Goal: Submit feedback/report problem: Submit feedback/report problem

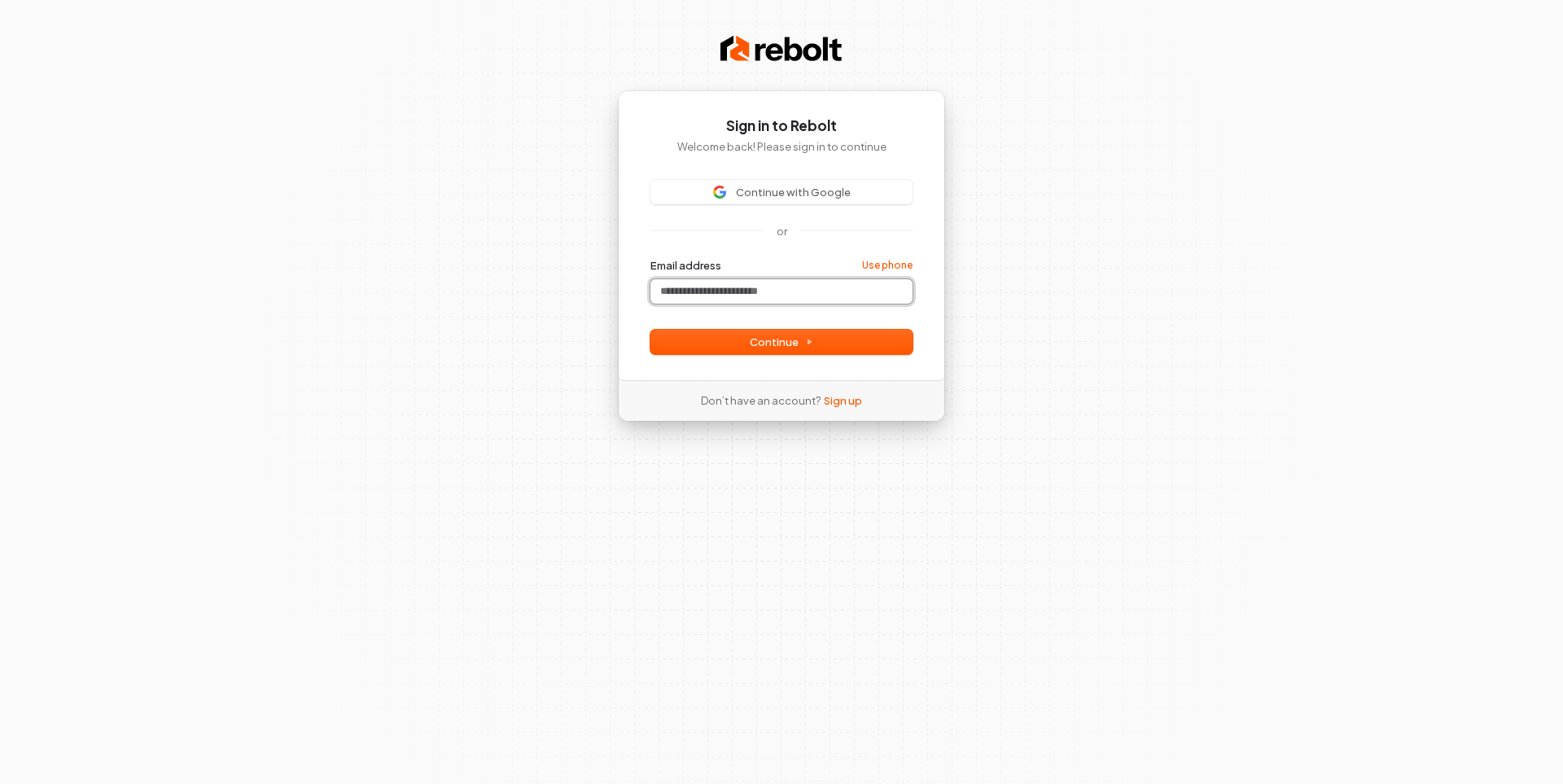
click at [698, 299] on input "Email address" at bounding box center [782, 291] width 262 height 25
paste input "**********"
click at [719, 332] on button "Continue" at bounding box center [782, 341] width 262 height 25
type input "**********"
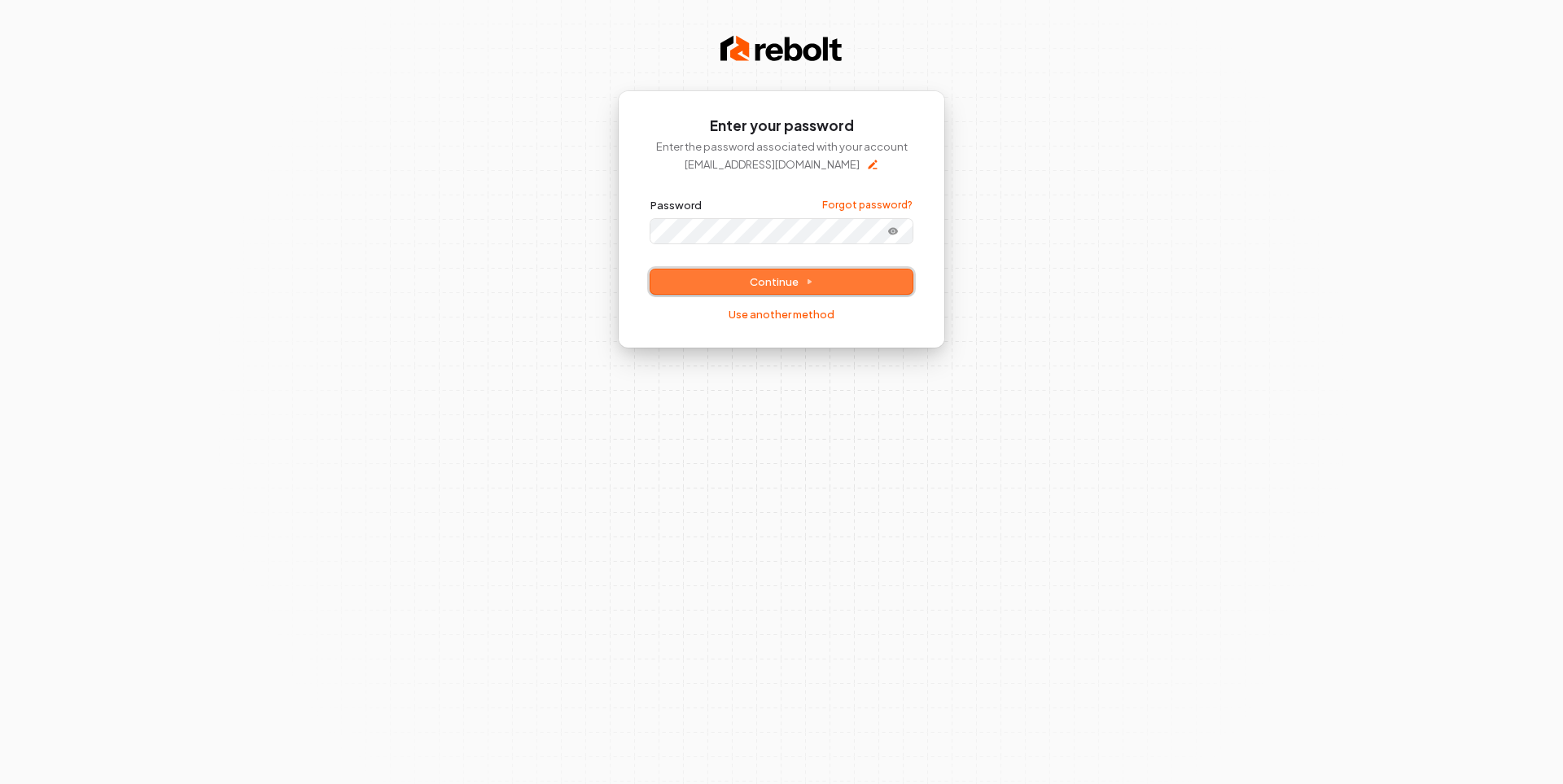
click at [735, 281] on button "Continue" at bounding box center [782, 281] width 262 height 25
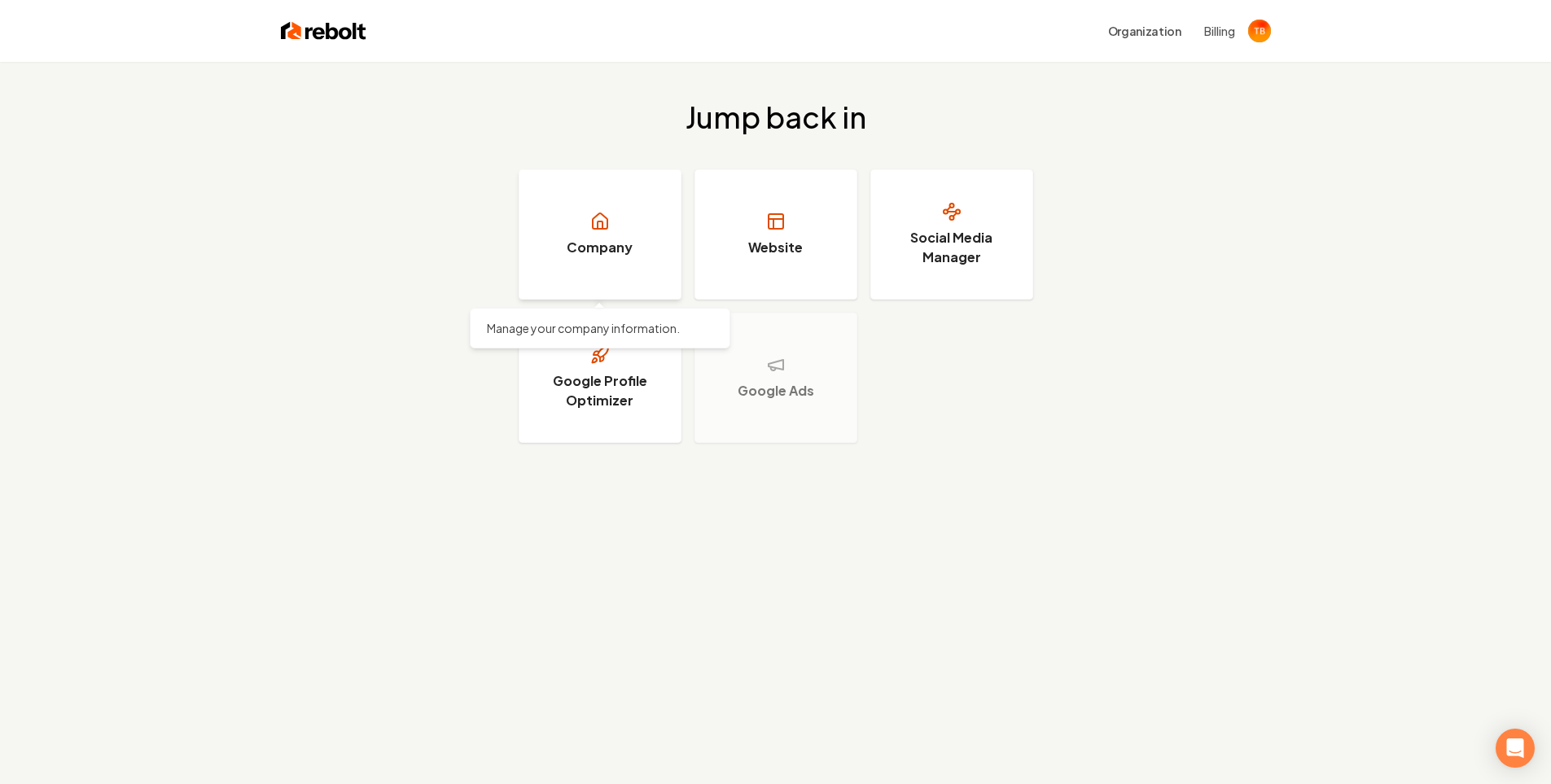
click at [597, 243] on h3 "Company" at bounding box center [600, 247] width 66 height 20
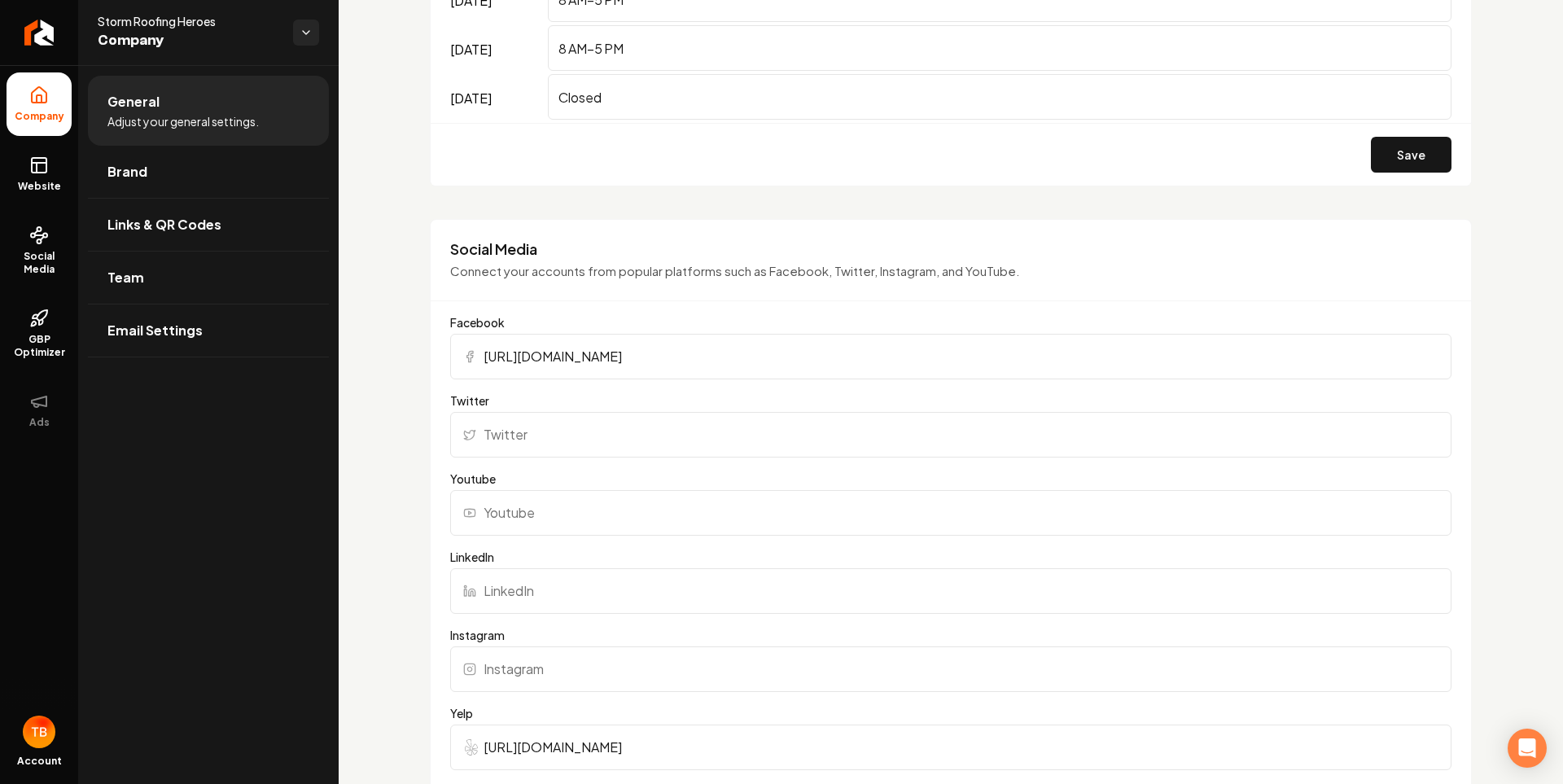
scroll to position [1465, 0]
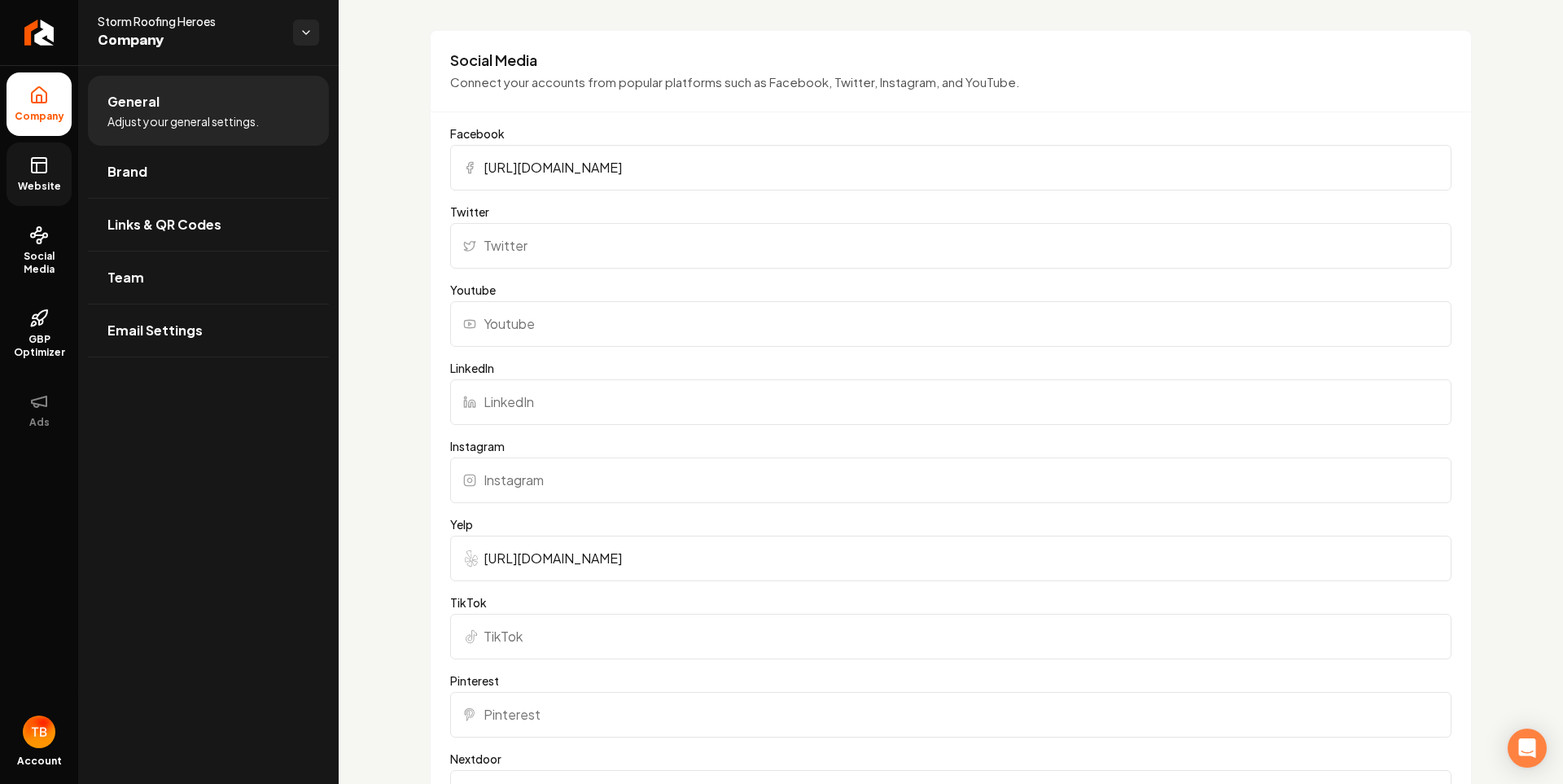
click at [35, 165] on icon at bounding box center [40, 166] width 20 height 20
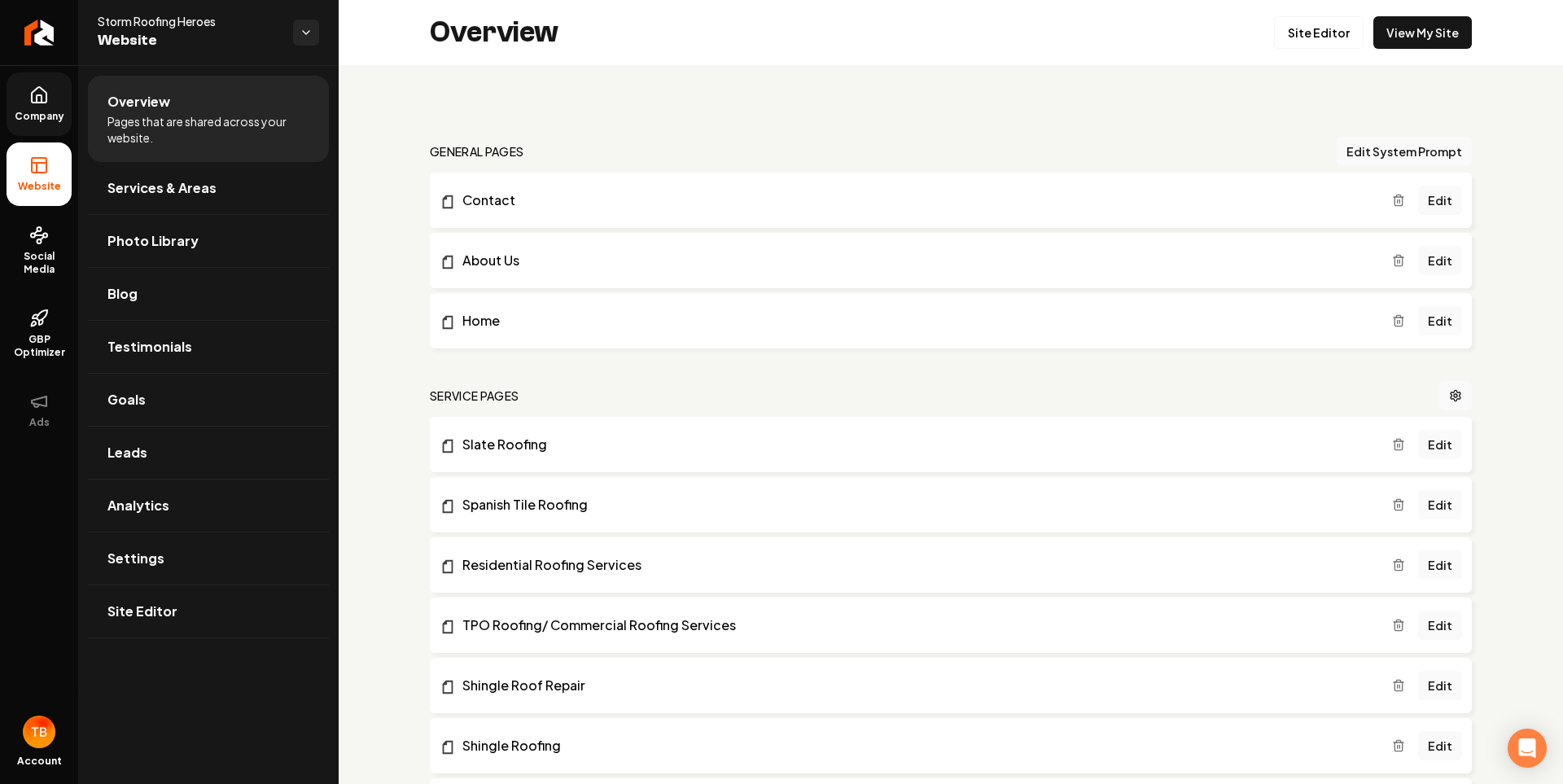
click at [33, 118] on span "Company" at bounding box center [39, 116] width 63 height 13
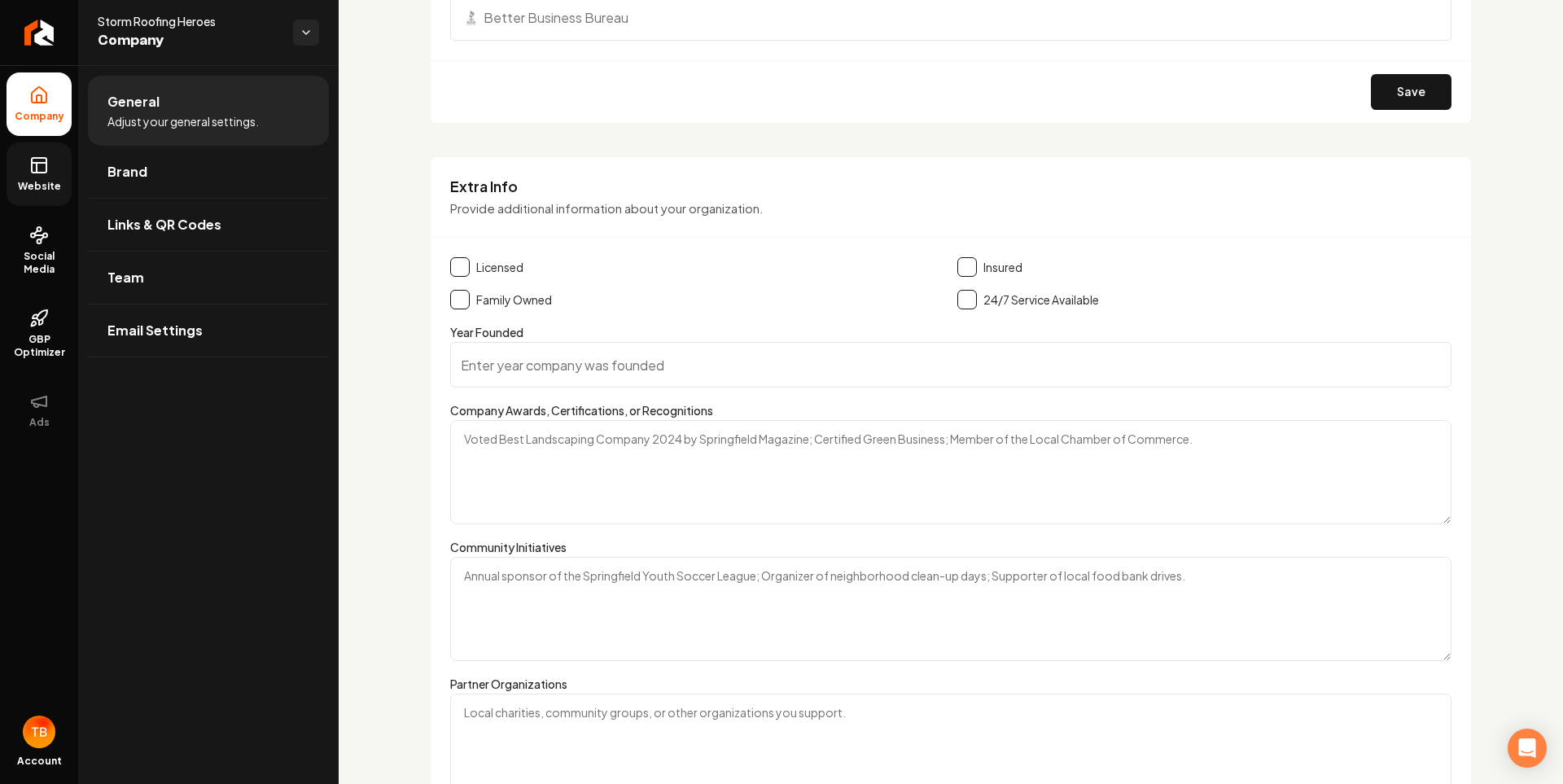
scroll to position [2336, 0]
click at [34, 175] on link "Website" at bounding box center [40, 174] width 66 height 64
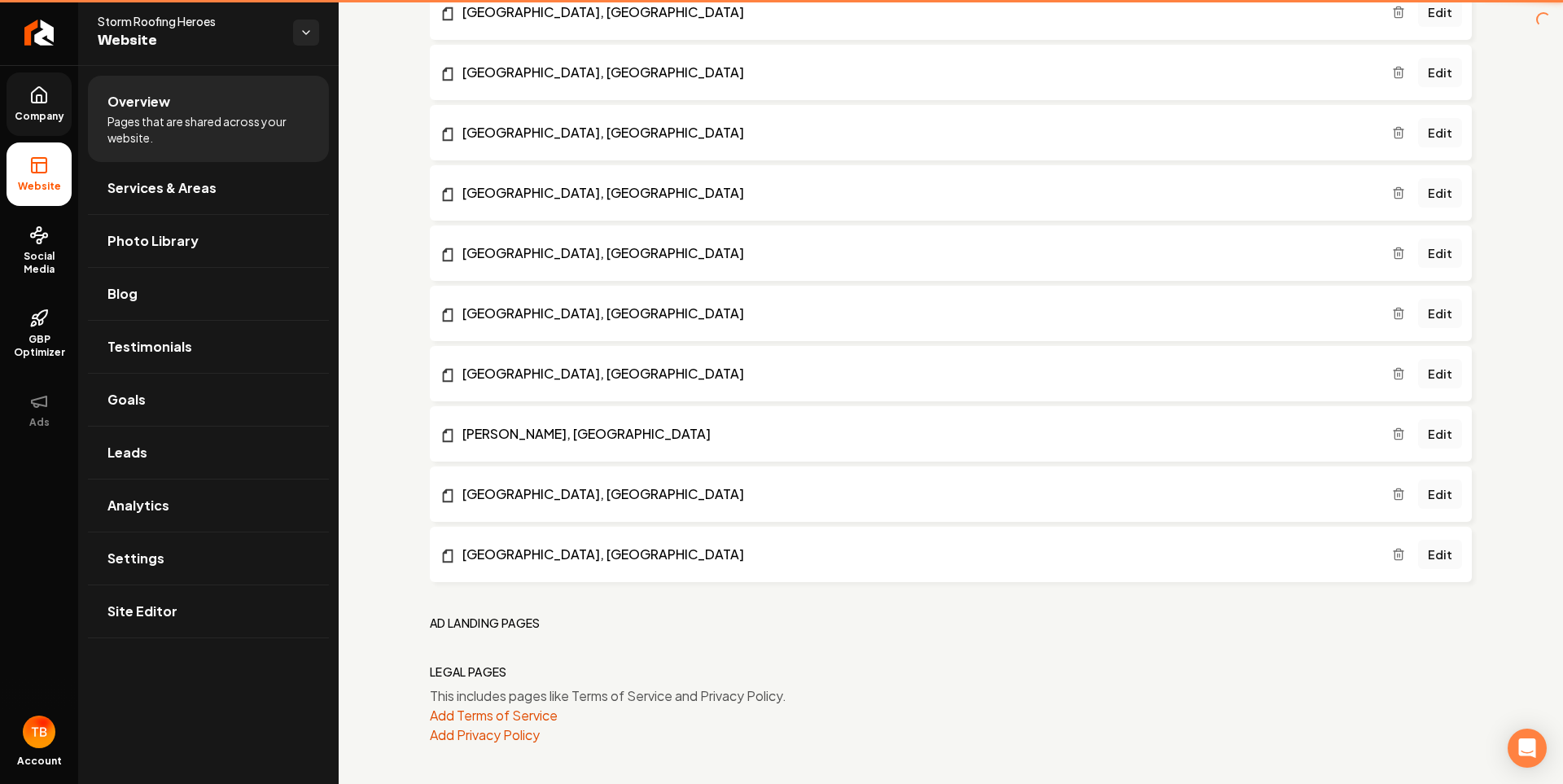
scroll to position [917, 0]
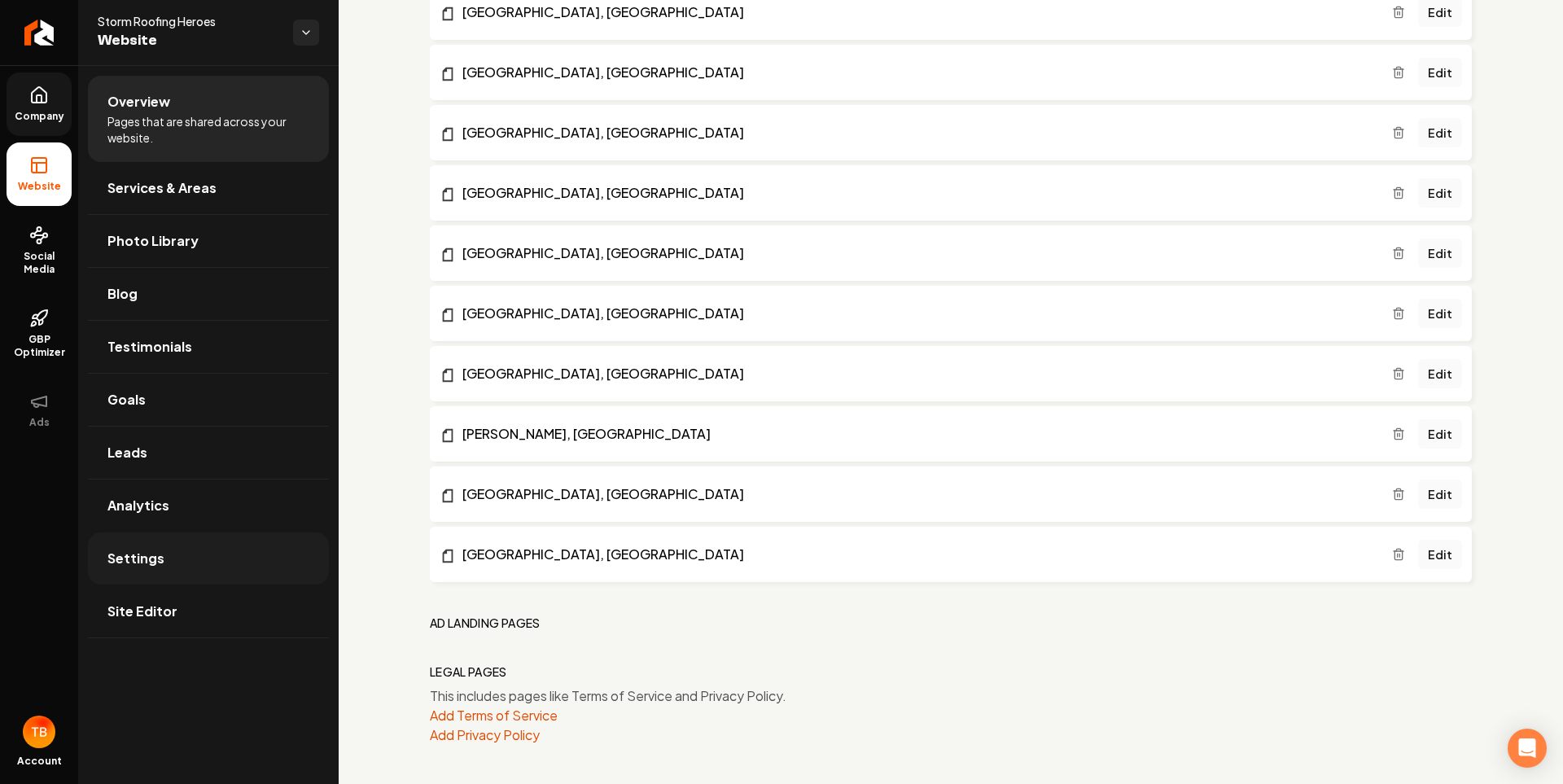
click at [190, 552] on link "Settings" at bounding box center [209, 558] width 241 height 52
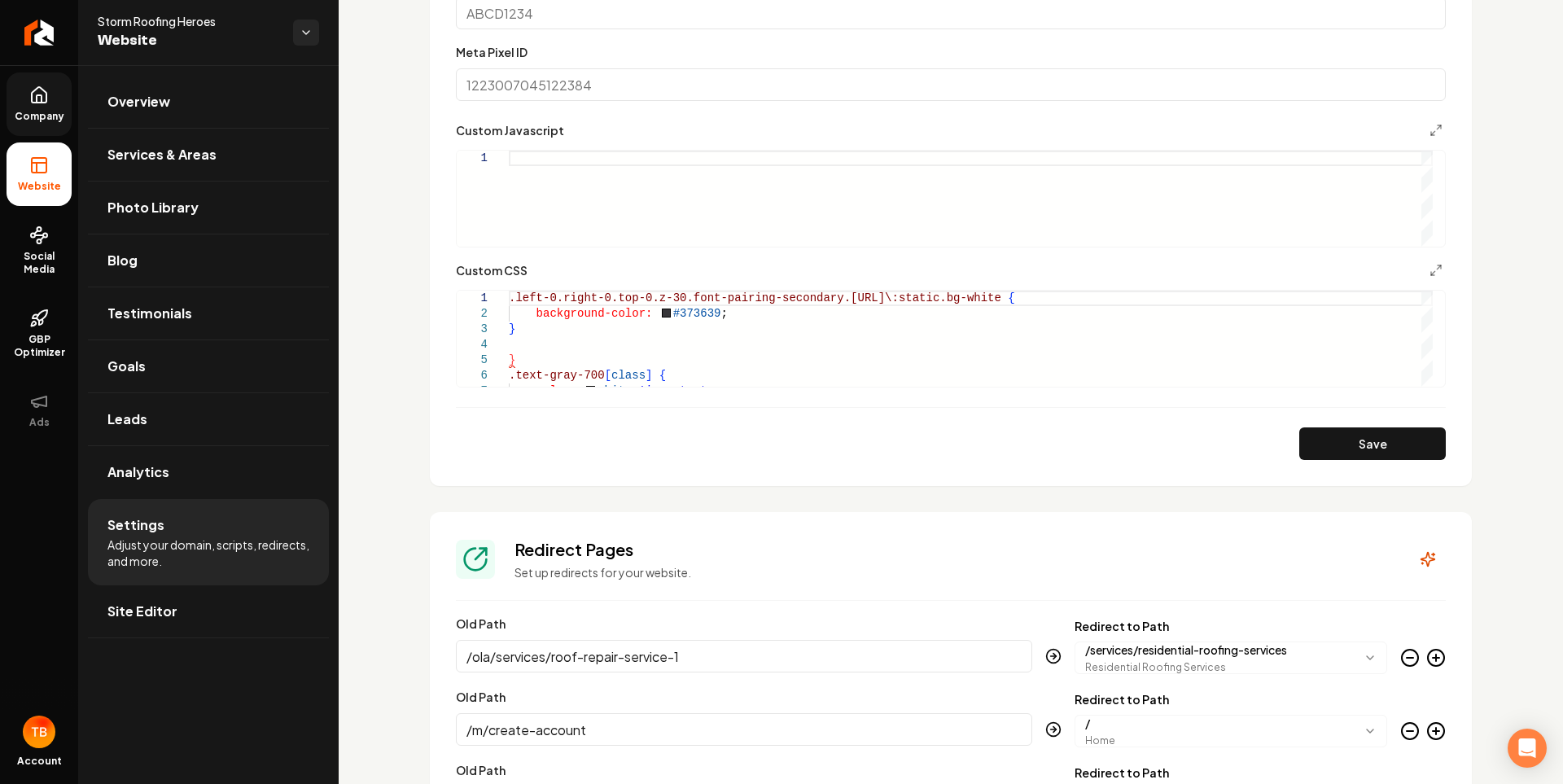
scroll to position [1221, 0]
click at [169, 598] on link "Site Editor" at bounding box center [209, 611] width 241 height 52
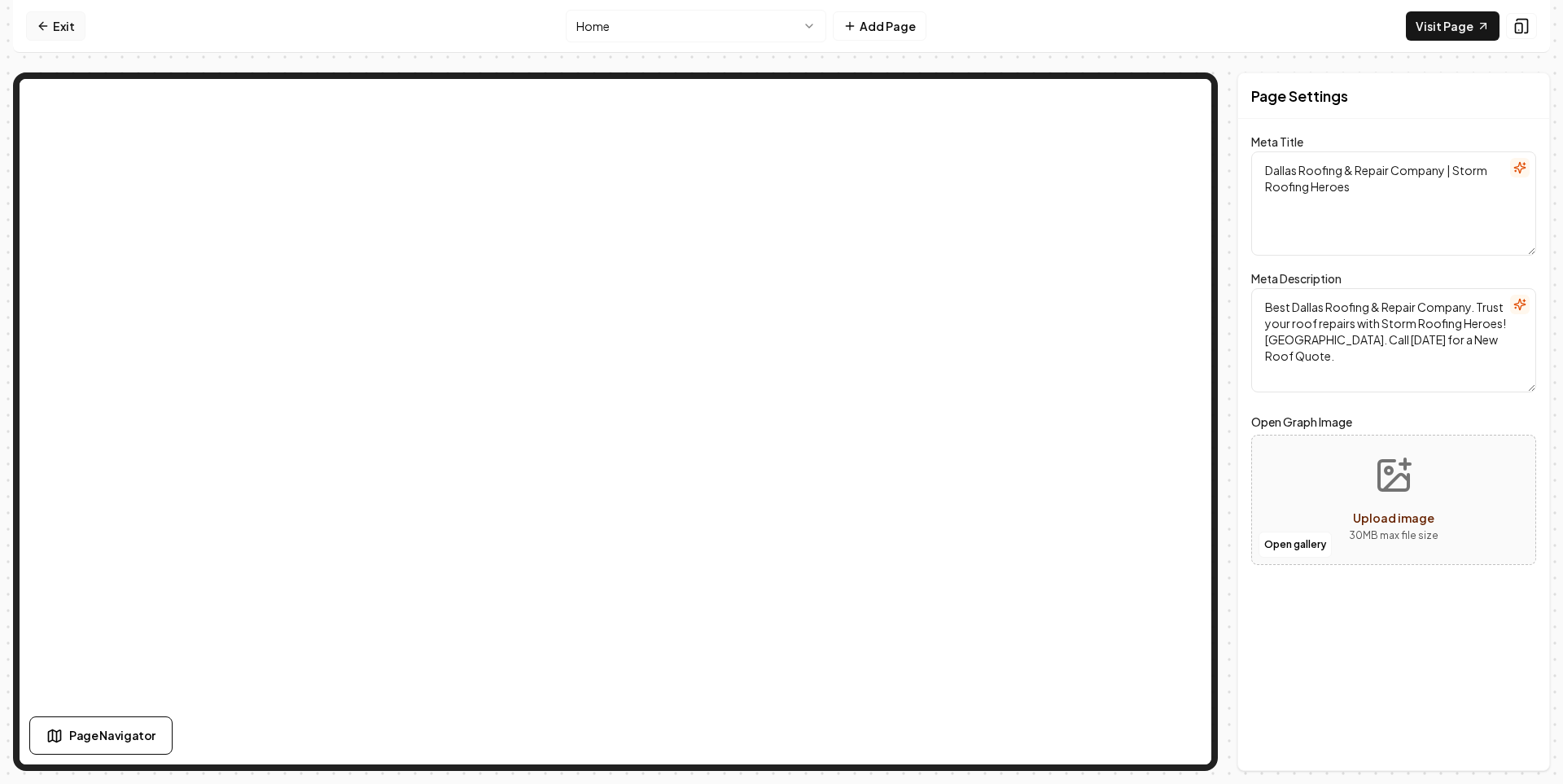
click at [69, 31] on link "Exit" at bounding box center [56, 26] width 60 height 30
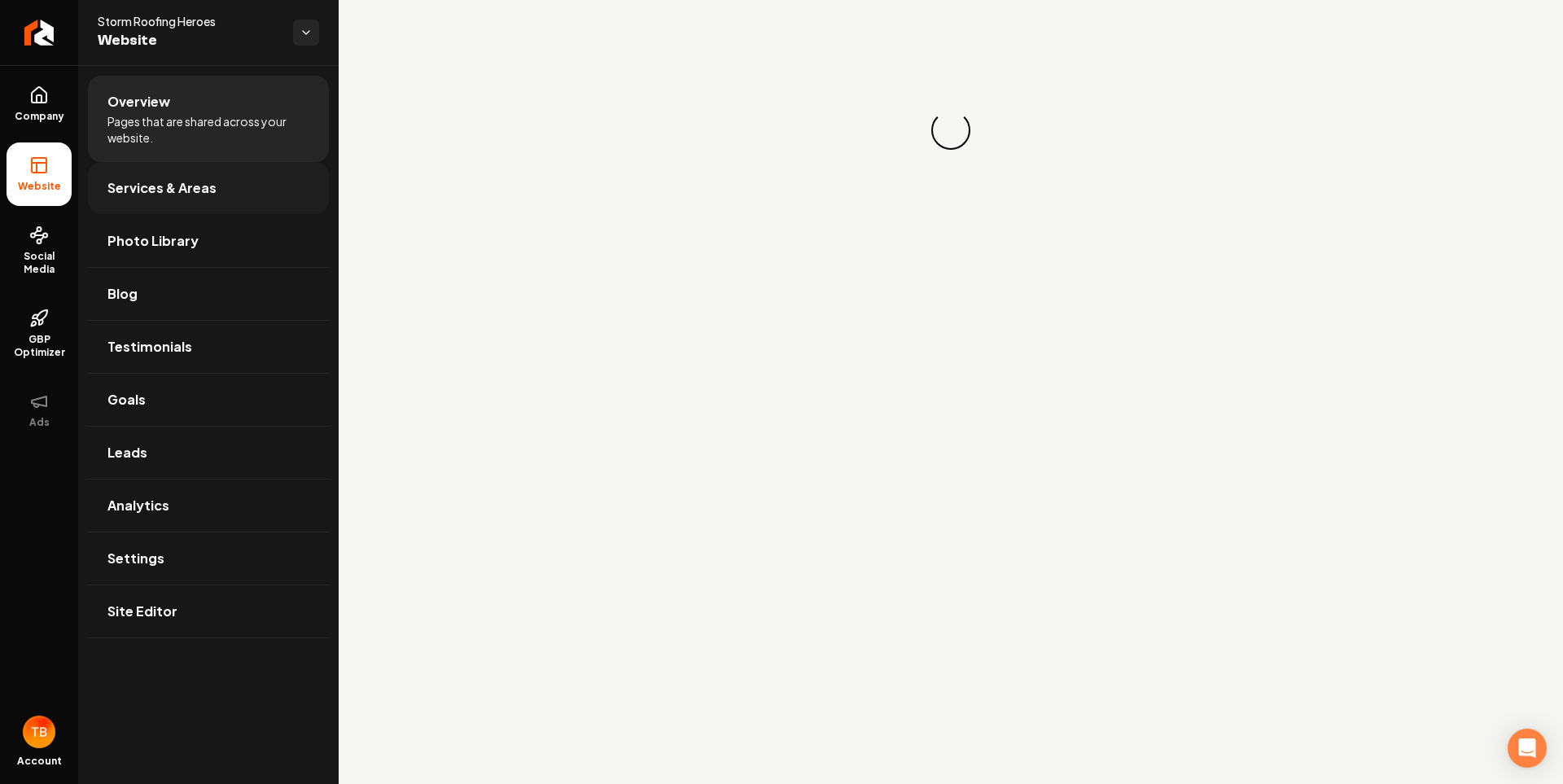
click at [150, 195] on span "Services & Areas" at bounding box center [162, 189] width 109 height 20
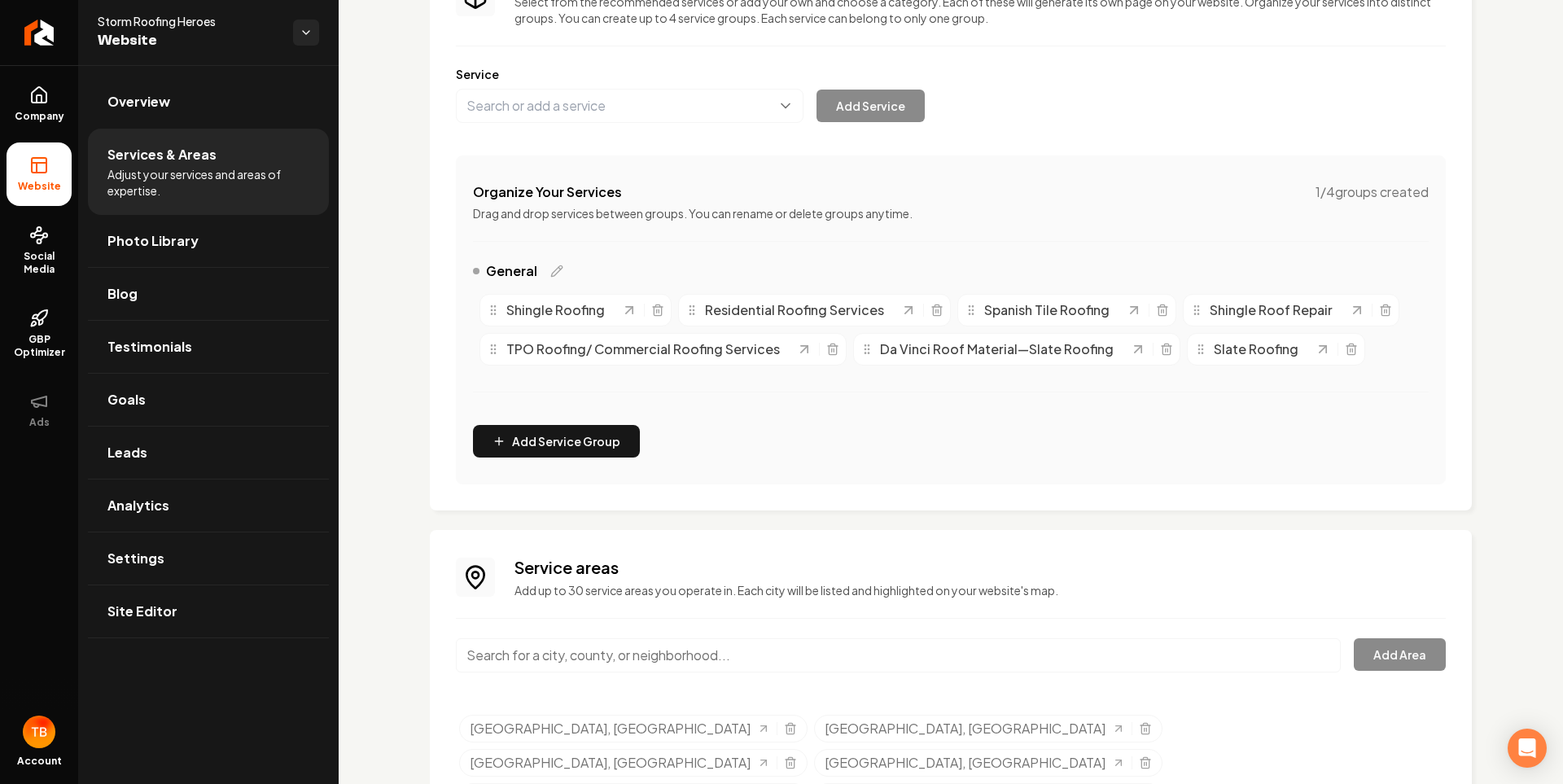
scroll to position [227, 0]
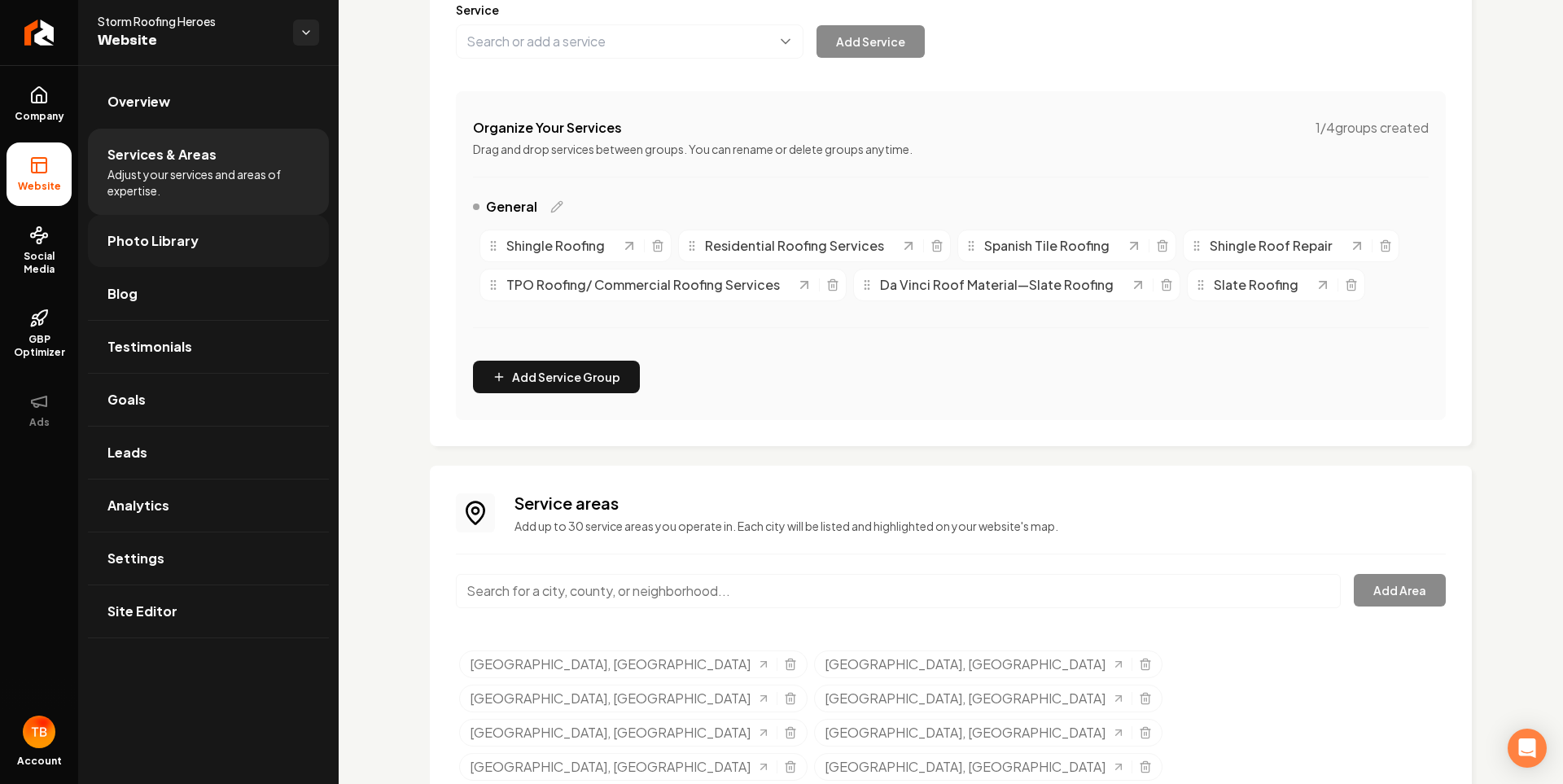
click at [152, 245] on span "Photo Library" at bounding box center [153, 241] width 91 height 20
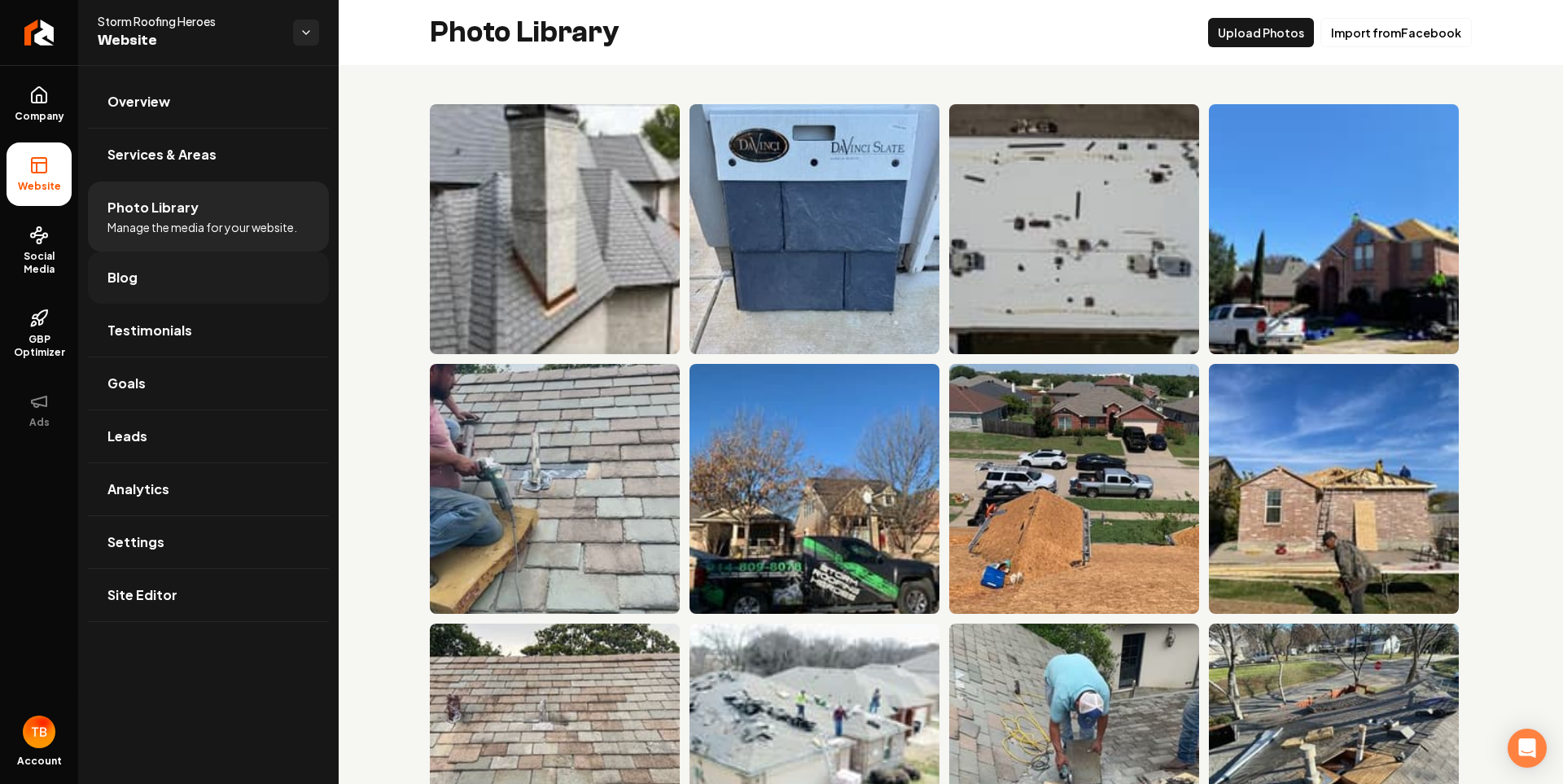
click at [179, 293] on link "Blog" at bounding box center [209, 277] width 241 height 52
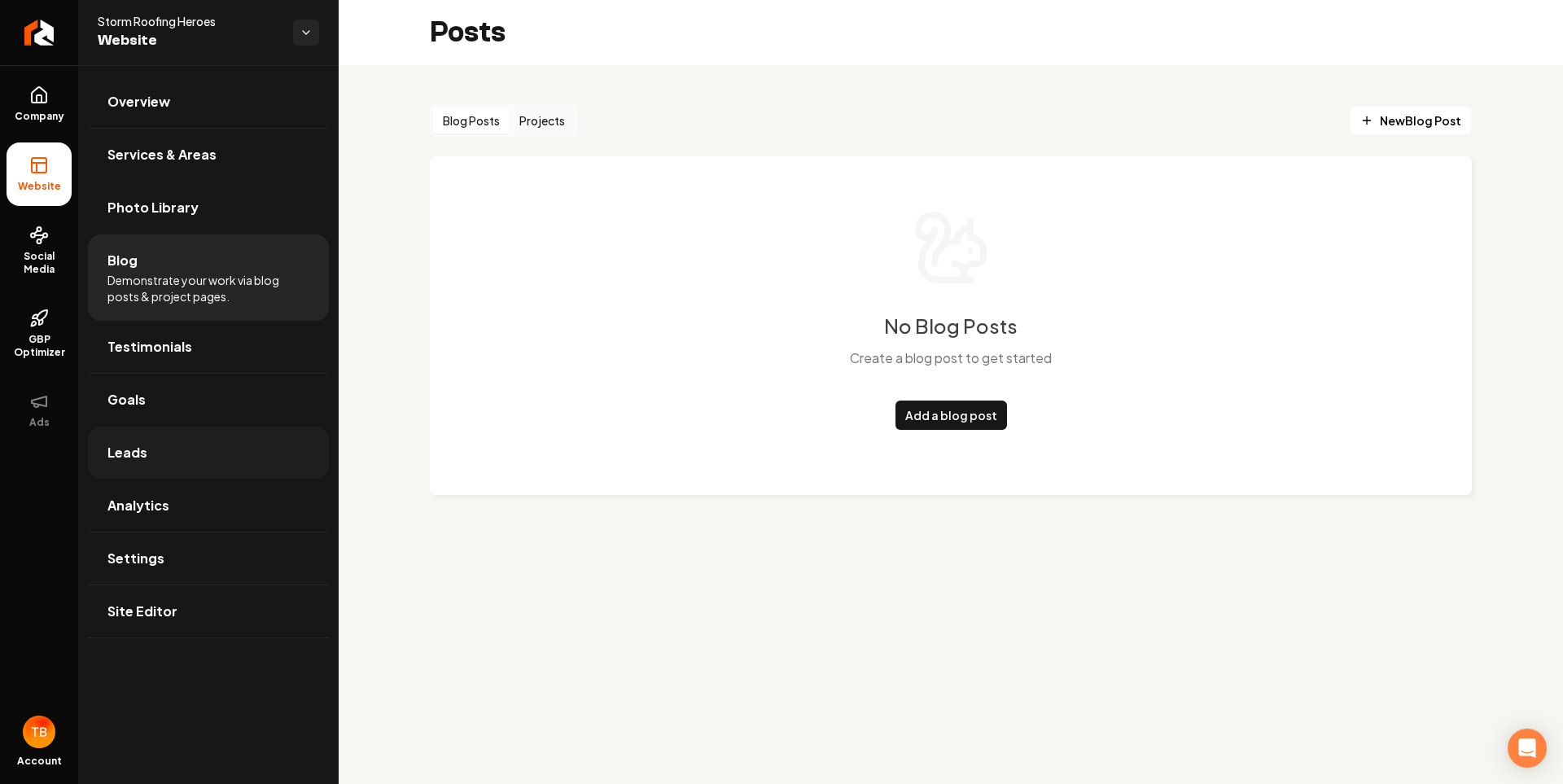
click at [177, 467] on link "Leads" at bounding box center [209, 453] width 241 height 52
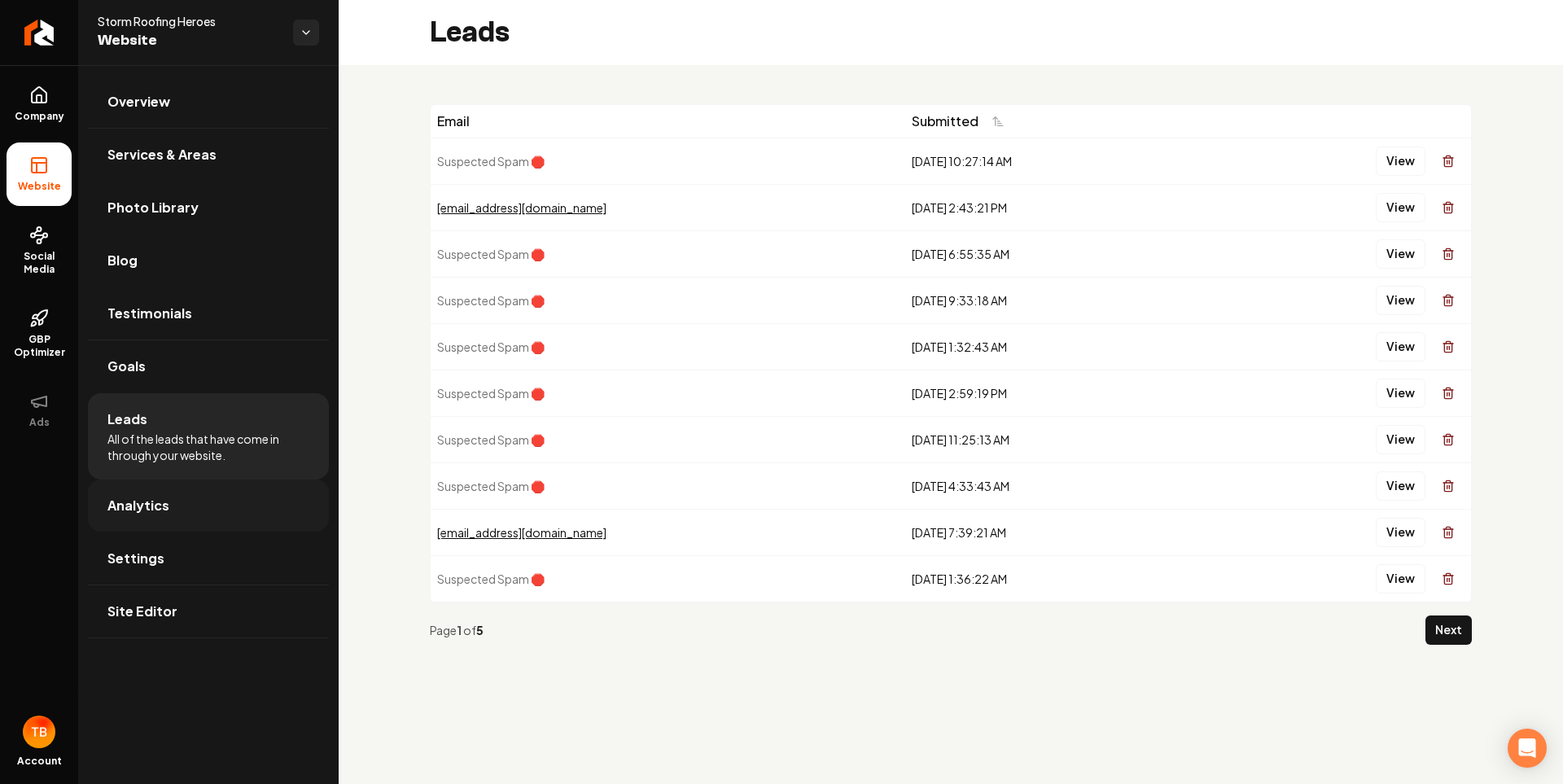
click at [138, 508] on span "Analytics" at bounding box center [138, 505] width 62 height 20
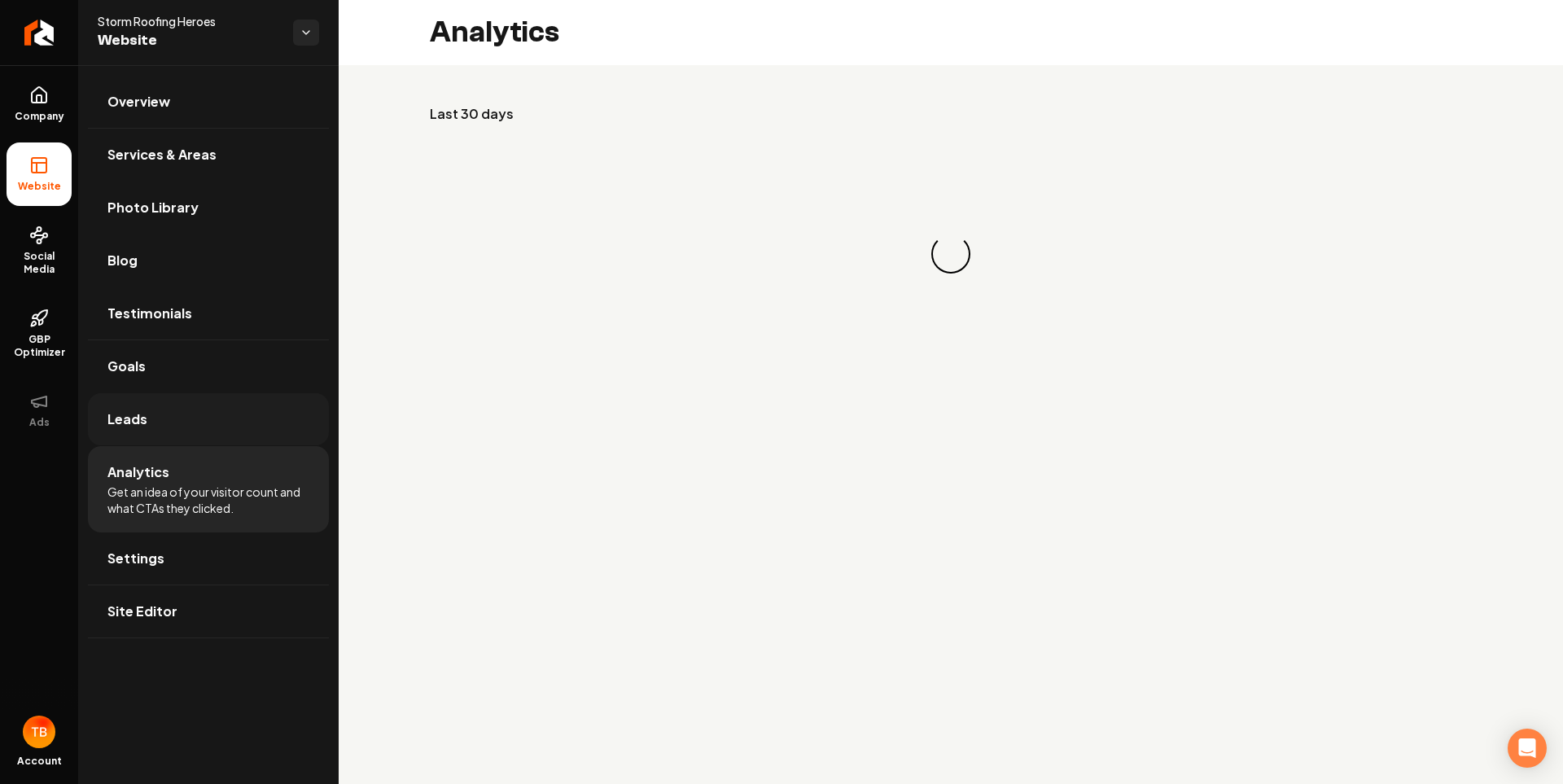
click at [149, 440] on link "Leads" at bounding box center [209, 419] width 241 height 52
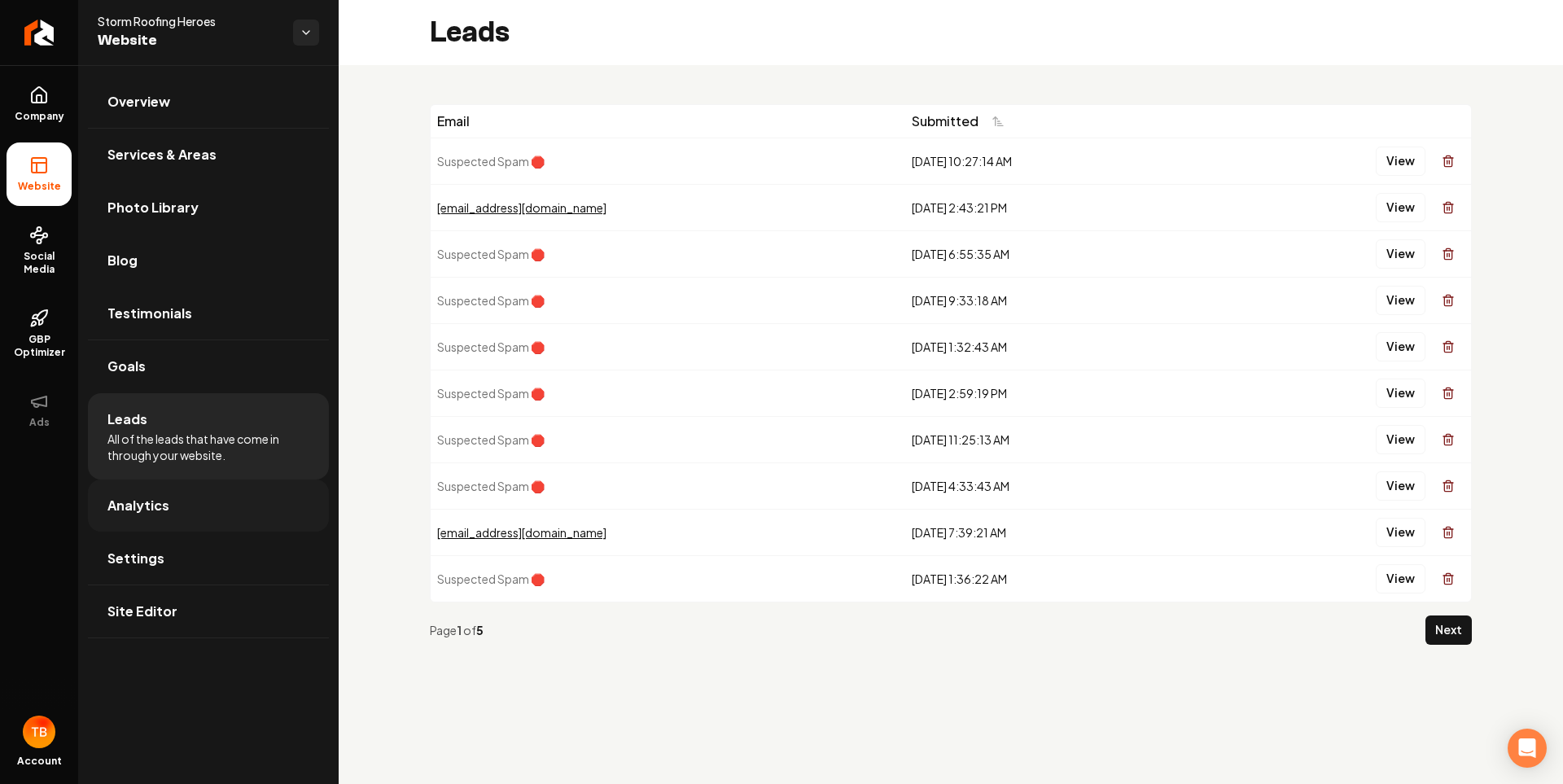
click at [161, 491] on link "Analytics" at bounding box center [209, 505] width 241 height 52
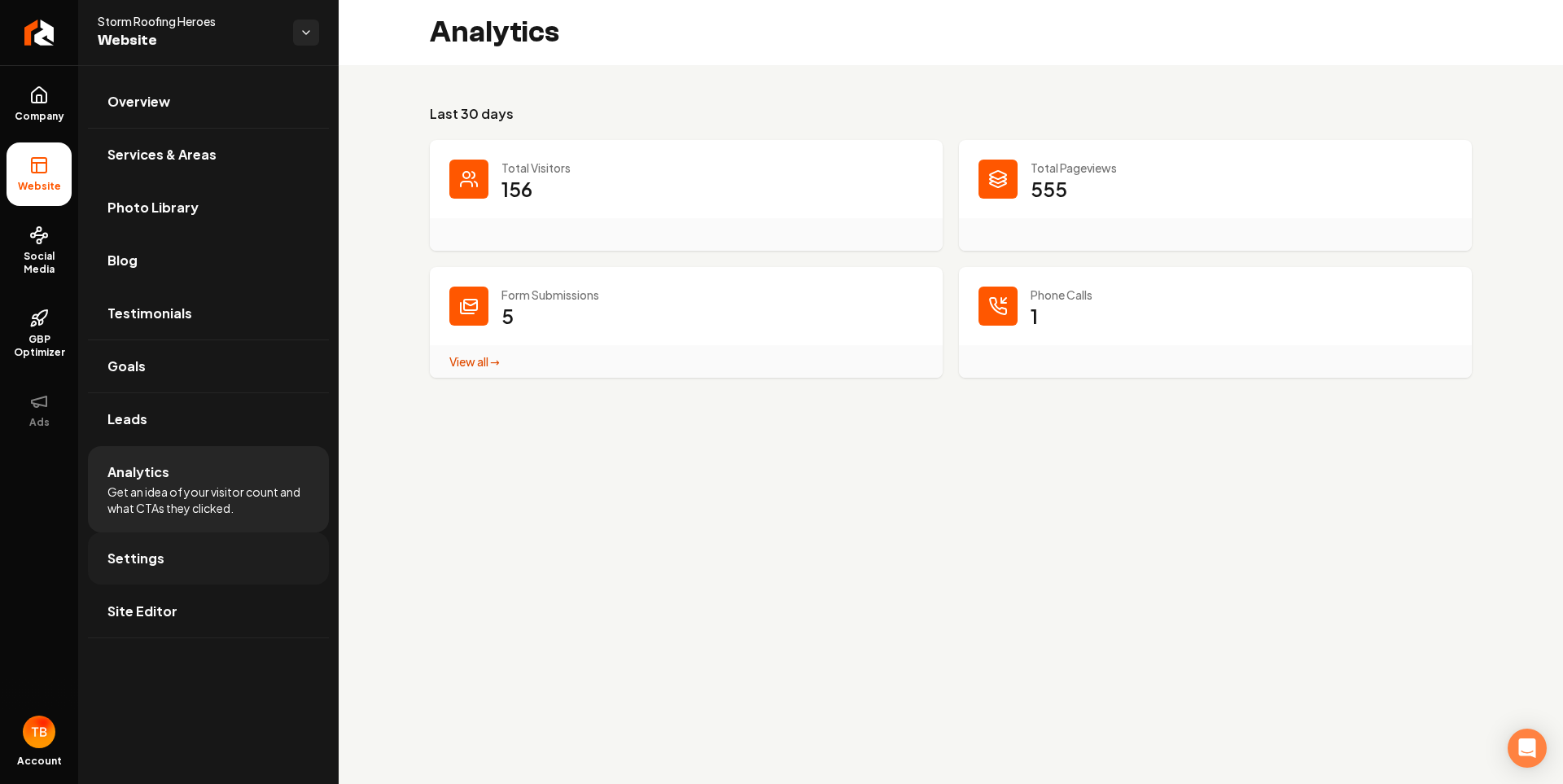
click at [171, 552] on link "Settings" at bounding box center [209, 558] width 241 height 52
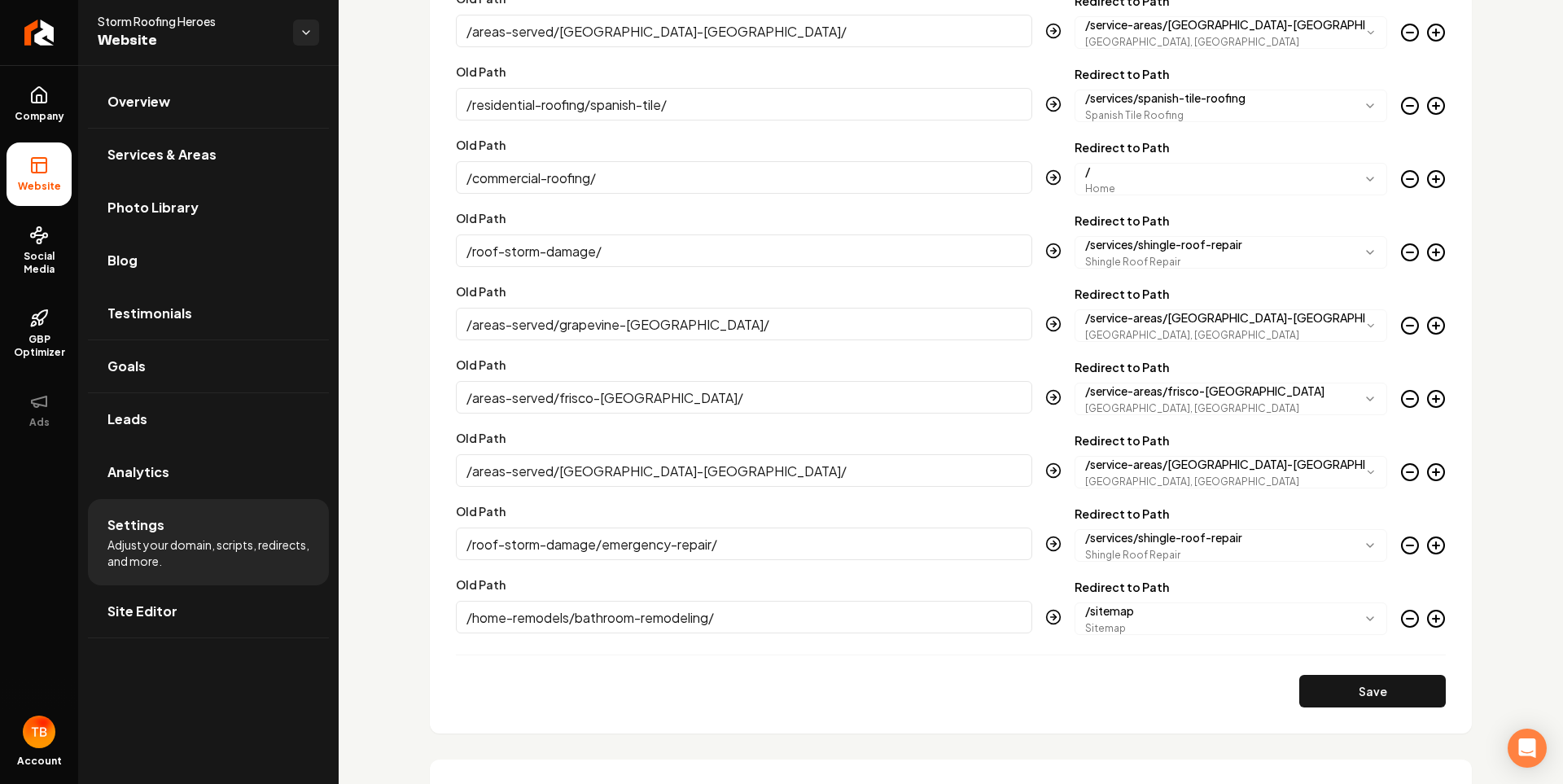
scroll to position [4121, 0]
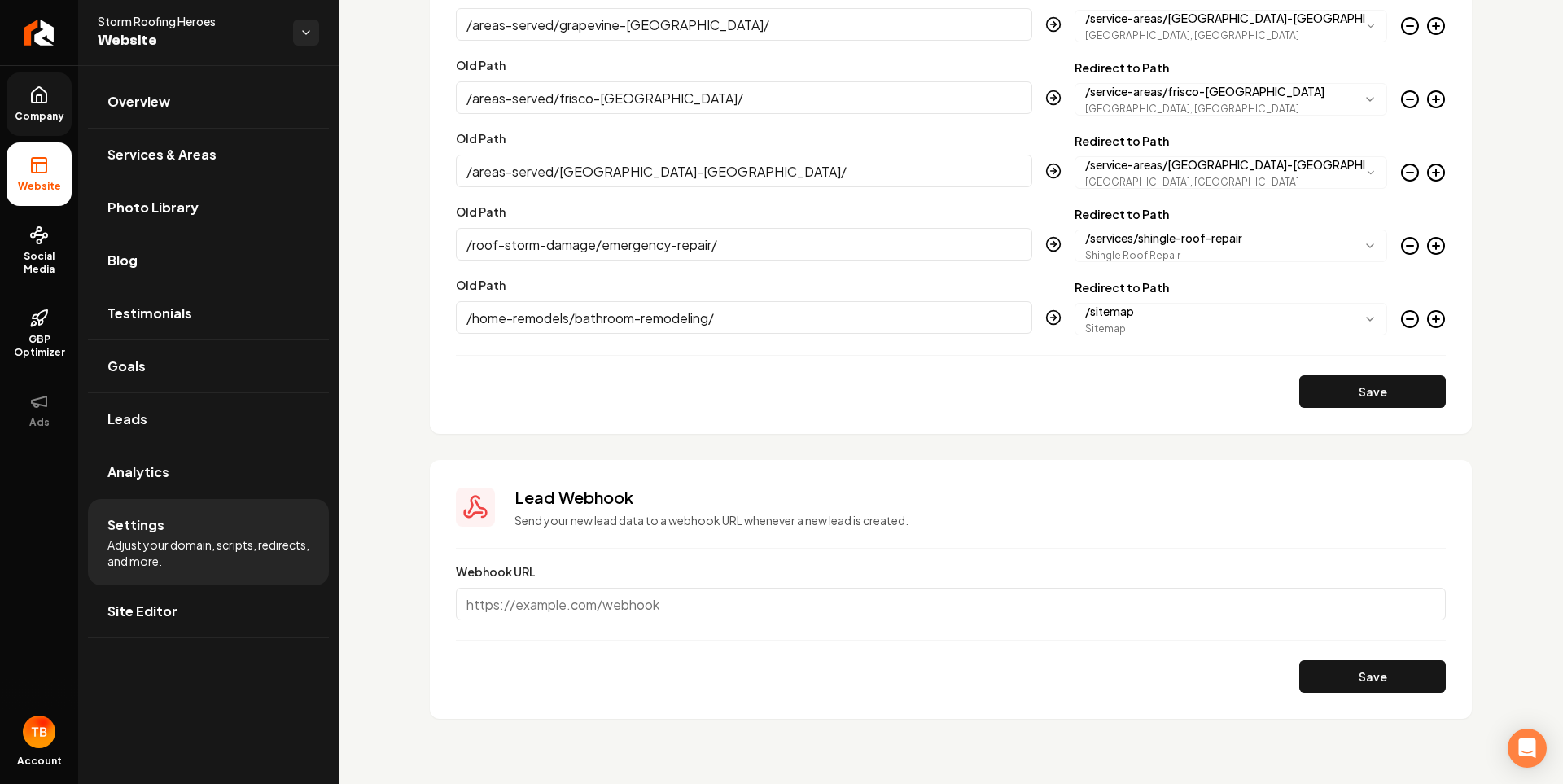
click at [37, 93] on icon at bounding box center [40, 95] width 20 height 20
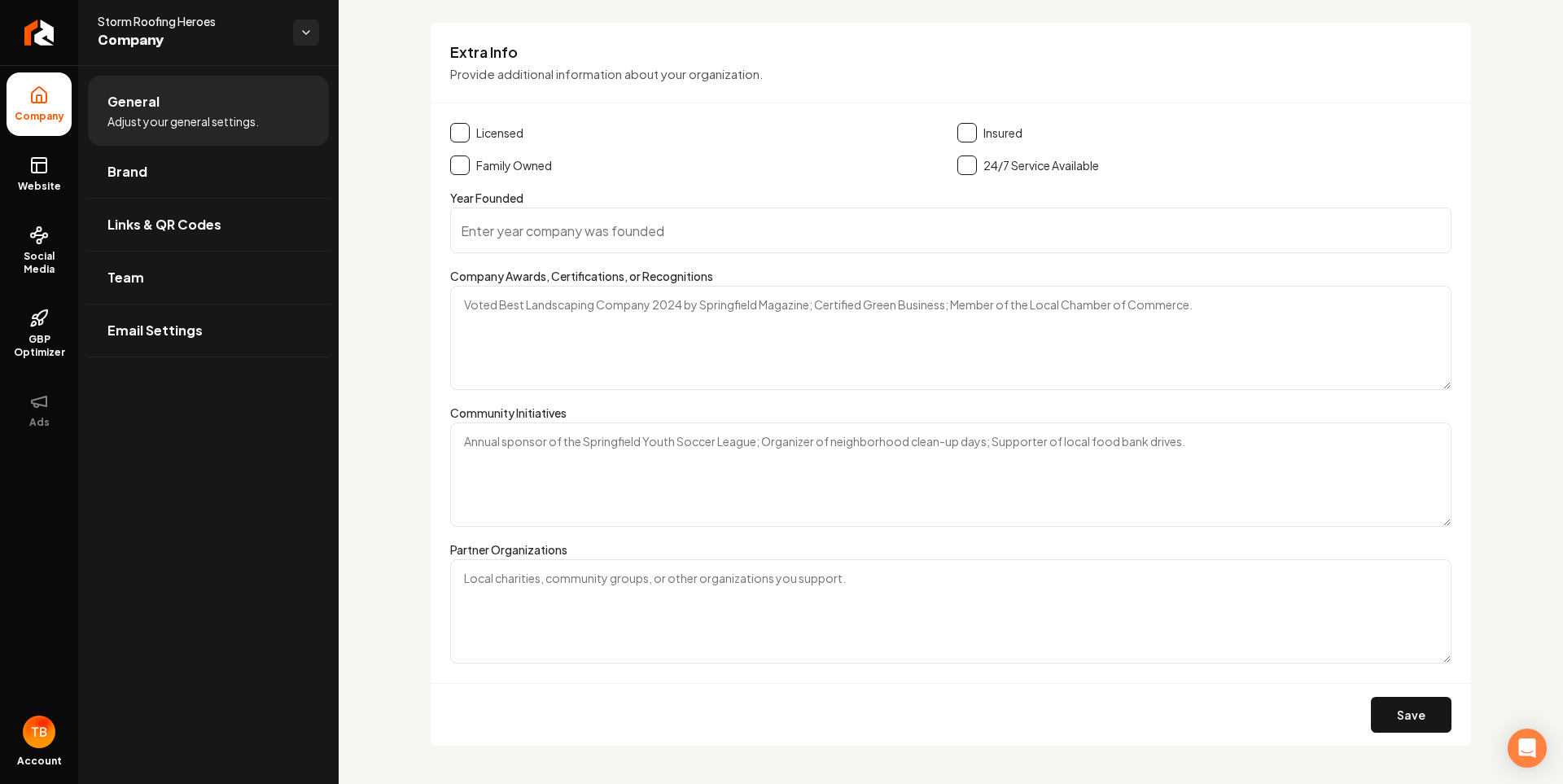
scroll to position [2499, 0]
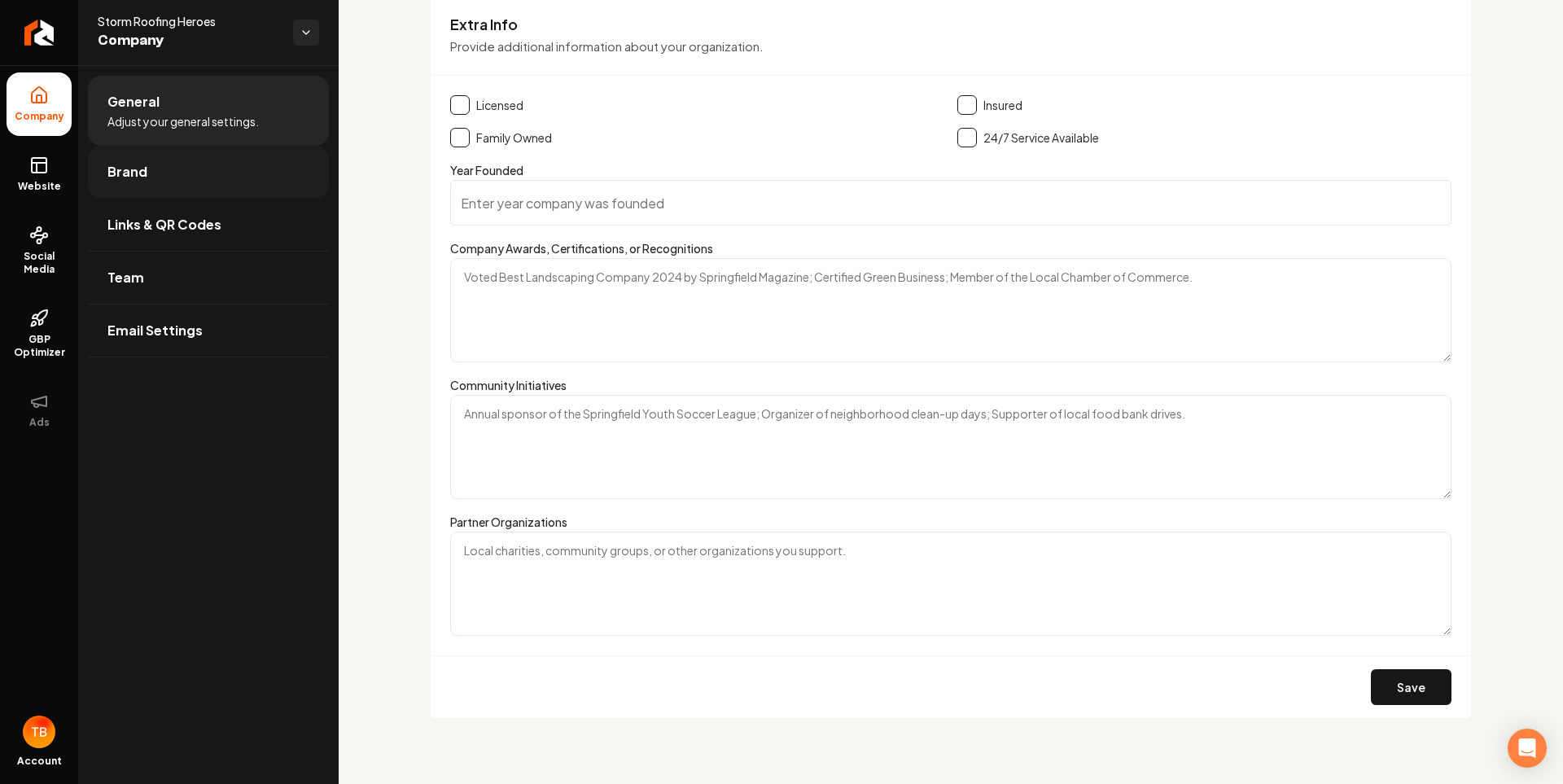
click at [127, 173] on span "Brand" at bounding box center [127, 172] width 40 height 20
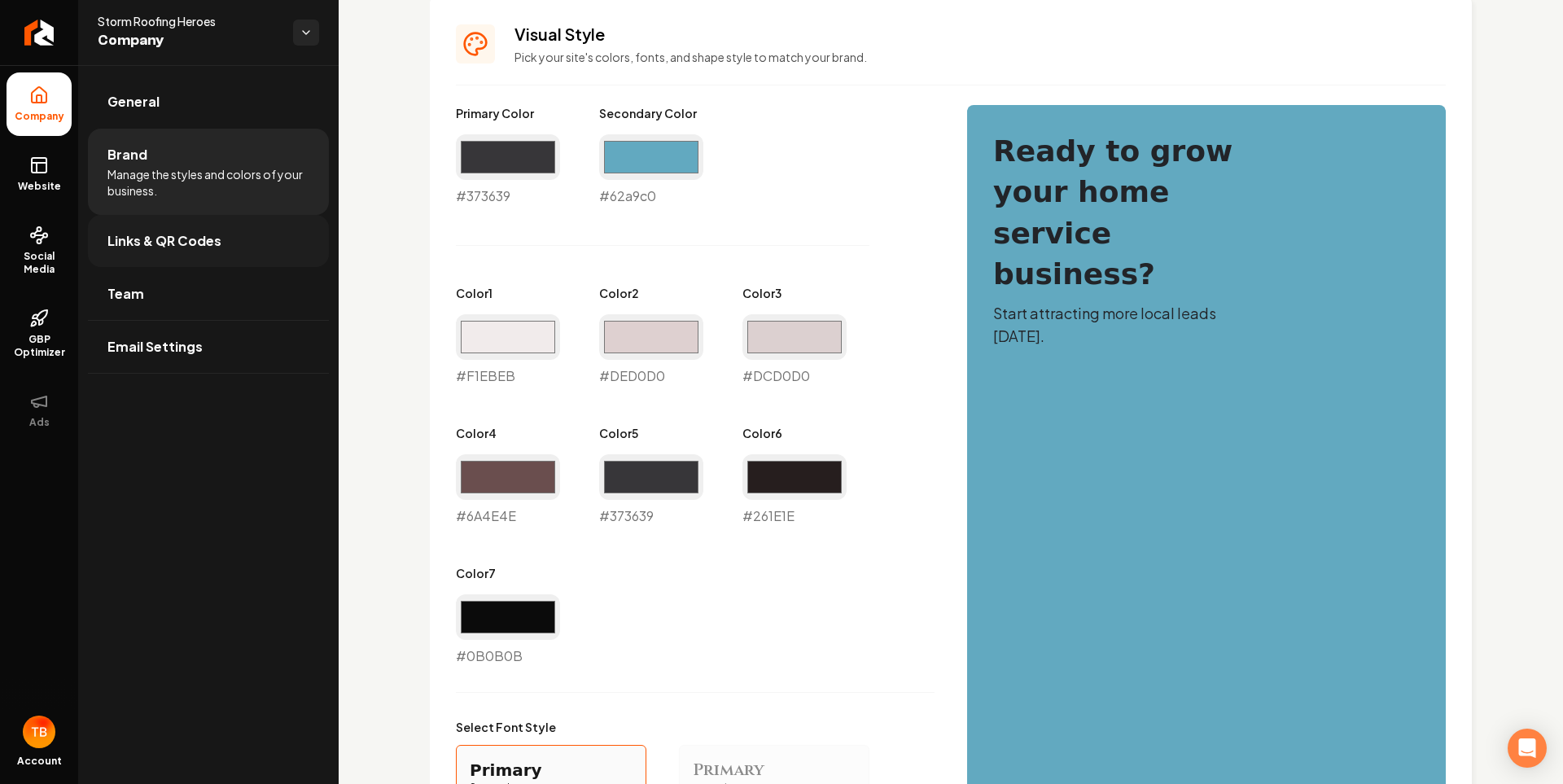
scroll to position [691, 0]
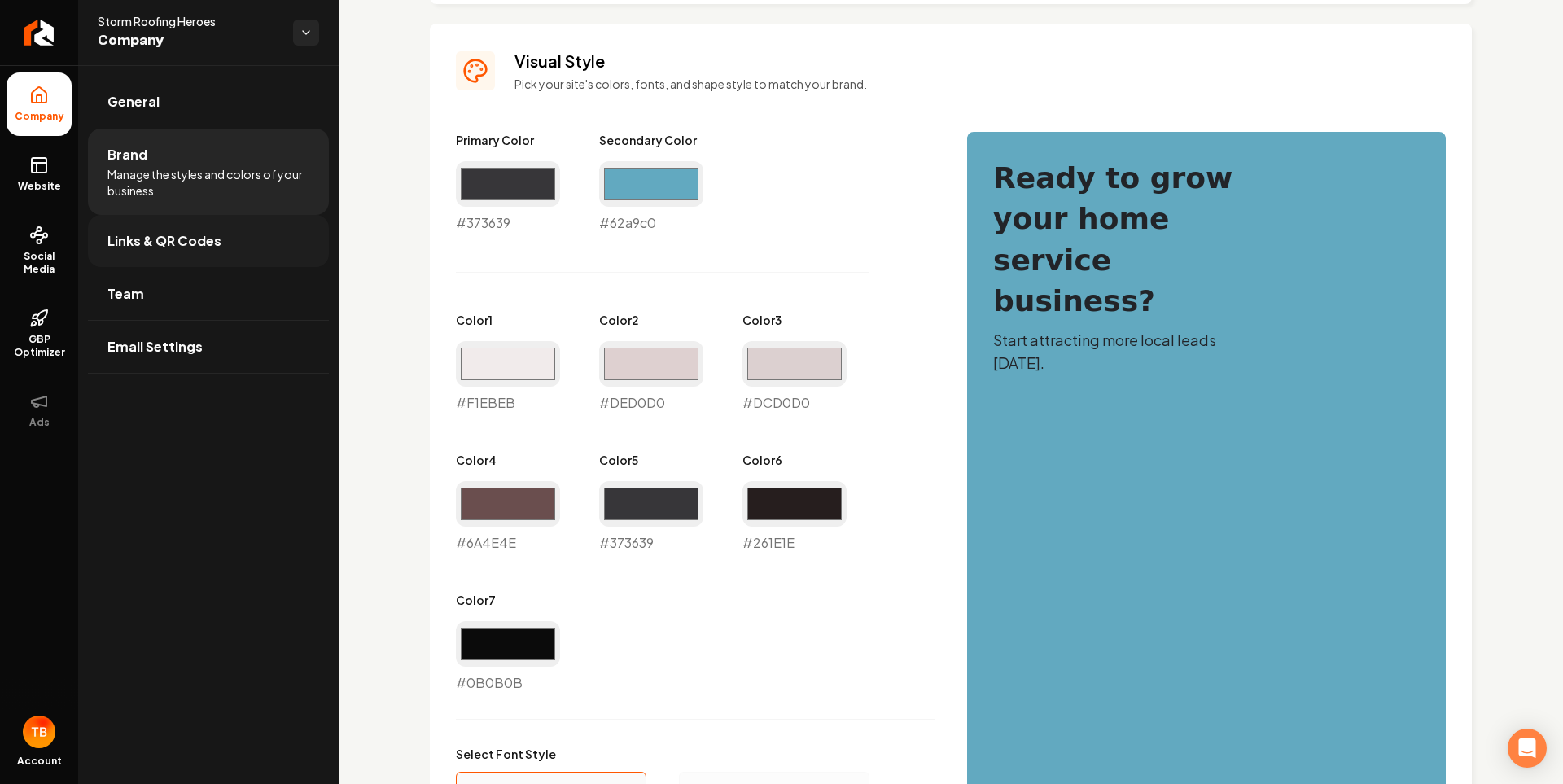
click at [146, 238] on span "Links & QR Codes" at bounding box center [164, 241] width 114 height 20
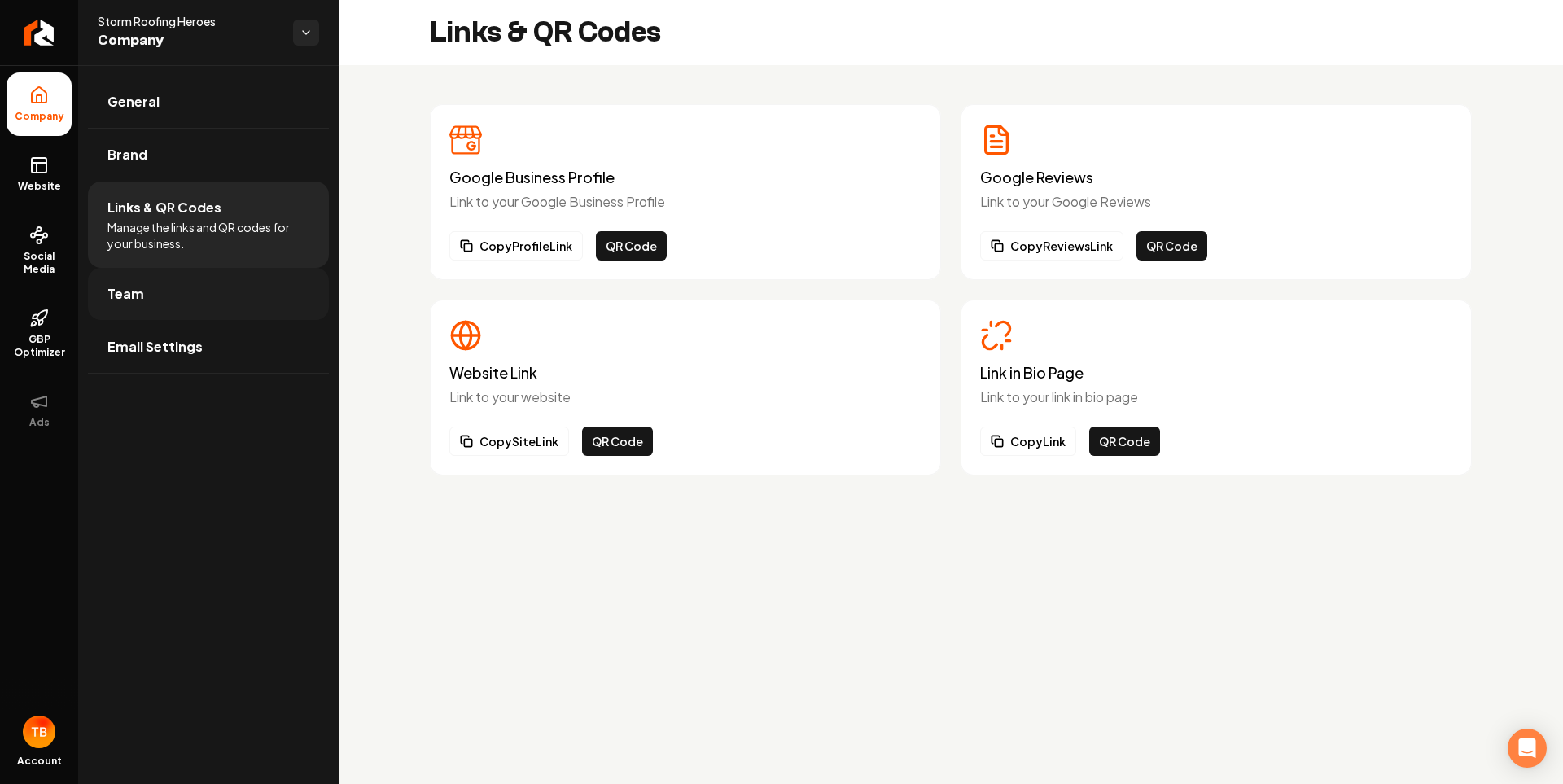
click at [137, 304] on link "Team" at bounding box center [209, 294] width 241 height 52
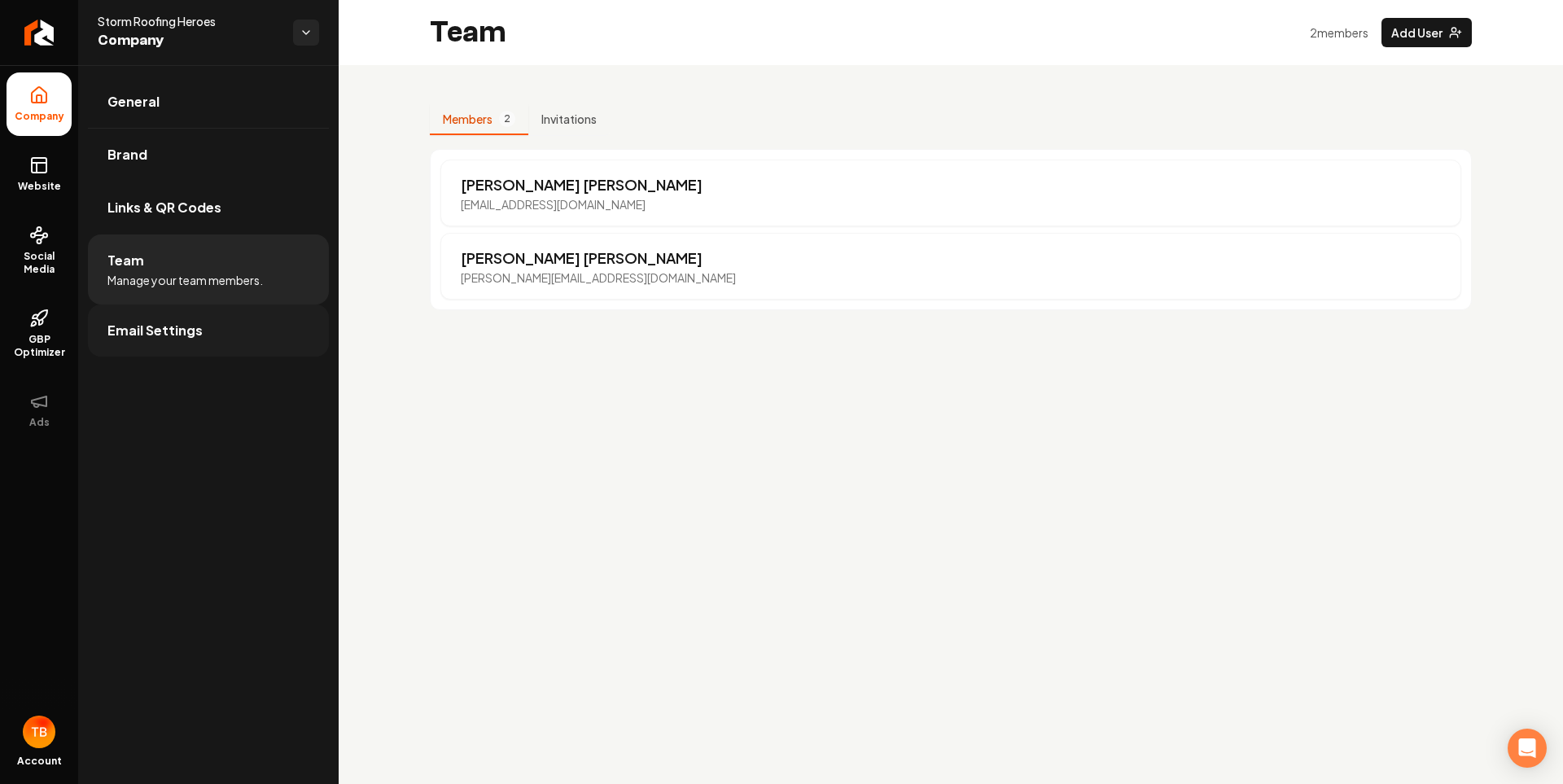
click at [184, 335] on span "Email Settings" at bounding box center [155, 330] width 95 height 20
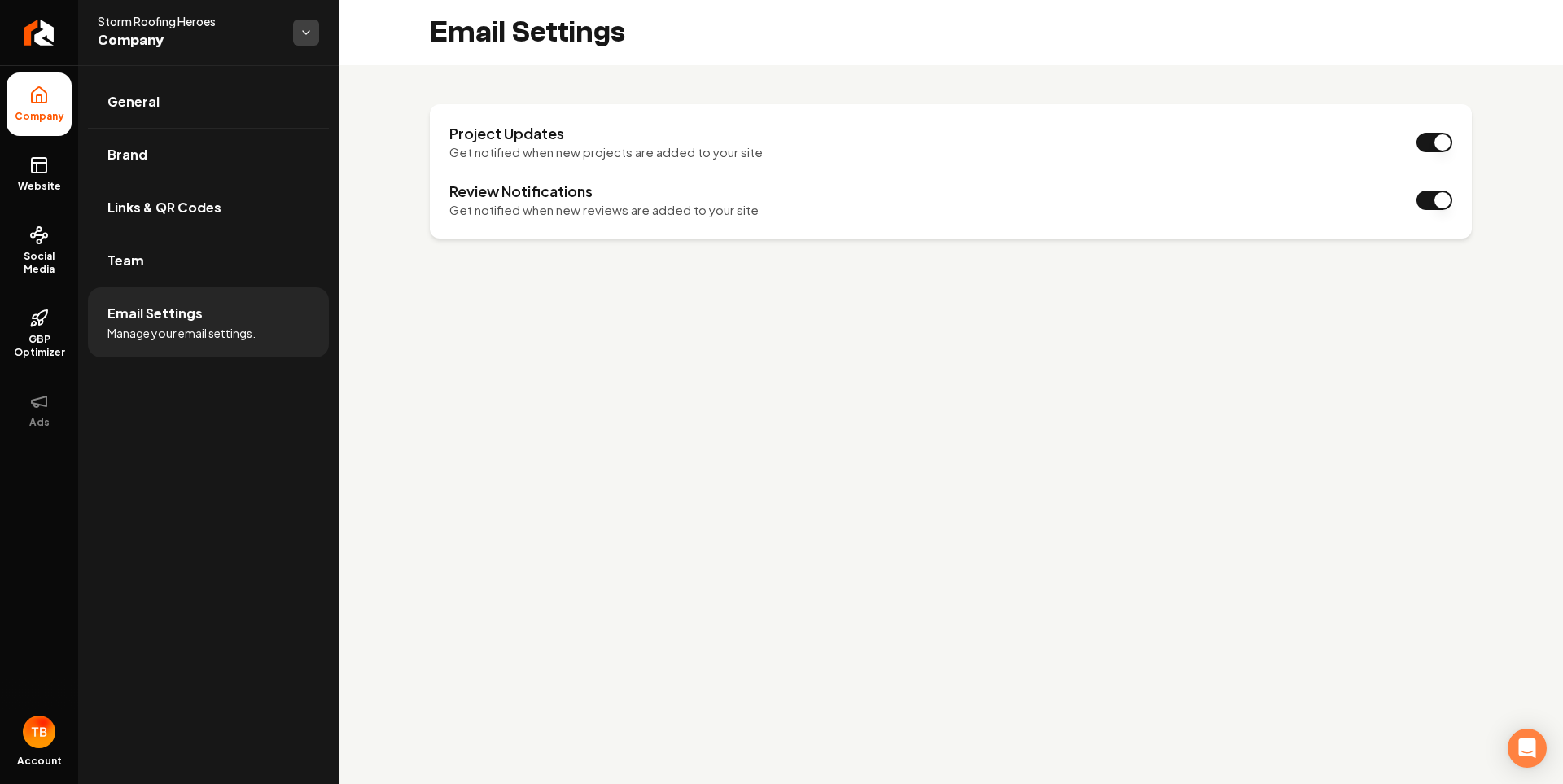
click at [305, 33] on html "Company Website Social Media GBP Optimizer Ads Account Storm Roofing Heroes Com…" at bounding box center [782, 392] width 1563 height 784
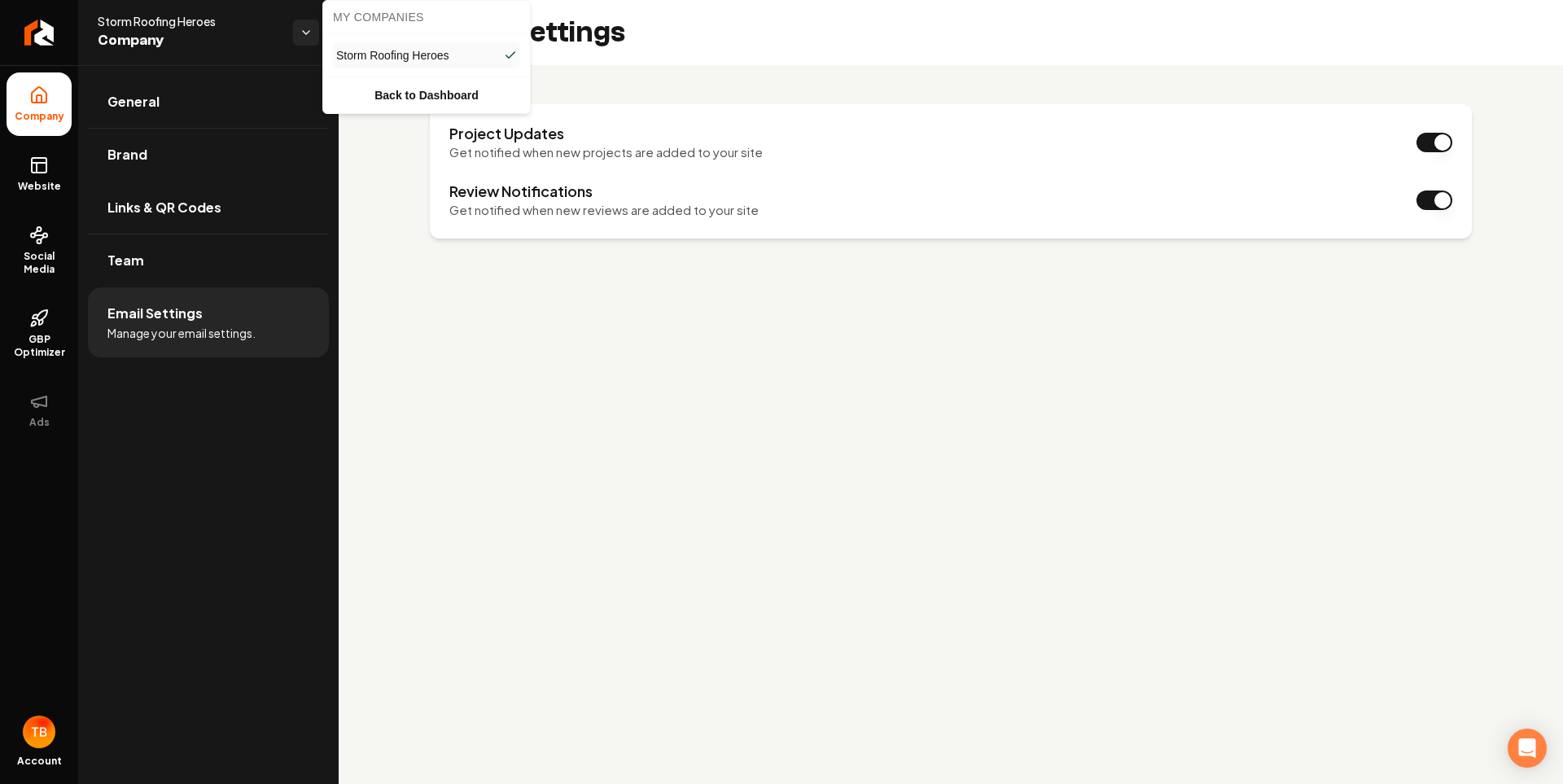
click at [303, 33] on html "Company Website Social Media GBP Optimizer Ads Account Storm Roofing Heroes Com…" at bounding box center [782, 392] width 1563 height 784
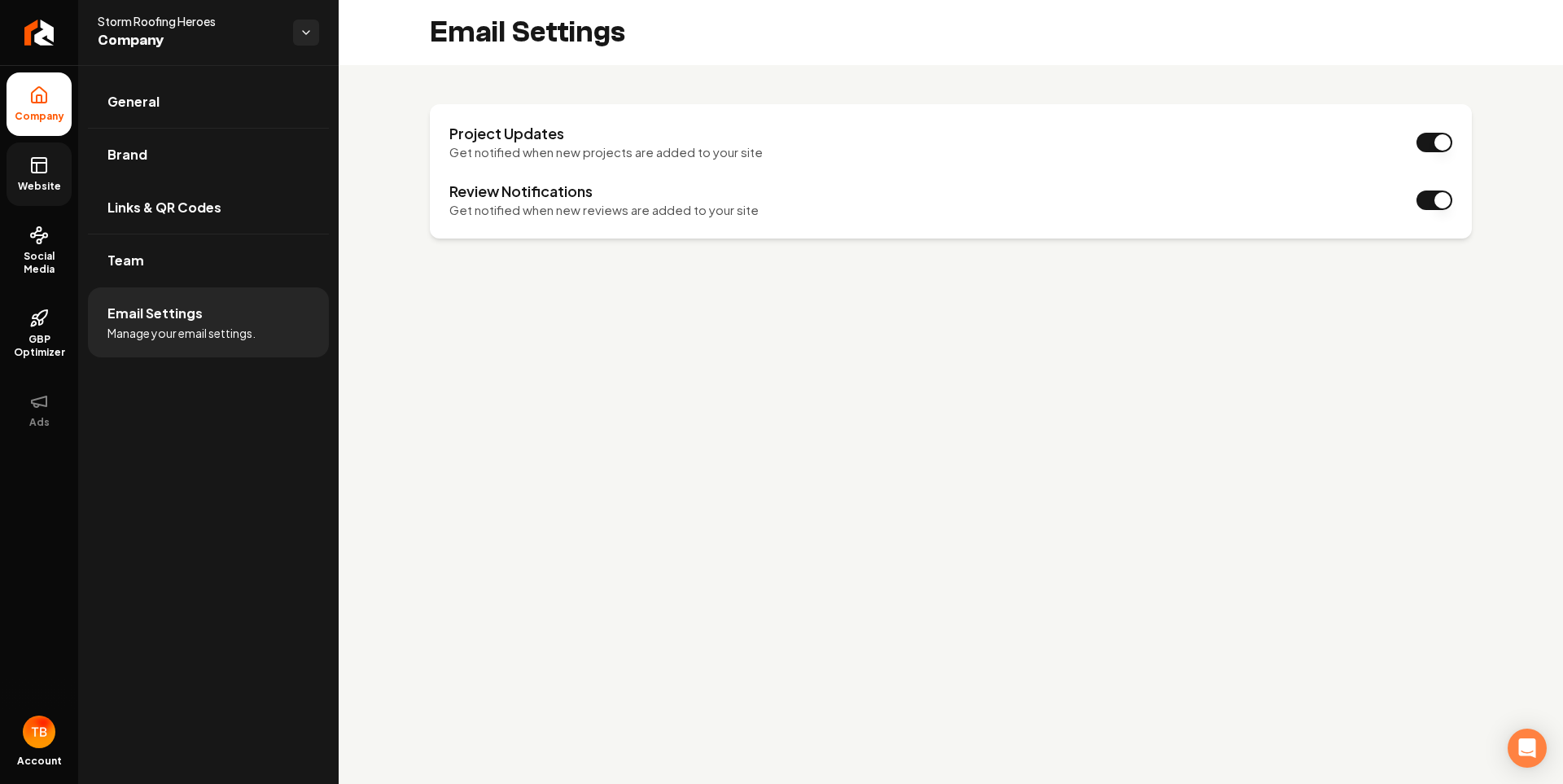
click at [37, 187] on span "Website" at bounding box center [39, 186] width 57 height 13
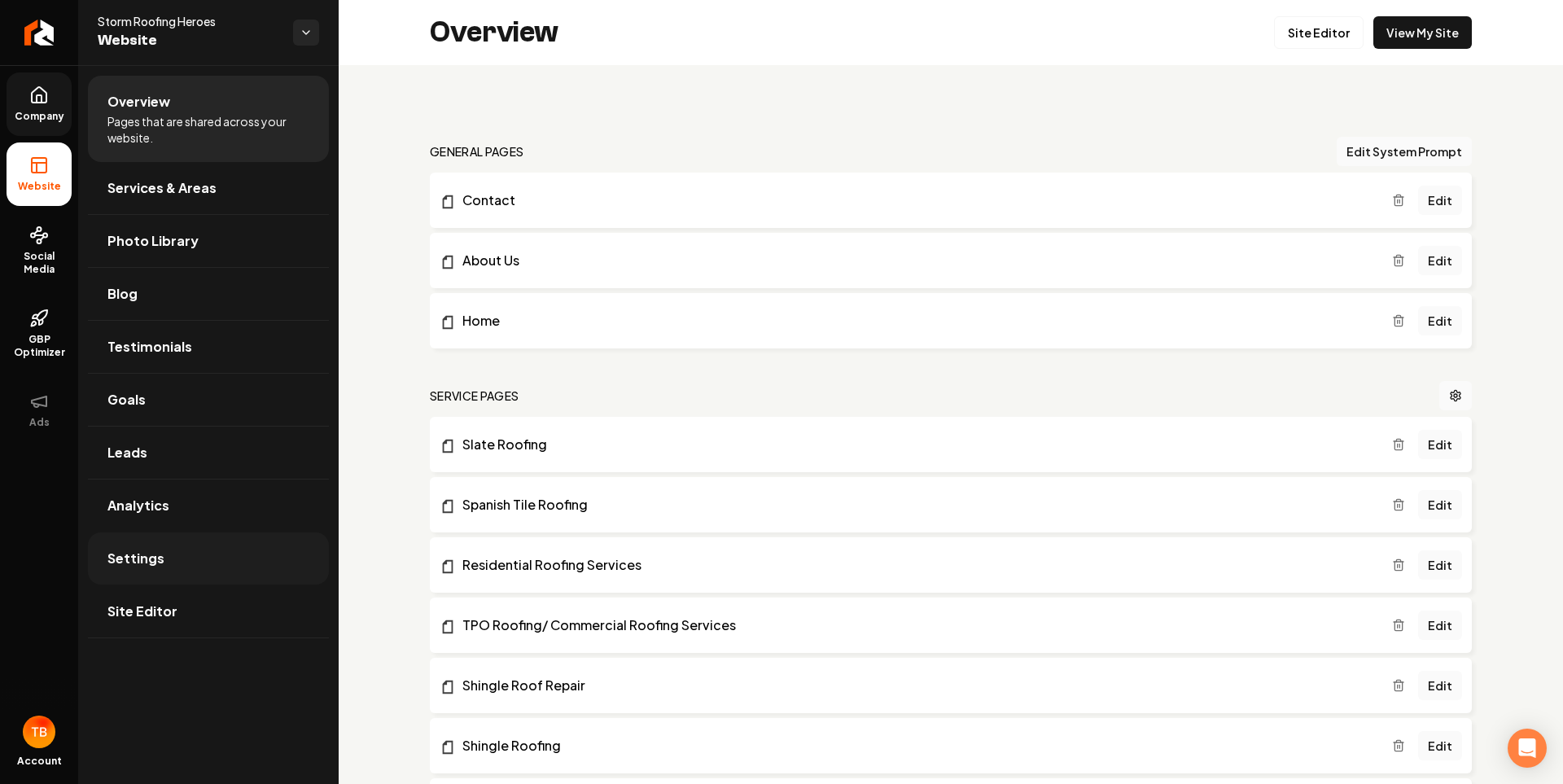
click at [171, 558] on link "Settings" at bounding box center [209, 558] width 241 height 52
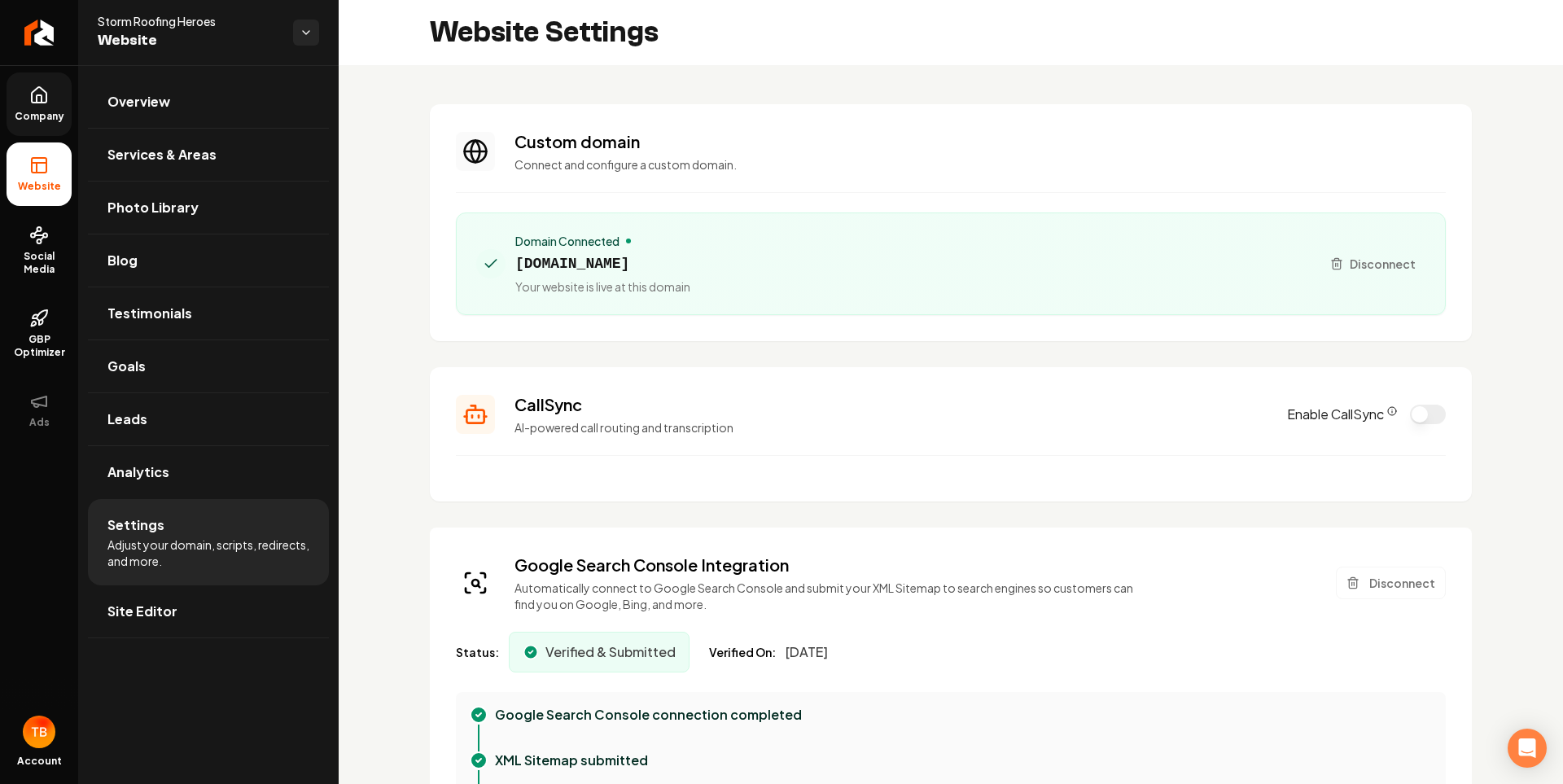
type textarea "**********"
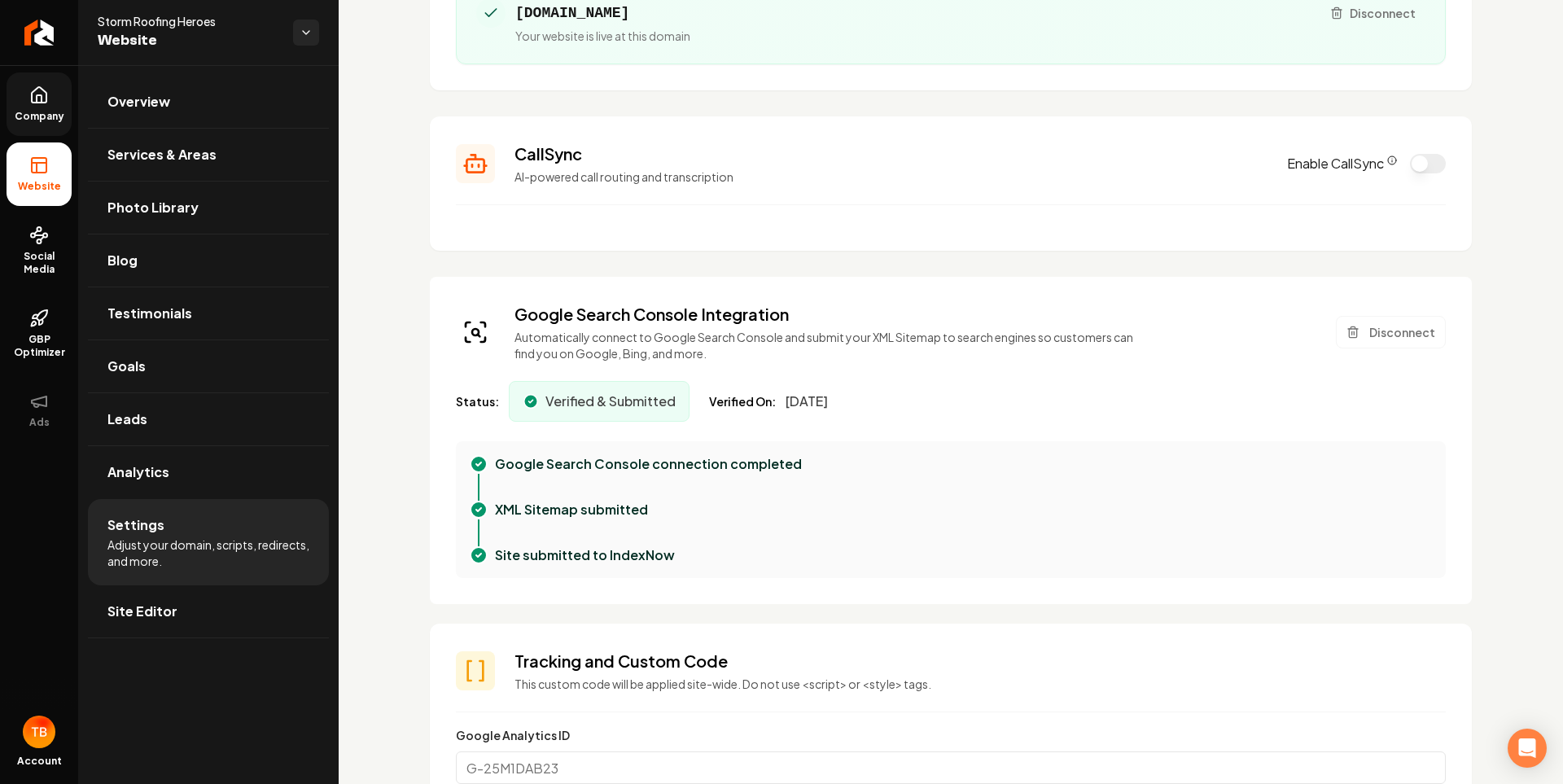
scroll to position [244, 0]
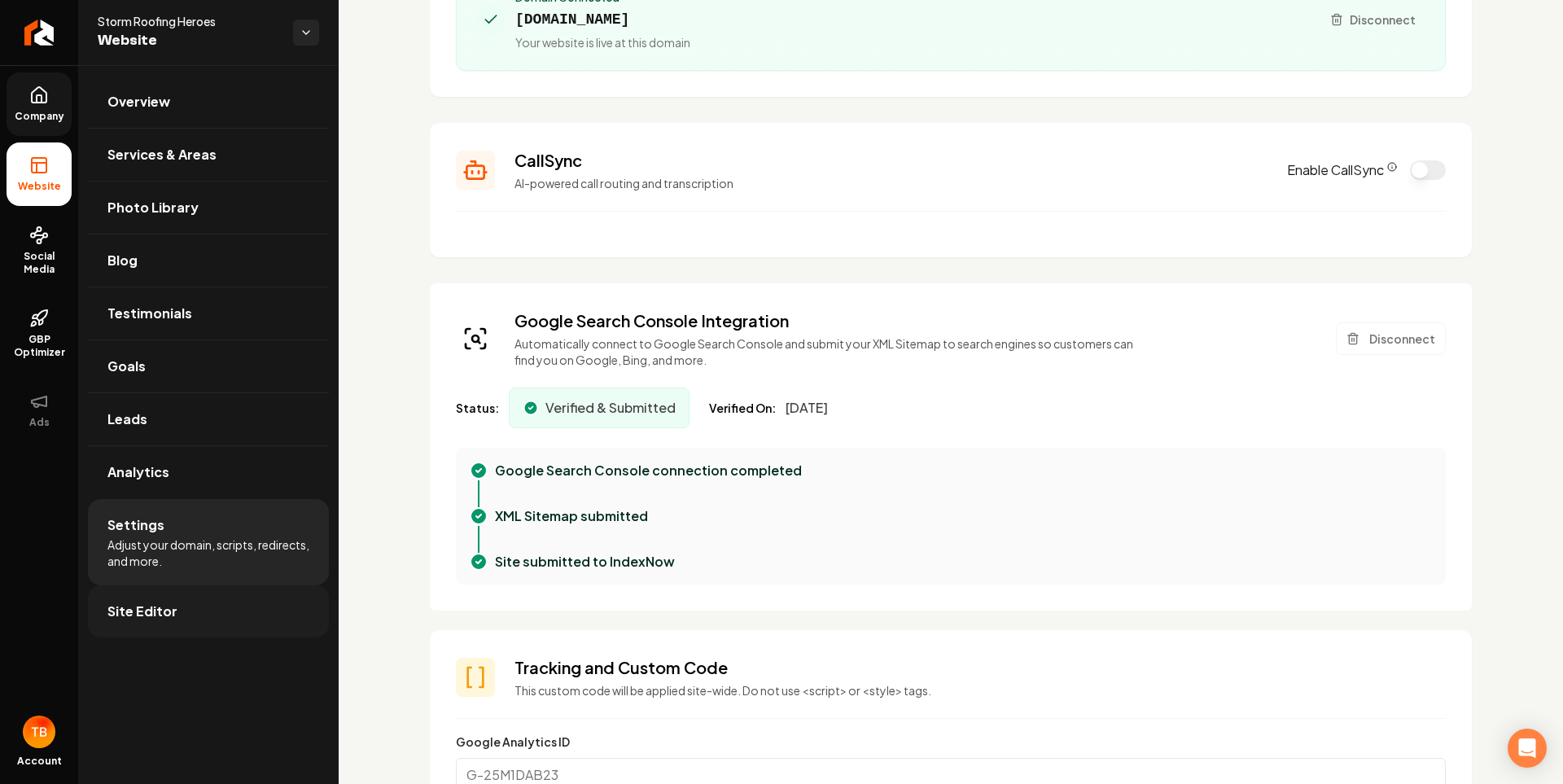
click at [146, 602] on span "Site Editor" at bounding box center [142, 611] width 71 height 20
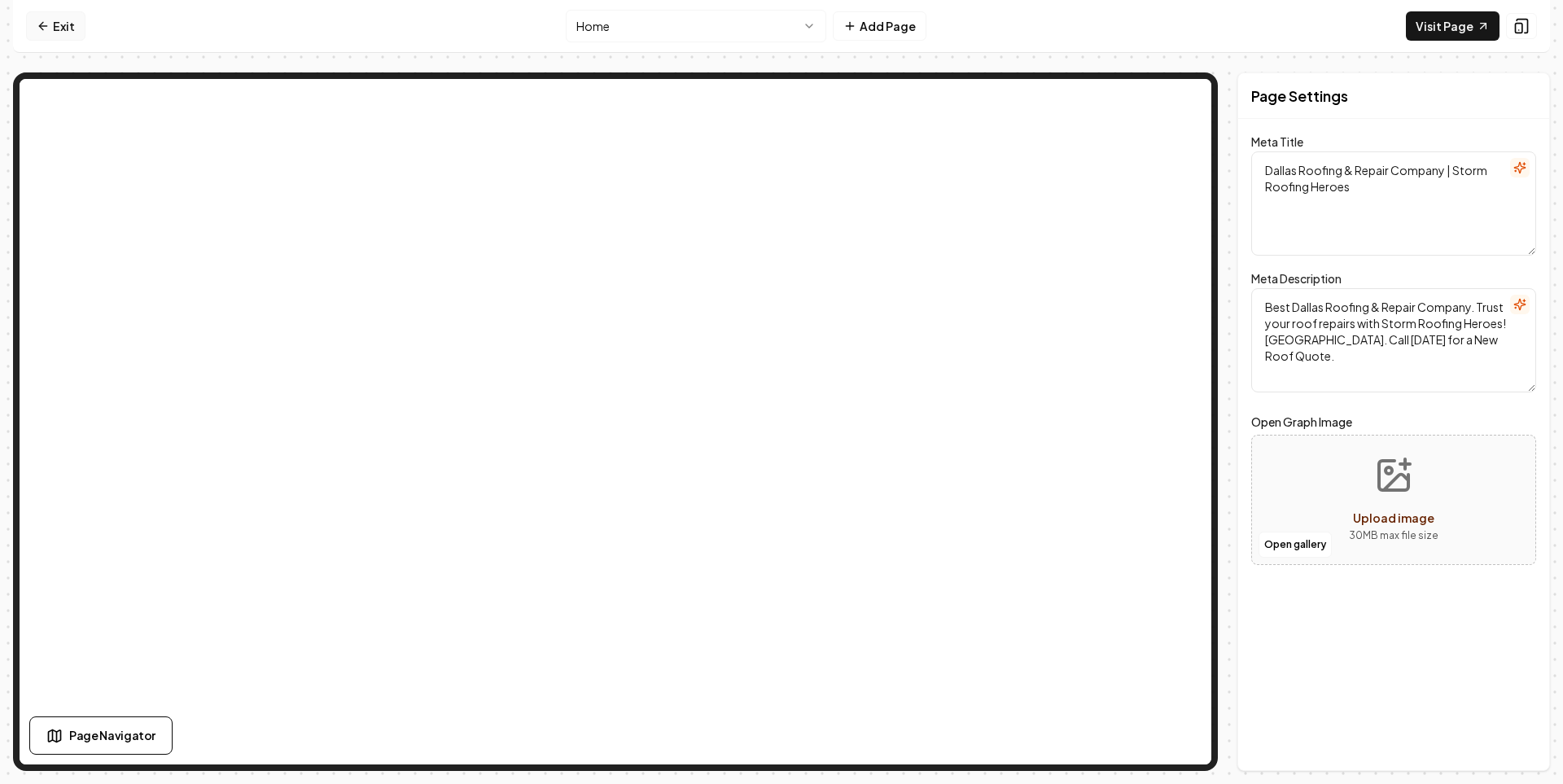
click at [53, 28] on link "Exit" at bounding box center [56, 26] width 60 height 30
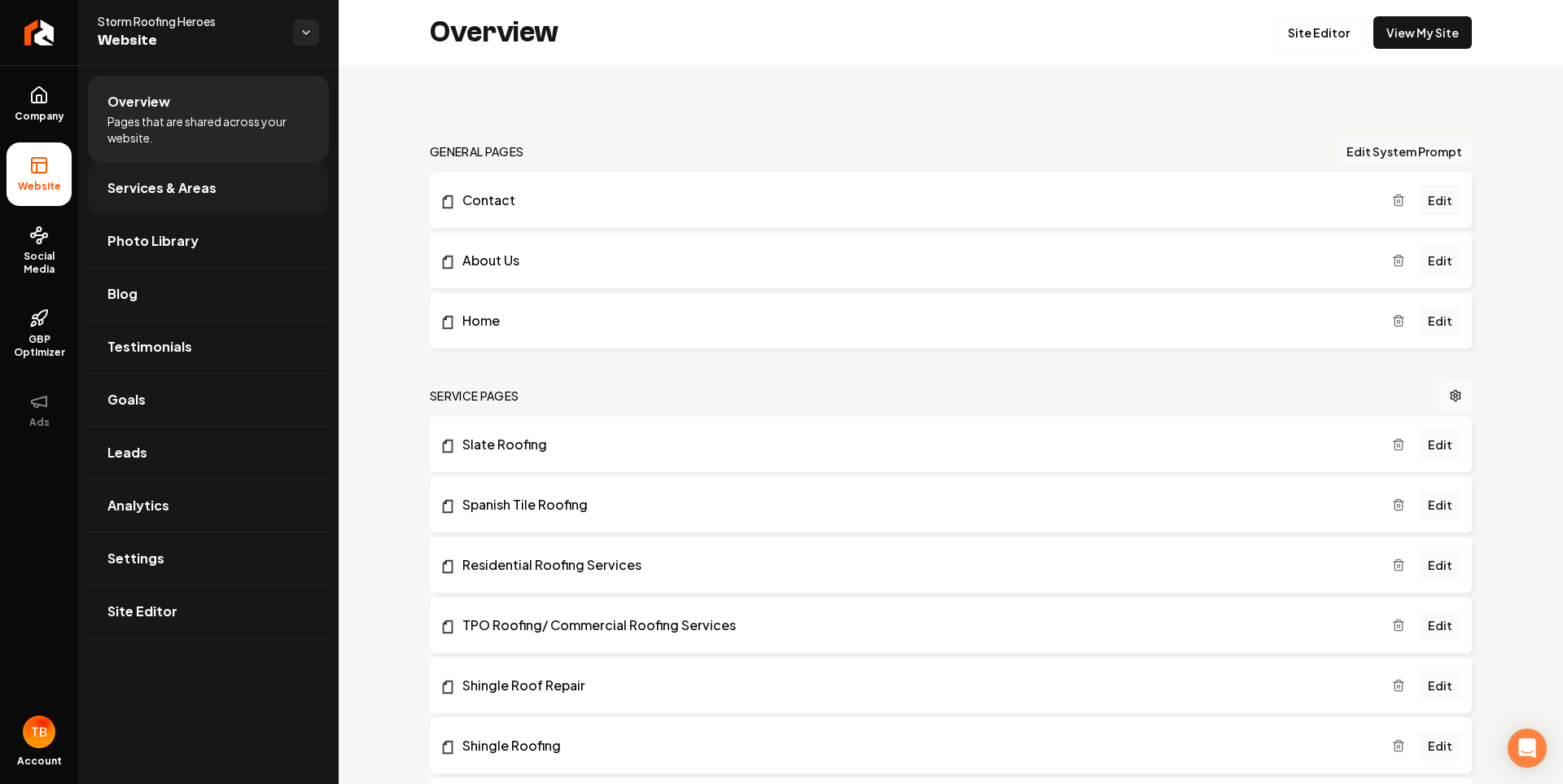
click at [149, 196] on span "Services & Areas" at bounding box center [162, 189] width 109 height 20
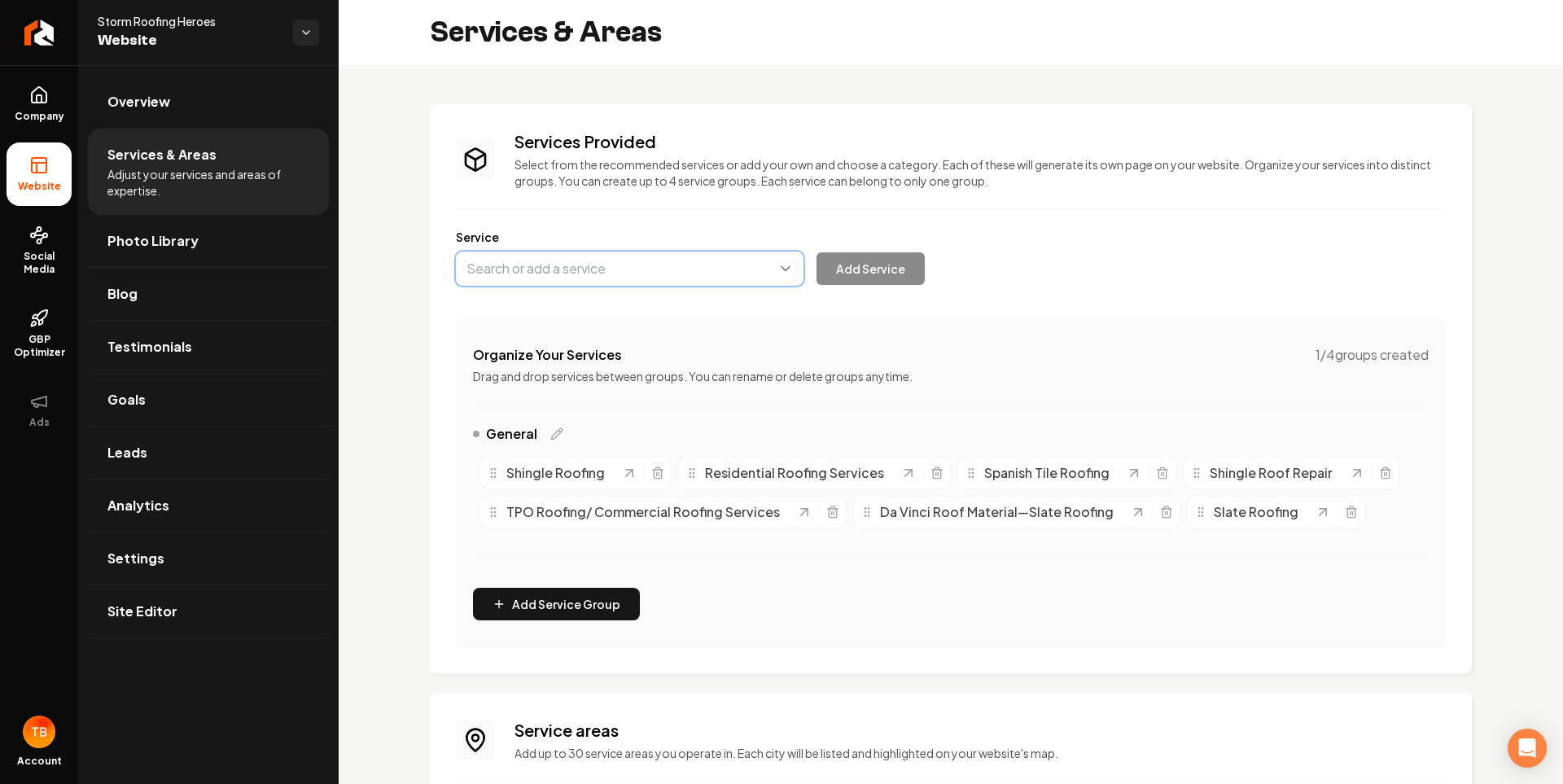
click at [664, 267] on button "Main content area" at bounding box center [630, 268] width 348 height 34
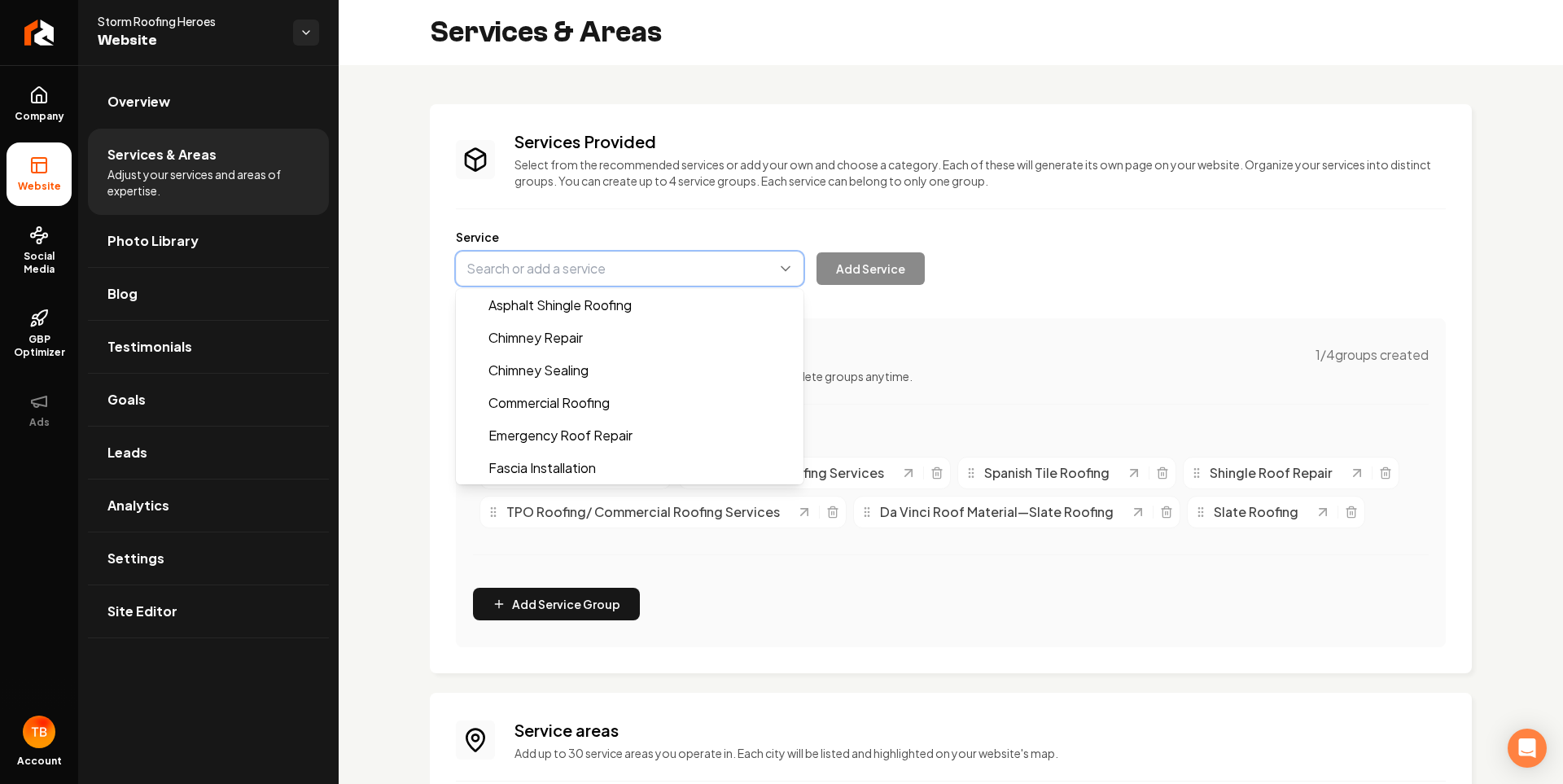
click at [664, 267] on button "Main content area" at bounding box center [630, 268] width 348 height 34
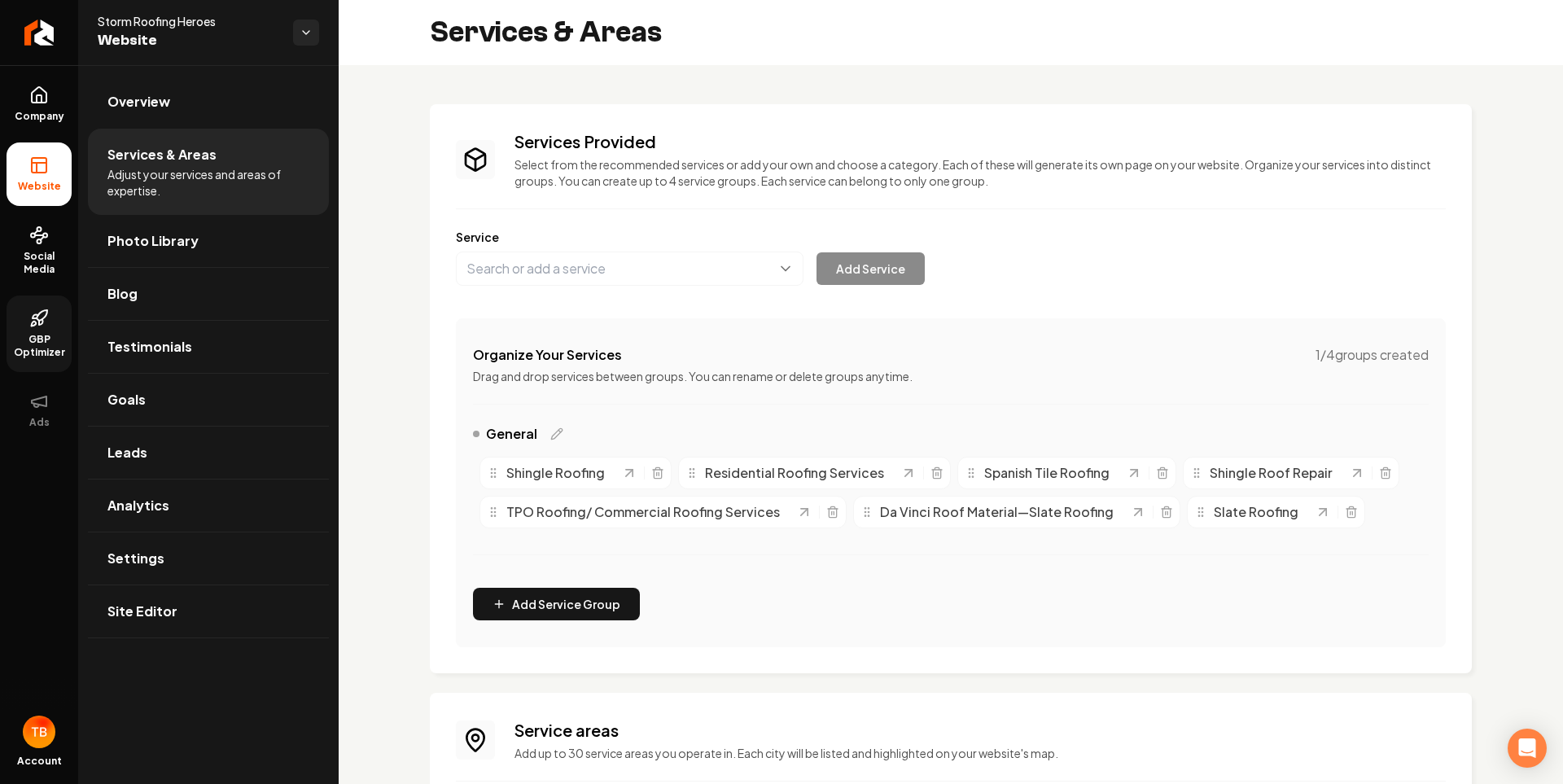
click at [43, 340] on span "GBP Optimizer" at bounding box center [40, 345] width 66 height 26
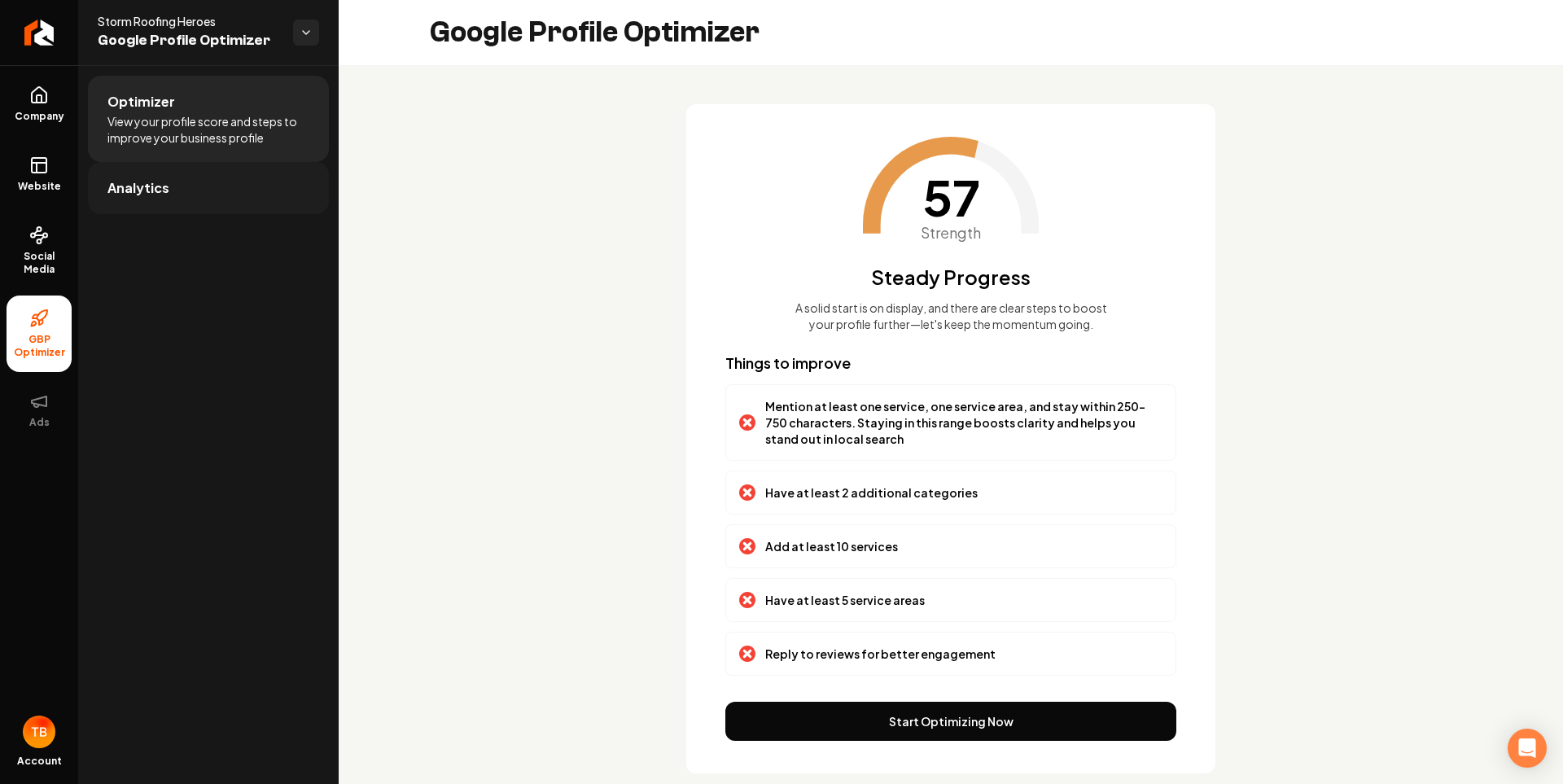
click at [187, 177] on link "Analytics" at bounding box center [209, 188] width 241 height 52
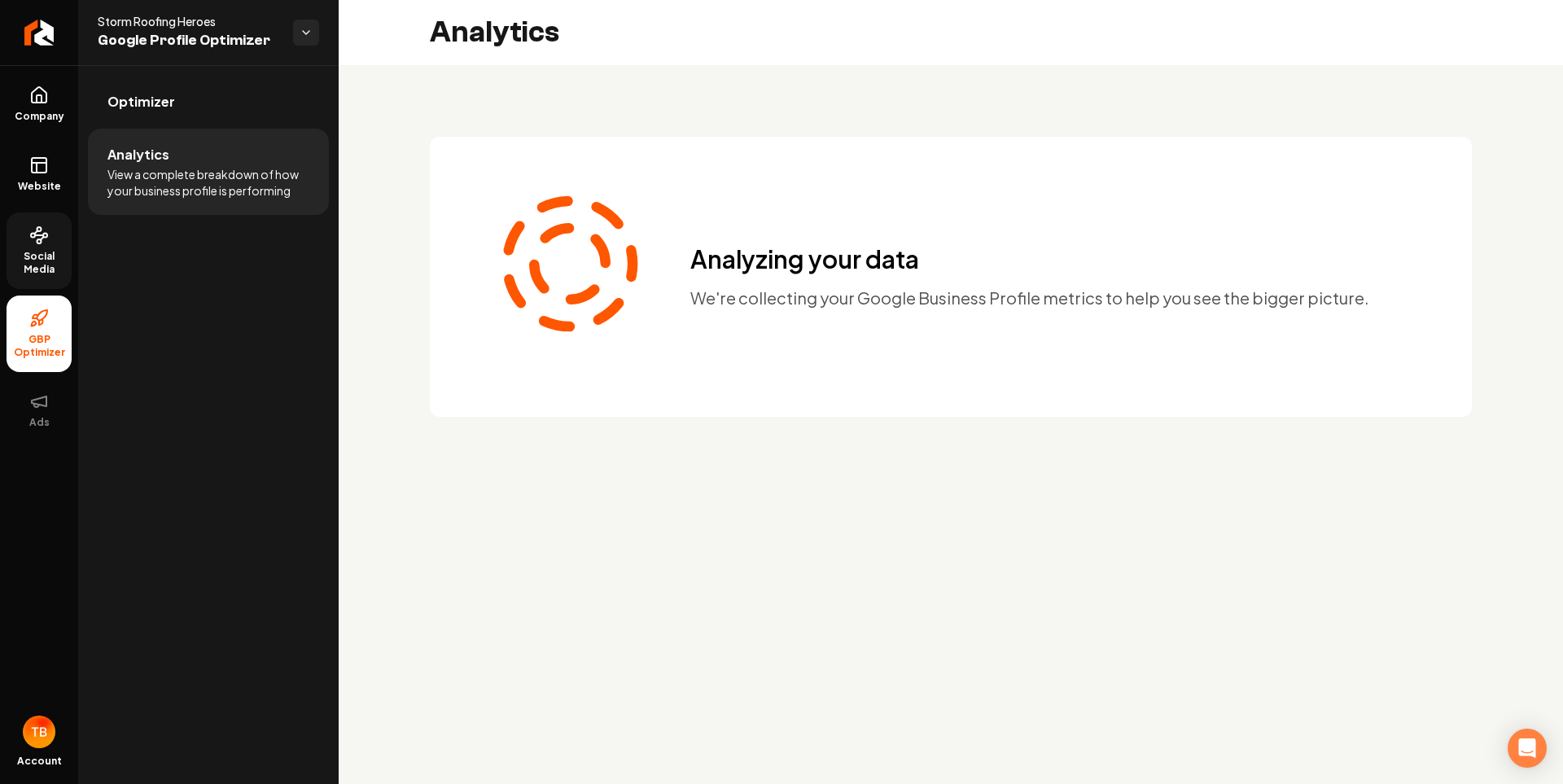
click at [43, 250] on span "Social Media" at bounding box center [40, 263] width 66 height 26
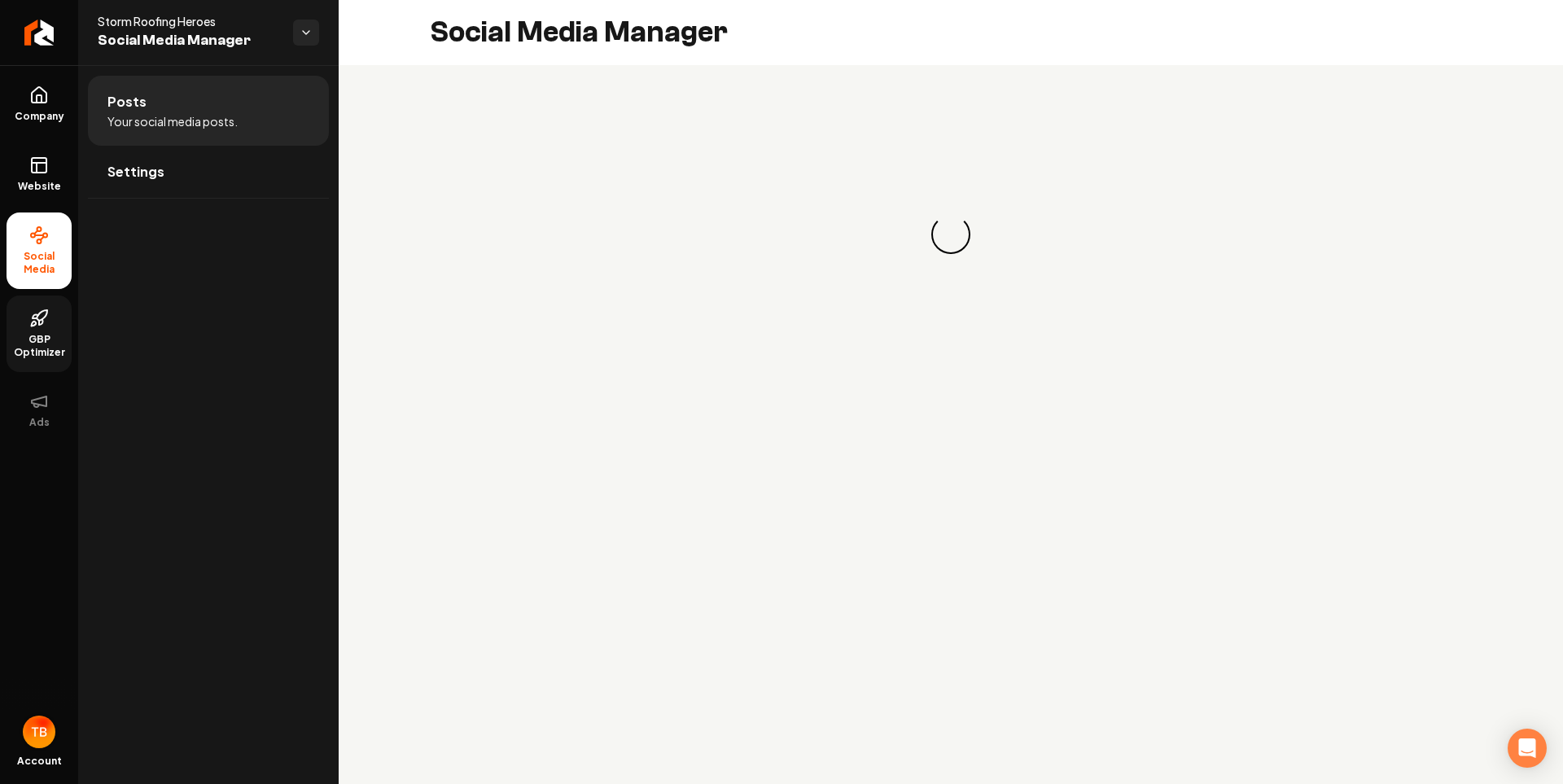
click at [41, 723] on img "Open user button" at bounding box center [39, 731] width 33 height 33
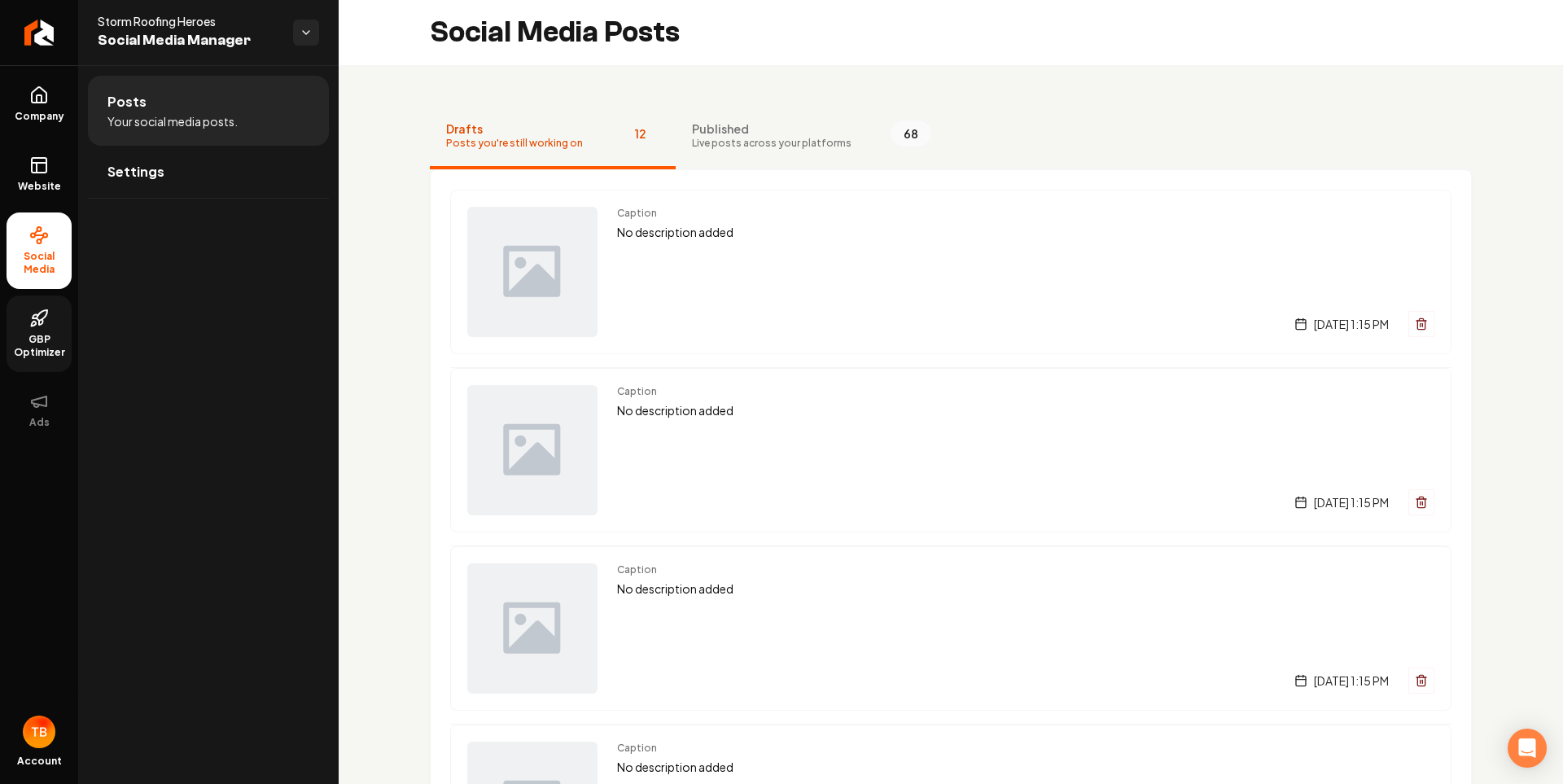
click at [189, 437] on div "Posts Your social media posts. Settings" at bounding box center [209, 425] width 260 height 719
click at [727, 131] on span "Published" at bounding box center [772, 128] width 160 height 16
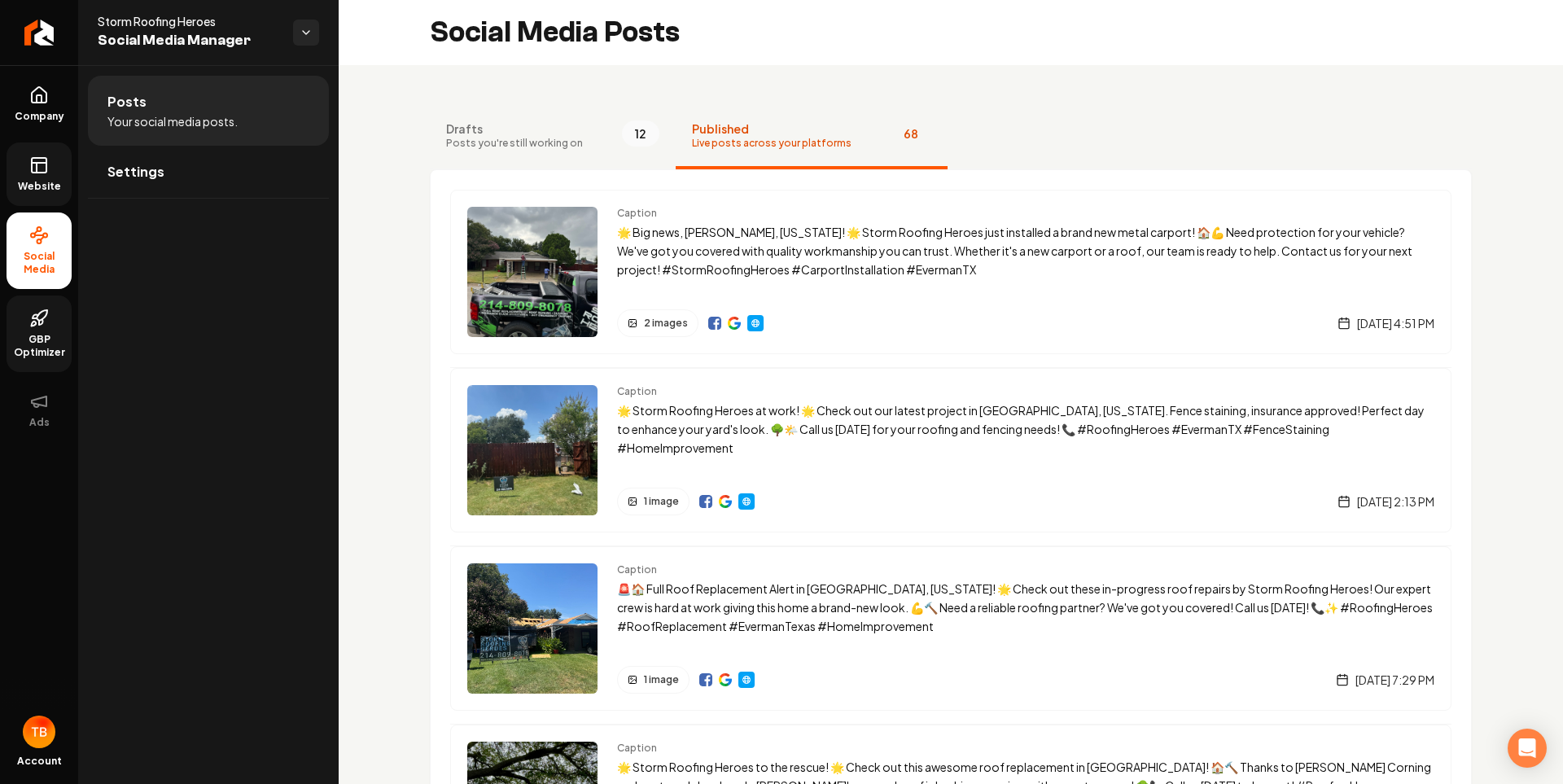
click at [43, 175] on link "Website" at bounding box center [40, 174] width 66 height 64
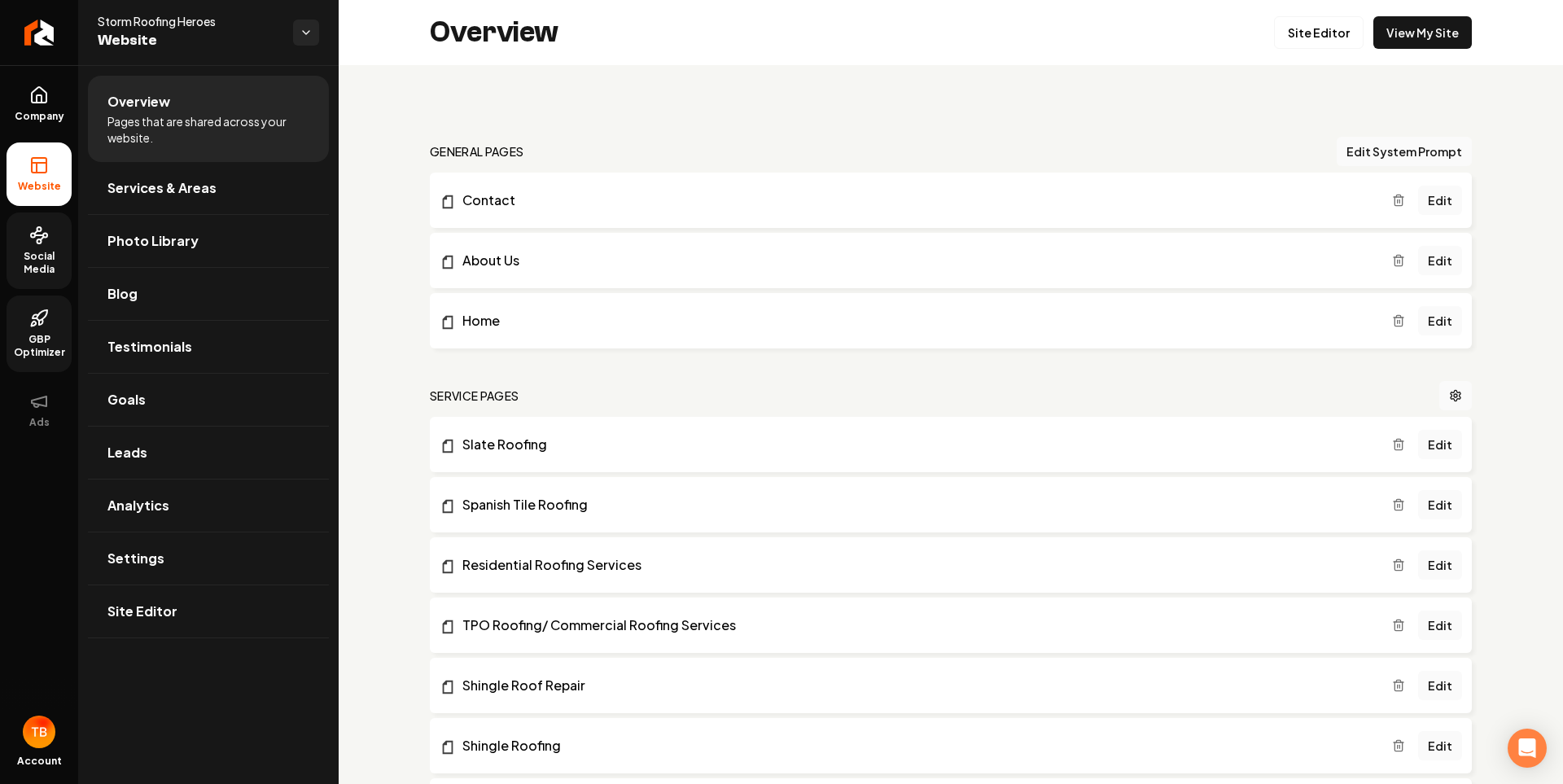
click at [52, 242] on link "Social Media" at bounding box center [40, 250] width 66 height 76
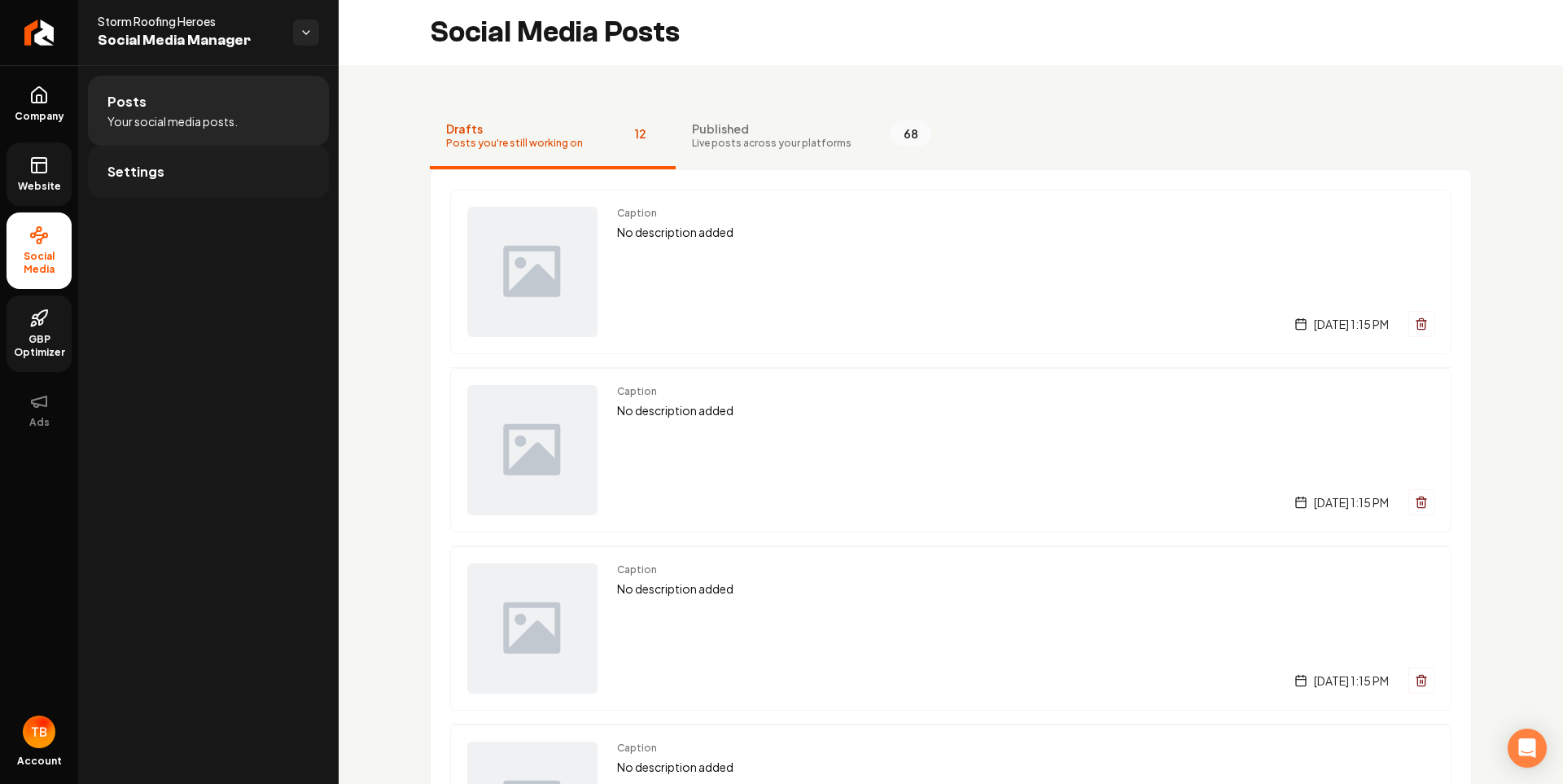
click at [163, 162] on link "Settings" at bounding box center [209, 172] width 241 height 52
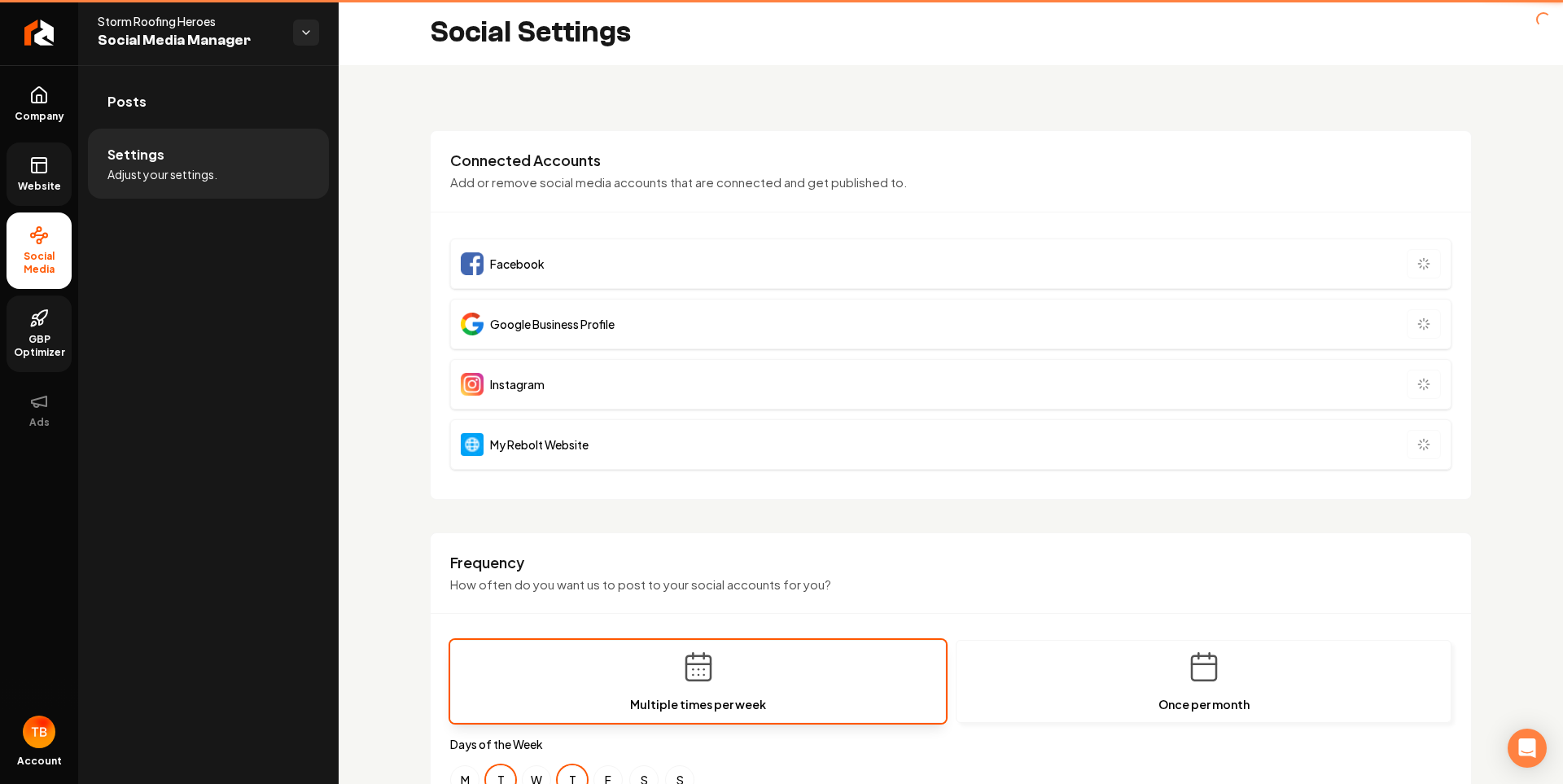
click at [163, 162] on li "Settings Adjust your settings." at bounding box center [209, 164] width 241 height 70
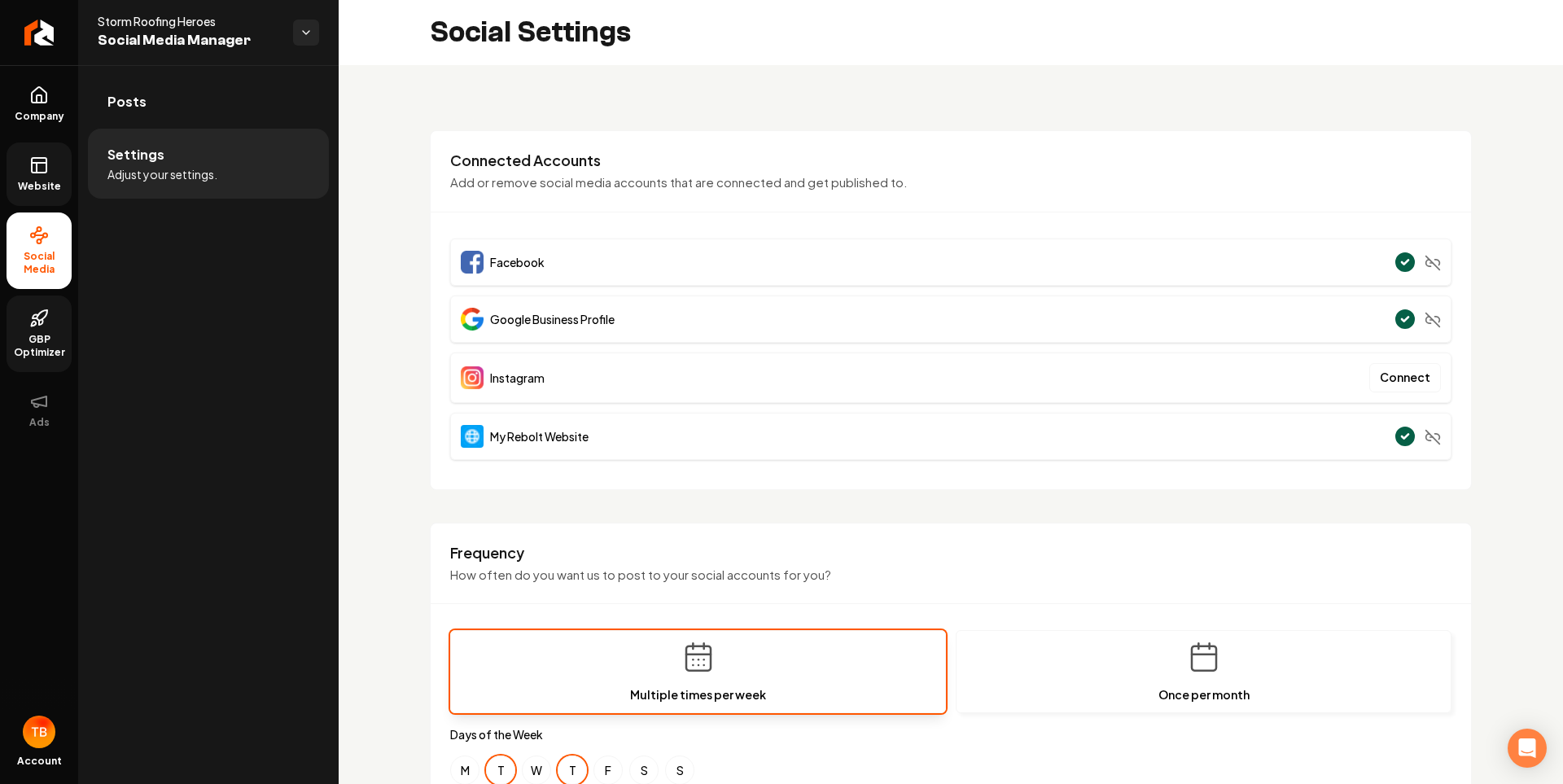
click at [18, 170] on link "Website" at bounding box center [40, 174] width 66 height 64
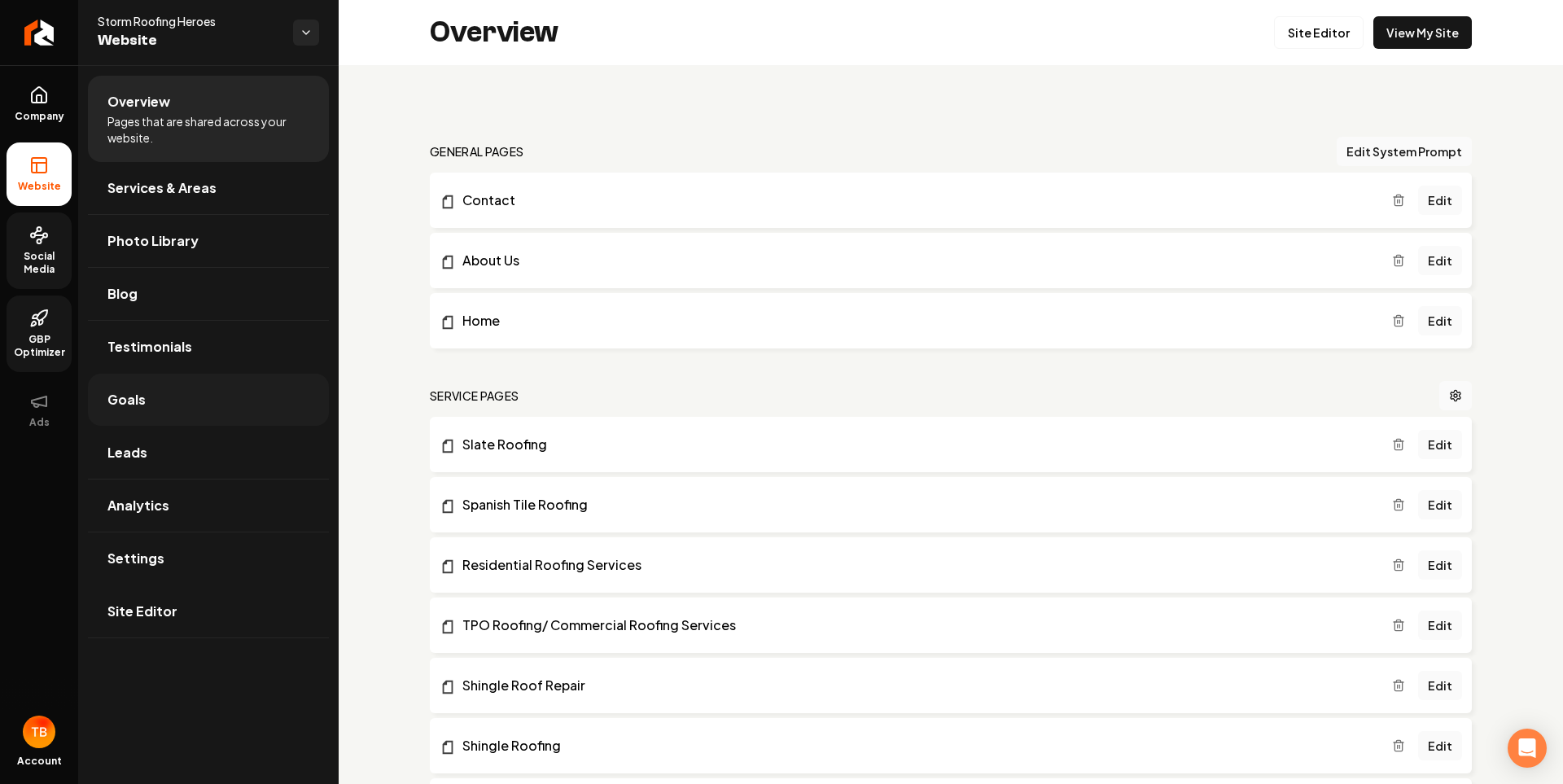
click at [163, 400] on link "Goals" at bounding box center [209, 399] width 241 height 52
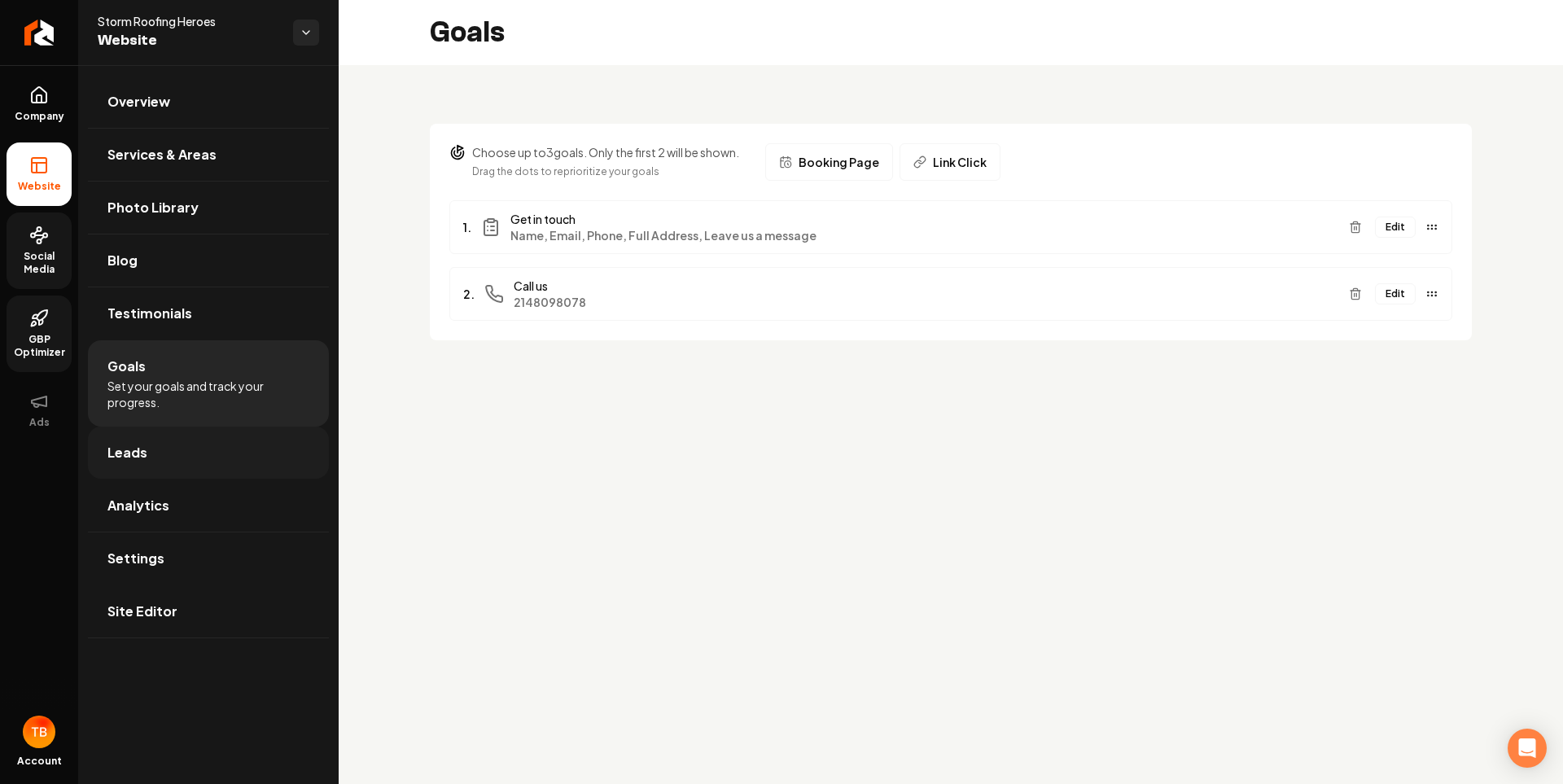
click at [193, 458] on link "Leads" at bounding box center [209, 453] width 241 height 52
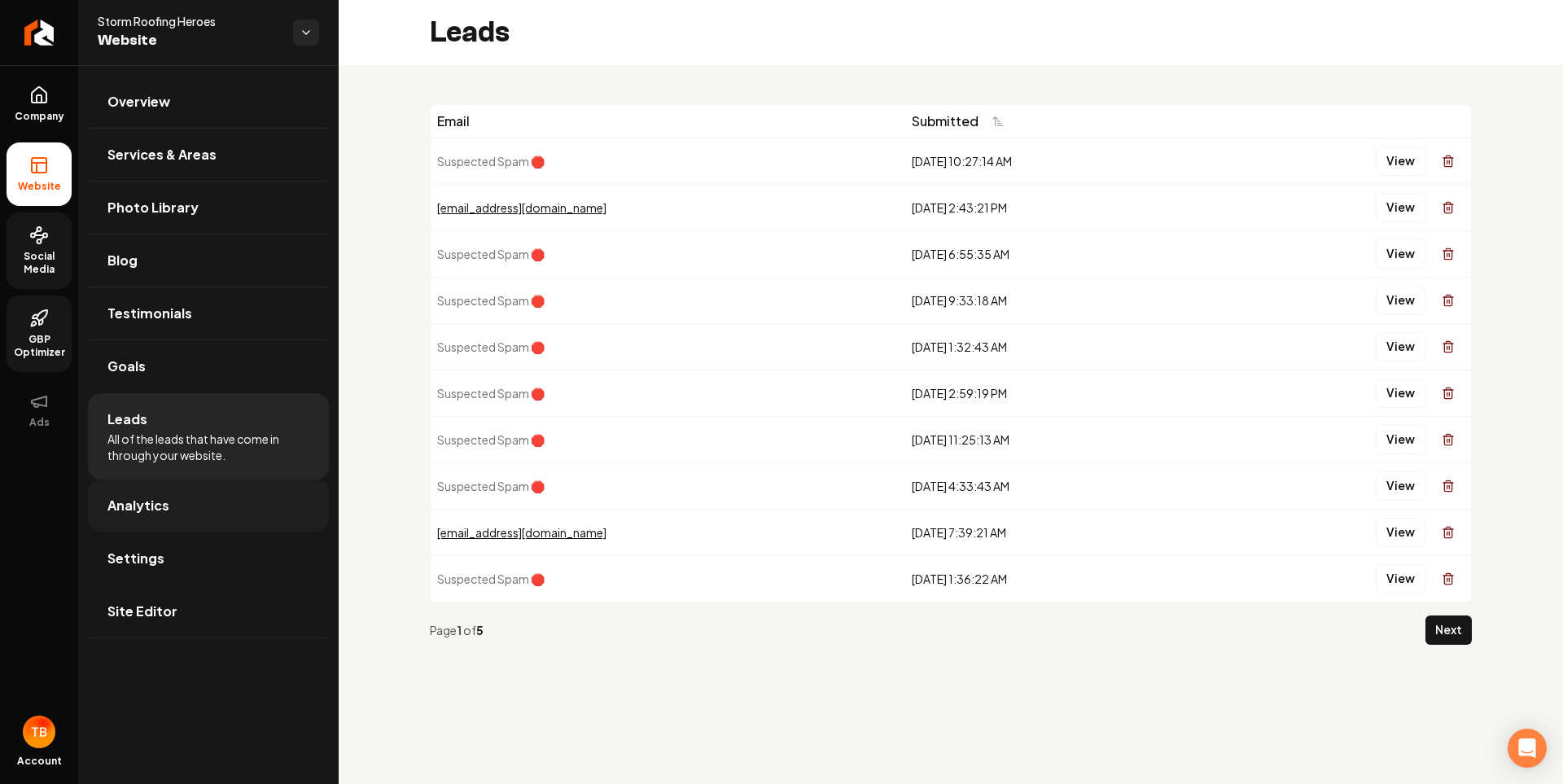
click at [174, 501] on link "Analytics" at bounding box center [209, 505] width 241 height 52
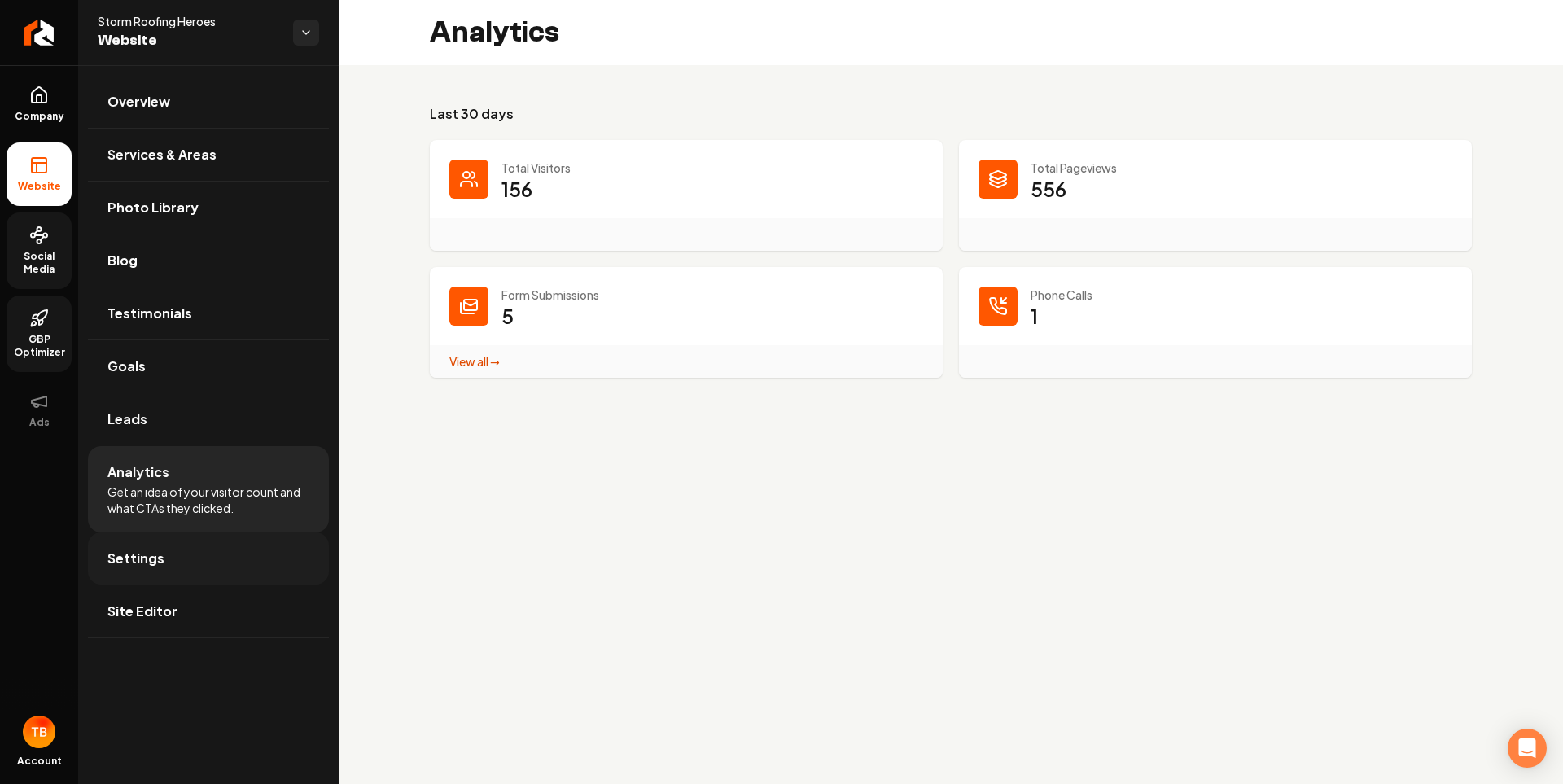
click at [185, 554] on link "Settings" at bounding box center [209, 558] width 241 height 52
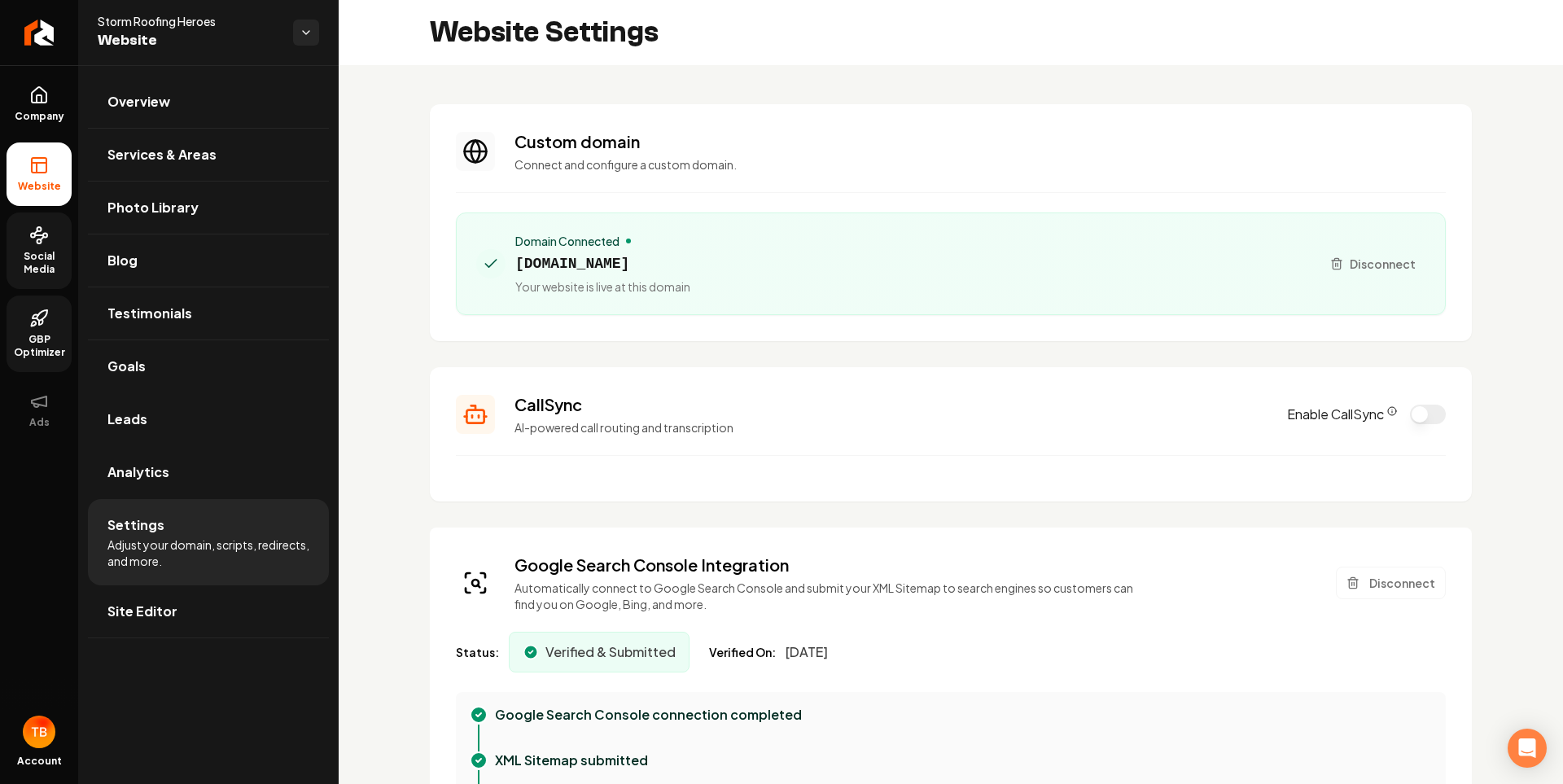
type textarea "**********"
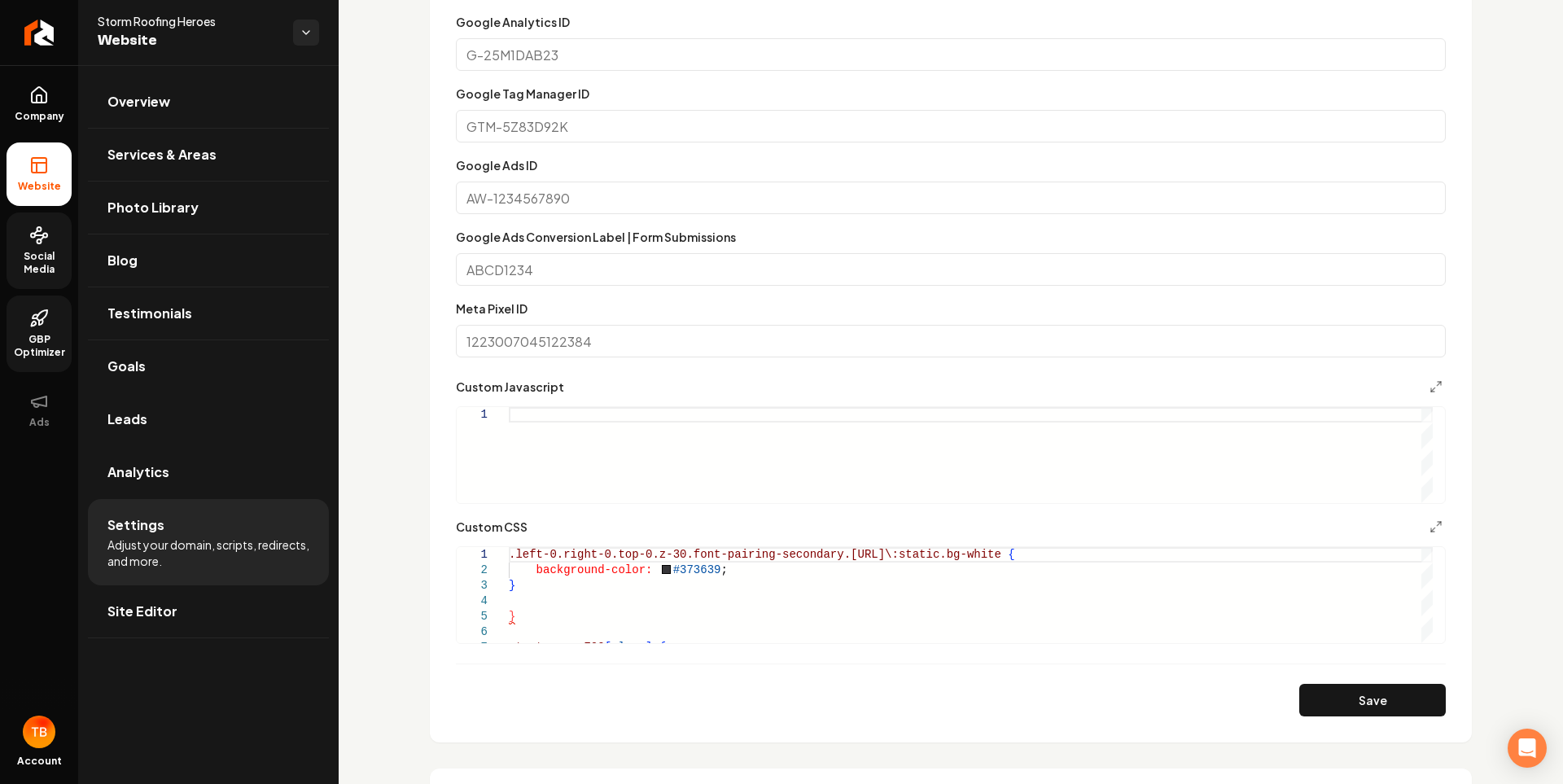
scroll to position [1221, 0]
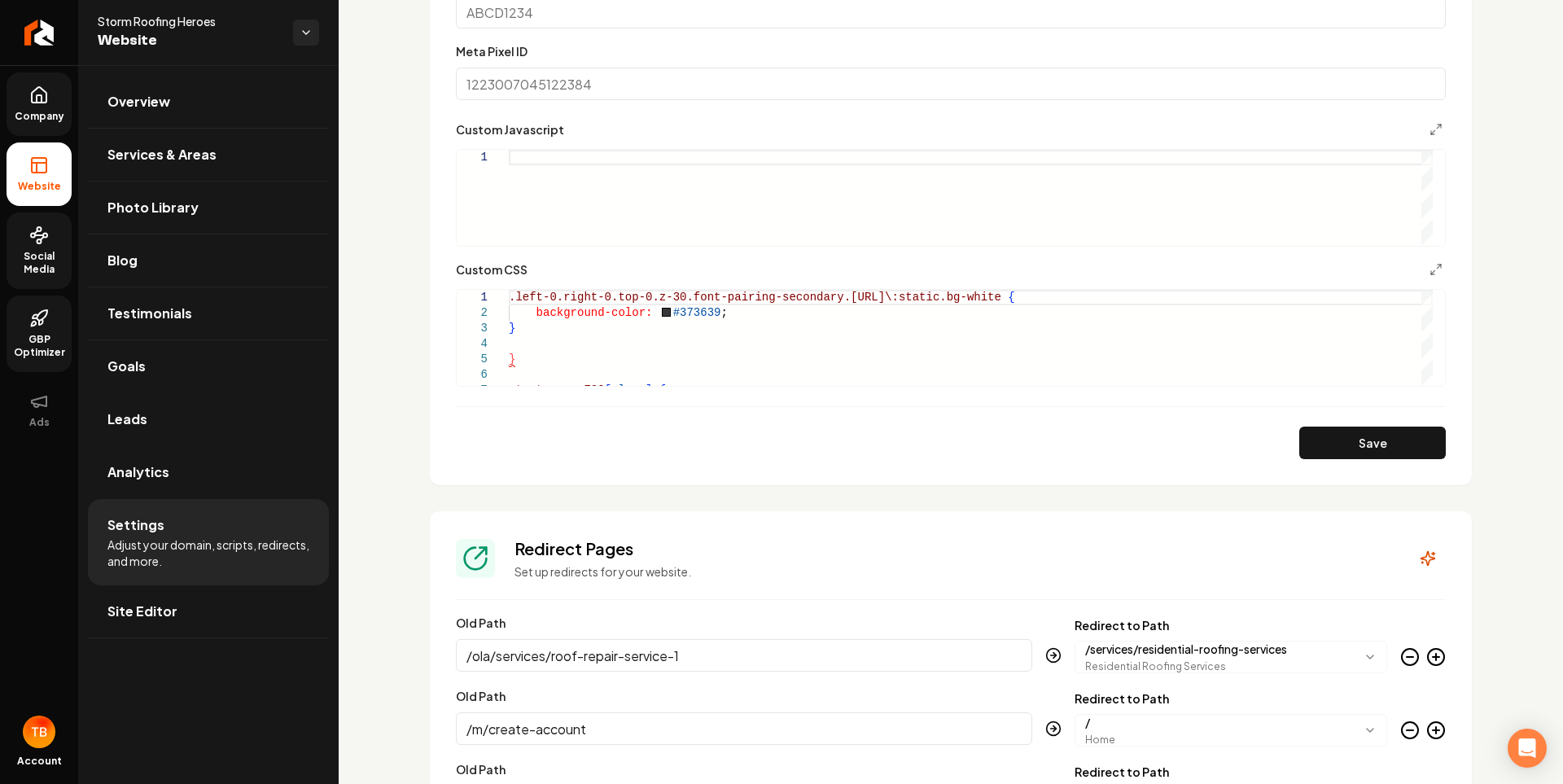
click at [41, 100] on icon at bounding box center [39, 98] width 5 height 7
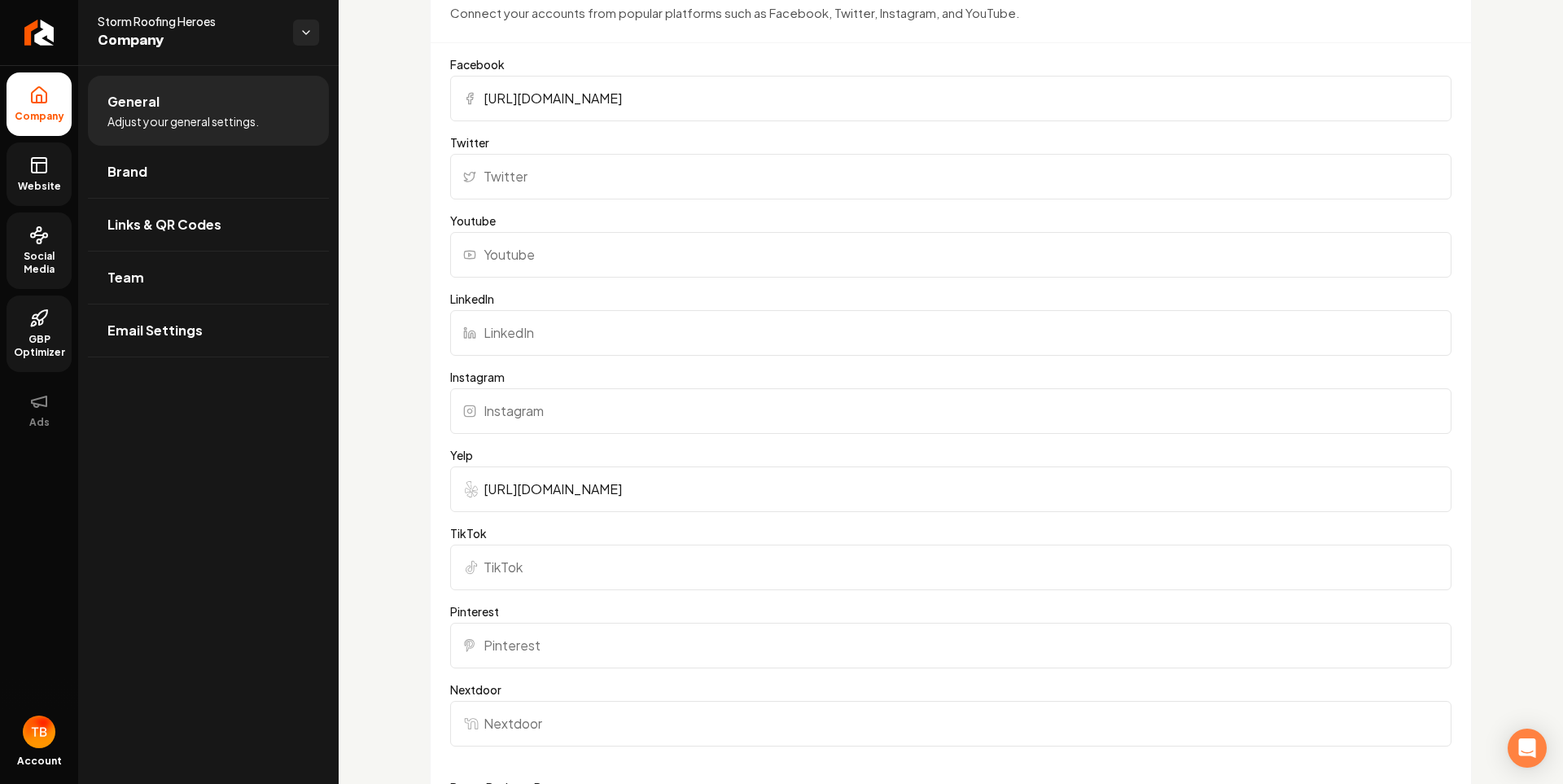
scroll to position [1221, 0]
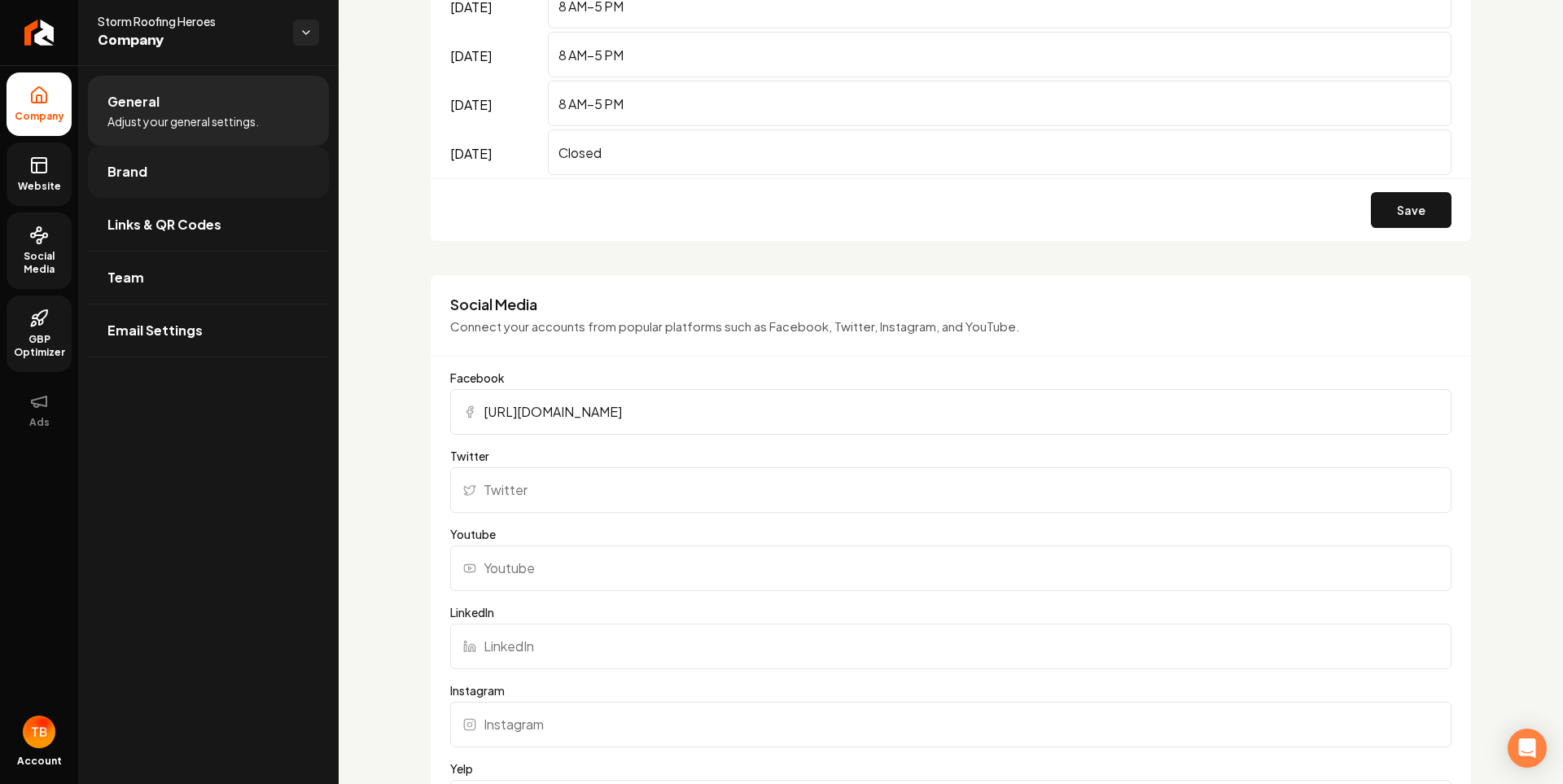
click at [128, 173] on span "Brand" at bounding box center [127, 172] width 40 height 20
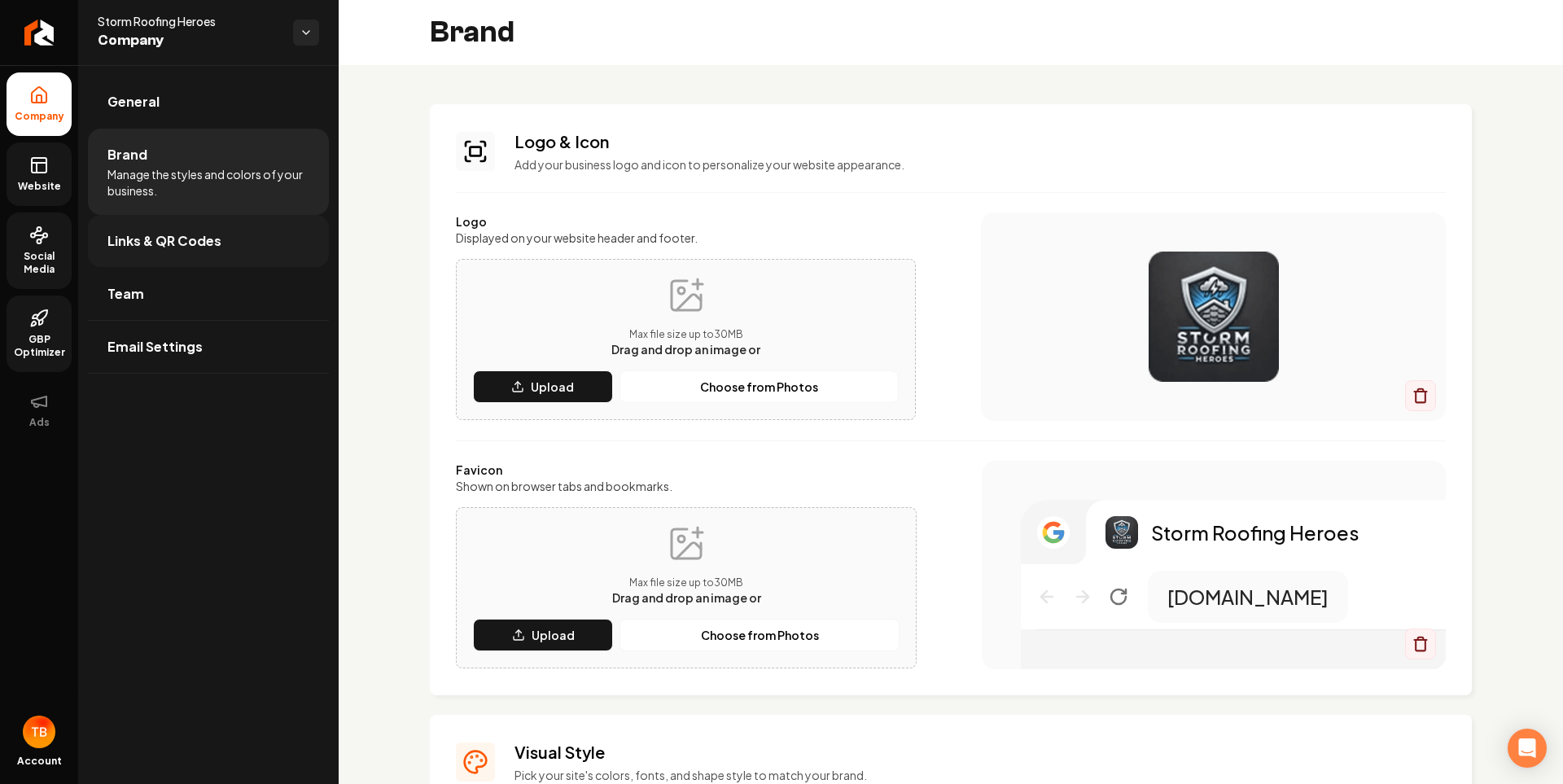
click at [162, 241] on span "Links & QR Codes" at bounding box center [164, 241] width 114 height 20
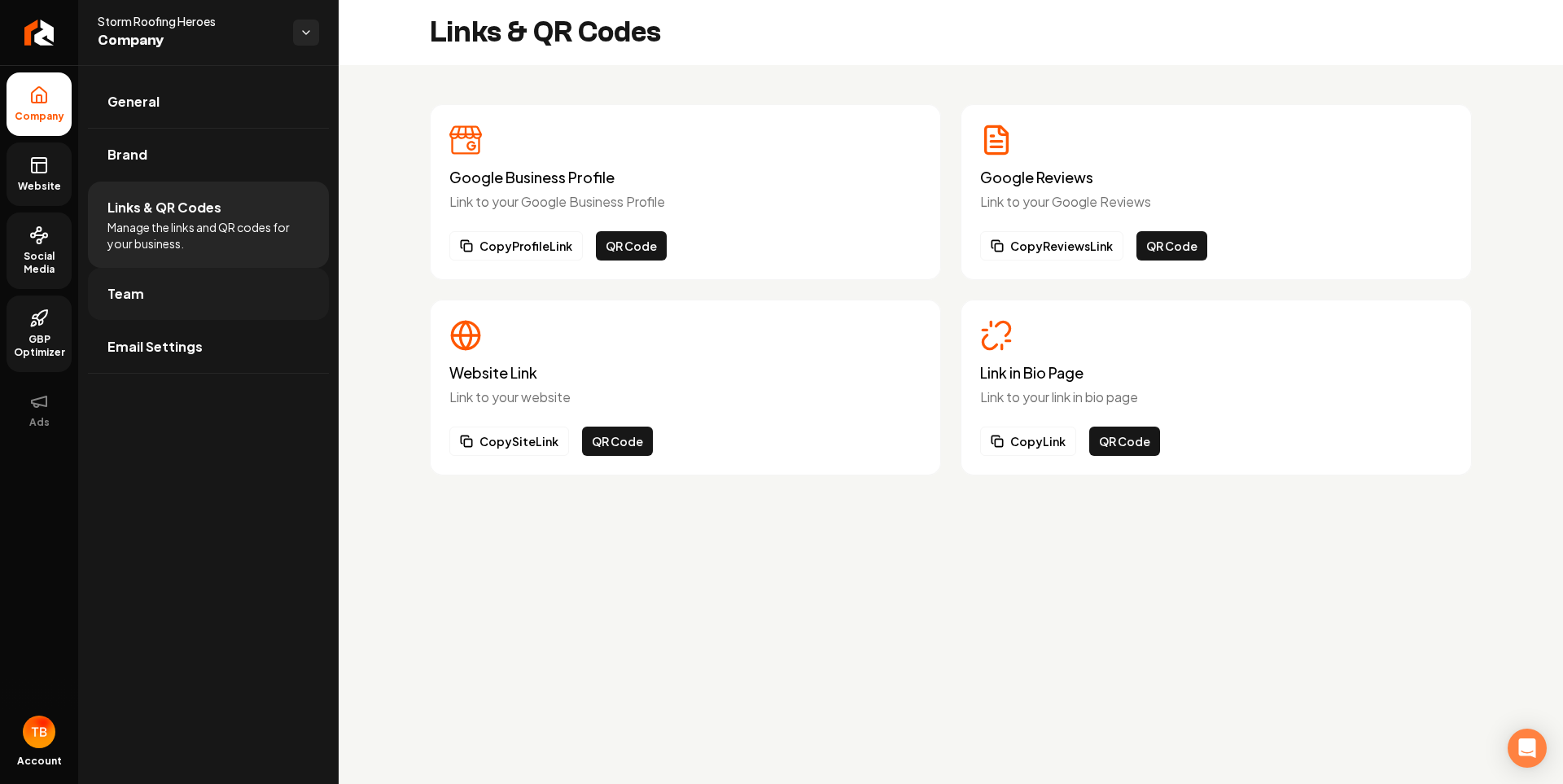
click at [180, 278] on link "Team" at bounding box center [209, 294] width 241 height 52
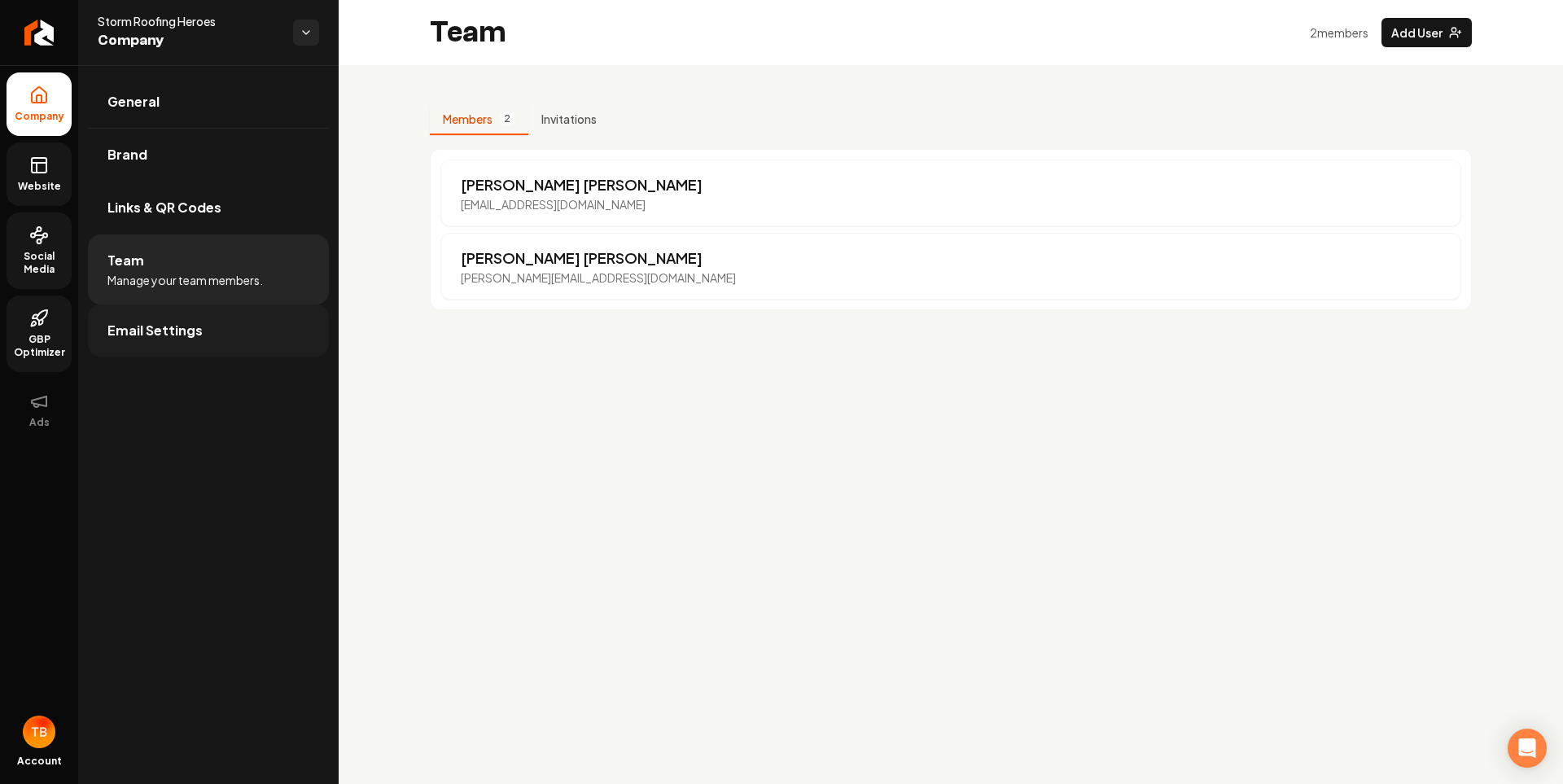
click at [195, 337] on span "Email Settings" at bounding box center [155, 330] width 95 height 20
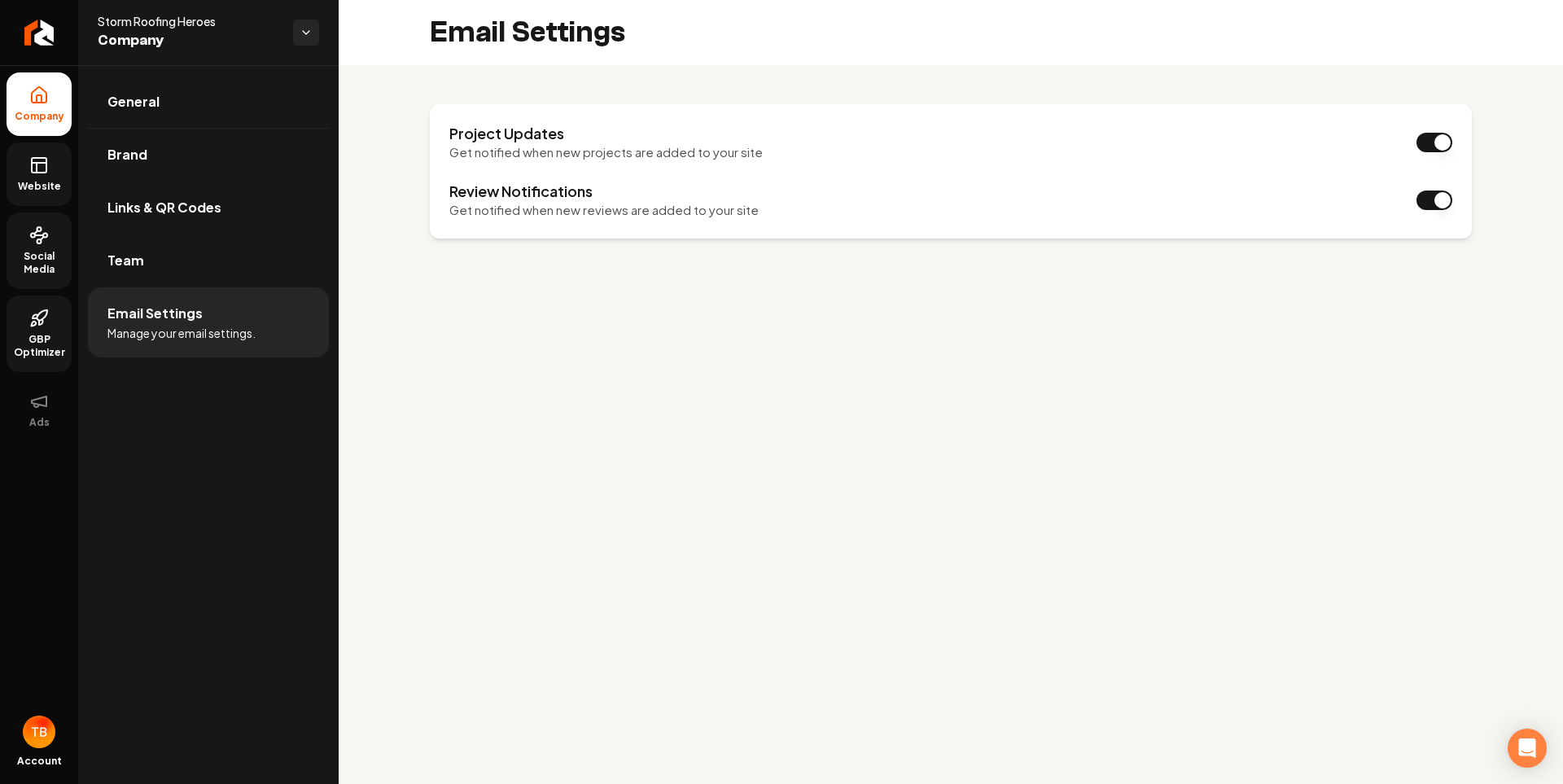
click at [305, 15] on div "Storm Roofing Heroes Company" at bounding box center [209, 33] width 260 height 65
click at [305, 29] on html "Company Website Social Media GBP Optimizer Ads Account Storm Roofing Heroes Com…" at bounding box center [782, 392] width 1563 height 784
click at [188, 16] on html "Company Website Social Media GBP Optimizer Ads Account Storm Roofing Heroes Com…" at bounding box center [782, 392] width 1563 height 784
click at [158, 92] on link "General" at bounding box center [209, 101] width 241 height 52
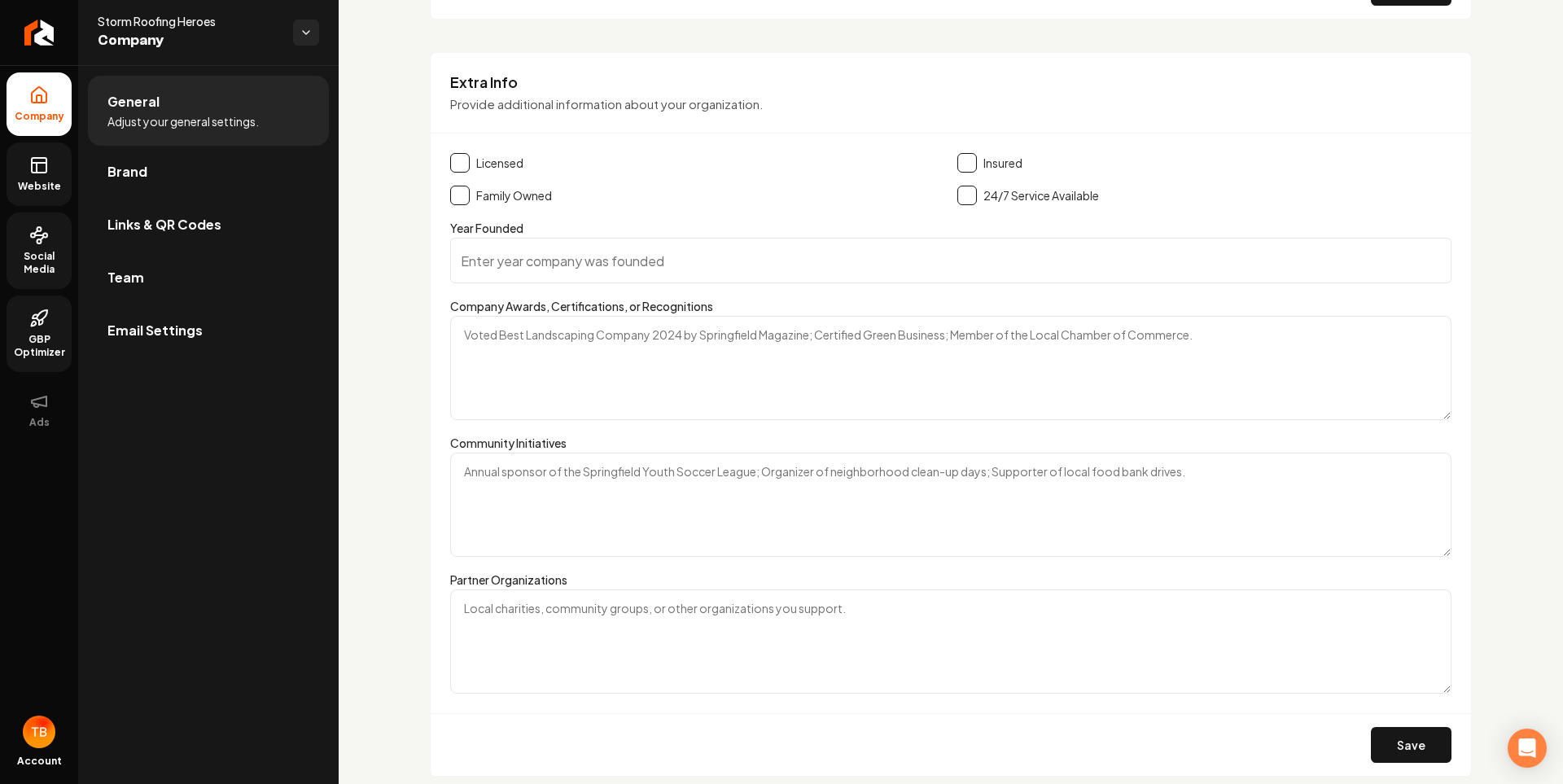
scroll to position [2499, 0]
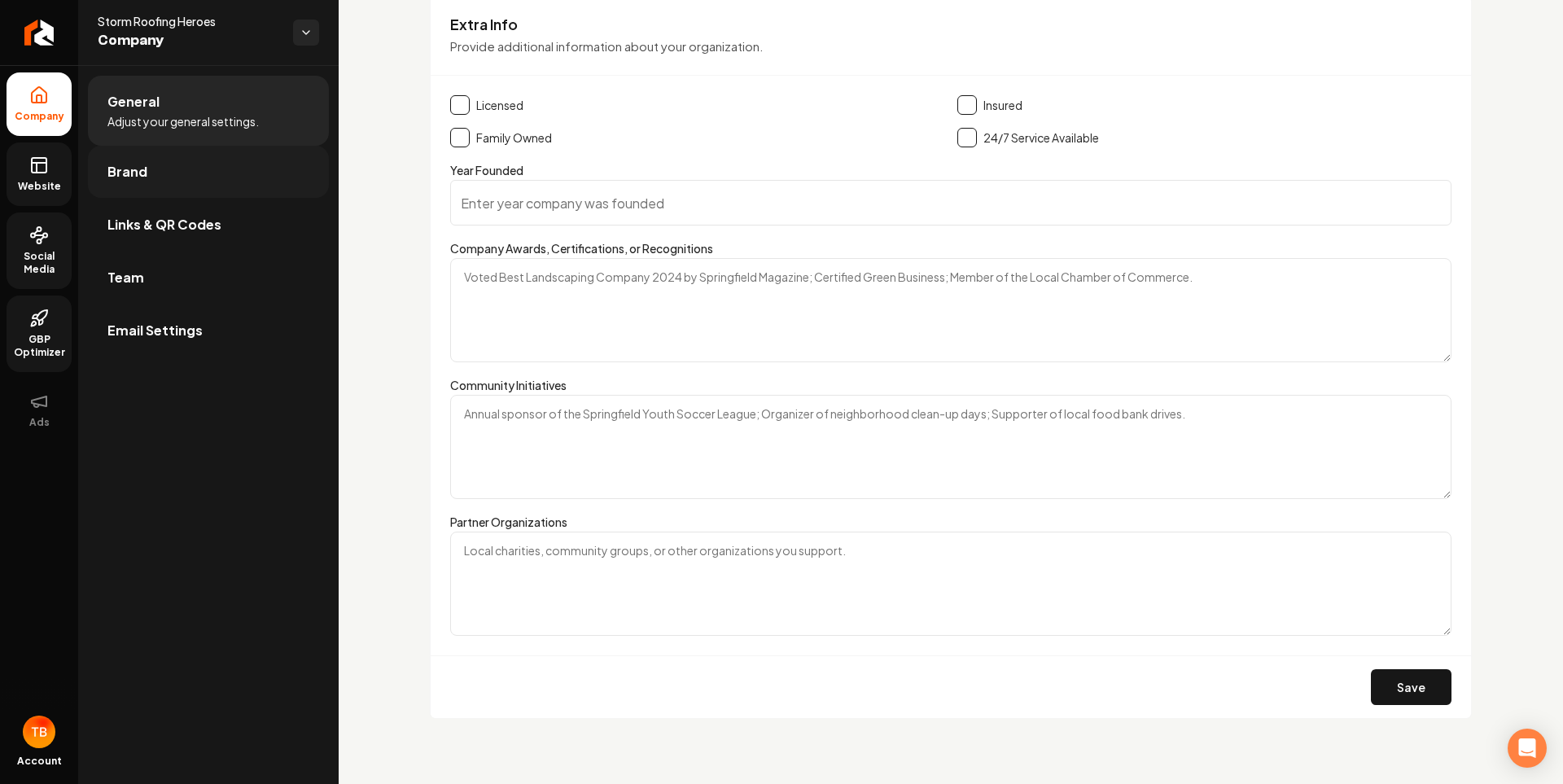
click at [164, 168] on link "Brand" at bounding box center [209, 172] width 241 height 52
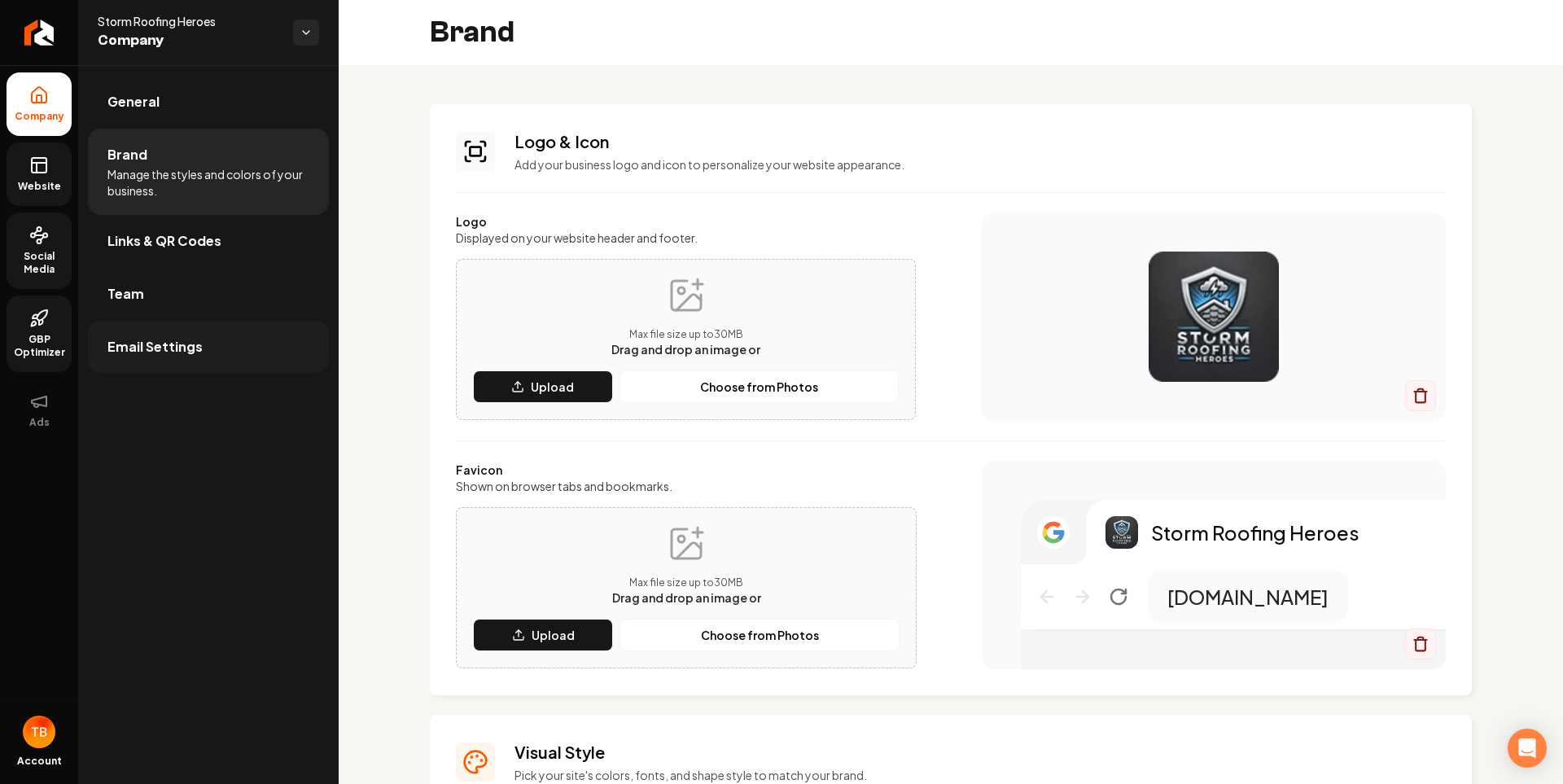
click at [169, 362] on link "Email Settings" at bounding box center [209, 346] width 241 height 52
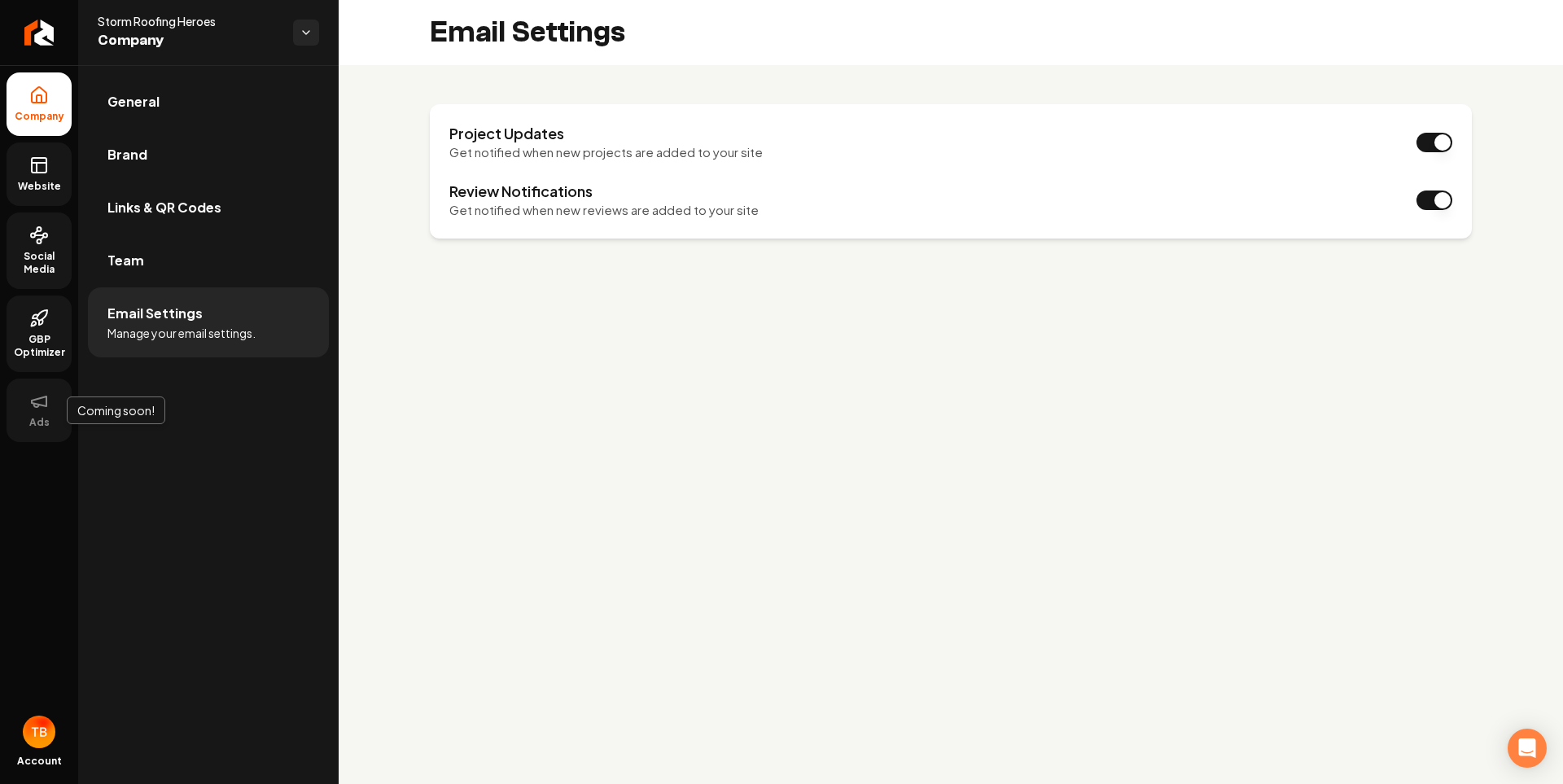
click at [56, 417] on button "Ads" at bounding box center [40, 410] width 66 height 64
click at [38, 344] on span "GBP Optimizer" at bounding box center [40, 345] width 66 height 26
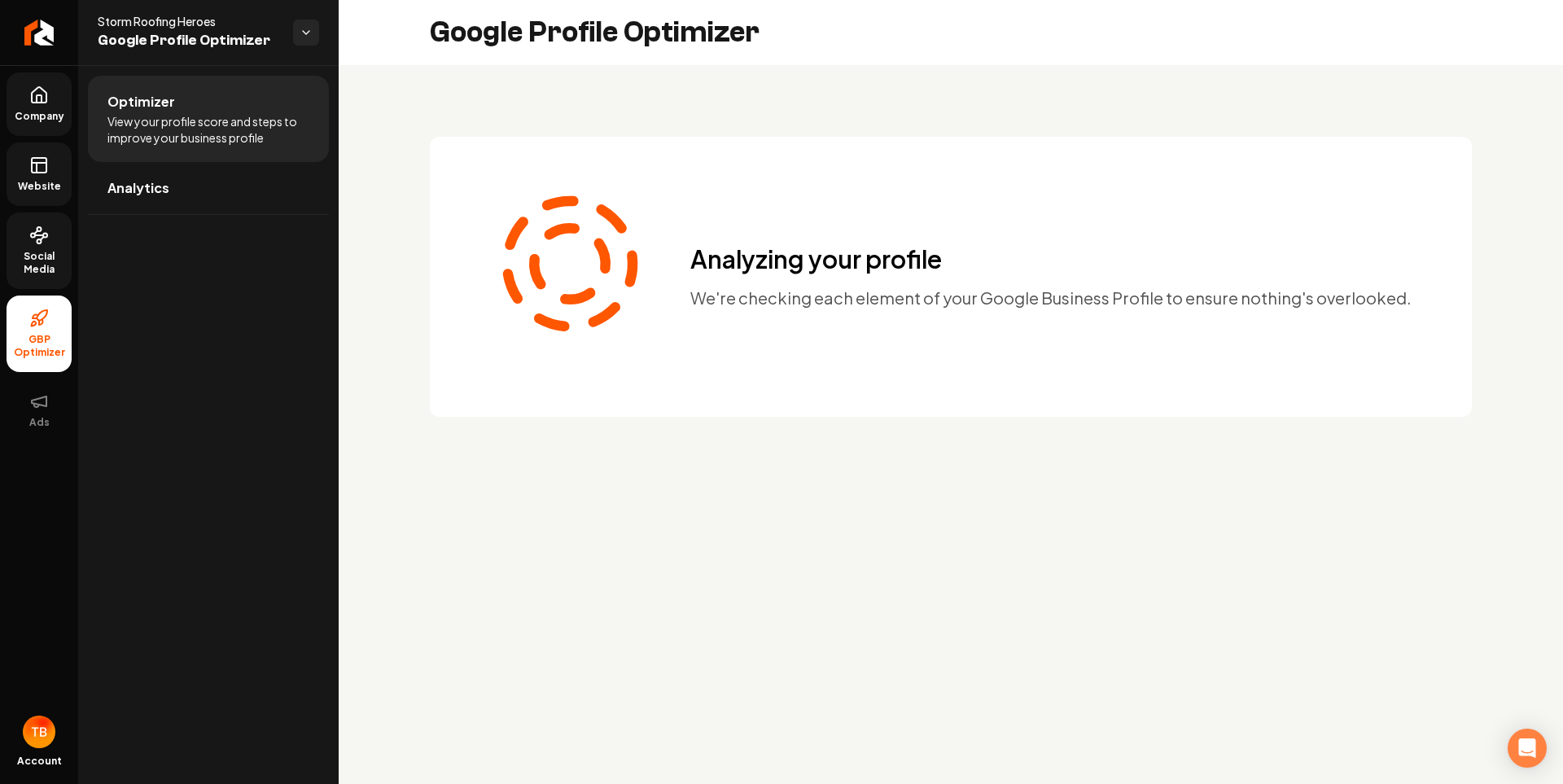
click at [37, 256] on span "Social Media" at bounding box center [40, 263] width 66 height 26
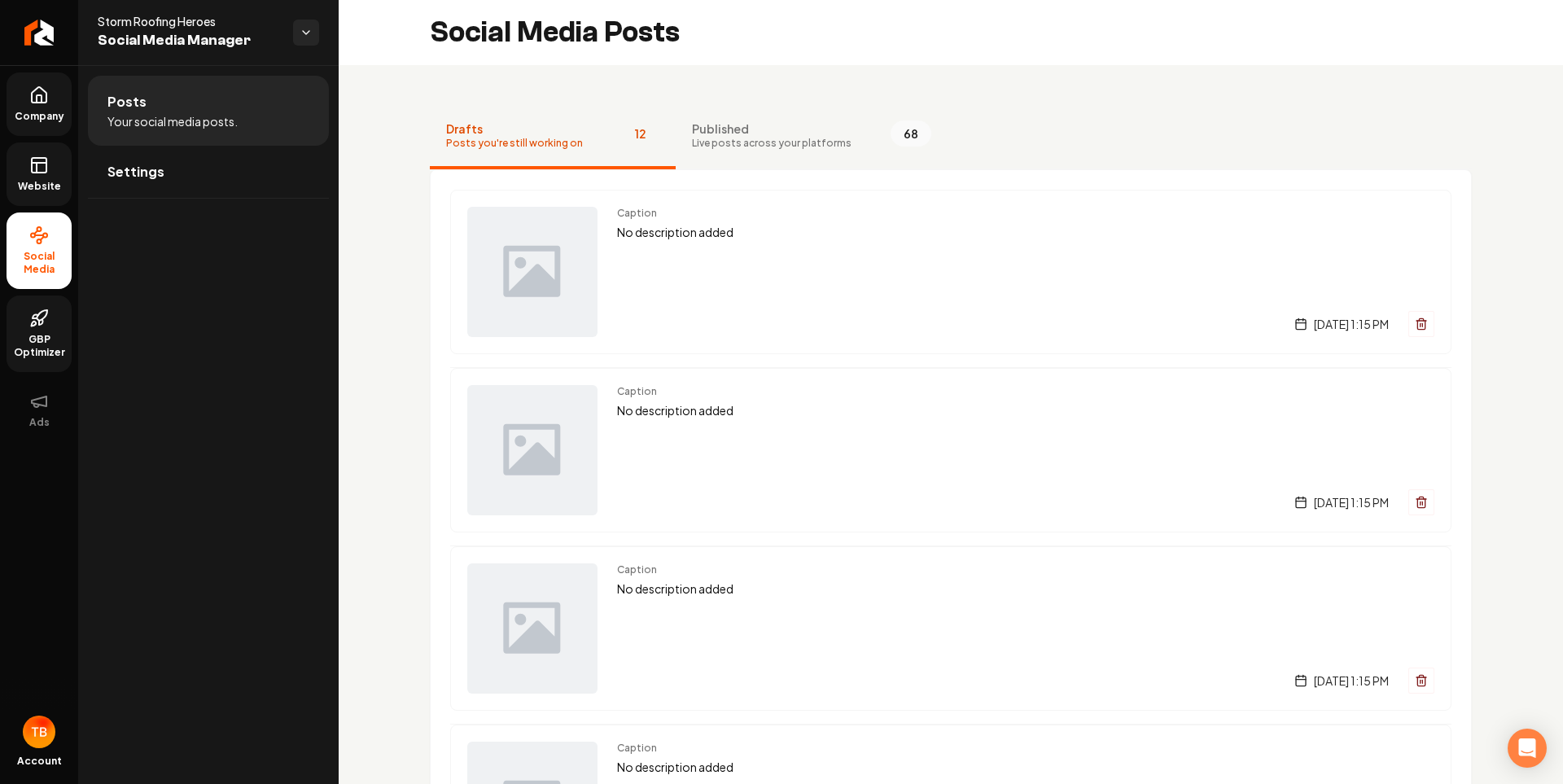
click at [43, 170] on icon at bounding box center [40, 166] width 20 height 20
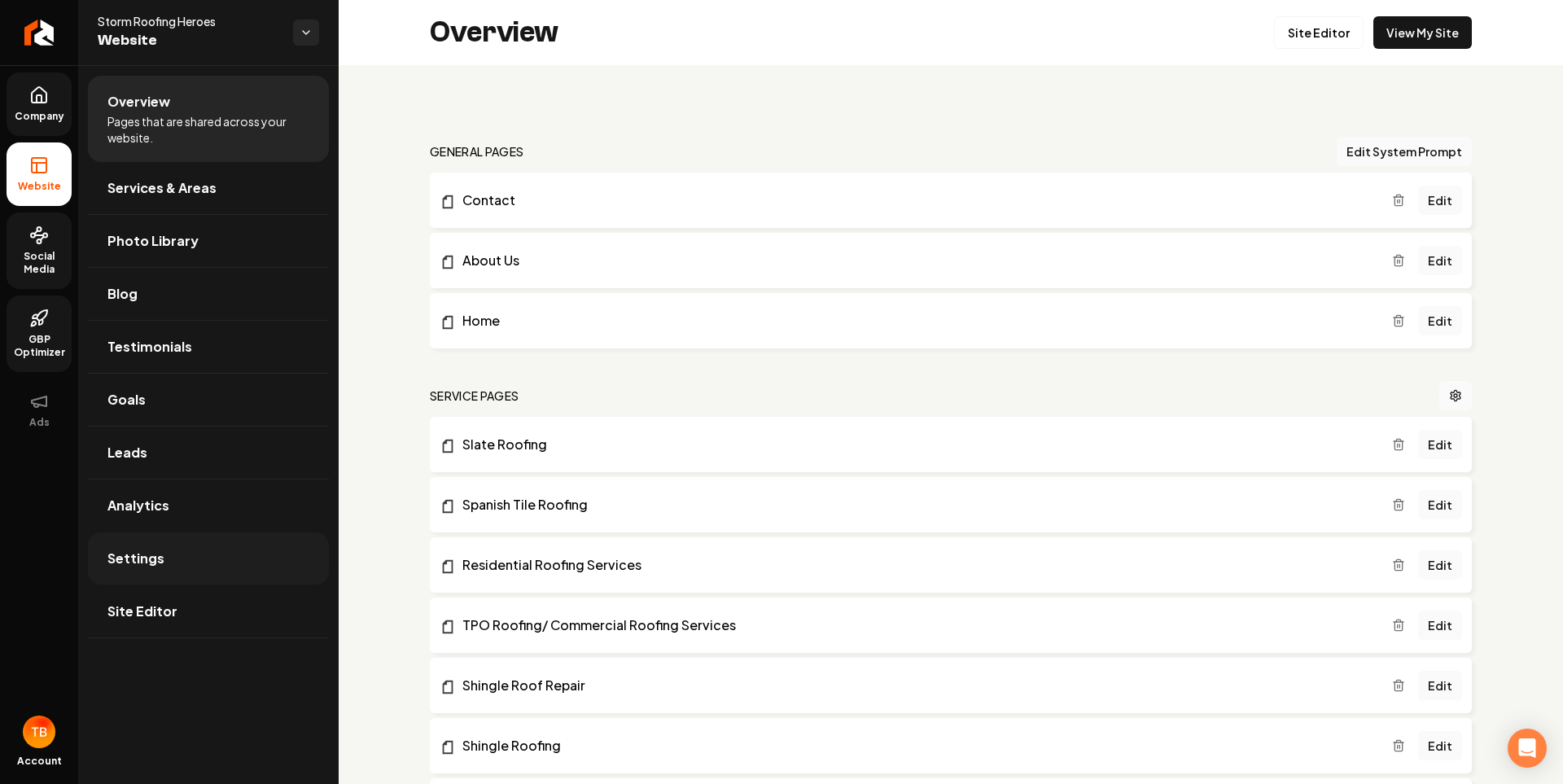
click at [176, 563] on link "Settings" at bounding box center [209, 558] width 241 height 52
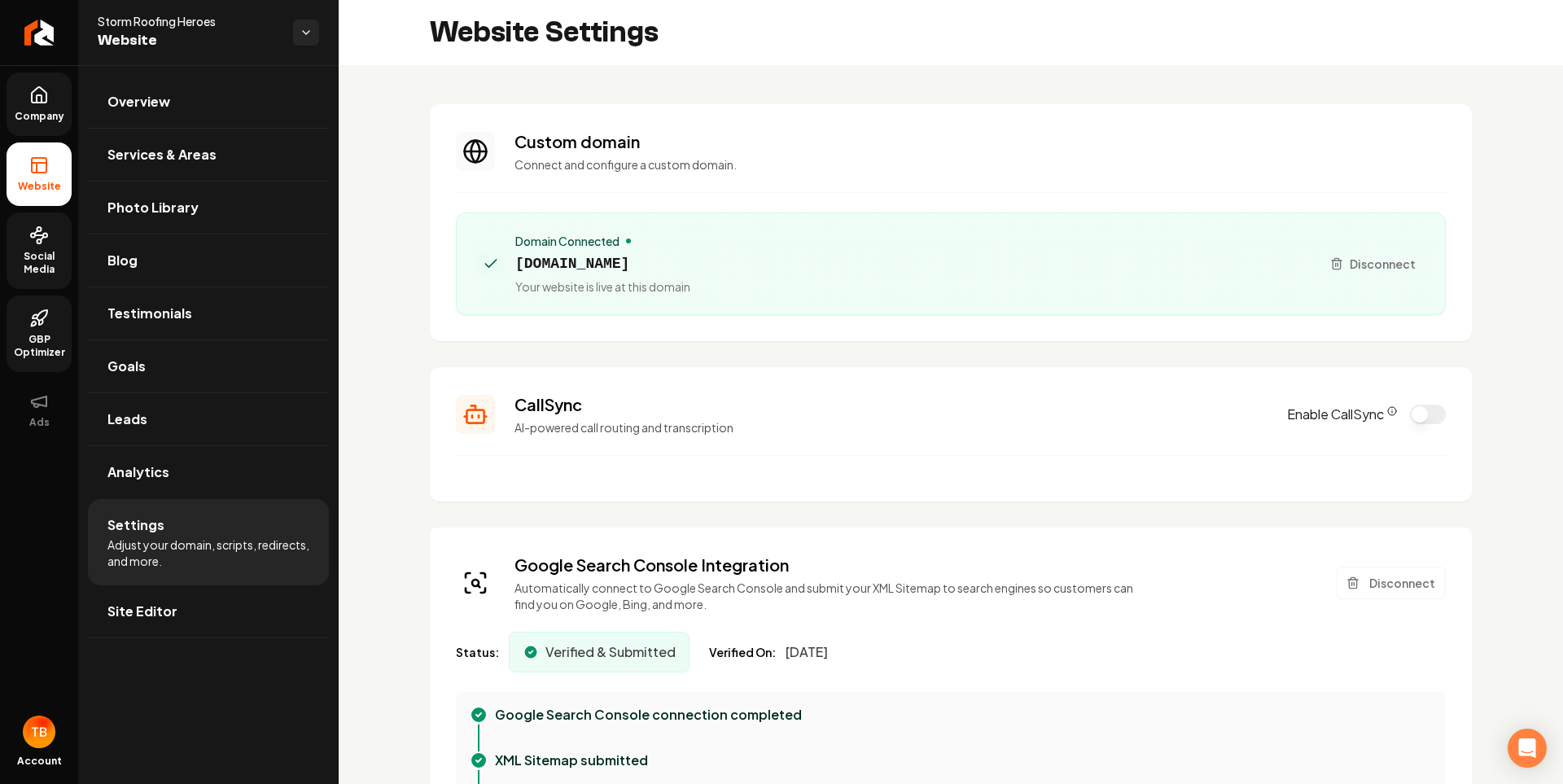
type textarea "**********"
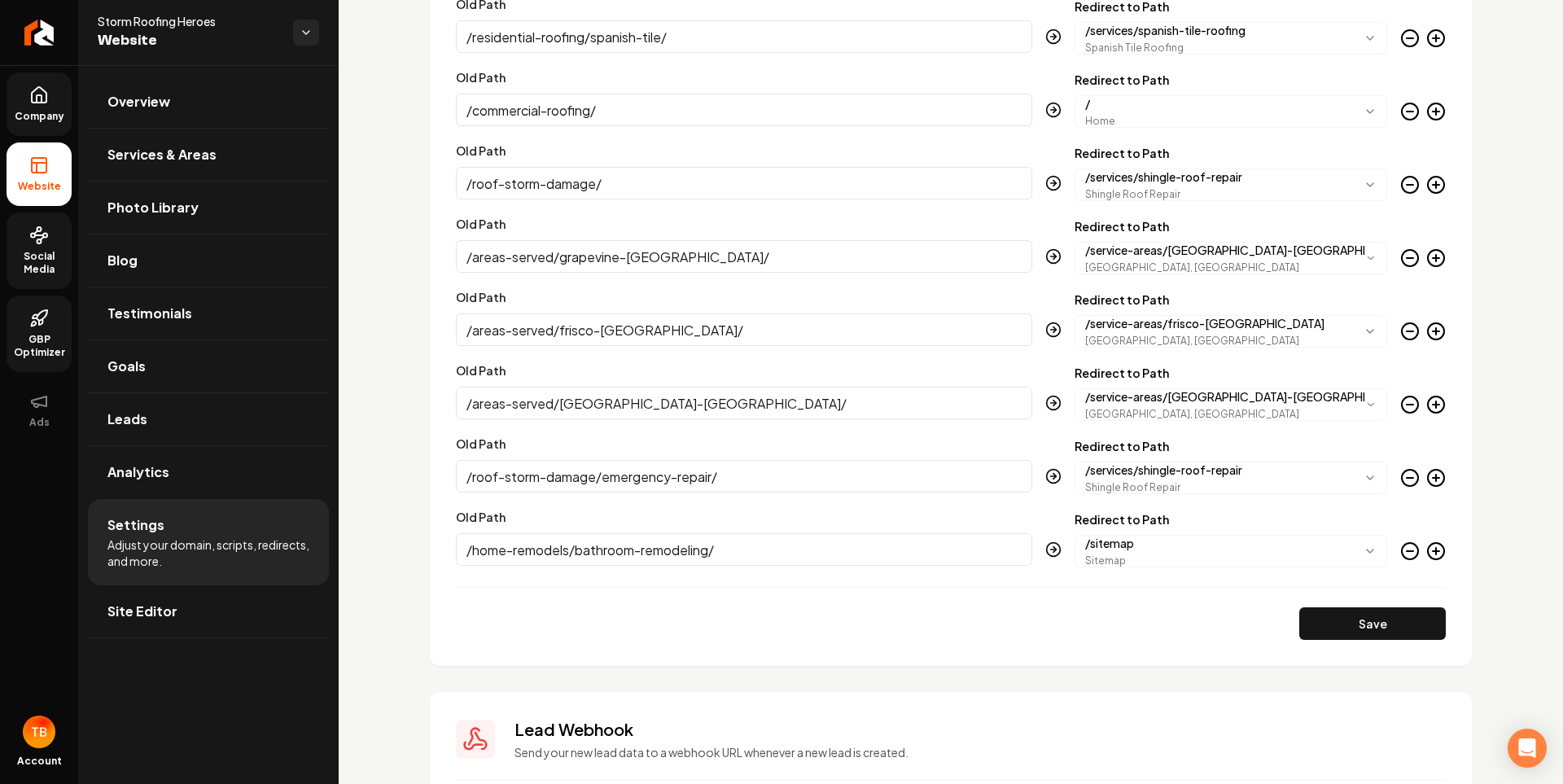
scroll to position [4121, 0]
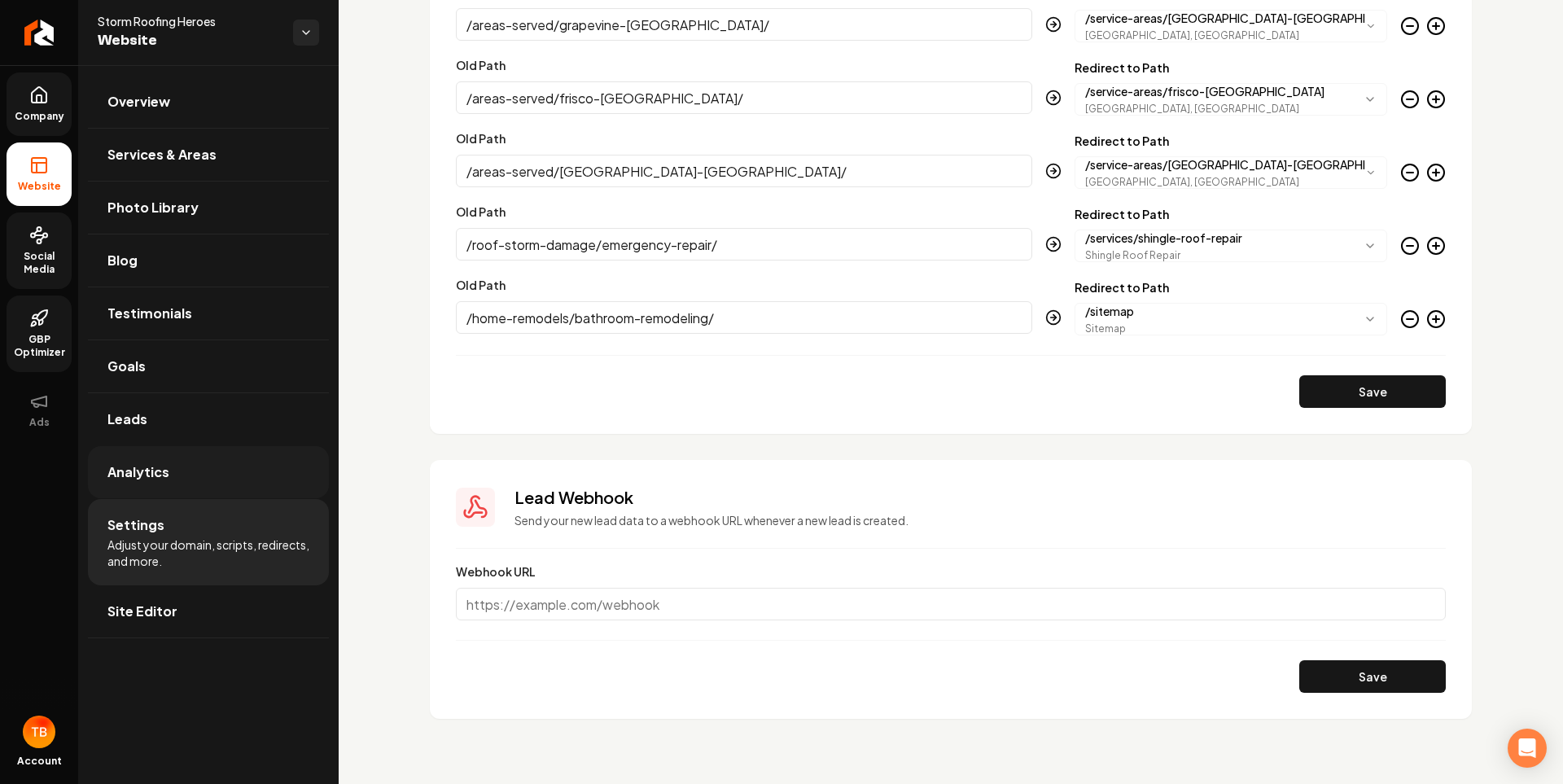
click at [175, 478] on link "Analytics" at bounding box center [209, 471] width 241 height 52
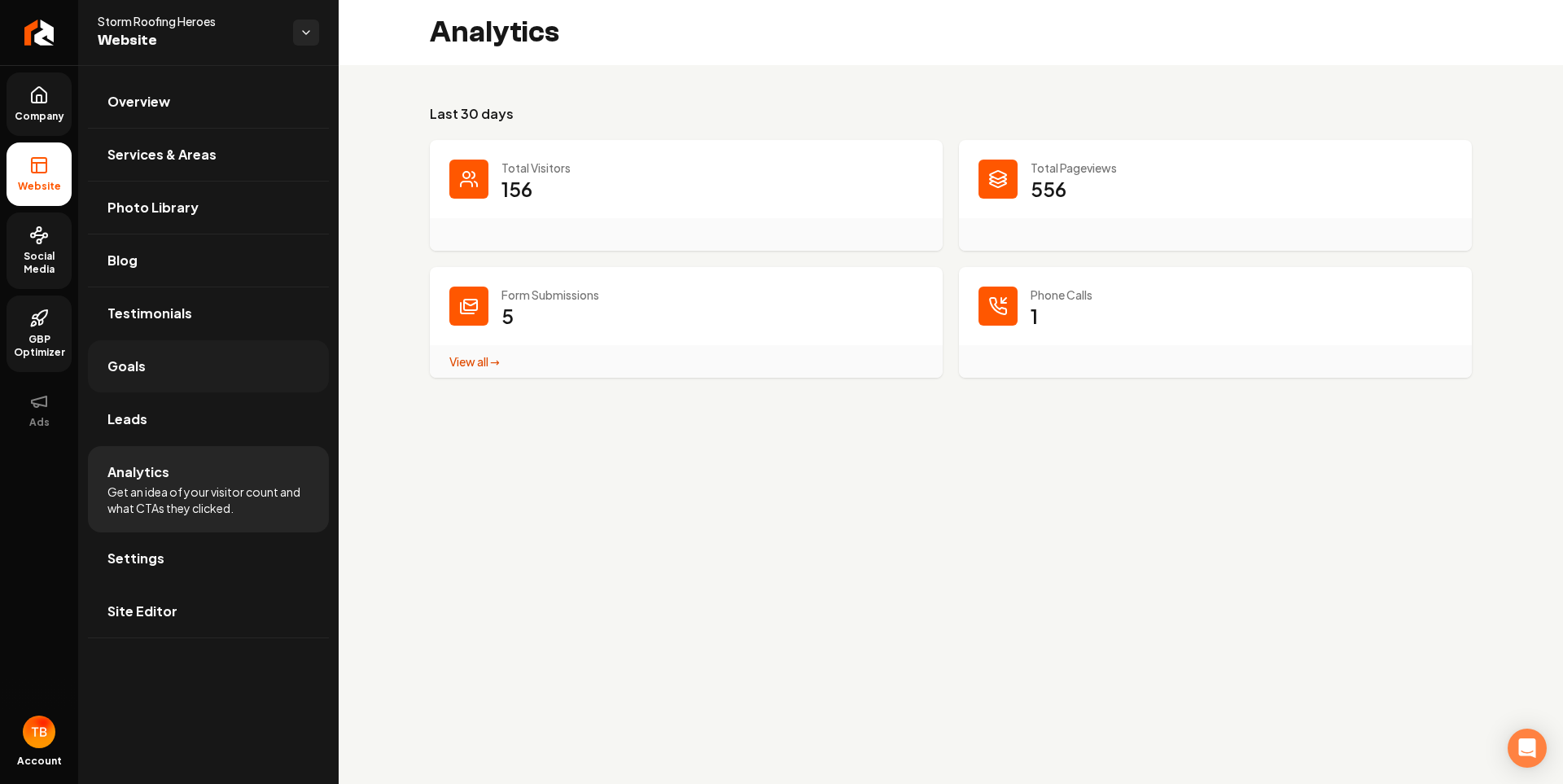
click at [134, 391] on link "Goals" at bounding box center [209, 366] width 241 height 52
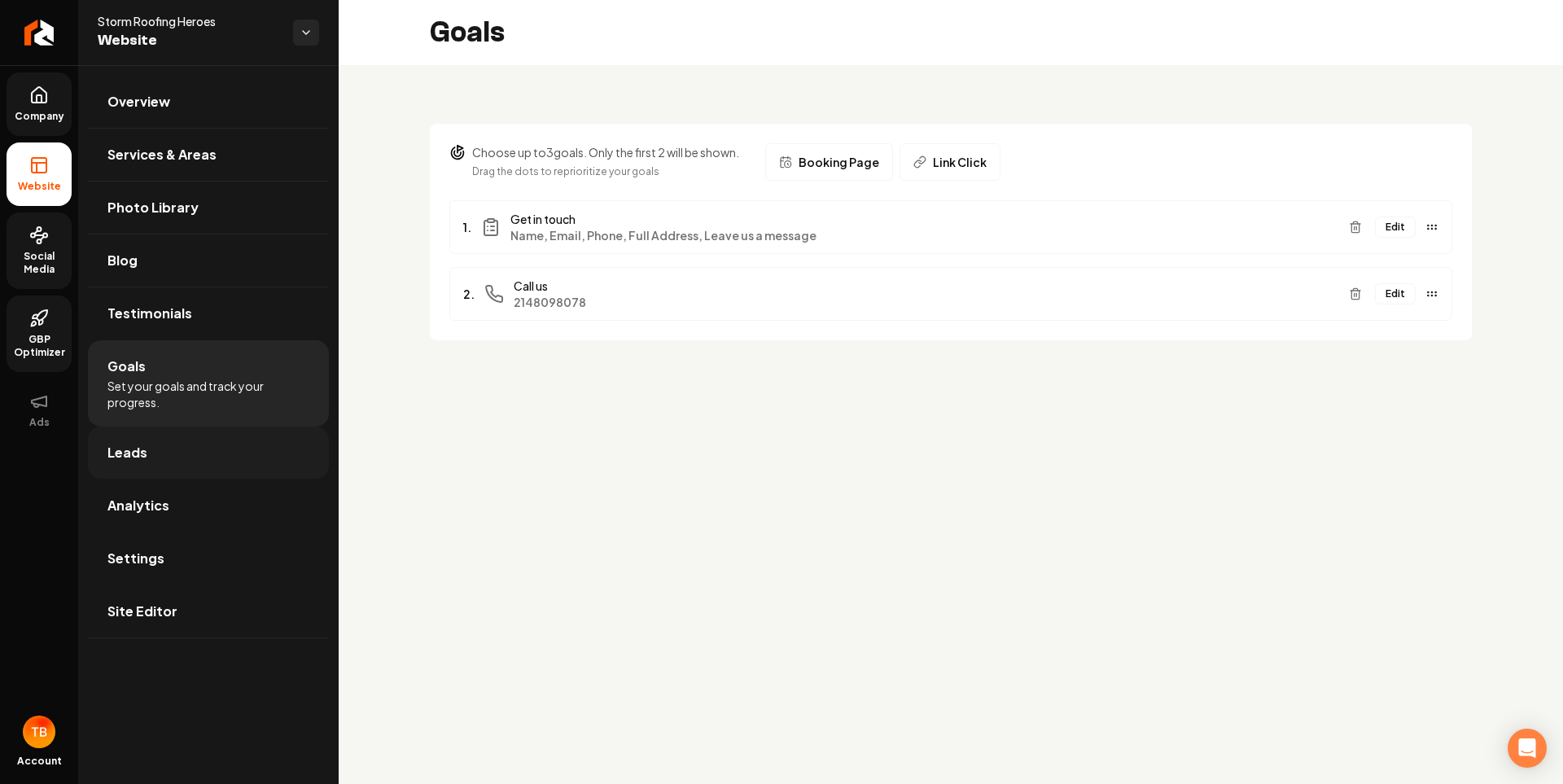
click at [152, 436] on link "Leads" at bounding box center [209, 453] width 241 height 52
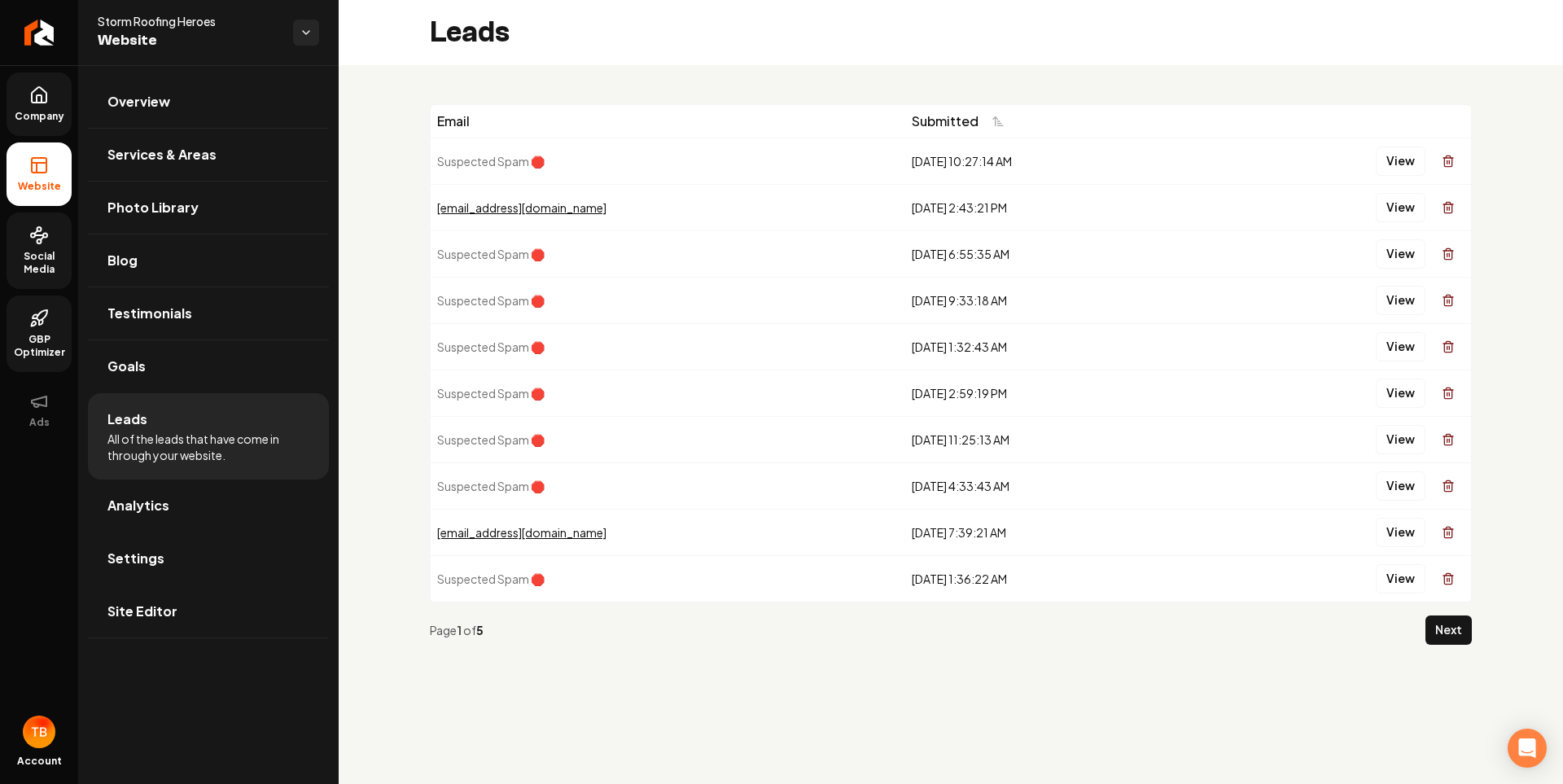
click at [39, 92] on icon at bounding box center [40, 95] width 20 height 20
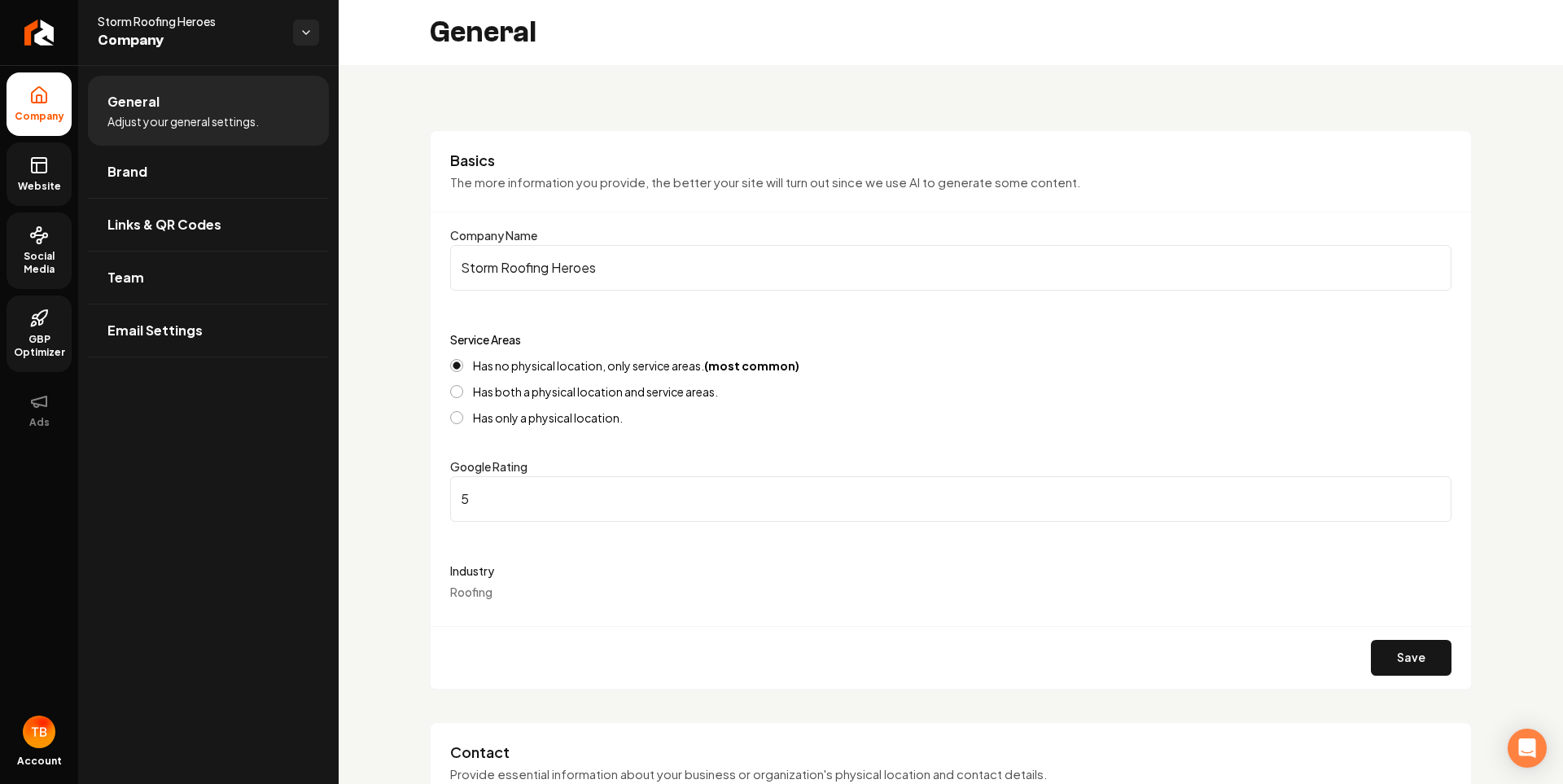
click at [27, 155] on link "Website" at bounding box center [40, 174] width 66 height 64
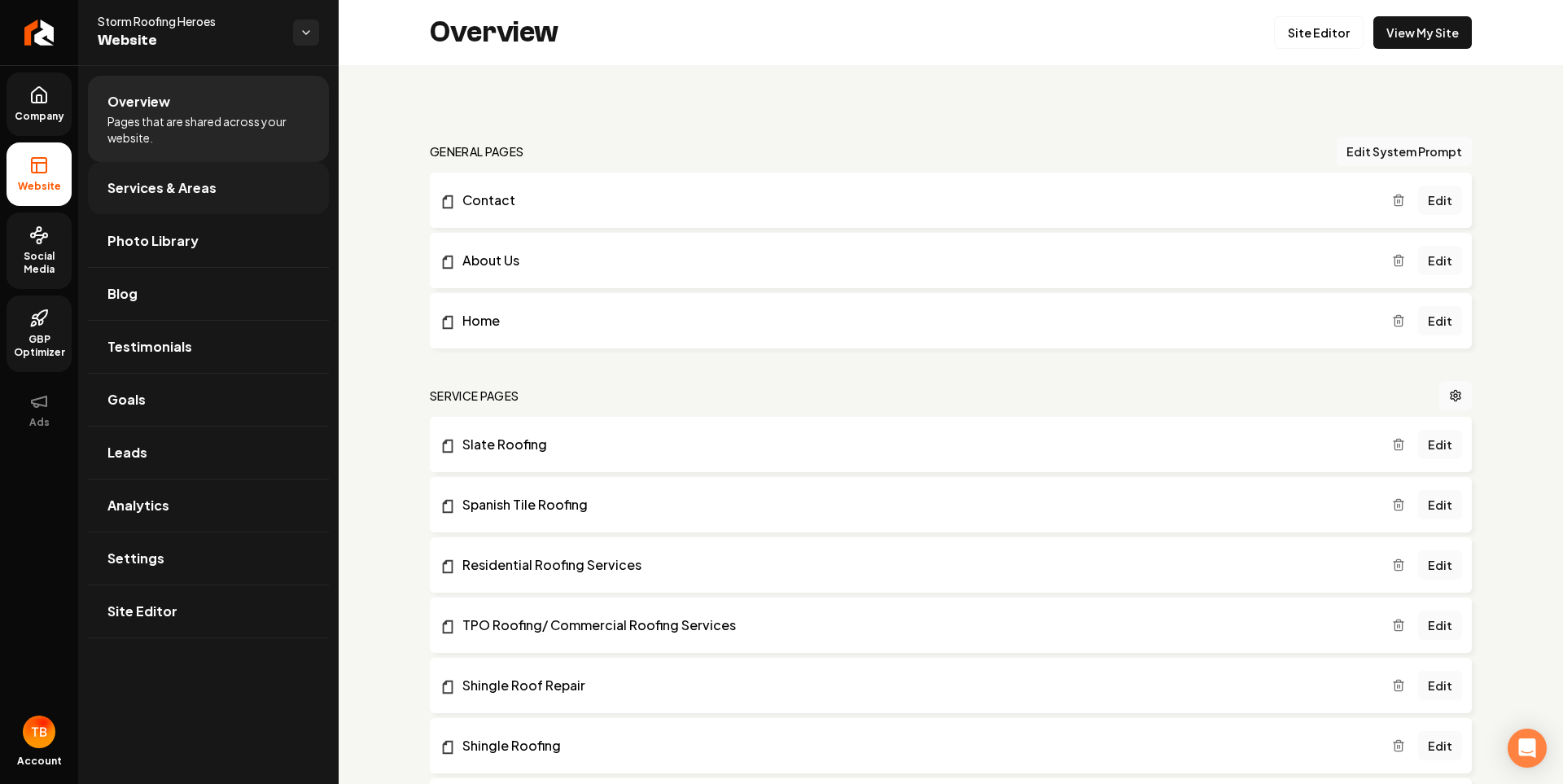
click at [172, 193] on span "Services & Areas" at bounding box center [162, 189] width 109 height 20
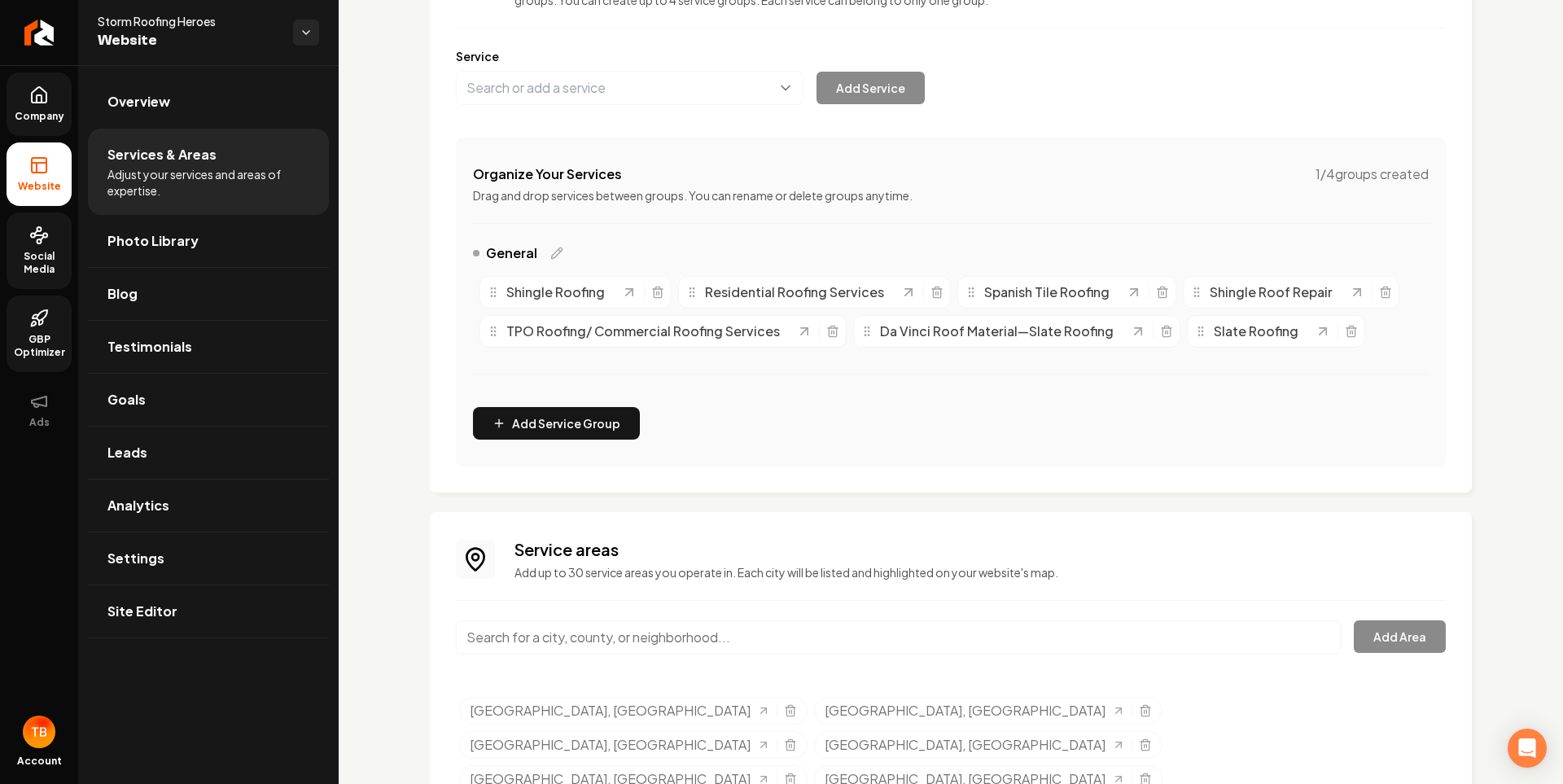
scroll to position [227, 0]
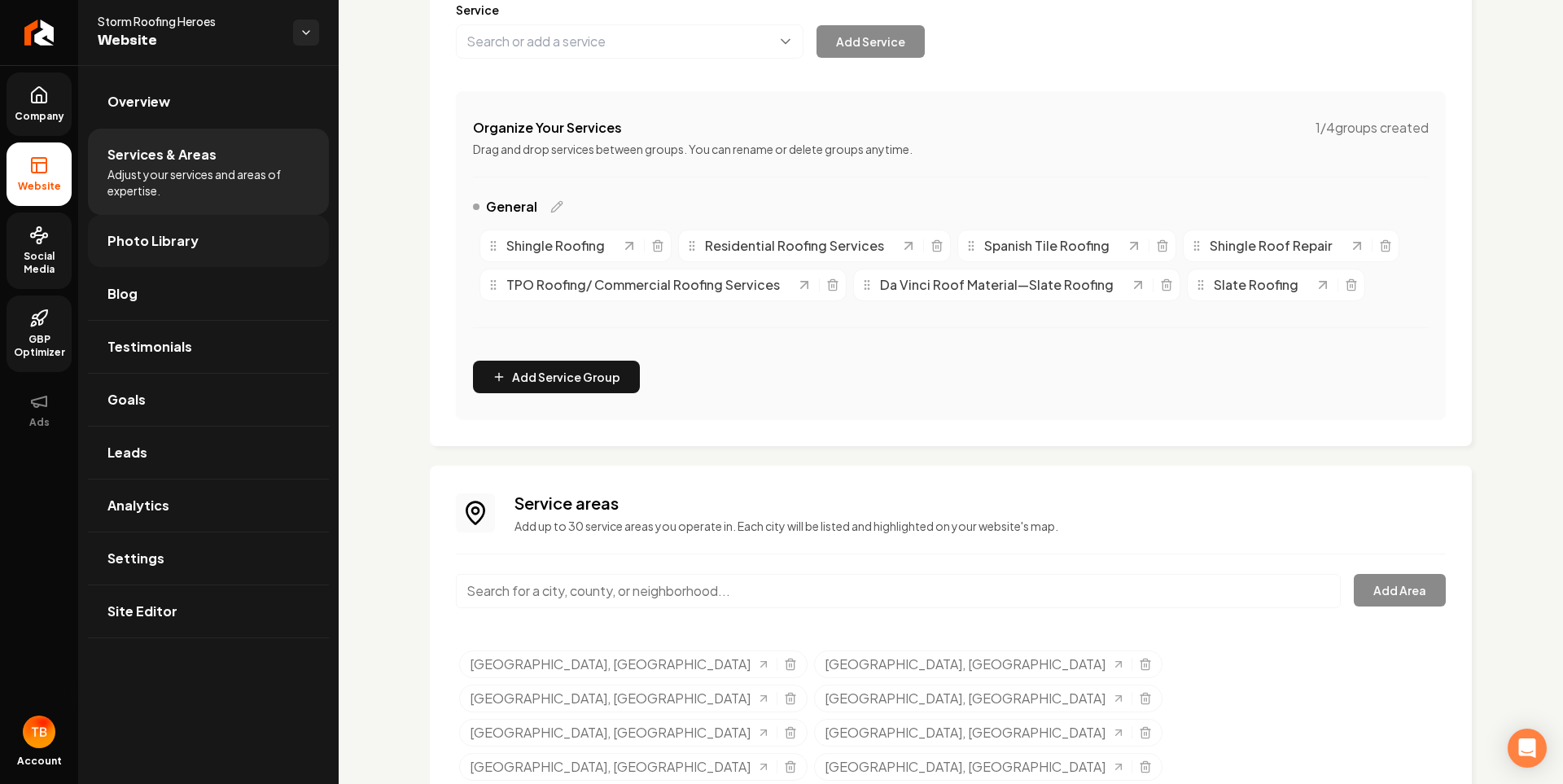
click at [129, 249] on span "Photo Library" at bounding box center [153, 241] width 91 height 20
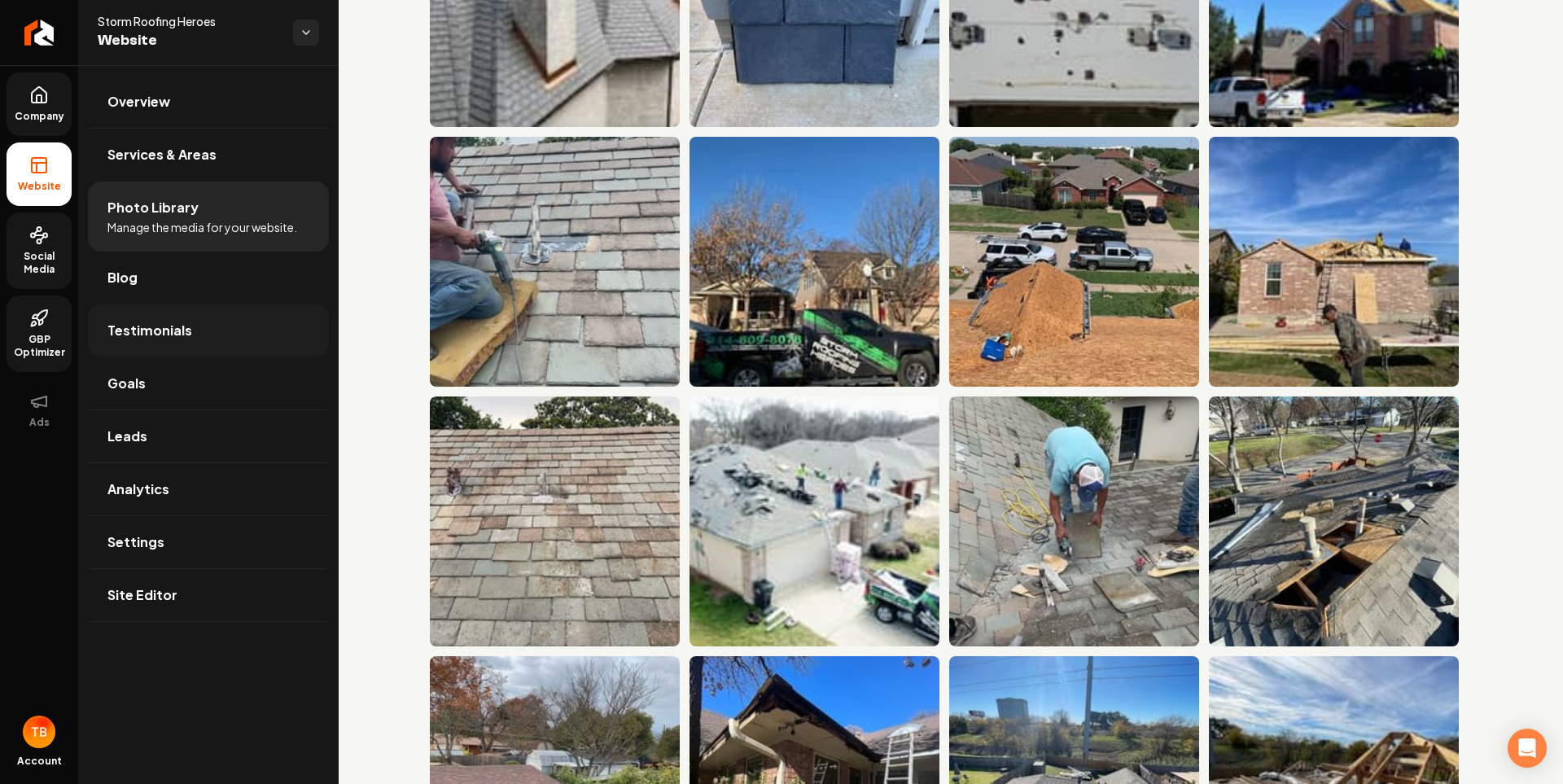
click at [133, 314] on link "Testimonials" at bounding box center [209, 330] width 241 height 52
click at [138, 273] on link "Blog" at bounding box center [209, 277] width 241 height 52
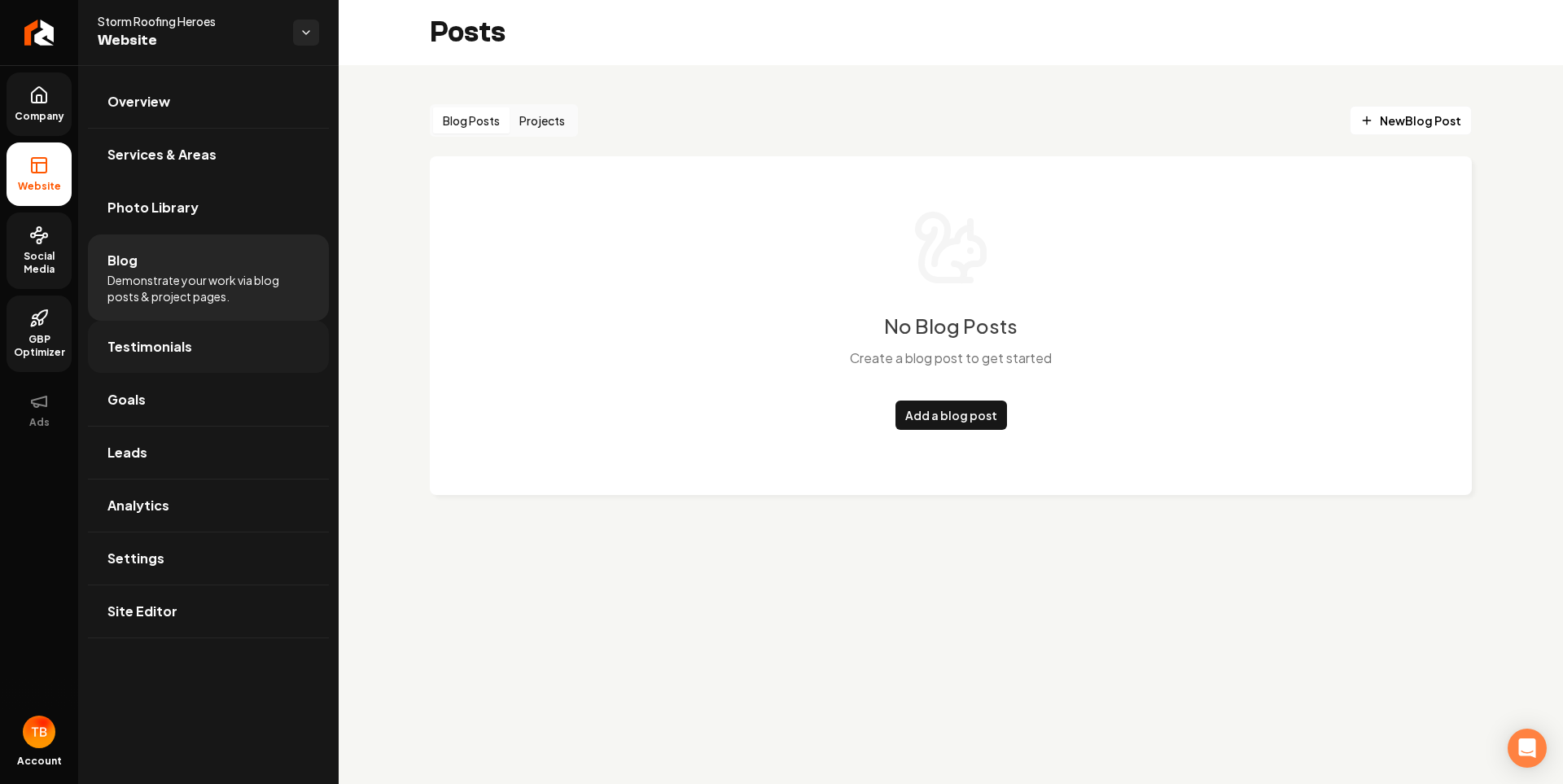
click at [152, 336] on span "Testimonials" at bounding box center [149, 346] width 84 height 20
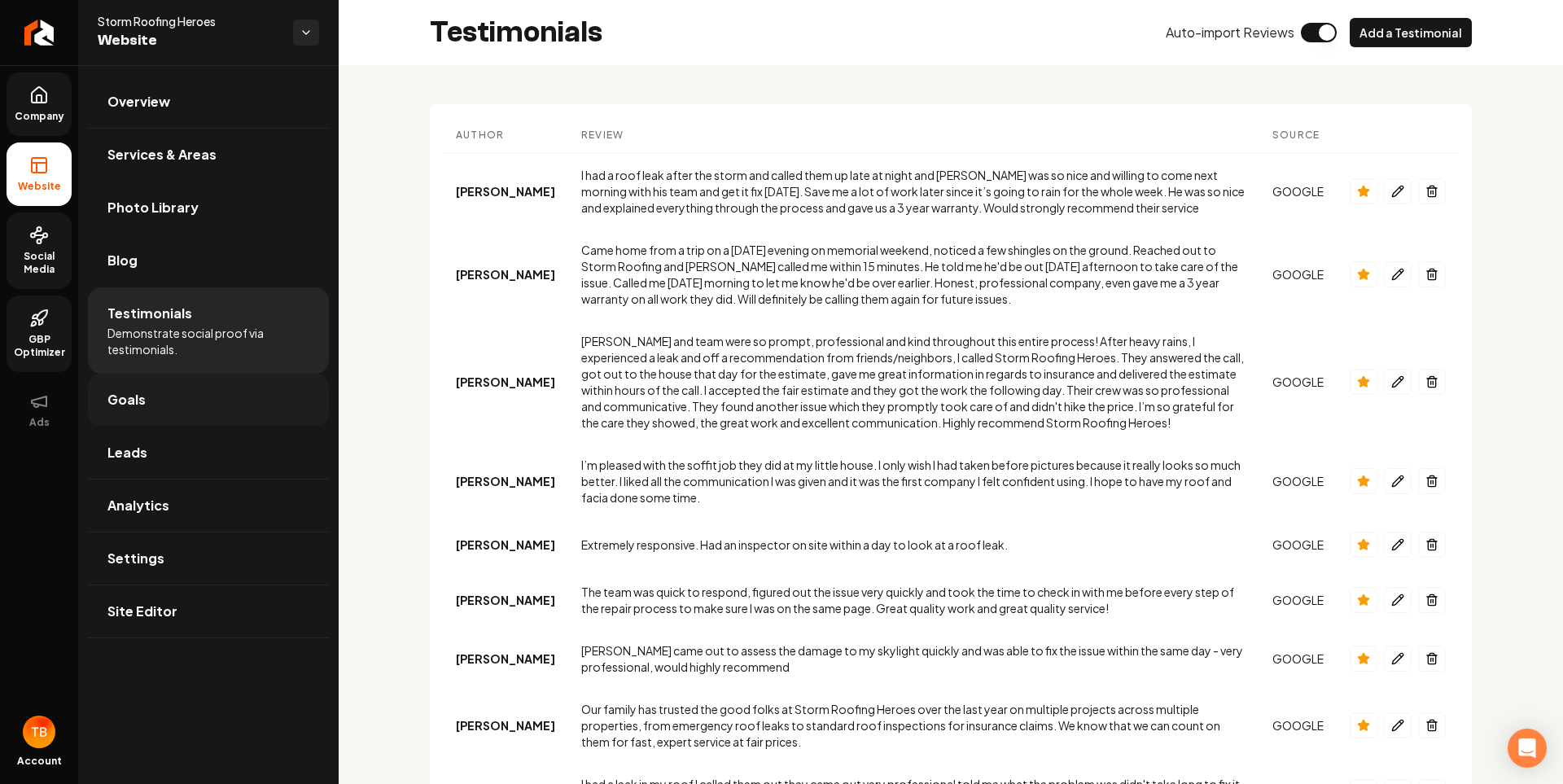
click at [177, 400] on link "Goals" at bounding box center [209, 399] width 241 height 52
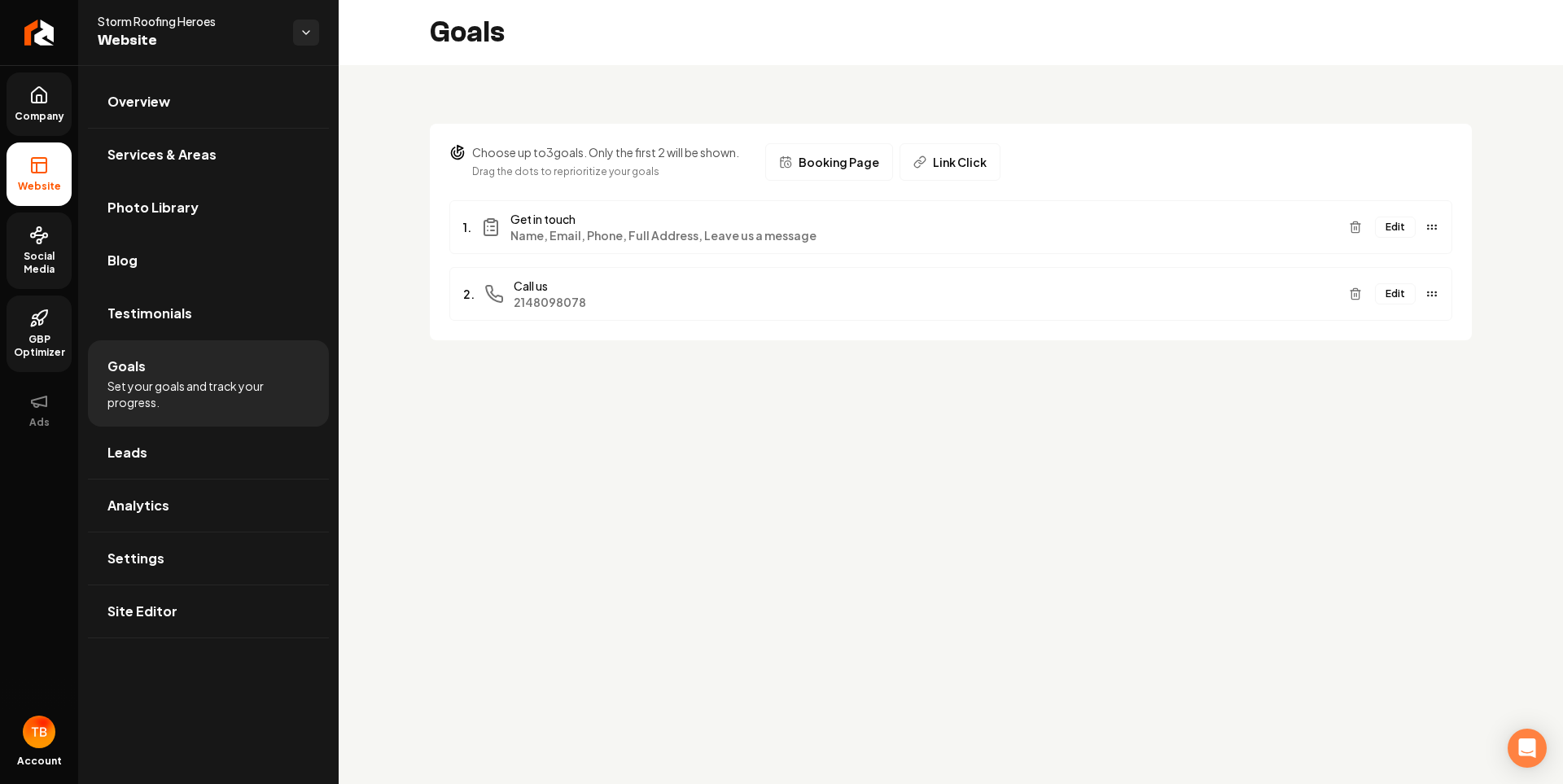
click at [171, 421] on li "Goals Set your goals and track your progress." at bounding box center [209, 383] width 241 height 86
click at [170, 448] on link "Leads" at bounding box center [209, 453] width 241 height 52
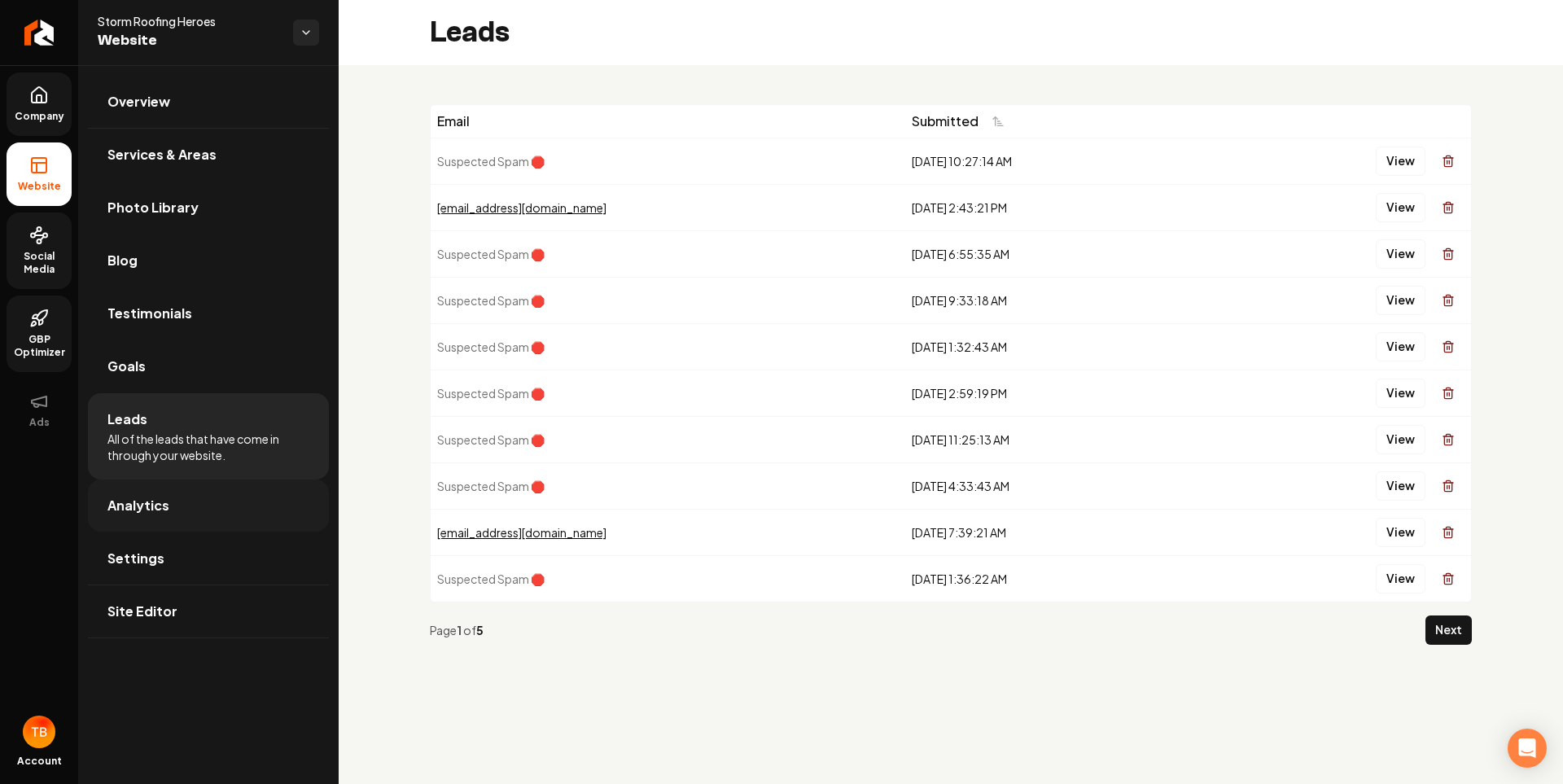
click at [142, 500] on span "Analytics" at bounding box center [138, 505] width 62 height 20
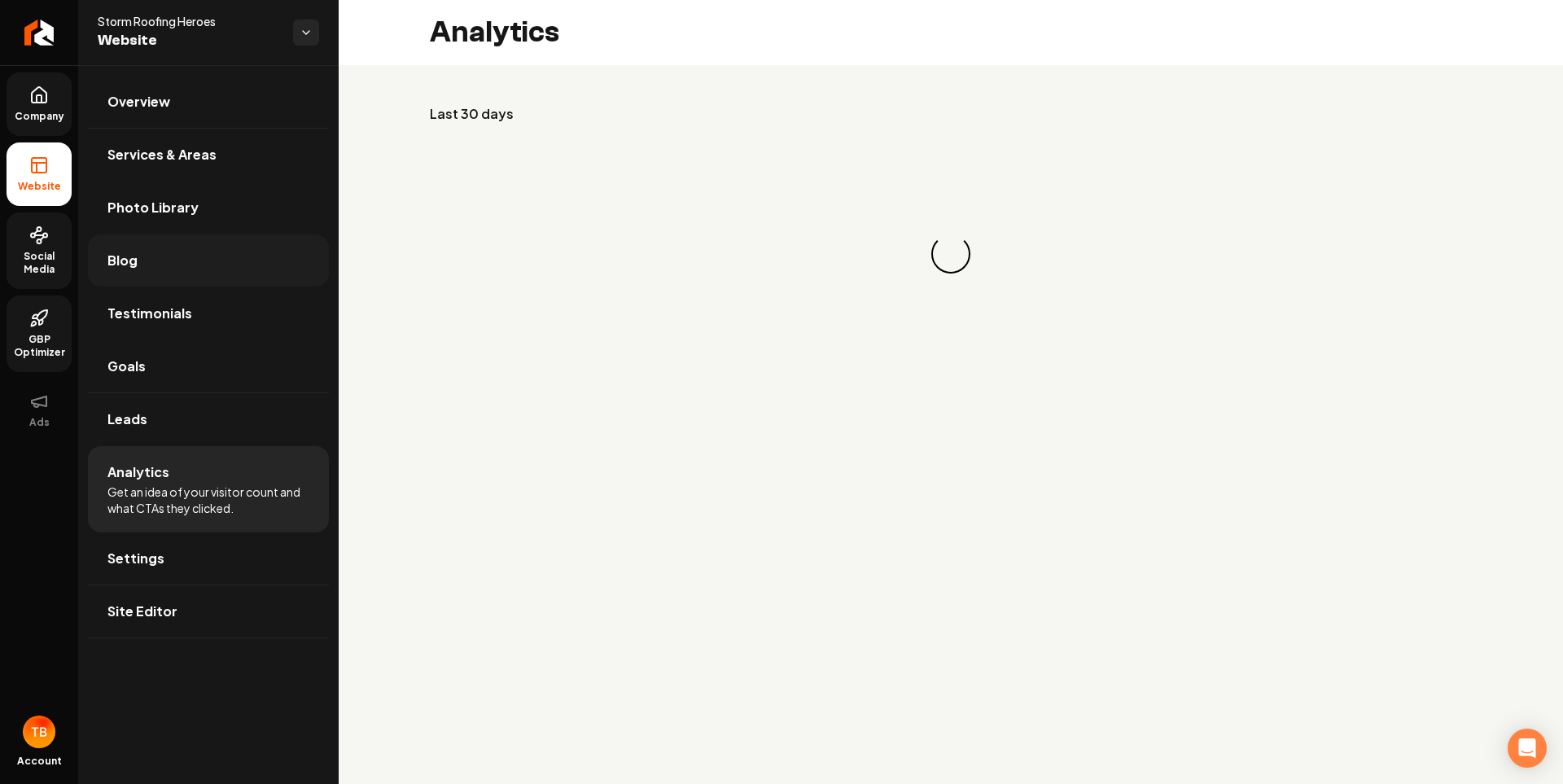
click at [170, 274] on link "Blog" at bounding box center [209, 260] width 241 height 52
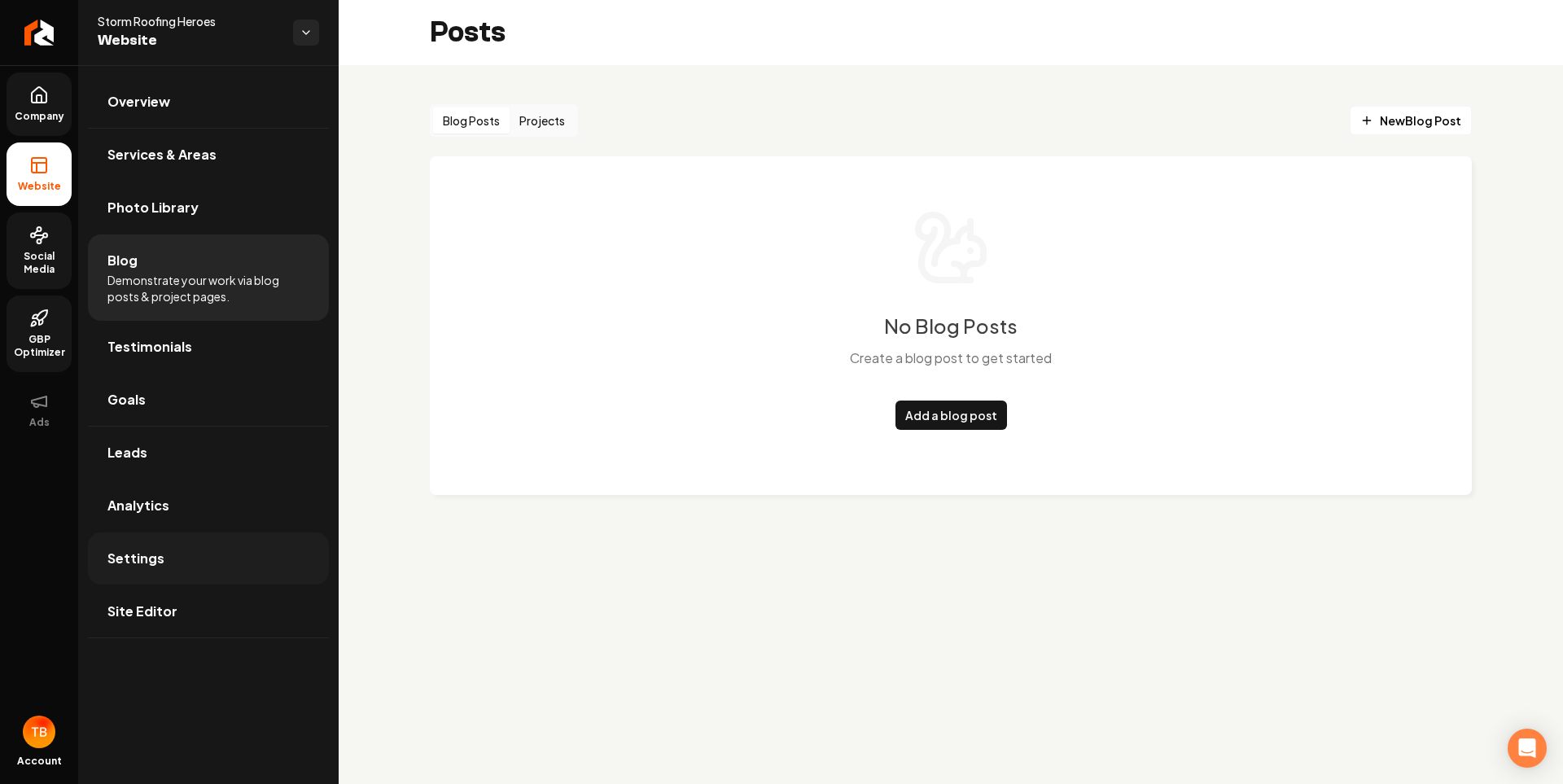
click at [152, 550] on span "Settings" at bounding box center [135, 559] width 57 height 20
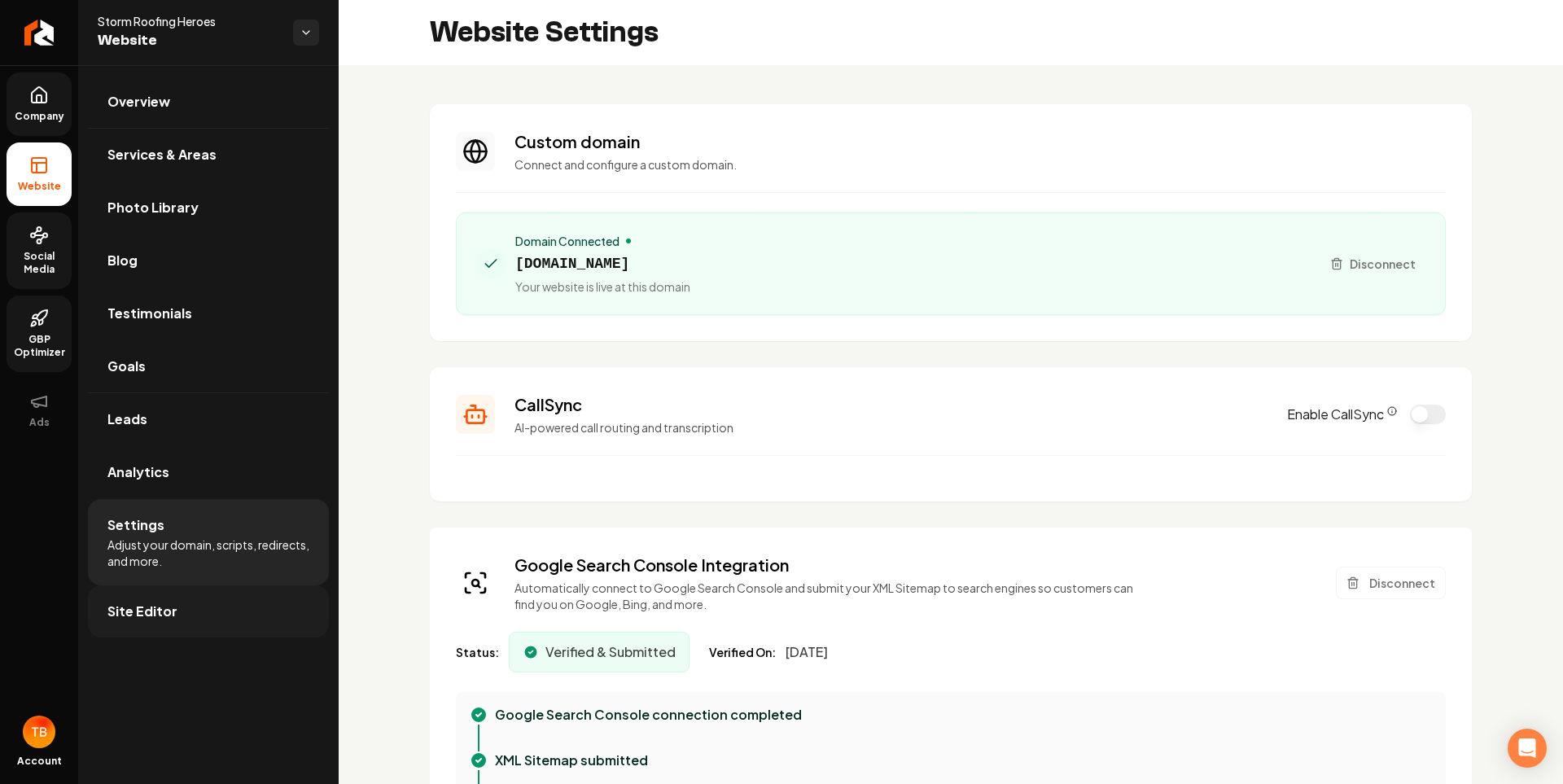
type textarea "**********"
click at [172, 617] on span "Site Editor" at bounding box center [142, 611] width 71 height 20
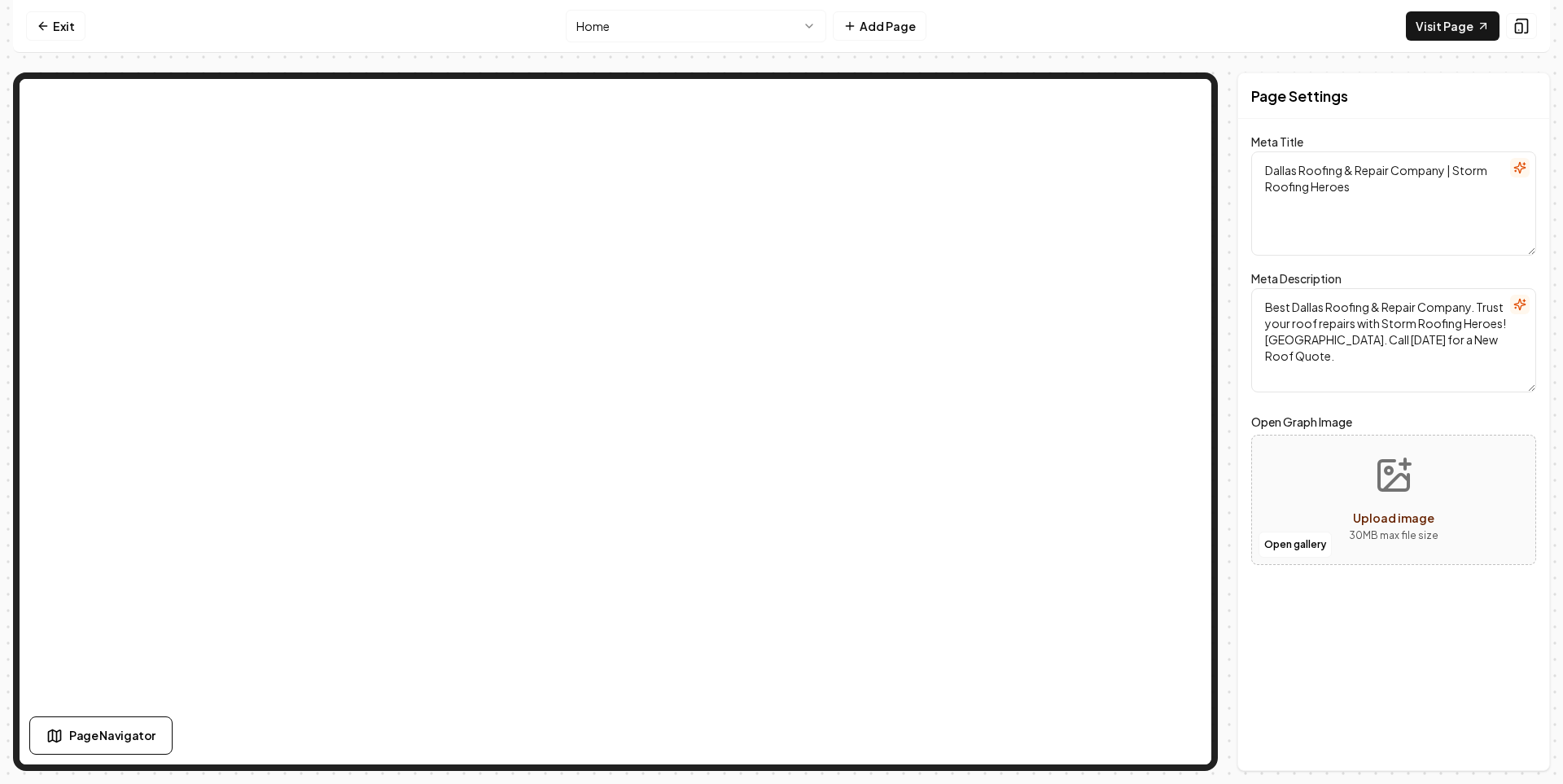
click at [800, 27] on html "Computer Required This feature is only available on a computer. Please switch t…" at bounding box center [782, 392] width 1563 height 784
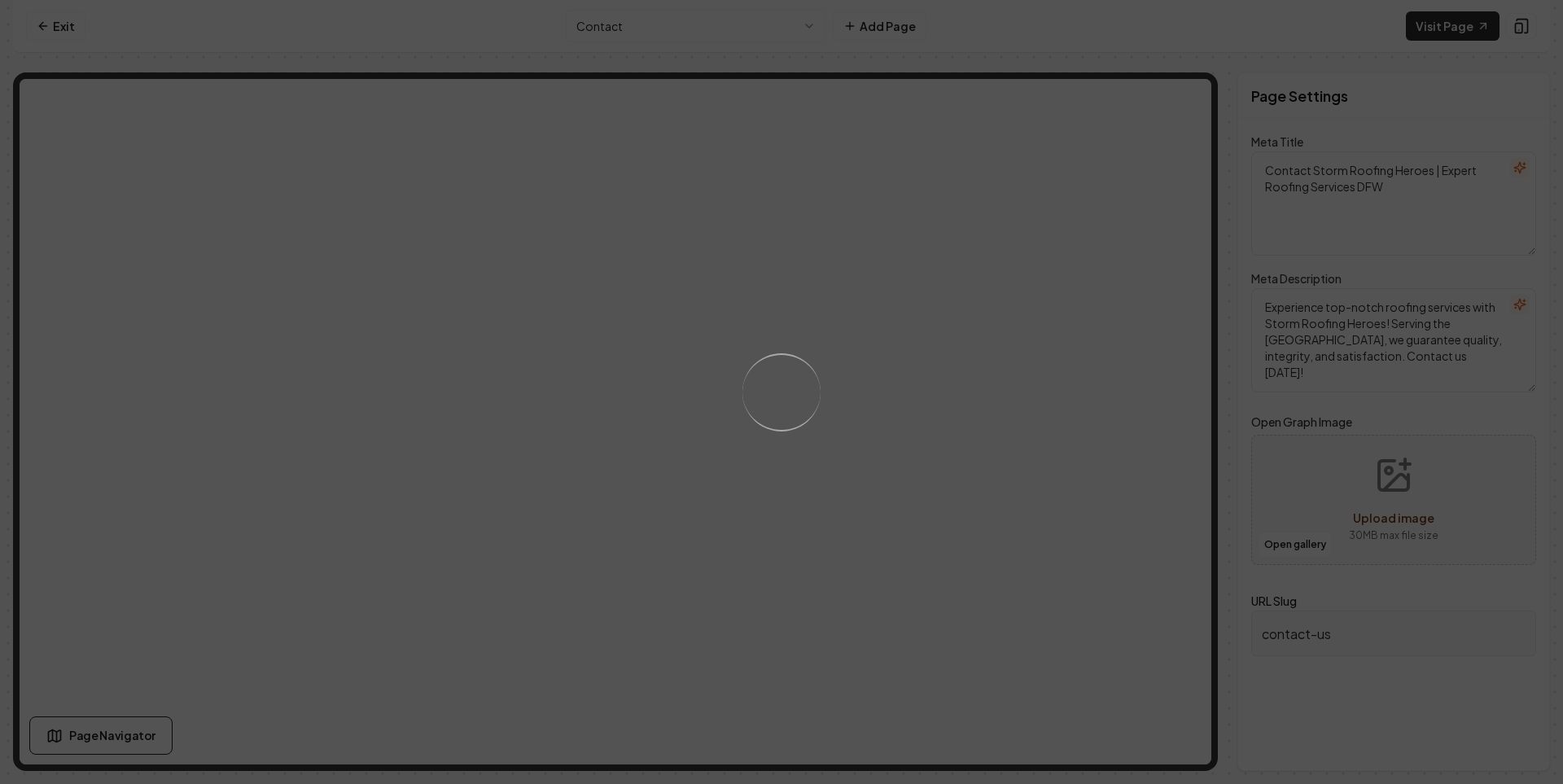
click at [766, 39] on div "Loading..." at bounding box center [782, 392] width 1563 height 784
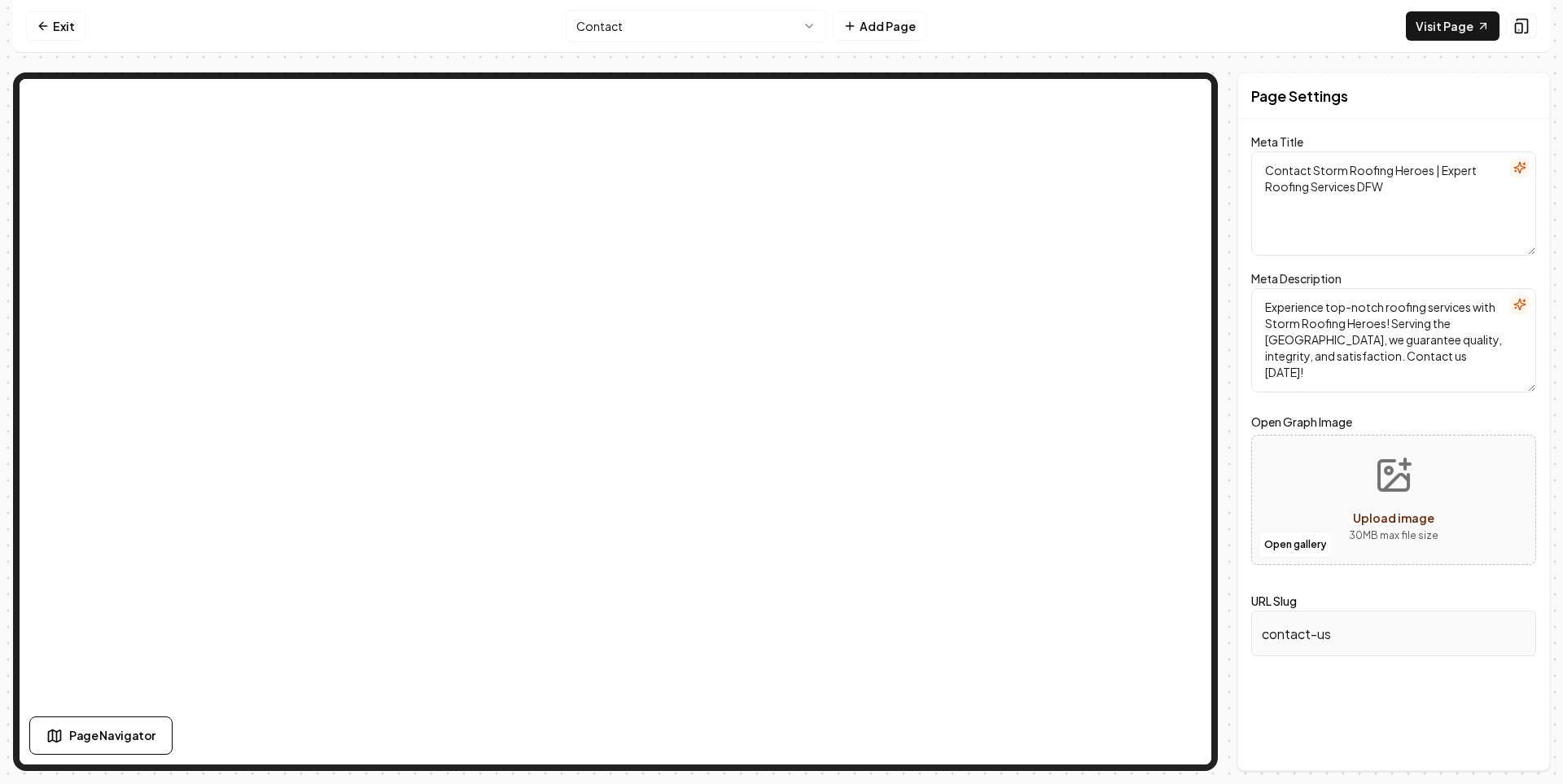
click at [778, 31] on html "Computer Required This feature is only available on a computer. Please switch t…" at bounding box center [782, 392] width 1563 height 784
click at [662, 27] on html "Computer Required This feature is only available on a computer. Please switch t…" at bounding box center [782, 392] width 1563 height 784
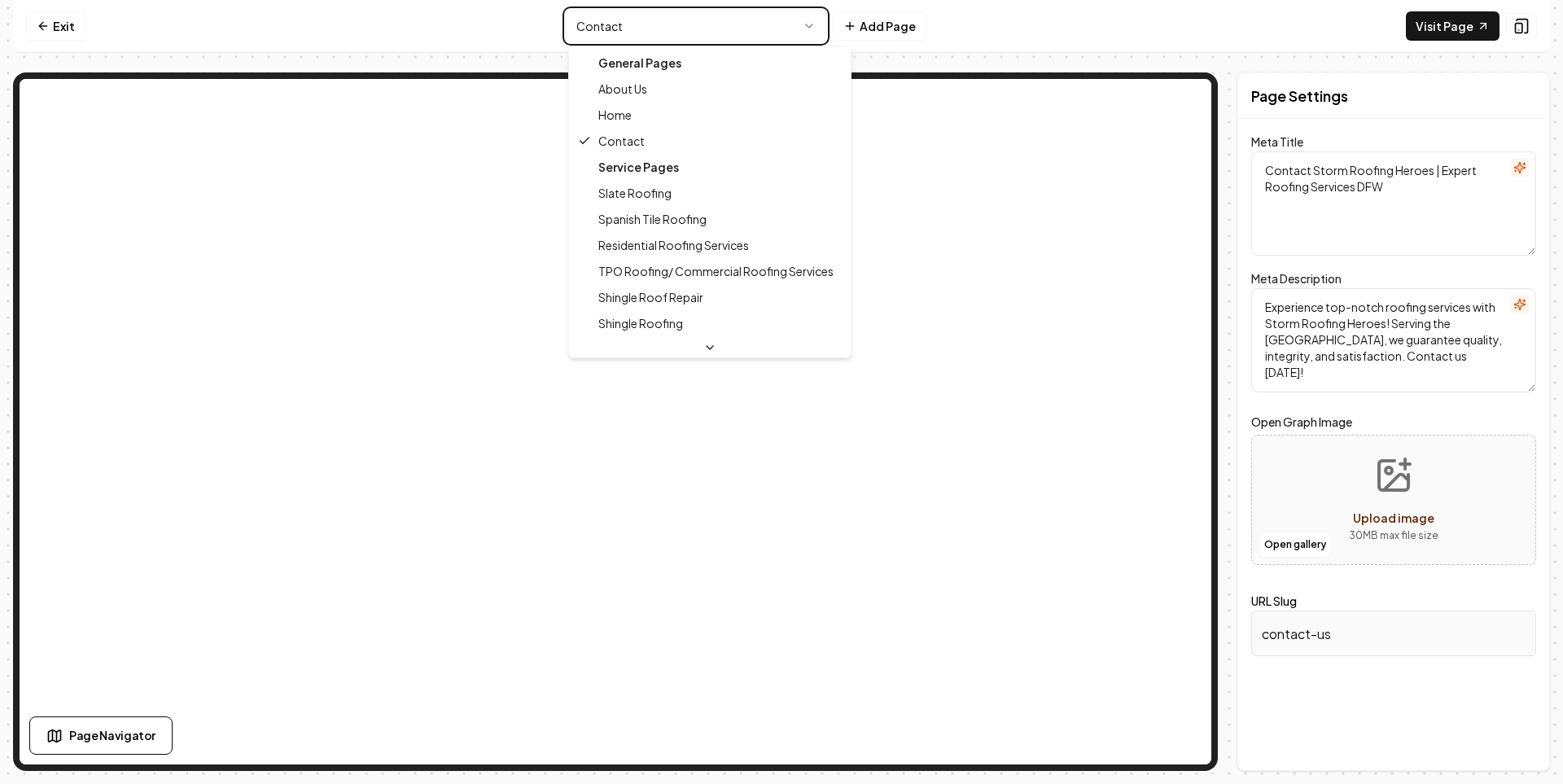
click at [785, 34] on html "Computer Required This feature is only available on a computer. Please switch t…" at bounding box center [782, 392] width 1563 height 784
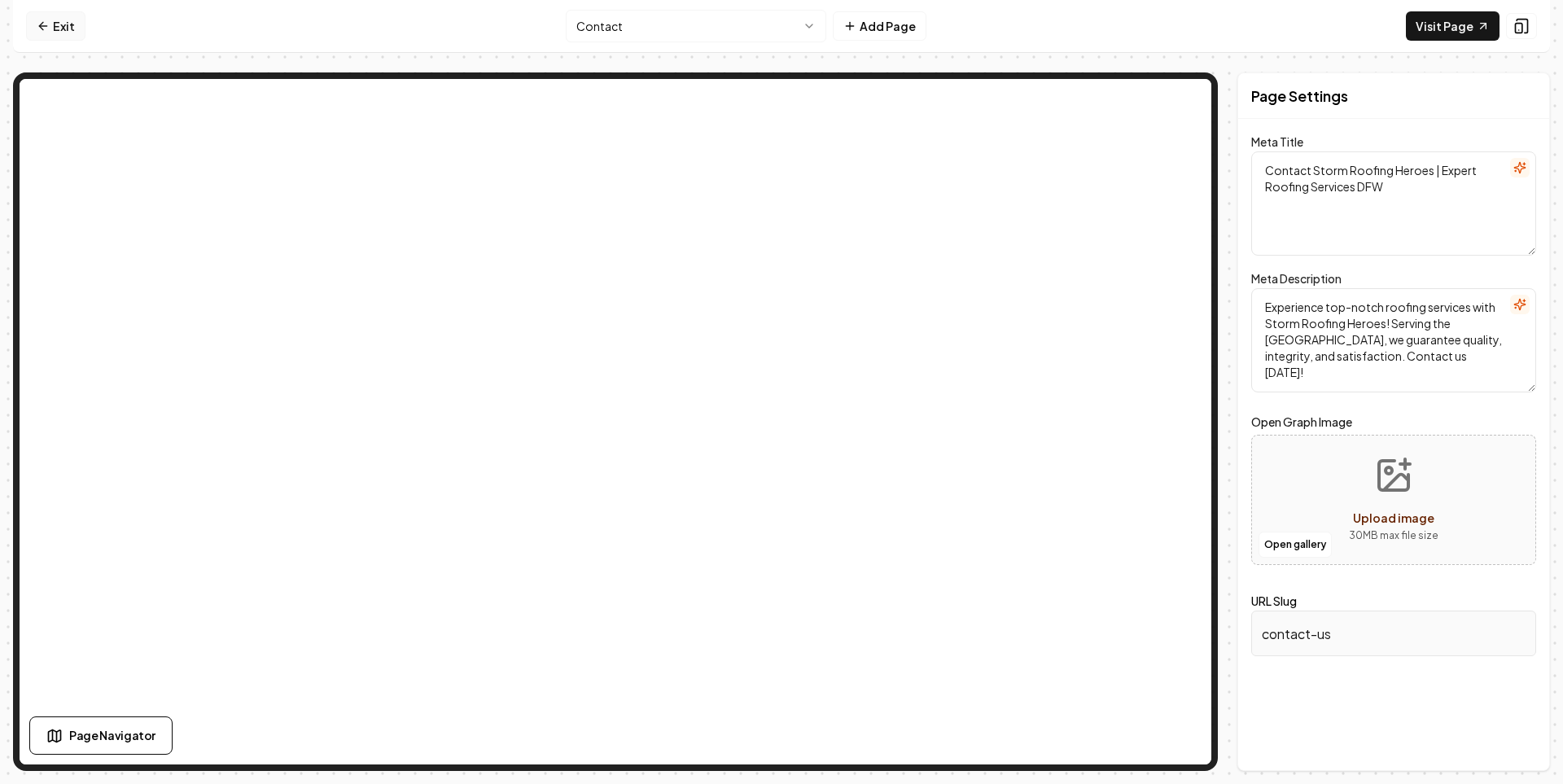
click at [56, 29] on link "Exit" at bounding box center [56, 26] width 60 height 30
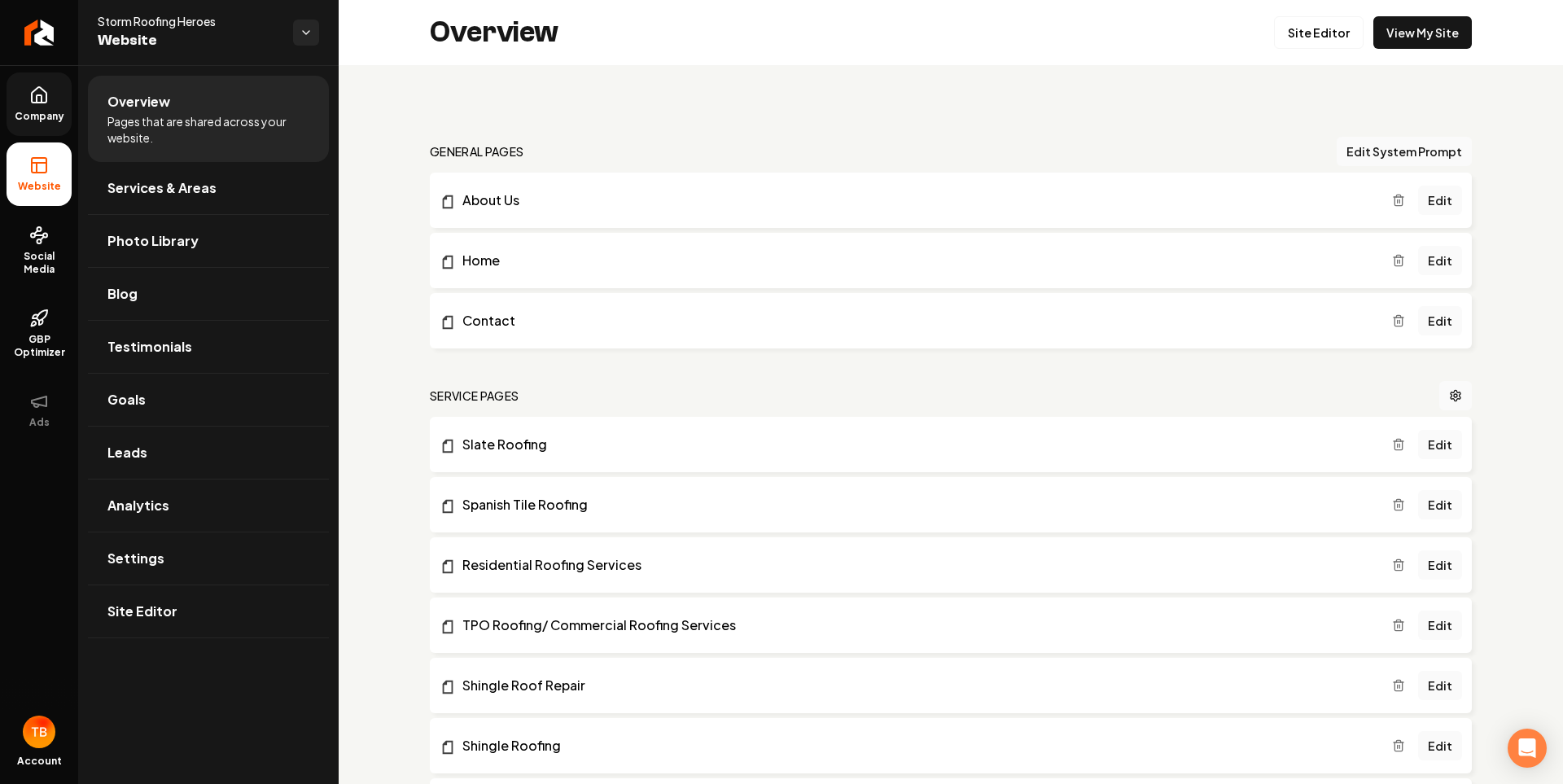
click at [47, 123] on link "Company" at bounding box center [40, 104] width 66 height 64
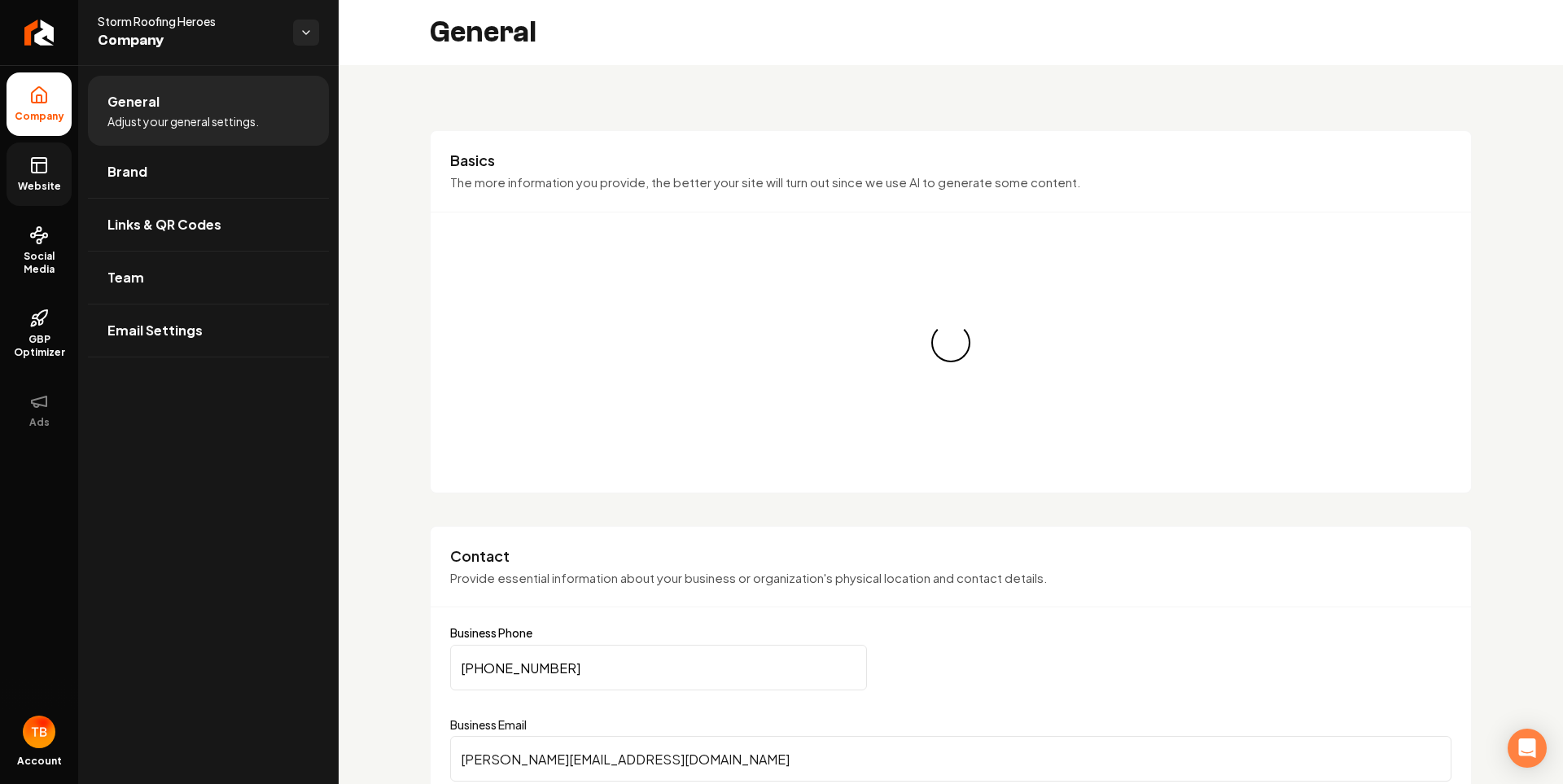
click at [27, 153] on link "Website" at bounding box center [40, 174] width 66 height 64
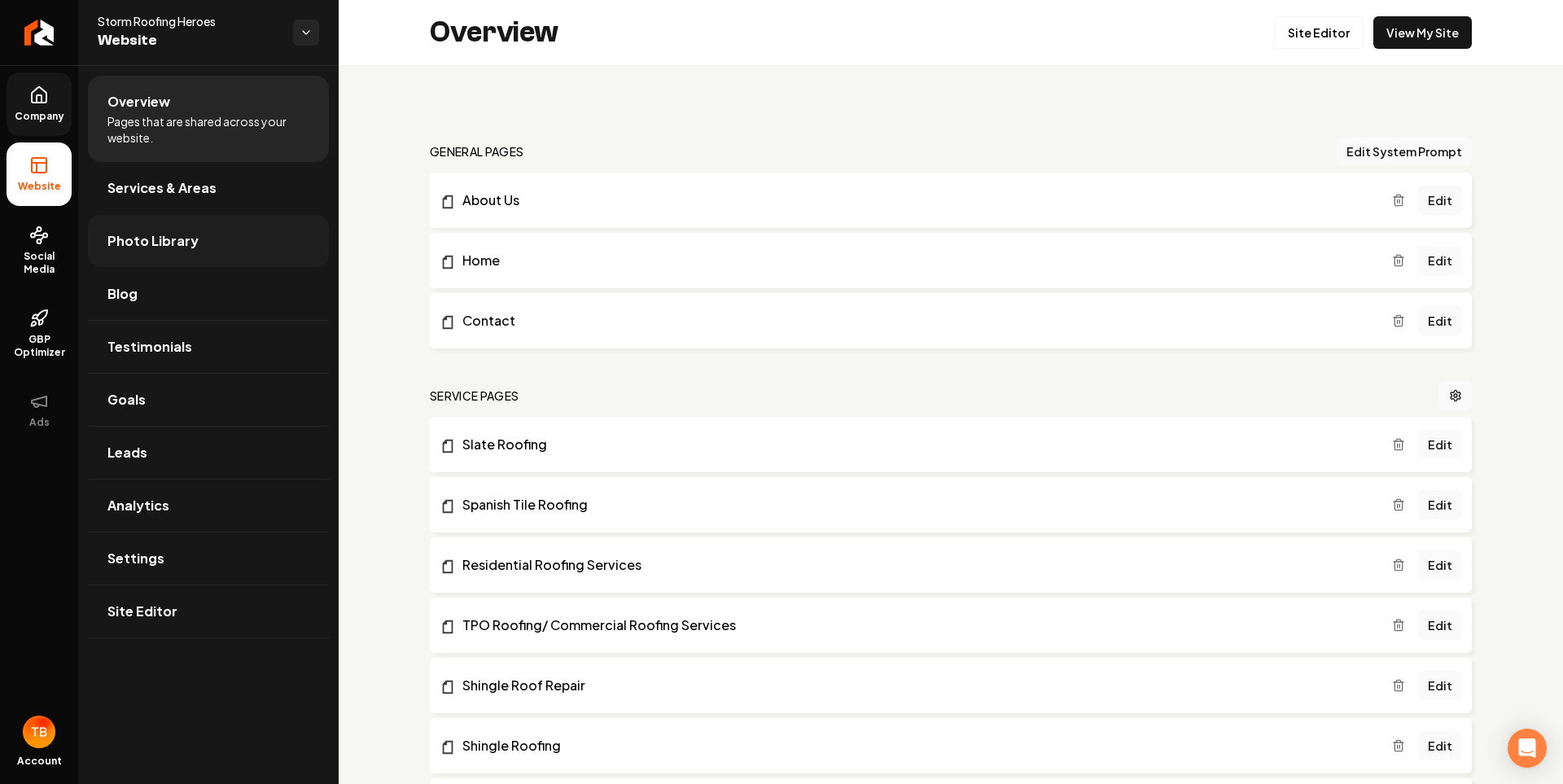
click at [194, 239] on link "Photo Library" at bounding box center [209, 240] width 241 height 52
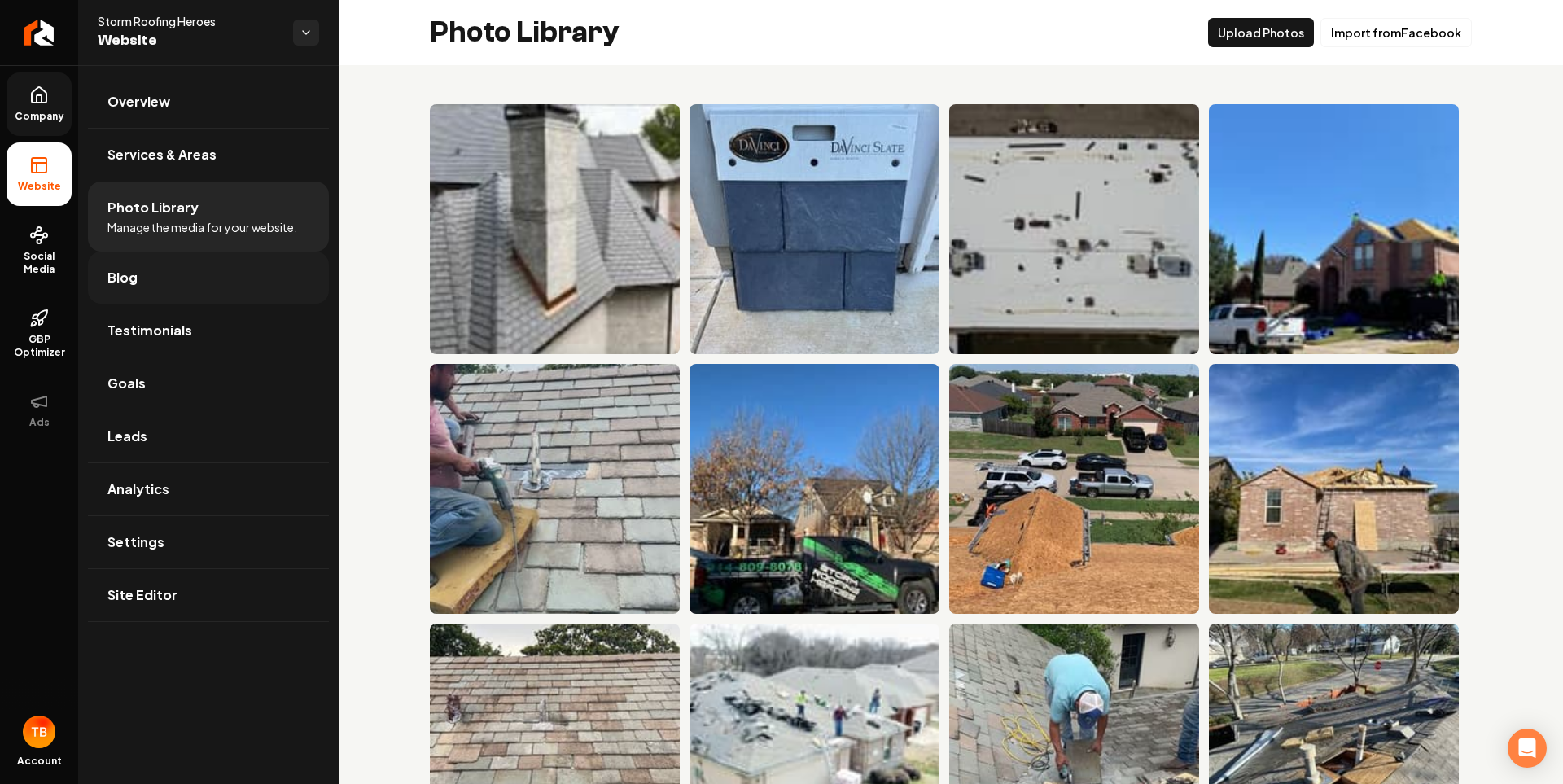
click at [196, 273] on link "Blog" at bounding box center [209, 277] width 241 height 52
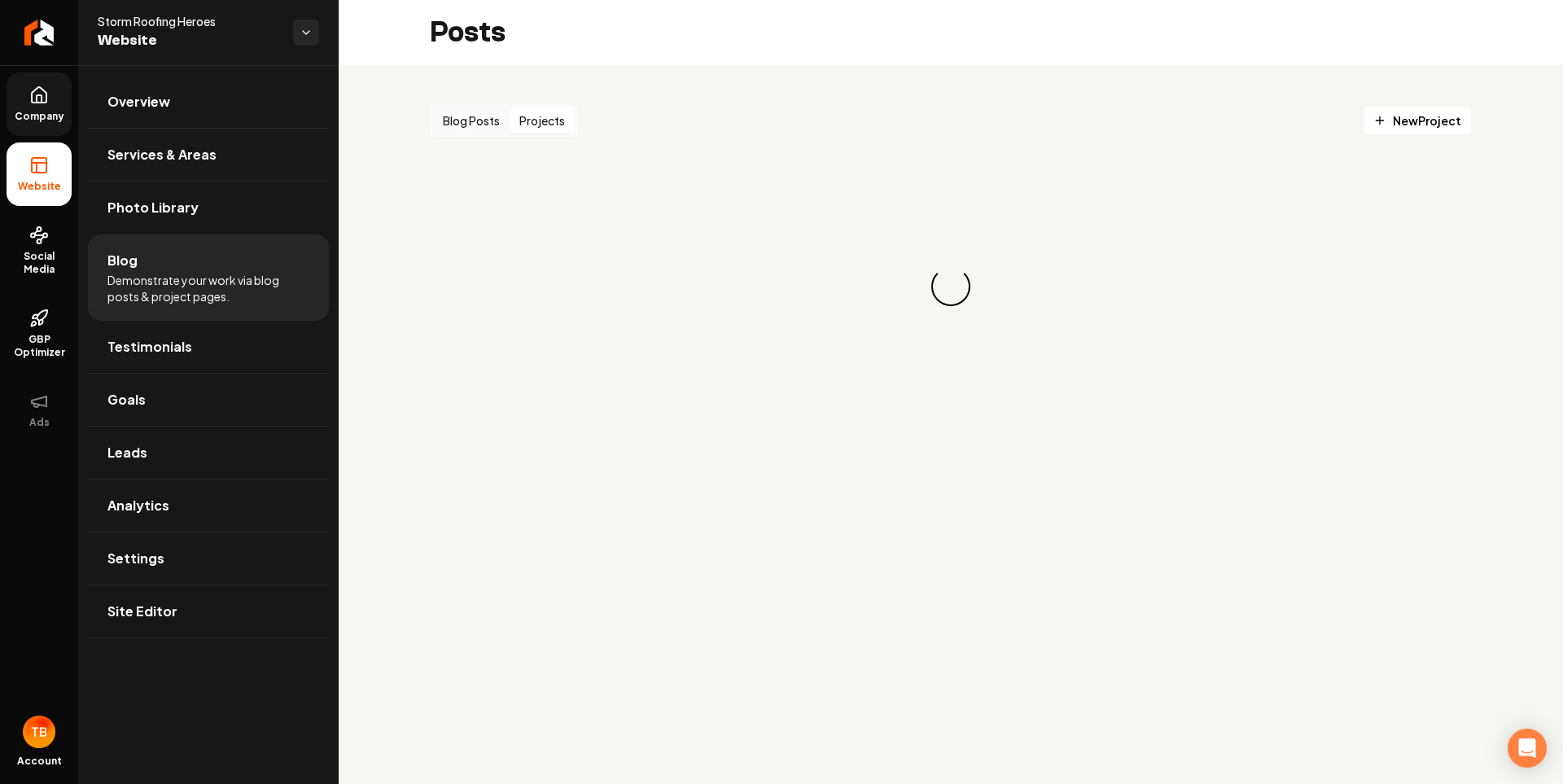
click at [545, 120] on button "Projects" at bounding box center [542, 120] width 66 height 26
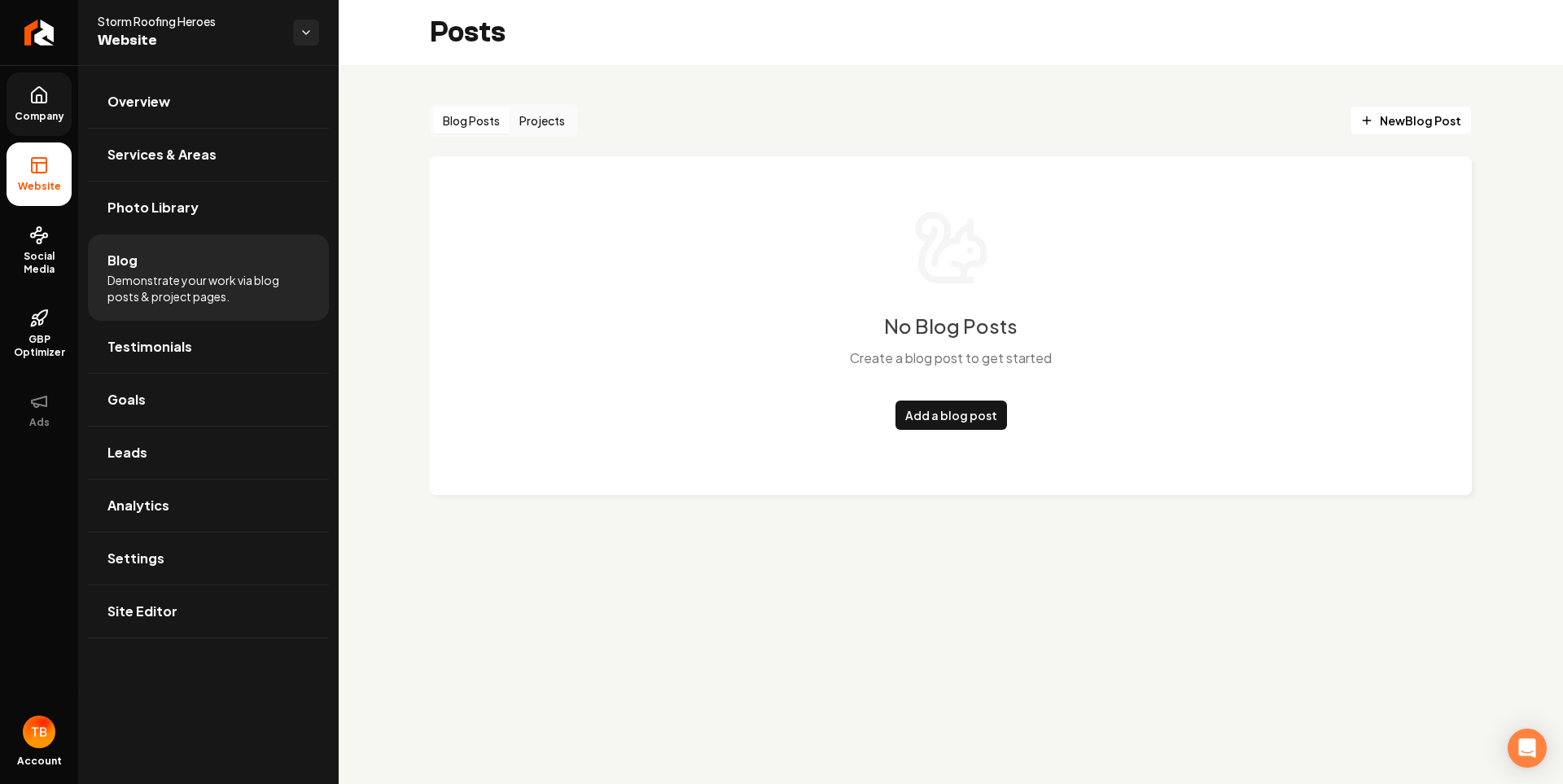
click at [464, 119] on button "Blog Posts" at bounding box center [471, 120] width 76 height 26
click at [530, 118] on button "Projects" at bounding box center [542, 120] width 66 height 26
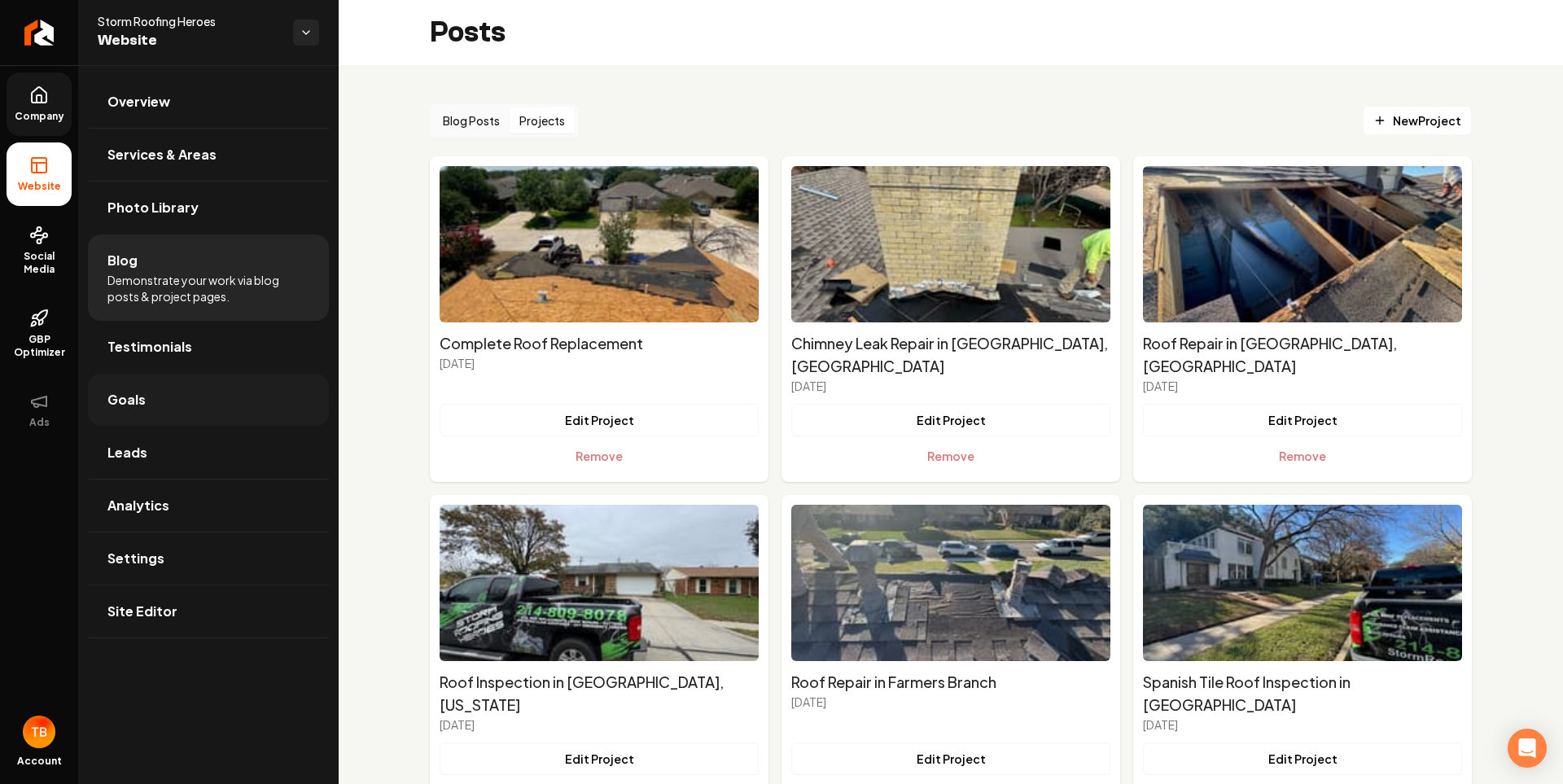
click at [159, 412] on link "Goals" at bounding box center [209, 399] width 241 height 52
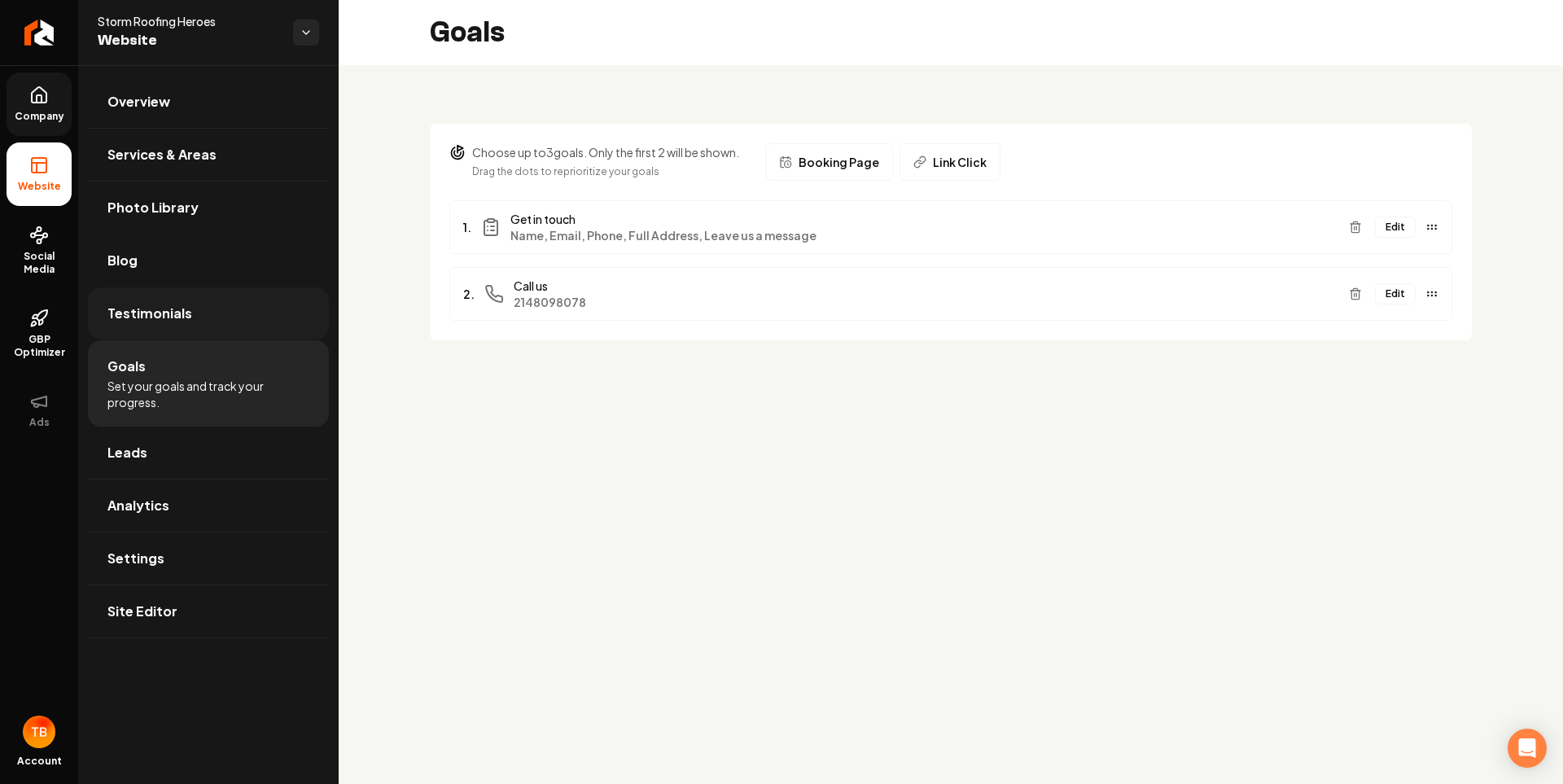
click at [161, 322] on span "Testimonials" at bounding box center [149, 314] width 84 height 20
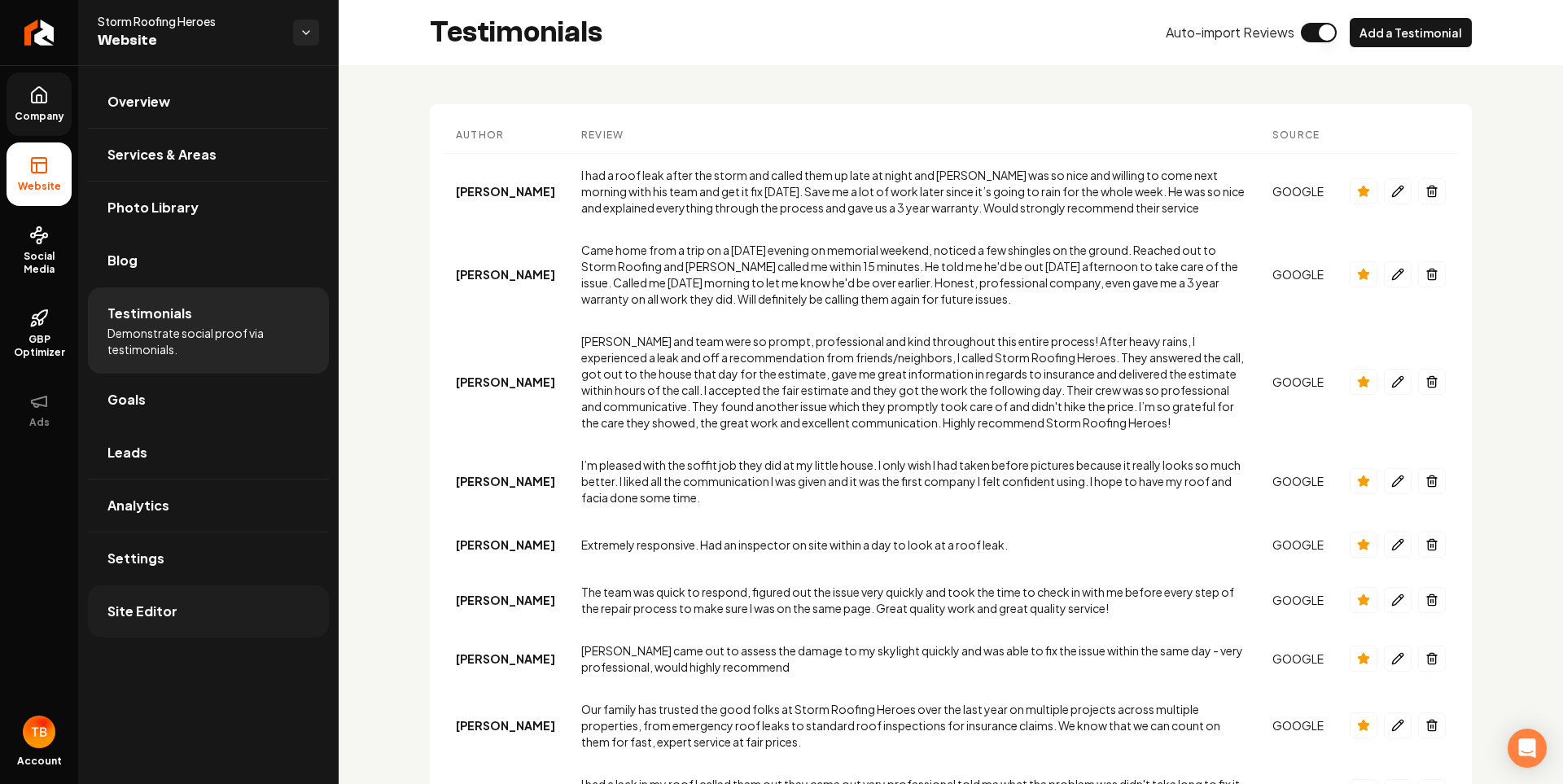
click at [183, 623] on link "Site Editor" at bounding box center [209, 611] width 241 height 52
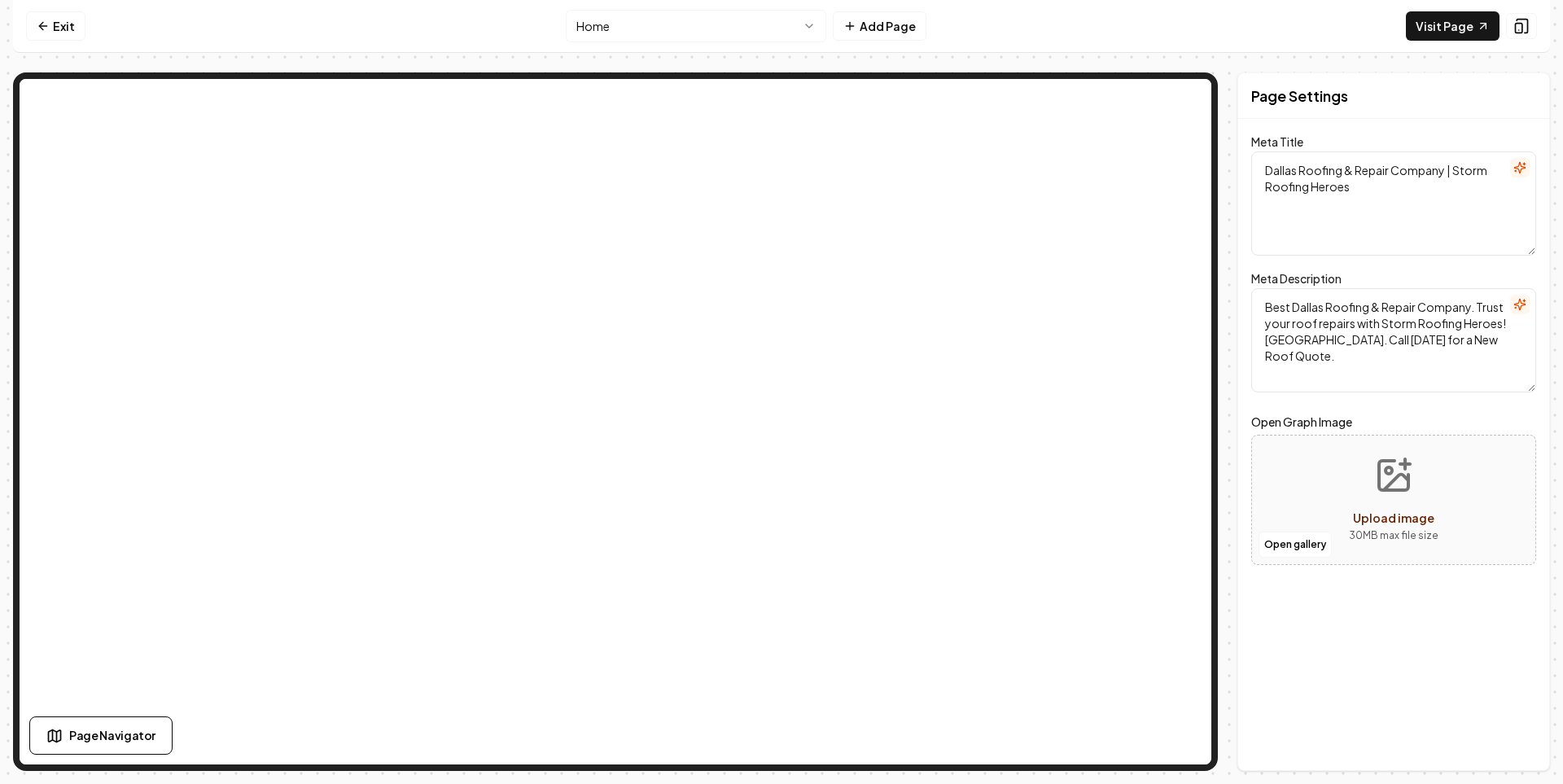
click at [740, 32] on html "Computer Required This feature is only available on a computer. Please switch t…" at bounding box center [782, 392] width 1563 height 784
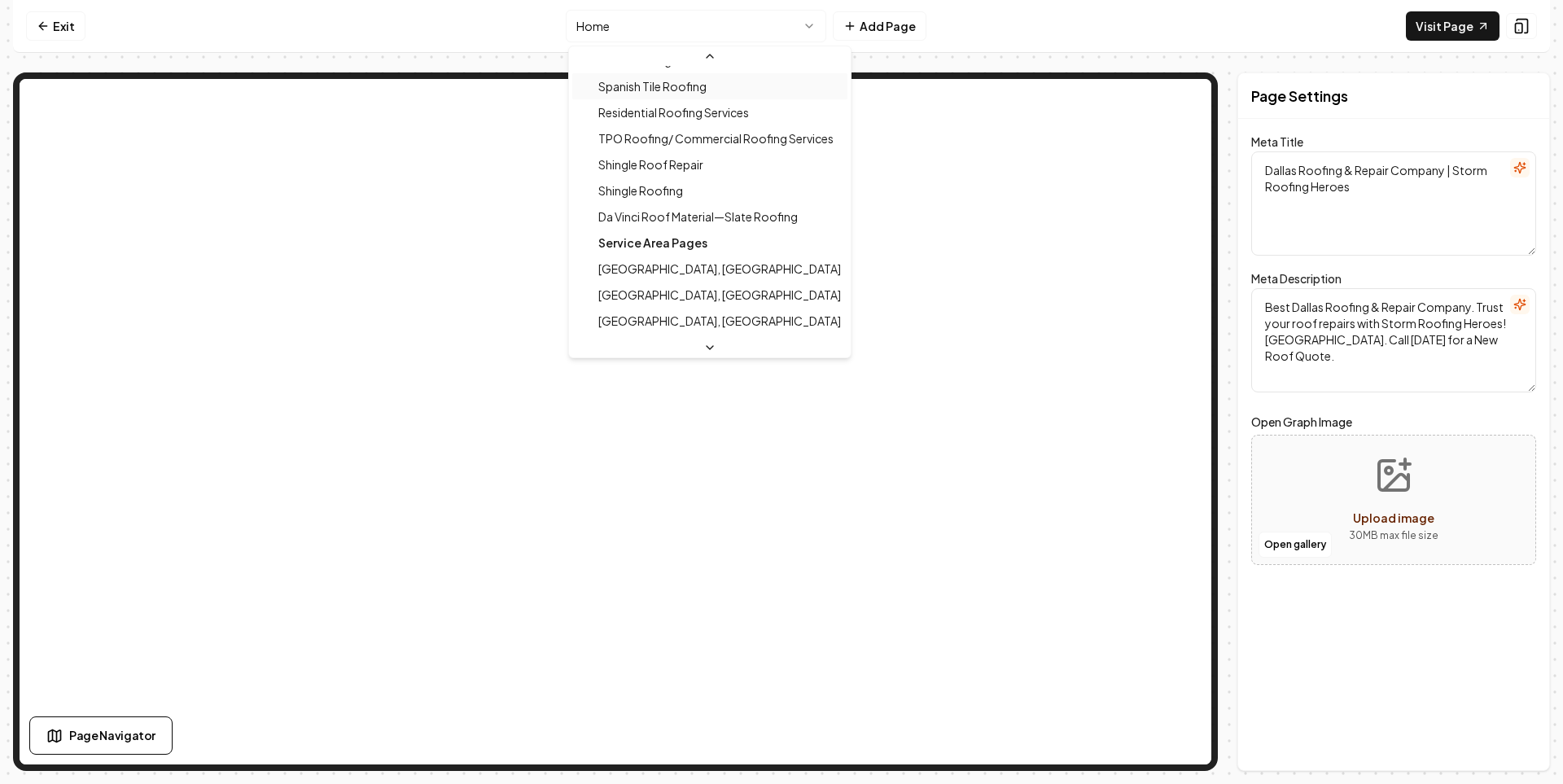
scroll to position [163, 0]
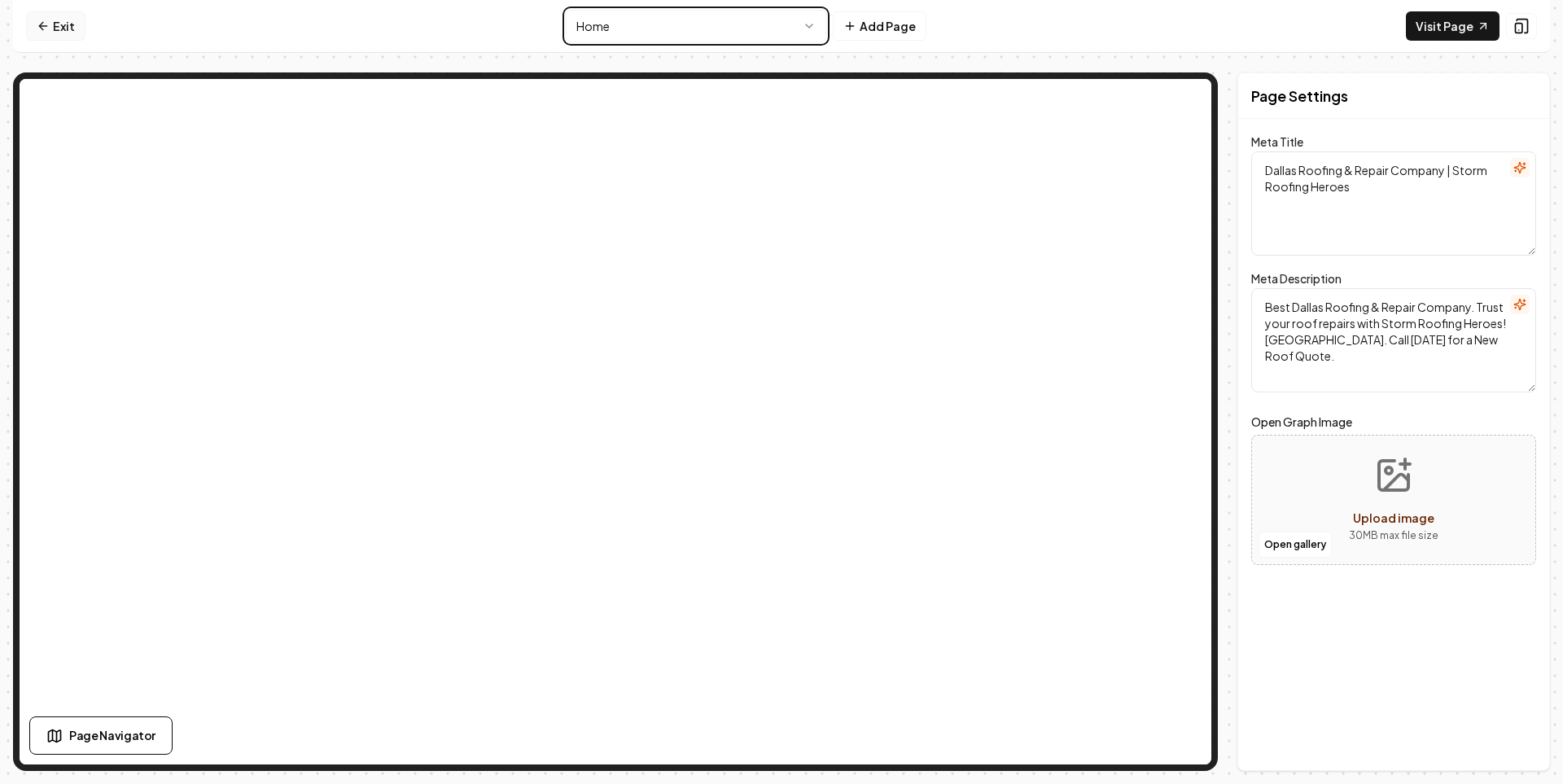
click at [48, 19] on html "Computer Required This feature is only available on a computer. Please switch t…" at bounding box center [782, 392] width 1563 height 784
click at [62, 22] on link "Exit" at bounding box center [56, 26] width 60 height 30
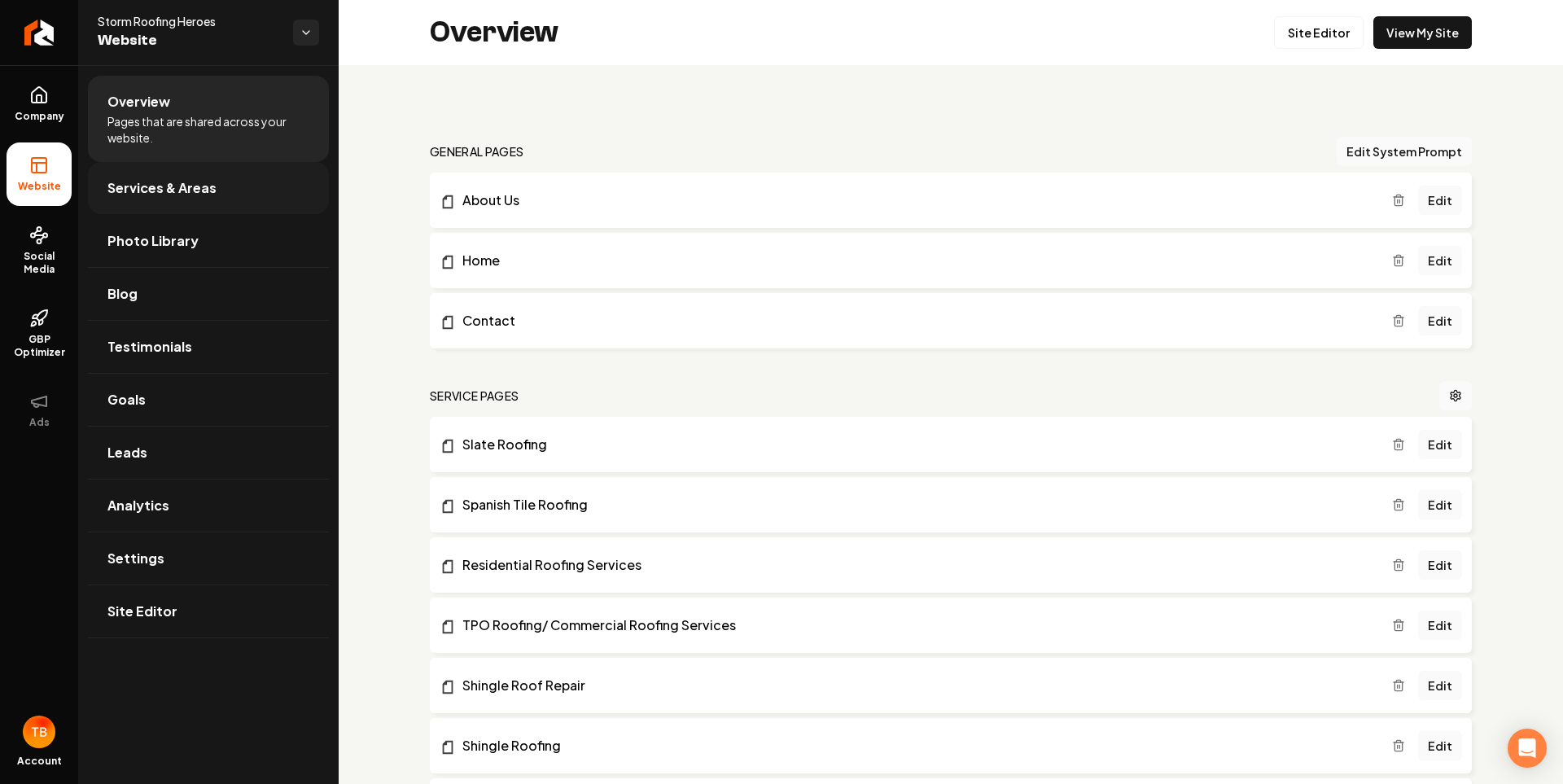
click at [203, 196] on span "Services & Areas" at bounding box center [162, 189] width 109 height 20
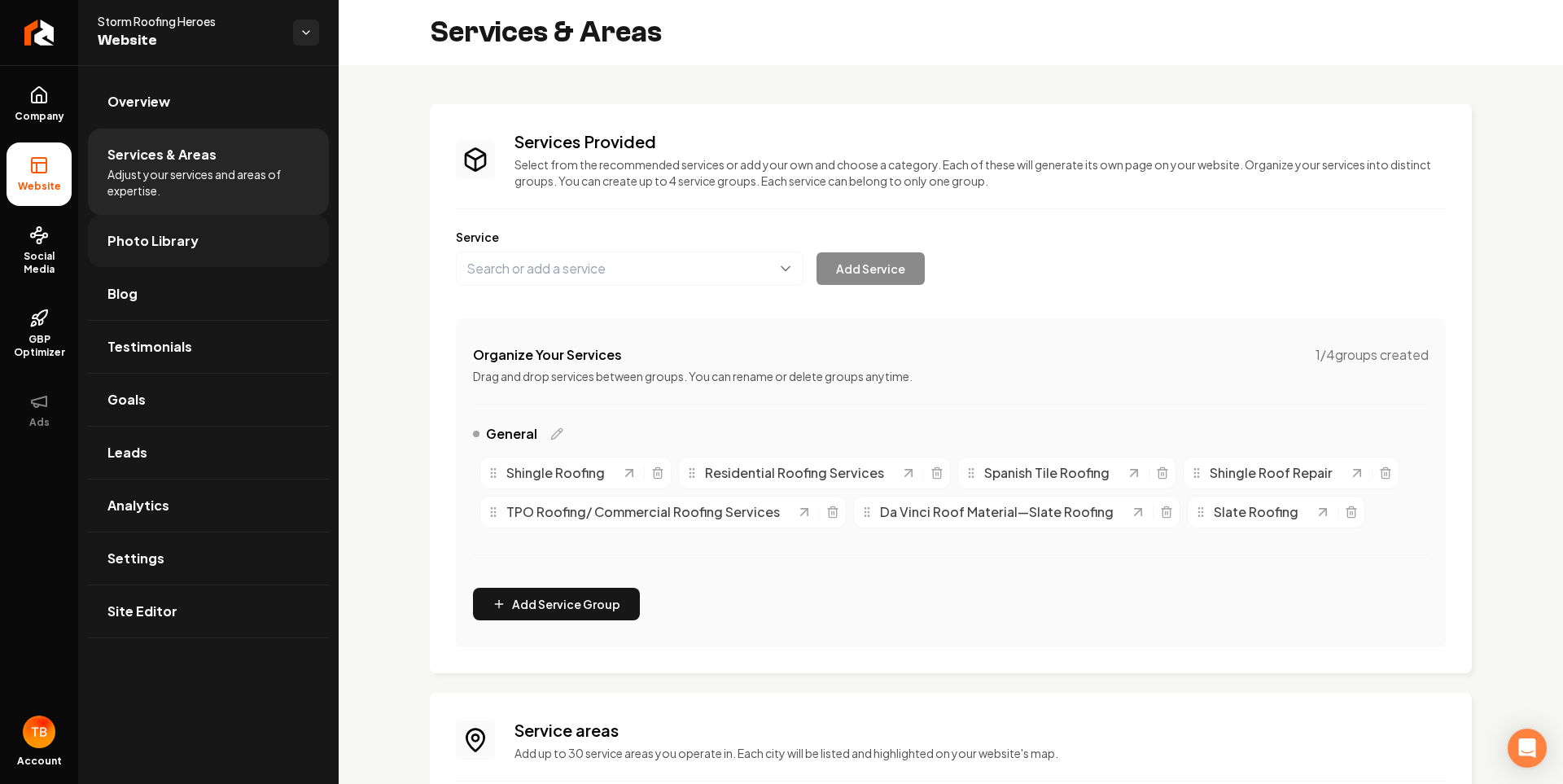
click at [194, 233] on link "Photo Library" at bounding box center [209, 240] width 241 height 52
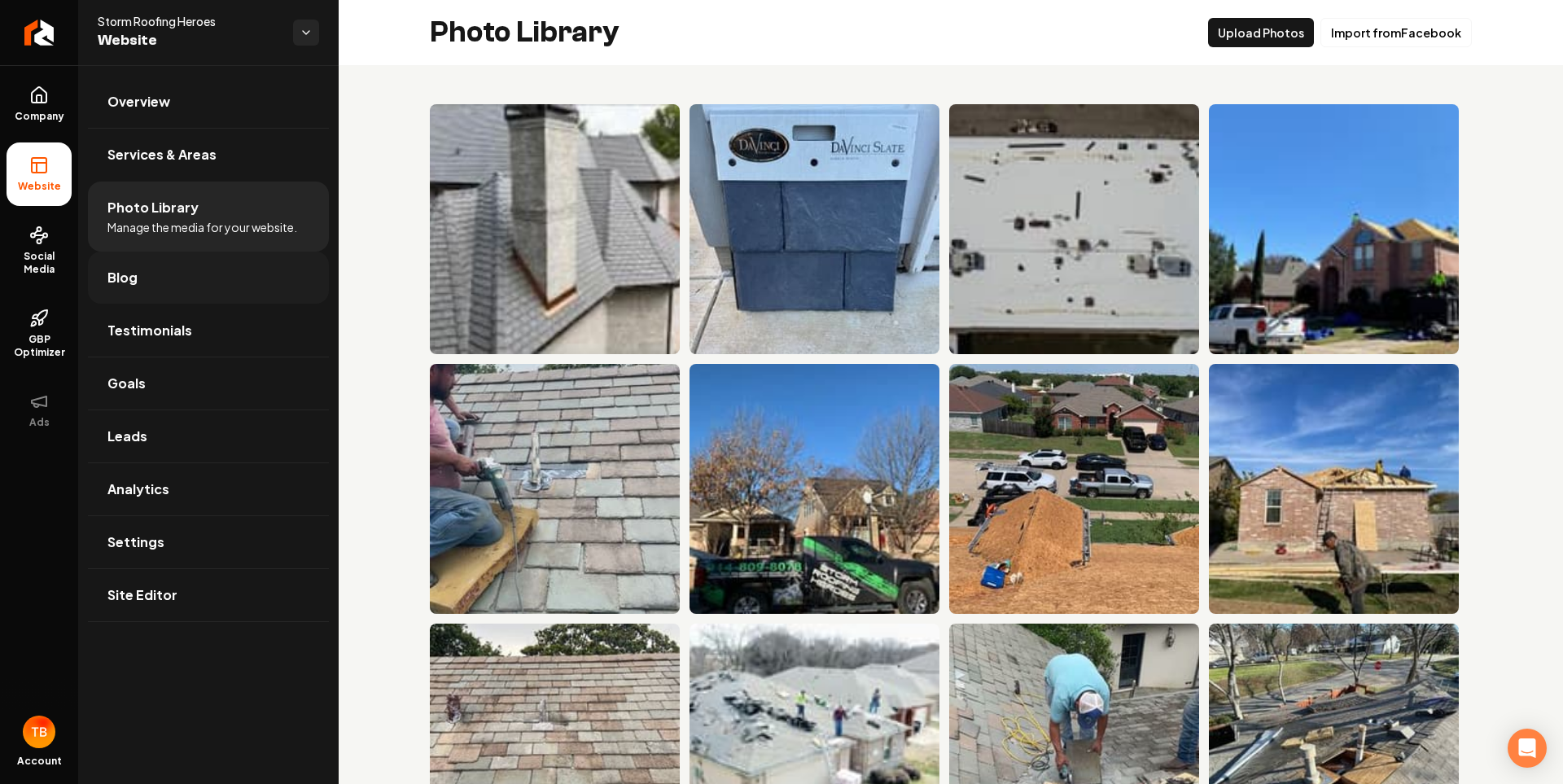
click at [179, 284] on link "Blog" at bounding box center [209, 277] width 241 height 52
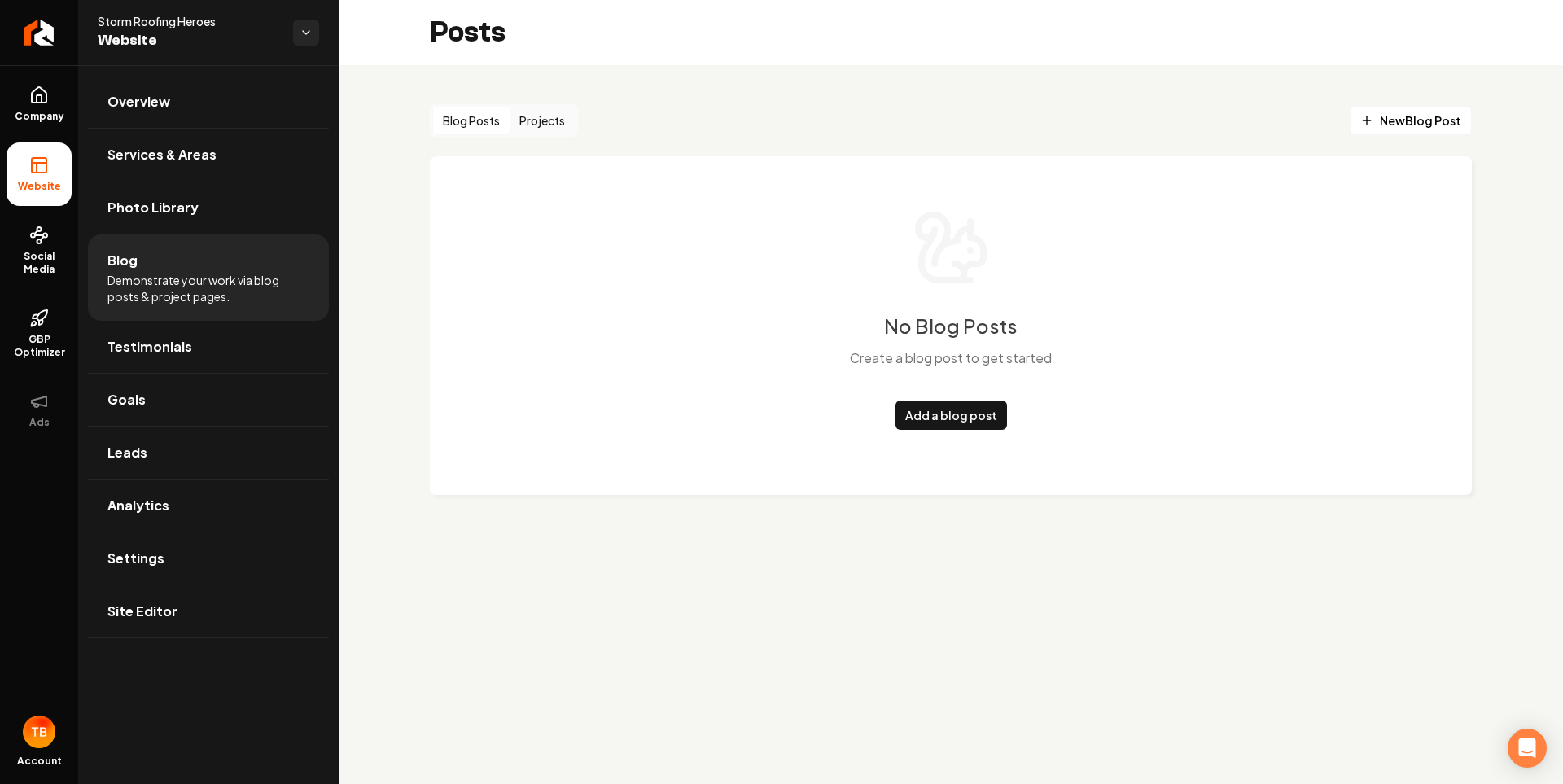
click at [539, 123] on button "Projects" at bounding box center [542, 120] width 66 height 26
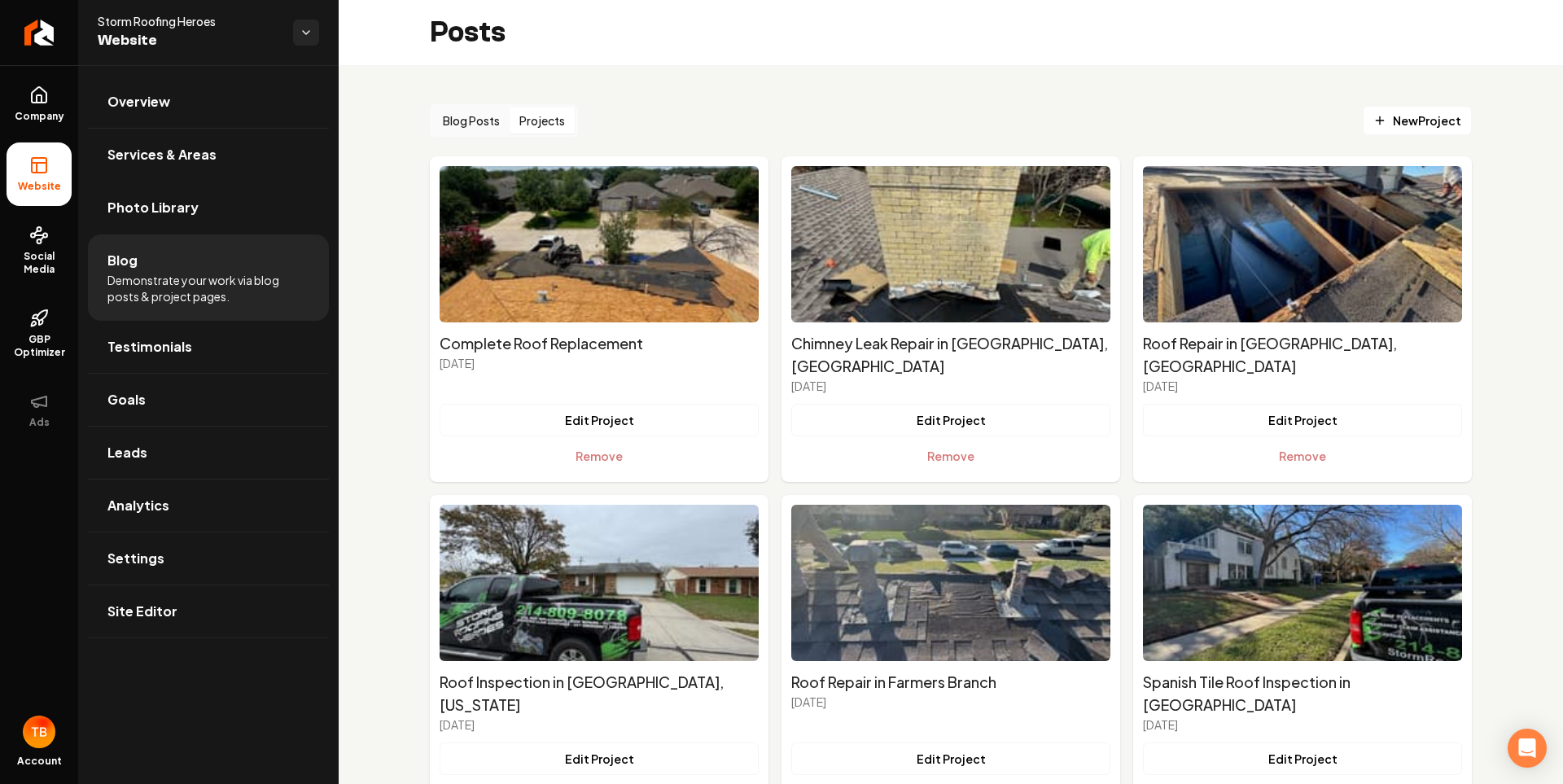
click at [482, 121] on button "Blog Posts" at bounding box center [471, 120] width 76 height 26
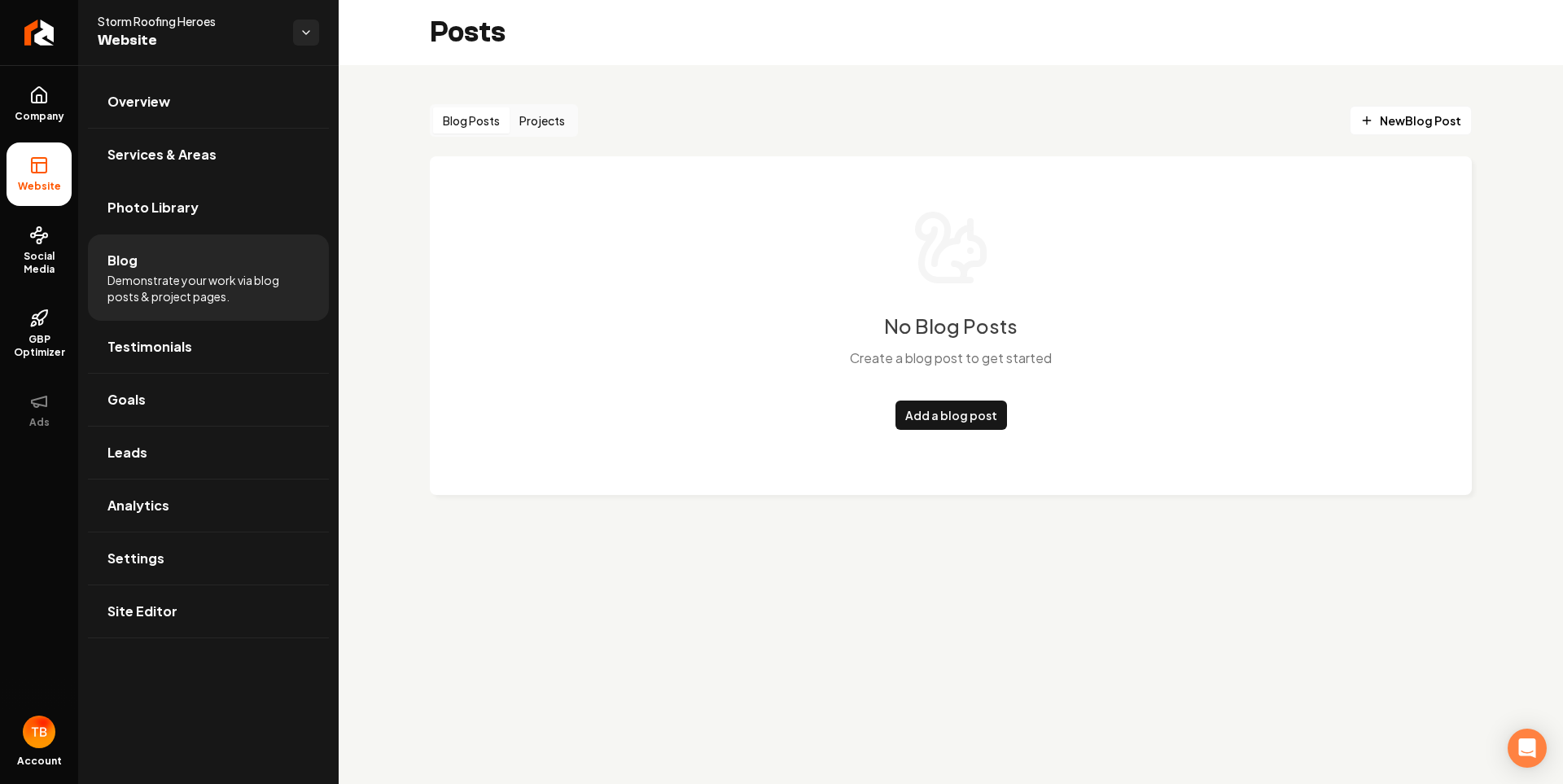
click at [549, 115] on button "Projects" at bounding box center [542, 120] width 66 height 26
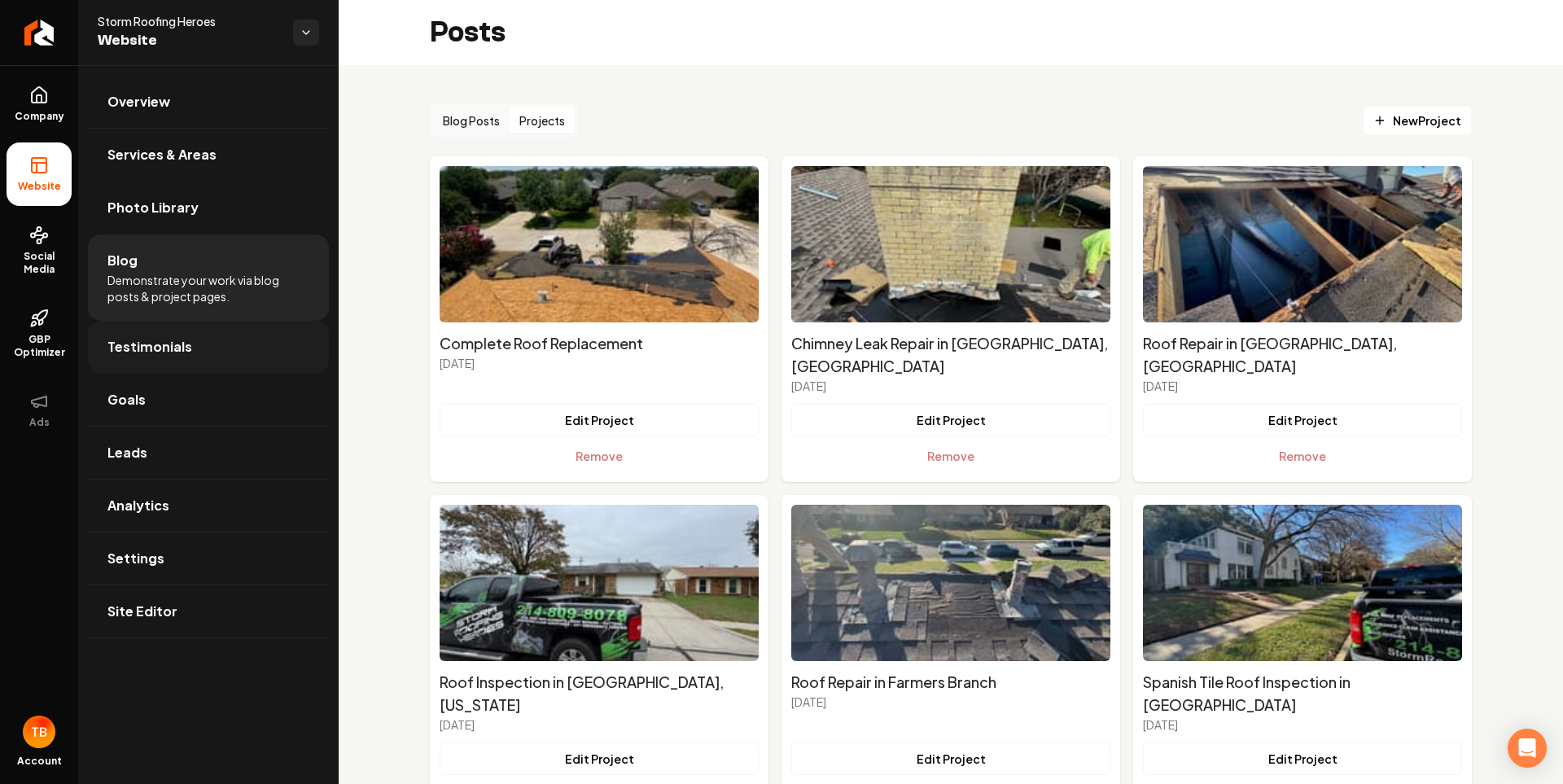
click at [204, 338] on link "Testimonials" at bounding box center [209, 346] width 241 height 52
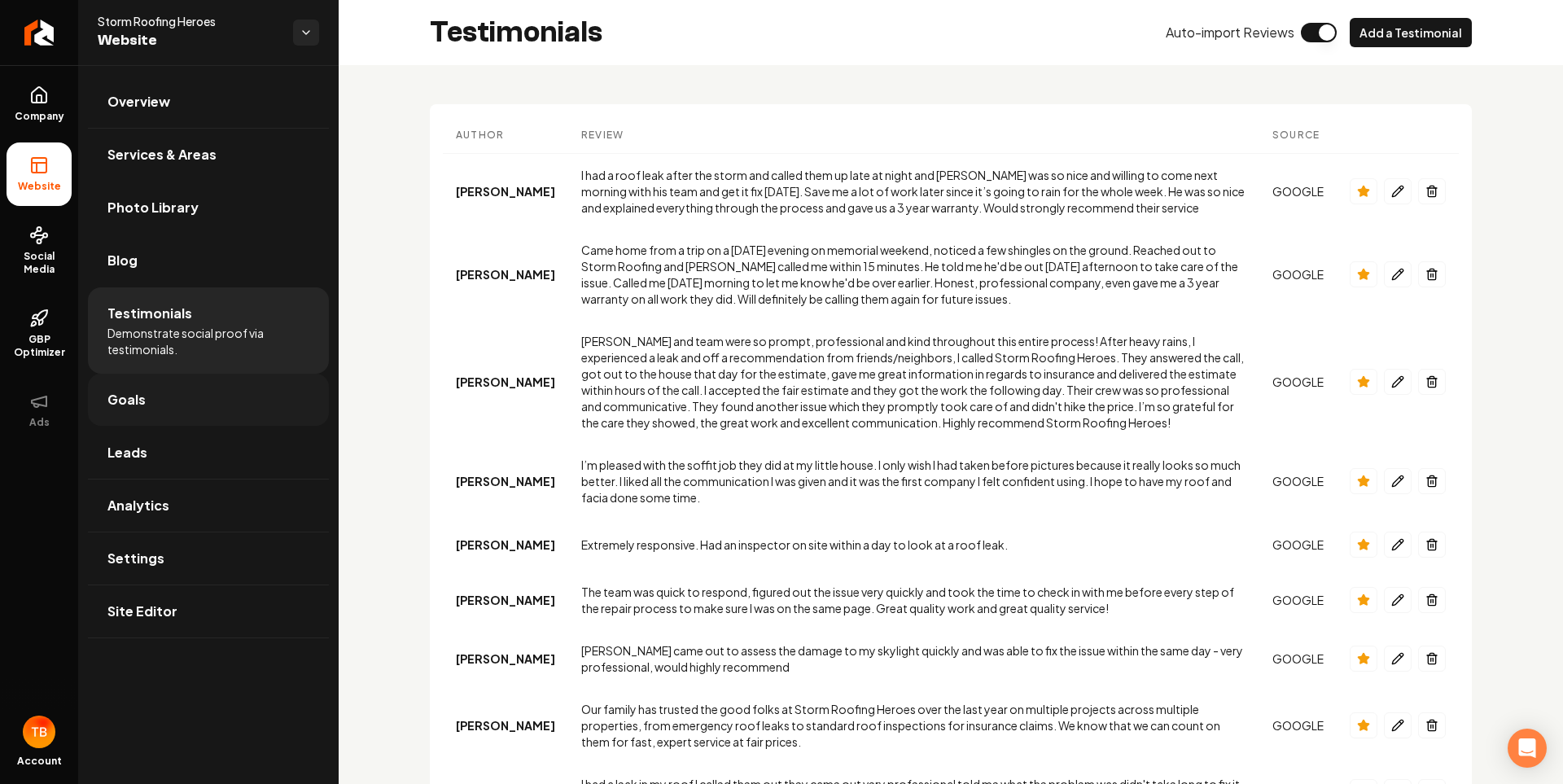
click at [211, 414] on link "Goals" at bounding box center [209, 399] width 241 height 52
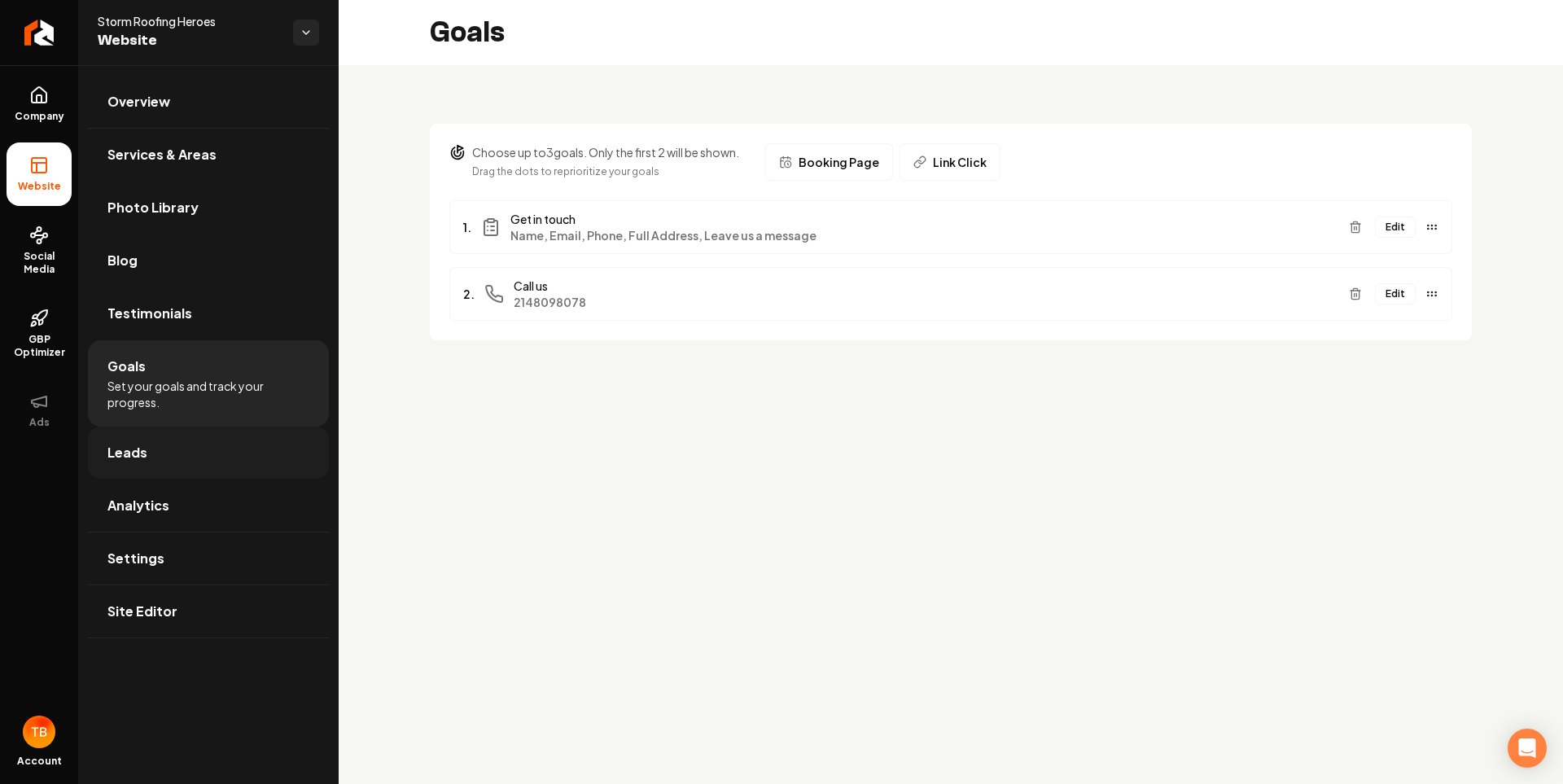
click at [193, 429] on link "Leads" at bounding box center [209, 453] width 241 height 52
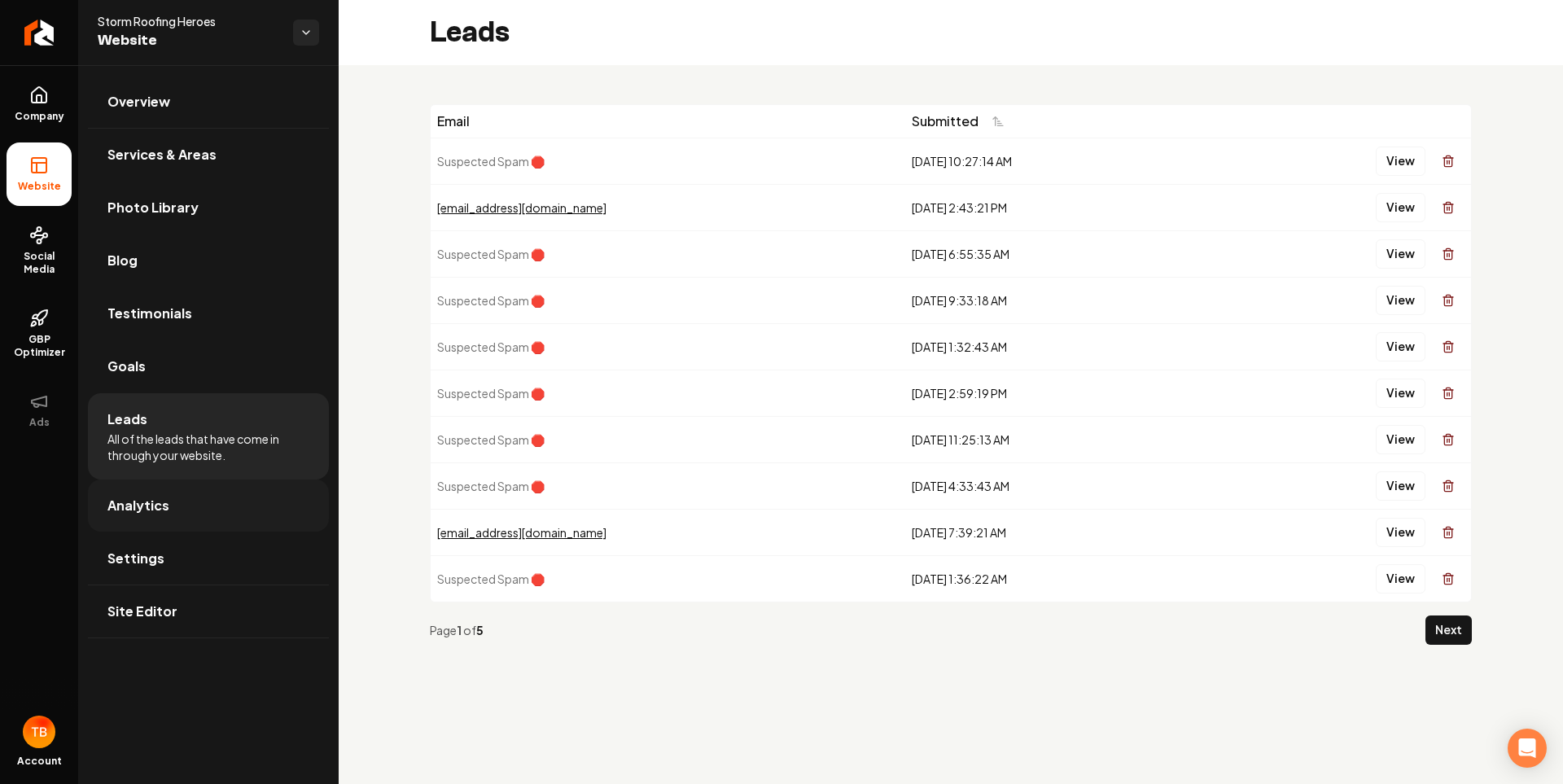
click at [184, 495] on link "Analytics" at bounding box center [209, 505] width 241 height 52
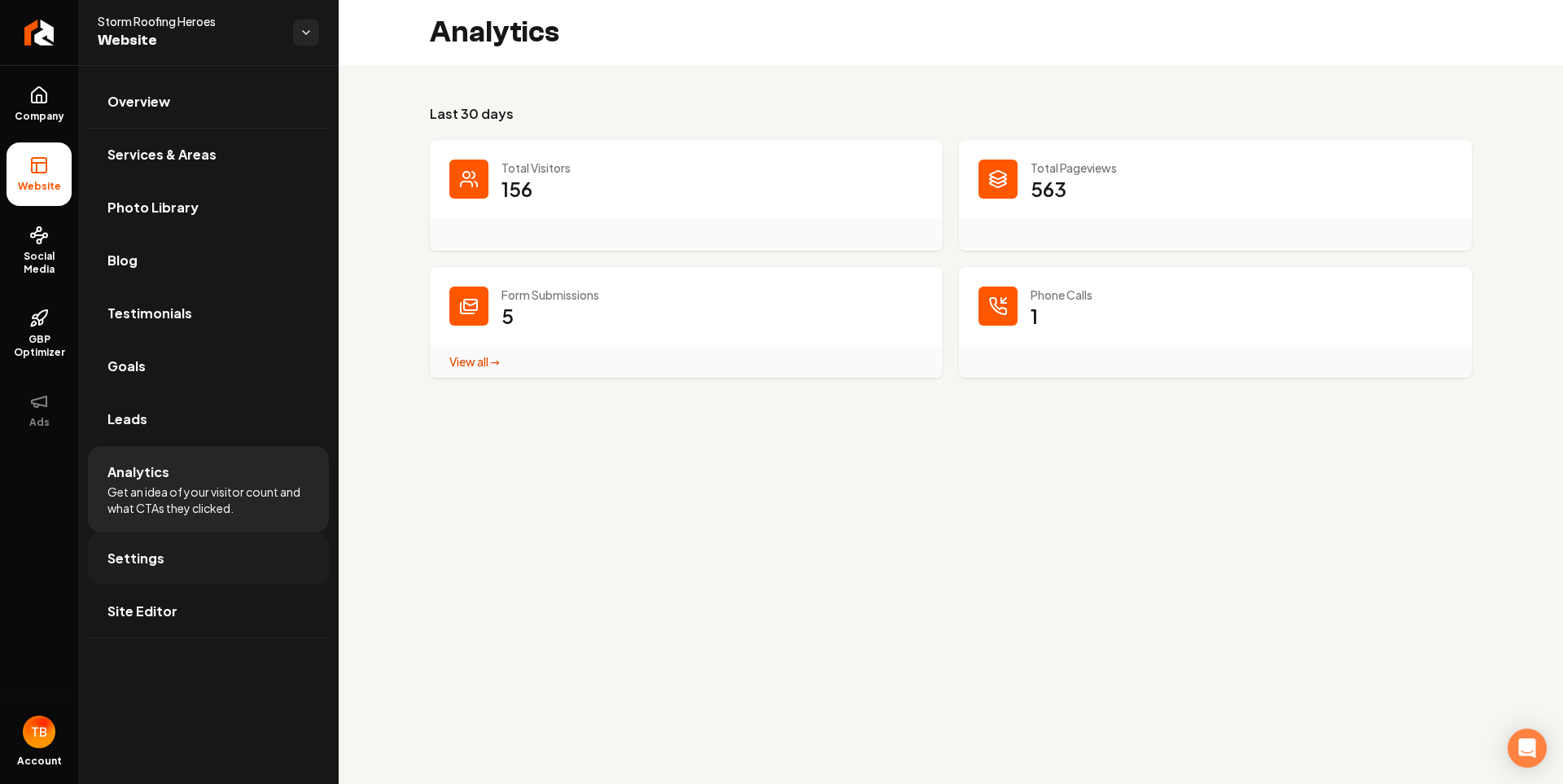
click at [188, 543] on link "Settings" at bounding box center [209, 558] width 241 height 52
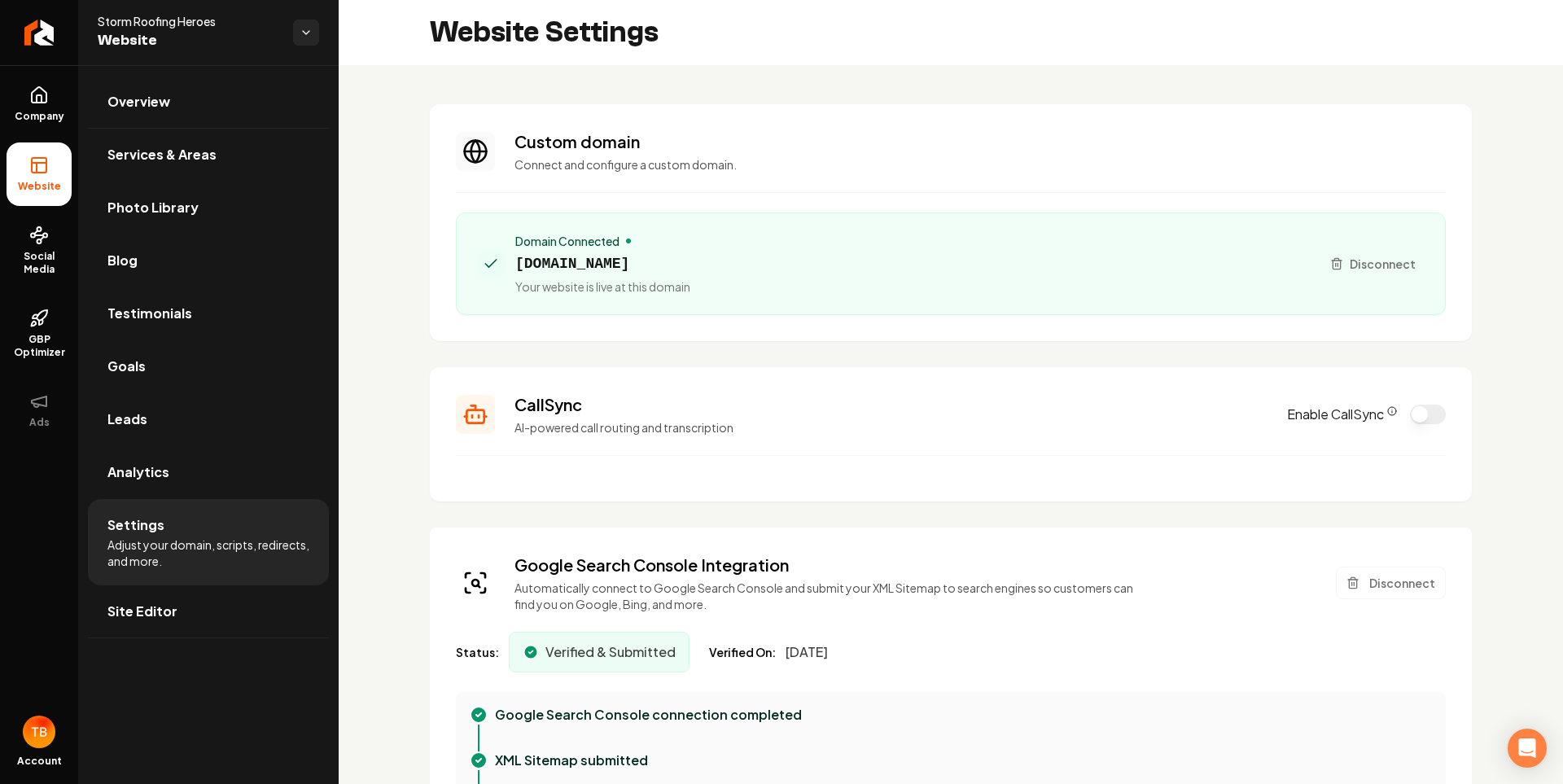
type textarea "**********"
click at [300, 36] on html "Company Website Social Media GBP Optimizer Ads Account Storm Roofing Heroes Web…" at bounding box center [782, 392] width 1563 height 784
click at [399, 94] on link "Back to Dashboard" at bounding box center [427, 95] width 201 height 30
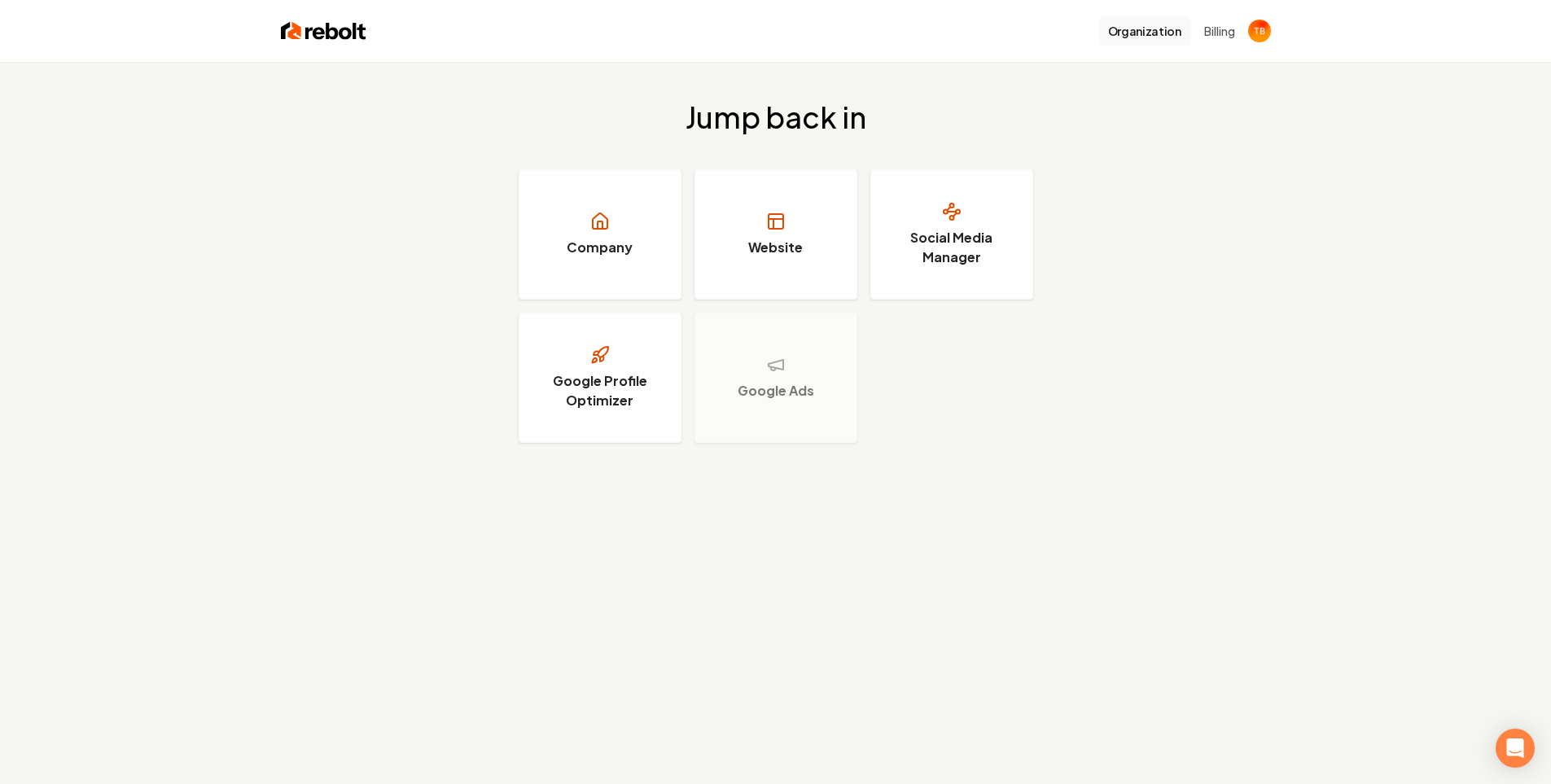
click at [1155, 40] on button "Organization" at bounding box center [1144, 31] width 92 height 30
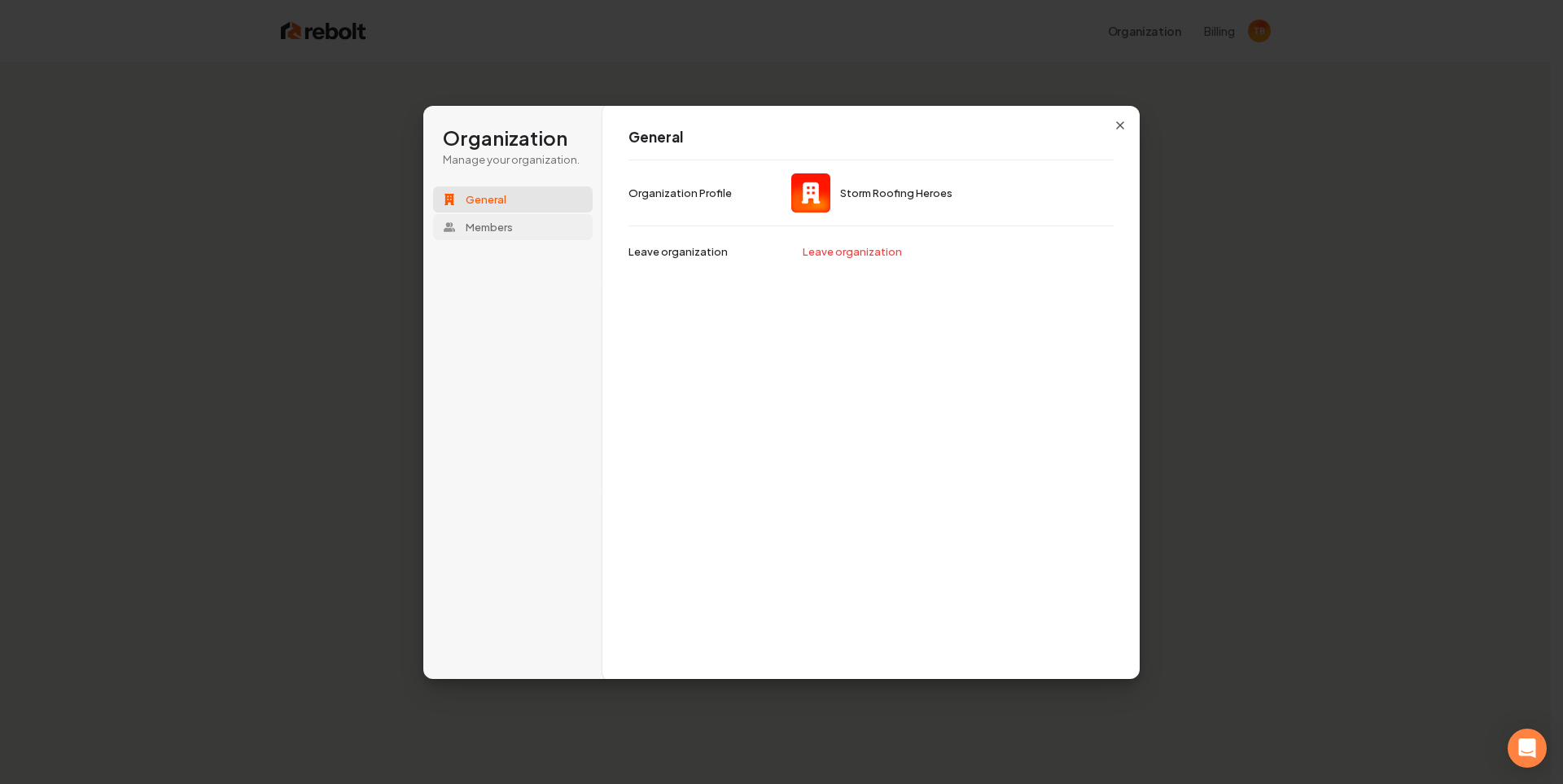
click at [508, 220] on span "Members" at bounding box center [490, 226] width 48 height 15
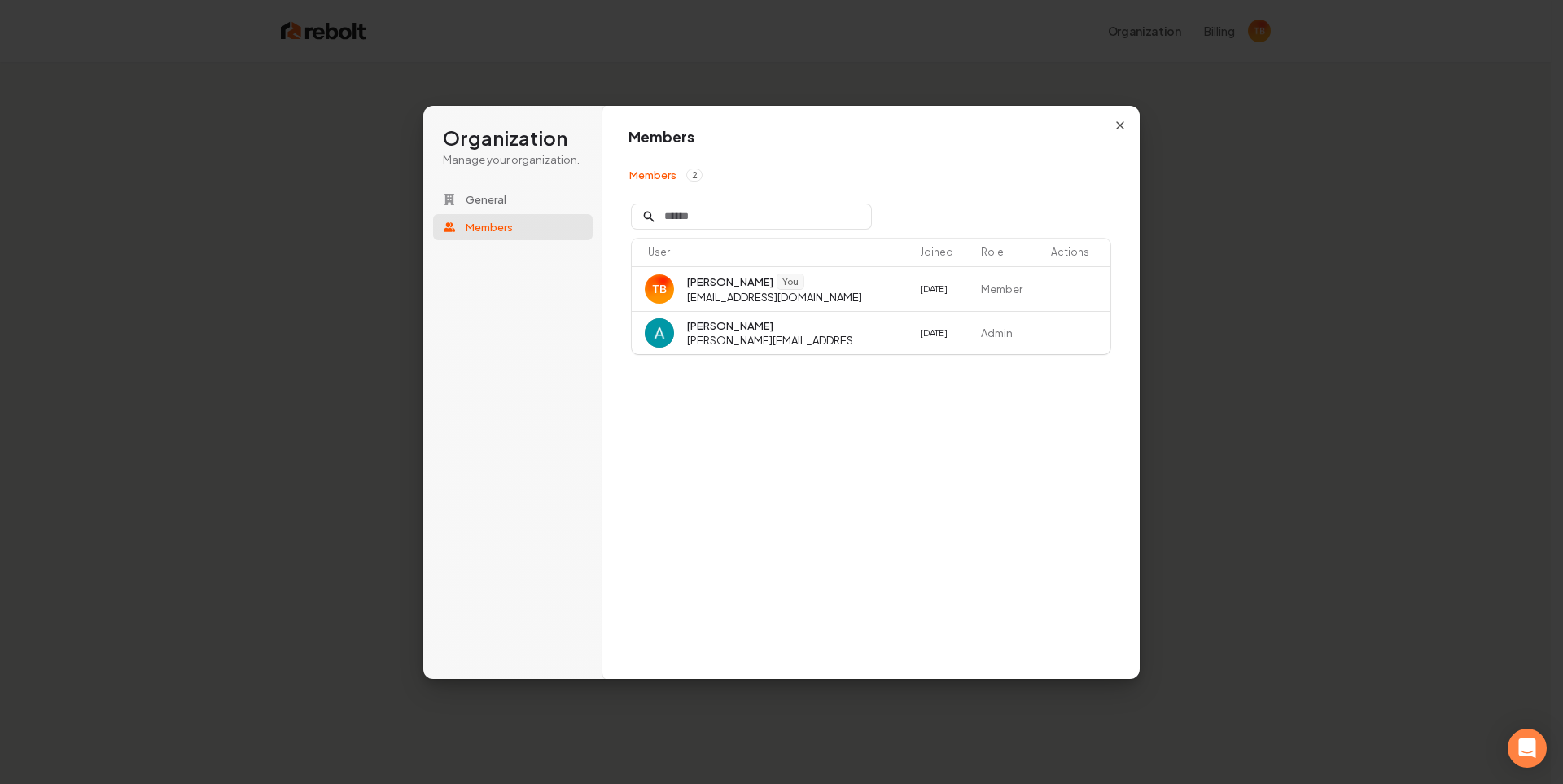
click at [504, 219] on span "Members" at bounding box center [490, 226] width 48 height 15
click at [499, 201] on span "General" at bounding box center [486, 199] width 41 height 15
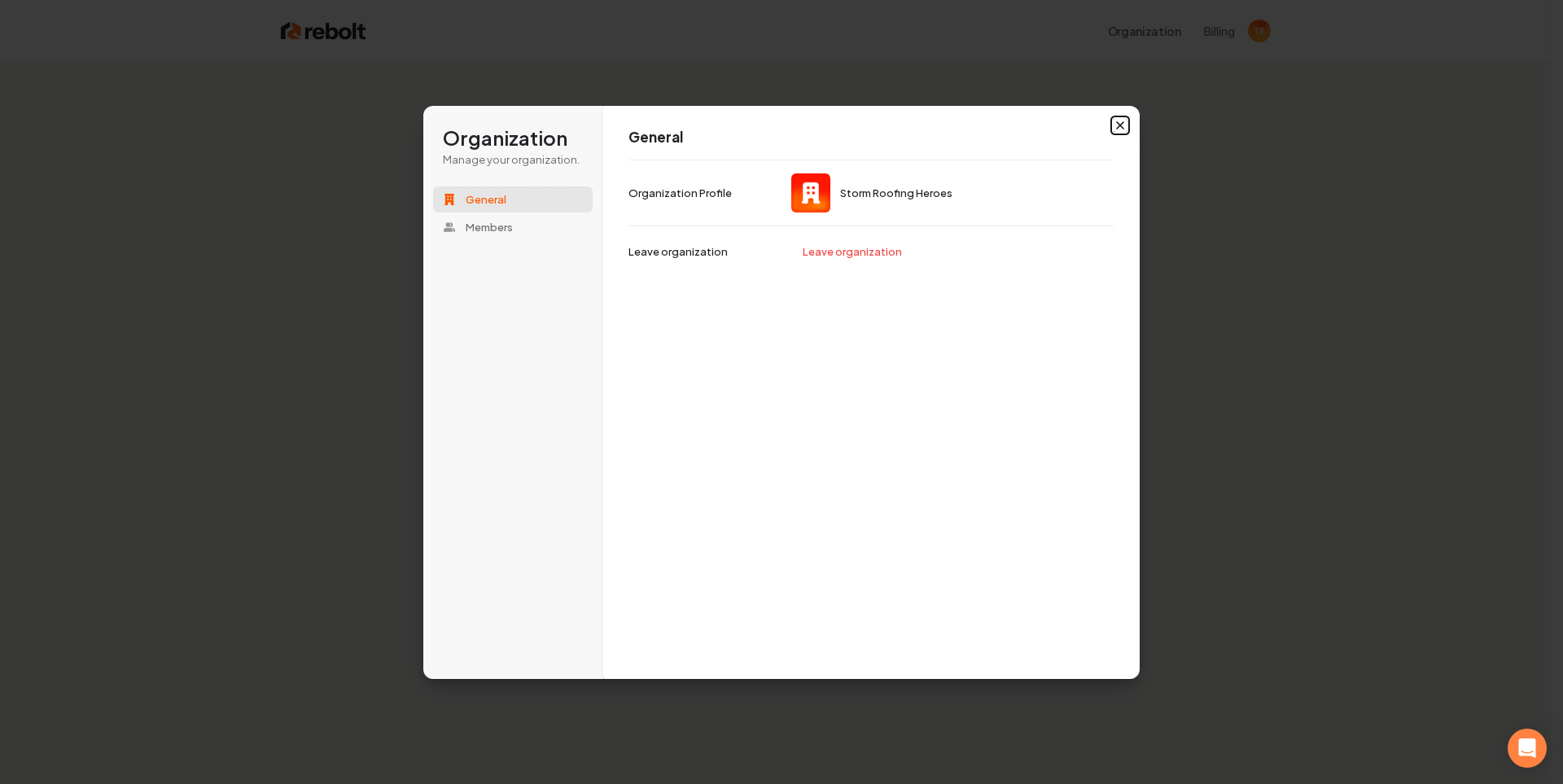
click at [1115, 129] on icon "button" at bounding box center [1120, 125] width 13 height 13
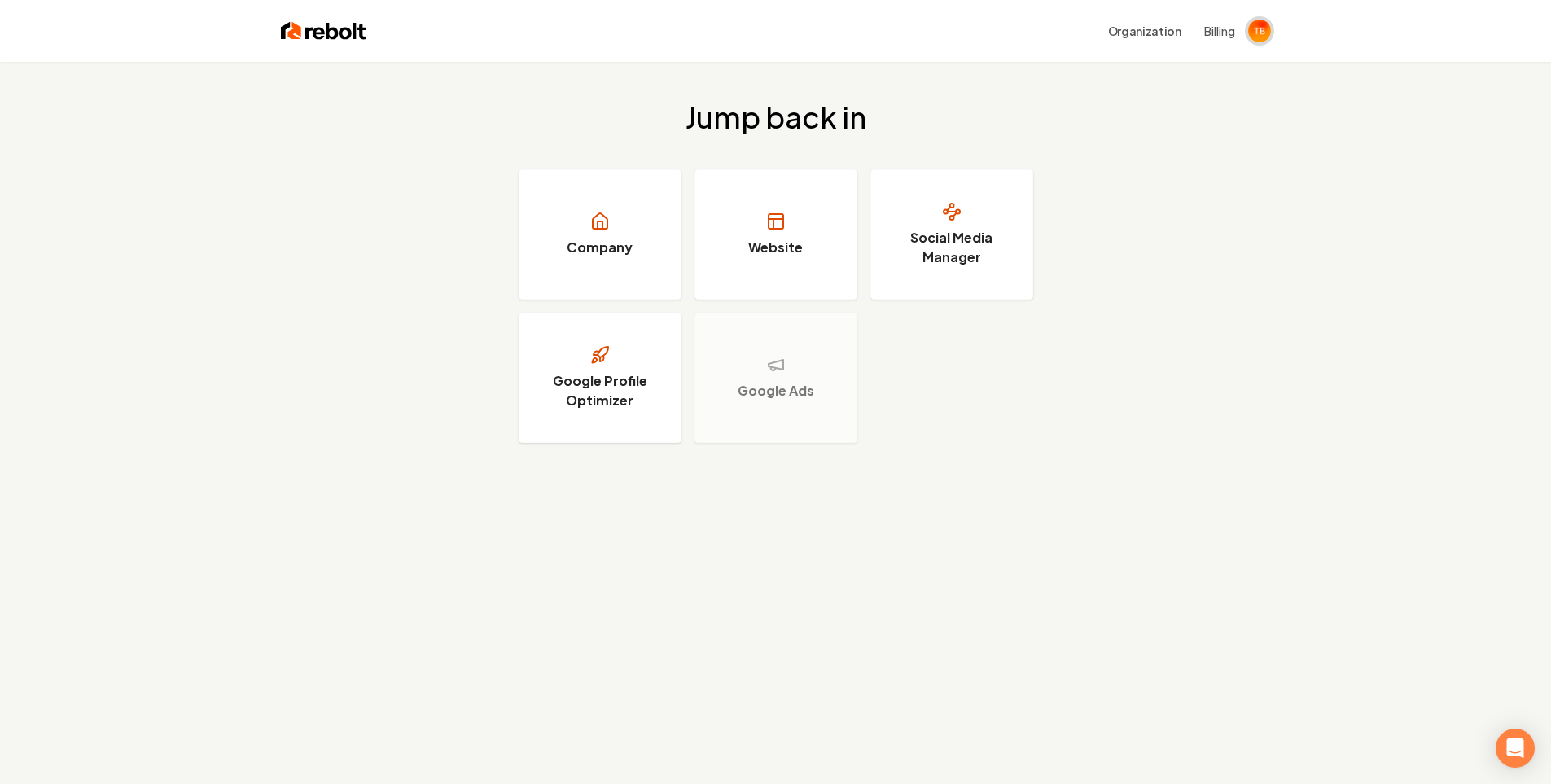
click at [1252, 30] on img "Open user button" at bounding box center [1259, 31] width 23 height 23
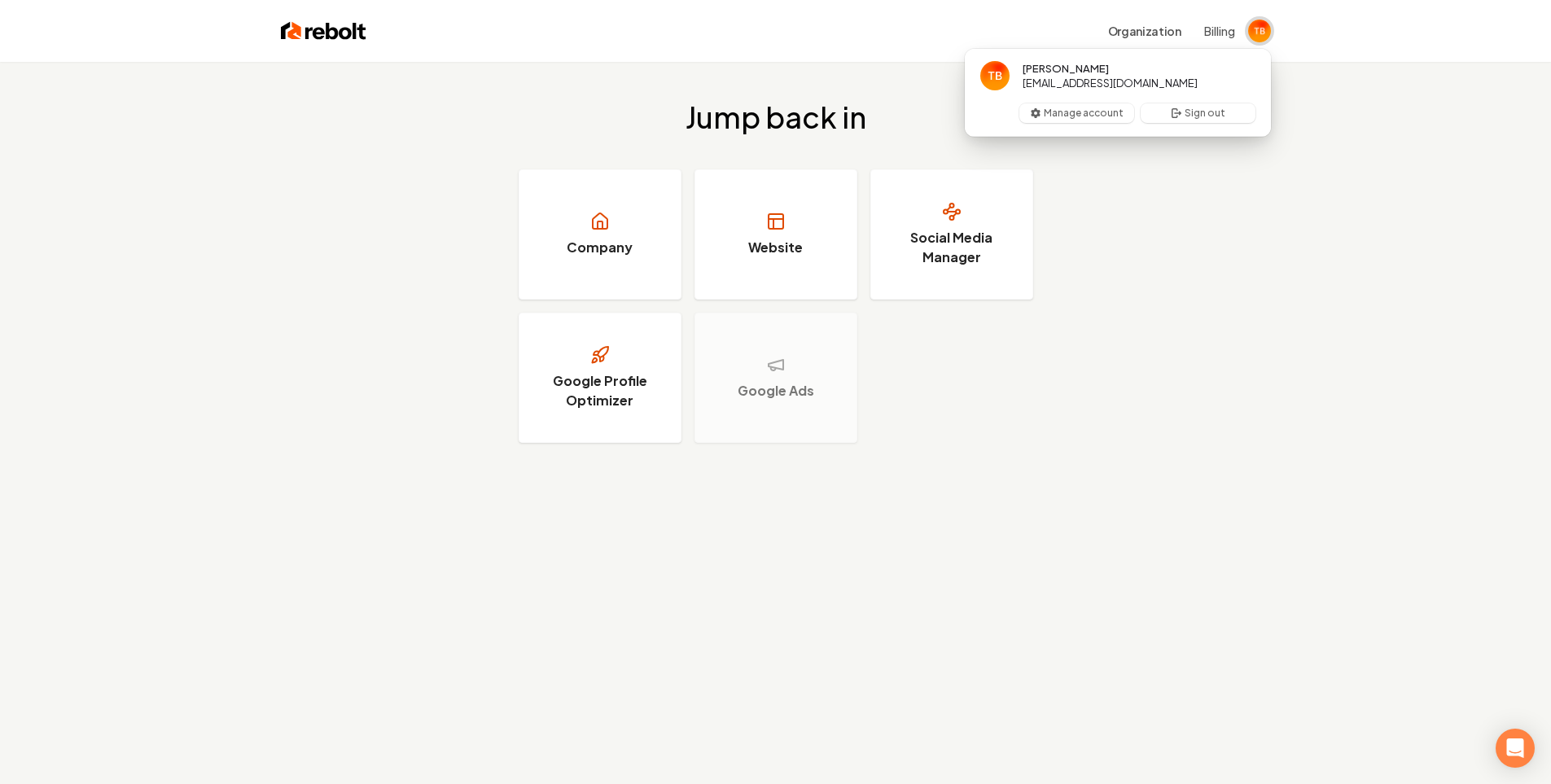
click at [1252, 30] on img "Close user button" at bounding box center [1259, 31] width 23 height 23
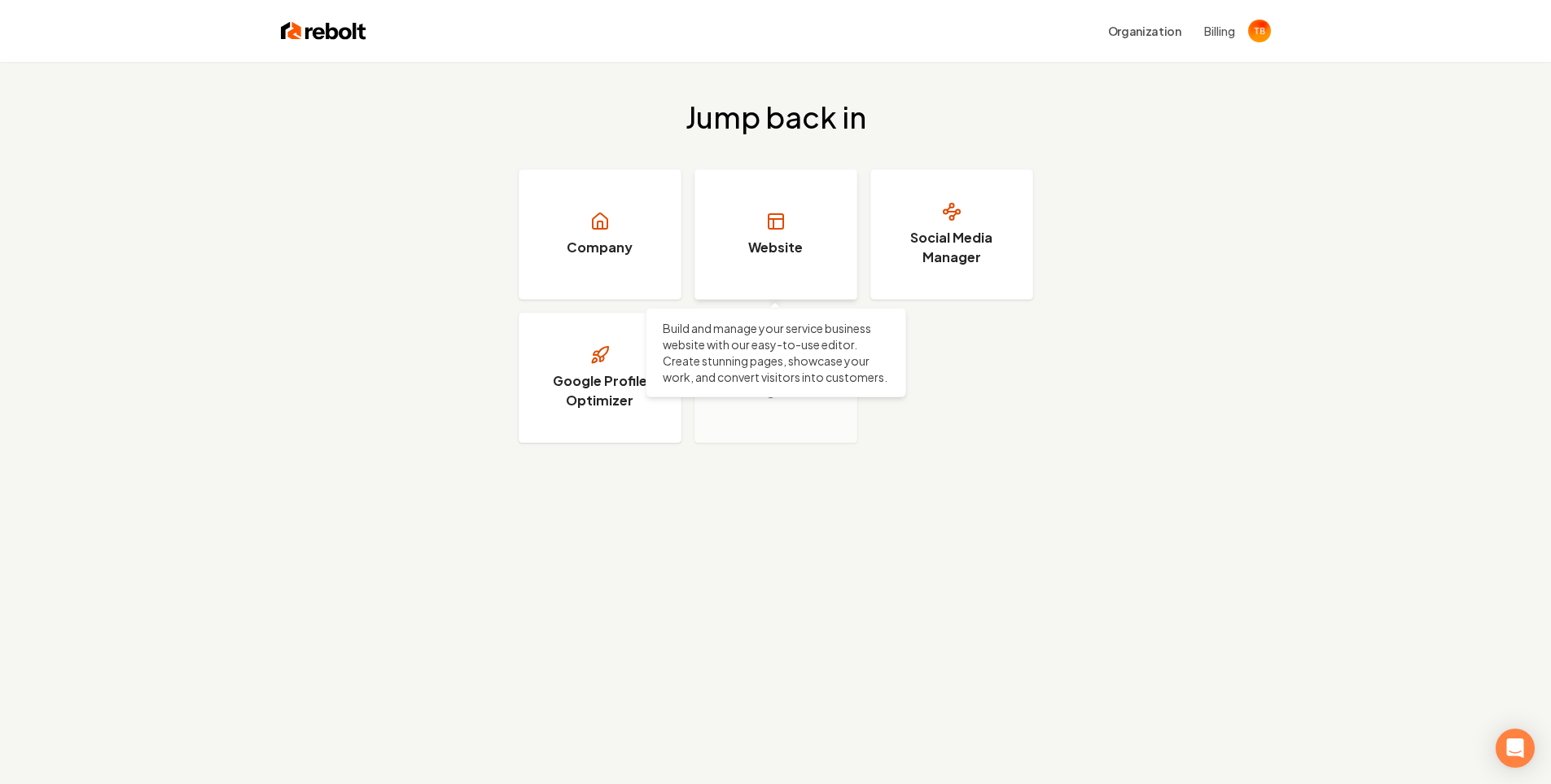
click at [778, 223] on icon at bounding box center [776, 221] width 20 height 20
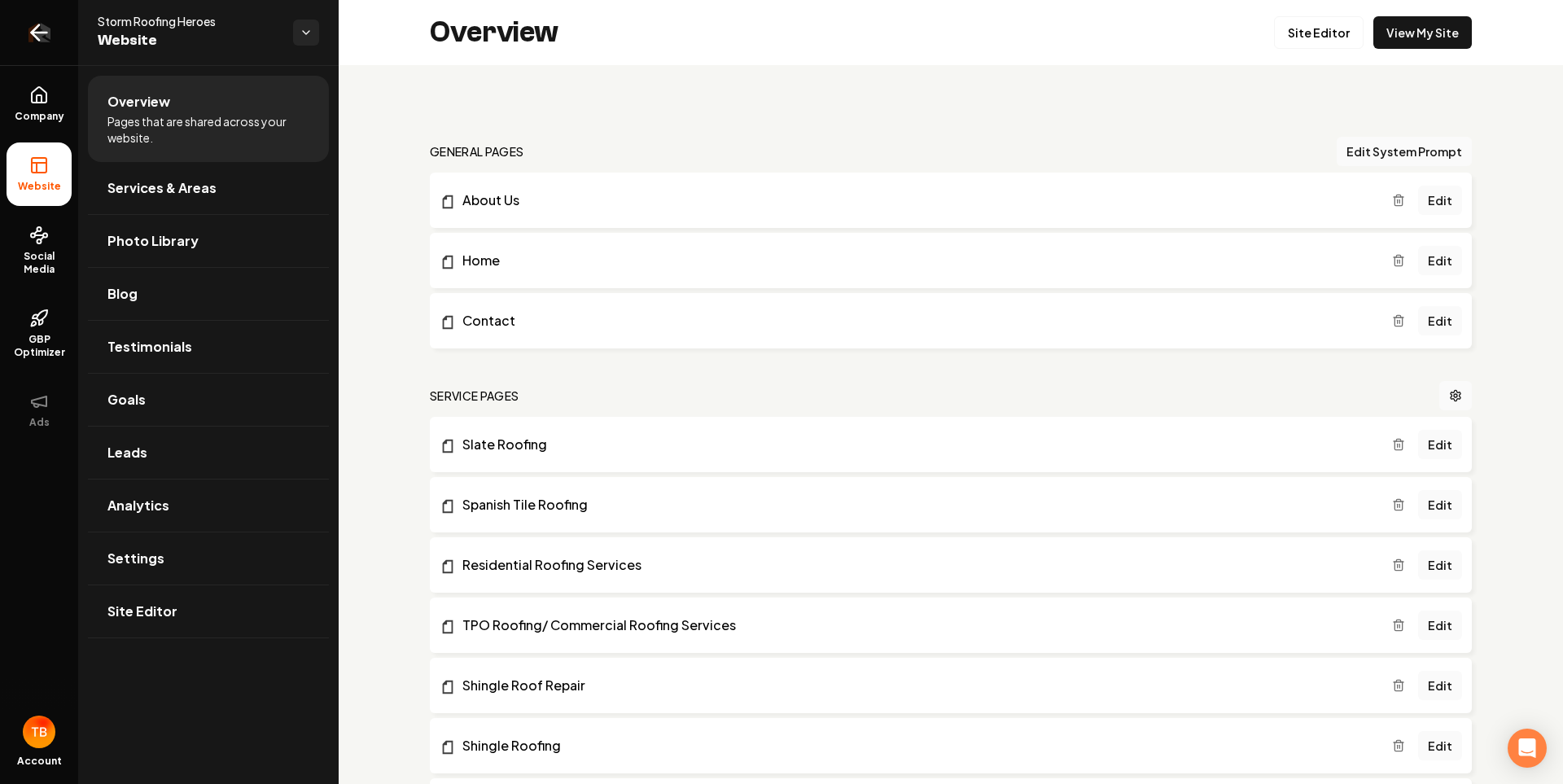
click at [55, 42] on link "Return to dashboard" at bounding box center [39, 33] width 78 height 65
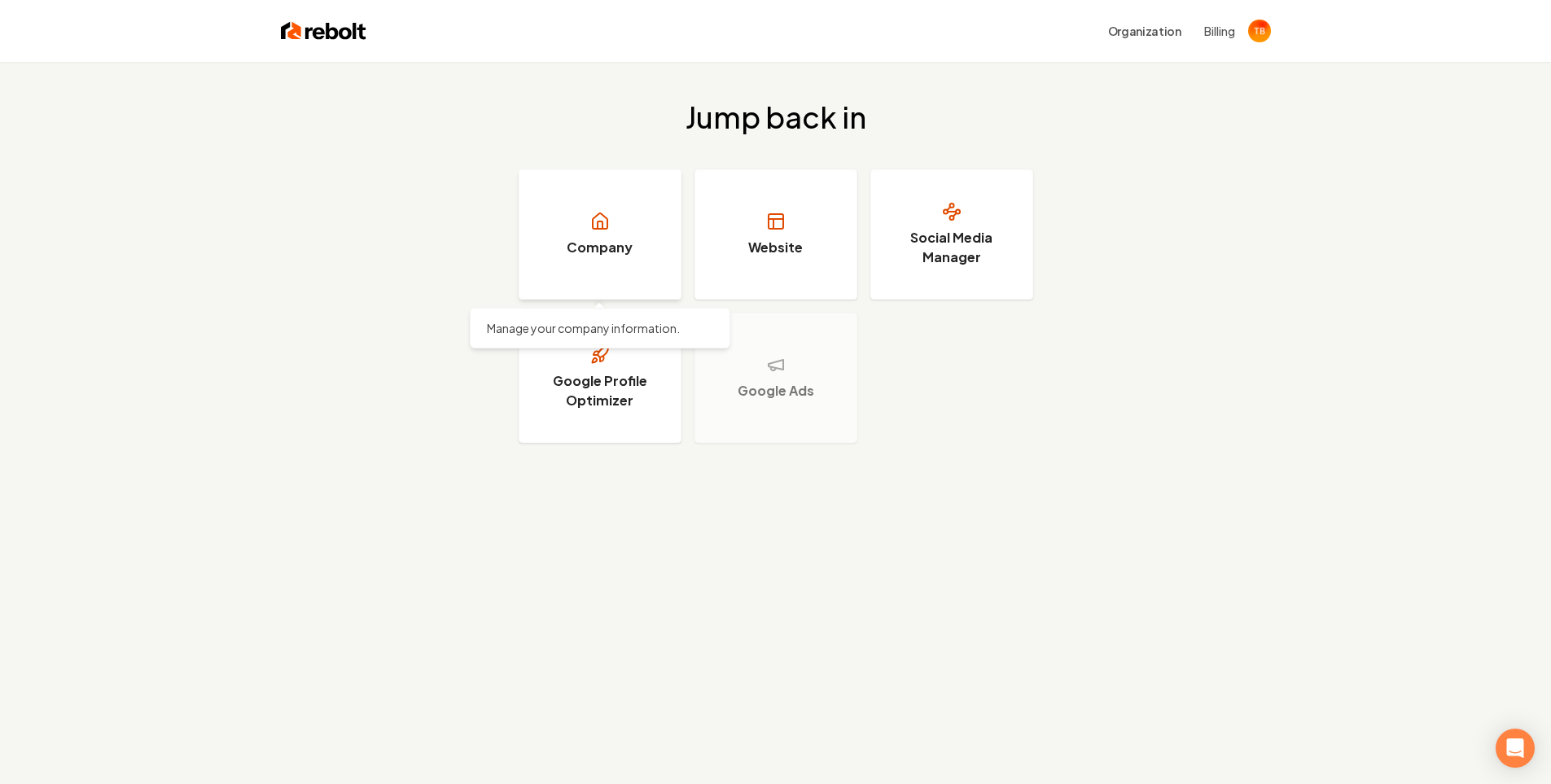
click at [596, 258] on link "Company" at bounding box center [600, 234] width 163 height 130
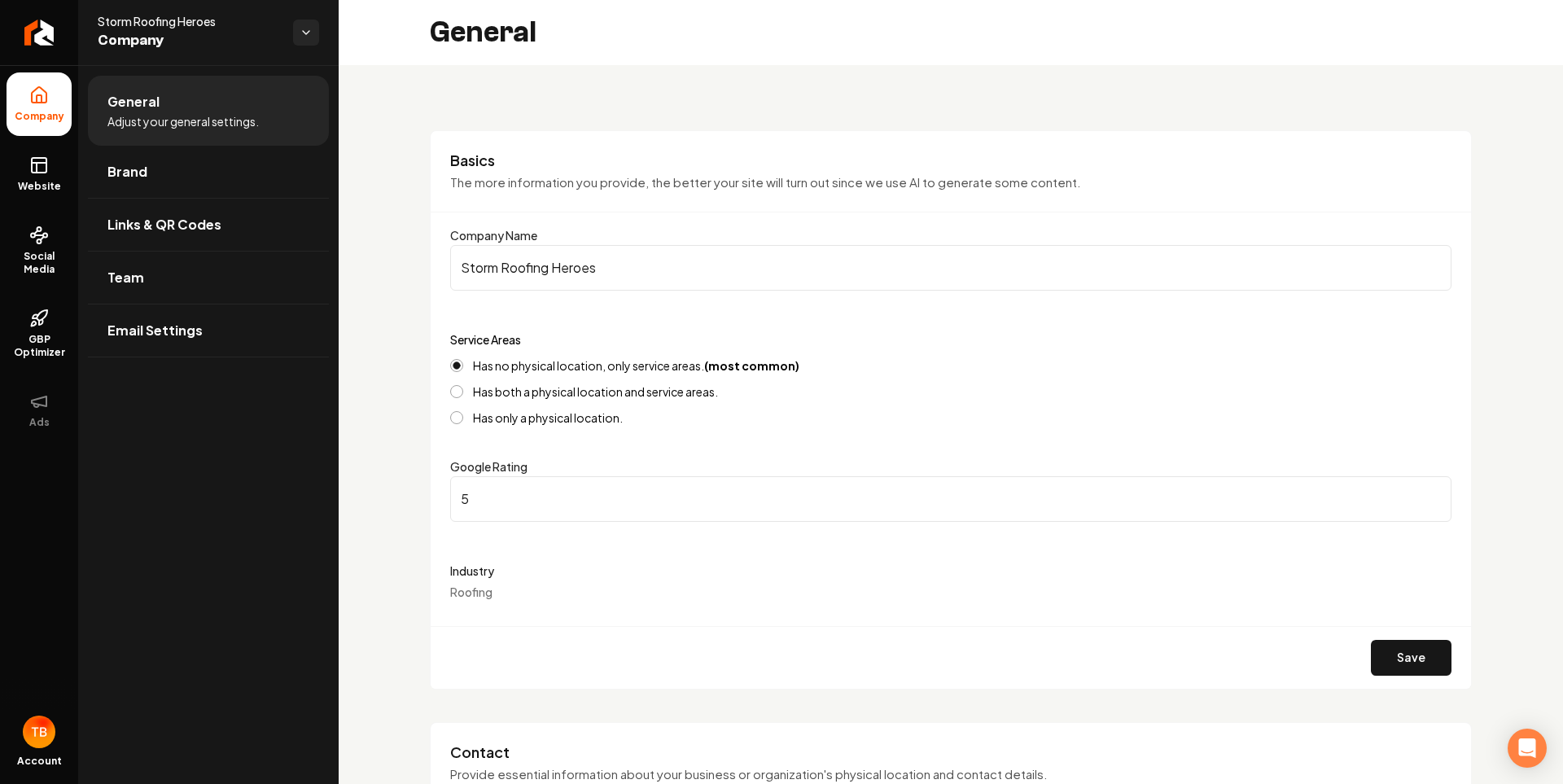
click at [489, 395] on label "Has both a physical location and service areas." at bounding box center [595, 391] width 245 height 11
click at [464, 395] on button "Has both a physical location and service areas." at bounding box center [456, 391] width 13 height 13
click at [460, 361] on button "Has no physical location, only service areas. (most common)" at bounding box center [456, 365] width 13 height 13
click at [455, 396] on button "Has both a physical location and service areas." at bounding box center [456, 391] width 13 height 13
click at [455, 428] on form "Company Name Storm Roofing Heroes Service Areas Has no physical location, only …" at bounding box center [950, 457] width 1002 height 463
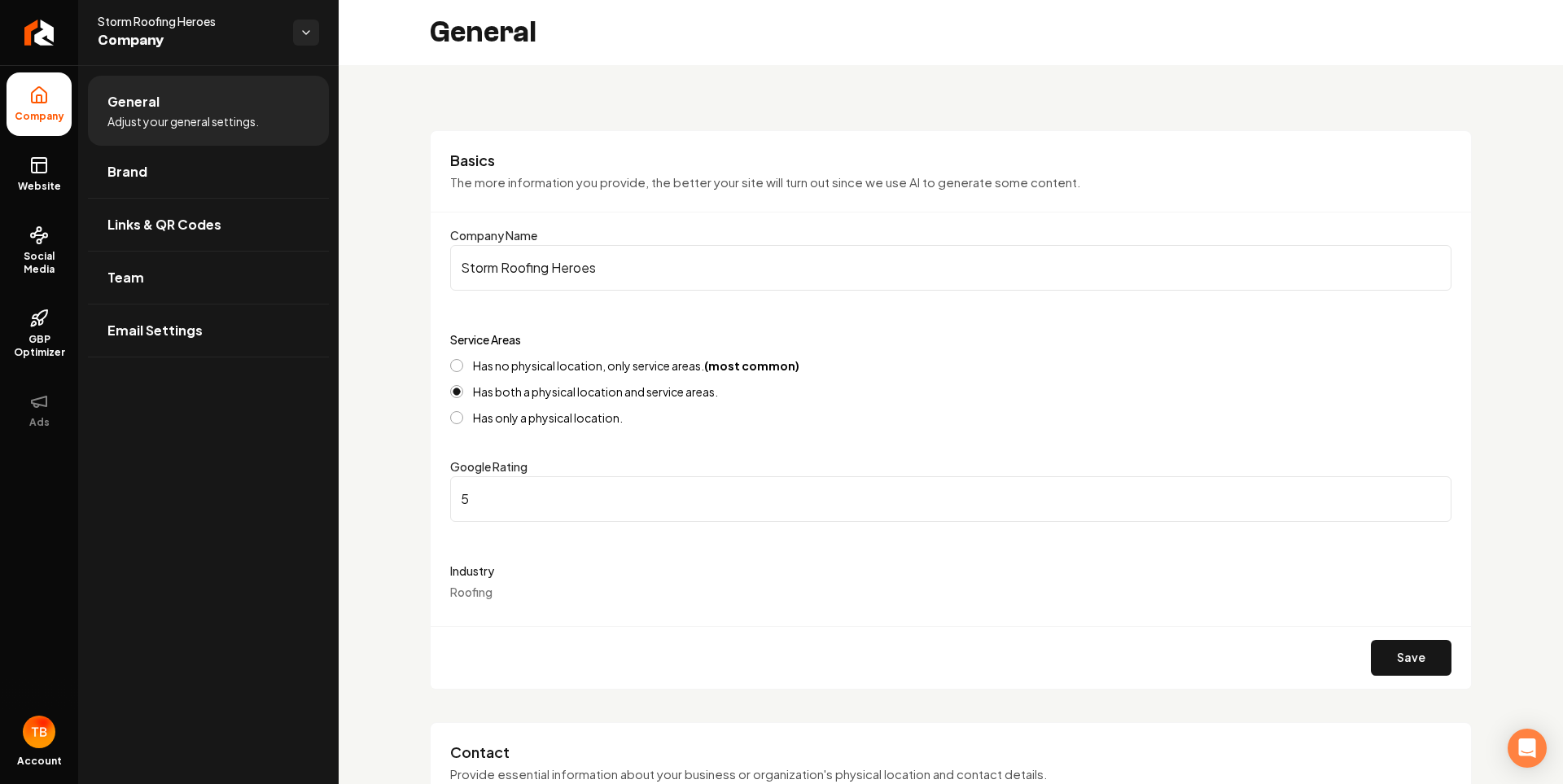
click at [453, 418] on button "Has only a physical location." at bounding box center [456, 417] width 13 height 13
click at [452, 360] on button "Has no physical location, only service areas. (most common)" at bounding box center [456, 365] width 13 height 13
click at [148, 188] on link "Brand" at bounding box center [209, 172] width 241 height 52
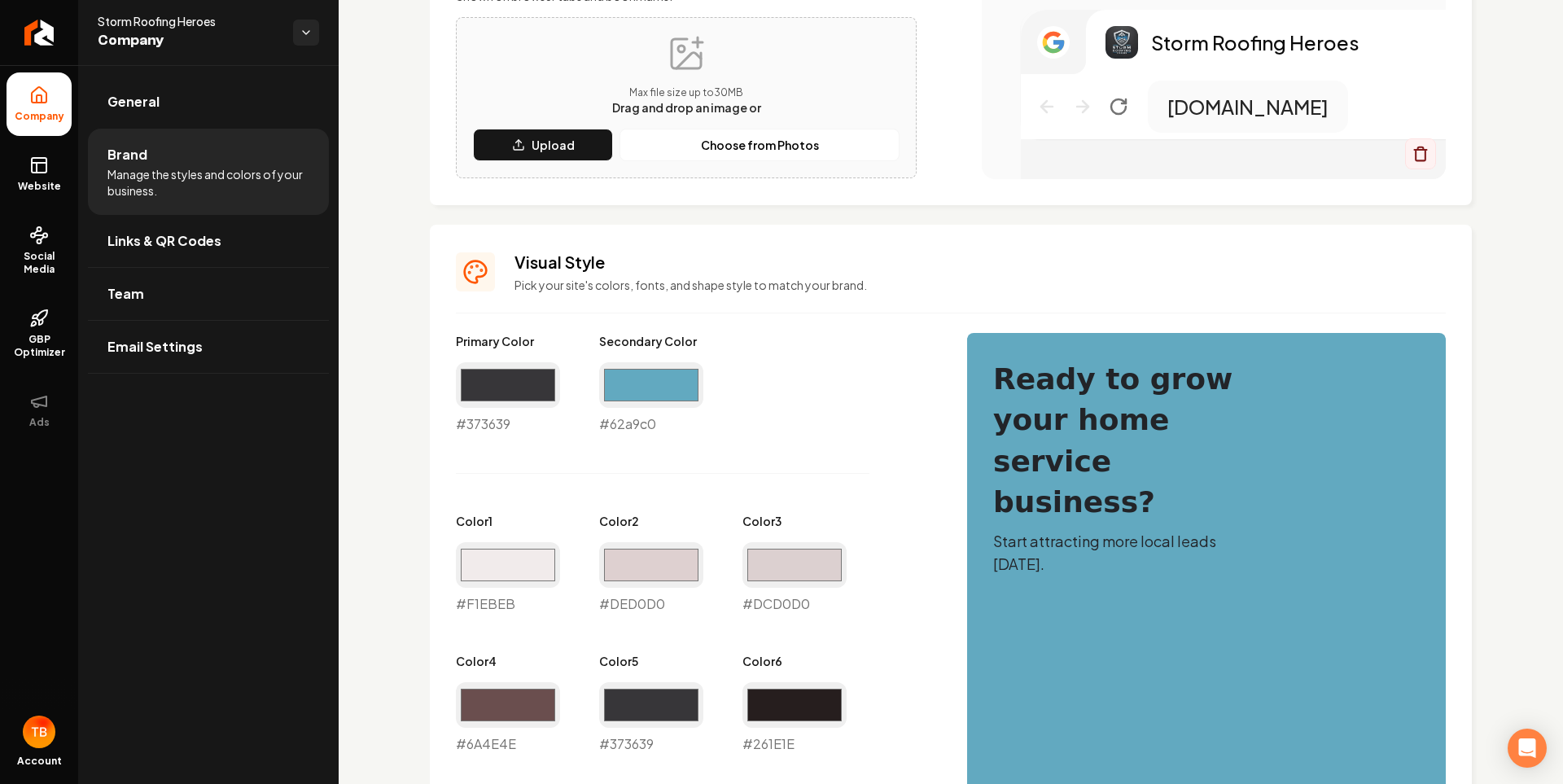
scroll to position [732, 0]
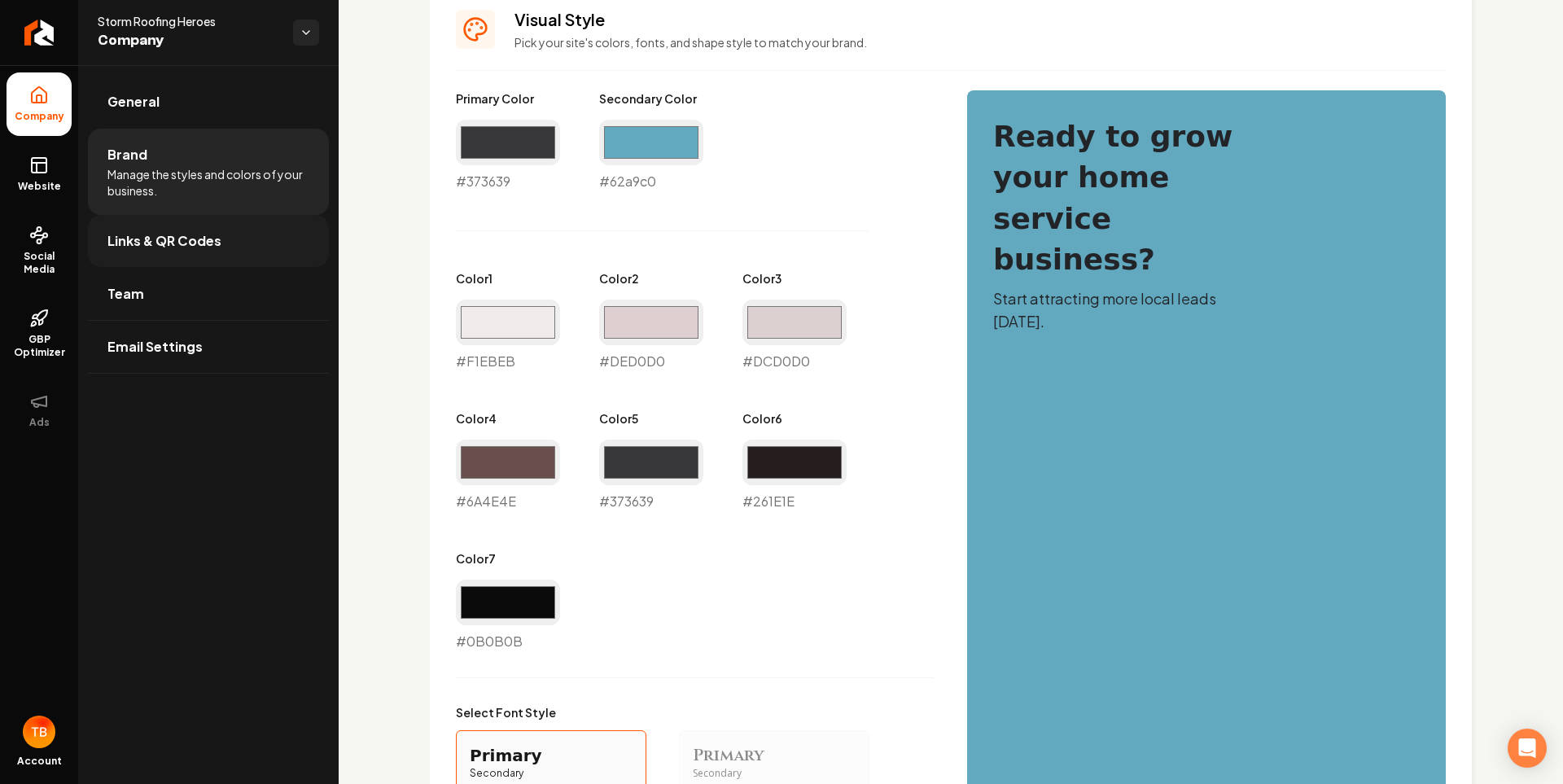
click at [214, 263] on link "Links & QR Codes" at bounding box center [209, 240] width 241 height 52
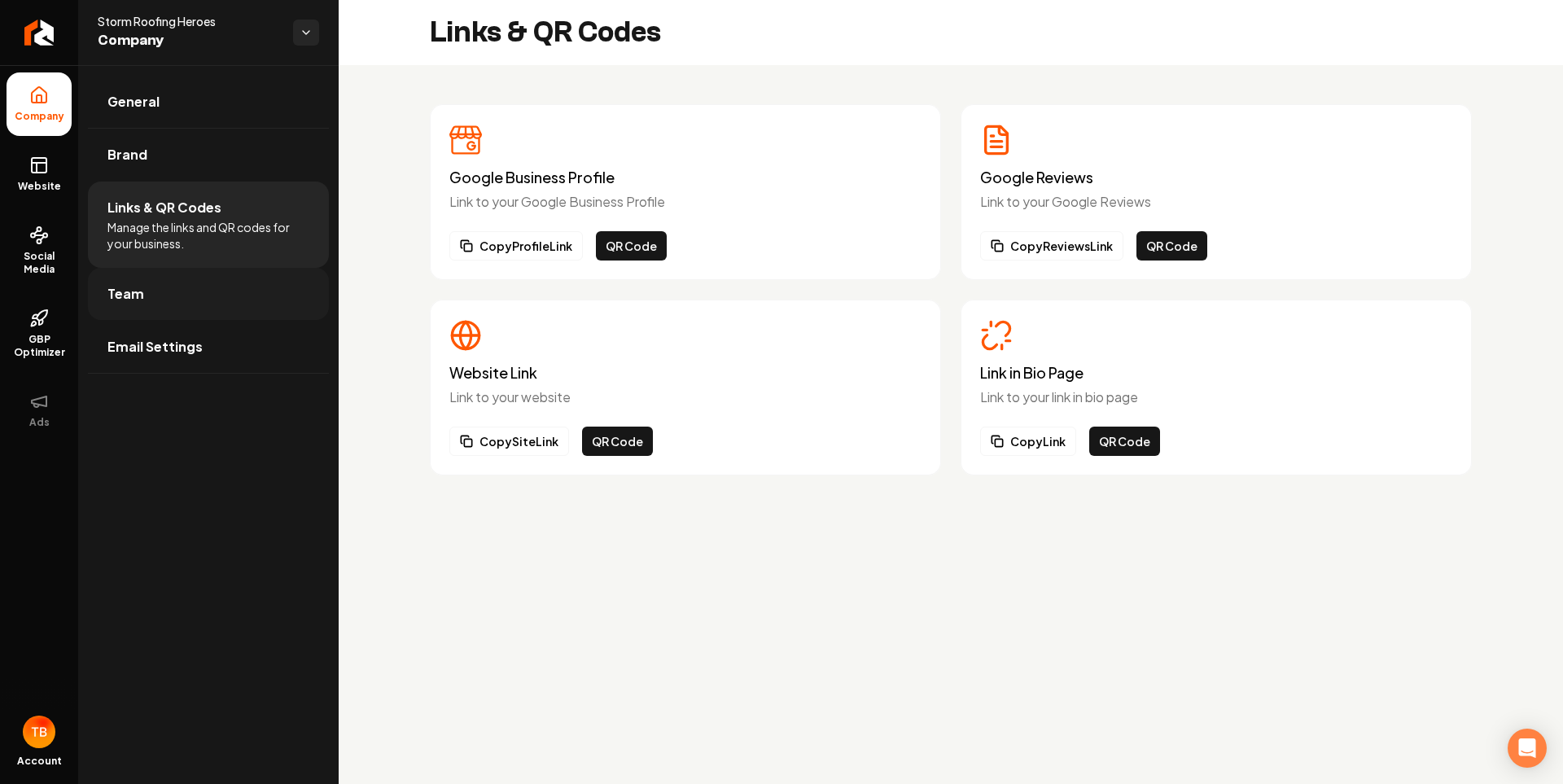
click at [205, 282] on link "Team" at bounding box center [209, 294] width 241 height 52
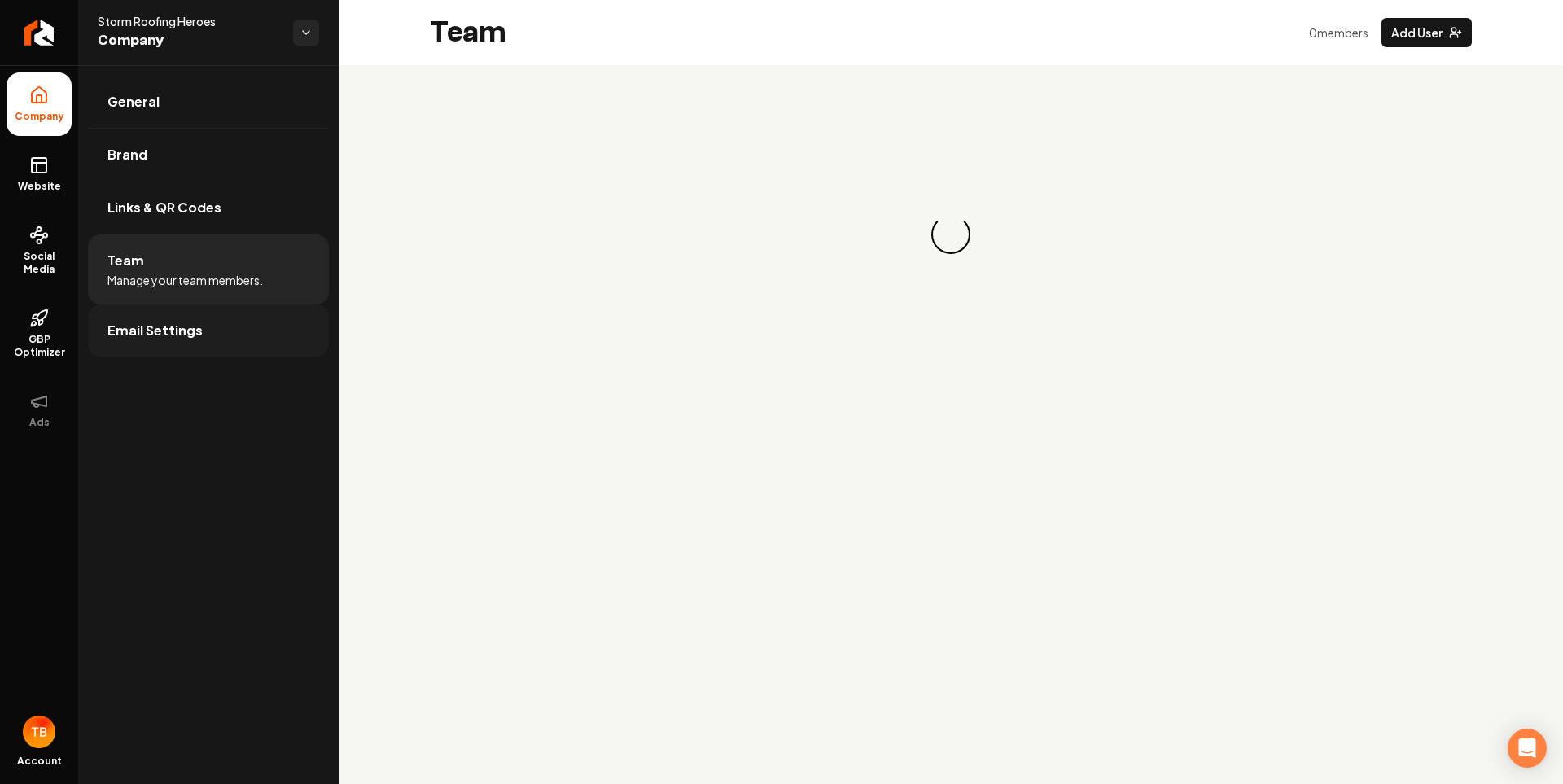
click at [191, 335] on span "Email Settings" at bounding box center [155, 330] width 95 height 20
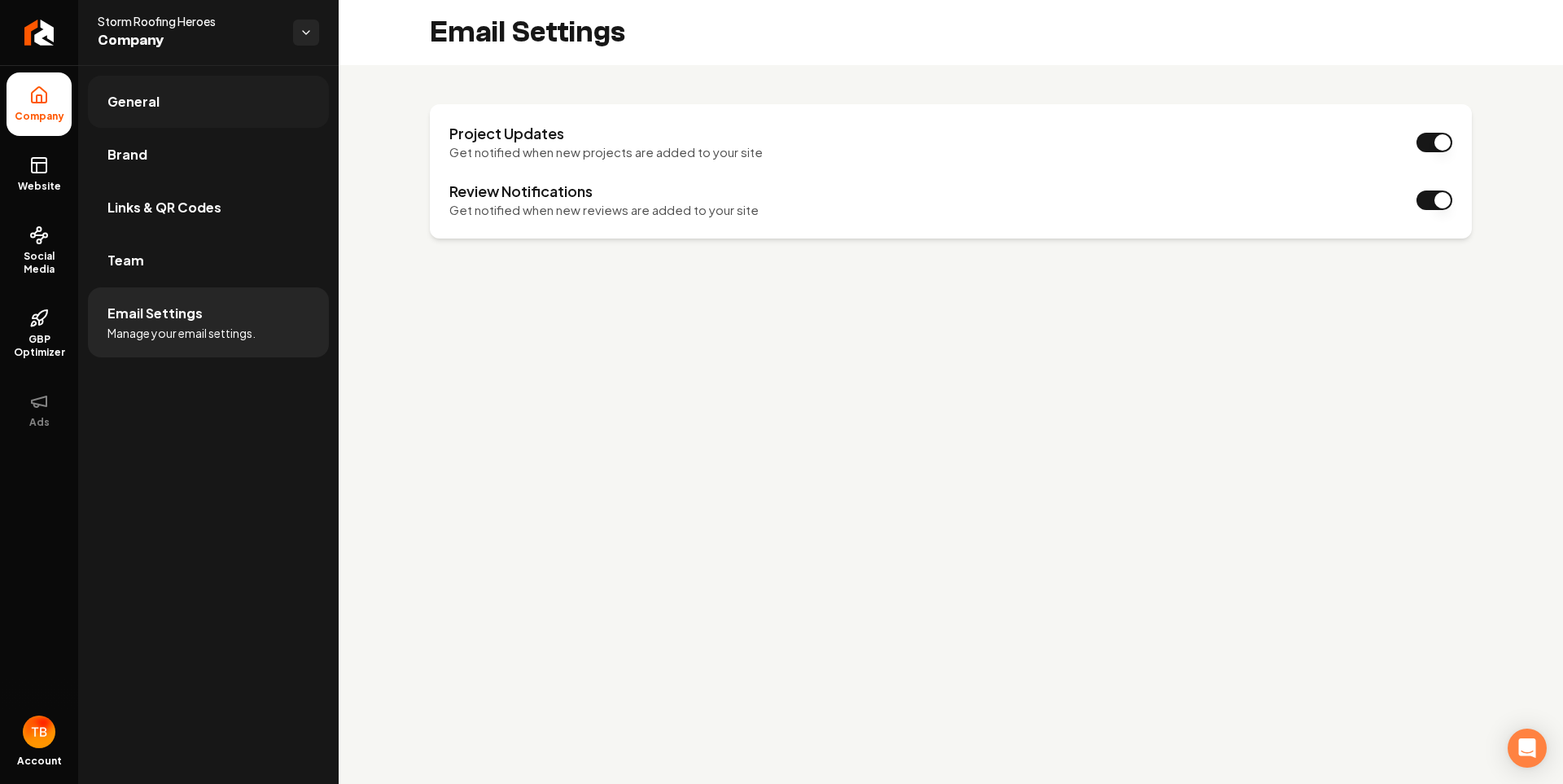
click at [118, 91] on link "General" at bounding box center [209, 101] width 241 height 52
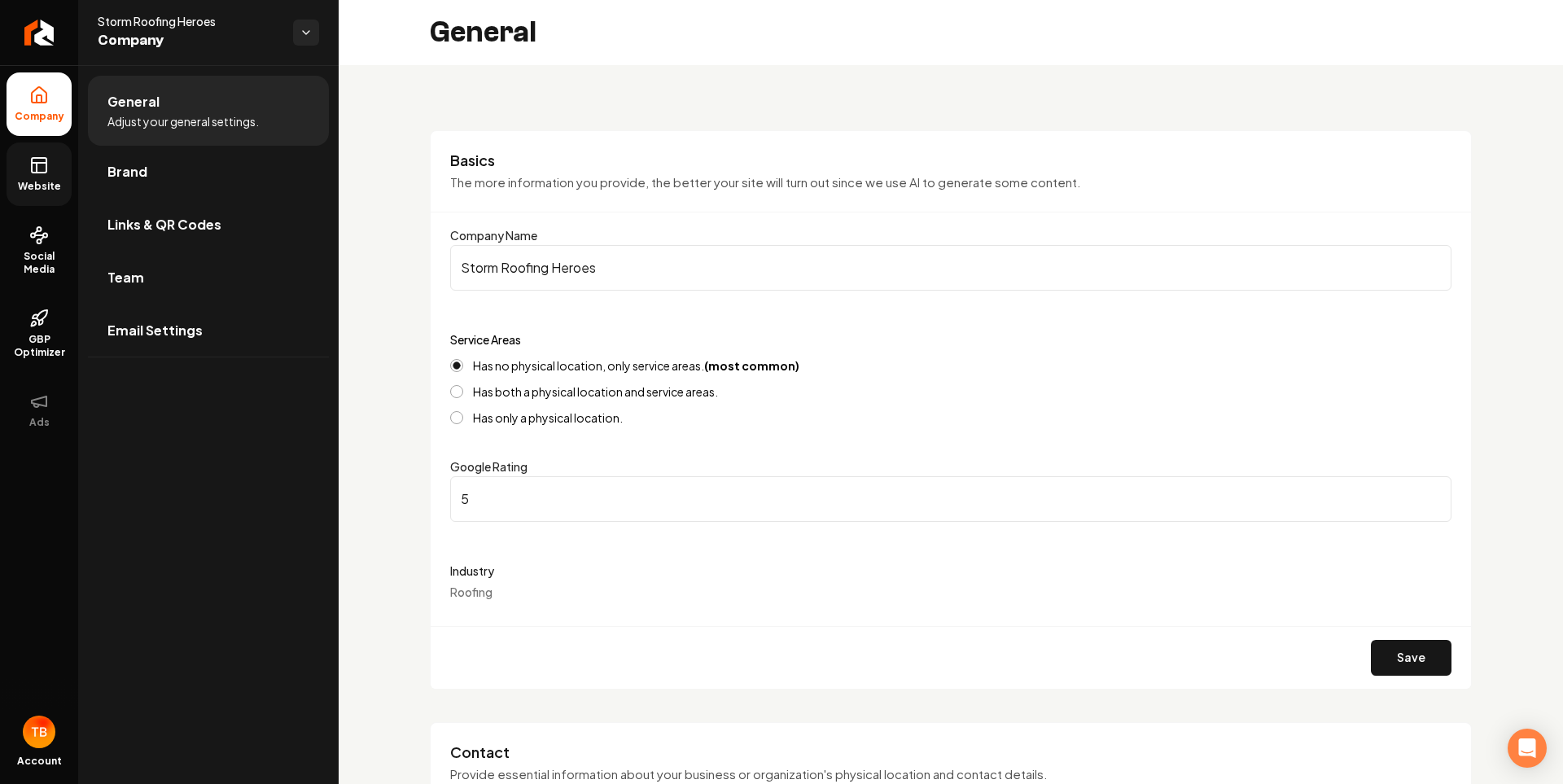
click at [48, 177] on link "Website" at bounding box center [40, 174] width 66 height 64
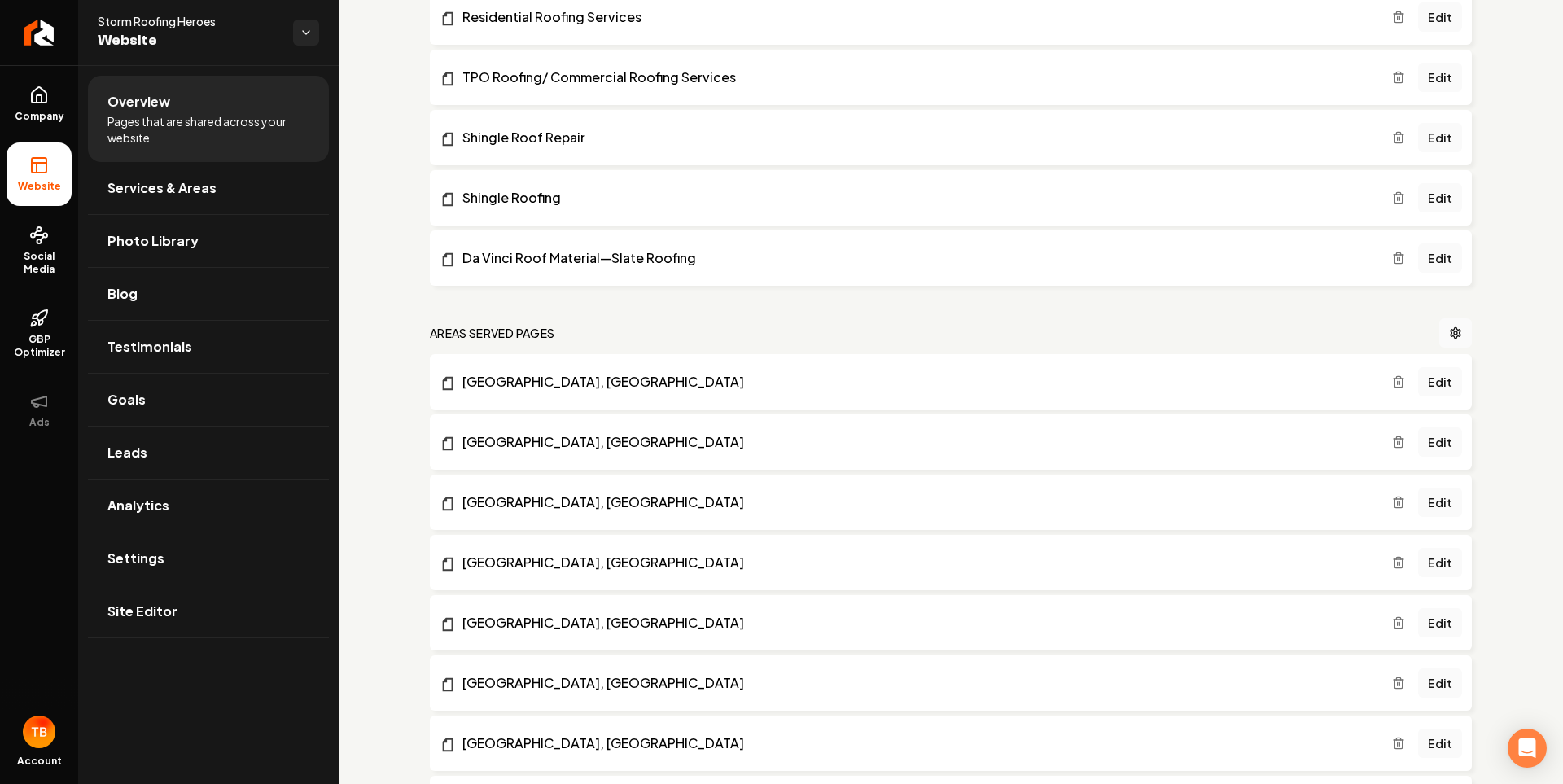
scroll to position [510, 0]
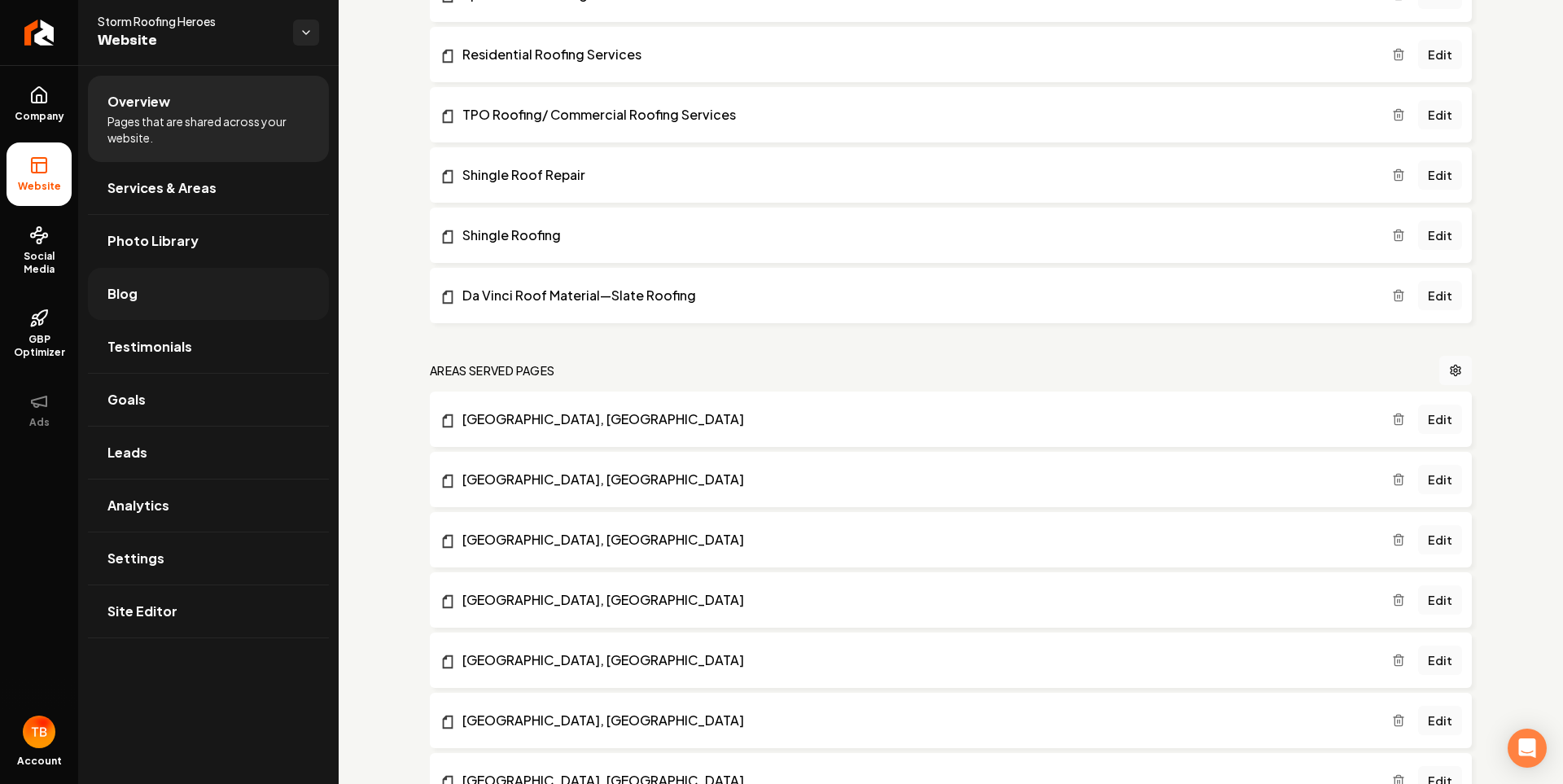
click at [169, 293] on link "Blog" at bounding box center [209, 294] width 241 height 52
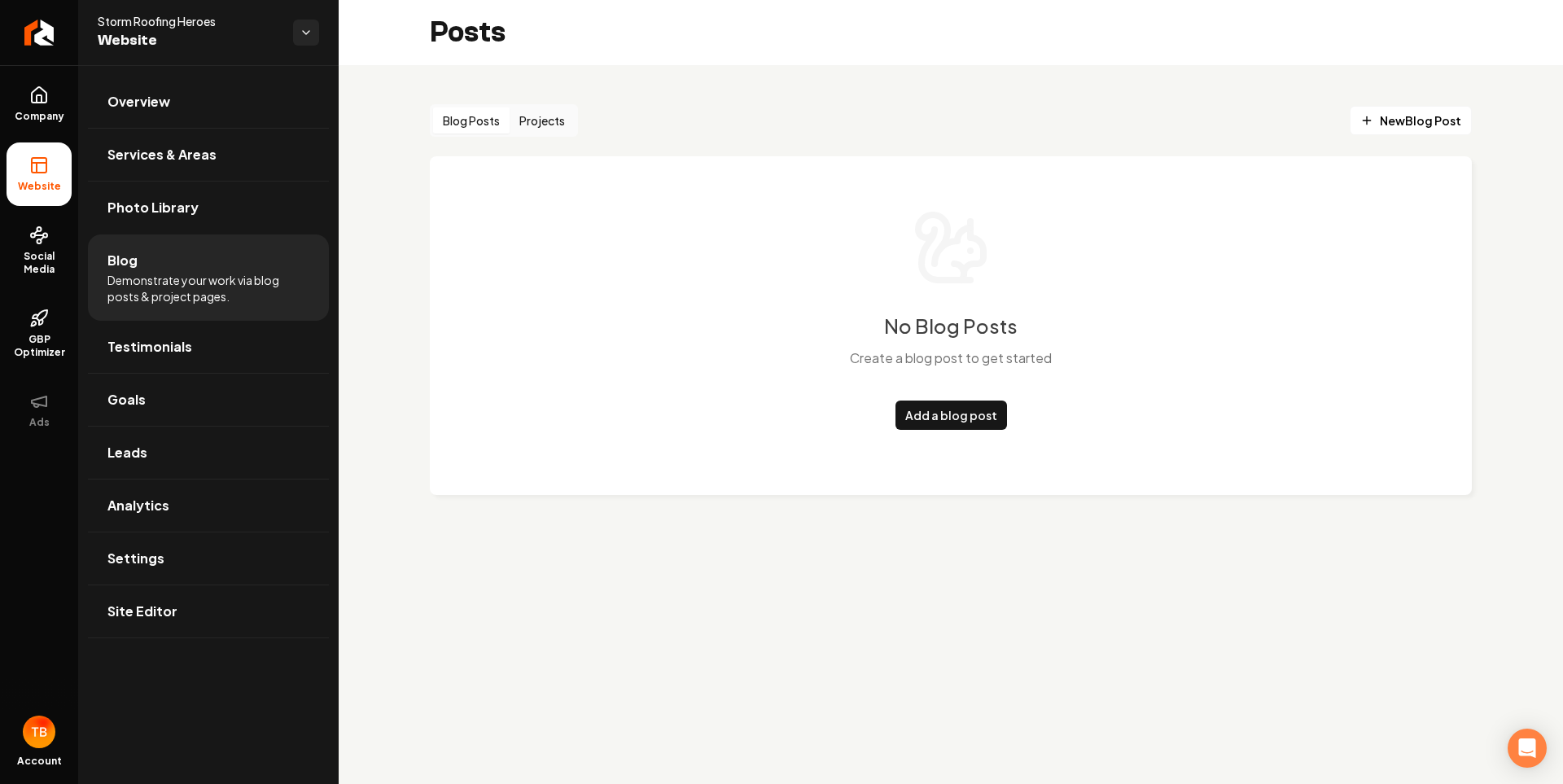
click at [560, 114] on button "Projects" at bounding box center [542, 120] width 66 height 26
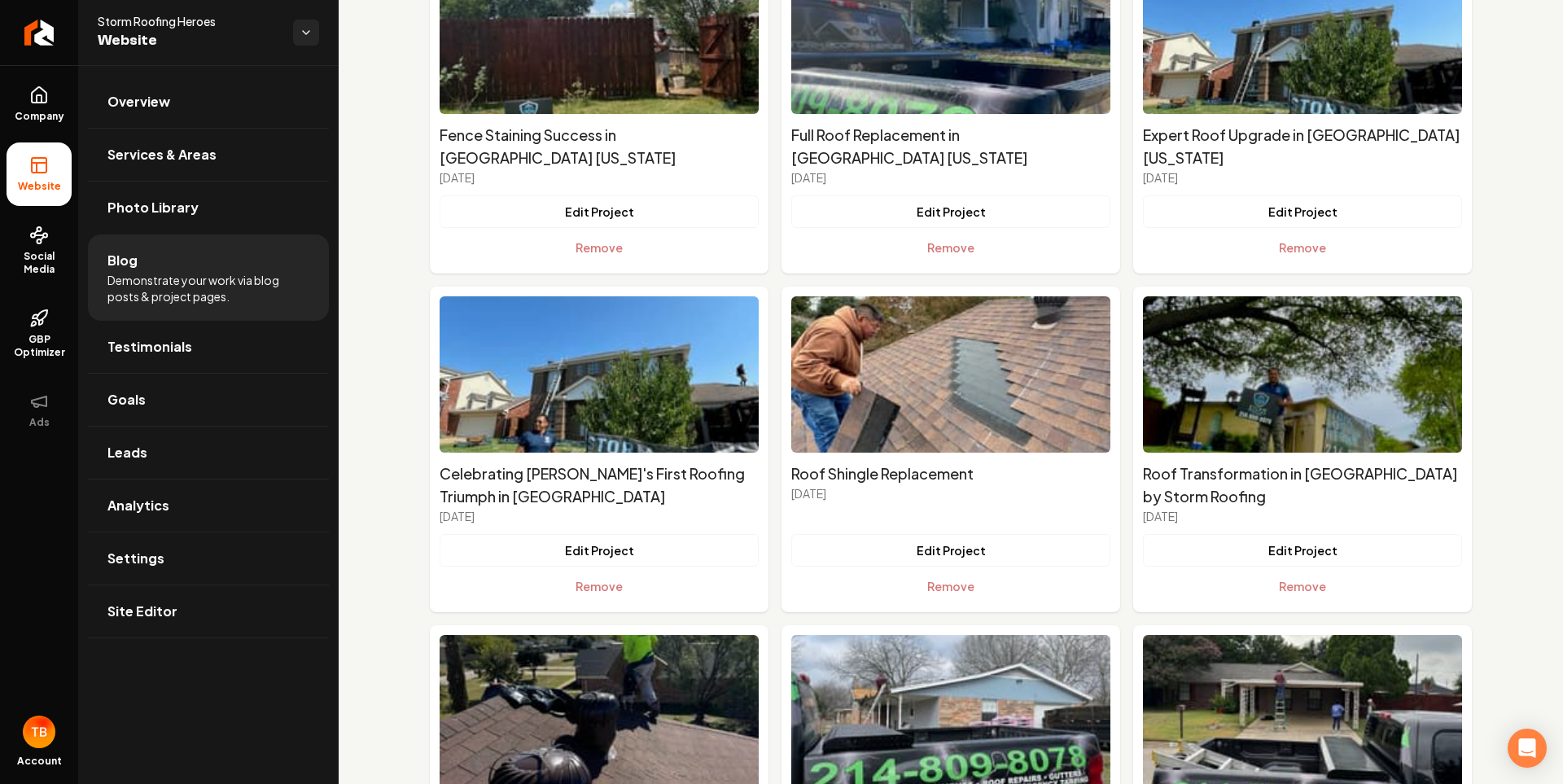
scroll to position [6573, 0]
click at [600, 533] on button "Edit Project" at bounding box center [599, 549] width 319 height 33
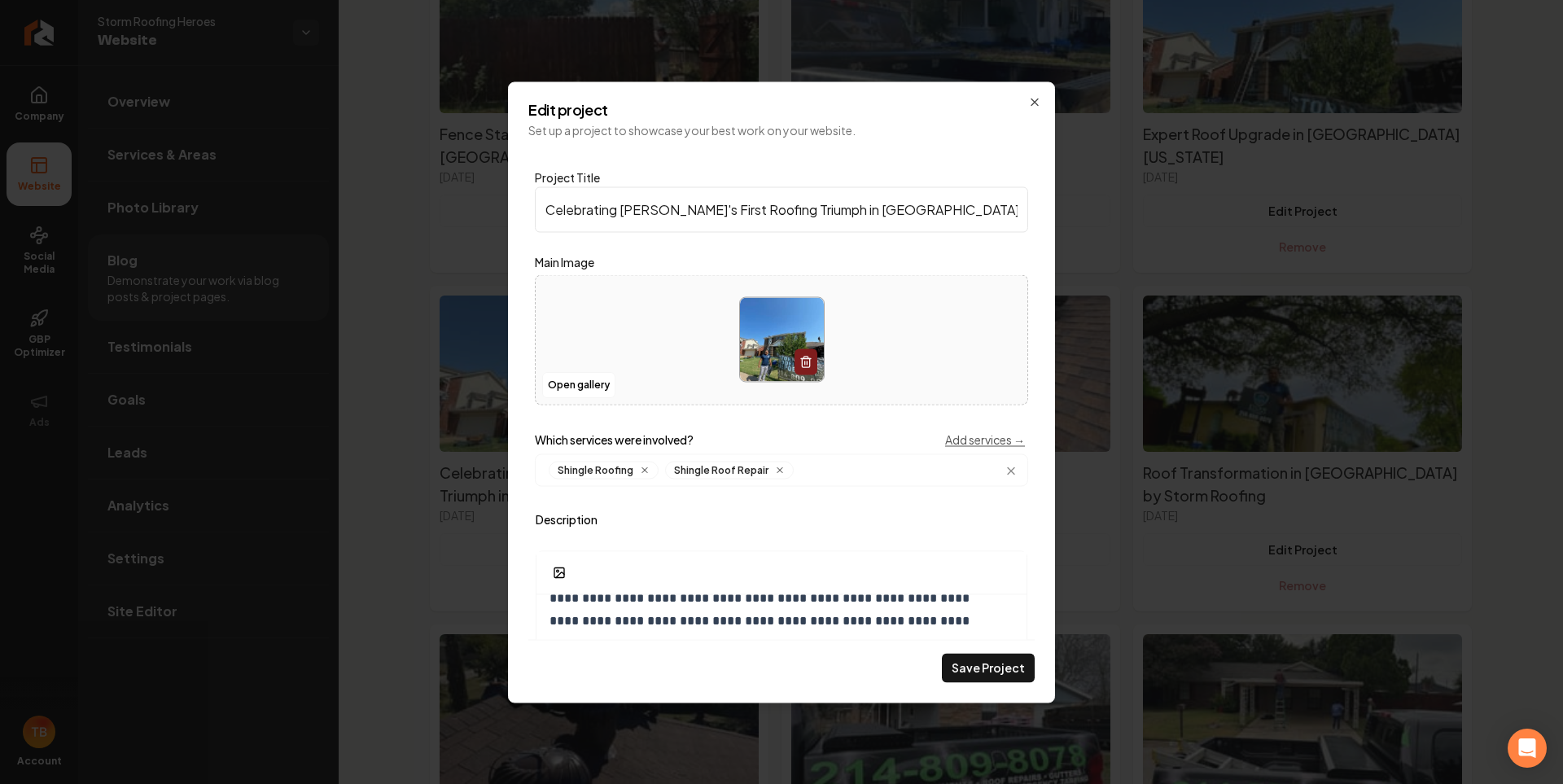
scroll to position [0, 0]
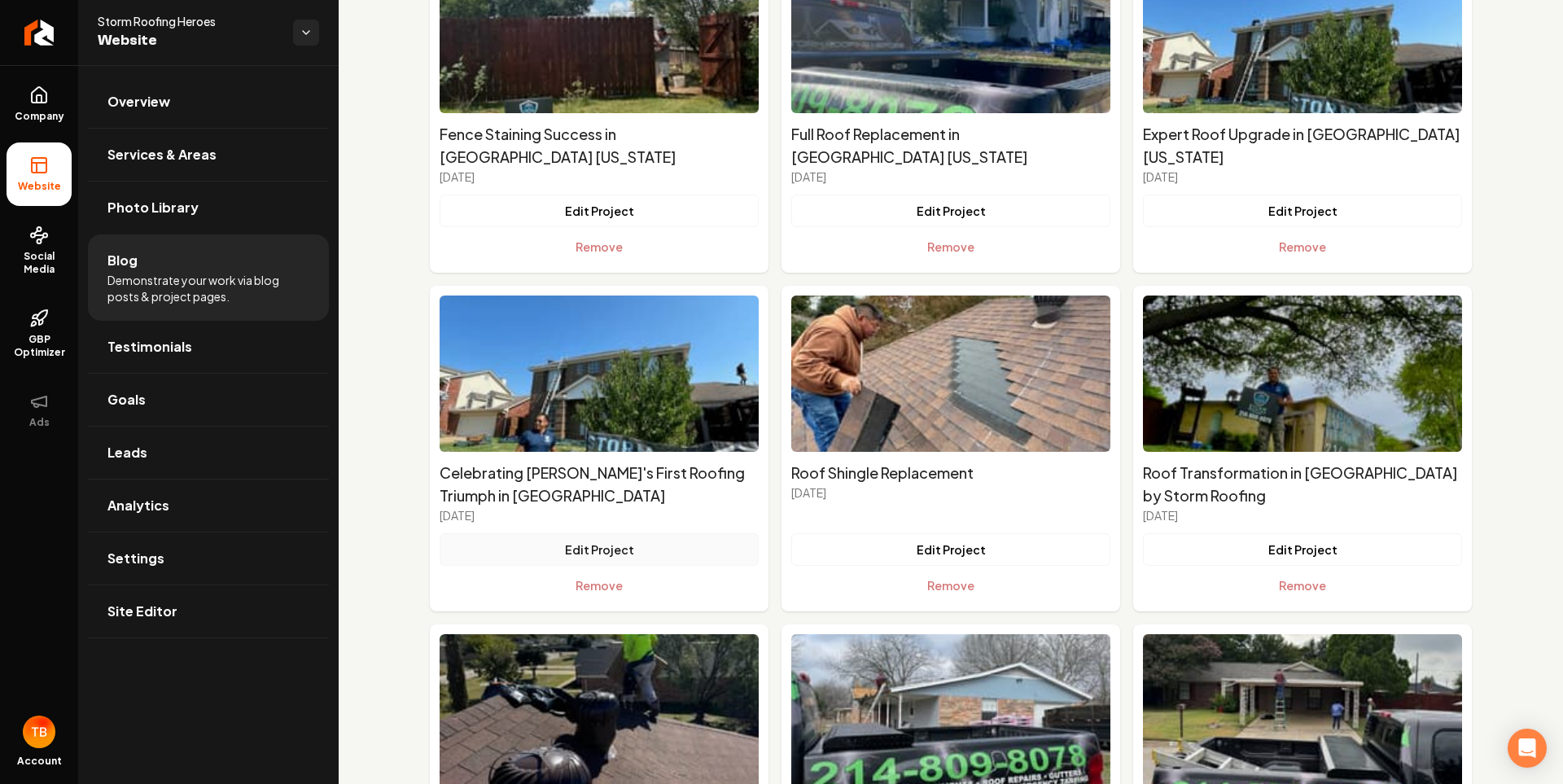
click at [599, 533] on button "Edit Project" at bounding box center [599, 549] width 319 height 33
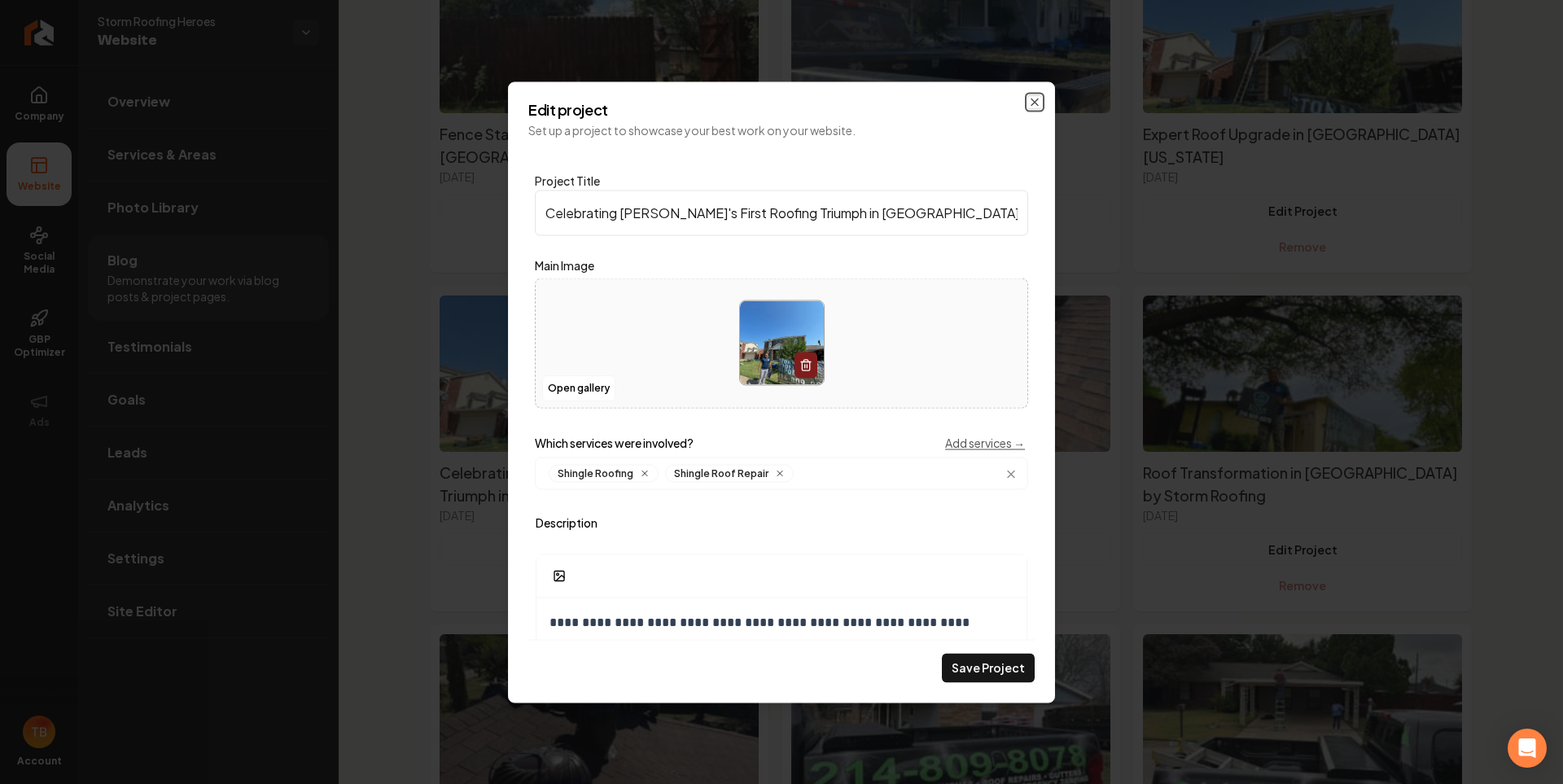
click at [1038, 101] on icon "Main content area" at bounding box center [1035, 101] width 13 height 13
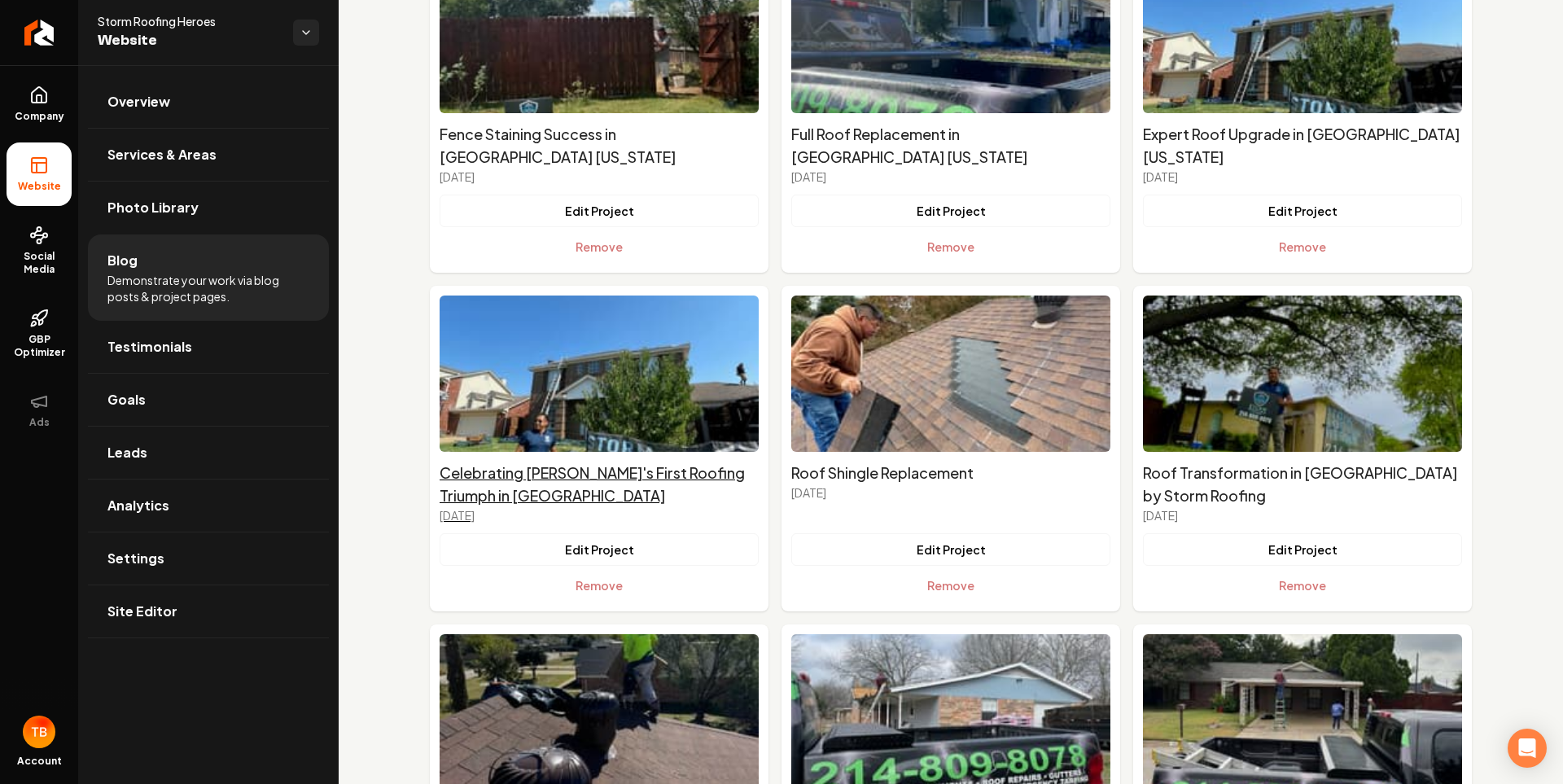
click at [614, 461] on h2 "Celebrating Joseli's First Roofing Triumph in Arlington" at bounding box center [599, 484] width 319 height 46
click at [613, 533] on button "Edit Project" at bounding box center [599, 549] width 319 height 33
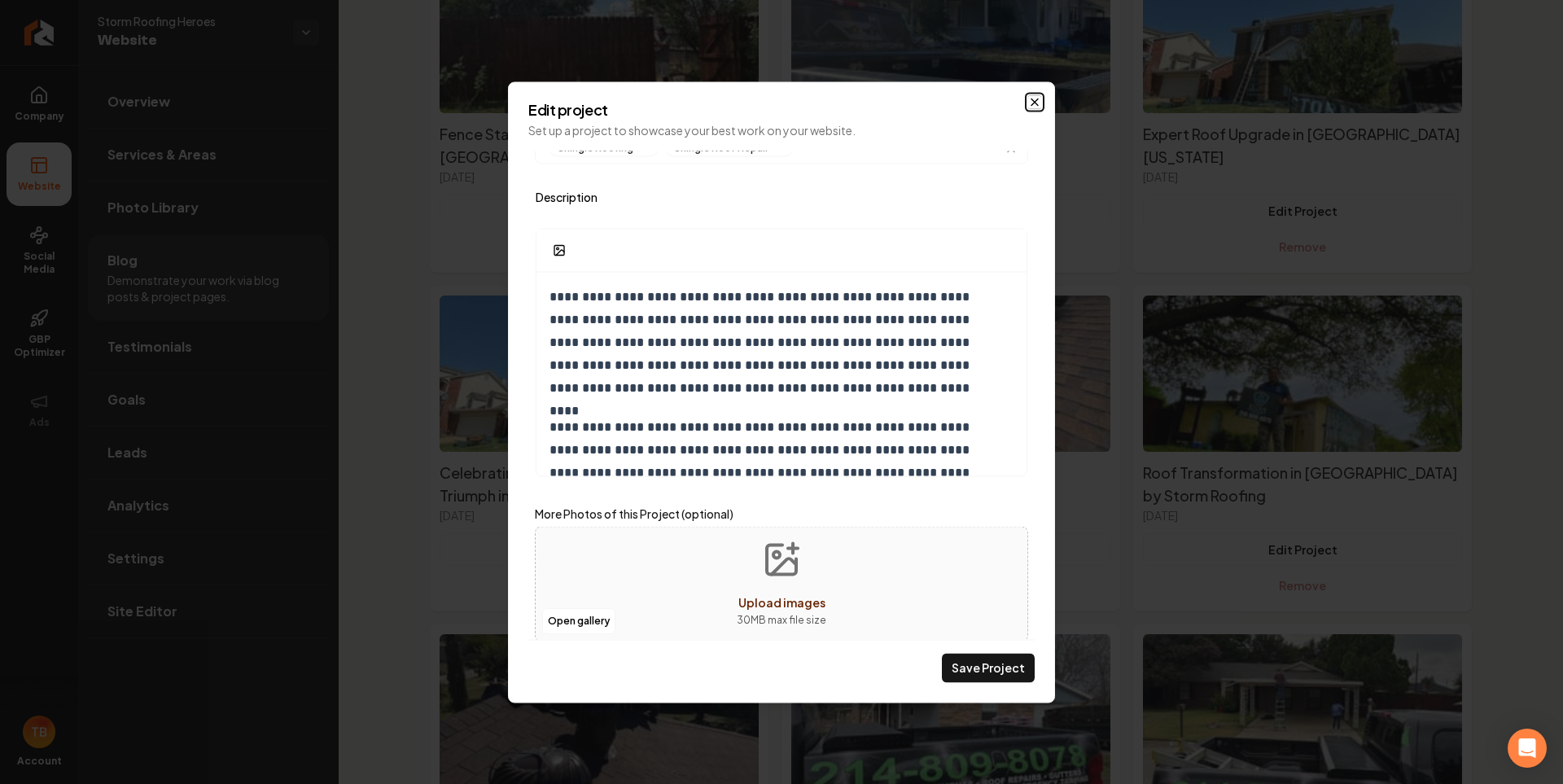
click at [1036, 100] on icon "Main content area" at bounding box center [1035, 101] width 13 height 13
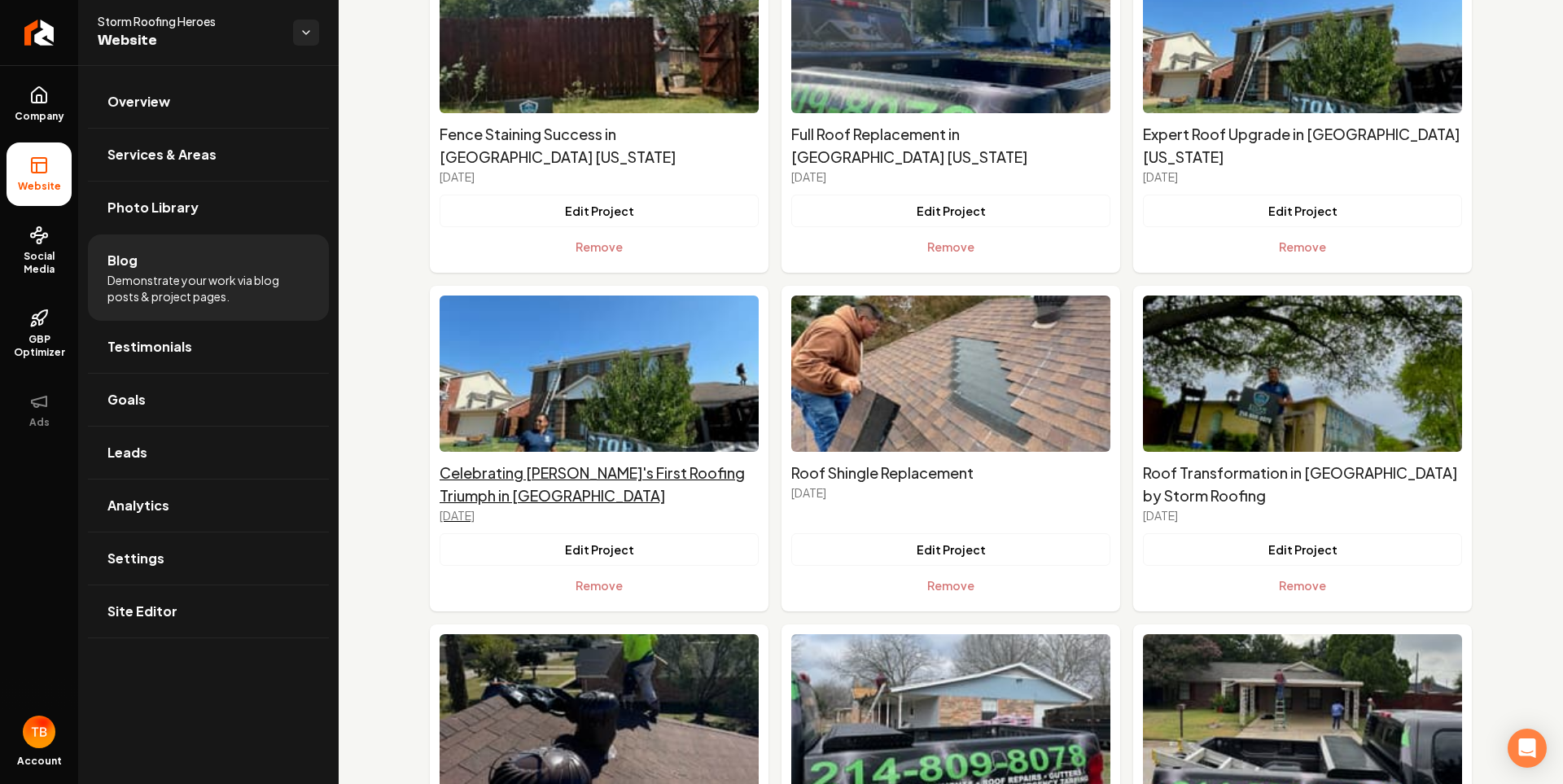
click at [600, 461] on h2 "Celebrating Joseli's First Roofing Triumph in Arlington" at bounding box center [599, 484] width 319 height 46
click at [586, 533] on button "Edit Project" at bounding box center [599, 549] width 319 height 33
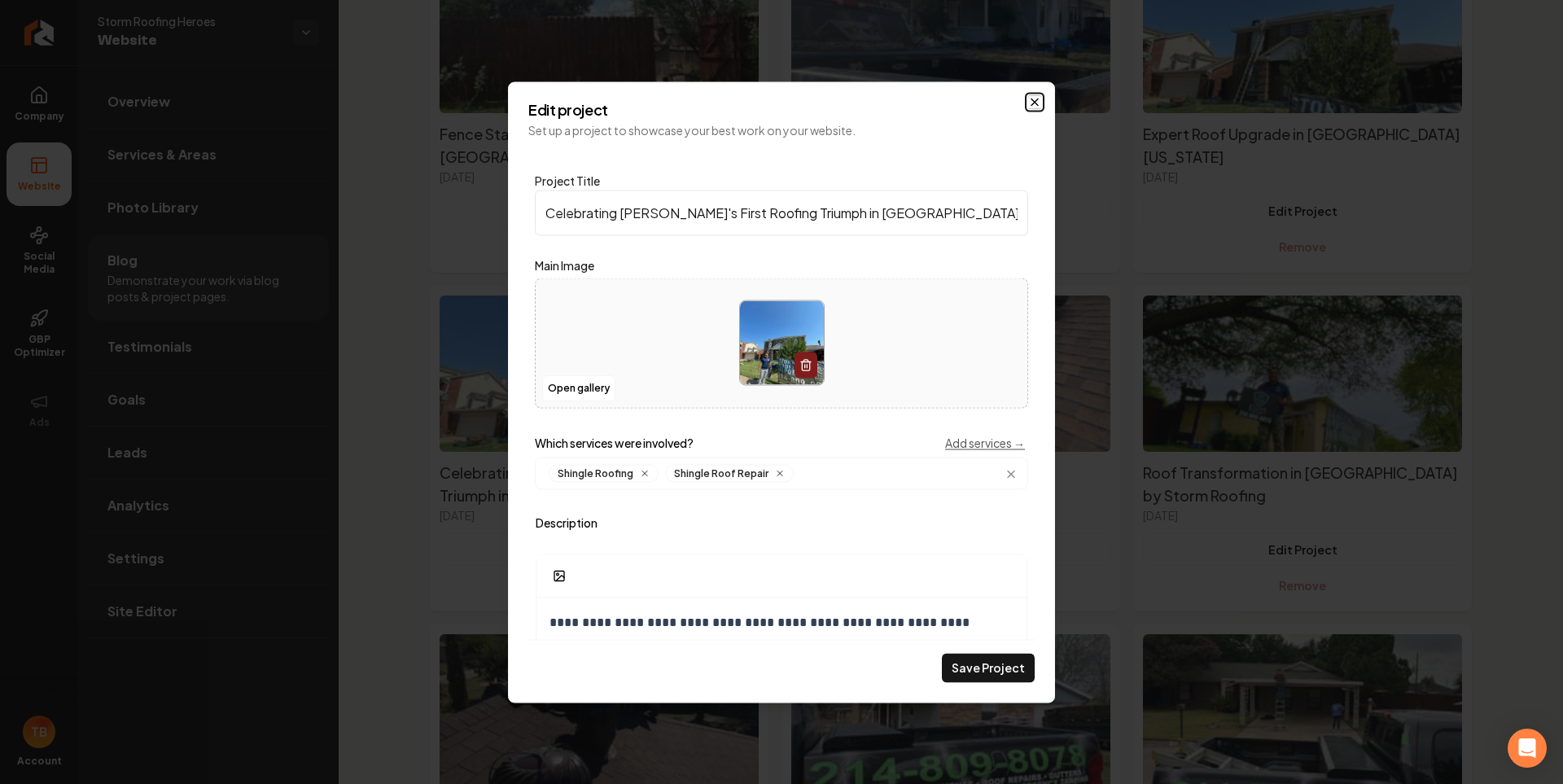
click at [1032, 100] on icon "Main content area" at bounding box center [1035, 101] width 13 height 13
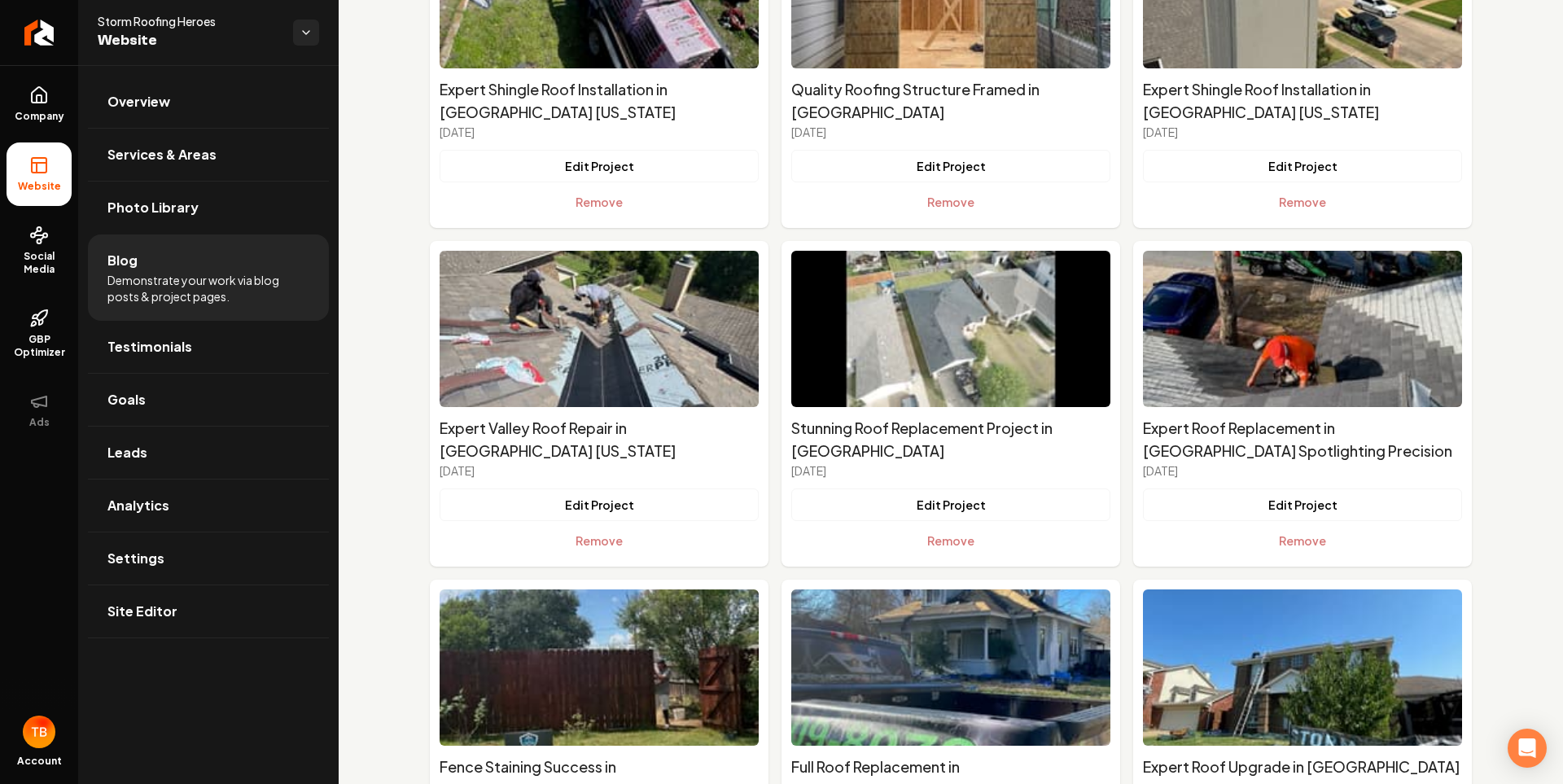
scroll to position [6346, 0]
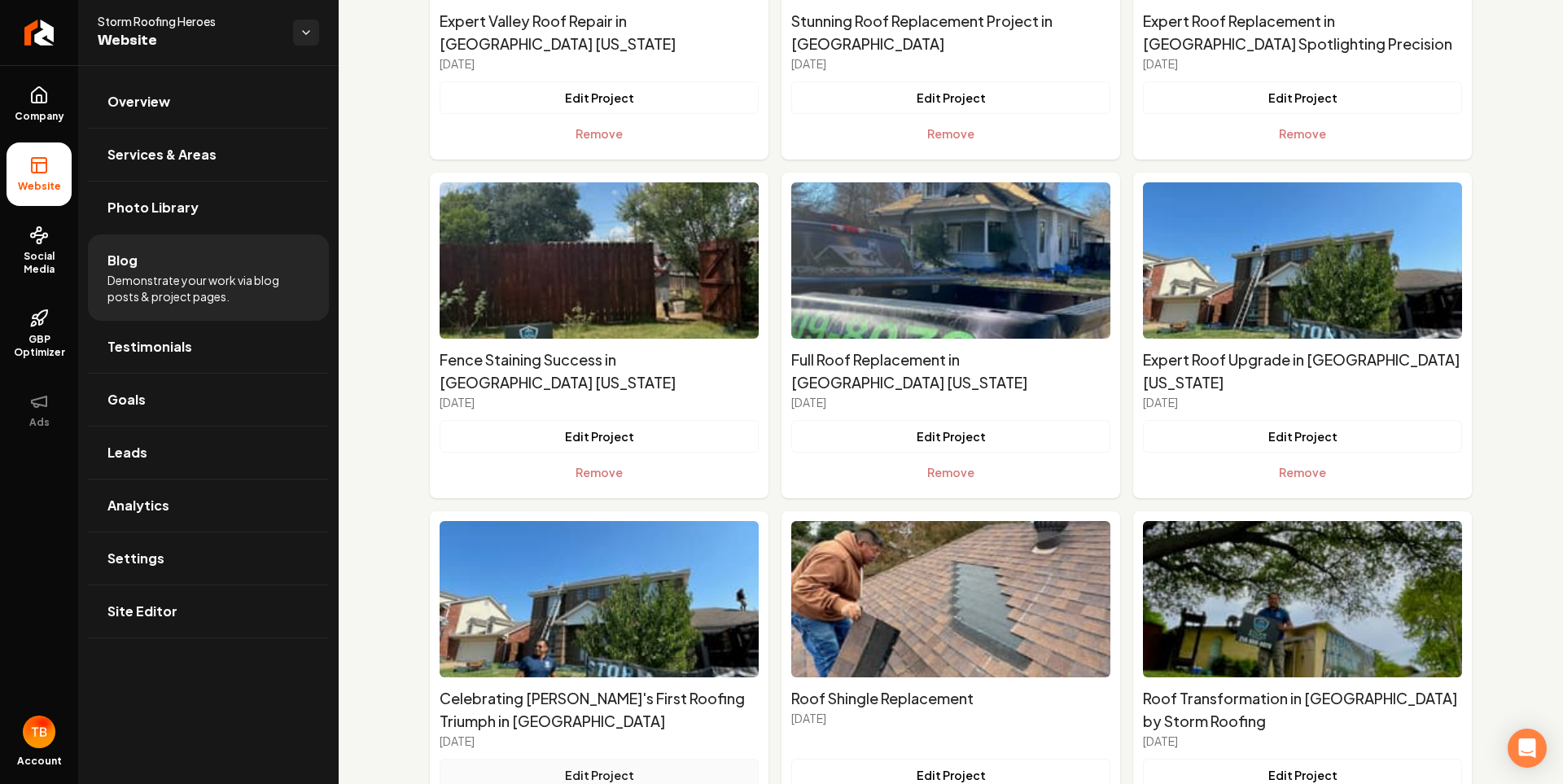
click at [604, 758] on button "Edit Project" at bounding box center [599, 774] width 319 height 33
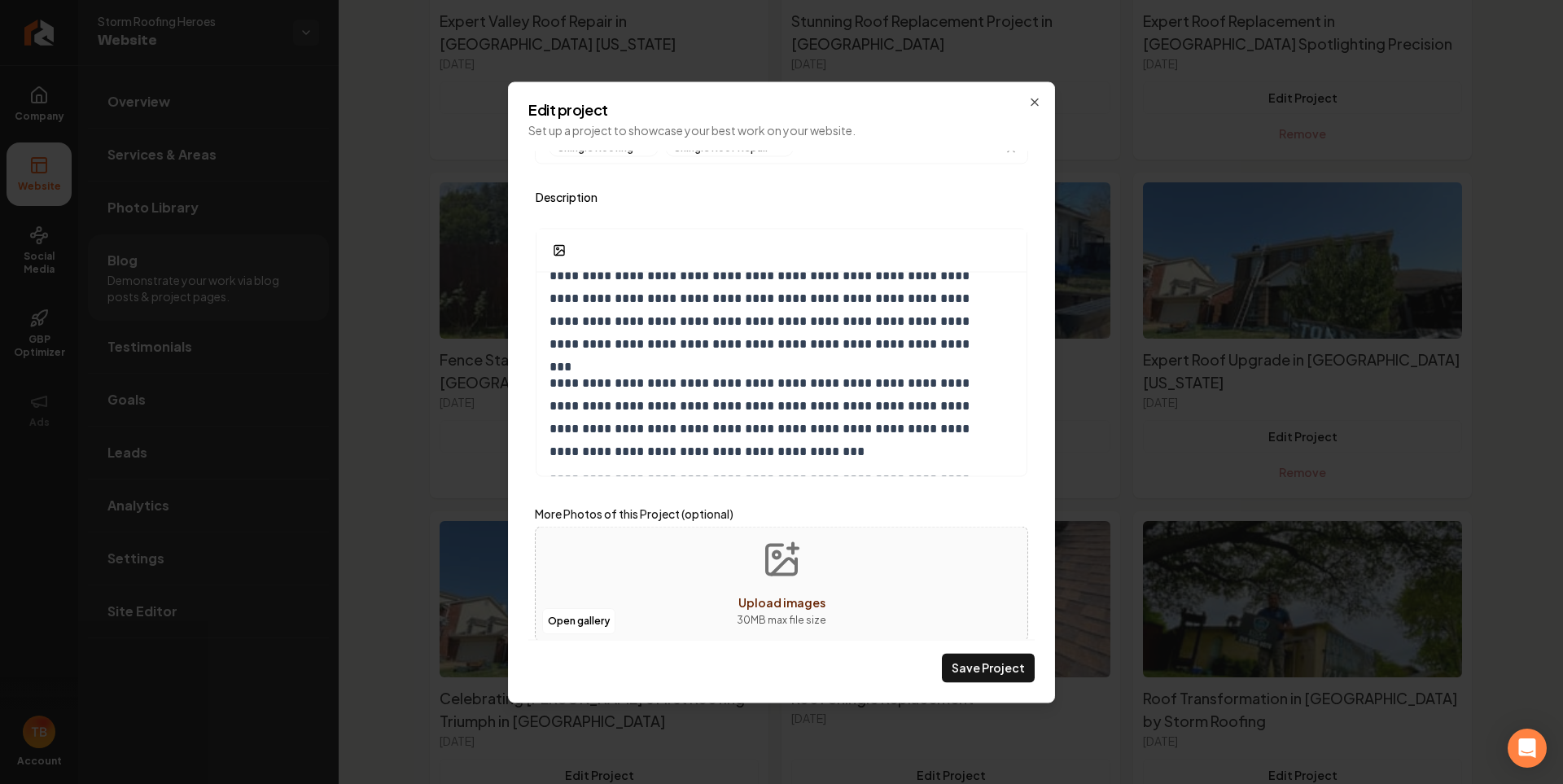
scroll to position [344, 0]
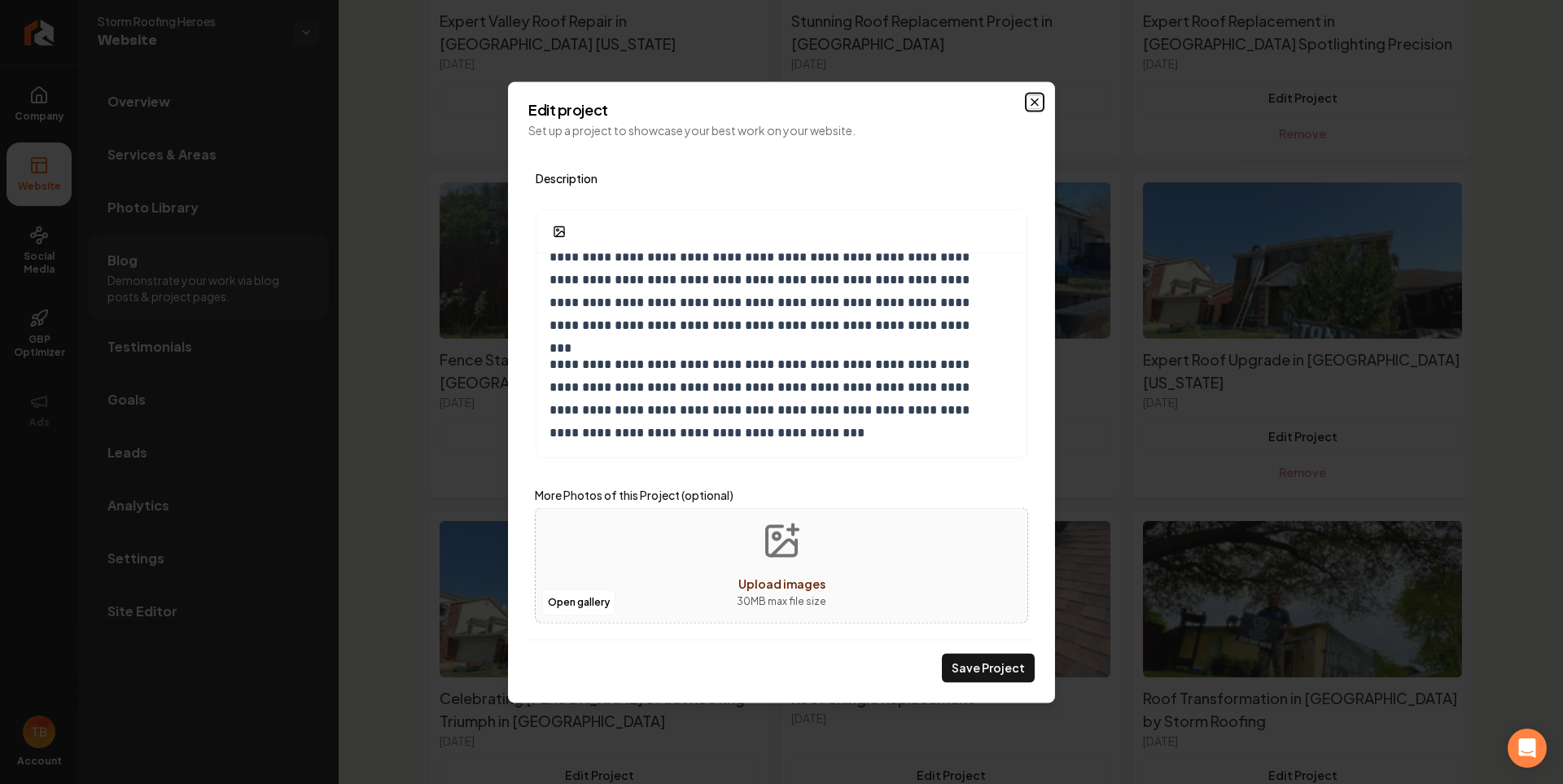
click at [1033, 105] on icon "Main content area" at bounding box center [1035, 101] width 13 height 13
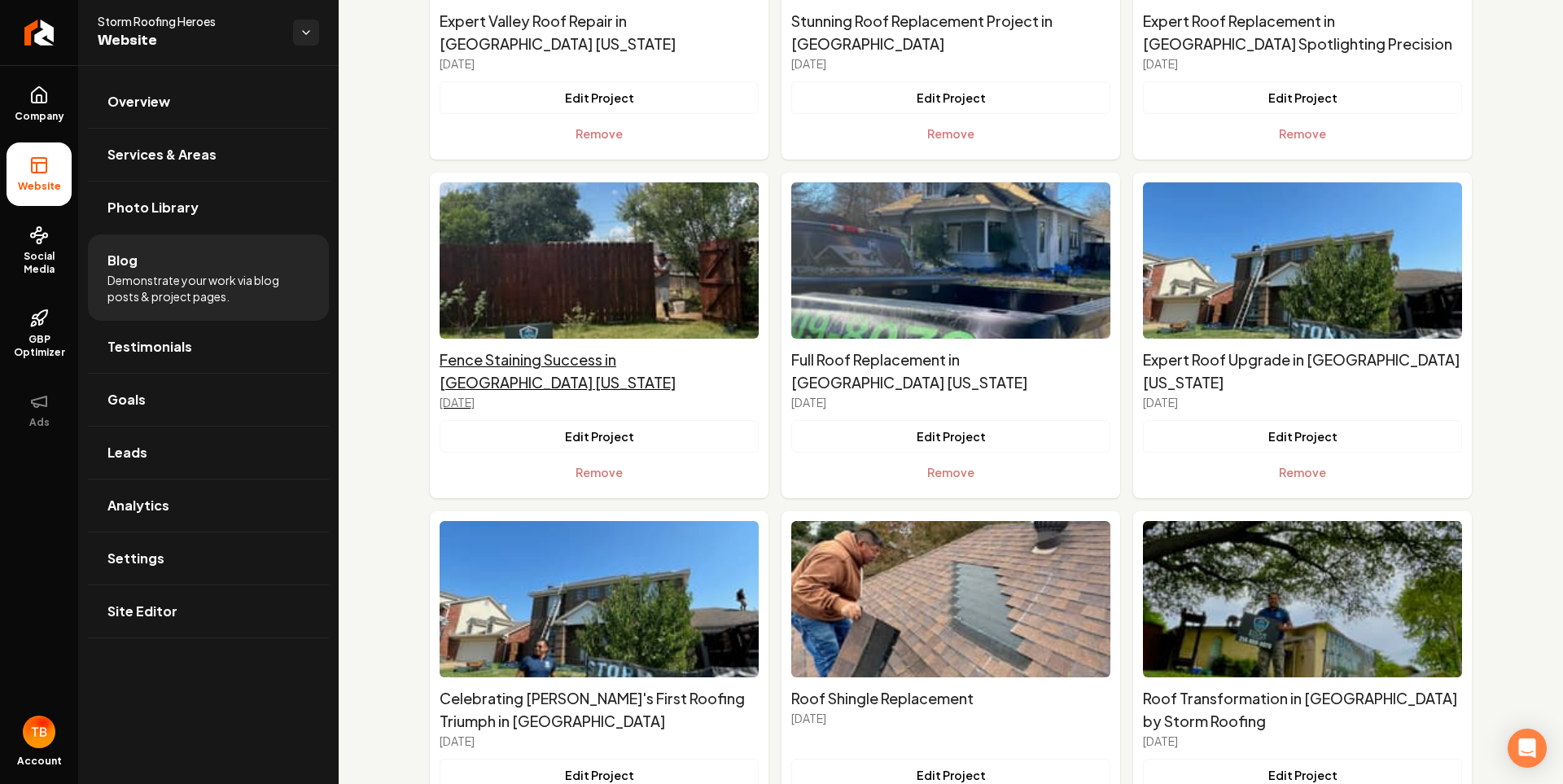
click at [631, 348] on h2 "Fence Staining Success in Everman Texas" at bounding box center [599, 371] width 319 height 46
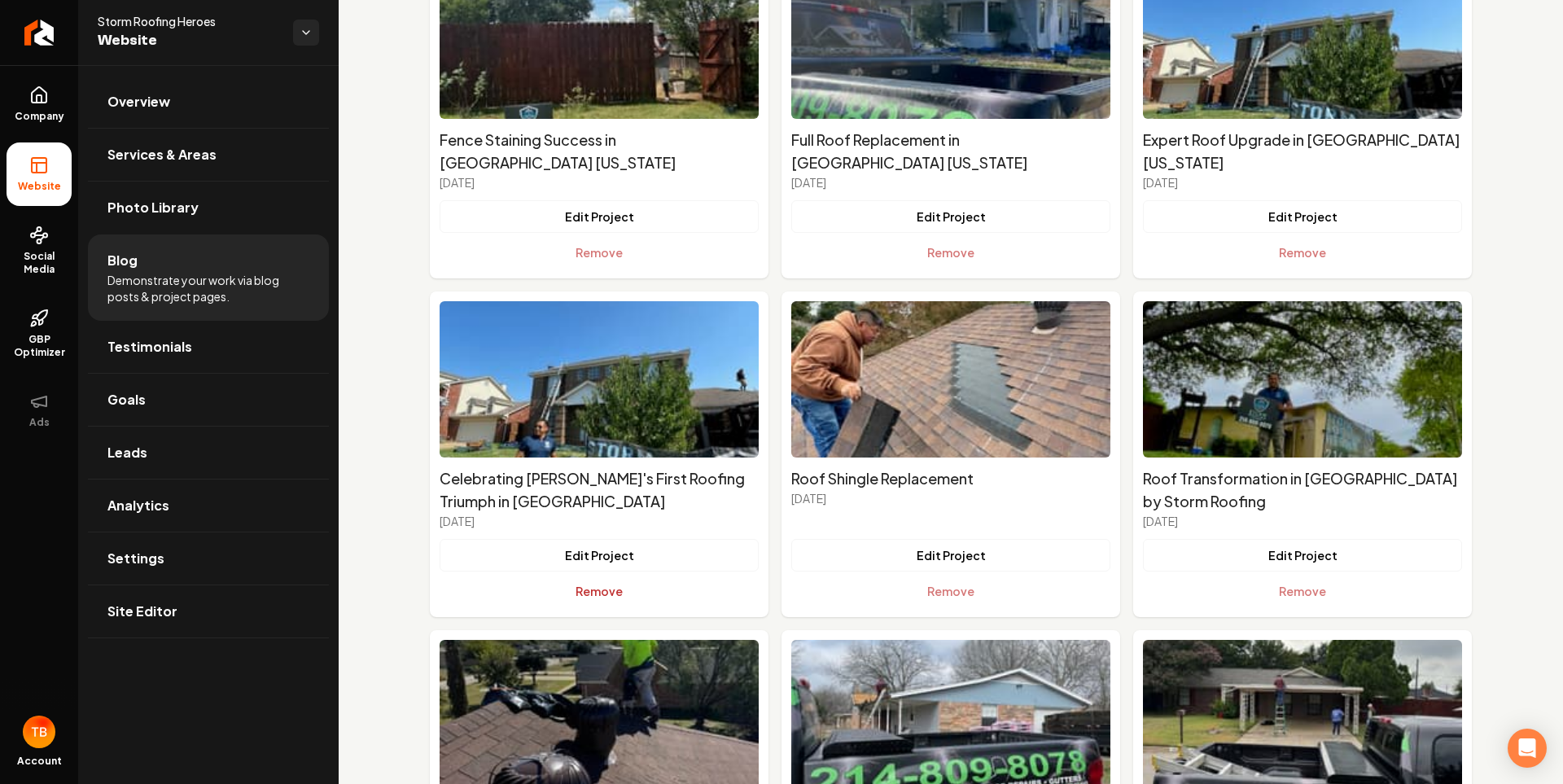
scroll to position [6573, 0]
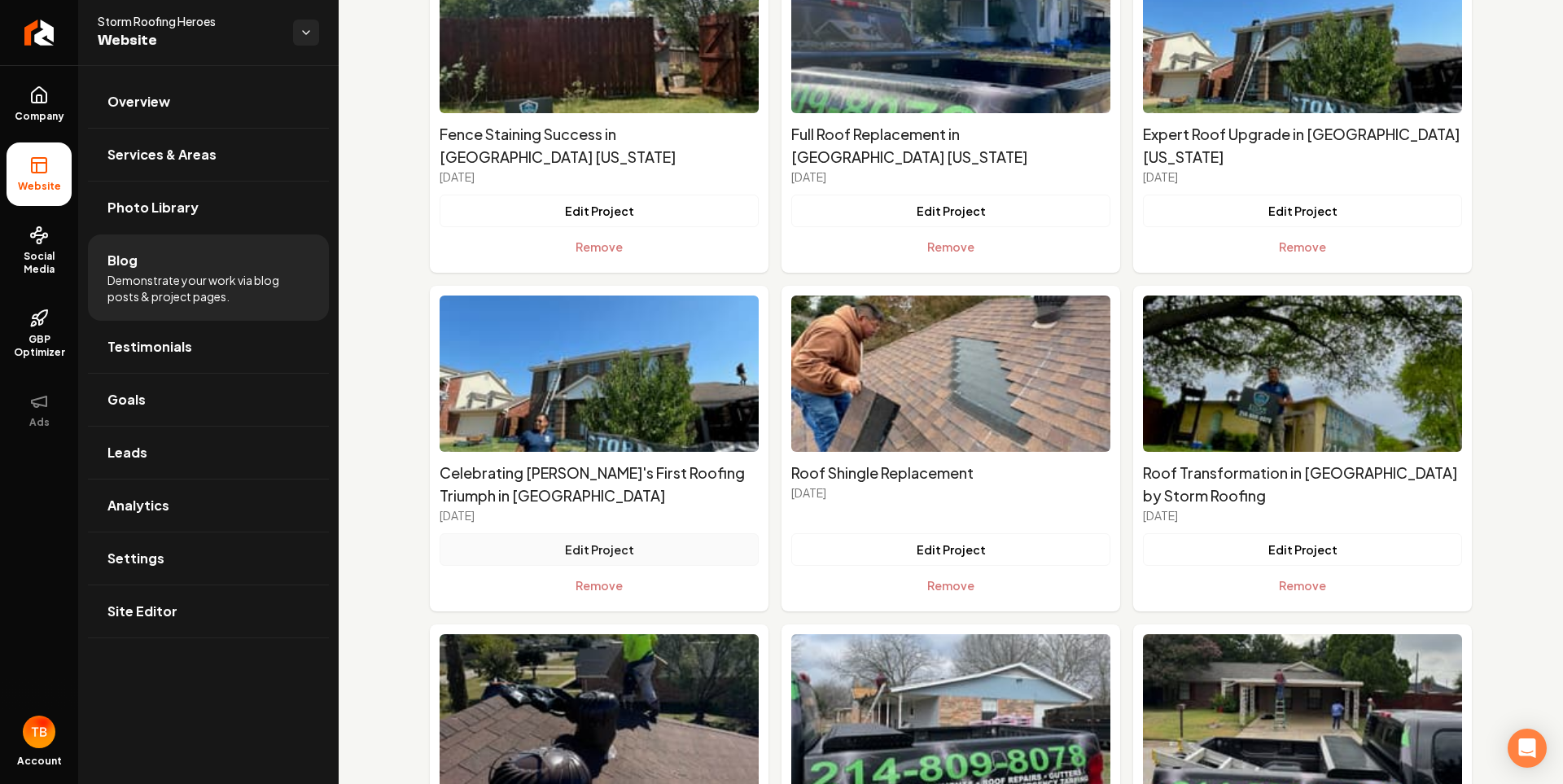
click at [629, 533] on button "Edit Project" at bounding box center [599, 549] width 319 height 33
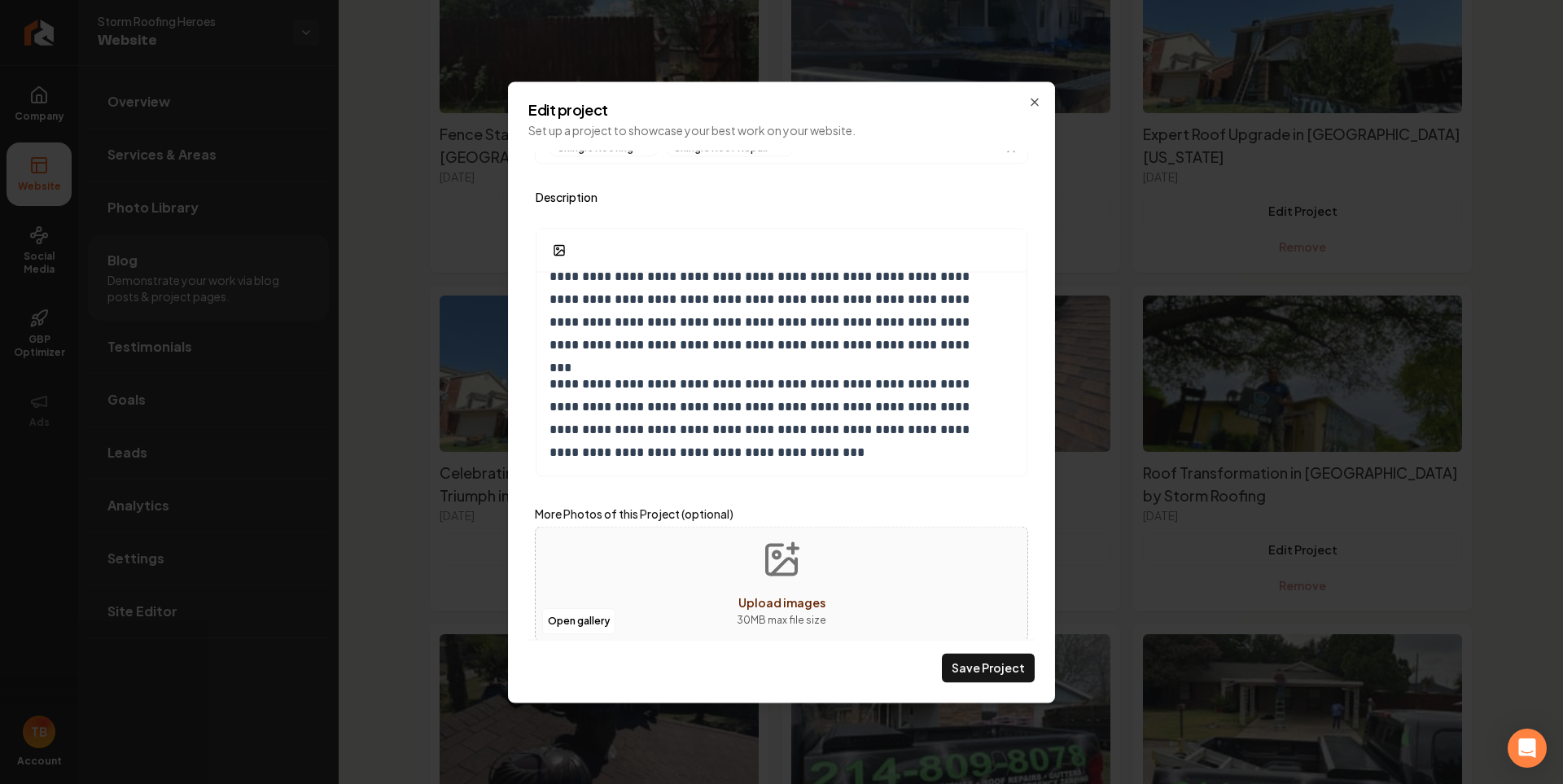
scroll to position [259, 0]
click at [1033, 101] on icon "Main content area" at bounding box center [1035, 101] width 13 height 13
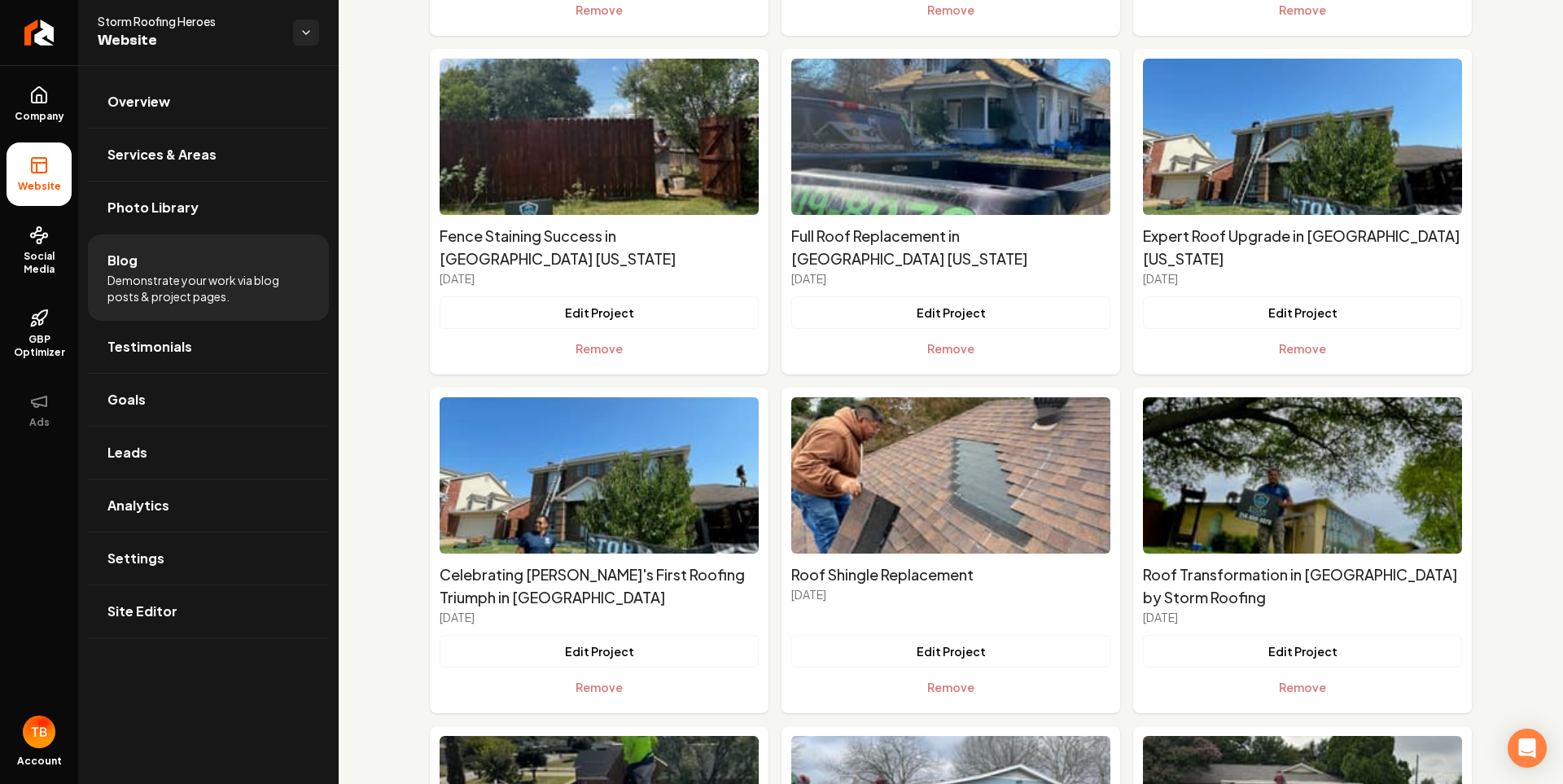
scroll to position [6329, 0]
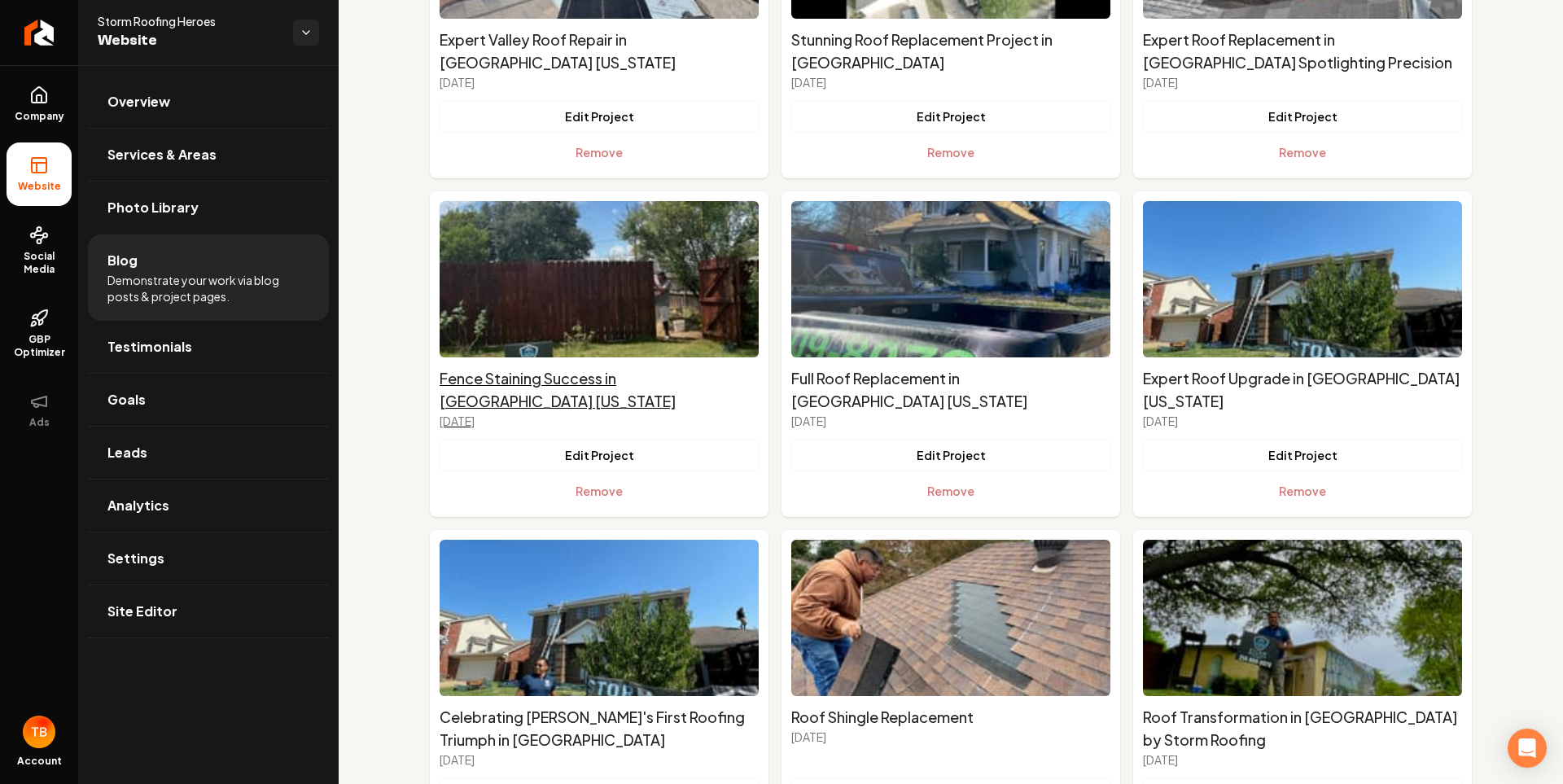
click at [604, 367] on h2 "Fence Staining Success in Everman Texas" at bounding box center [599, 390] width 319 height 46
click at [198, 554] on link "Settings" at bounding box center [209, 558] width 241 height 52
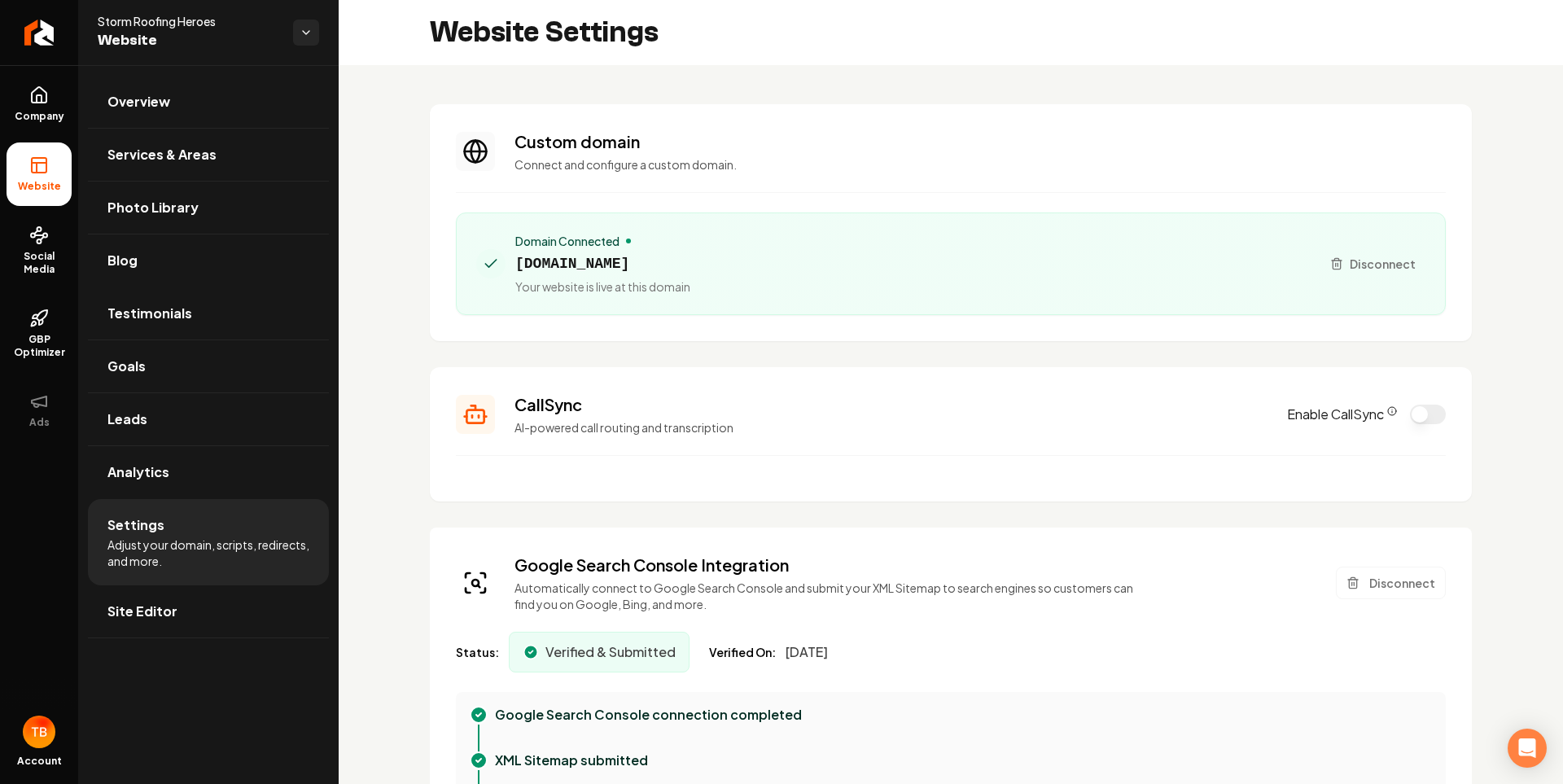
type textarea "**********"
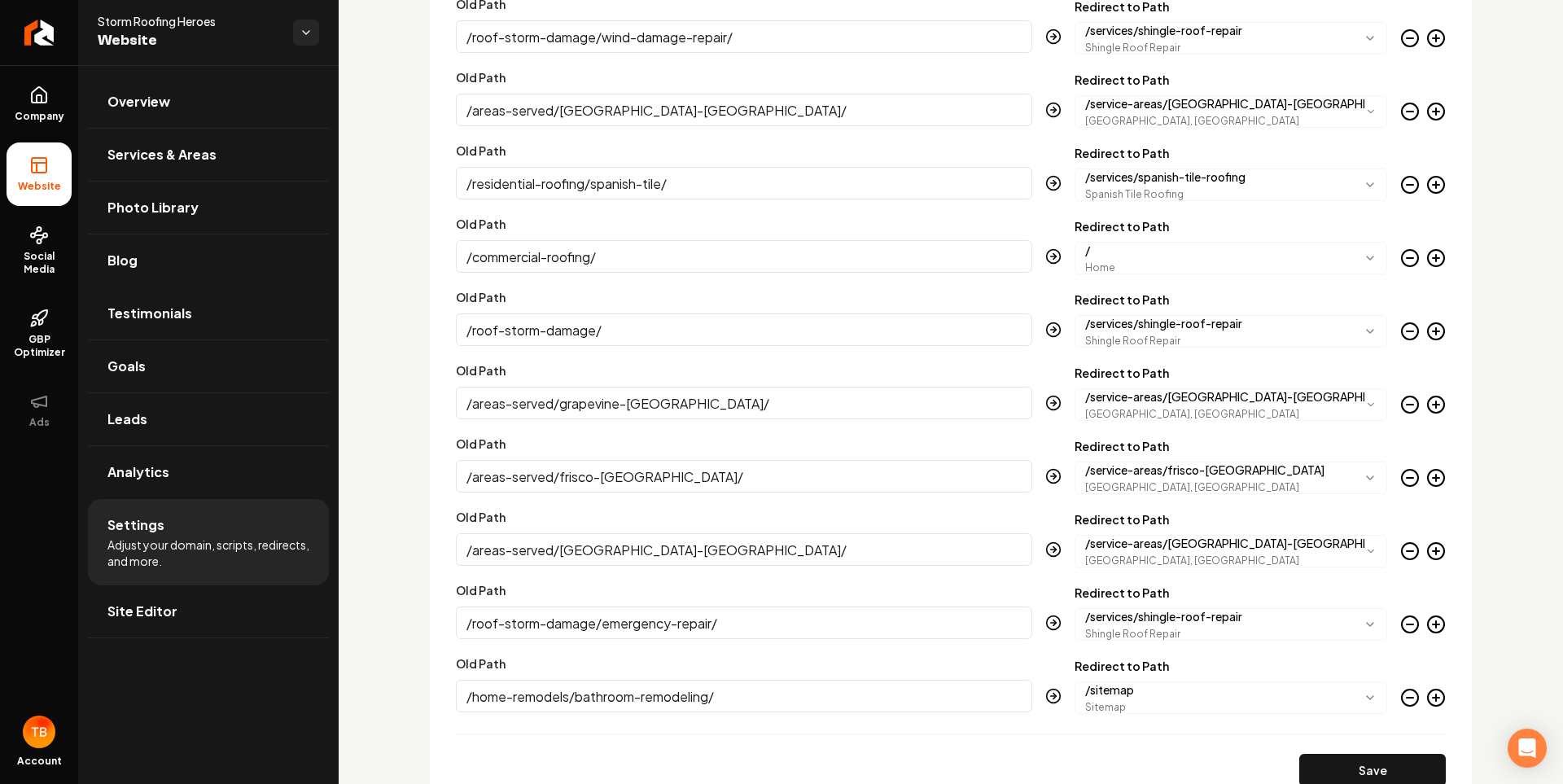
scroll to position [4121, 0]
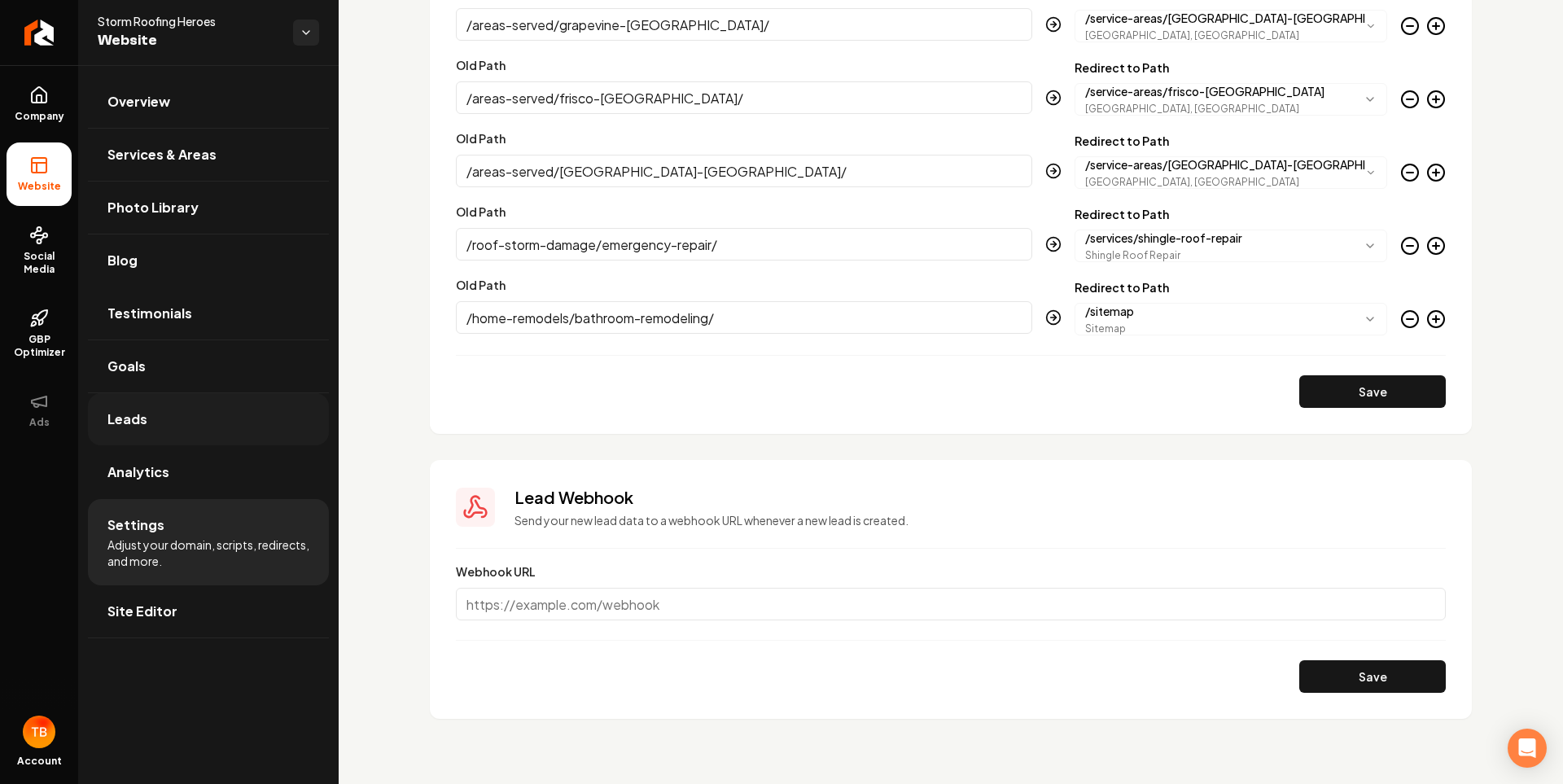
click at [138, 439] on link "Leads" at bounding box center [209, 419] width 241 height 52
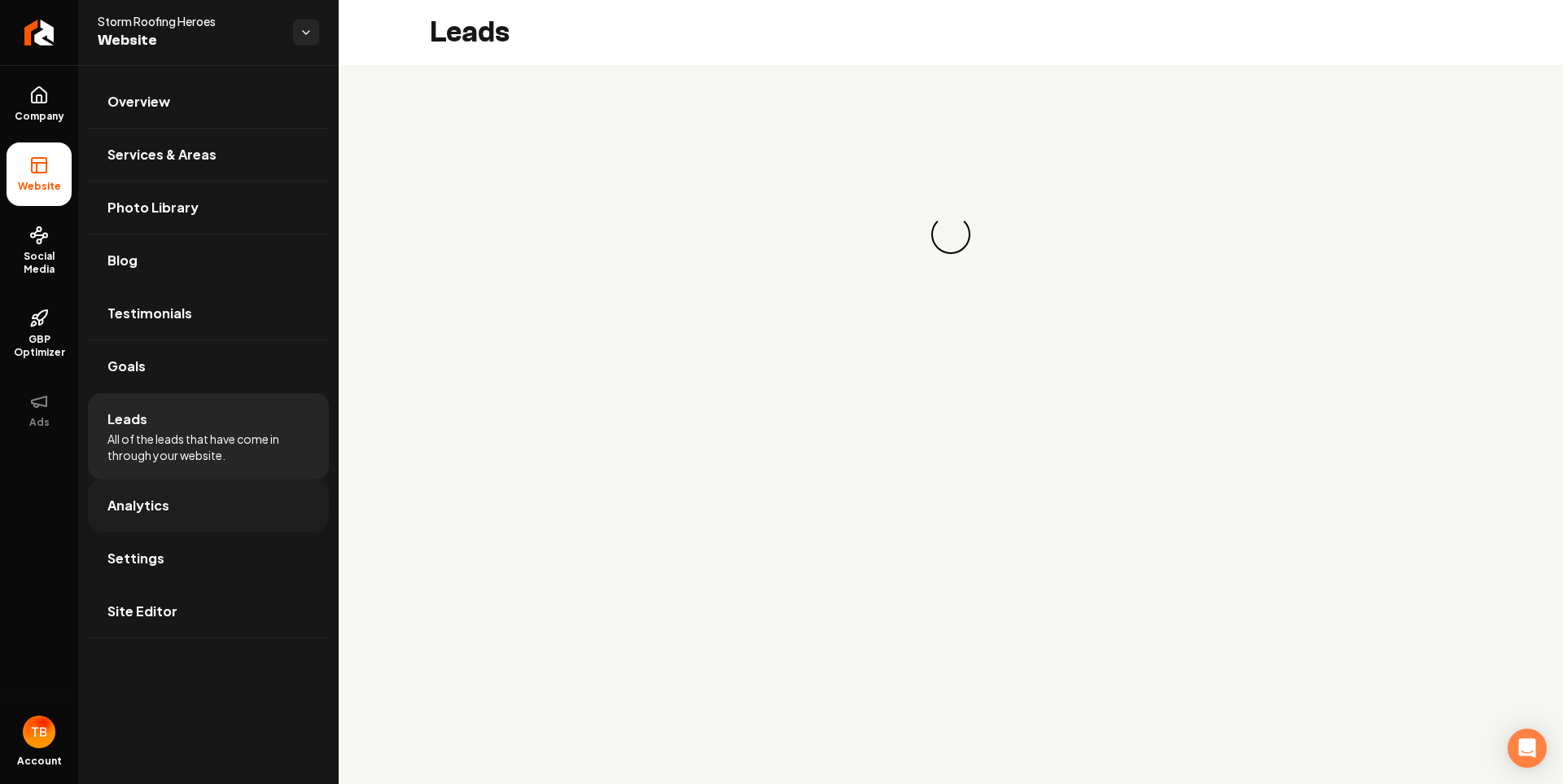
click at [142, 485] on link "Analytics" at bounding box center [209, 505] width 241 height 52
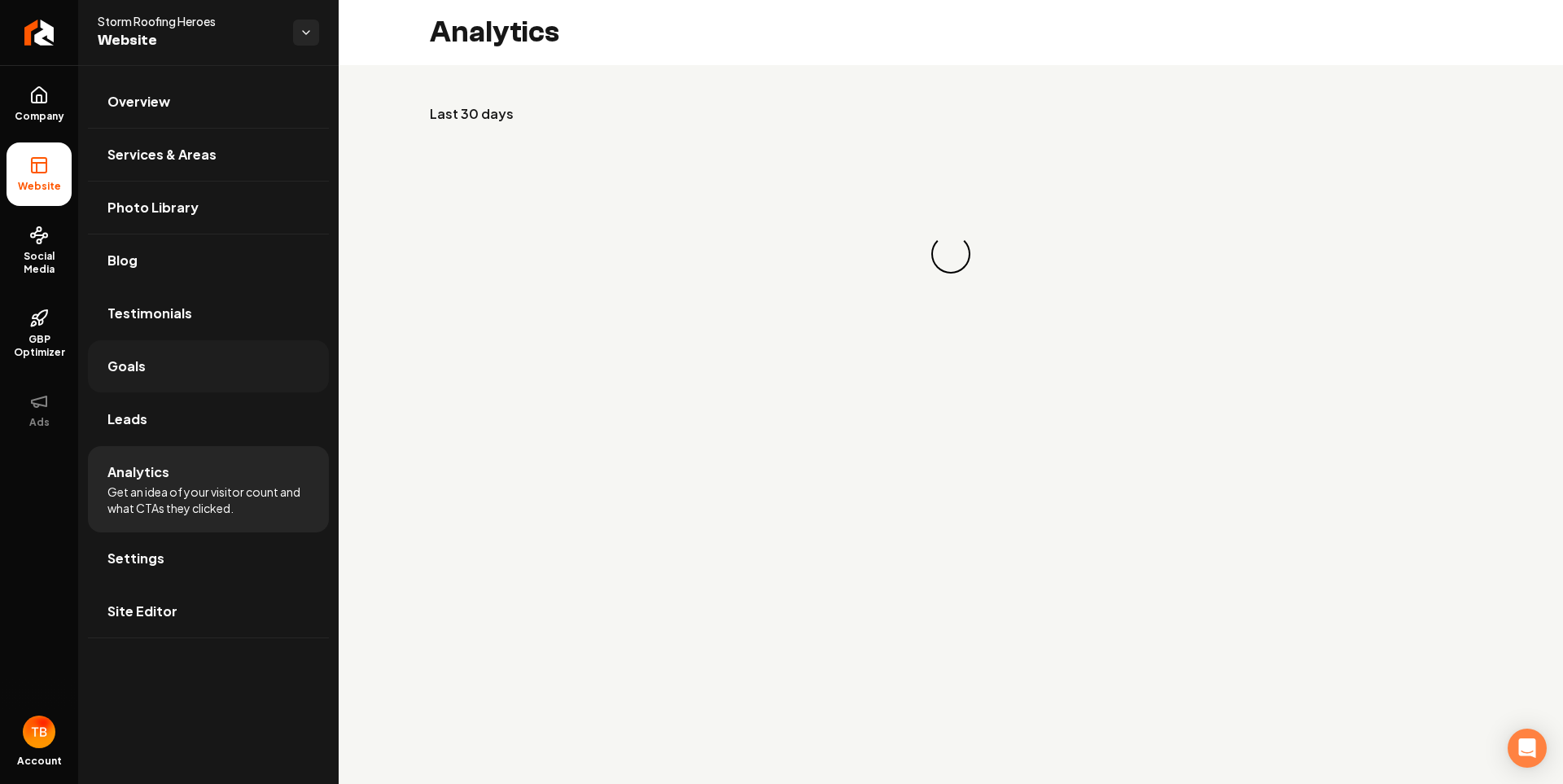
click at [141, 352] on link "Goals" at bounding box center [209, 366] width 241 height 52
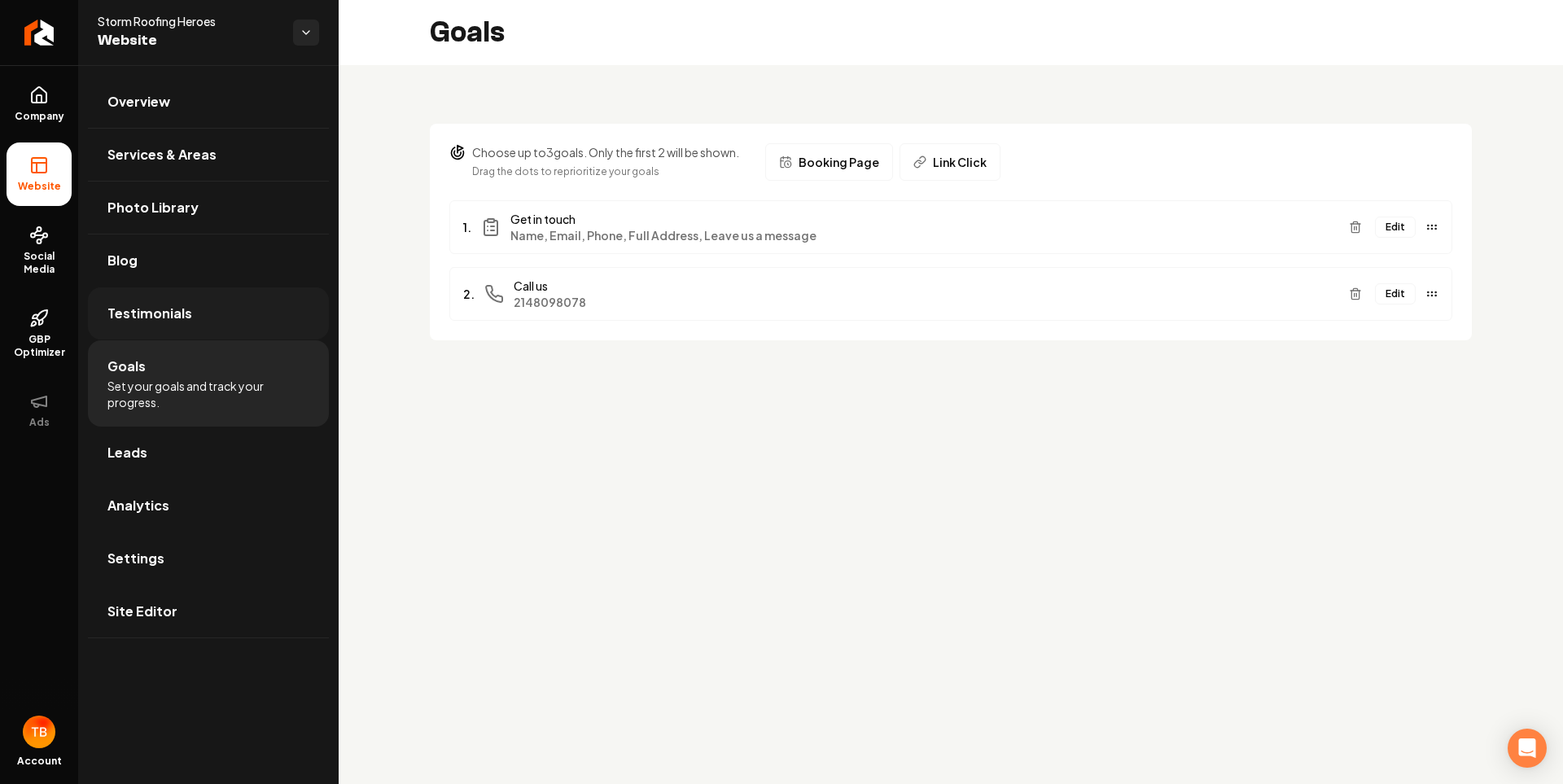
click at [177, 305] on span "Testimonials" at bounding box center [149, 314] width 84 height 20
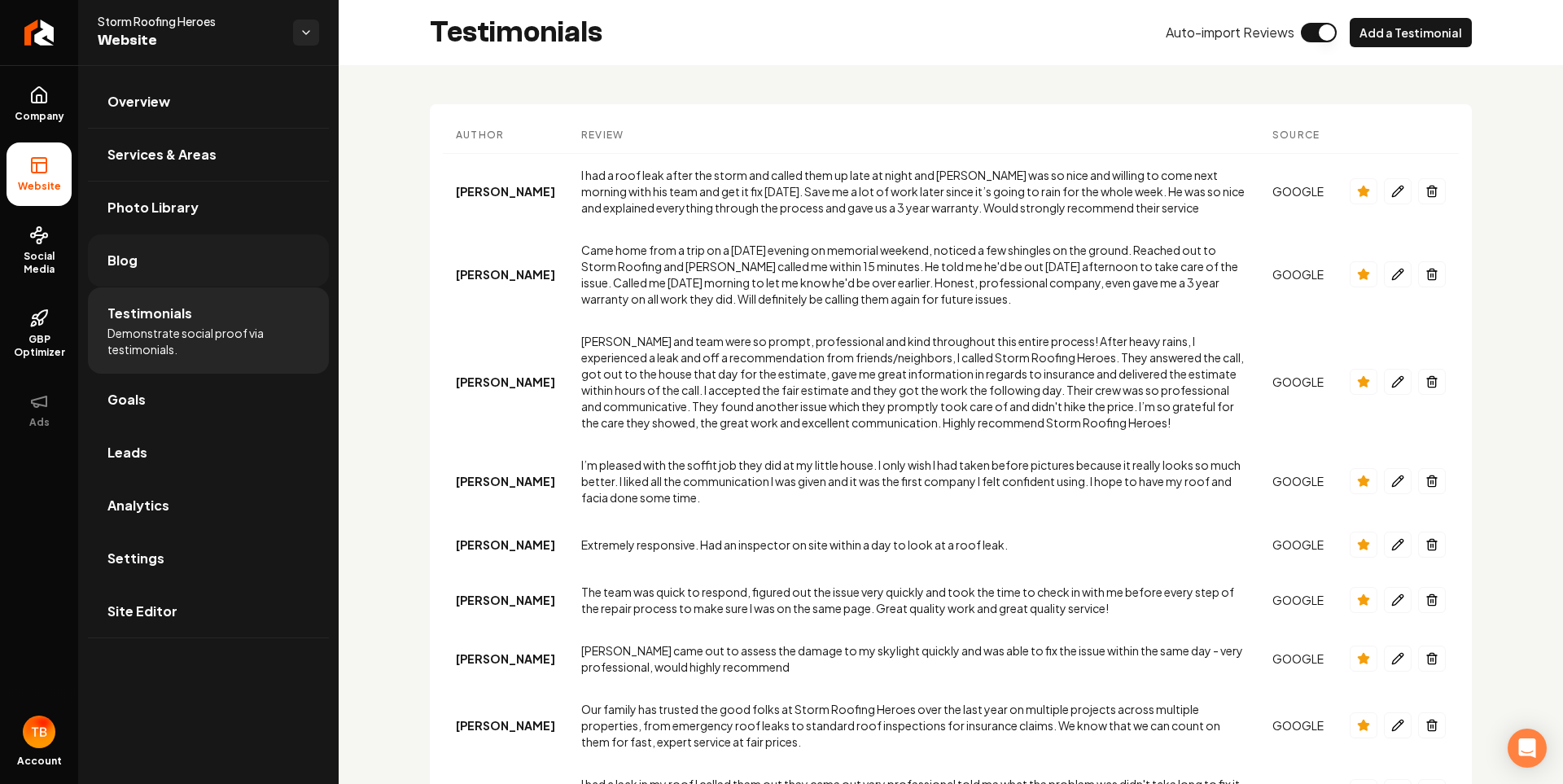
click at [202, 252] on link "Blog" at bounding box center [209, 260] width 241 height 52
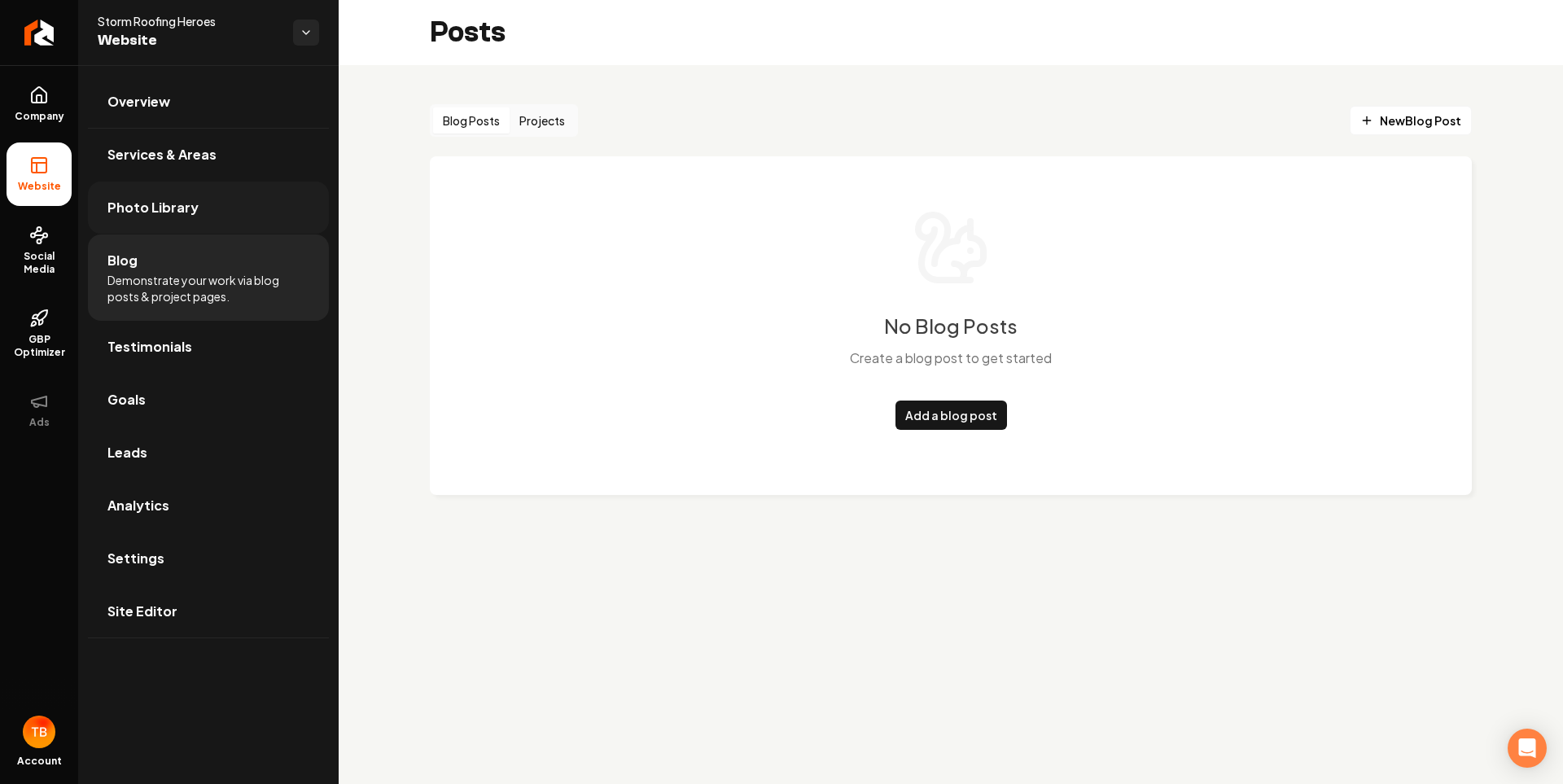
click at [167, 207] on span "Photo Library" at bounding box center [153, 207] width 91 height 20
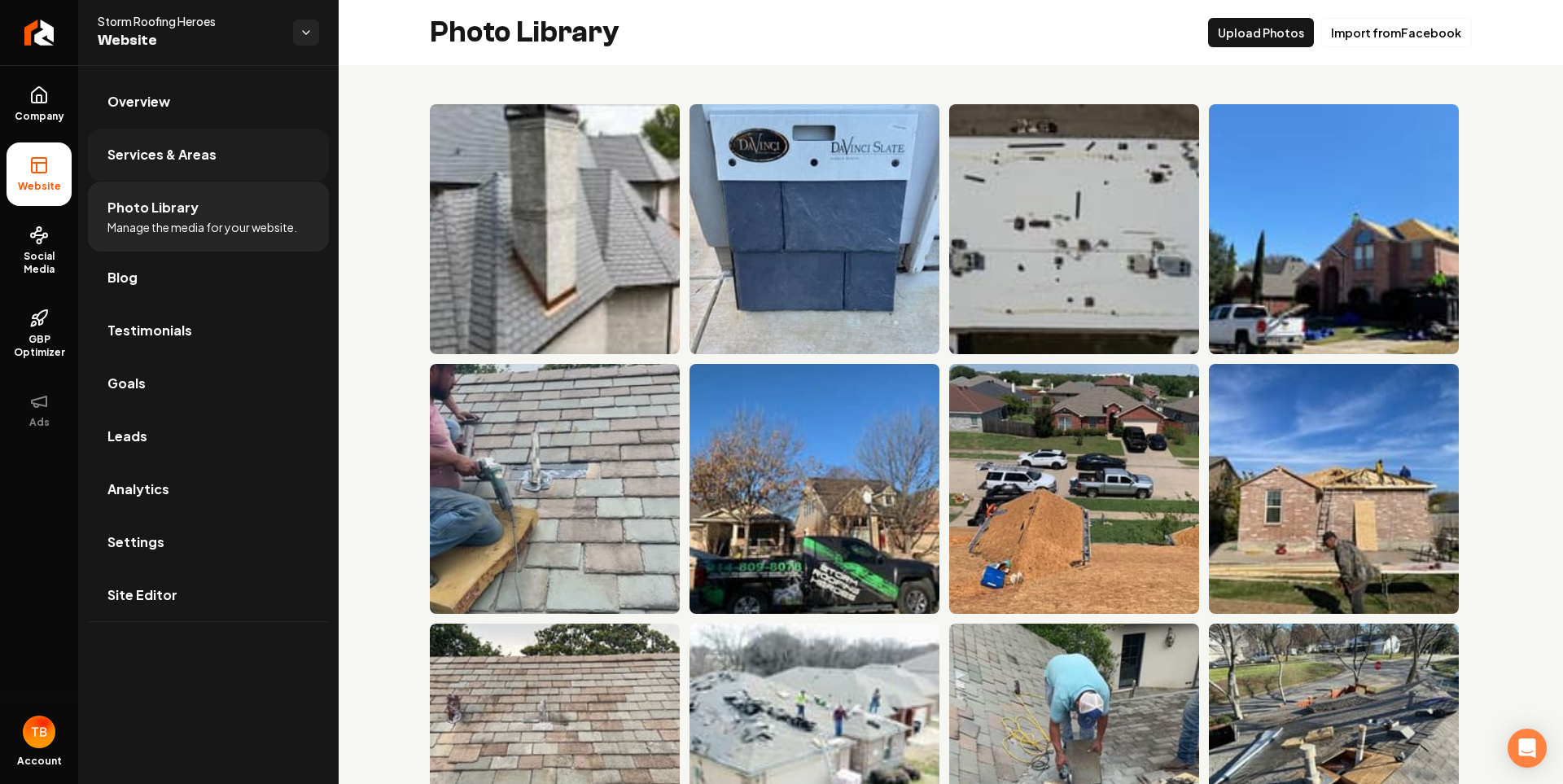
click at [175, 156] on span "Services & Areas" at bounding box center [162, 155] width 109 height 20
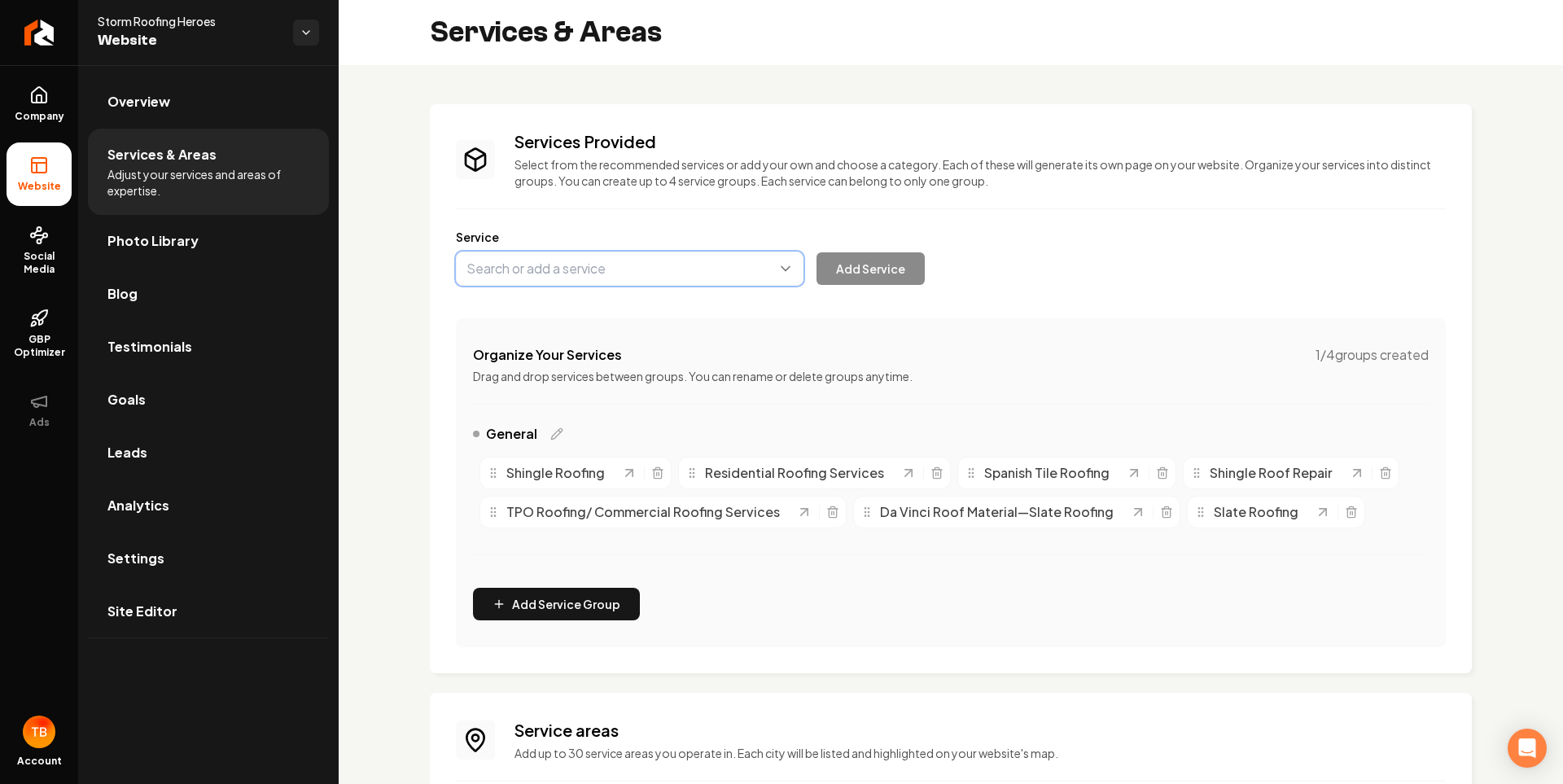
click at [772, 273] on button "Main content area" at bounding box center [630, 268] width 348 height 34
click at [782, 273] on button "Main content area" at bounding box center [630, 268] width 348 height 34
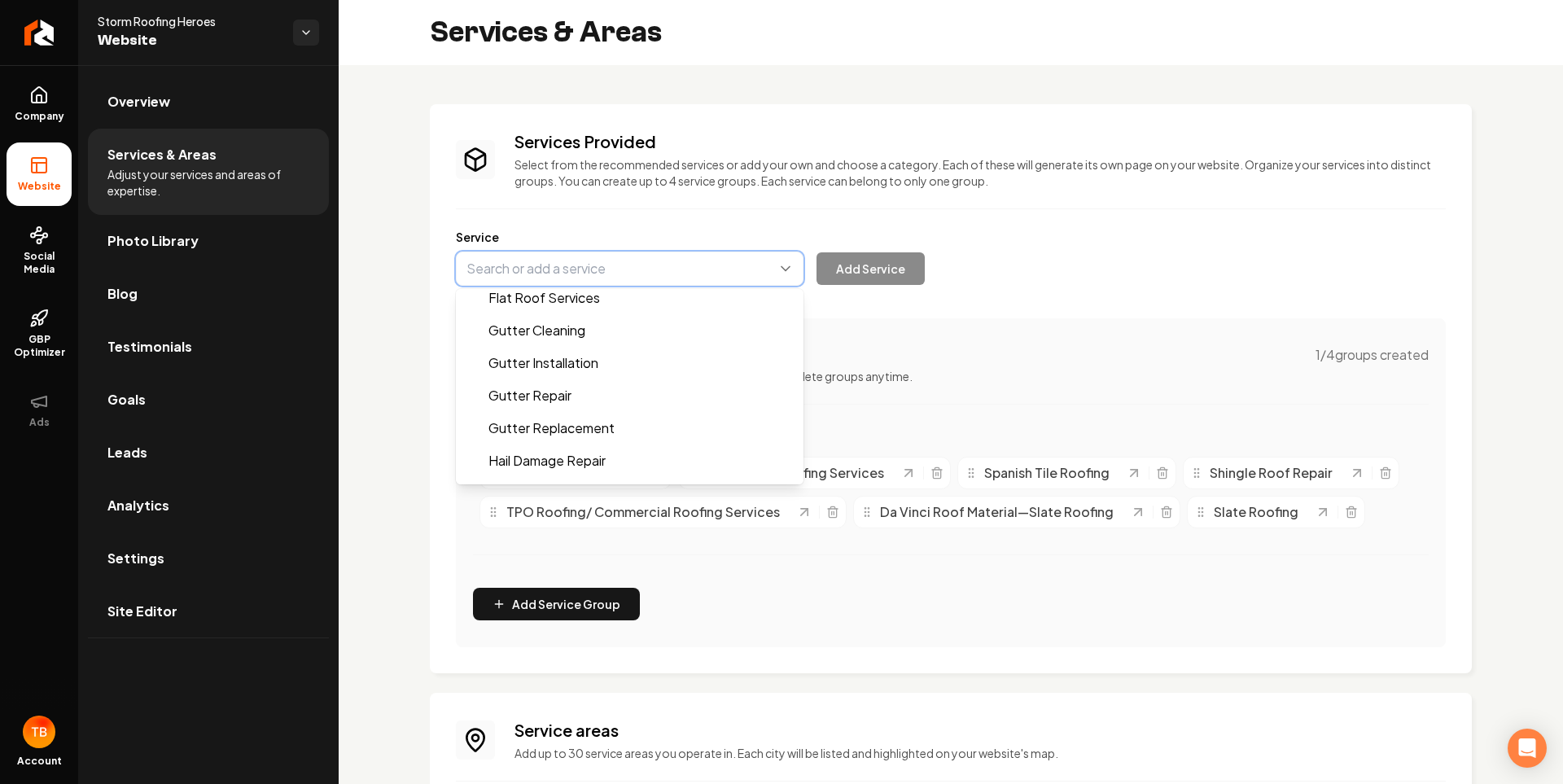
scroll to position [326, 0]
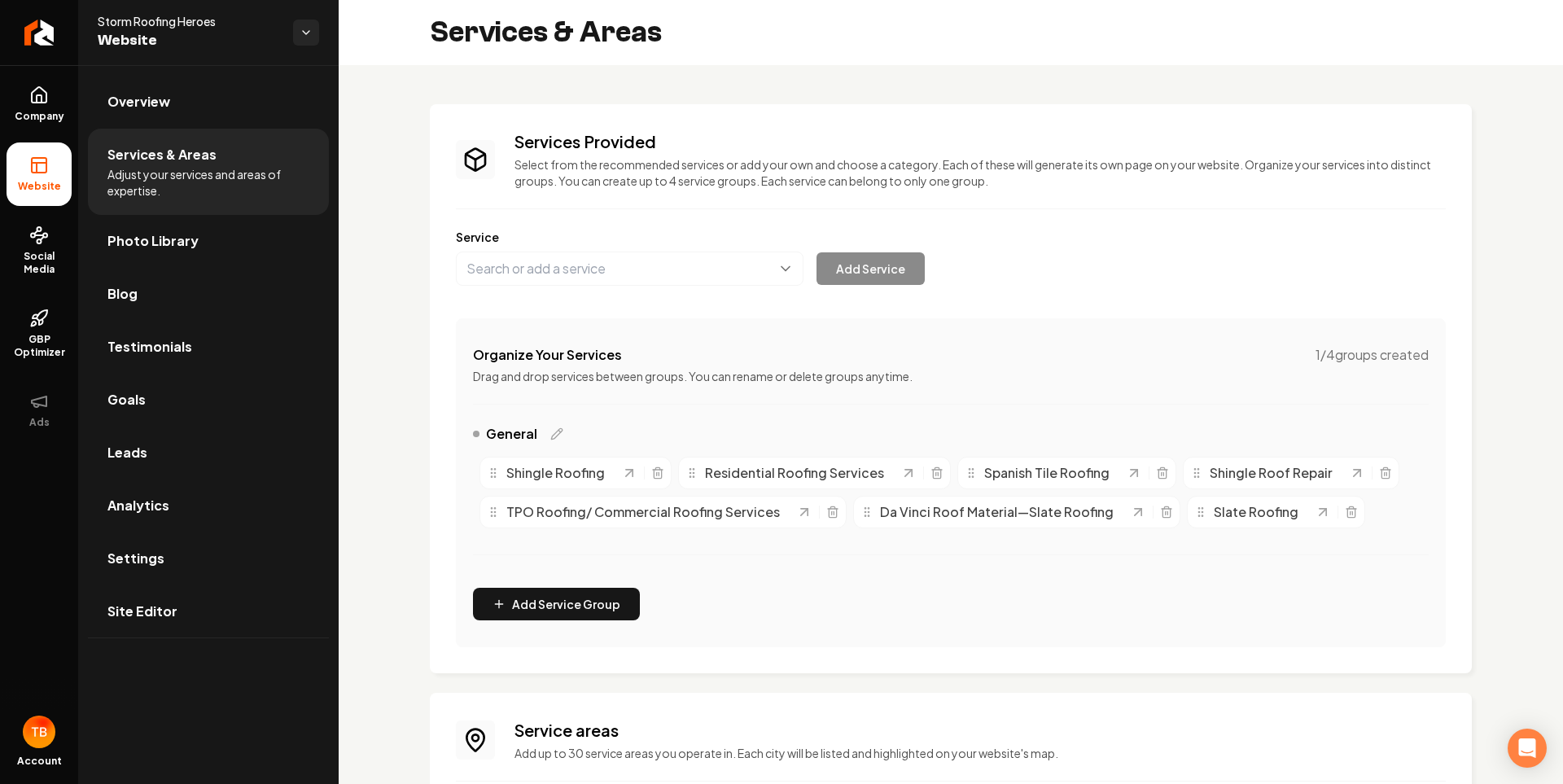
click at [1114, 255] on div "Service Add Service" at bounding box center [950, 256] width 990 height 57
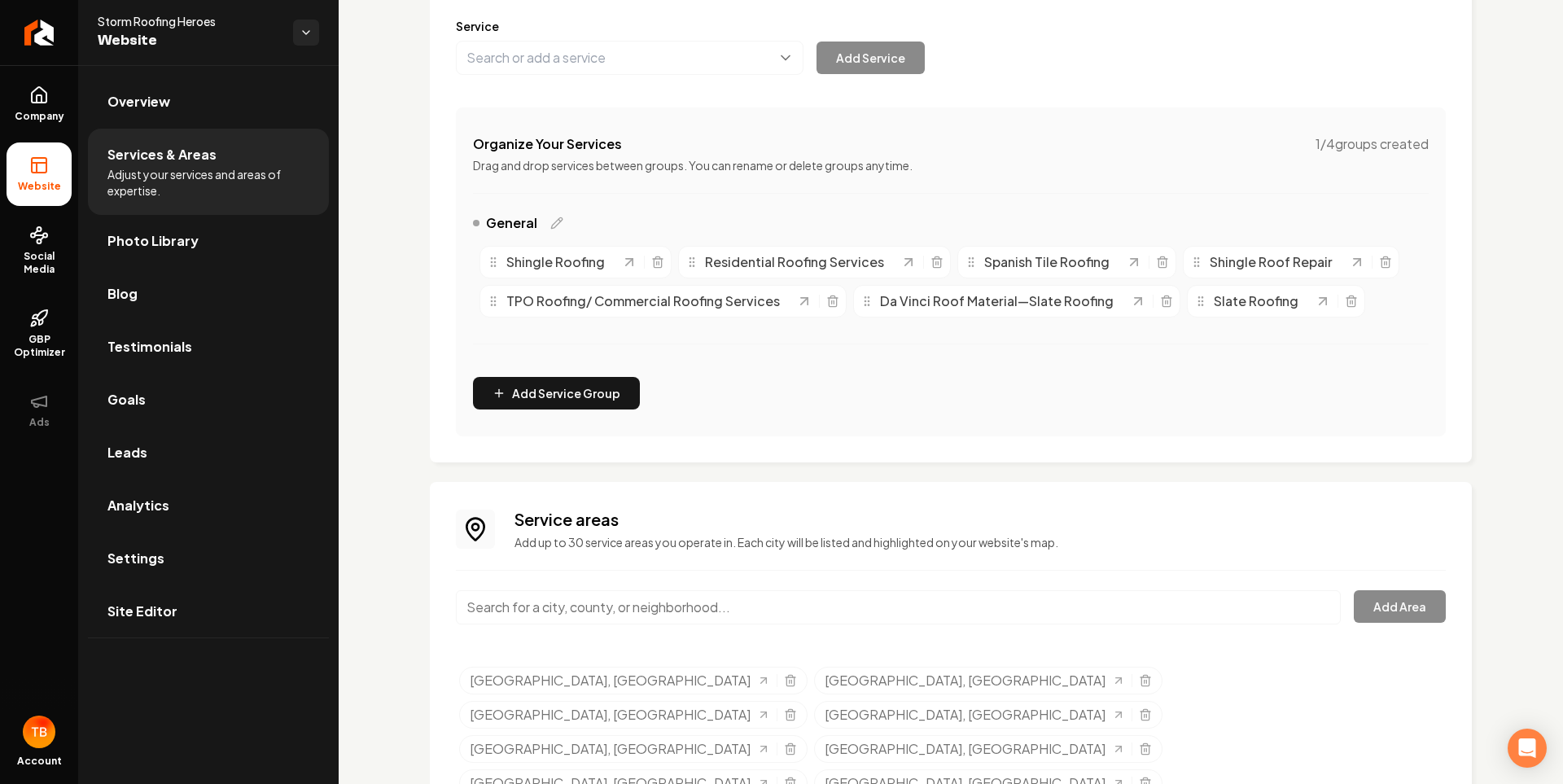
scroll to position [227, 0]
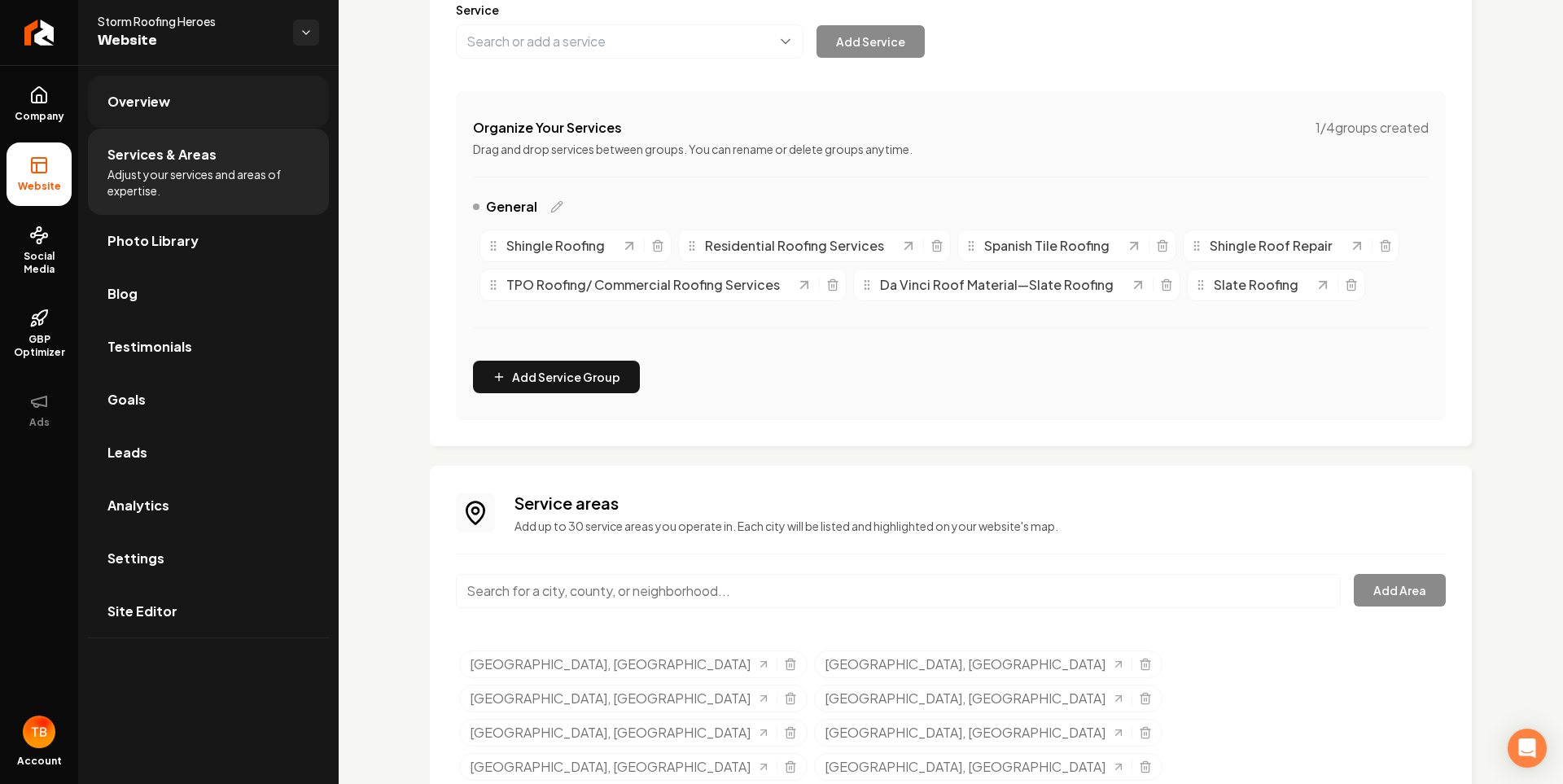
click at [152, 111] on link "Overview" at bounding box center [209, 101] width 241 height 52
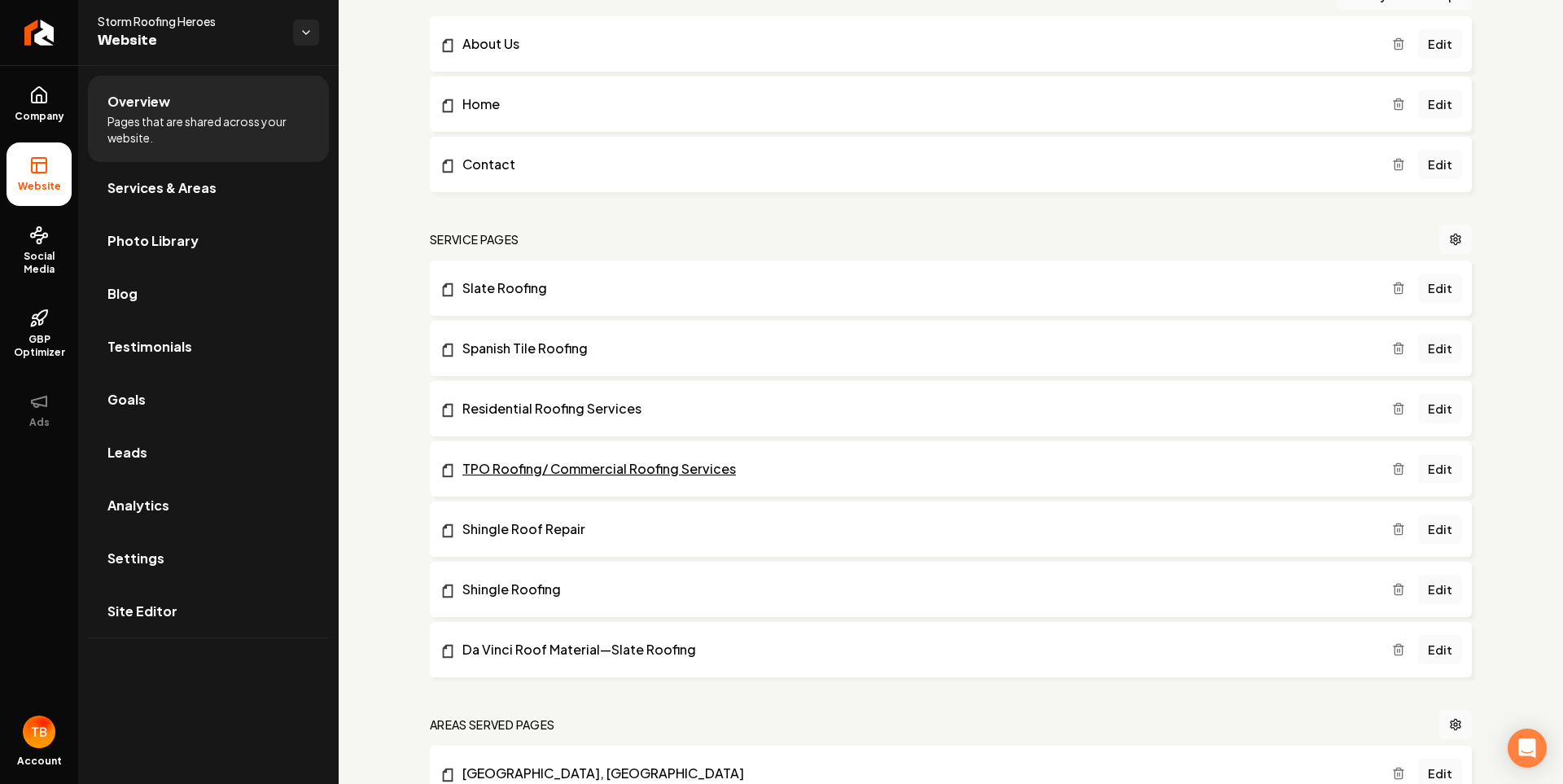
scroll to position [22, 0]
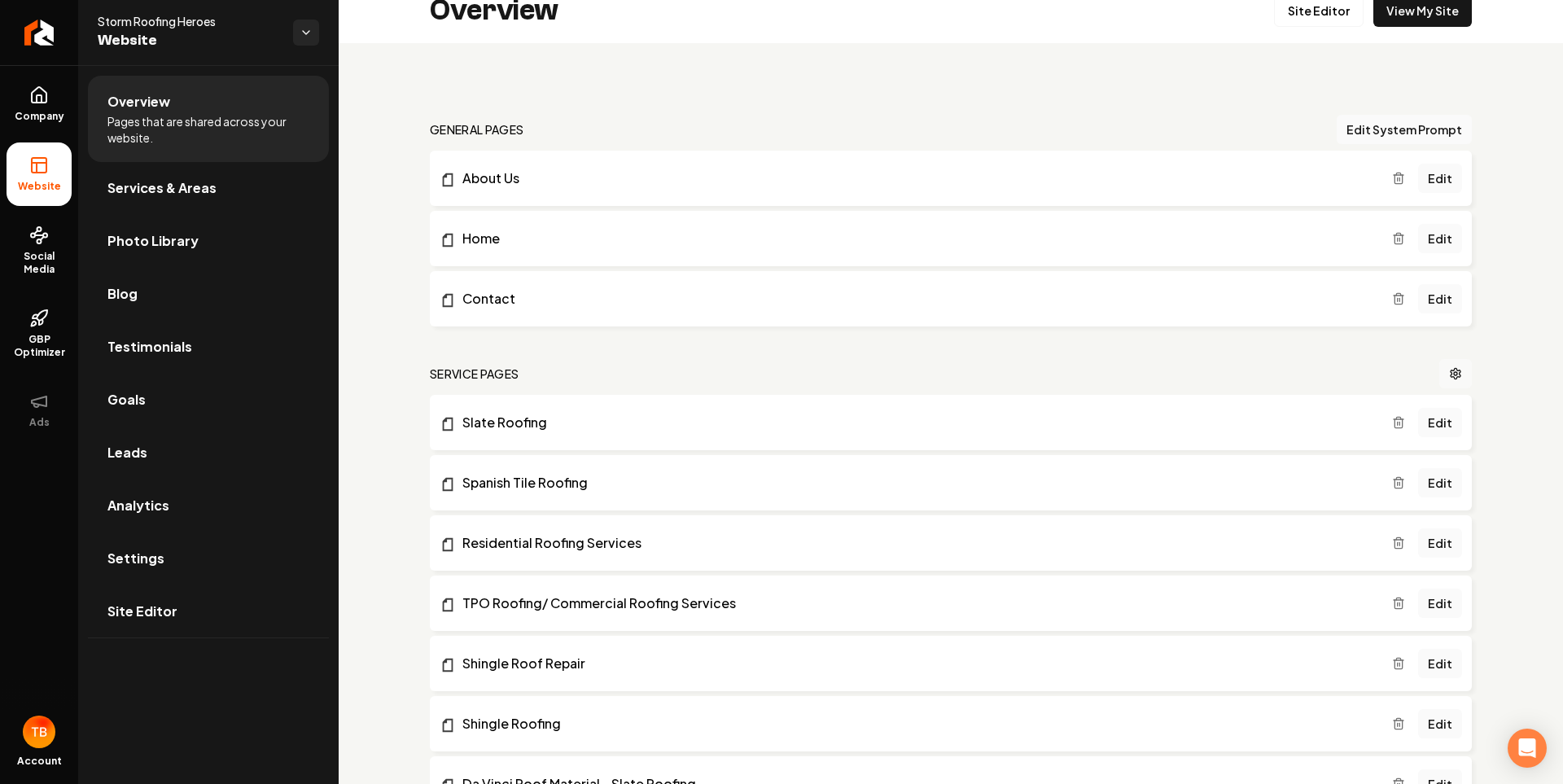
click at [1451, 377] on icon "Main content area" at bounding box center [1456, 373] width 10 height 11
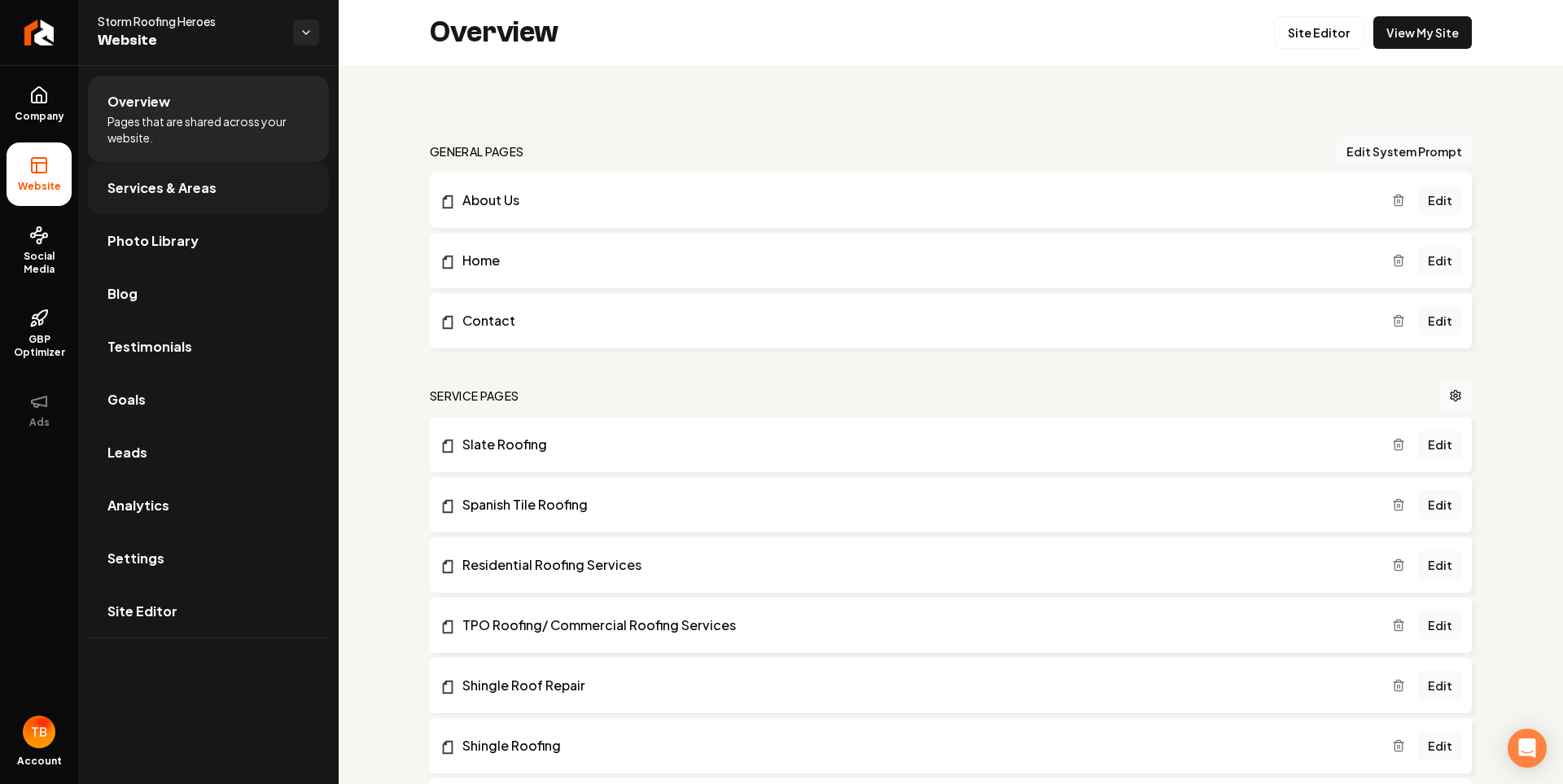
click at [206, 177] on link "Services & Areas" at bounding box center [209, 188] width 241 height 52
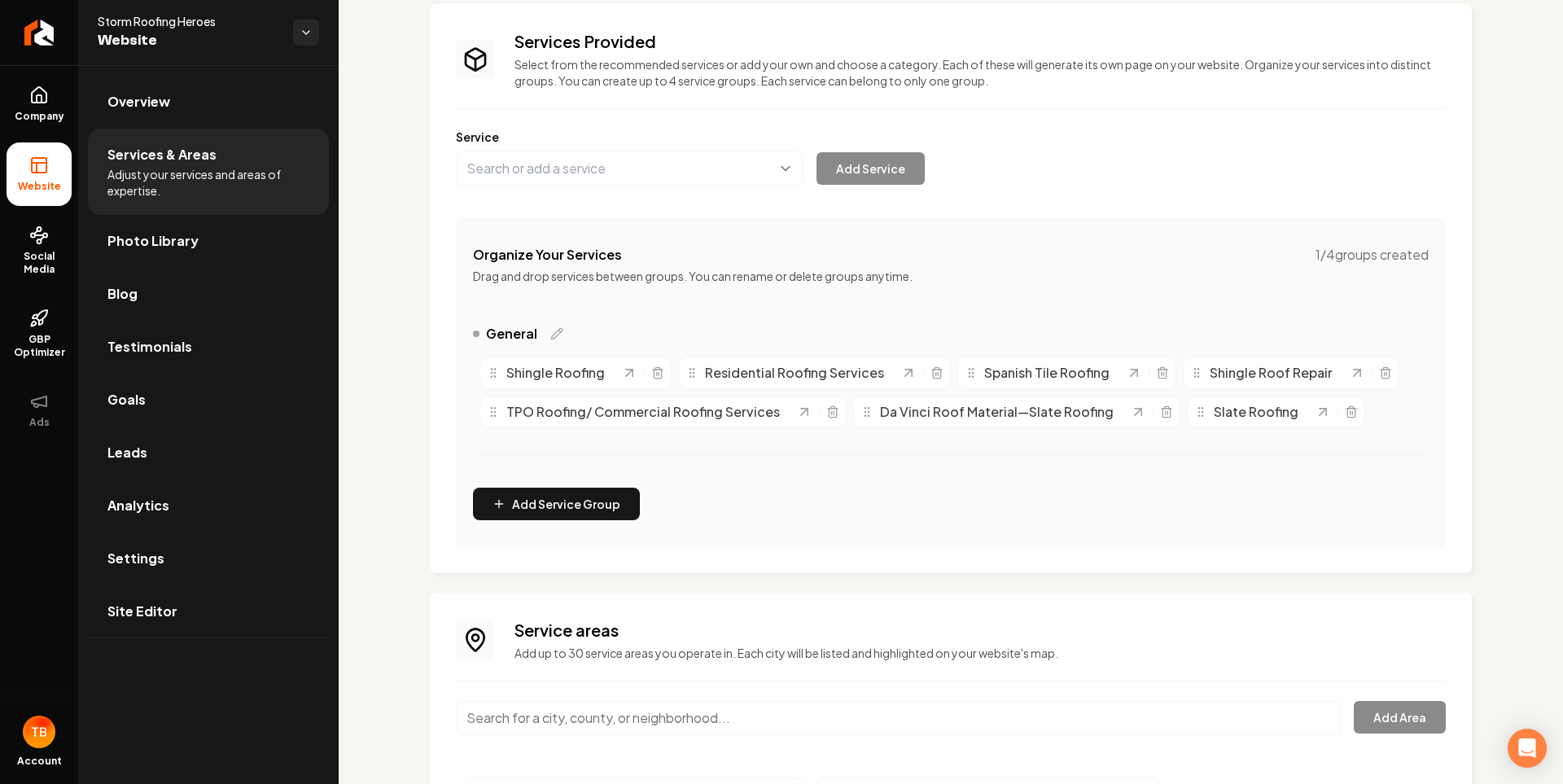
scroll to position [227, 0]
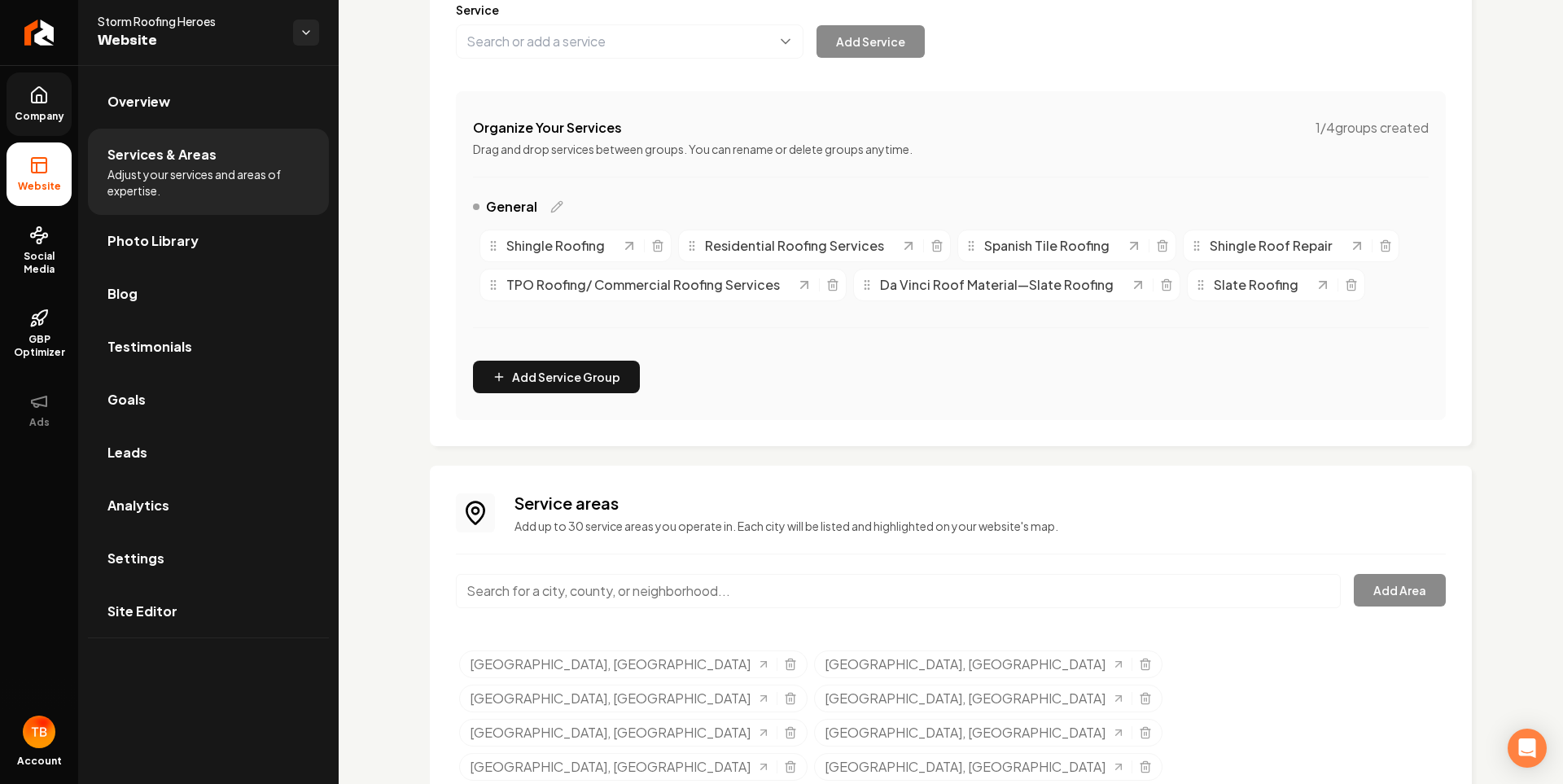
click at [30, 110] on span "Company" at bounding box center [39, 116] width 63 height 13
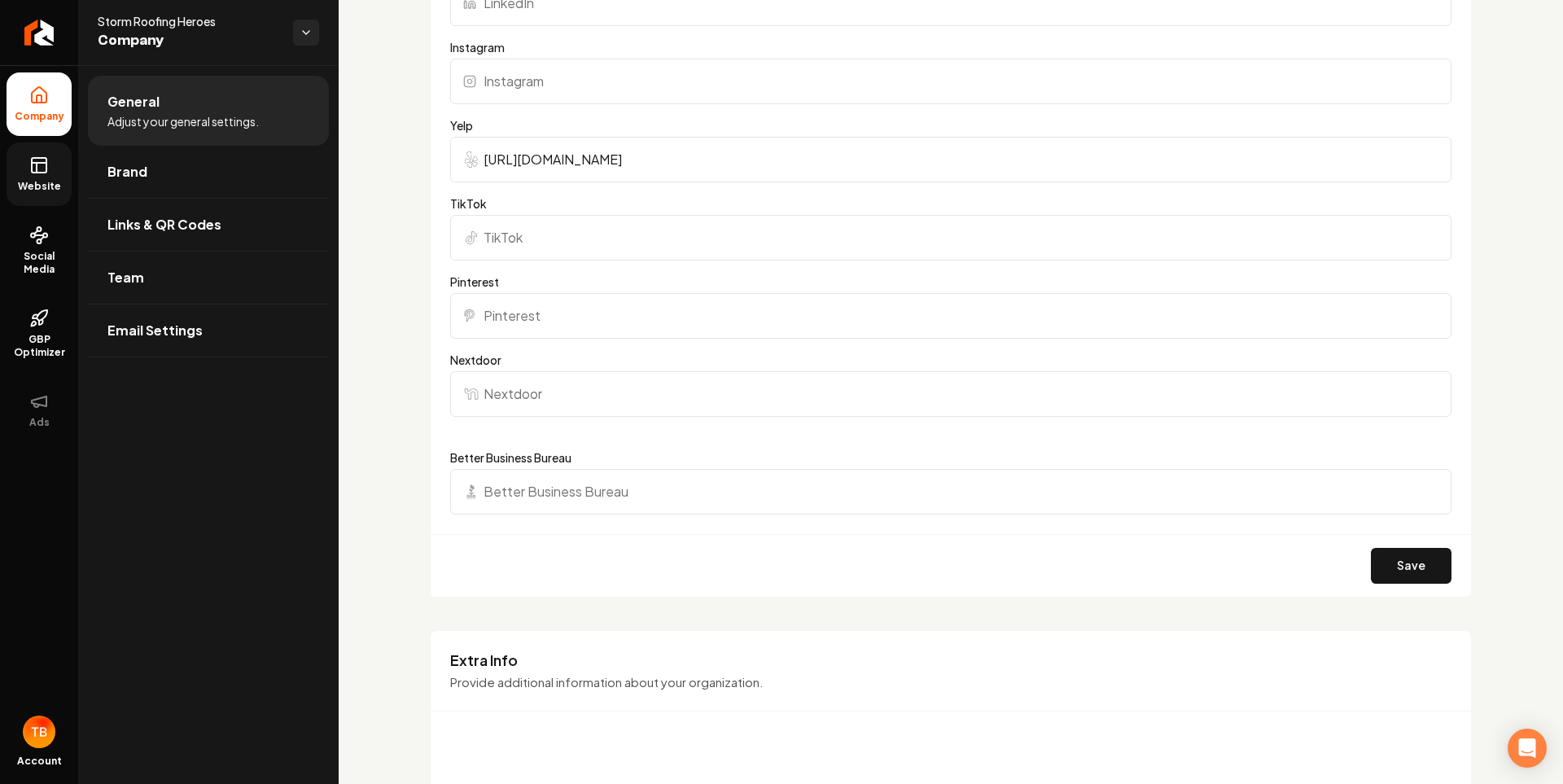
scroll to position [2034, 0]
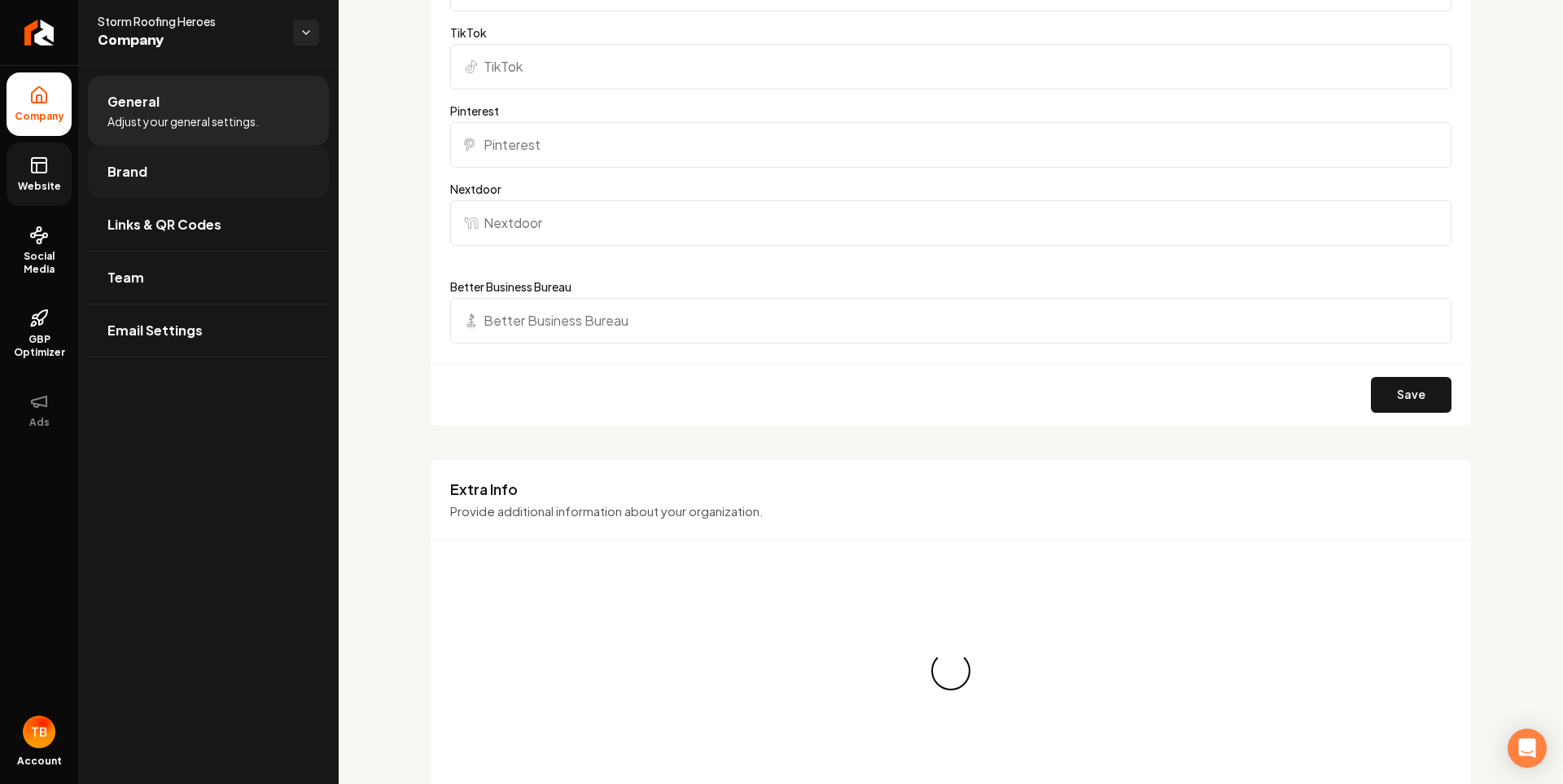
click at [183, 148] on link "Brand" at bounding box center [209, 172] width 241 height 52
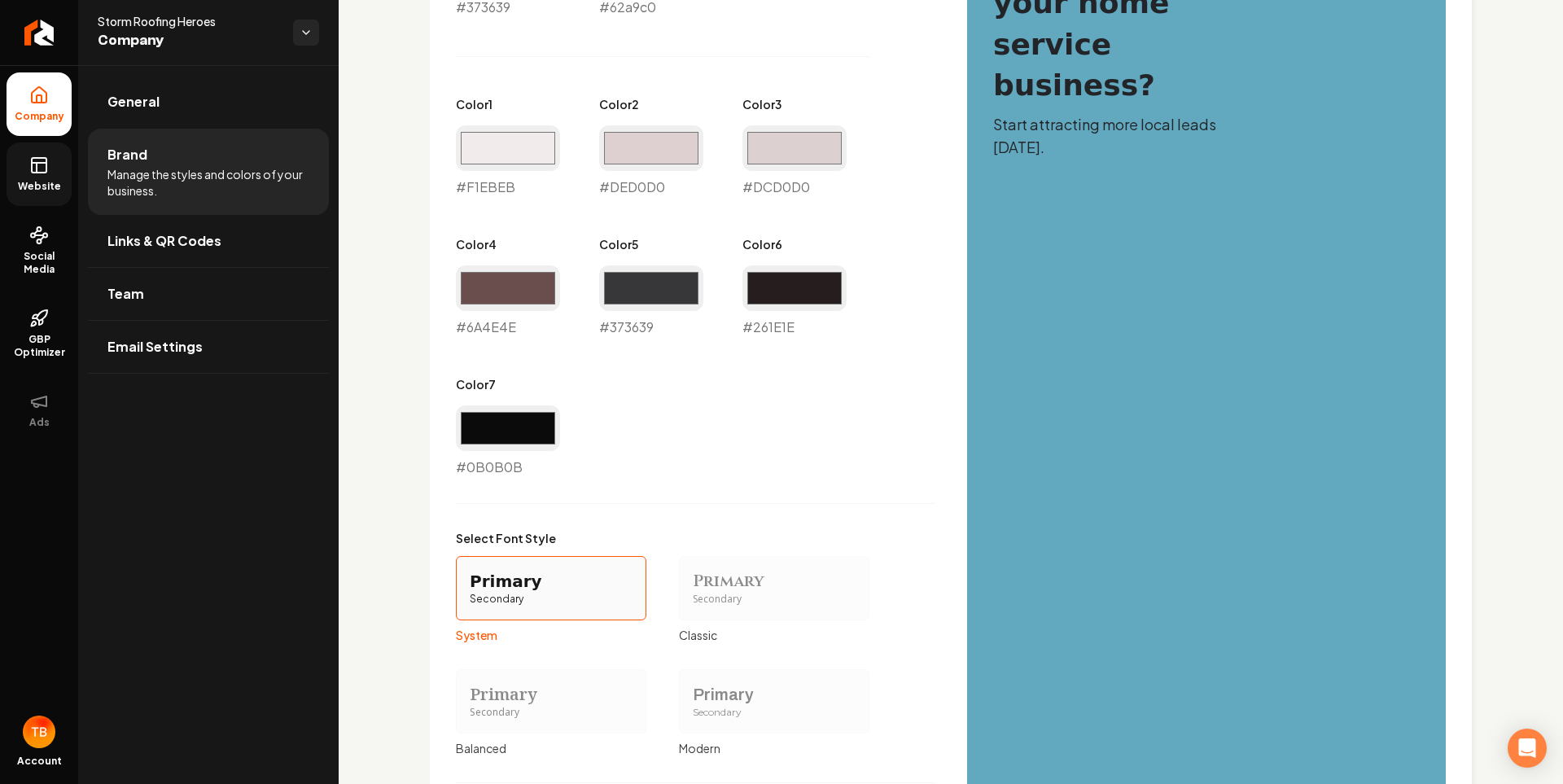
scroll to position [1098, 0]
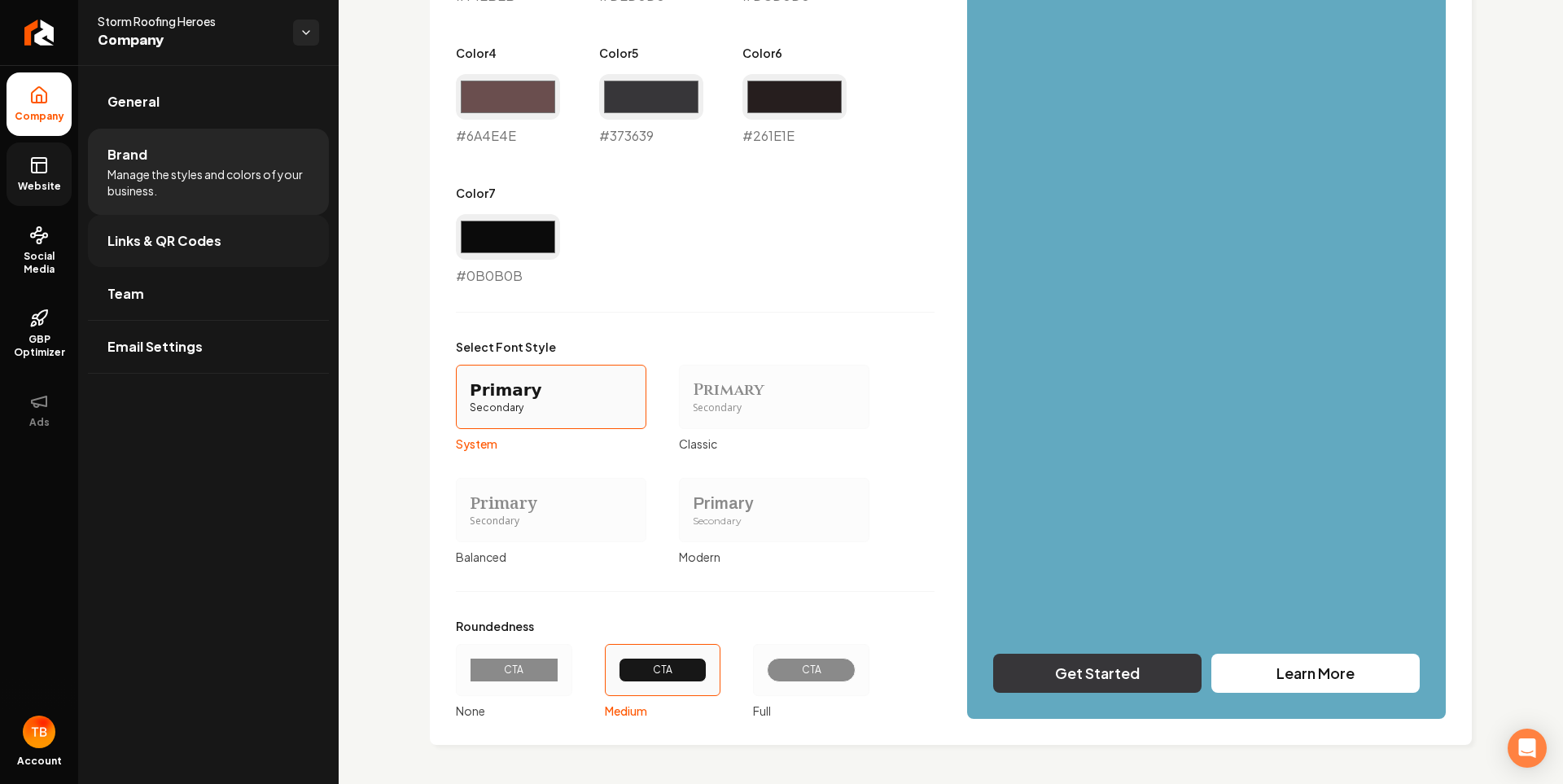
click at [198, 231] on span "Links & QR Codes" at bounding box center [164, 241] width 114 height 20
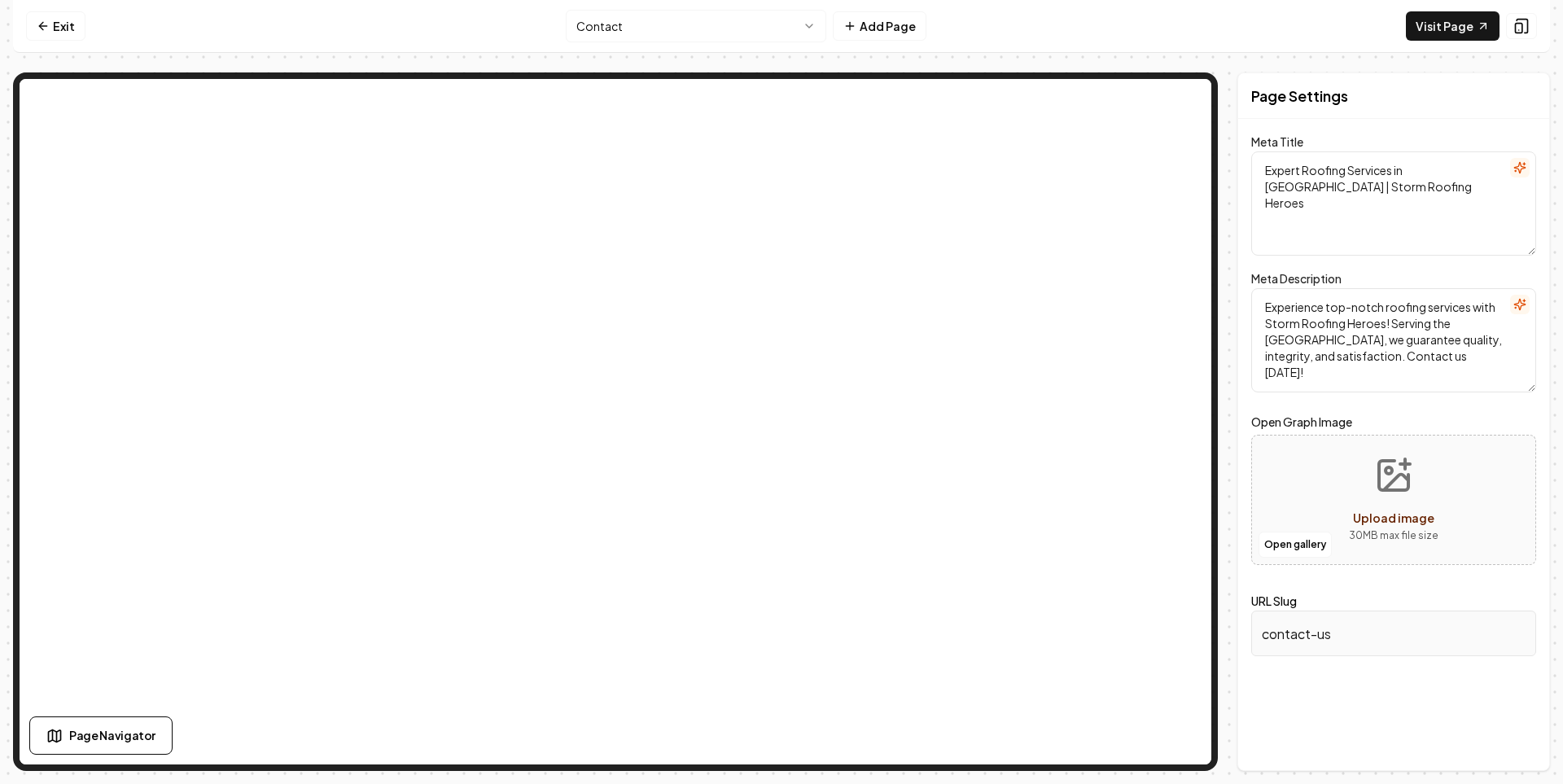
click at [1265, 172] on textarea "Expert Roofing Services in DFW | Storm Roofing Heroes" at bounding box center [1393, 203] width 285 height 104
click at [1376, 175] on textarea "Expert Roofing Services in DFW | Storm Roofing Heroes" at bounding box center [1393, 203] width 285 height 104
paste textarea "Contact Storm Roofing Heroes | Expert Roofing Services DFW"
type textarea "Contact Storm Roofing Heroes | Expert Roofing Services DFW"
click at [1513, 741] on button "Save" at bounding box center [1512, 742] width 48 height 30
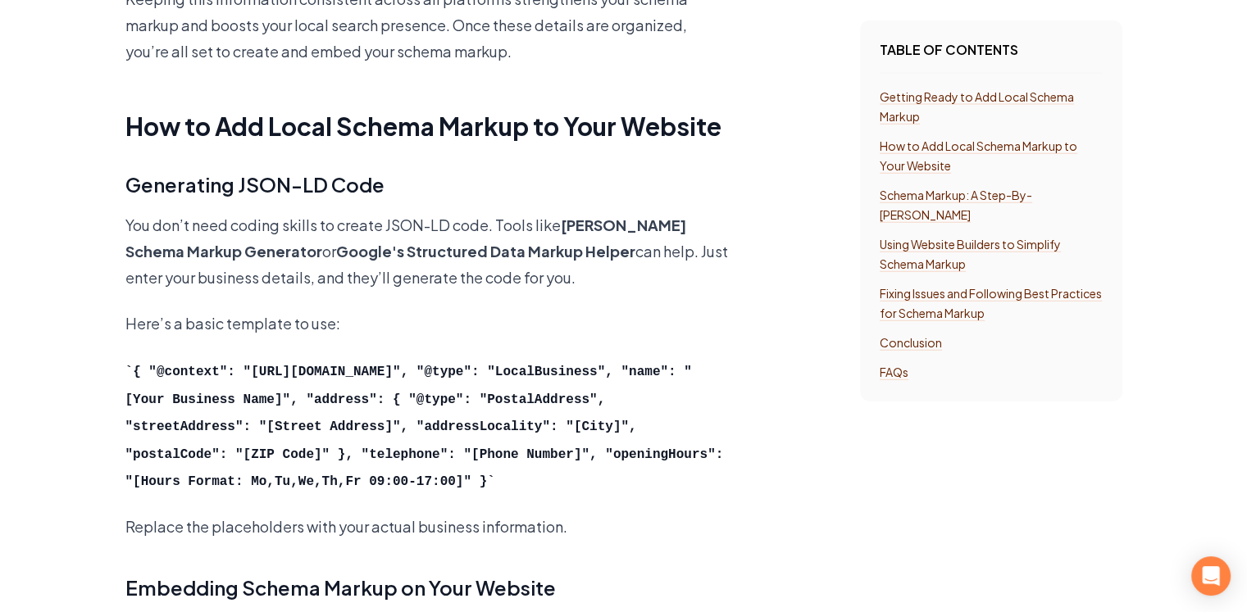
scroll to position [3854, 0]
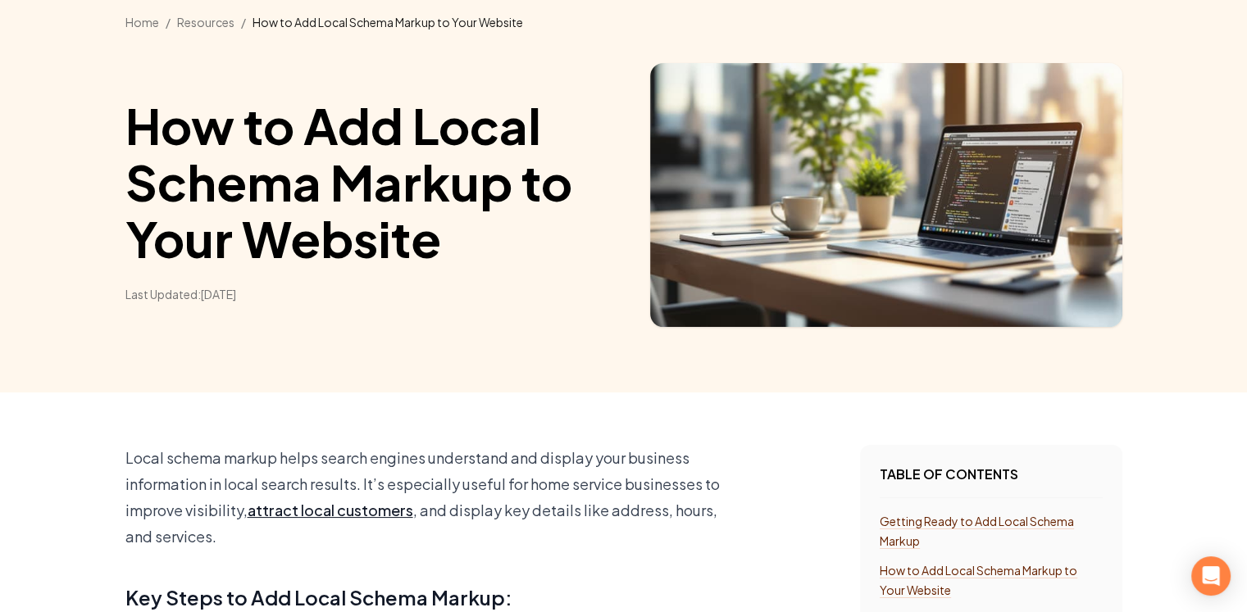
scroll to position [82, 0]
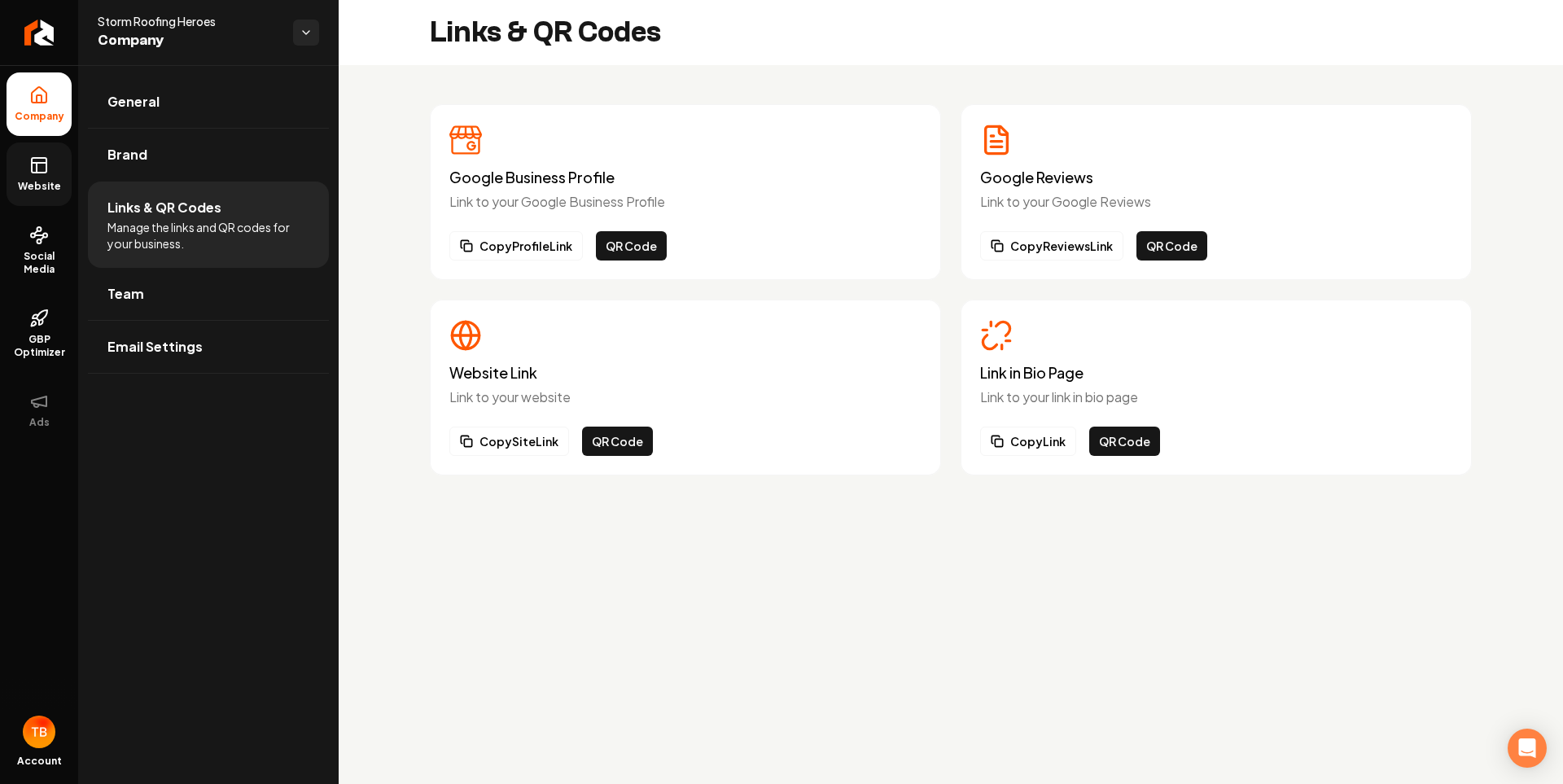
click at [37, 196] on link "Website" at bounding box center [40, 174] width 66 height 64
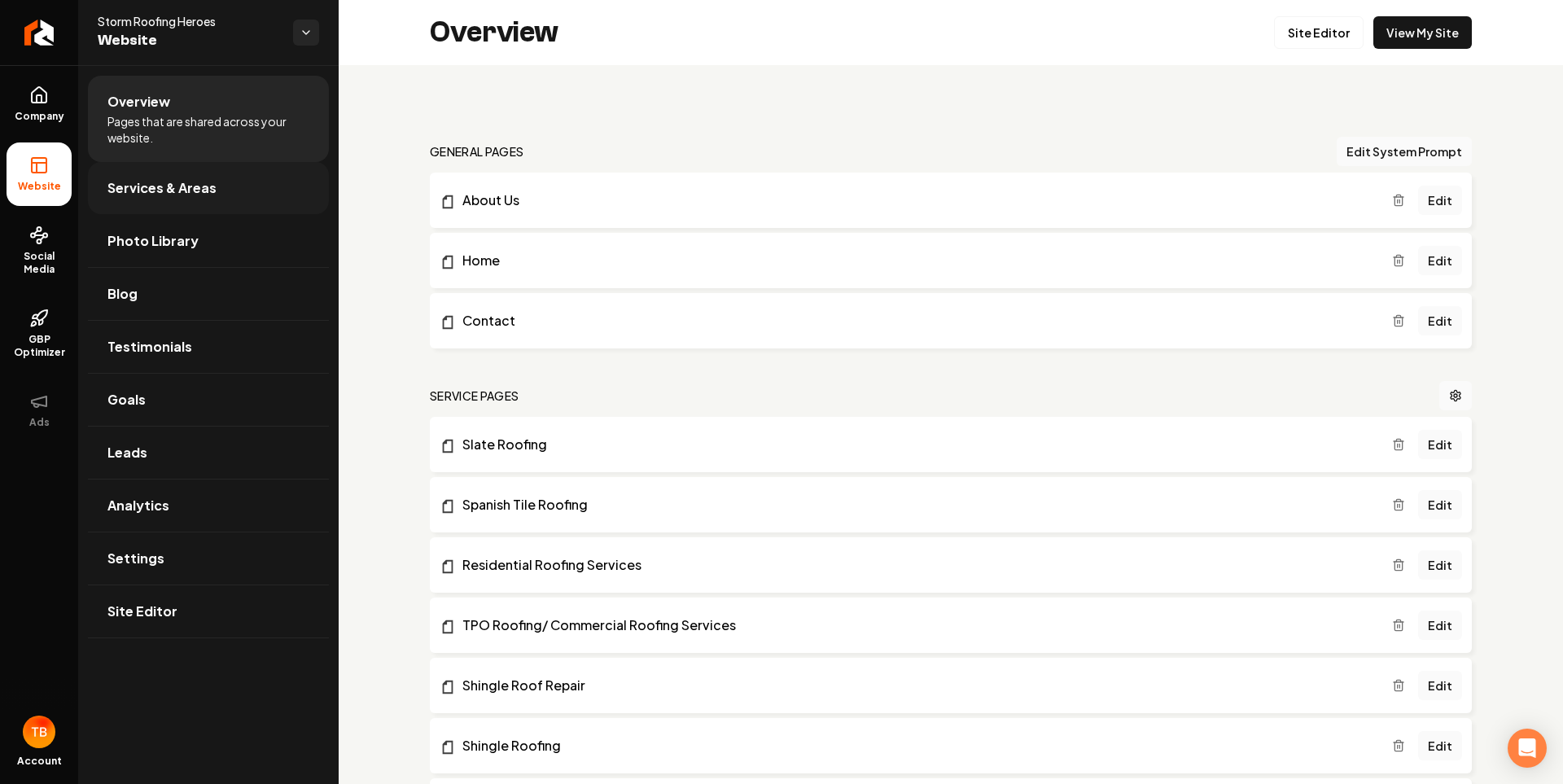
click at [131, 193] on span "Services & Areas" at bounding box center [162, 189] width 109 height 20
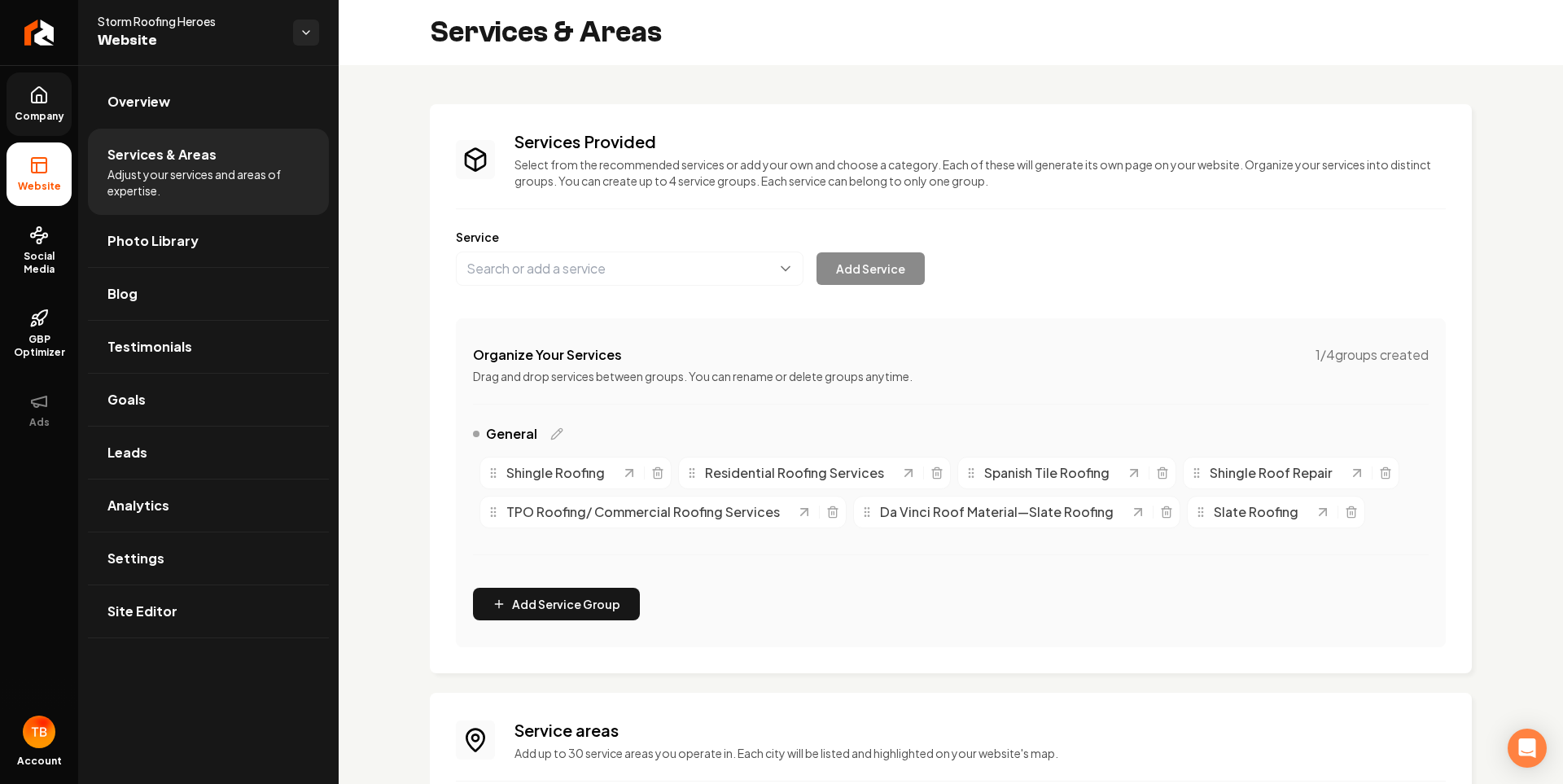
click at [42, 111] on span "Company" at bounding box center [39, 116] width 63 height 13
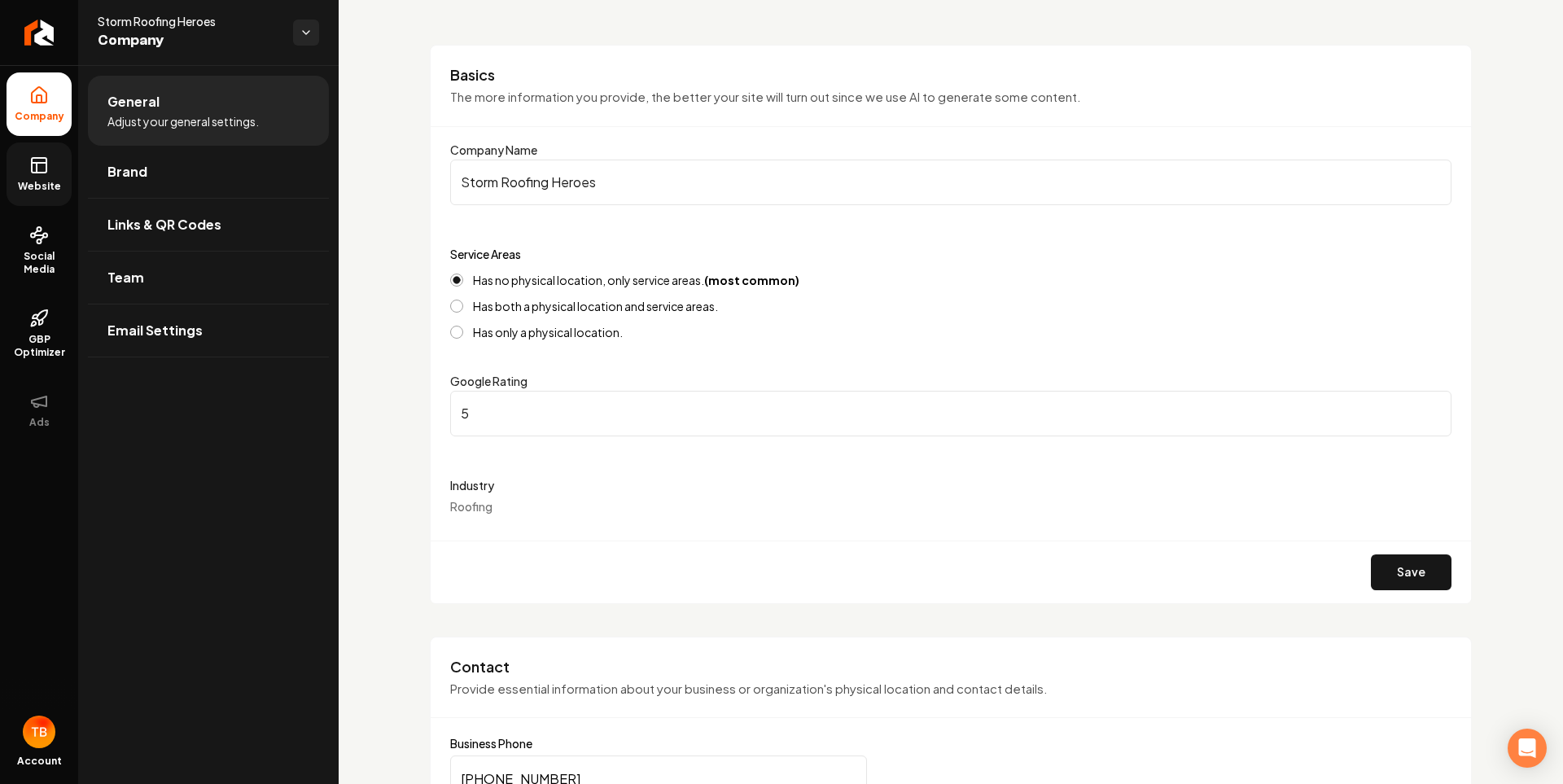
scroll to position [34, 0]
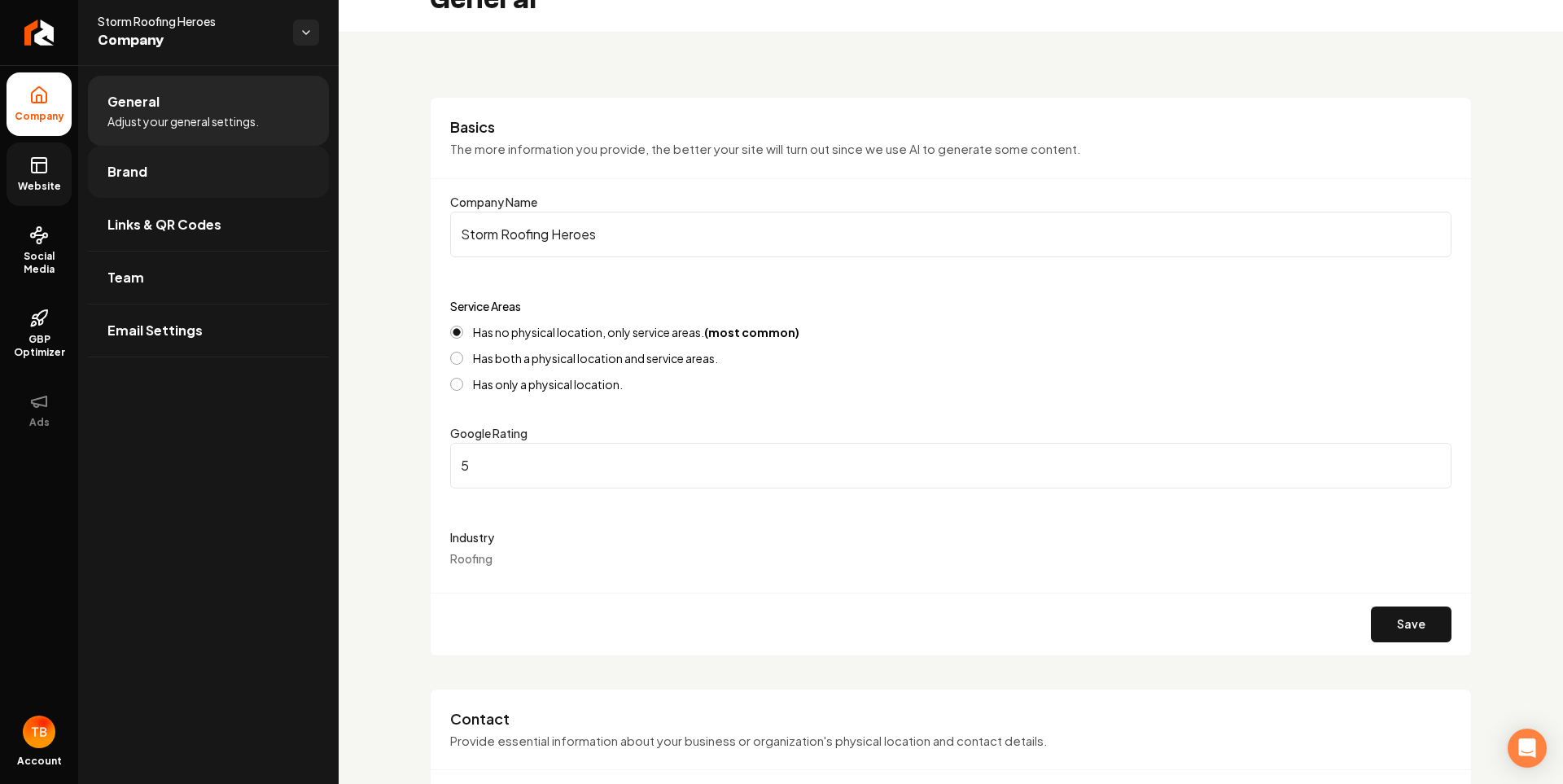
click at [199, 170] on link "Brand" at bounding box center [209, 172] width 241 height 52
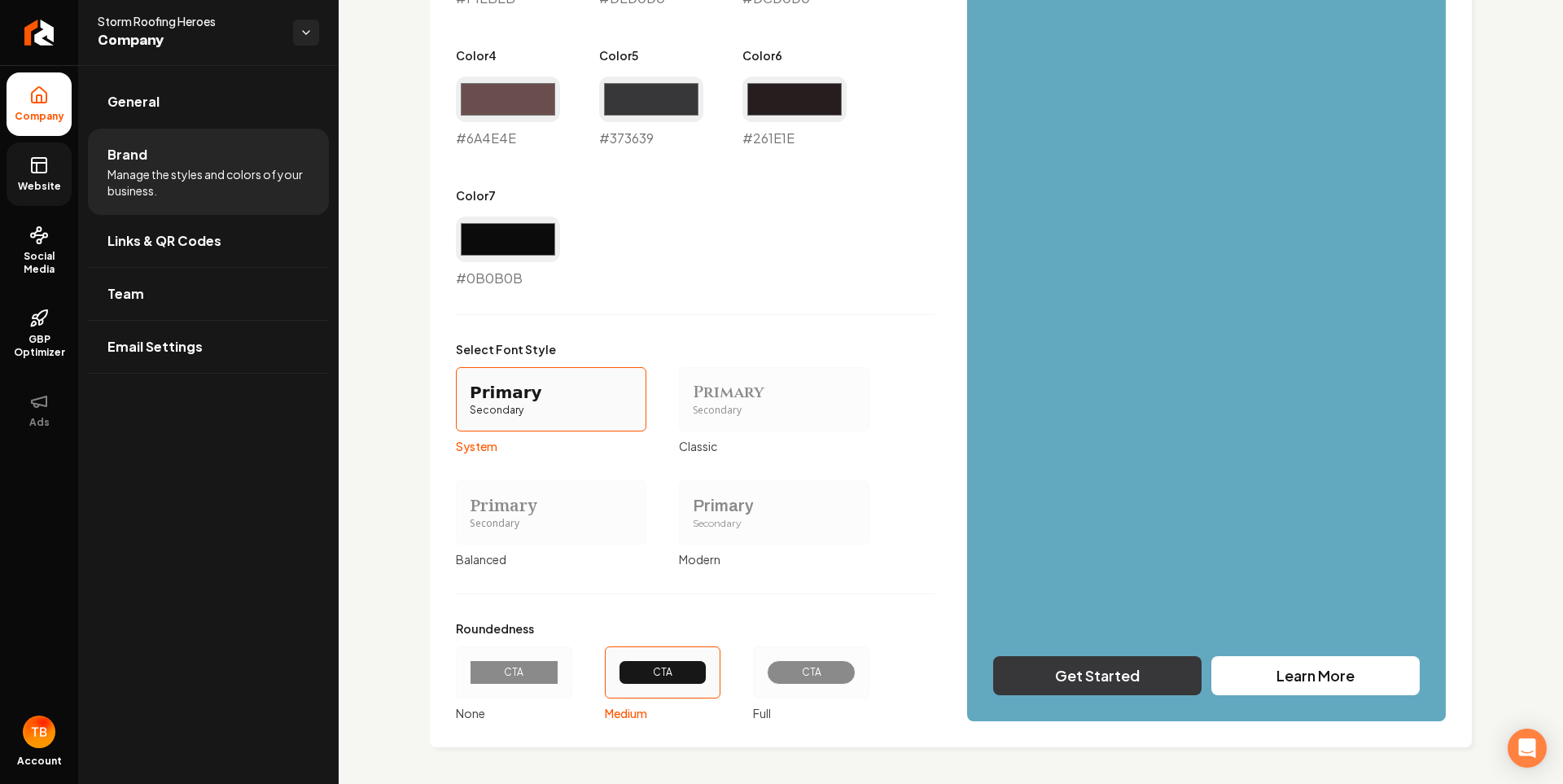
scroll to position [1098, 0]
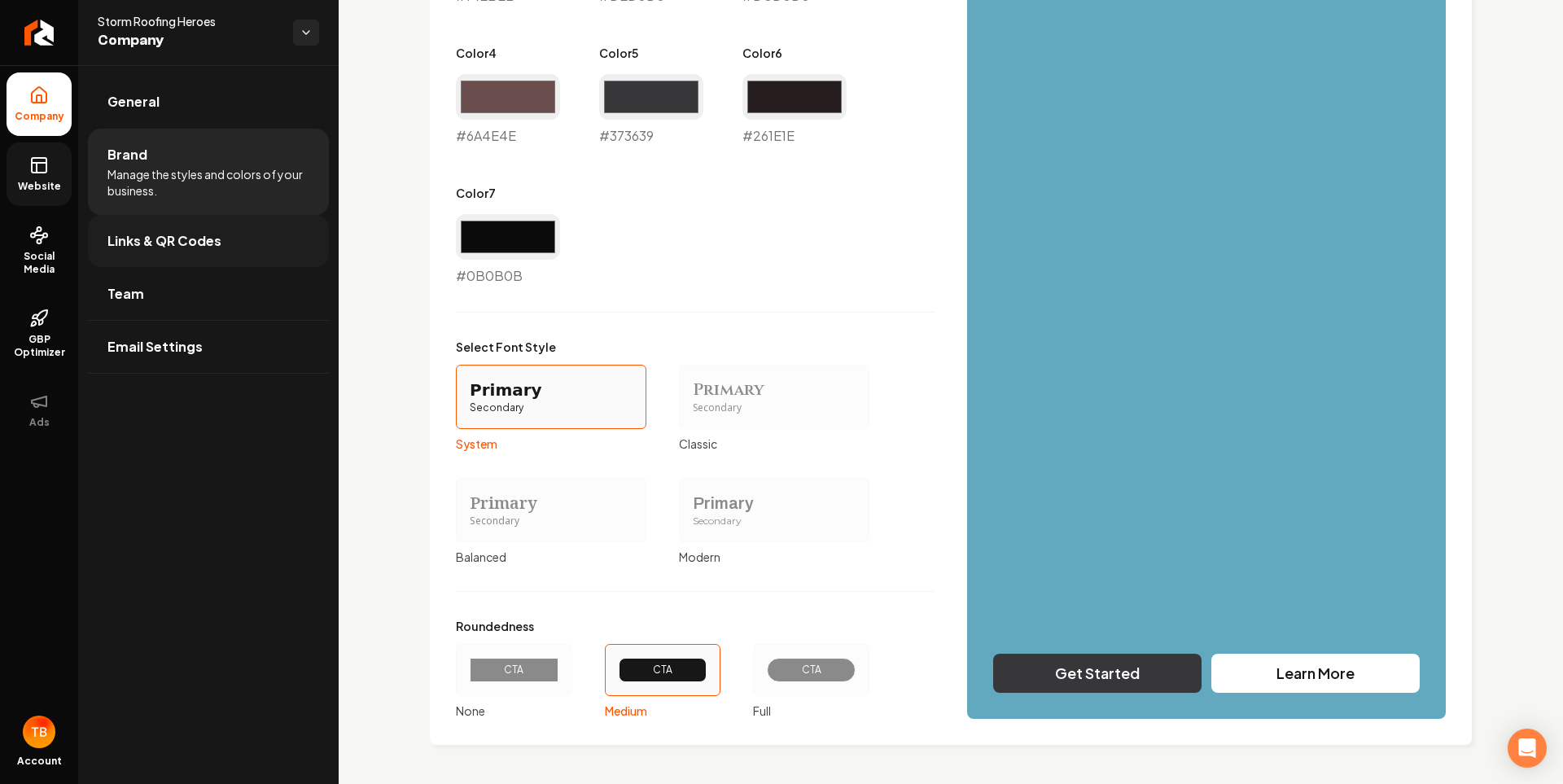
click at [161, 250] on span "Links & QR Codes" at bounding box center [164, 241] width 114 height 20
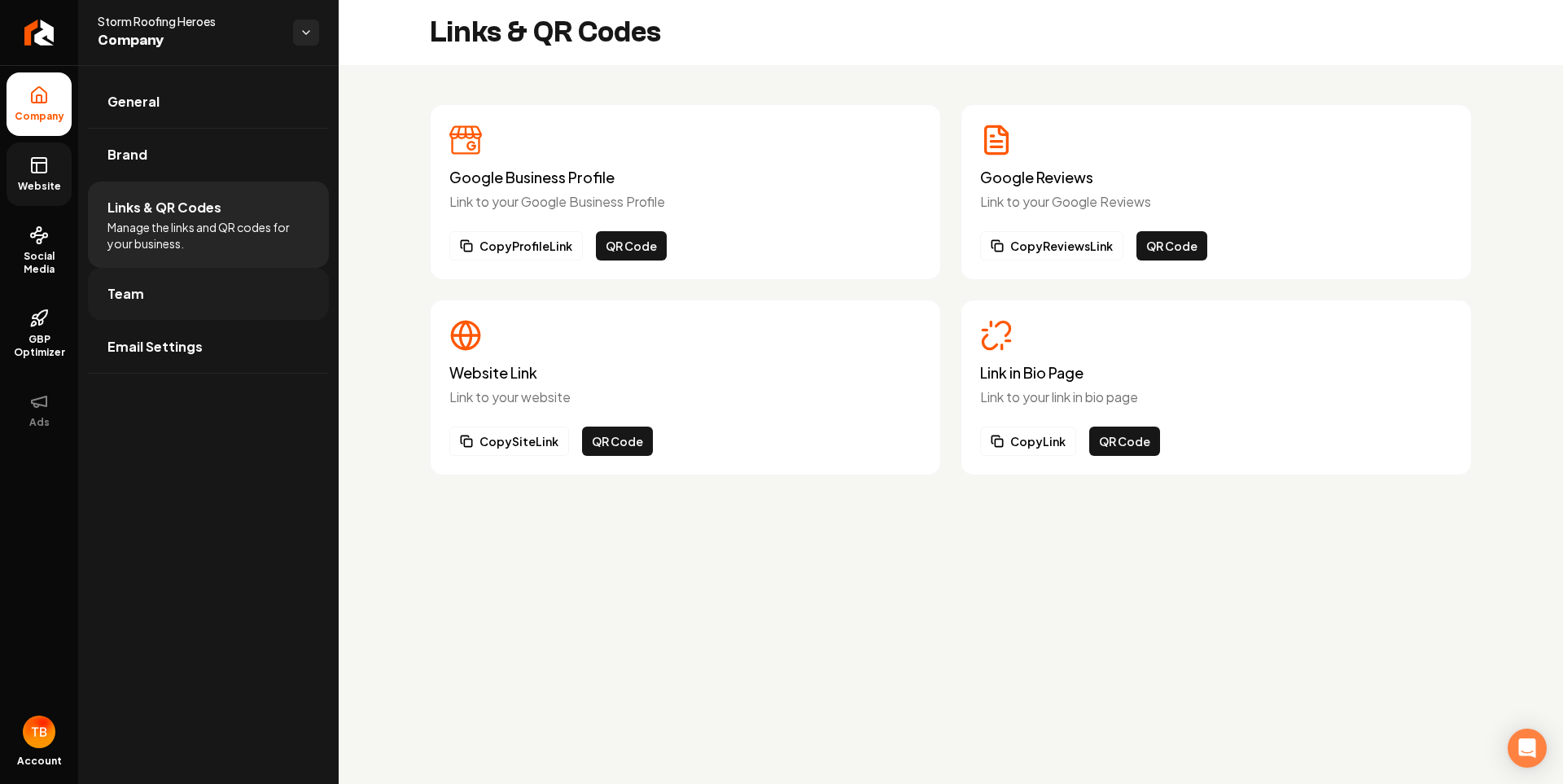
click at [161, 286] on link "Team" at bounding box center [209, 294] width 241 height 52
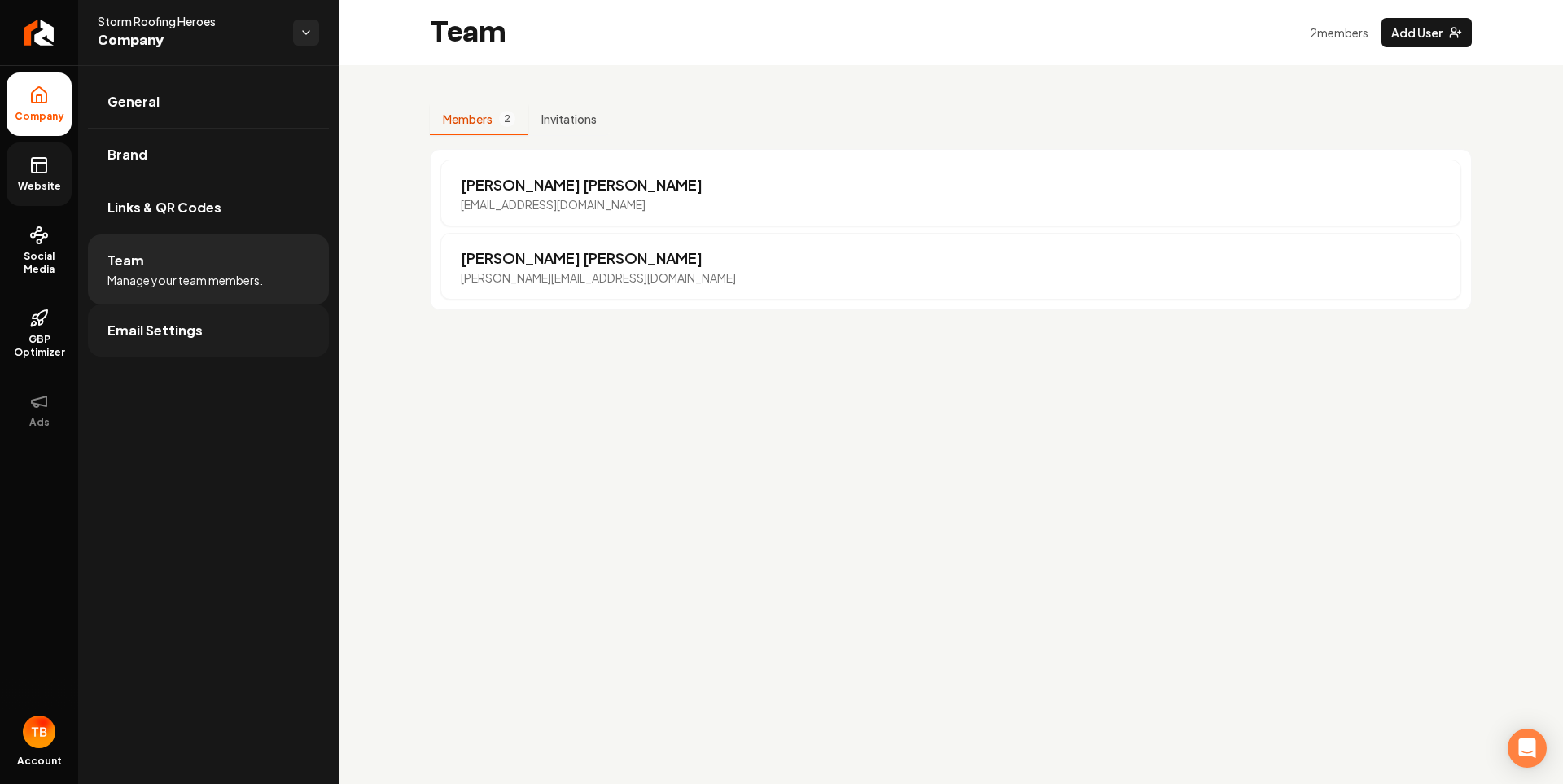
click at [164, 326] on span "Email Settings" at bounding box center [155, 330] width 95 height 20
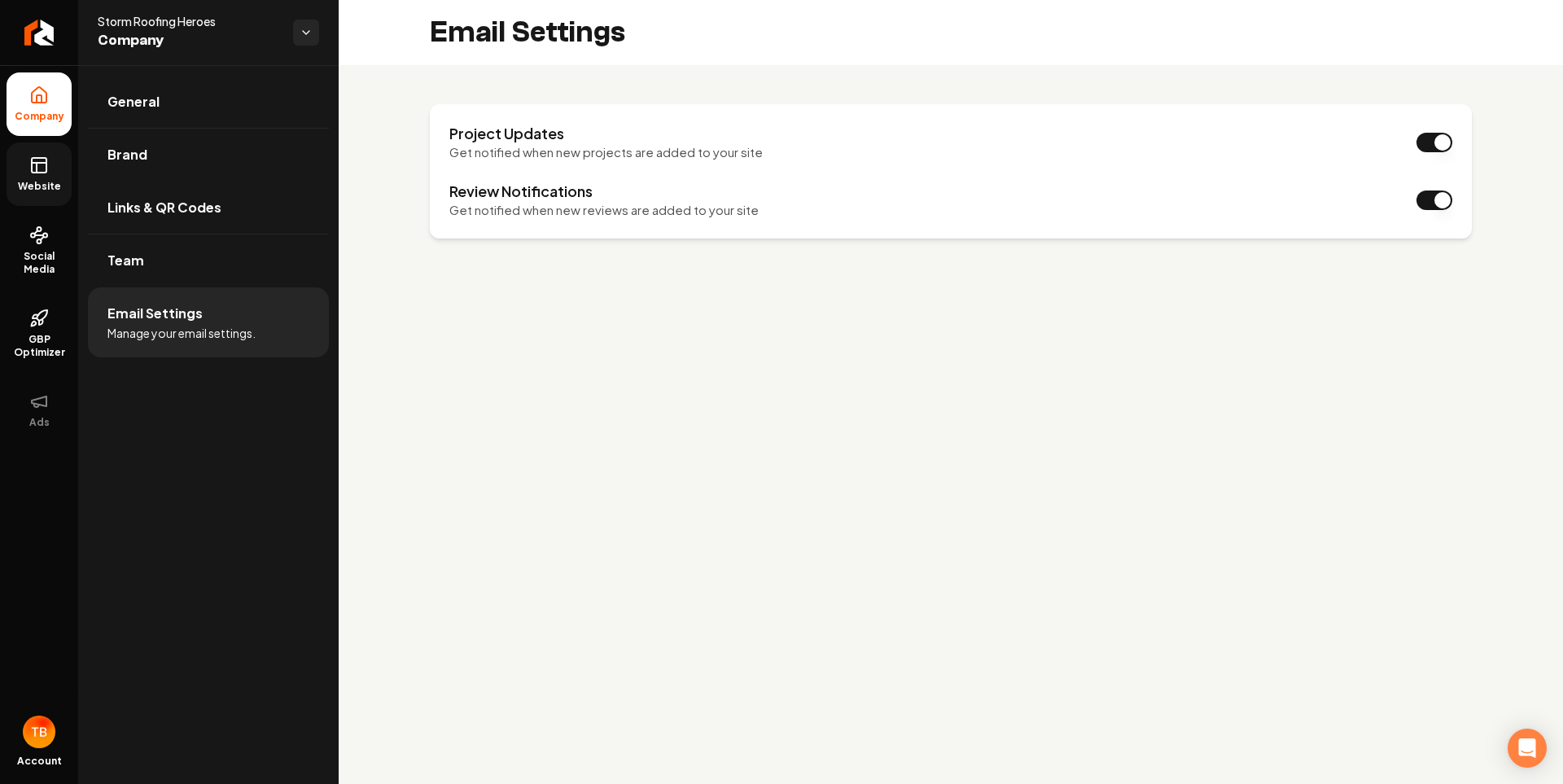
click at [39, 141] on ul "Company Website Social Media GBP Optimizer Ads" at bounding box center [39, 257] width 78 height 383
click at [39, 180] on span "Website" at bounding box center [39, 186] width 57 height 13
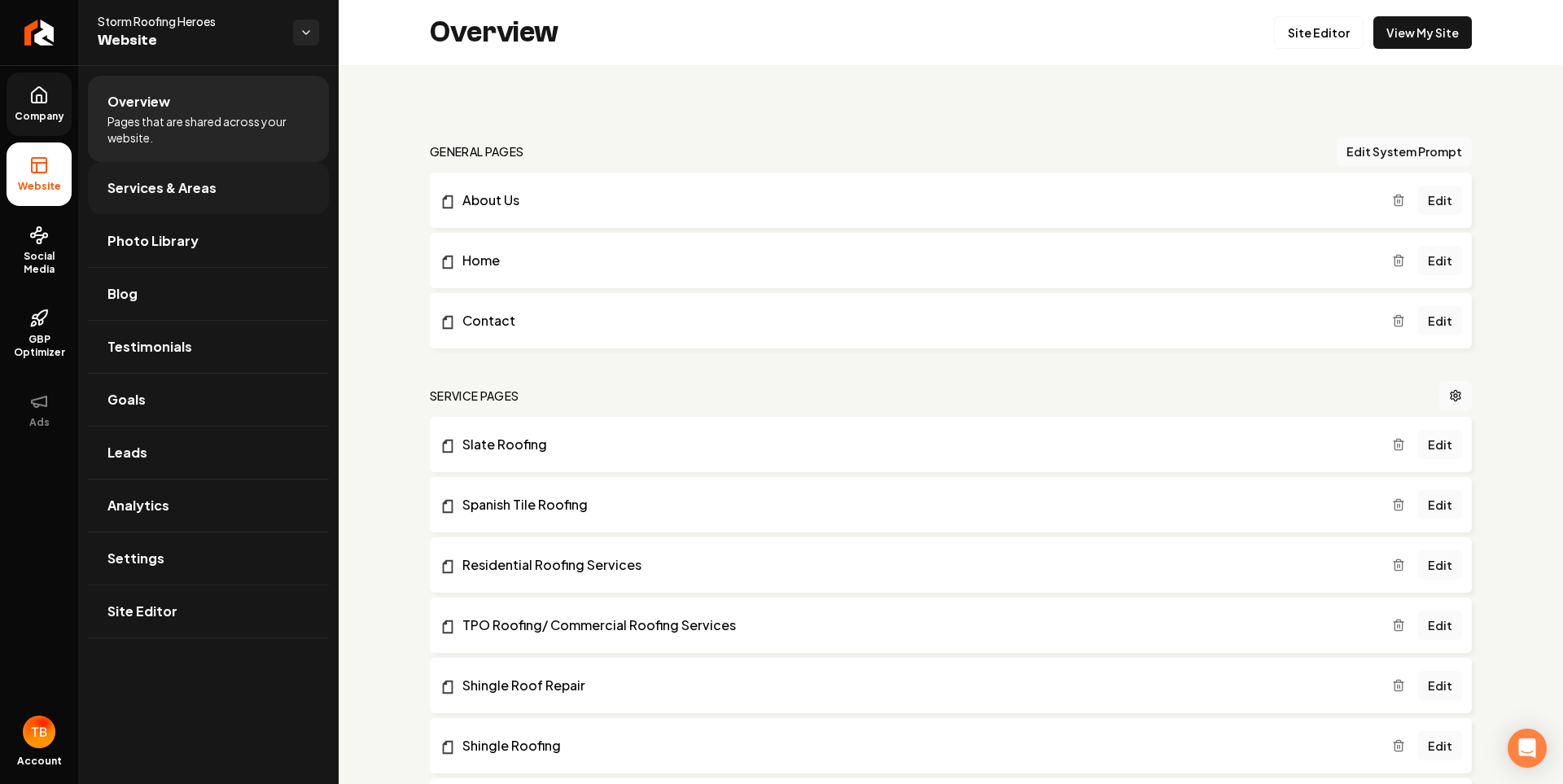
click at [139, 201] on link "Services & Areas" at bounding box center [209, 188] width 241 height 52
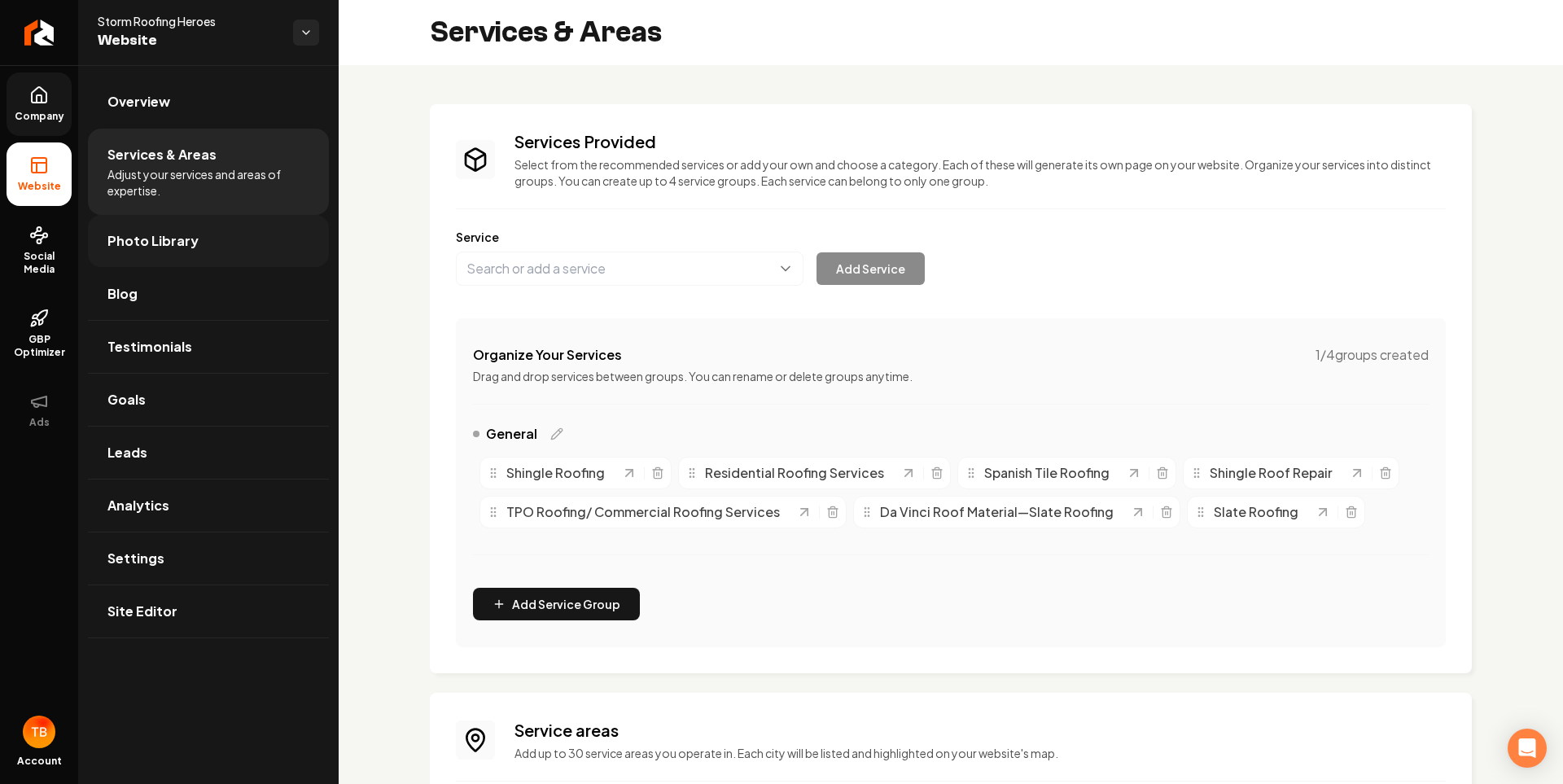
click at [139, 223] on link "Photo Library" at bounding box center [209, 240] width 241 height 52
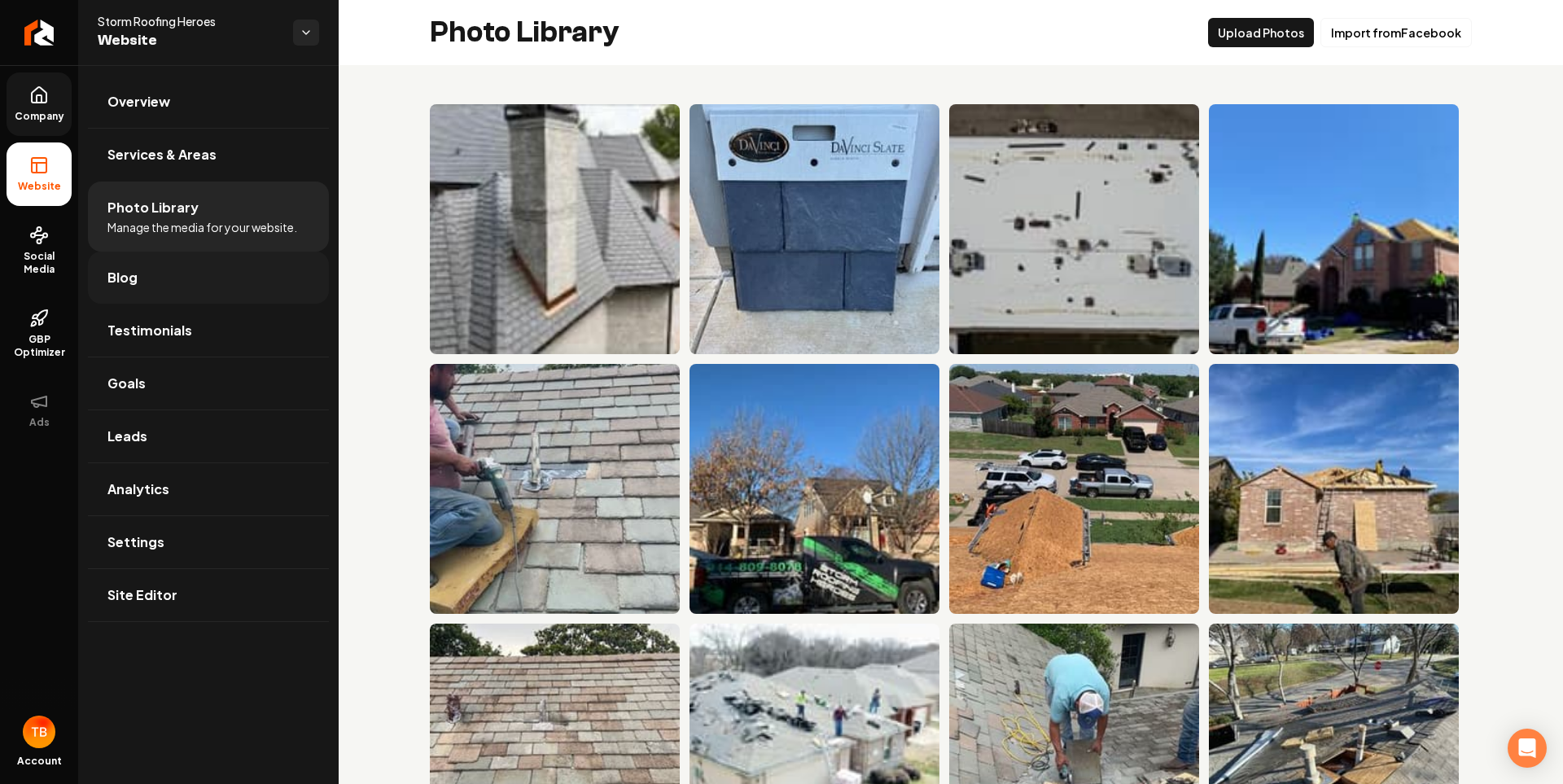
click at [131, 280] on span "Blog" at bounding box center [122, 278] width 30 height 20
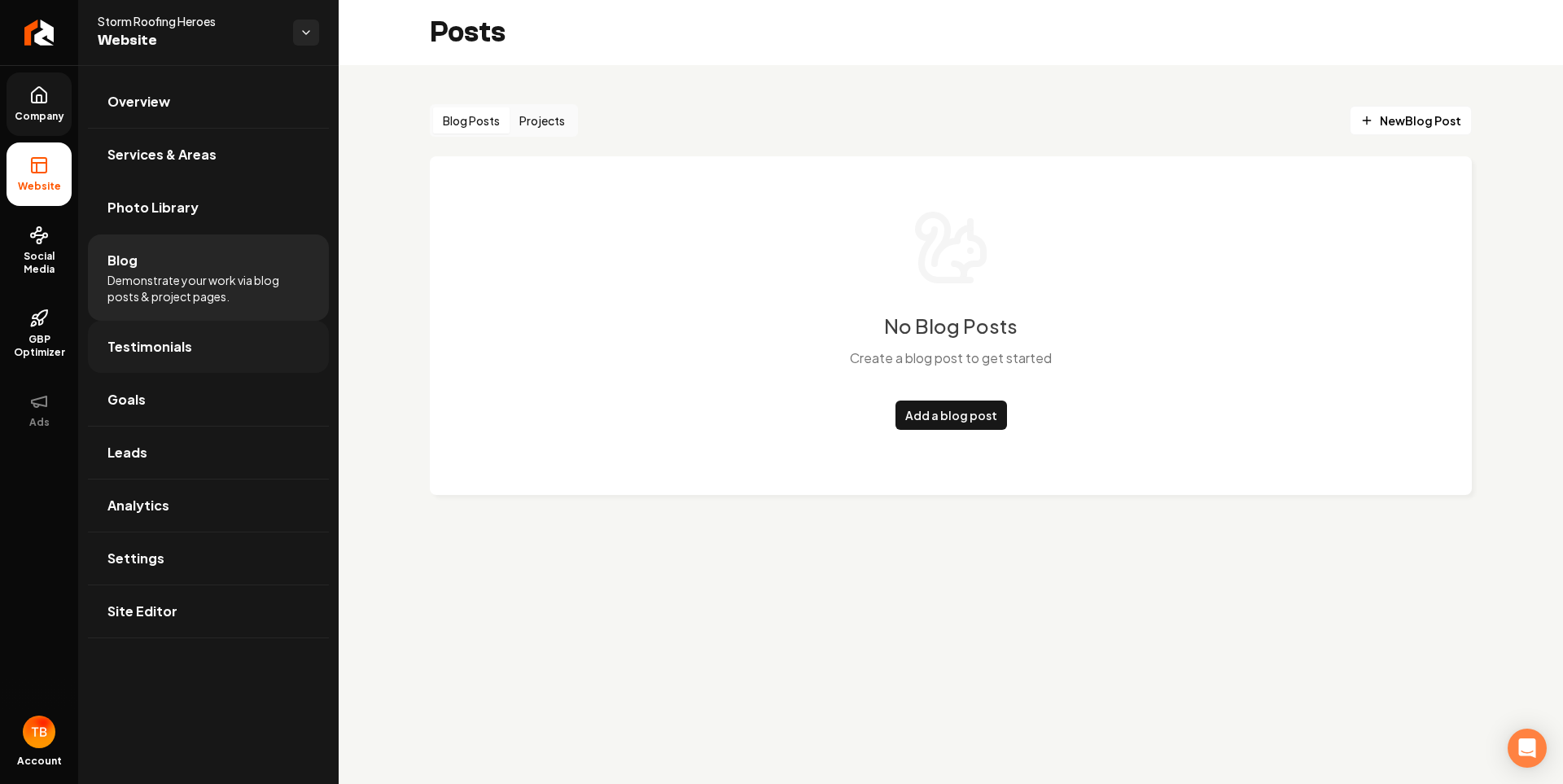
click at [146, 341] on span "Testimonials" at bounding box center [149, 346] width 84 height 20
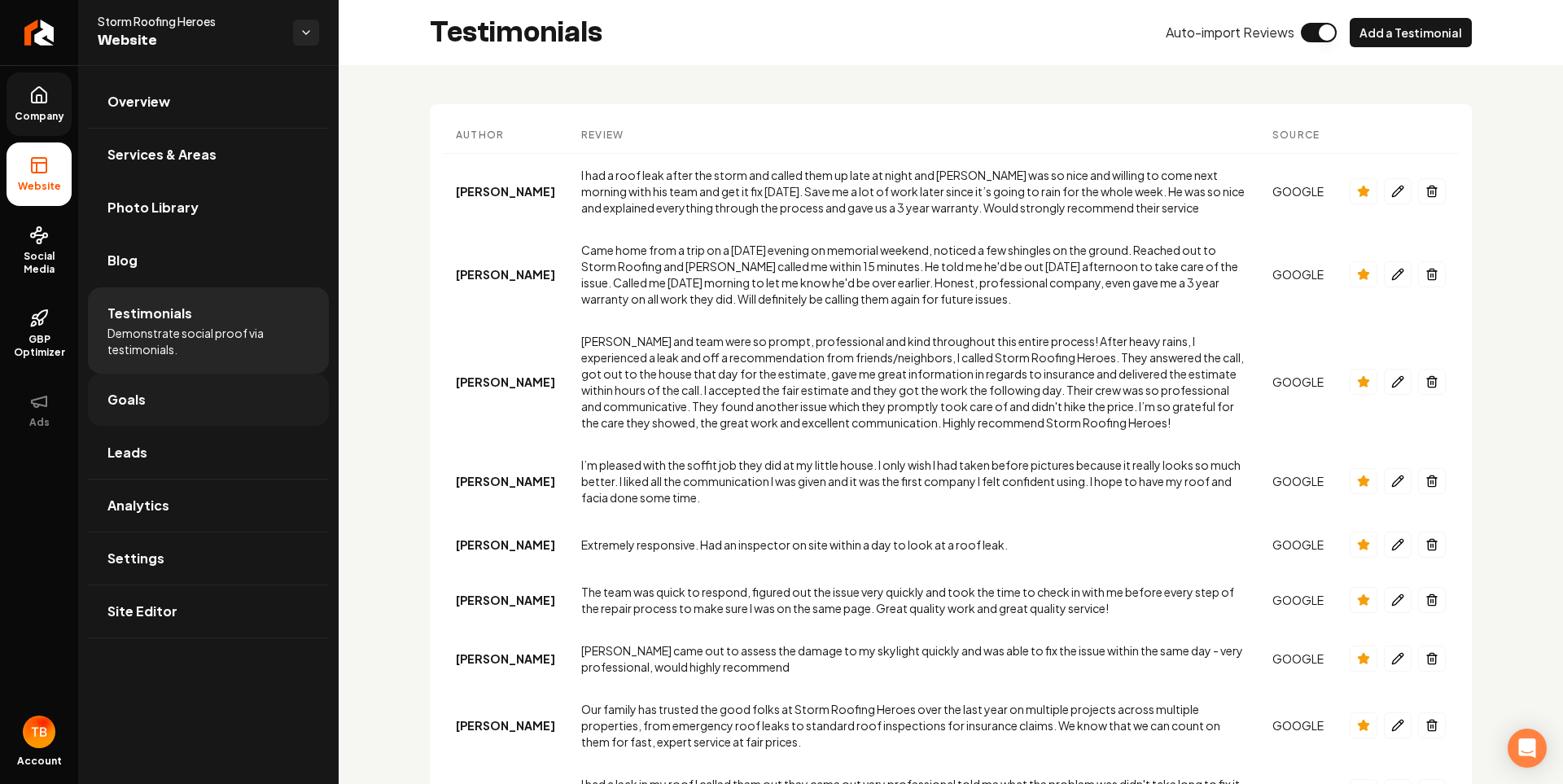
click at [142, 384] on link "Goals" at bounding box center [209, 399] width 241 height 52
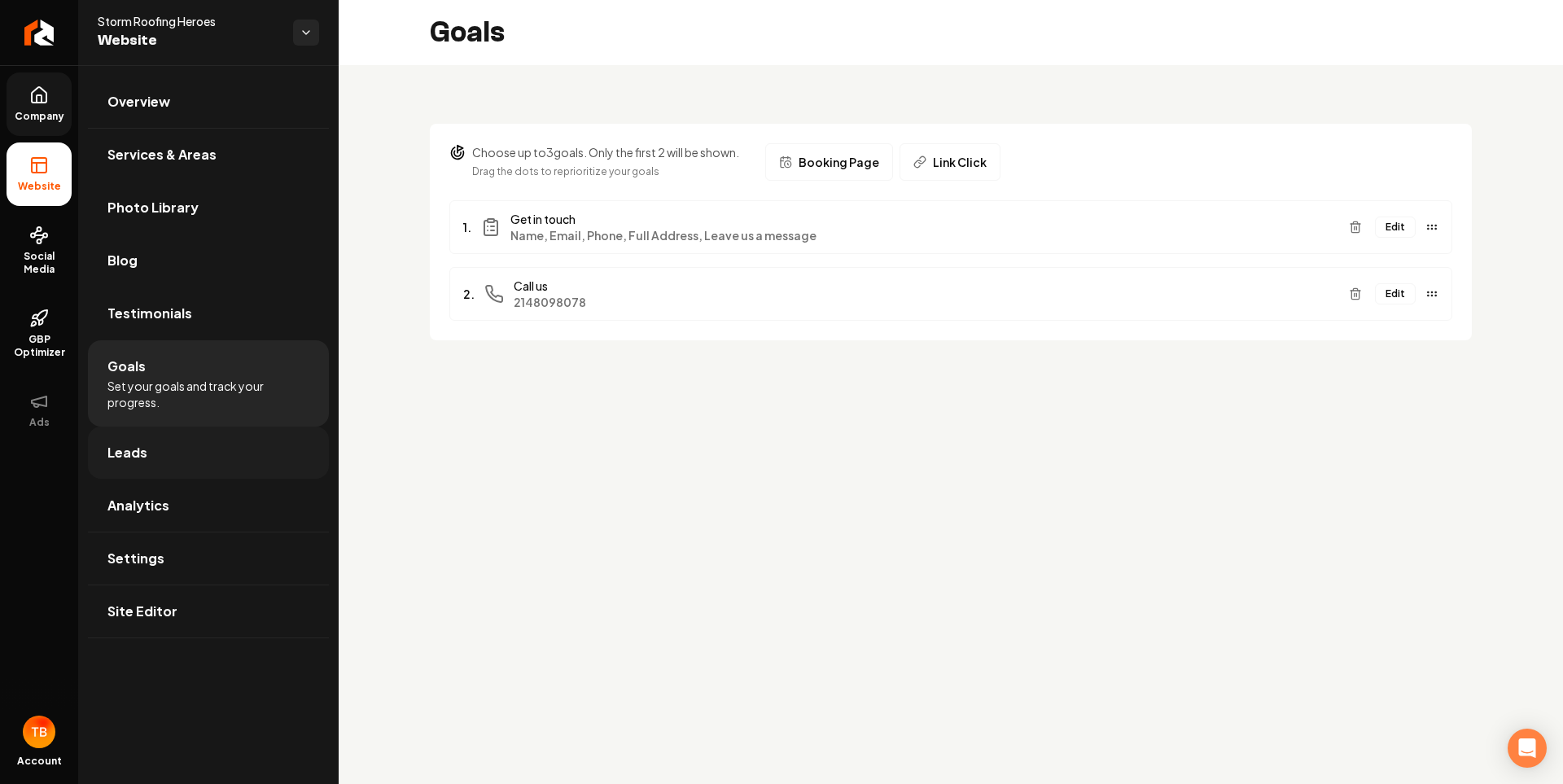
click at [146, 445] on link "Leads" at bounding box center [209, 453] width 241 height 52
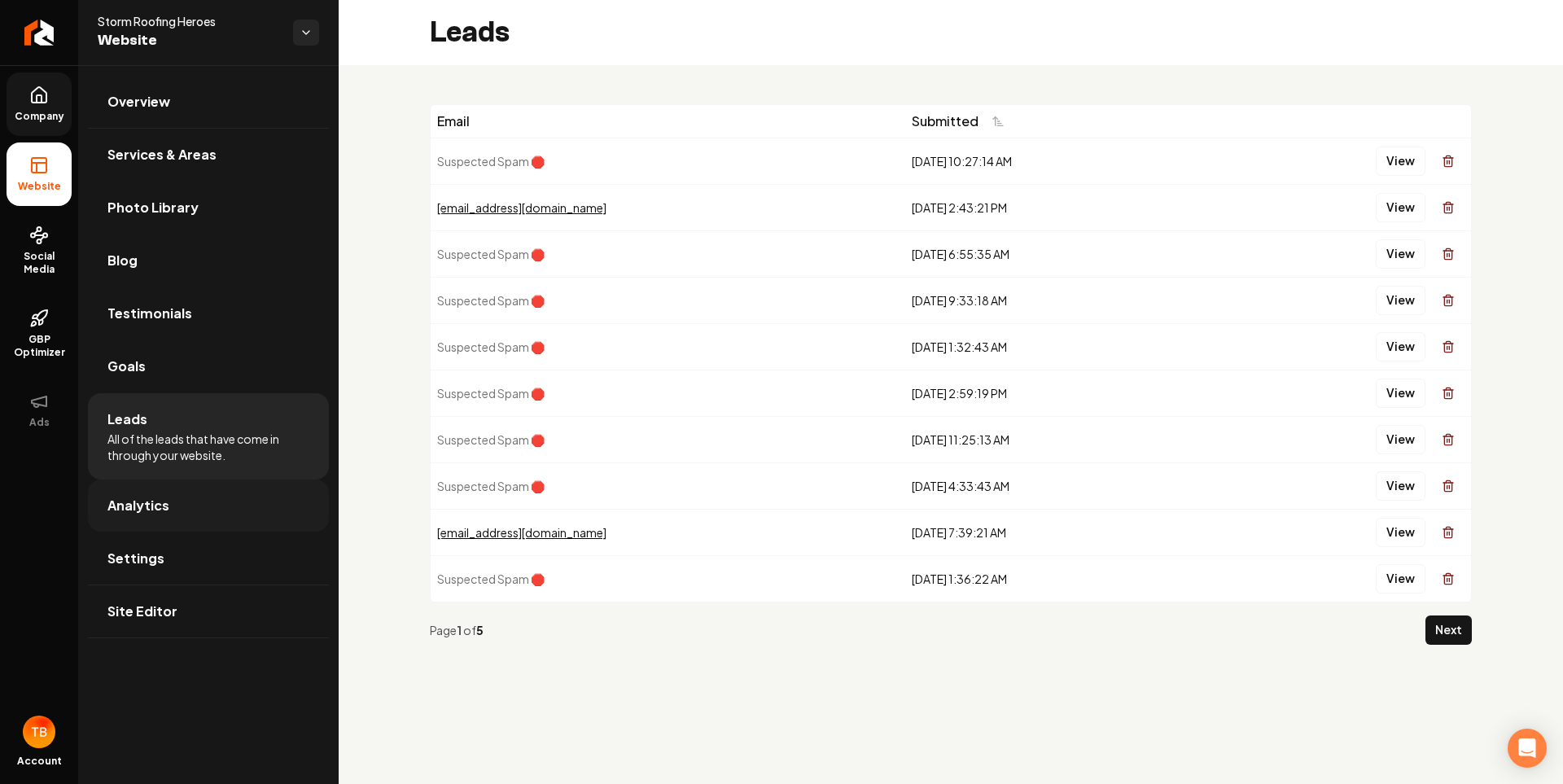
click at [163, 497] on span "Analytics" at bounding box center [138, 505] width 62 height 20
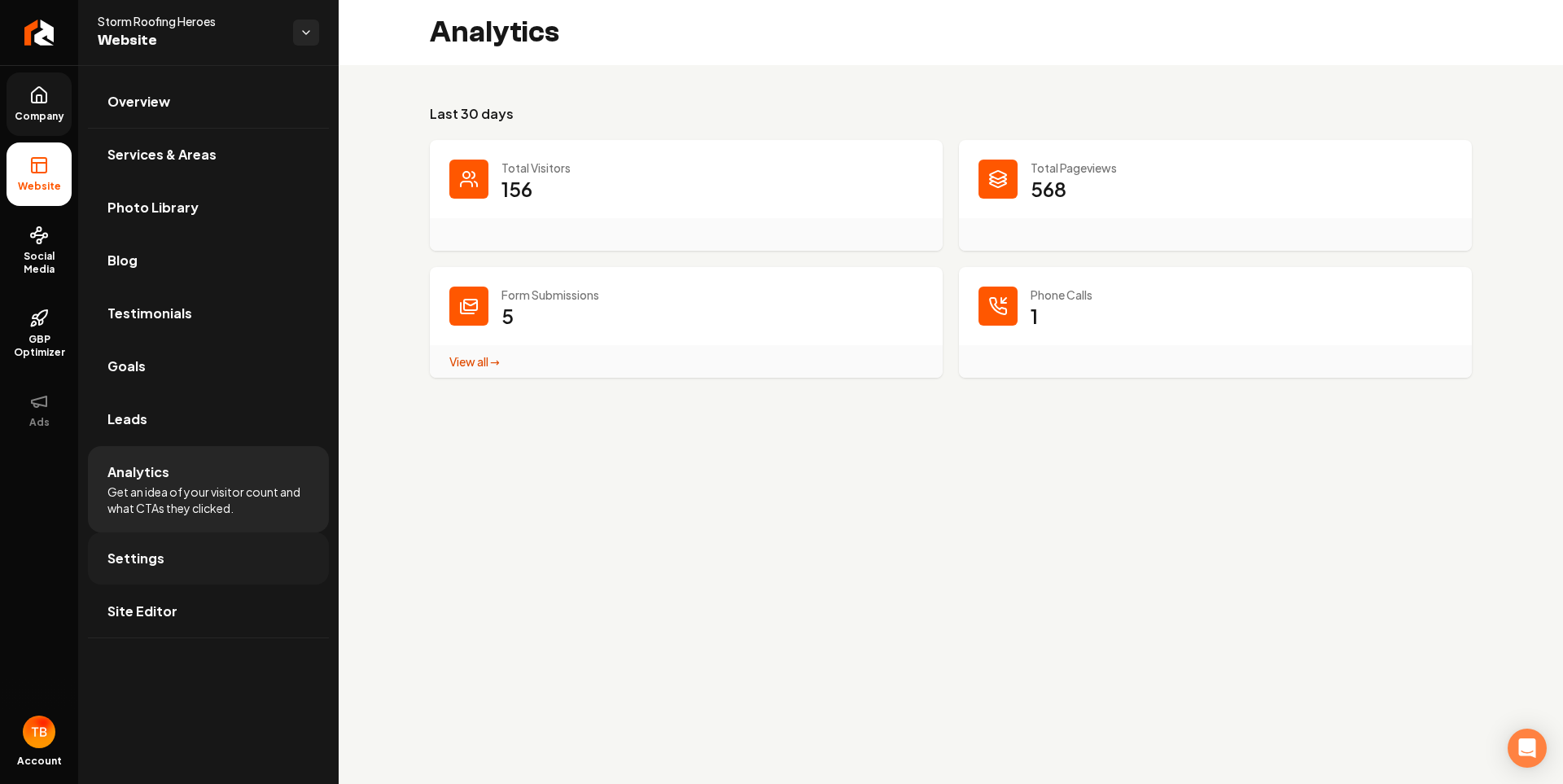
click at [128, 564] on span "Settings" at bounding box center [135, 559] width 57 height 20
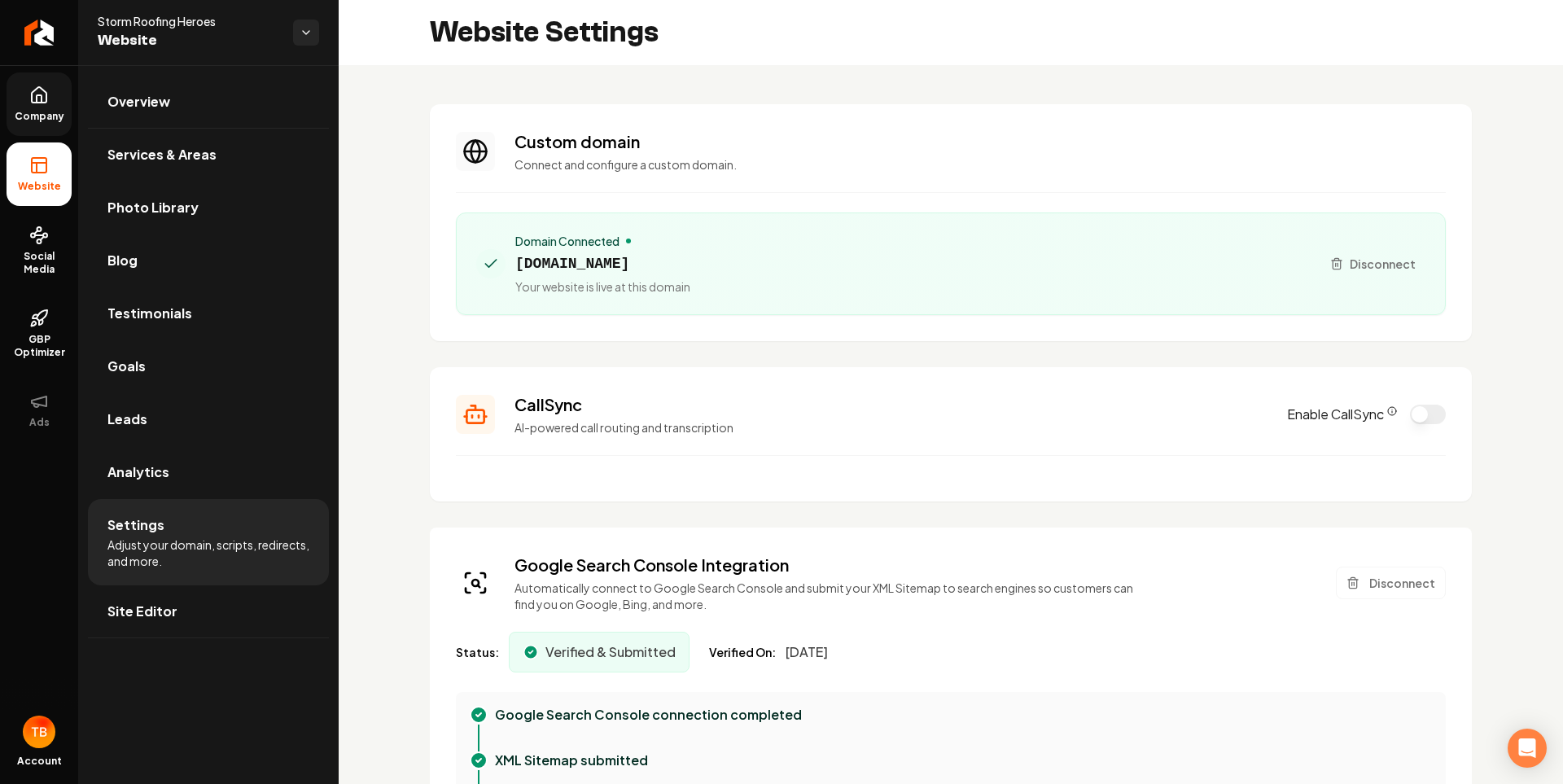
type textarea "**********"
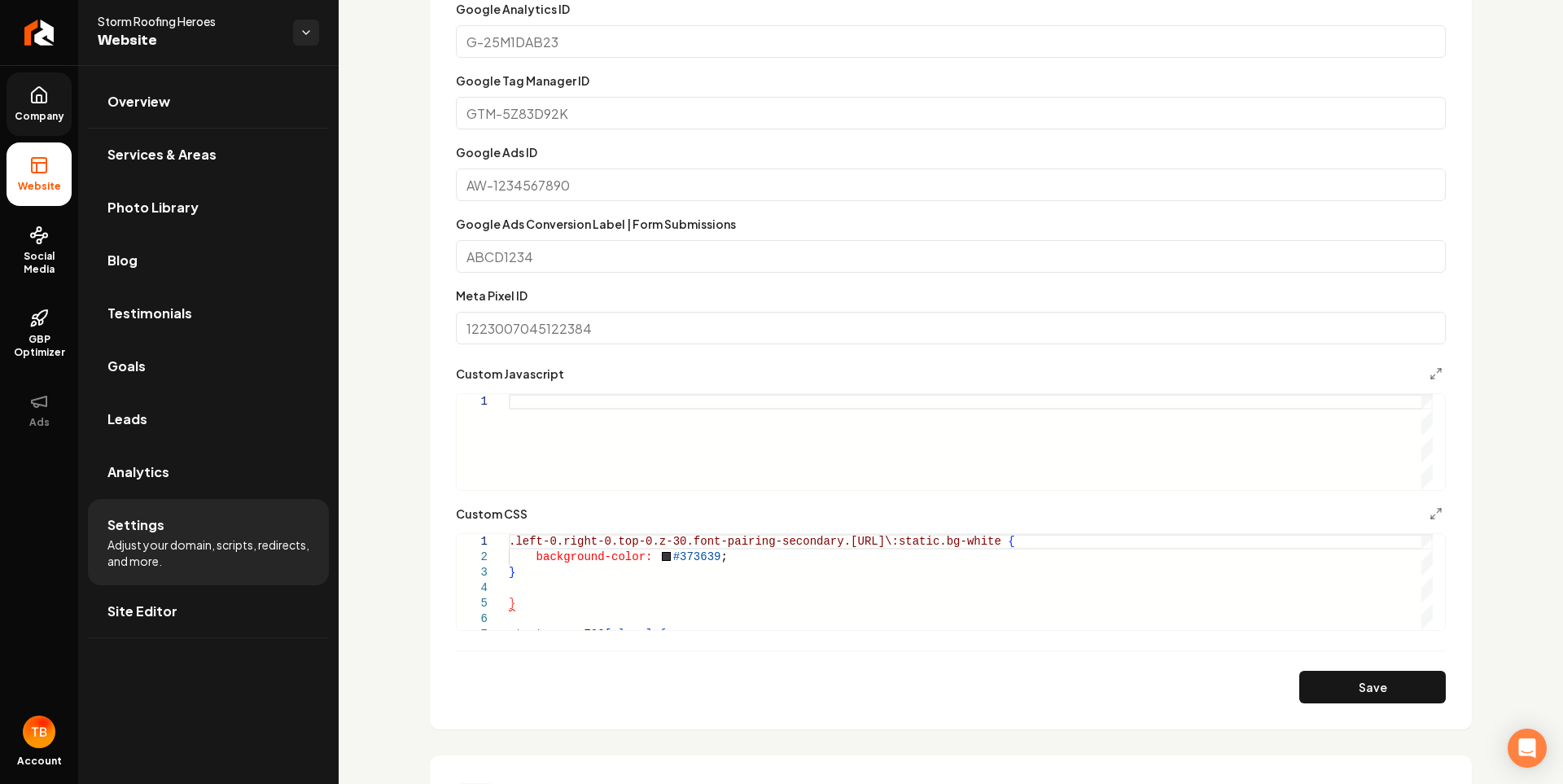
scroll to position [814, 0]
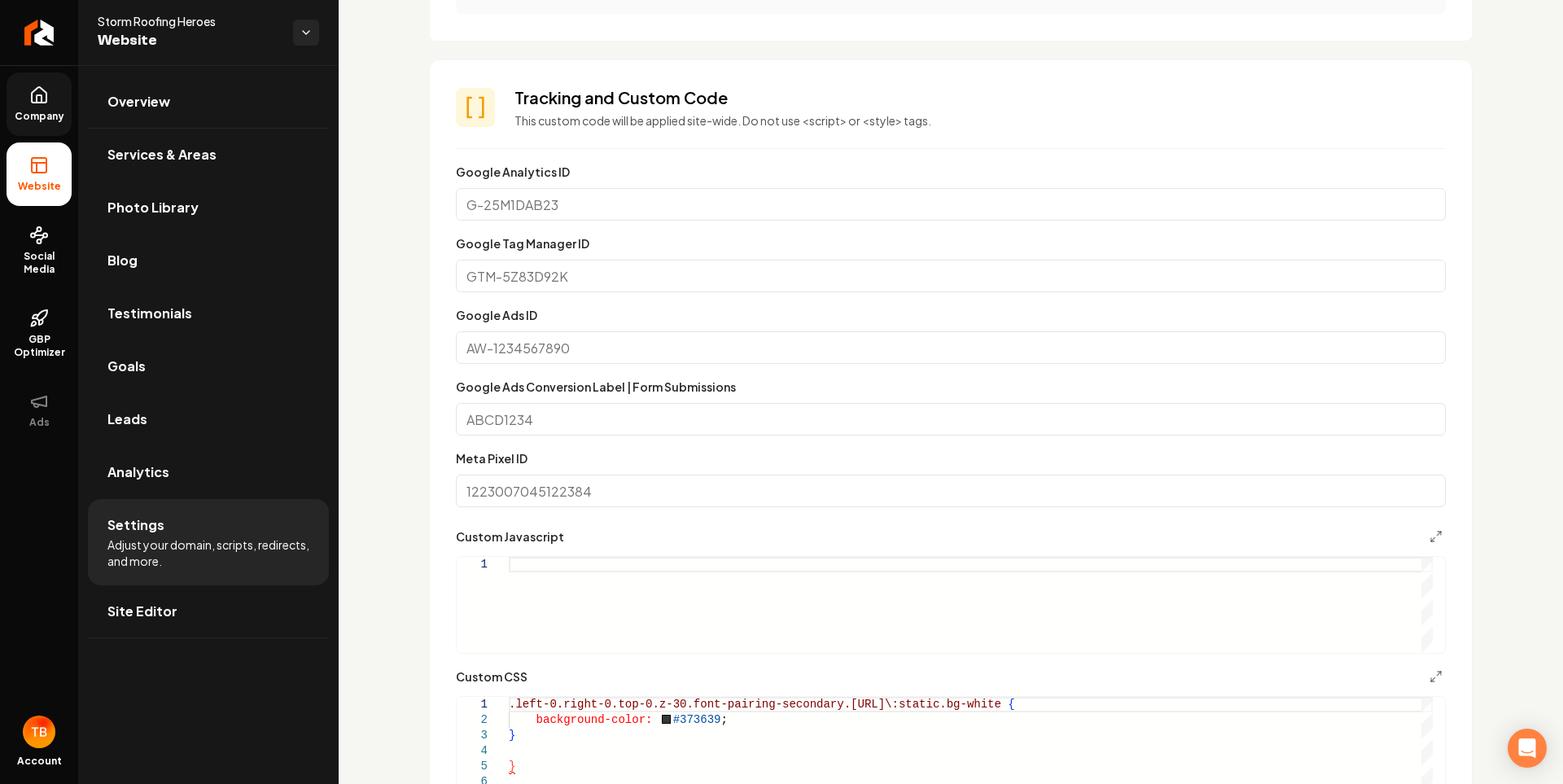
click at [22, 177] on li "Website" at bounding box center [40, 174] width 66 height 64
click at [147, 82] on link "Overview" at bounding box center [209, 101] width 241 height 52
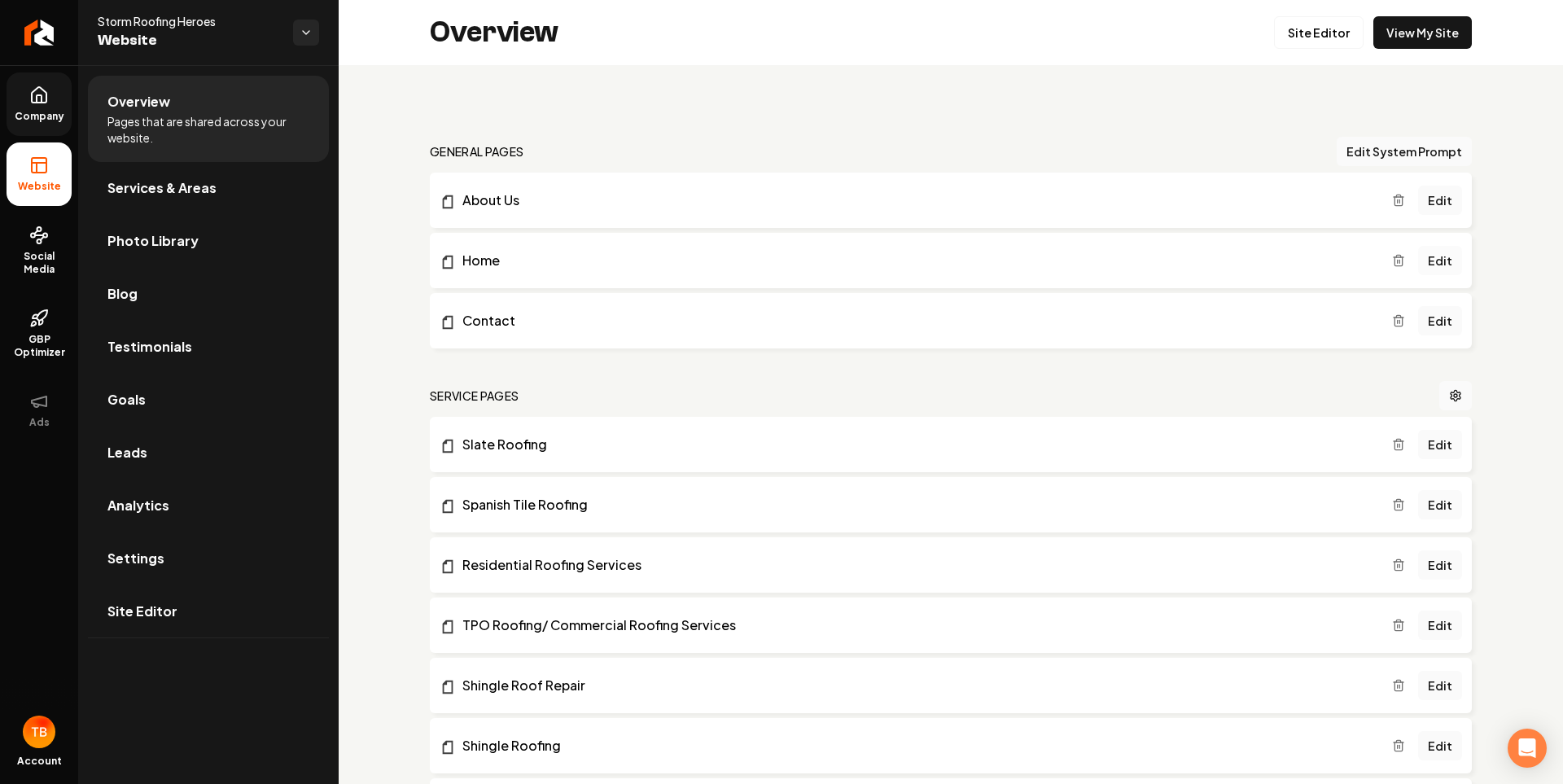
click at [1440, 256] on link "Edit" at bounding box center [1440, 261] width 44 height 30
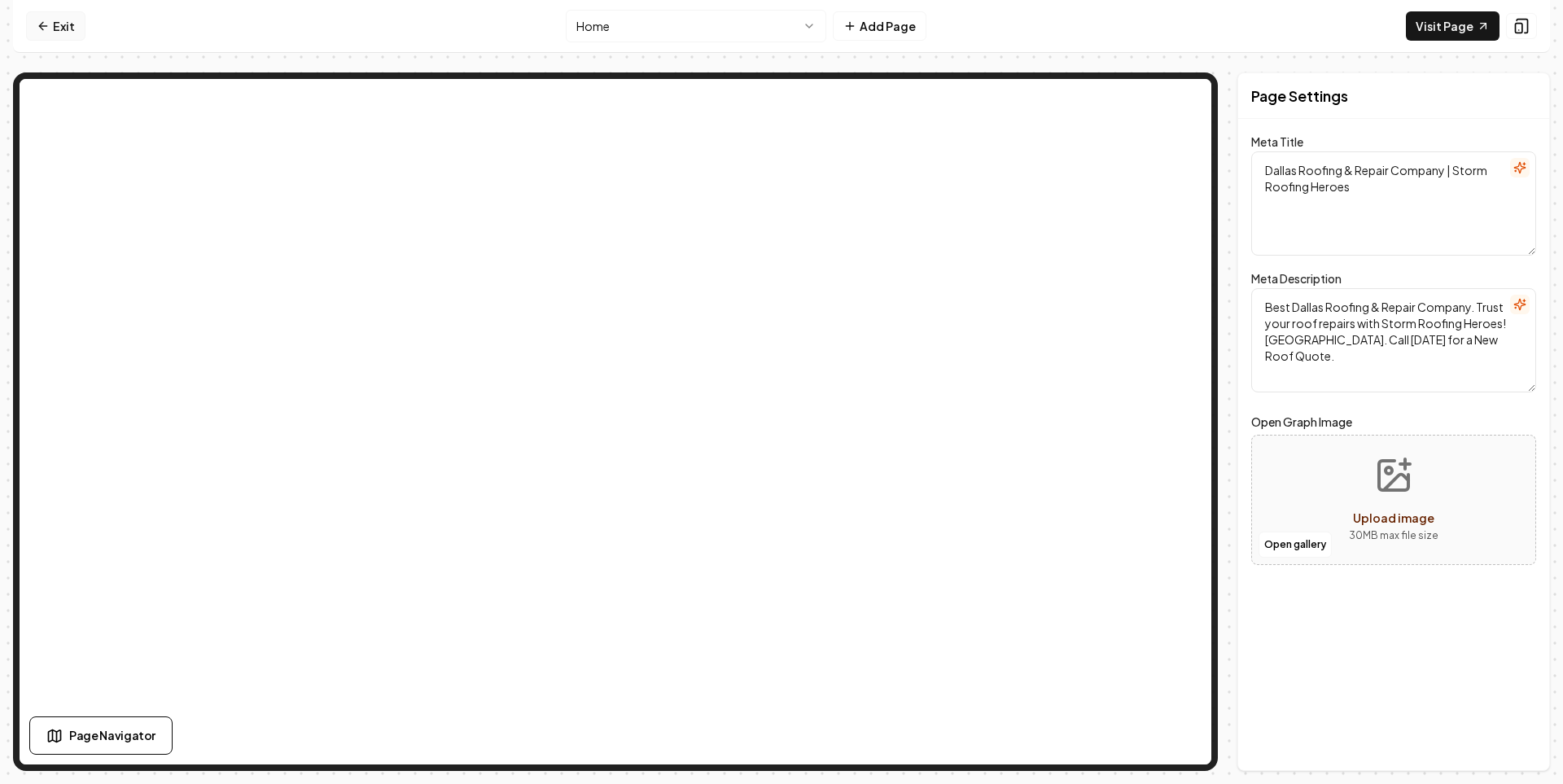
click at [71, 33] on link "Exit" at bounding box center [56, 26] width 60 height 30
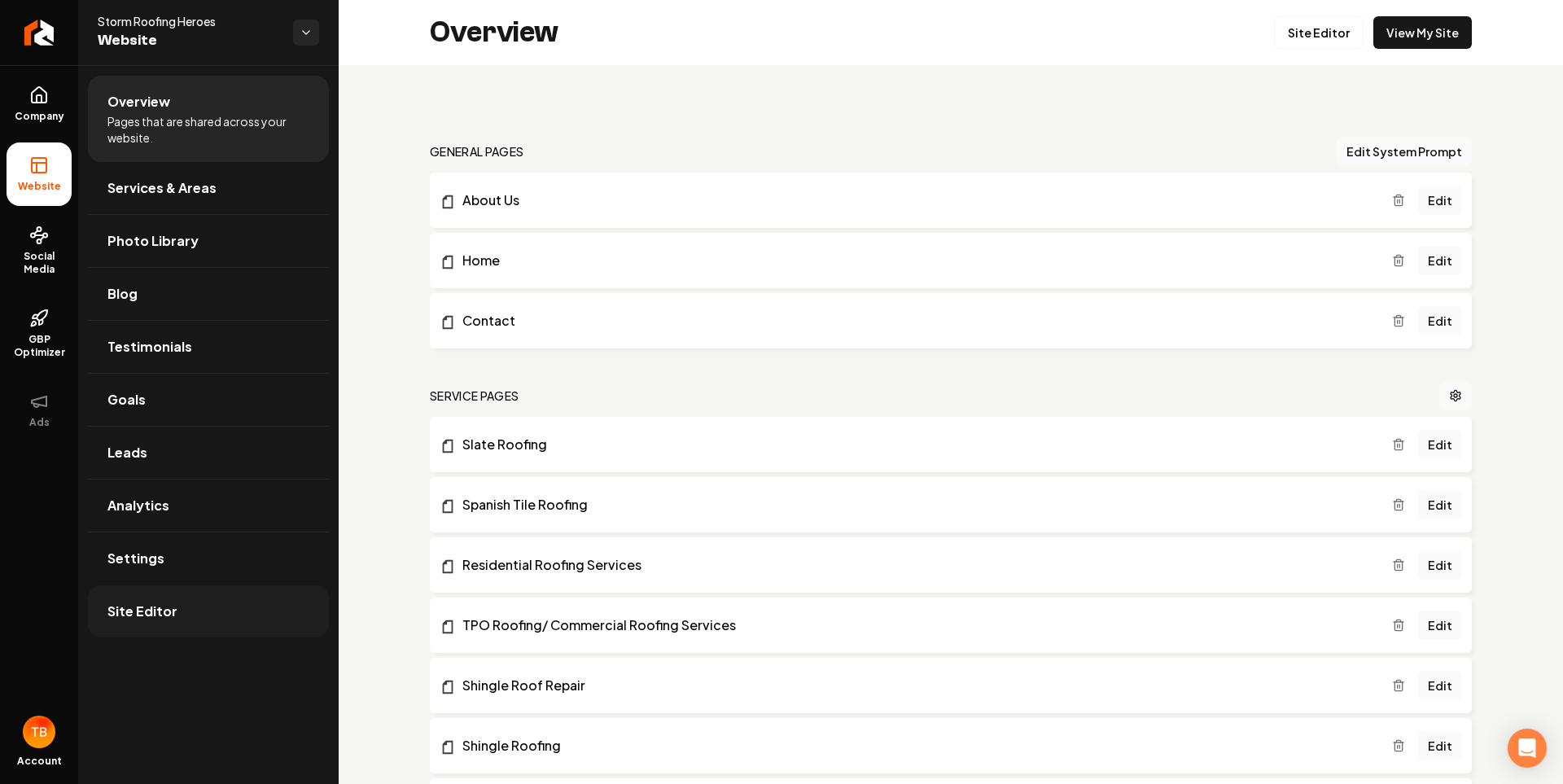
click at [196, 612] on link "Site Editor" at bounding box center [209, 611] width 241 height 52
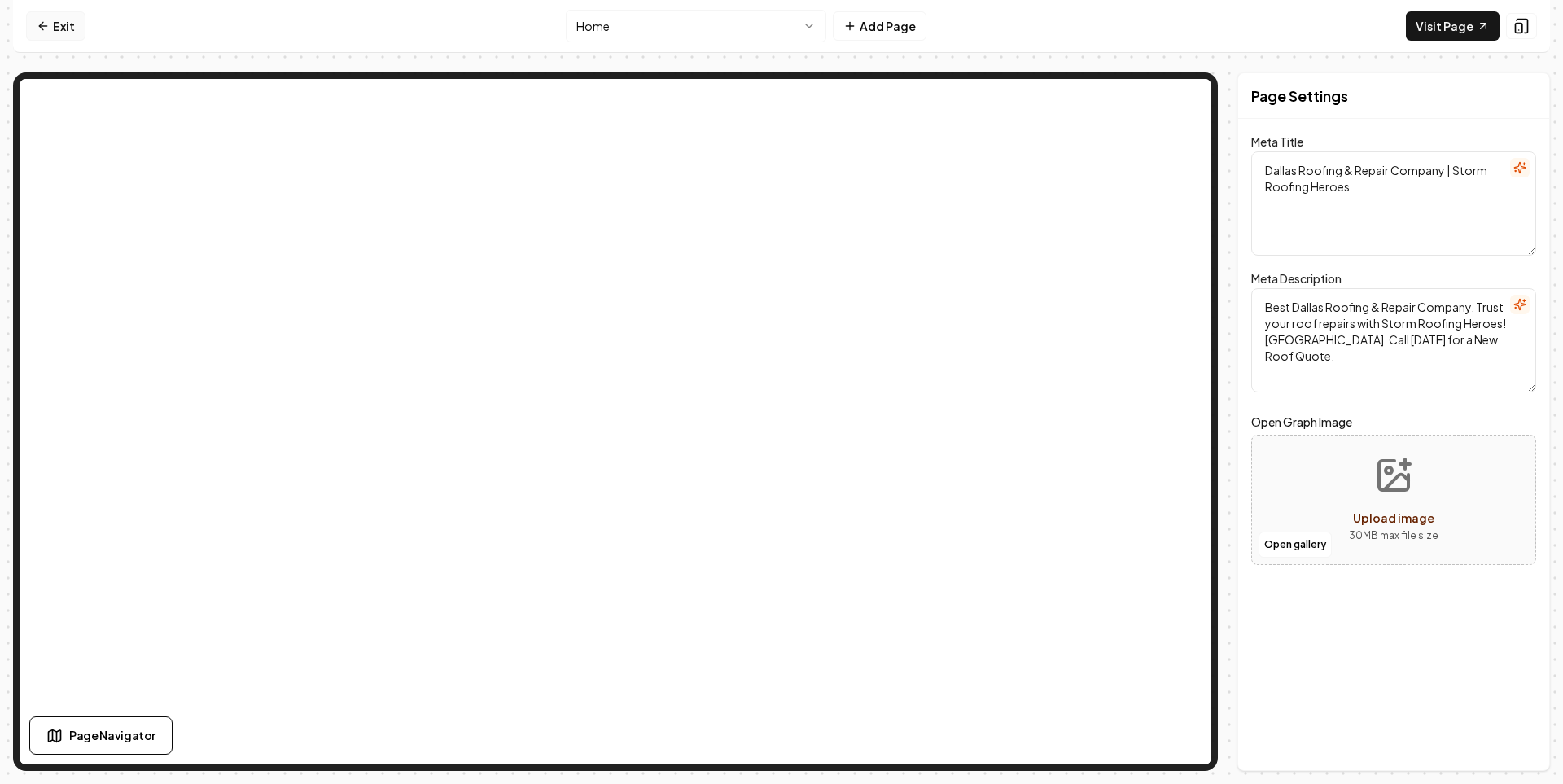
click at [63, 18] on link "Exit" at bounding box center [56, 26] width 60 height 30
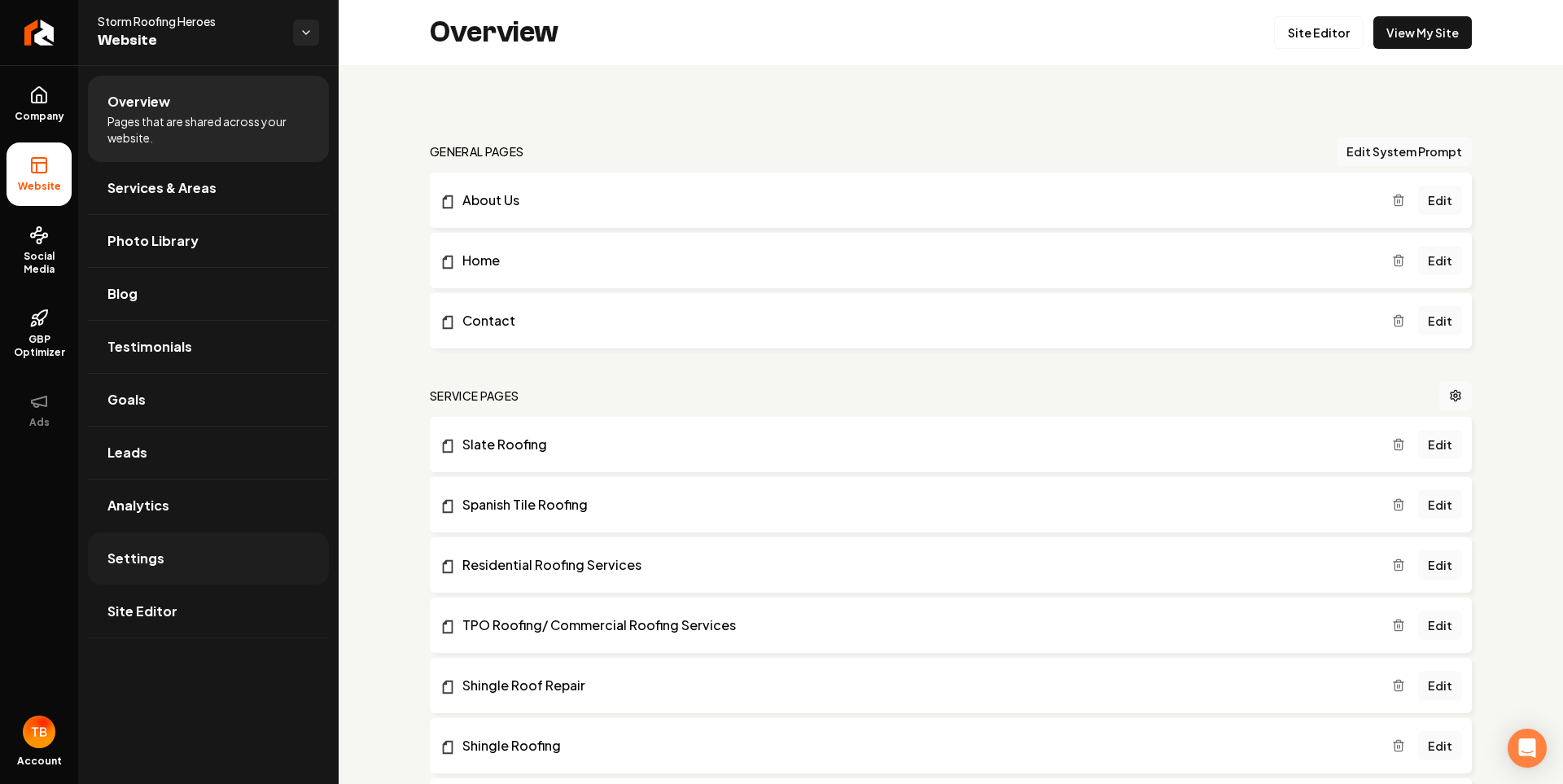
click at [188, 568] on link "Settings" at bounding box center [209, 558] width 241 height 52
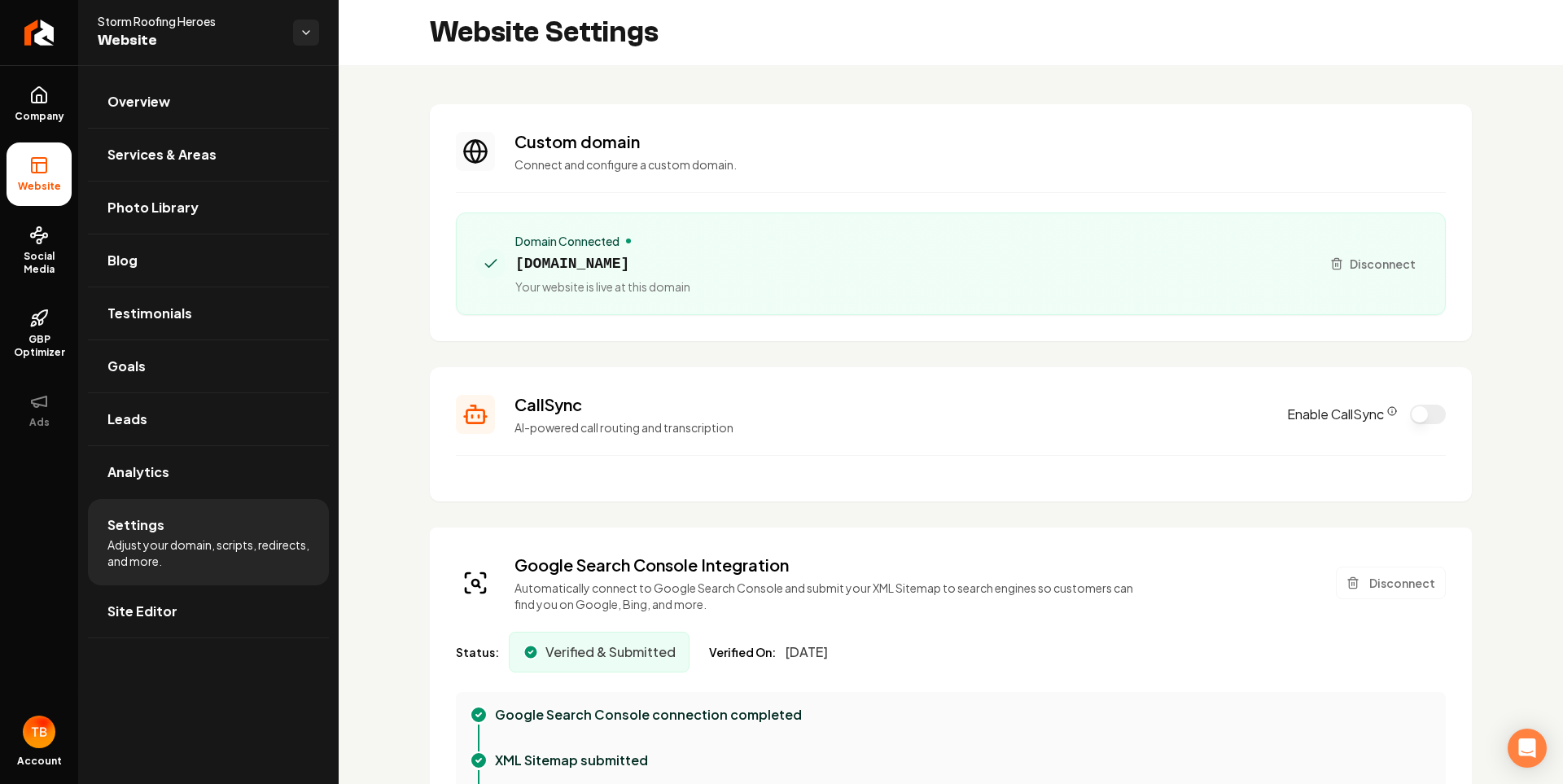
type textarea "**********"
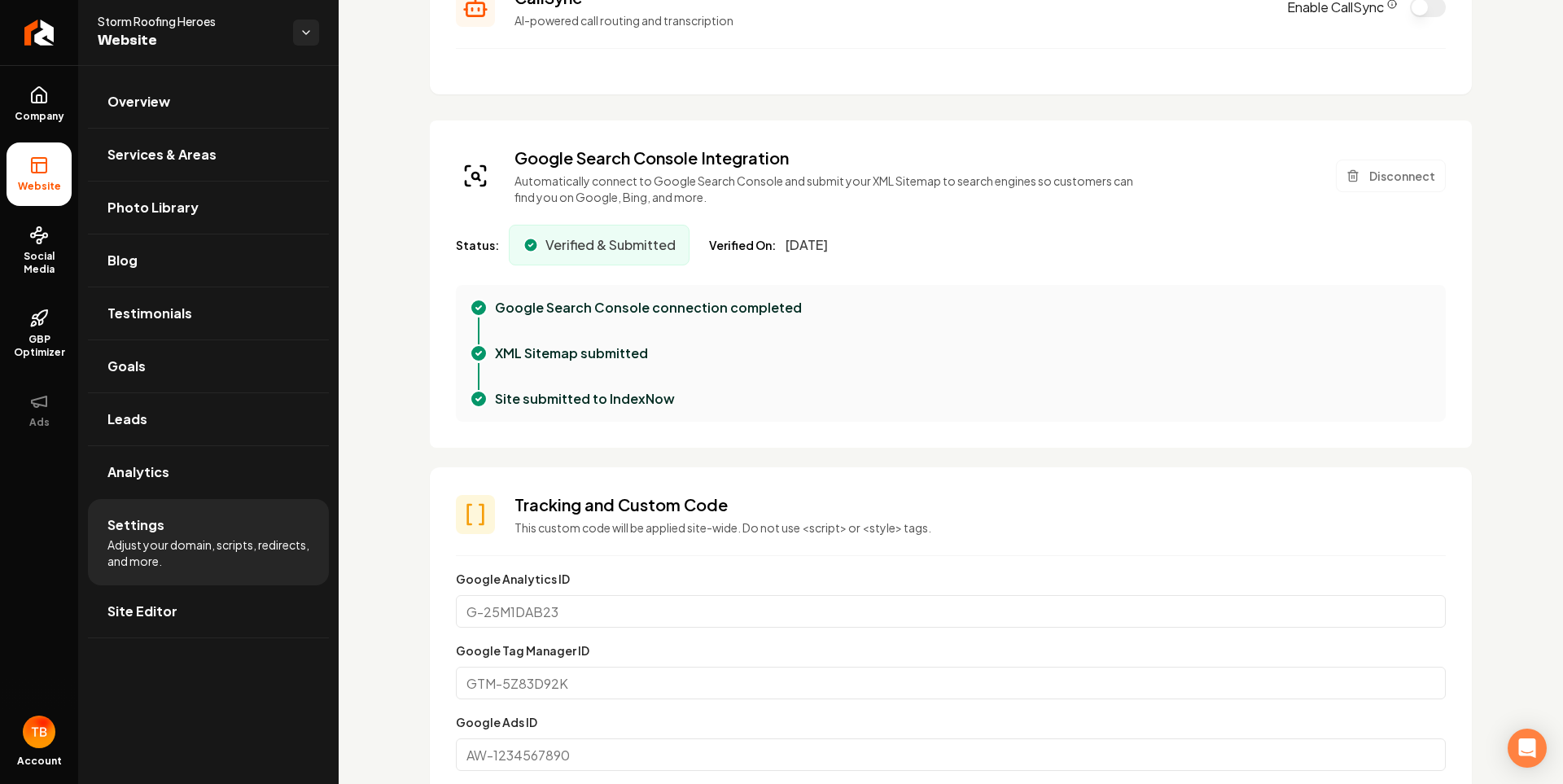
scroll to position [378, 0]
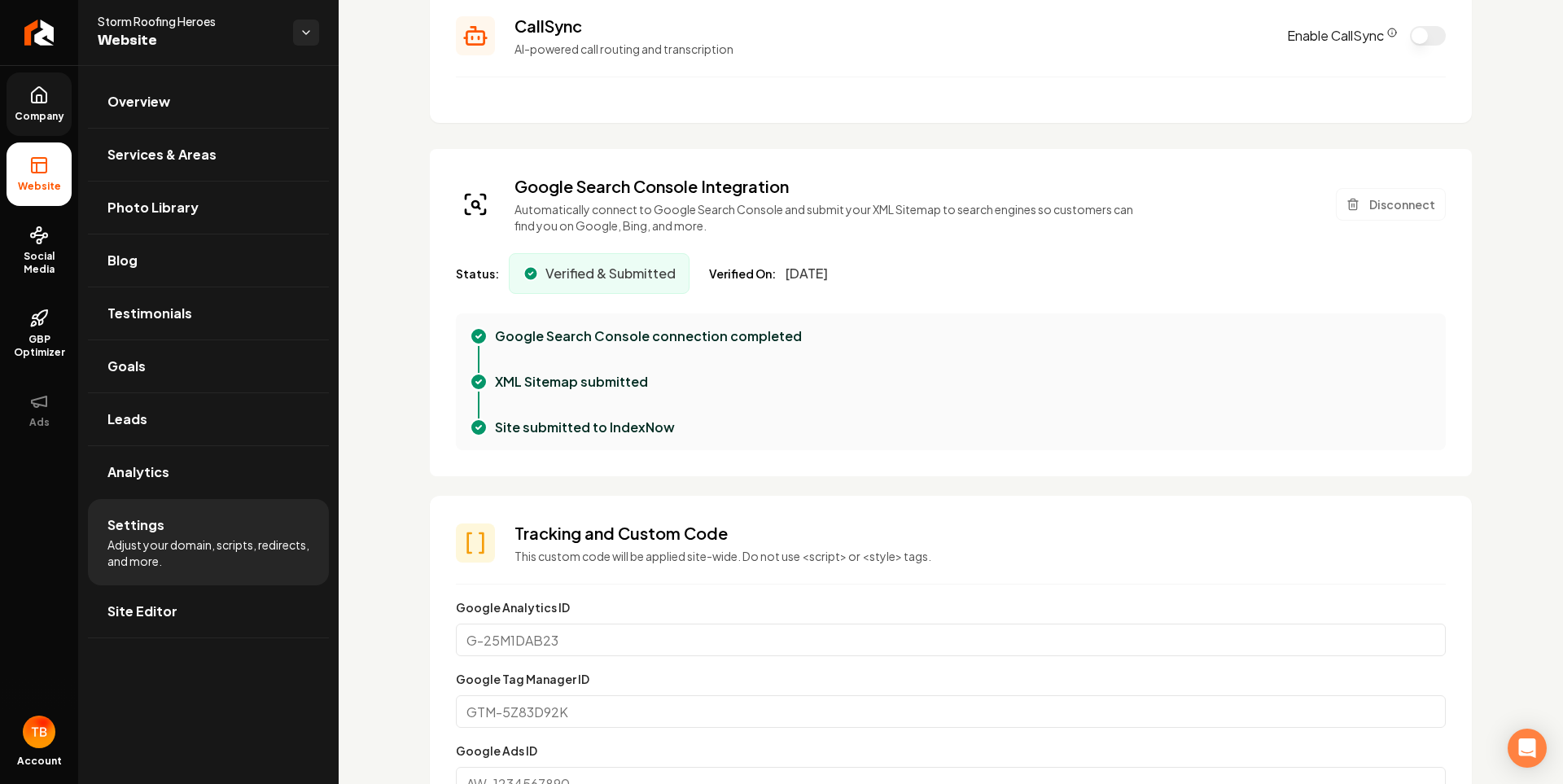
click at [51, 123] on link "Company" at bounding box center [40, 104] width 66 height 64
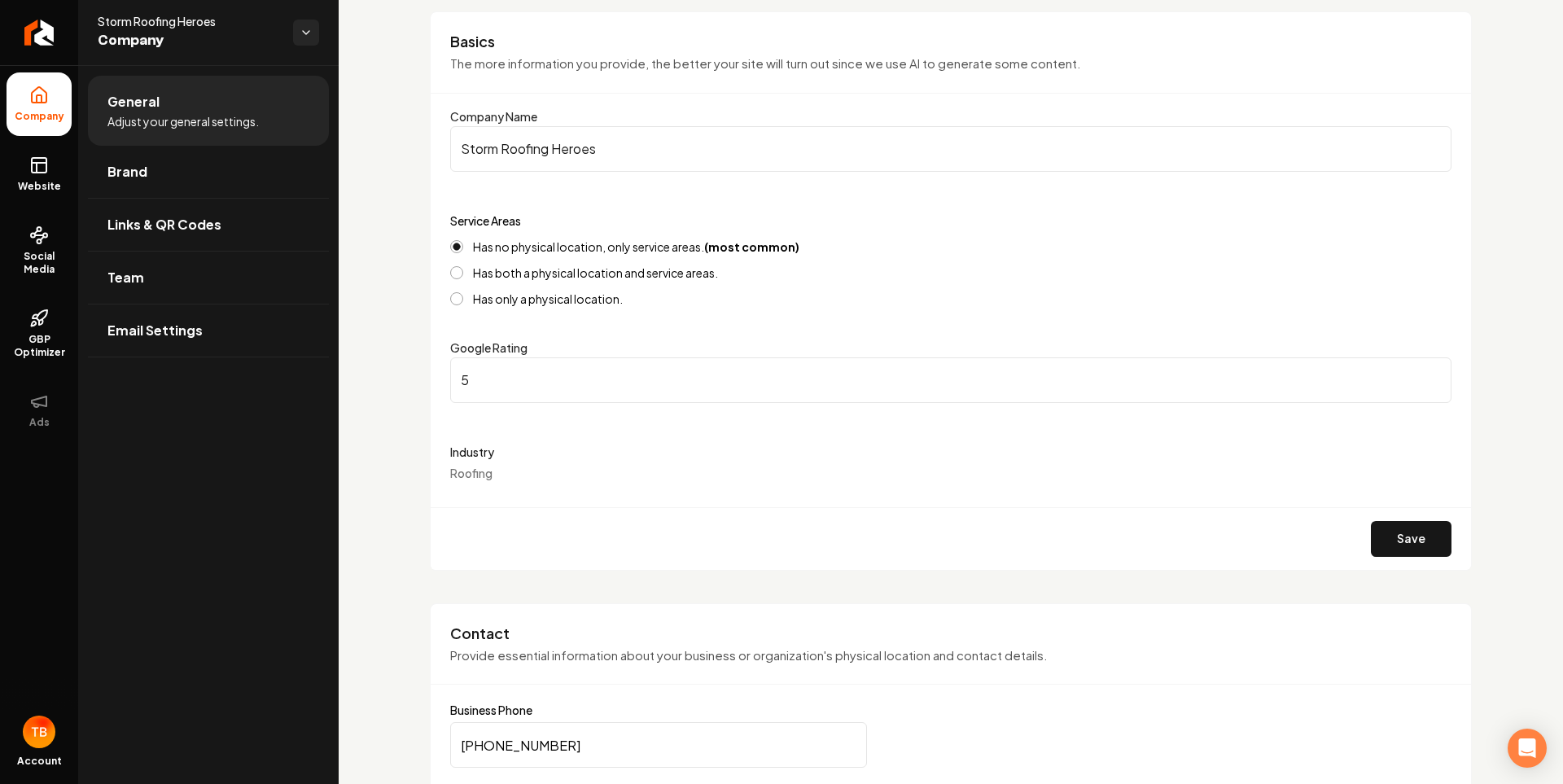
scroll to position [53, 0]
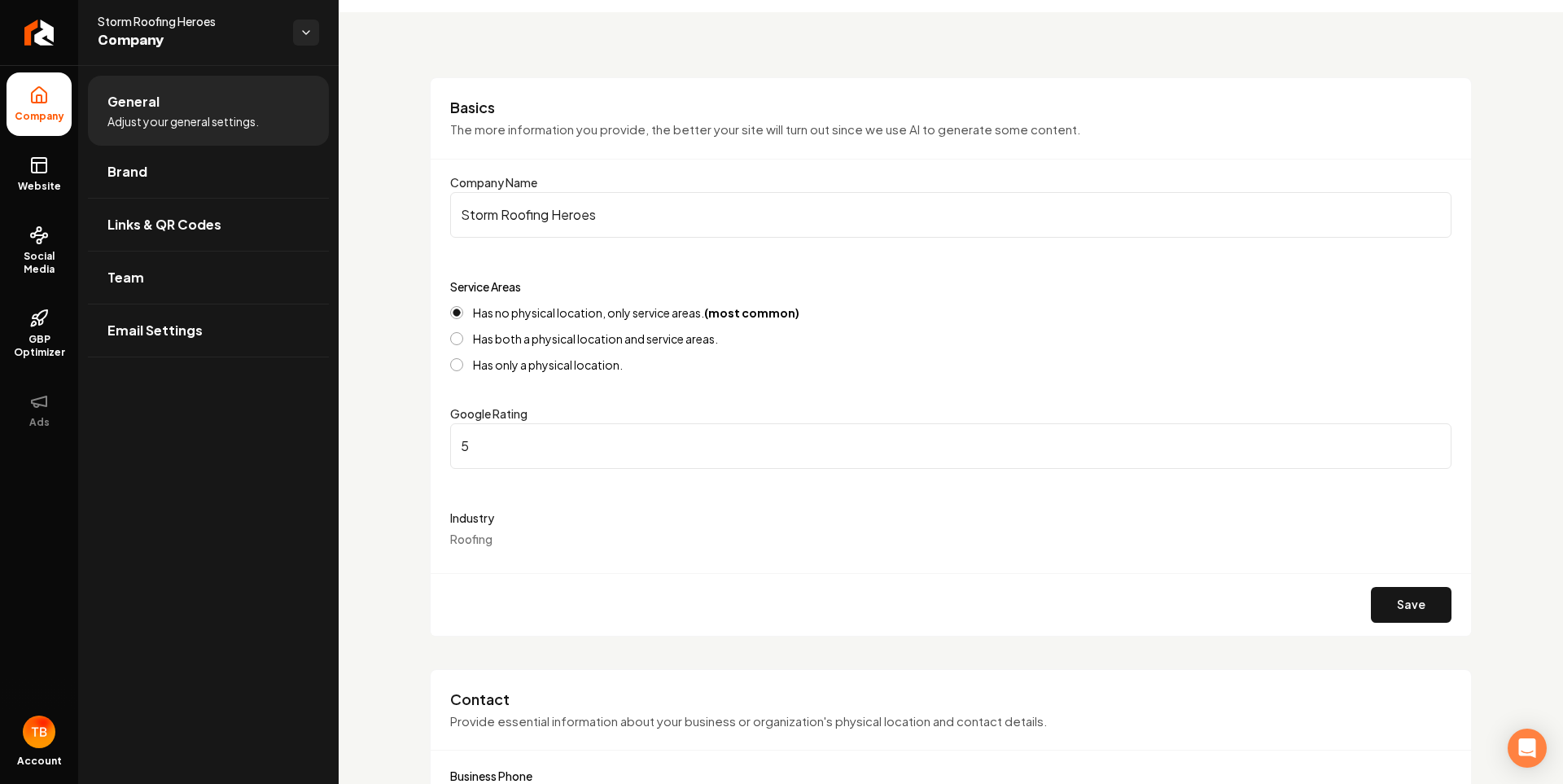
click at [619, 341] on label "Has both a physical location and service areas." at bounding box center [595, 337] width 245 height 11
click at [464, 341] on button "Has both a physical location and service areas." at bounding box center [456, 338] width 13 height 13
drag, startPoint x: 45, startPoint y: 162, endPoint x: 903, endPoint y: 79, distance: 862.0
click at [45, 163] on icon at bounding box center [39, 163] width 15 height 0
click at [450, 312] on button "Has no physical location, only service areas. (most common)" at bounding box center [456, 312] width 13 height 13
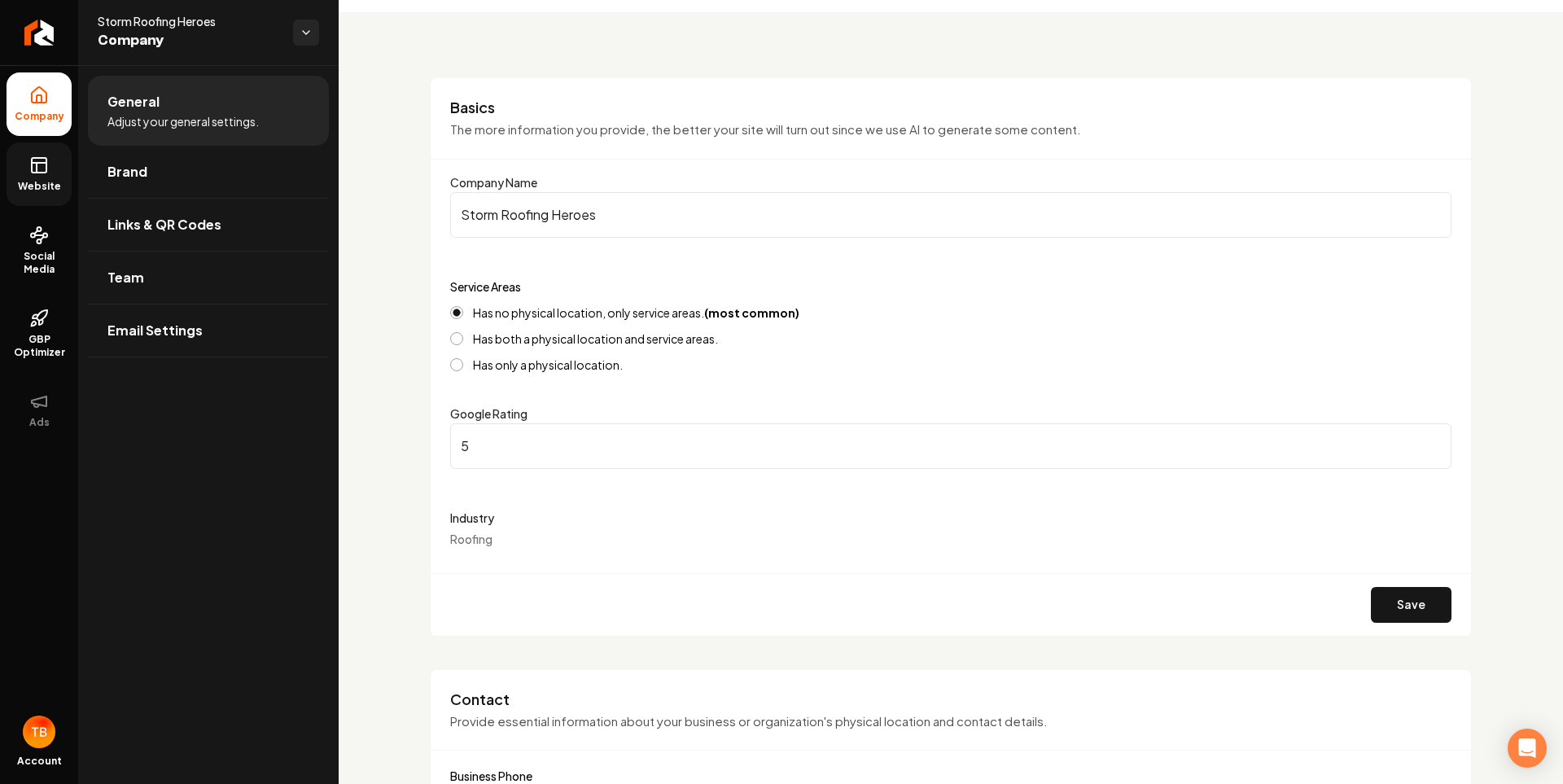
click at [30, 176] on link "Website" at bounding box center [40, 174] width 66 height 64
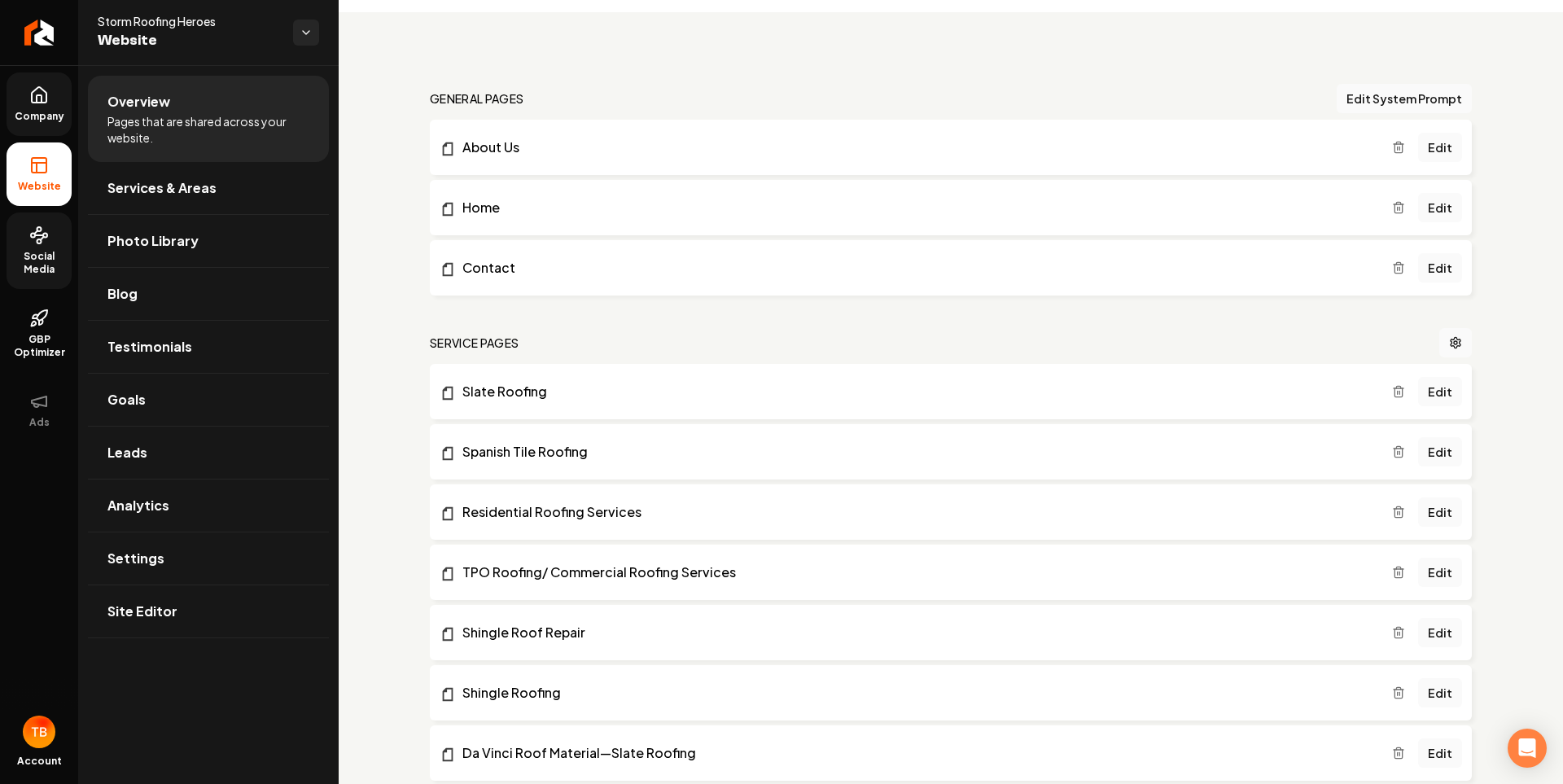
click at [27, 285] on link "Social Media" at bounding box center [40, 250] width 66 height 76
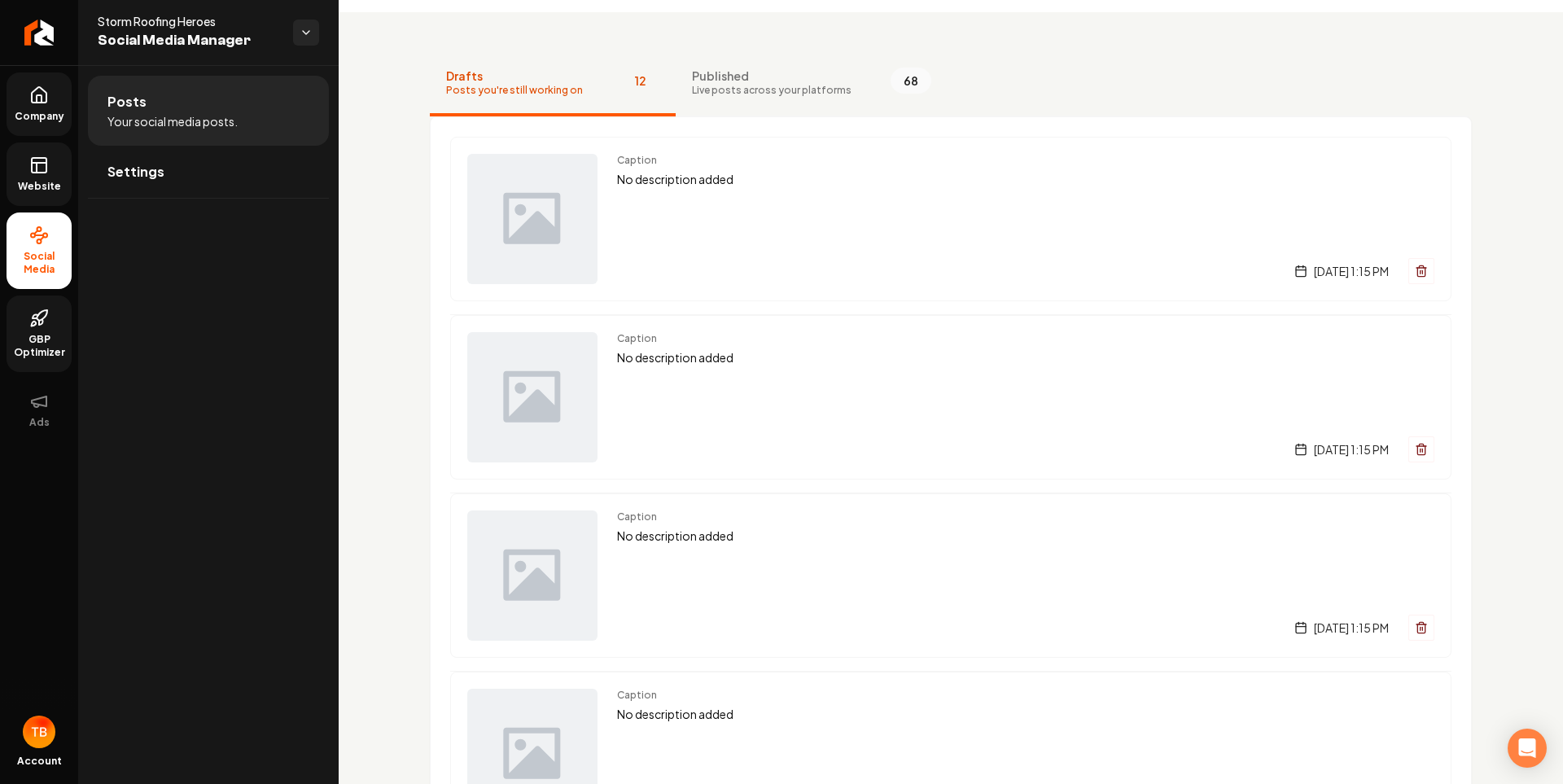
click at [30, 339] on span "GBP Optimizer" at bounding box center [40, 345] width 66 height 26
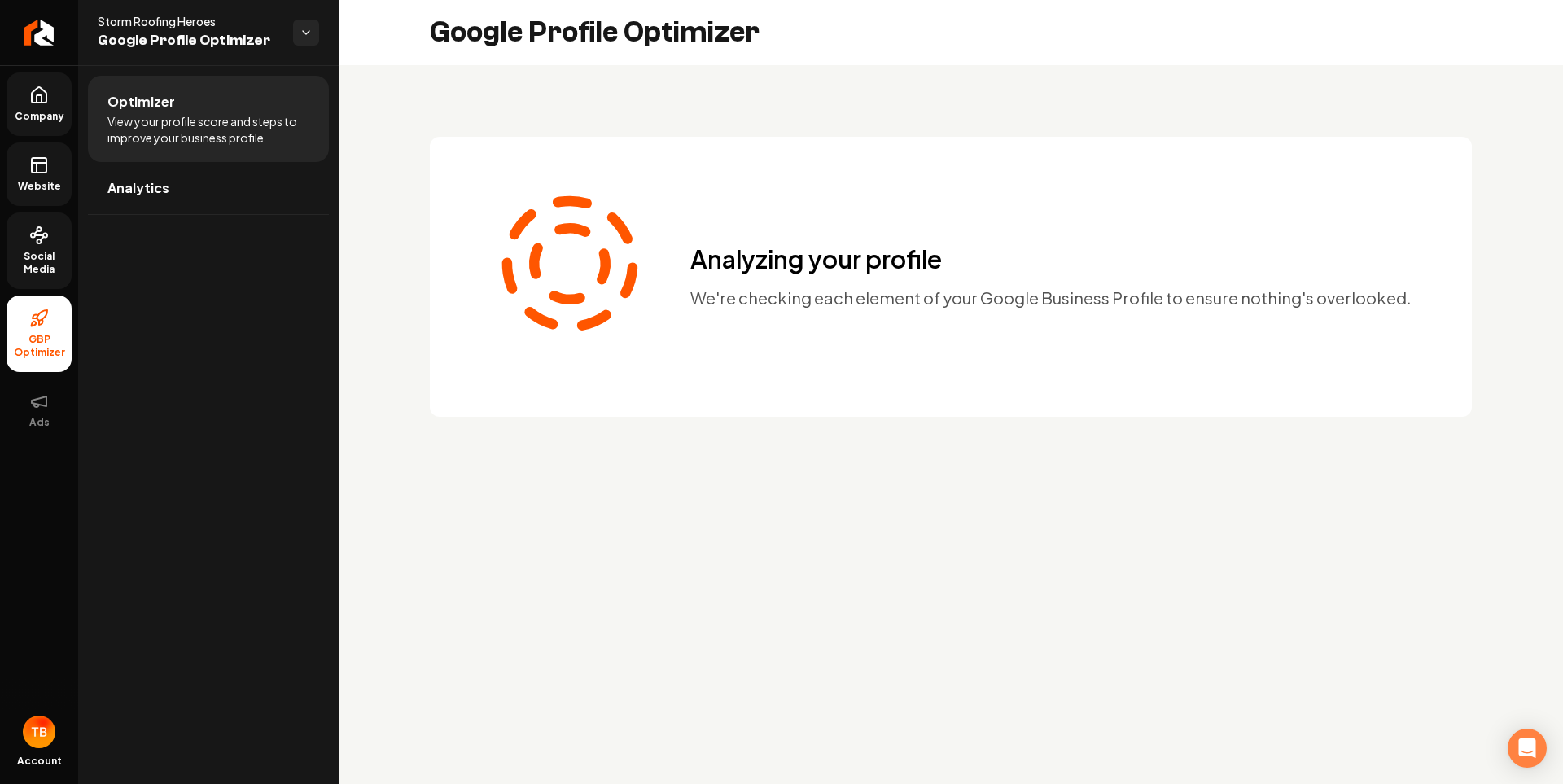
click at [46, 103] on icon at bounding box center [40, 95] width 20 height 20
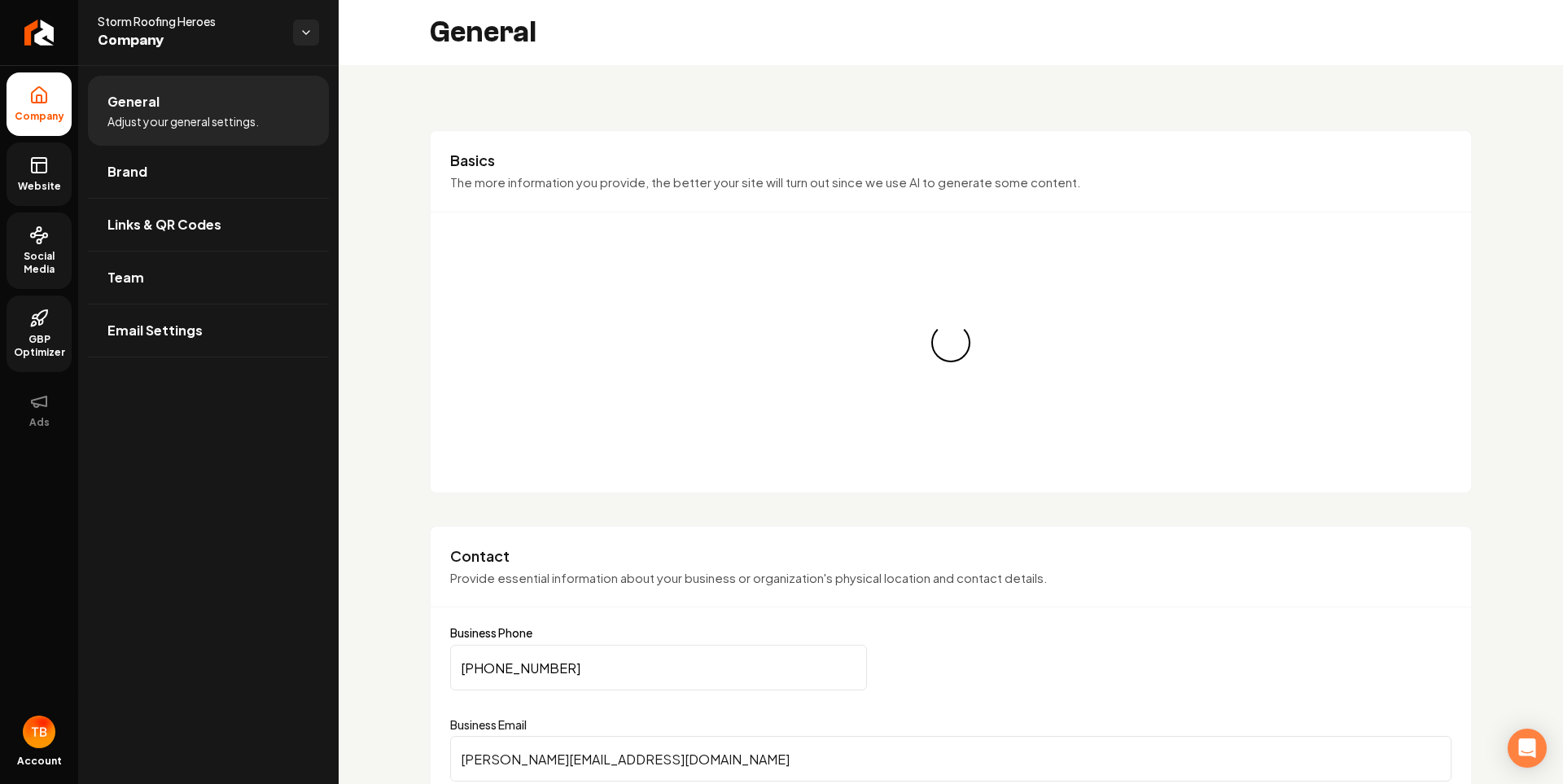
click at [34, 182] on span "Website" at bounding box center [39, 186] width 57 height 13
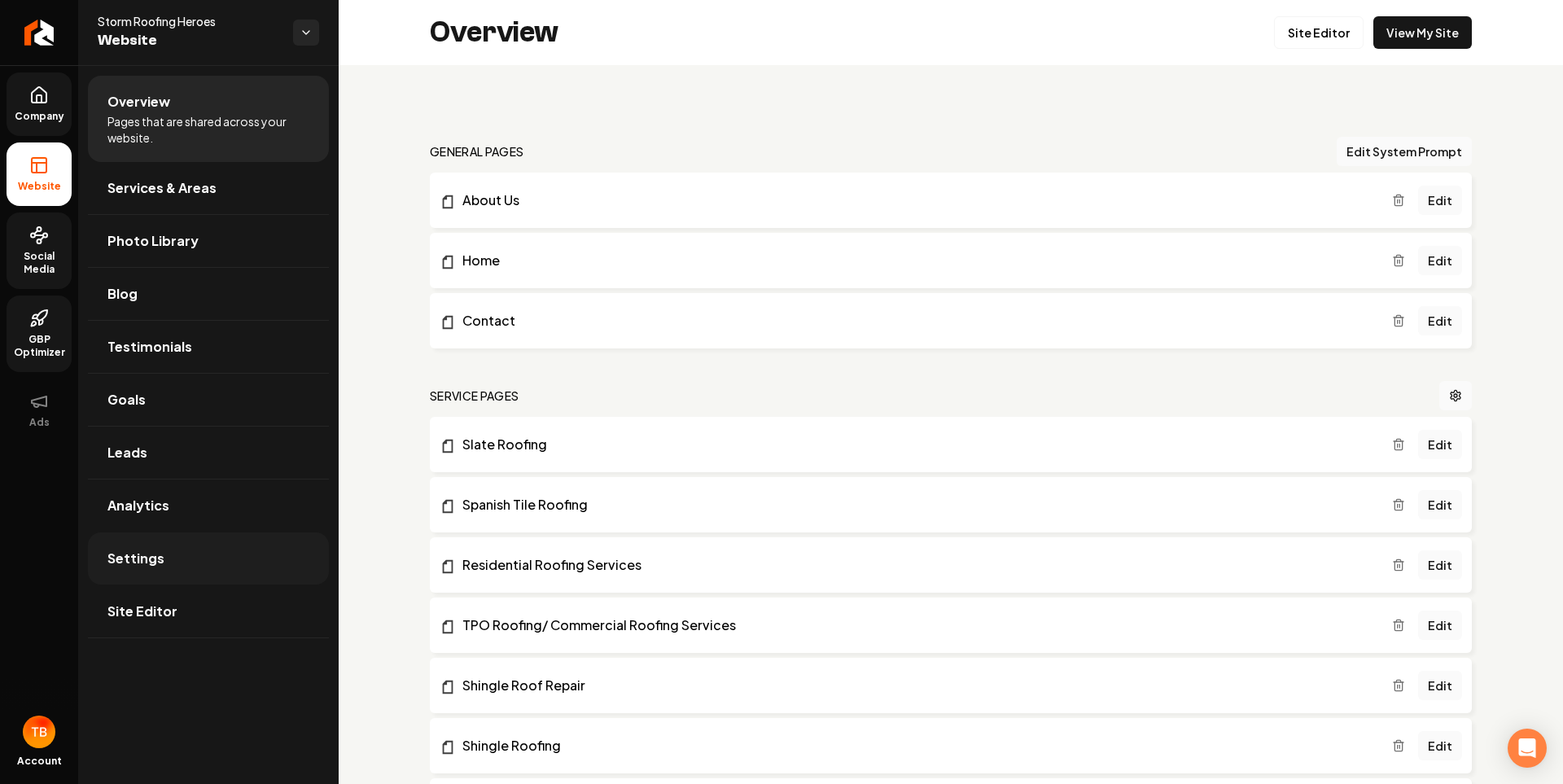
click at [129, 553] on span "Settings" at bounding box center [135, 559] width 57 height 20
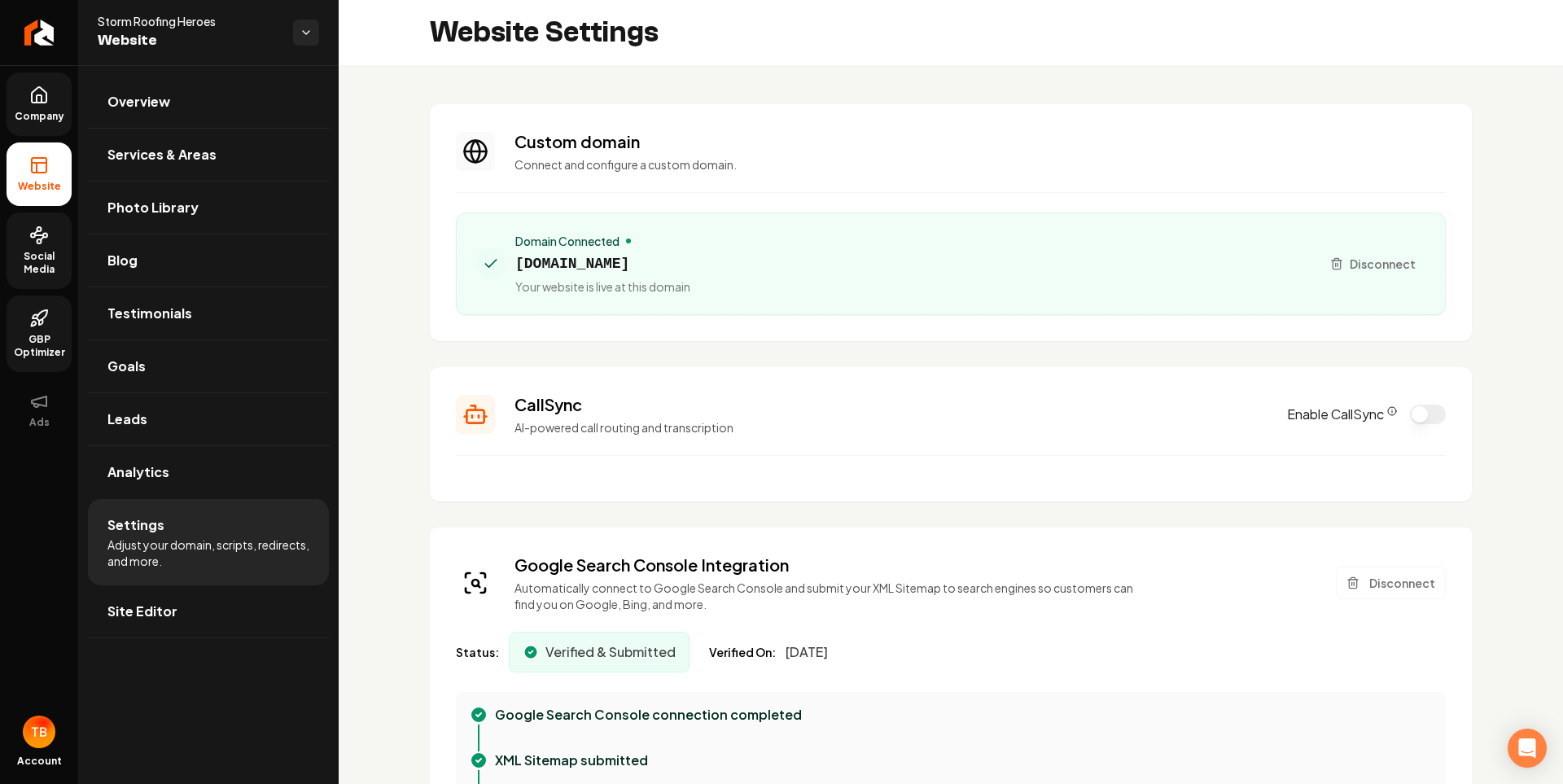
type textarea "**********"
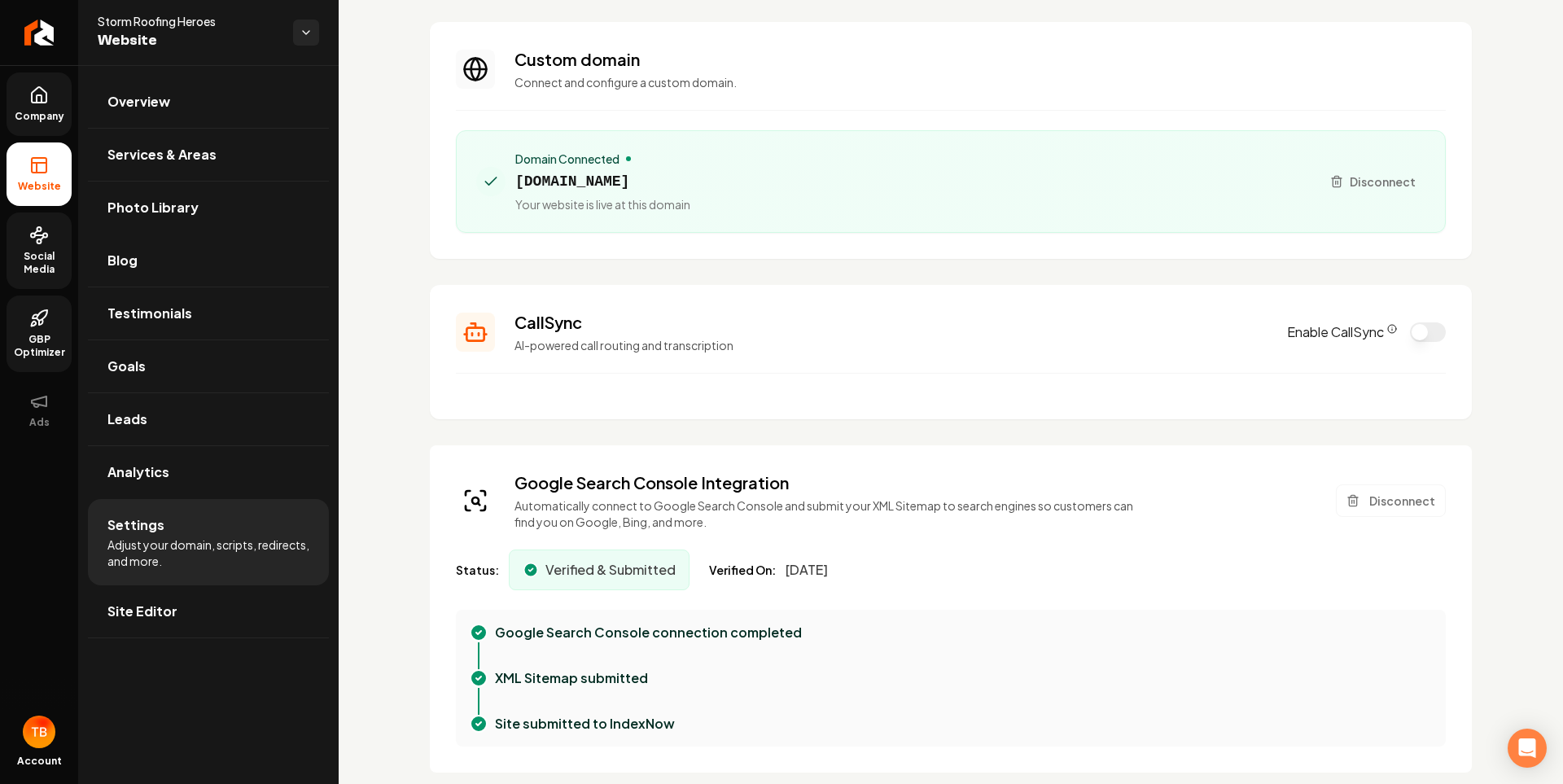
scroll to position [81, 0]
click at [47, 101] on icon at bounding box center [39, 95] width 15 height 16
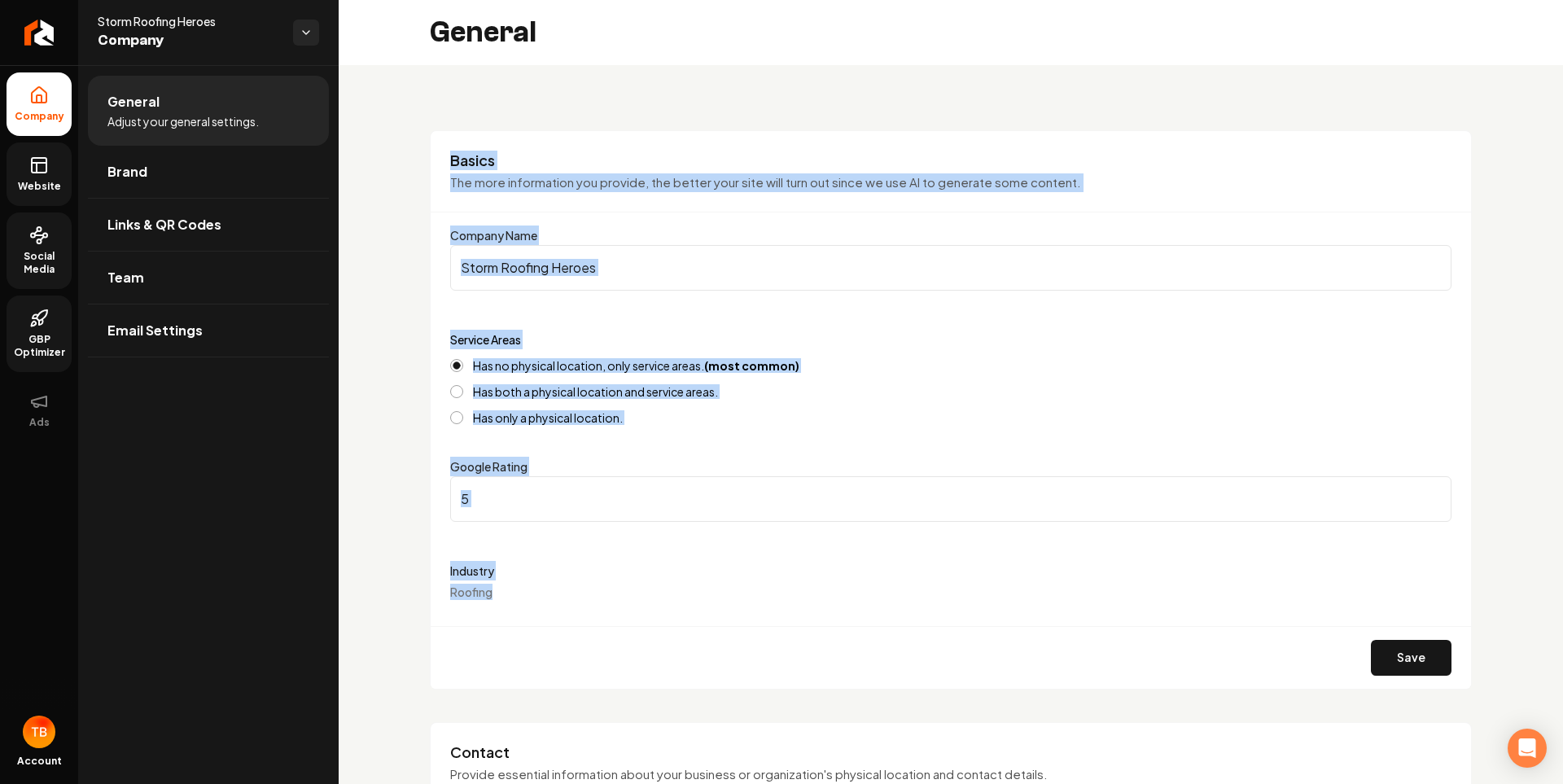
drag, startPoint x: 437, startPoint y: 156, endPoint x: 557, endPoint y: 603, distance: 462.8
click at [557, 603] on div "Basics The more information you provide, the better your site will turn out sin…" at bounding box center [951, 409] width 1043 height 559
copy div "Basics The more information you provide, the better your site will turn out sin…"
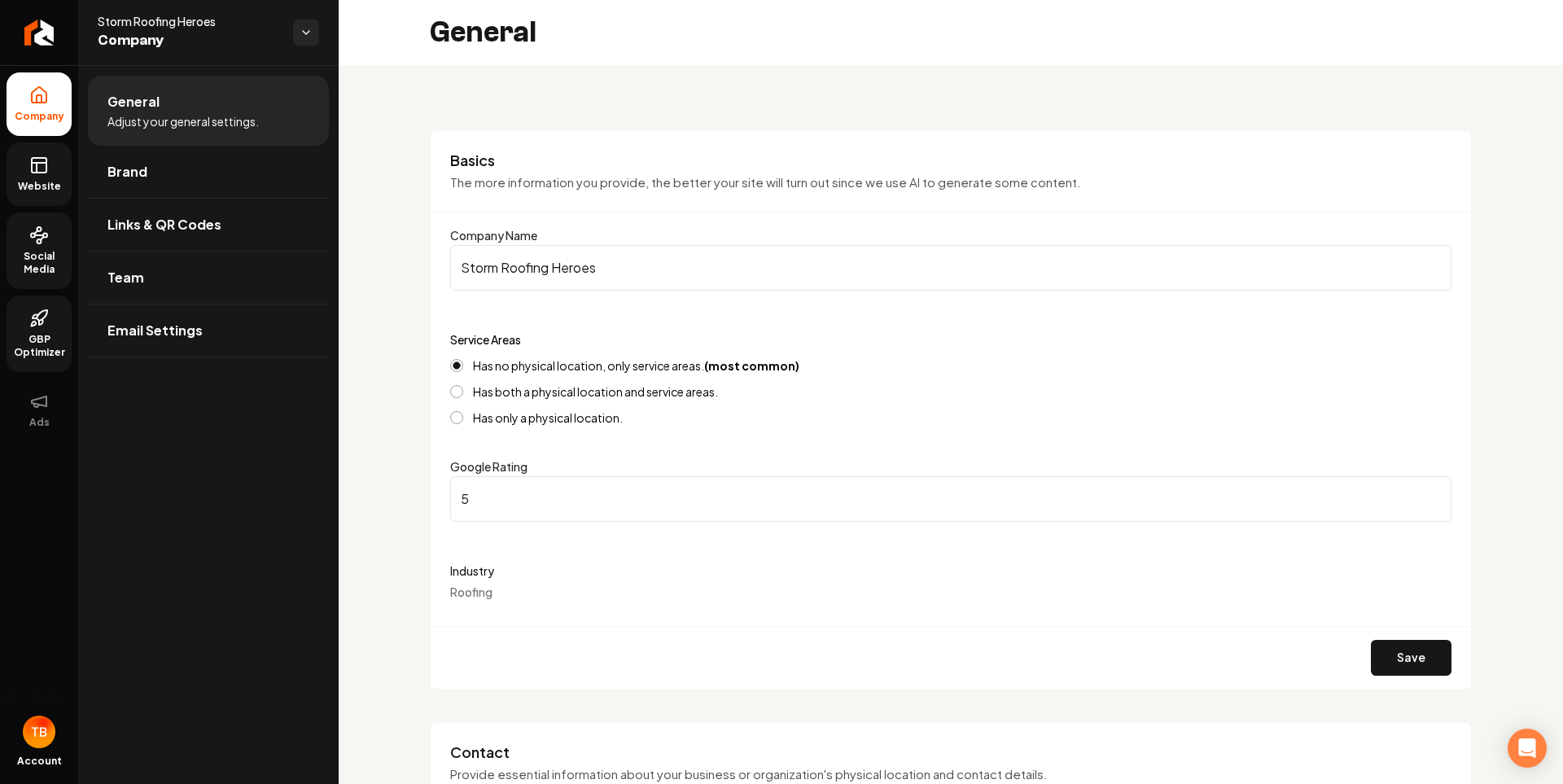
click at [481, 391] on label "Has both a physical location and service areas." at bounding box center [595, 391] width 245 height 11
click at [464, 391] on button "Has both a physical location and service areas." at bounding box center [456, 391] width 13 height 13
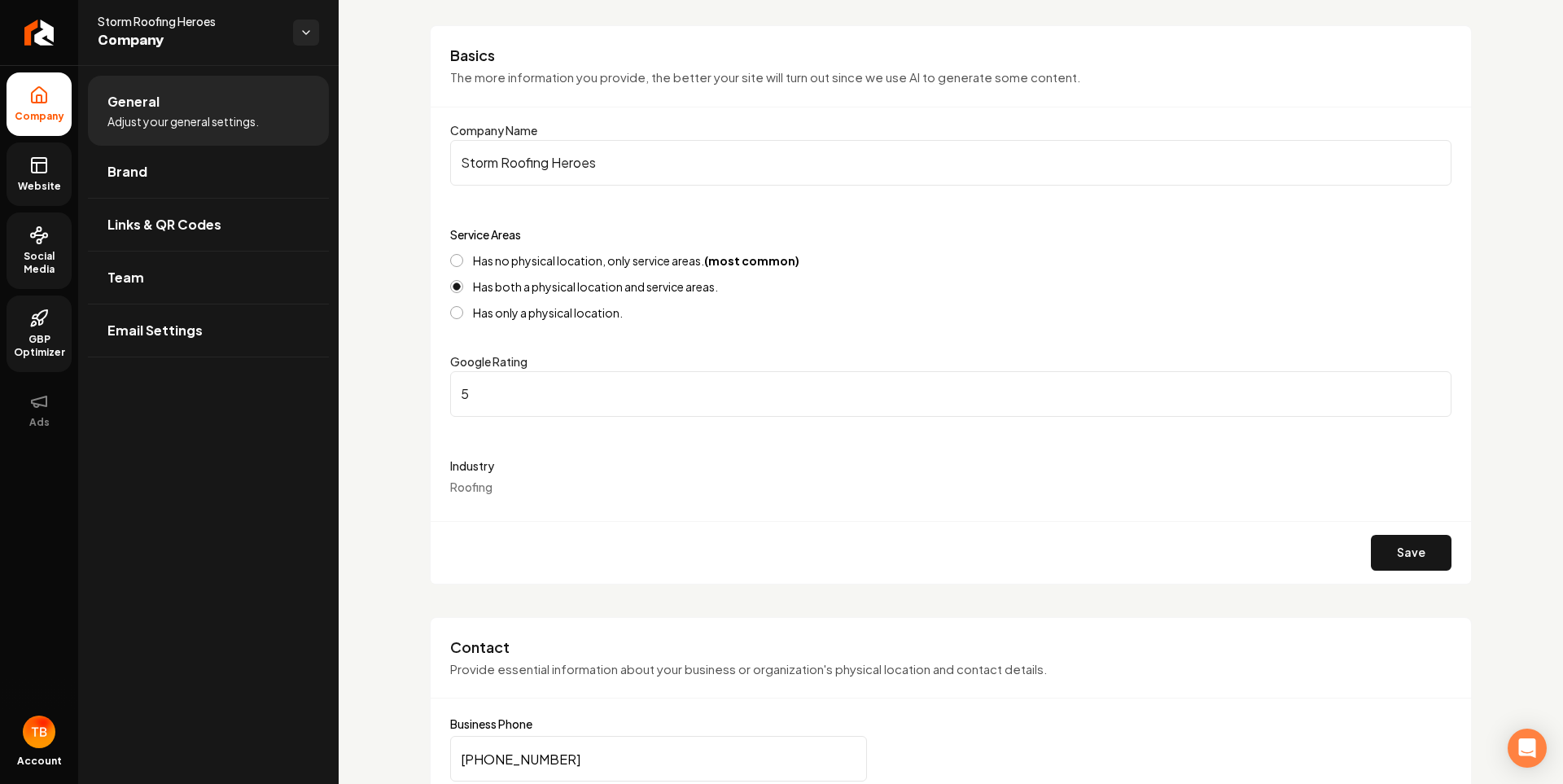
scroll to position [81, 0]
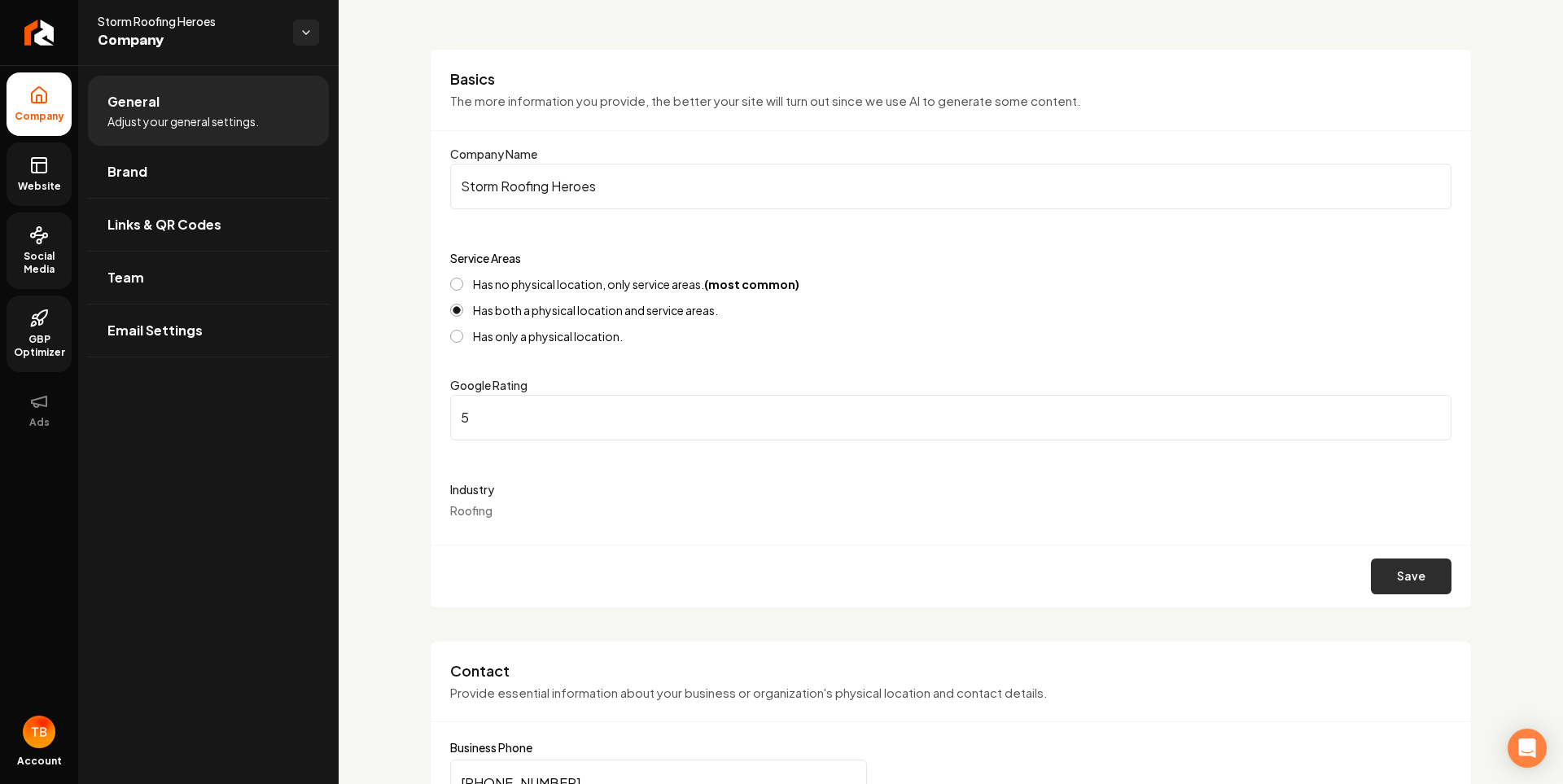
drag, startPoint x: 1383, startPoint y: 576, endPoint x: 1361, endPoint y: 570, distance: 22.8
click at [1383, 576] on button "Save" at bounding box center [1411, 576] width 80 height 36
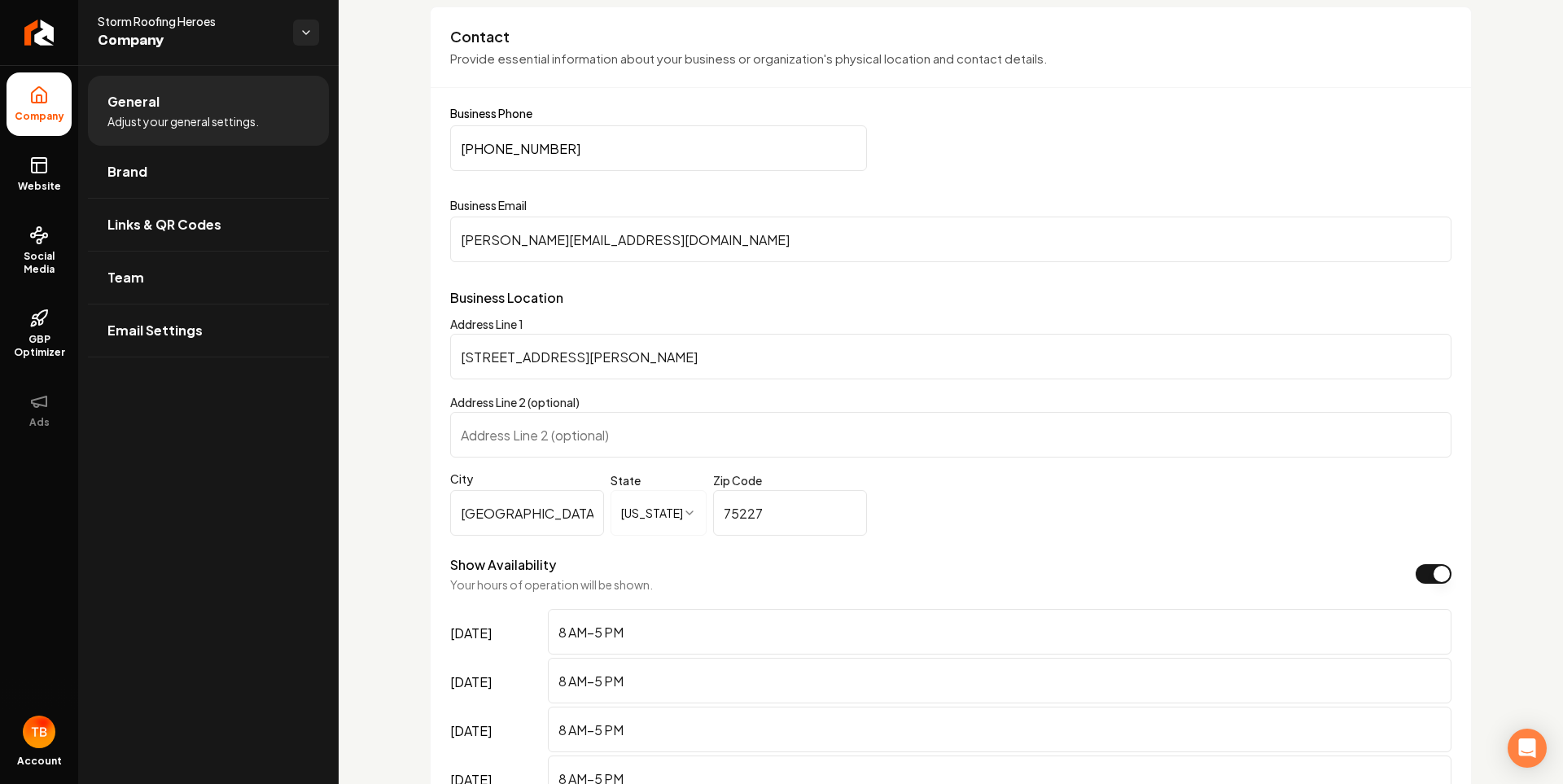
scroll to position [732, 0]
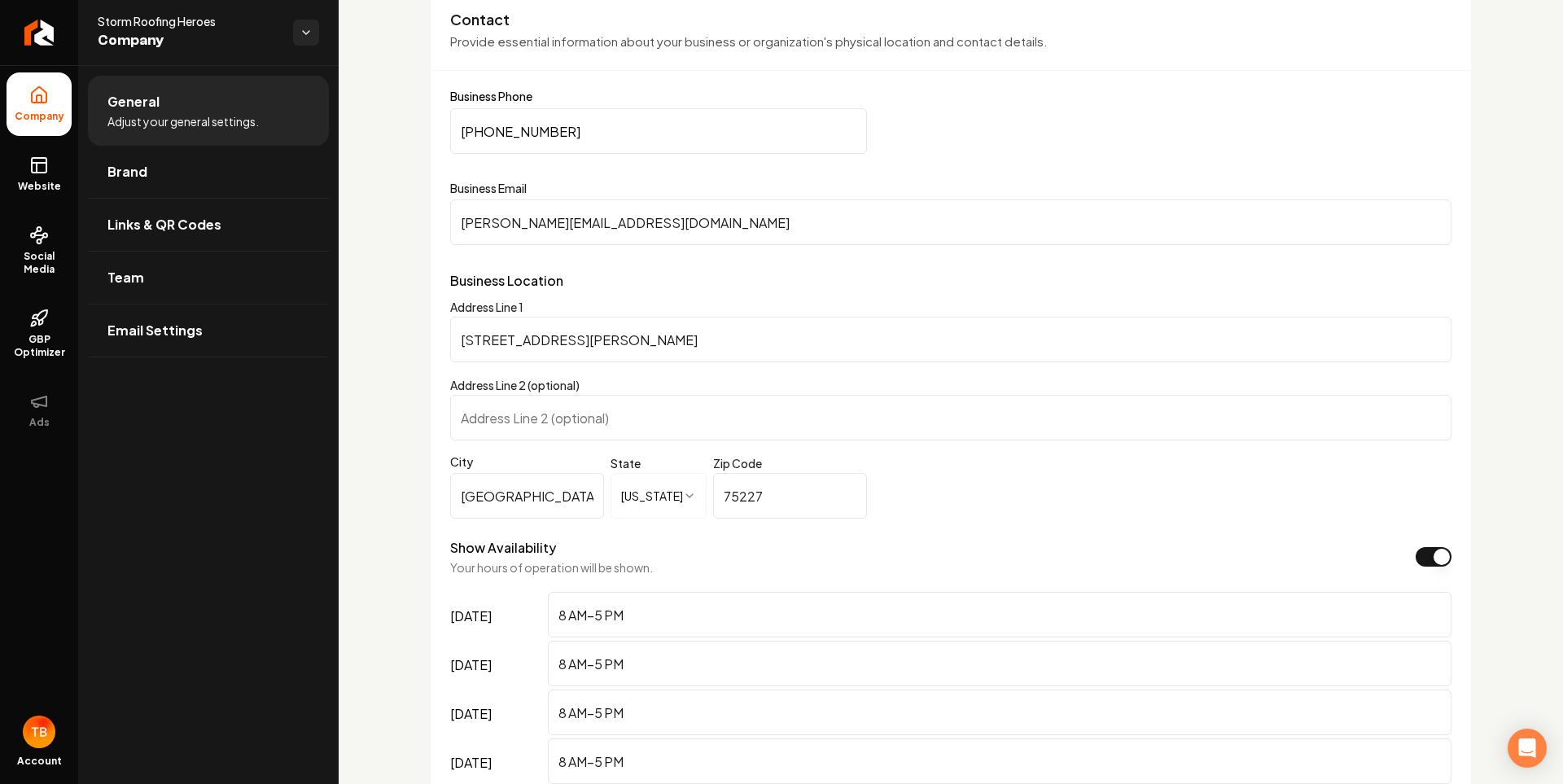
click at [565, 335] on input "[STREET_ADDRESS][PERSON_NAME]" at bounding box center [950, 339] width 1002 height 46
paste input ", [GEOGRAPHIC_DATA]"
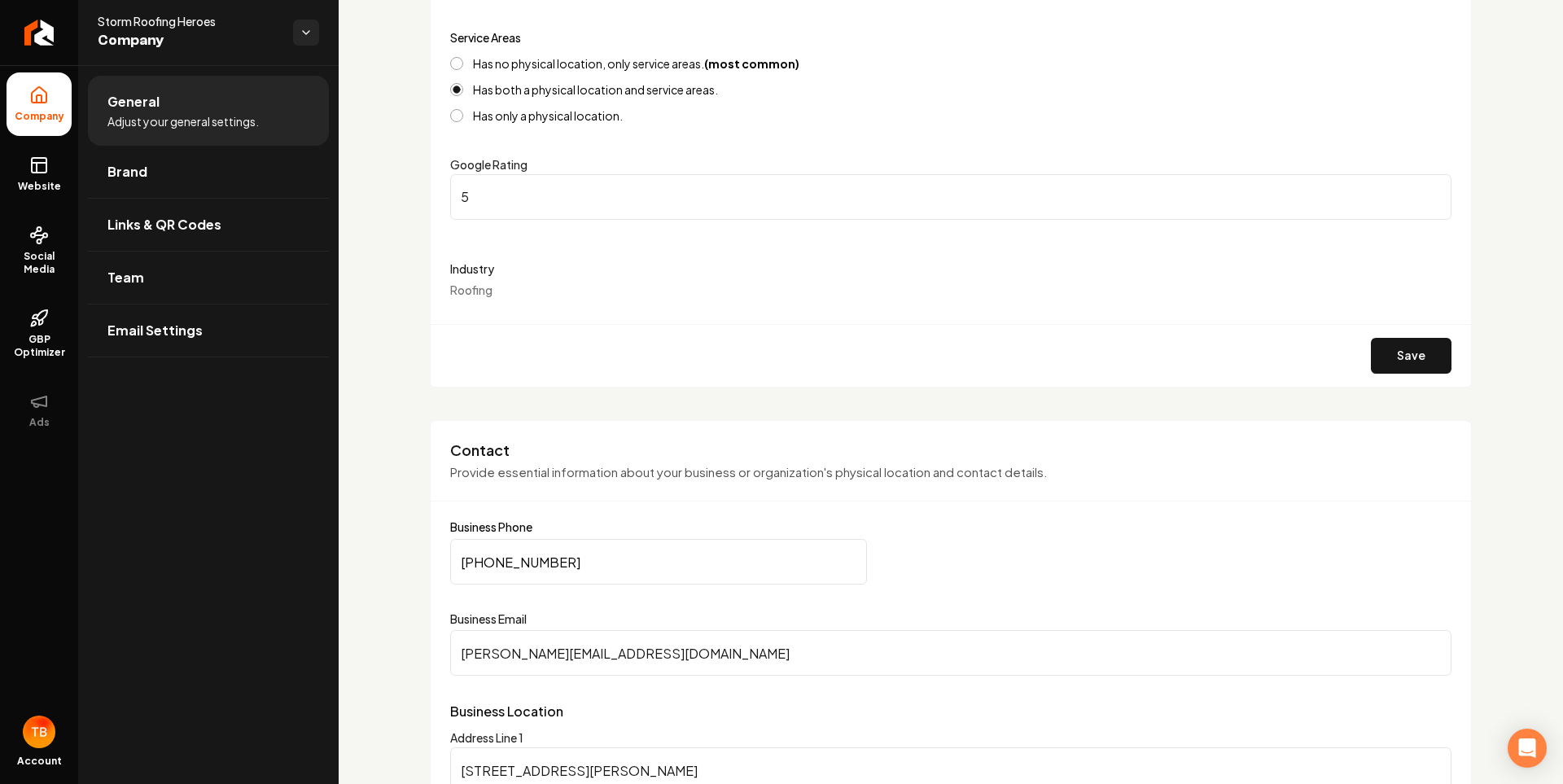
scroll to position [163, 0]
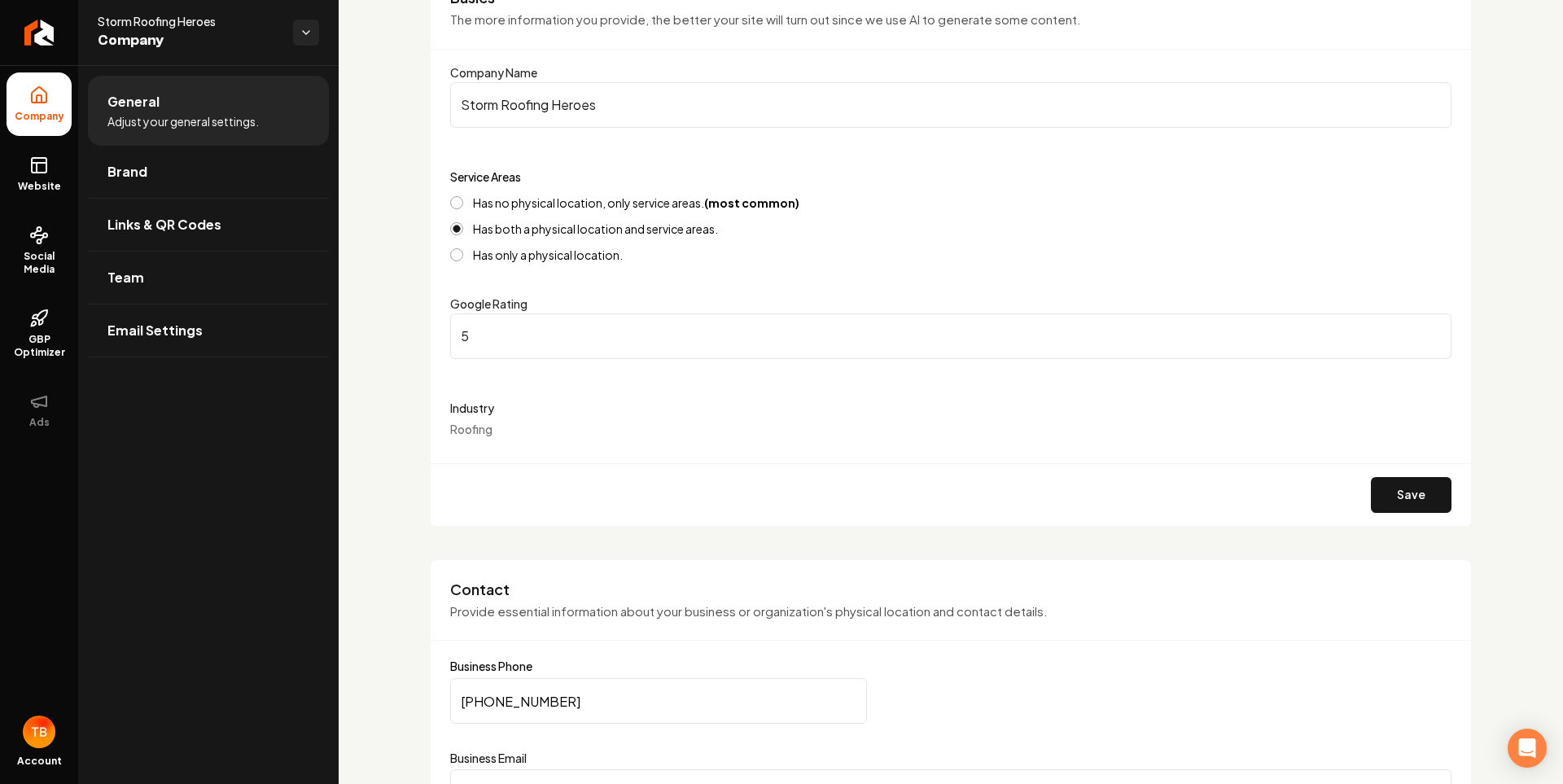
type input "[STREET_ADDRESS][PERSON_NAME]"
click at [493, 206] on label "Has no physical location, only service areas. (most common)" at bounding box center [636, 201] width 327 height 11
click at [464, 206] on button "Has no physical location, only service areas. (most common)" at bounding box center [456, 202] width 13 height 13
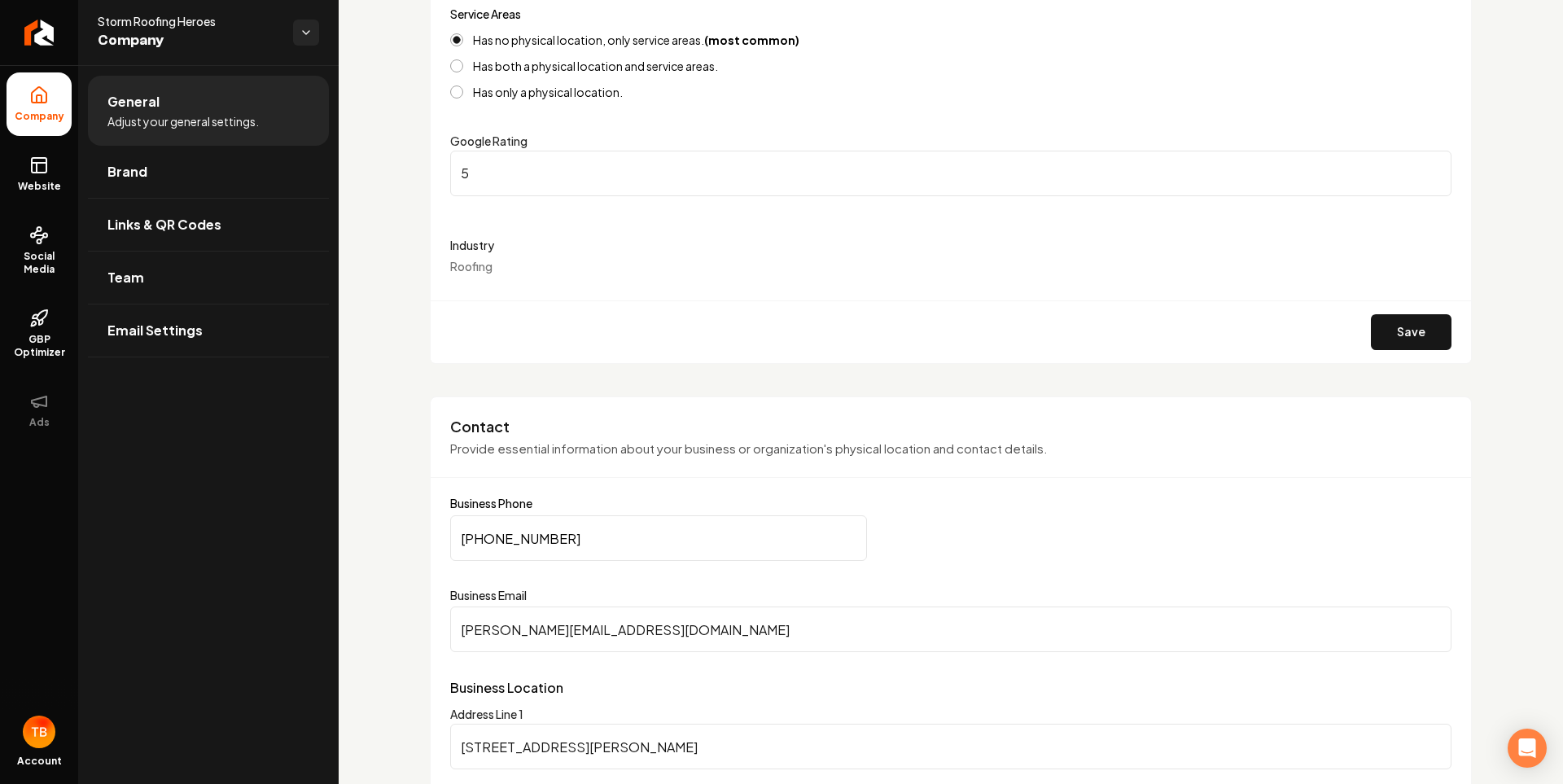
scroll to position [81, 0]
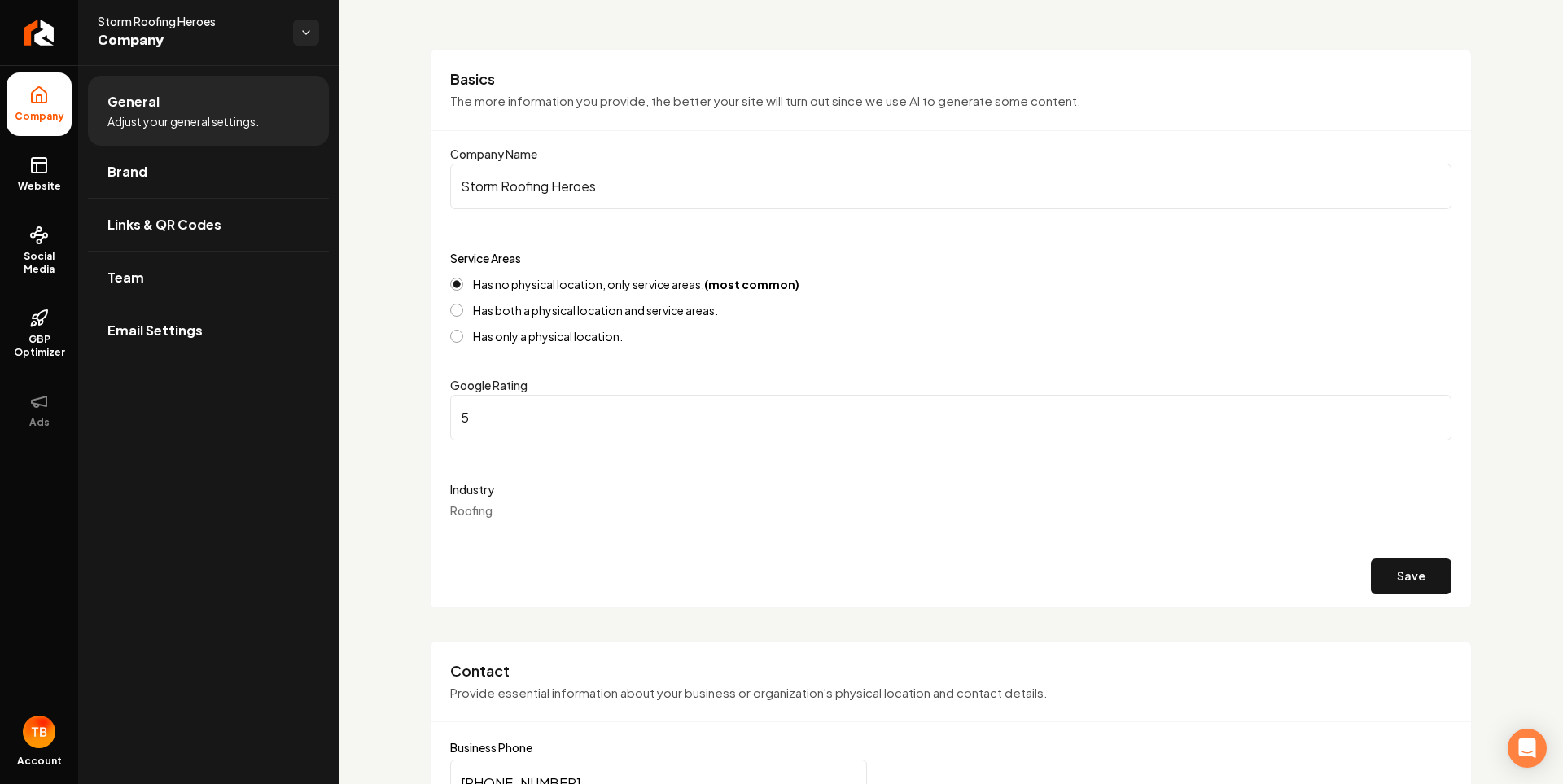
click at [514, 314] on label "Has both a physical location and service areas." at bounding box center [595, 310] width 245 height 11
click at [464, 314] on button "Has both a physical location and service areas." at bounding box center [456, 310] width 13 height 13
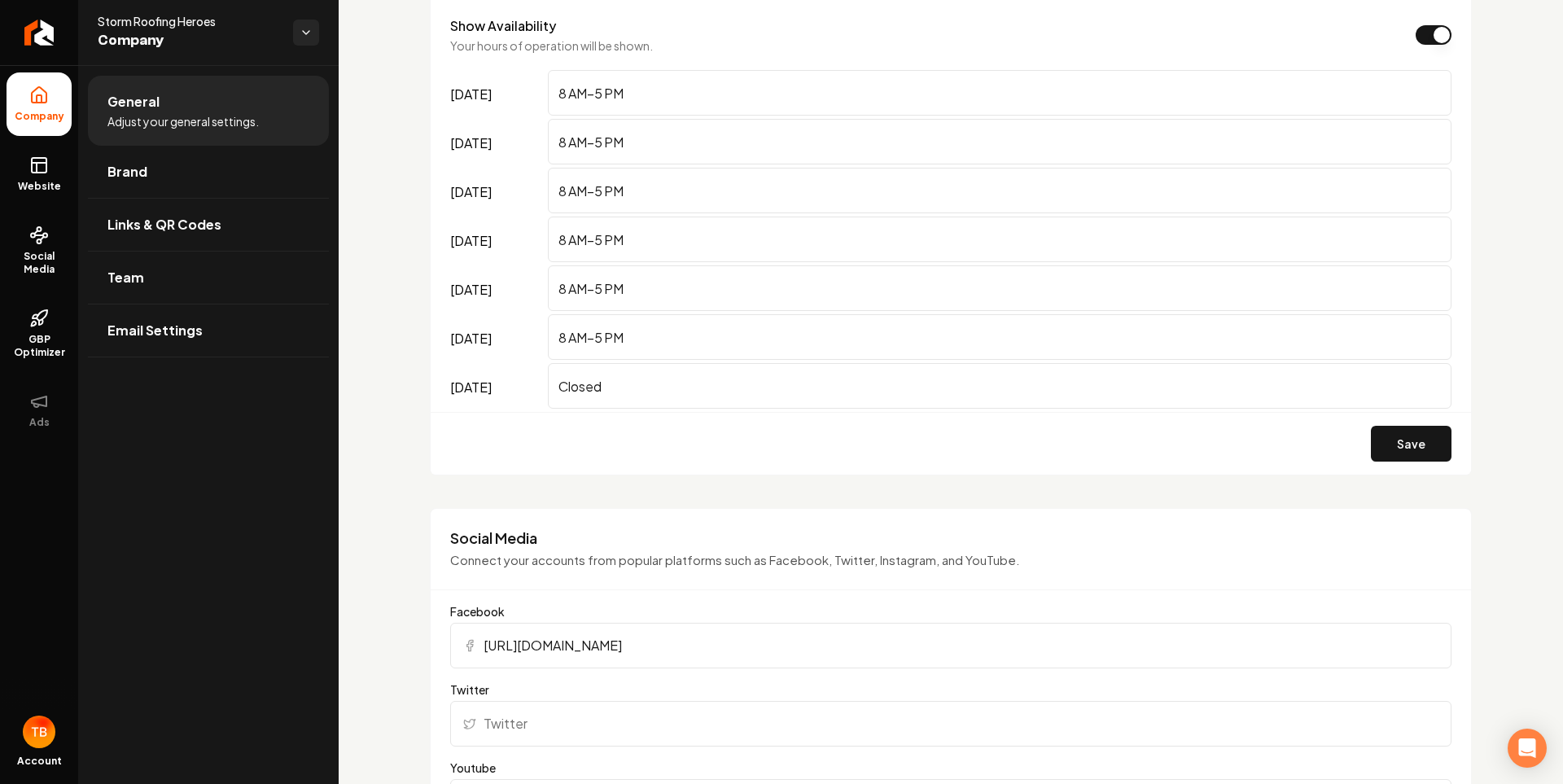
scroll to position [1465, 0]
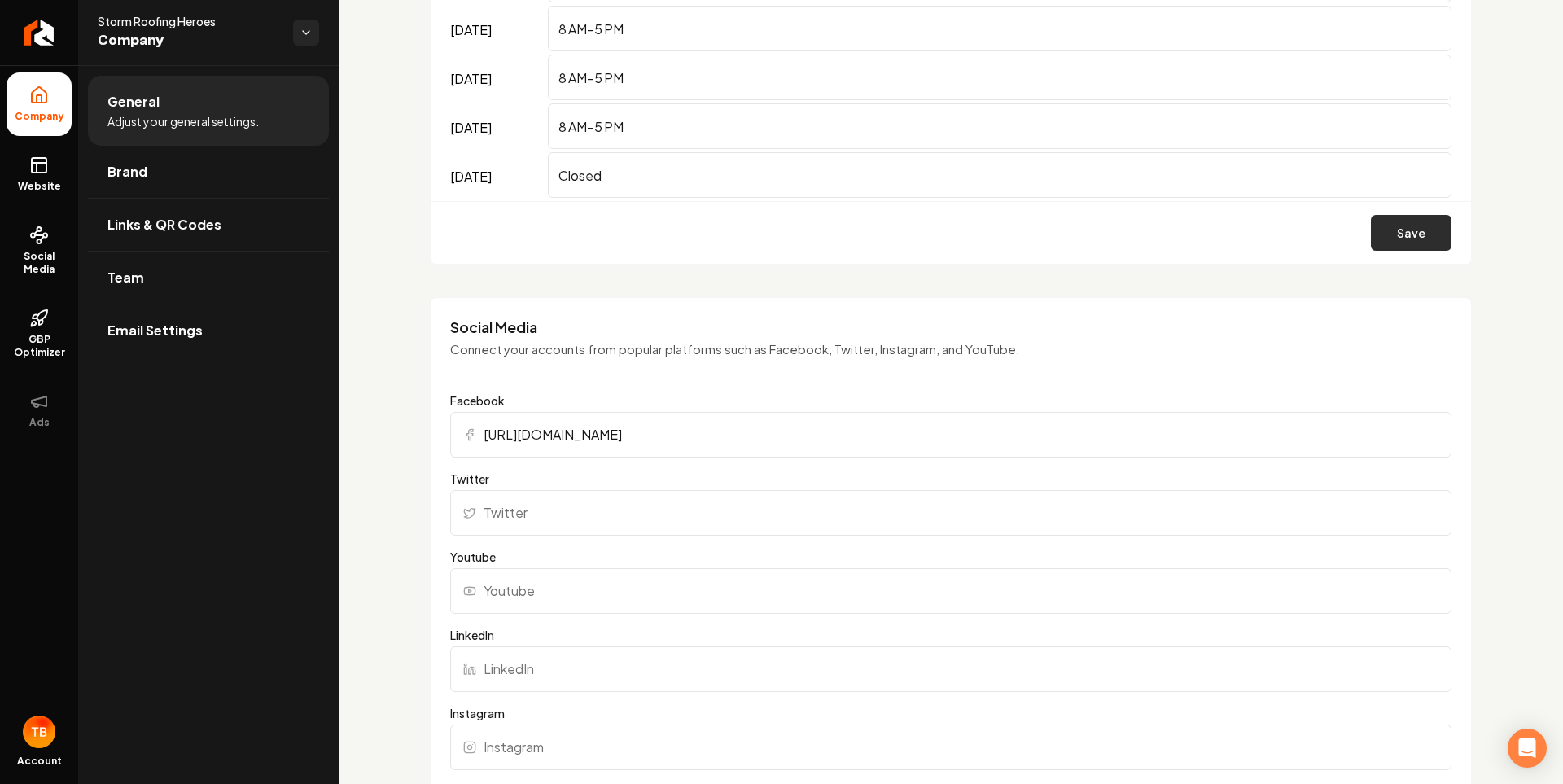
click at [1388, 228] on button "Save" at bounding box center [1411, 232] width 80 height 36
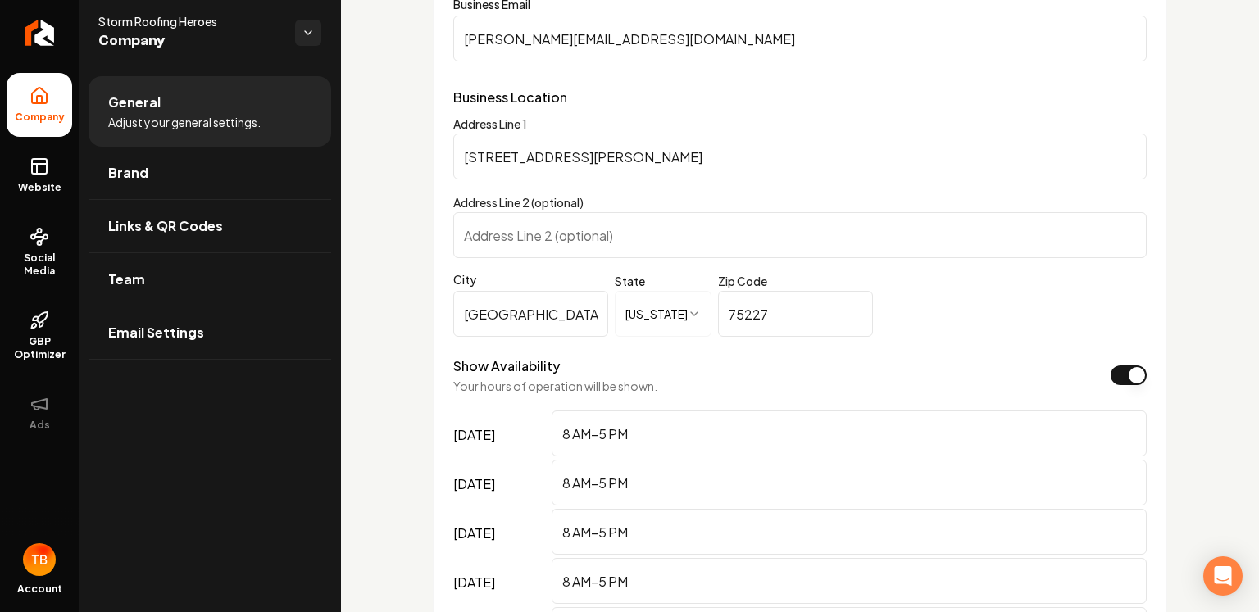
scroll to position [902, 0]
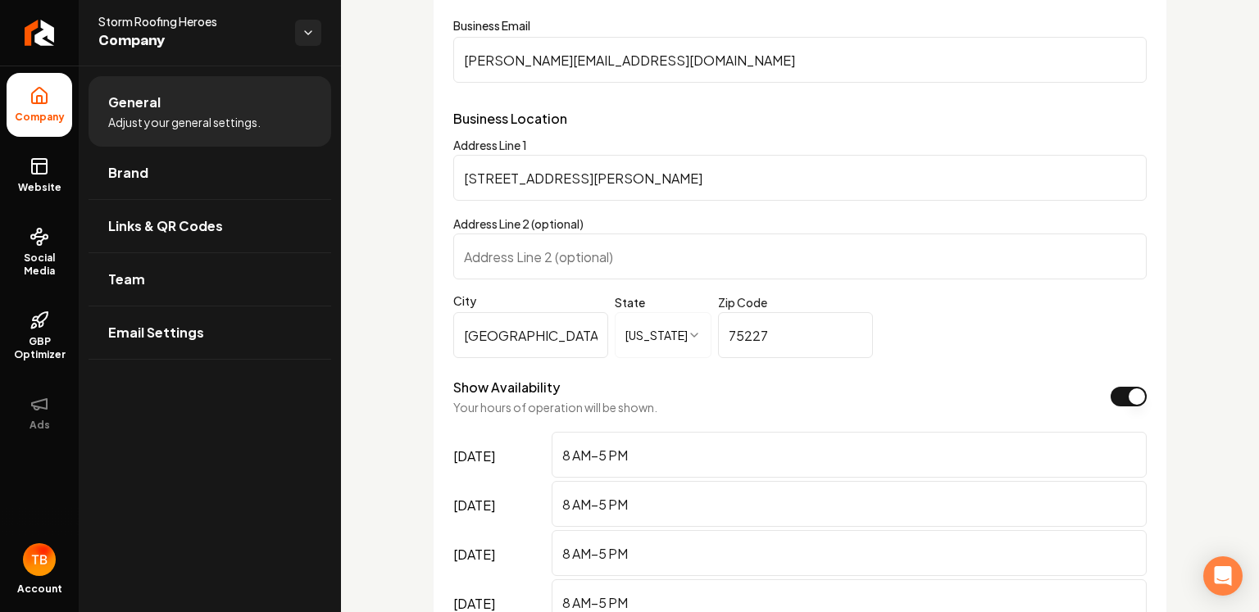
click at [467, 177] on input "7112 Radcliff Dr, Dallas, TX 75227" at bounding box center [800, 178] width 694 height 46
click at [735, 331] on input "75227" at bounding box center [795, 335] width 155 height 46
paste input "112"
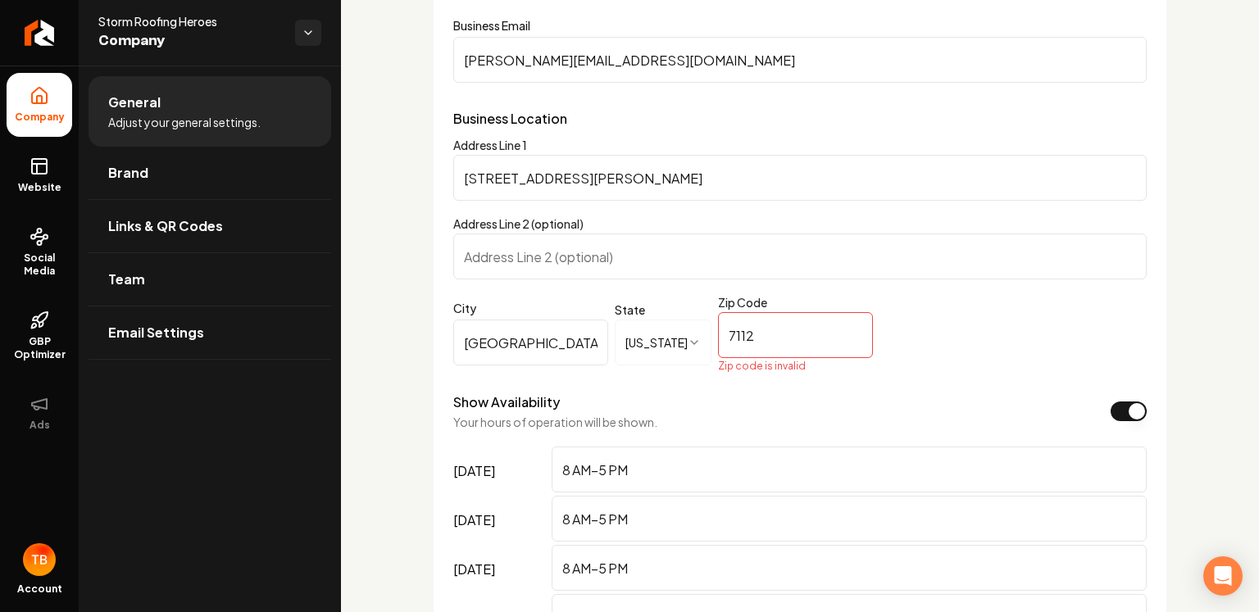
click at [515, 175] on input "7112 Radcliff Dr, Dallas, TX 75227" at bounding box center [800, 178] width 694 height 46
drag, startPoint x: 515, startPoint y: 175, endPoint x: 542, endPoint y: 178, distance: 27.2
click at [542, 178] on input "7112 Radcliff Dr, Dallas, TX 75227" at bounding box center [800, 178] width 694 height 46
click at [670, 344] on html "**********" at bounding box center [629, 306] width 1259 height 612
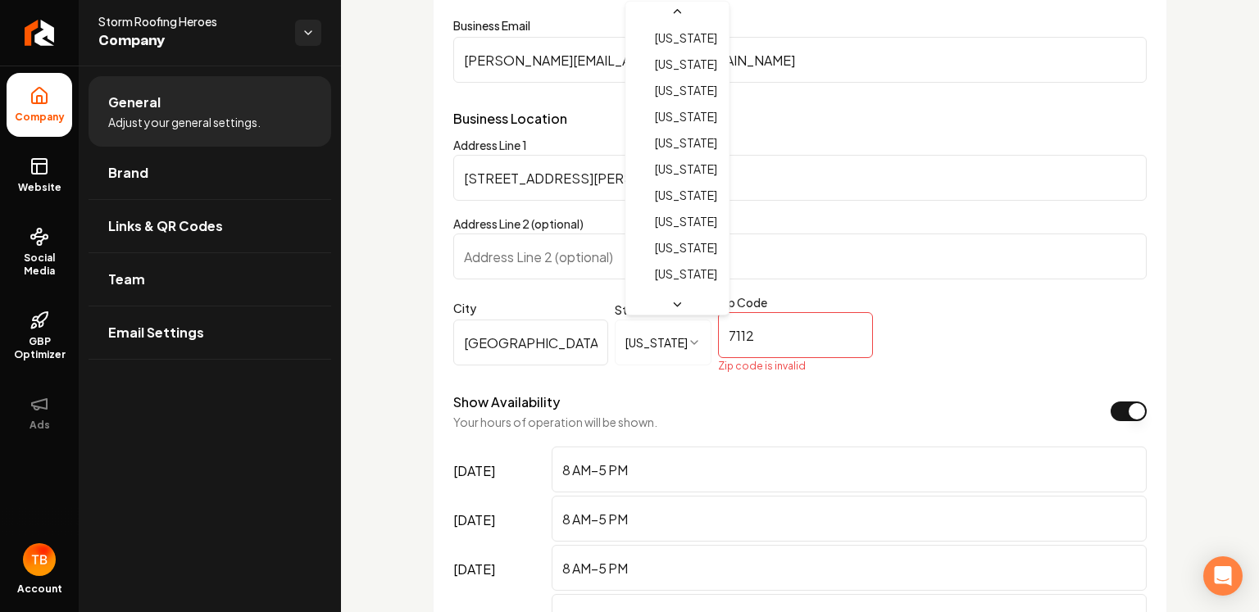
scroll to position [857, 0]
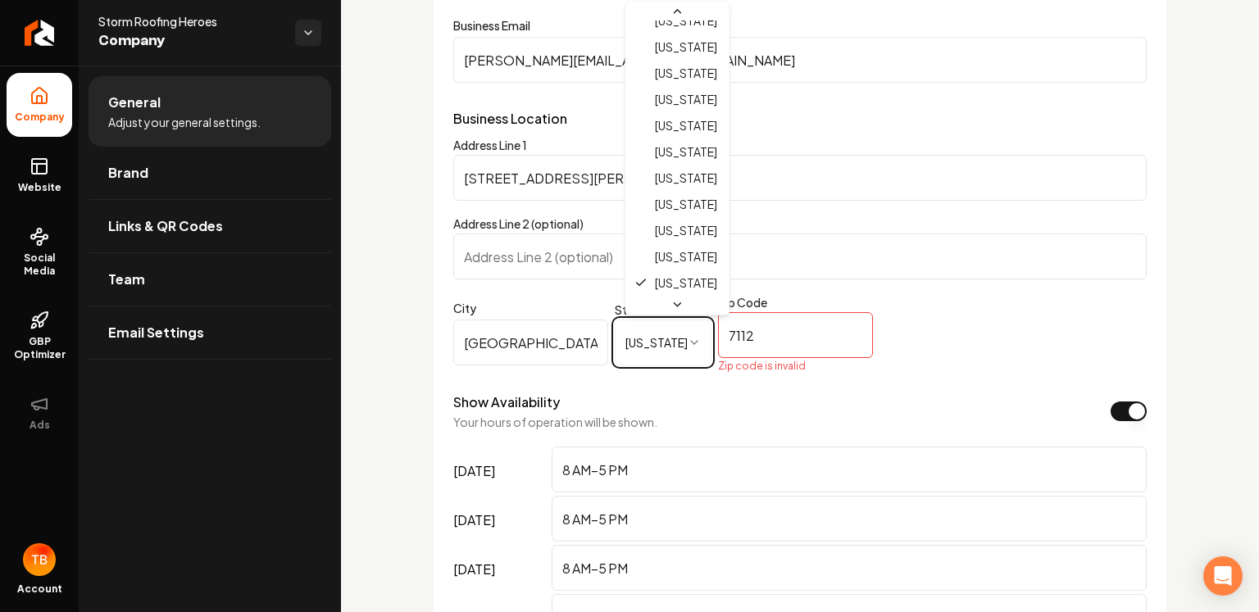
click at [670, 344] on html "**********" at bounding box center [629, 306] width 1259 height 612
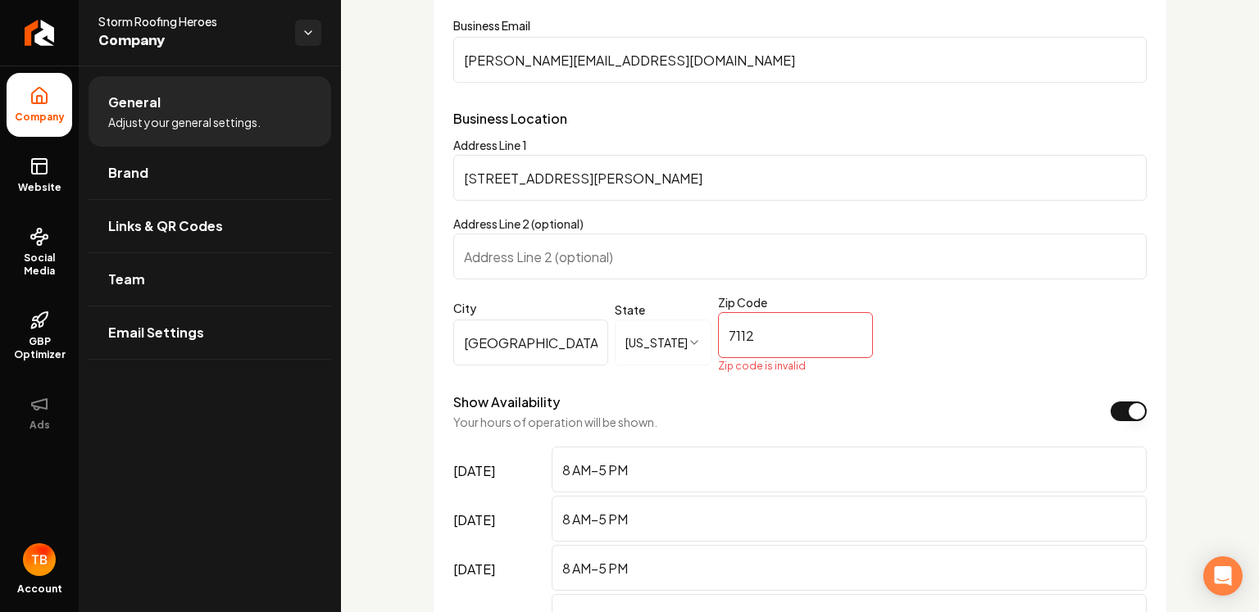
click at [755, 329] on input "7112" at bounding box center [795, 335] width 155 height 46
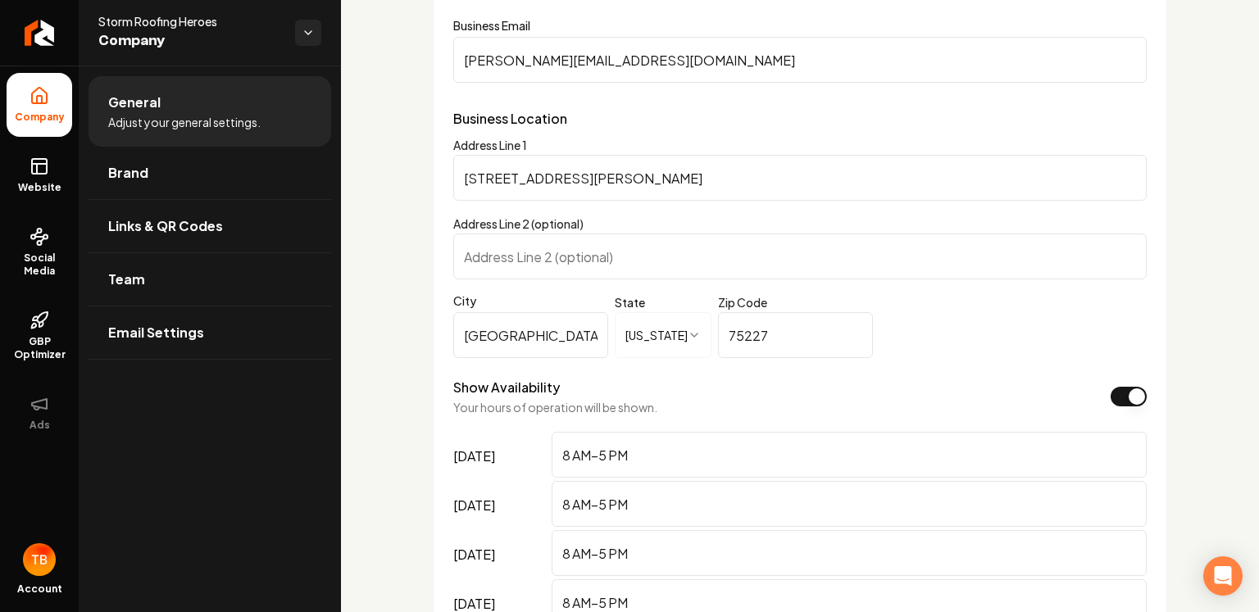
paste input "112"
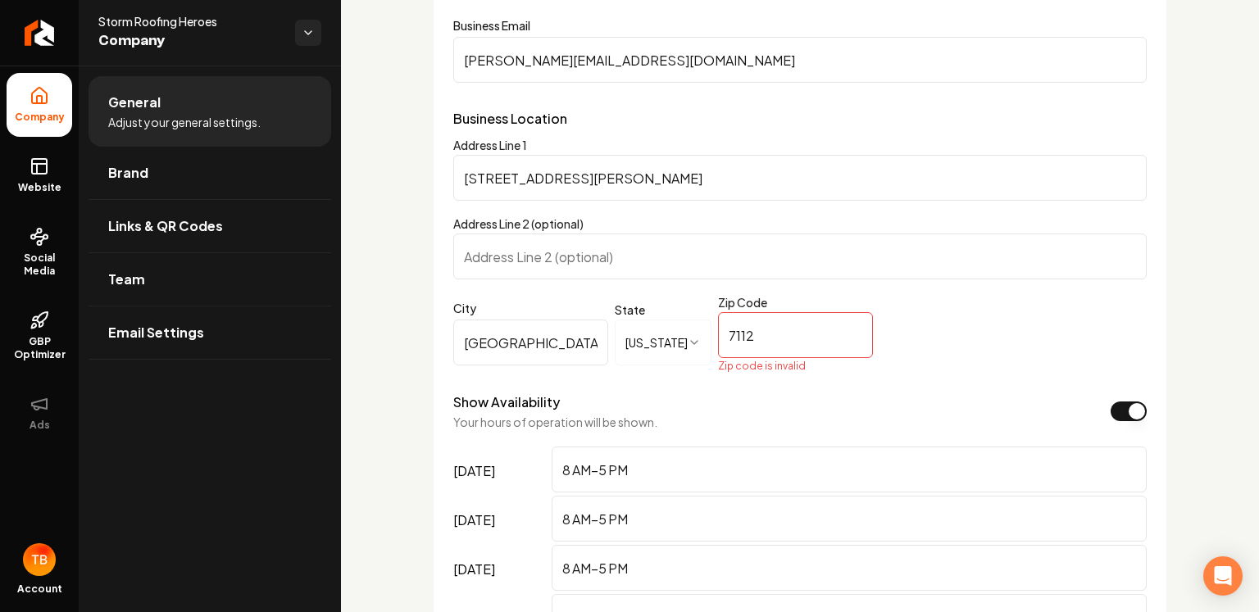
click at [767, 333] on input "7112" at bounding box center [795, 335] width 155 height 46
click at [749, 383] on div "**********" at bounding box center [663, 345] width 420 height 93
click at [765, 335] on input "7112" at bounding box center [795, 335] width 155 height 46
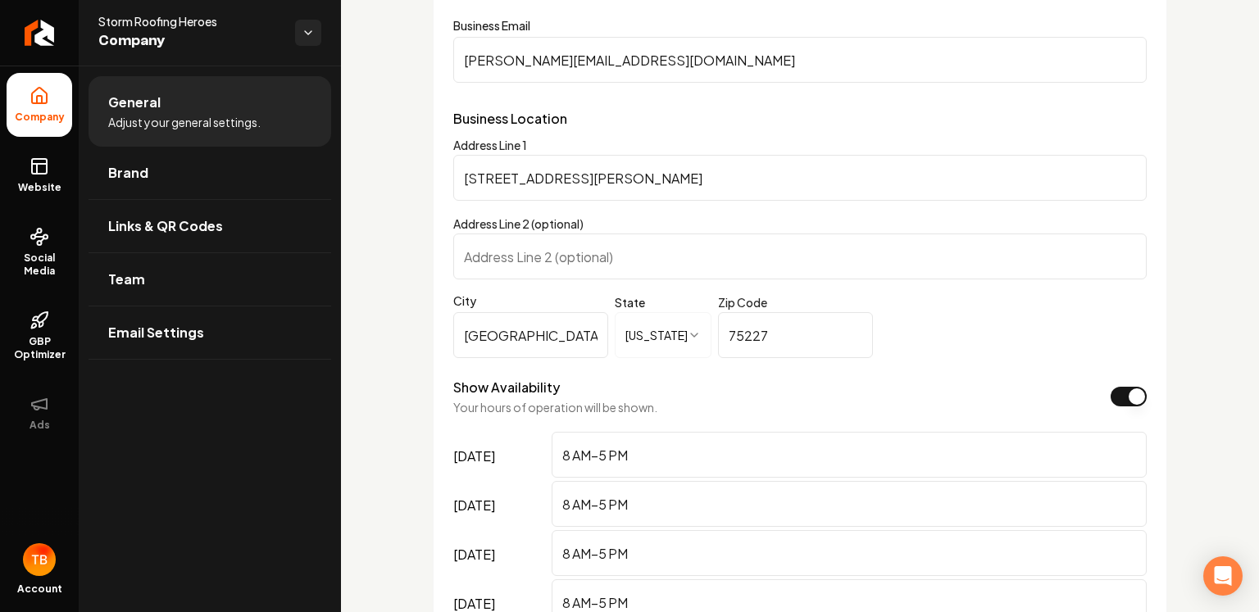
type input "75227"
click at [1075, 326] on form "**********" at bounding box center [800, 383] width 694 height 913
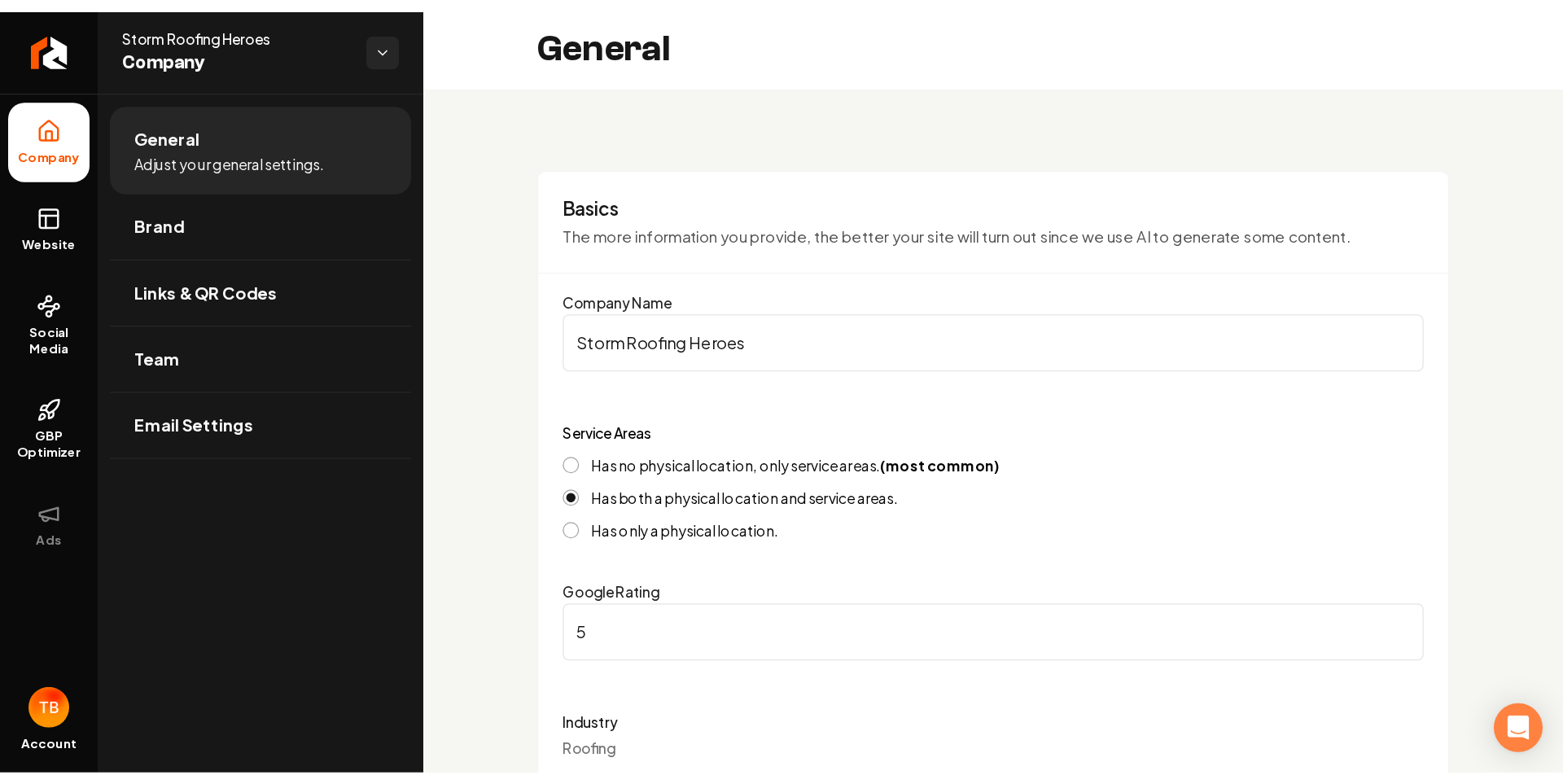
scroll to position [0, 0]
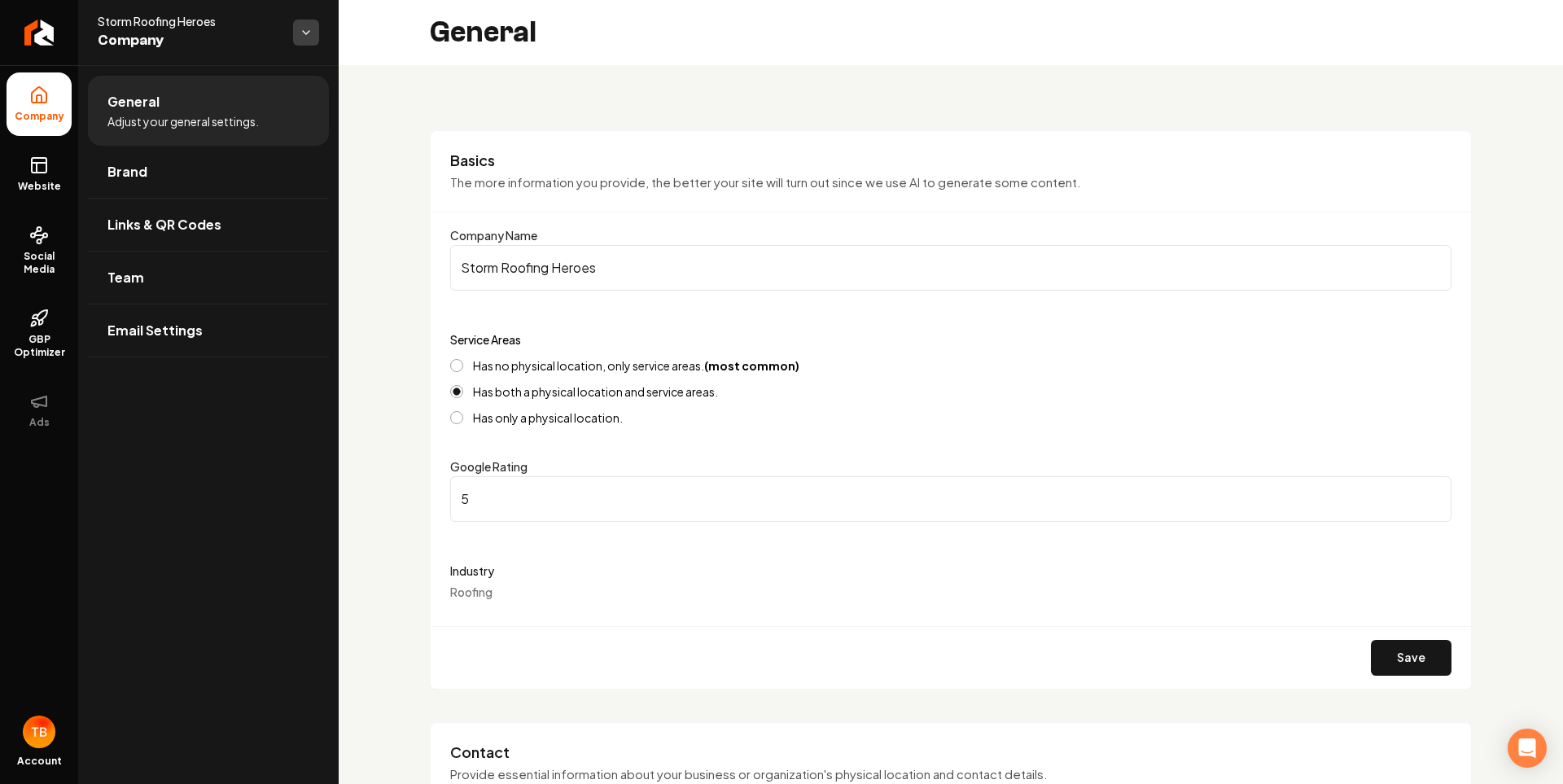
click at [295, 43] on html "**********" at bounding box center [782, 392] width 1563 height 784
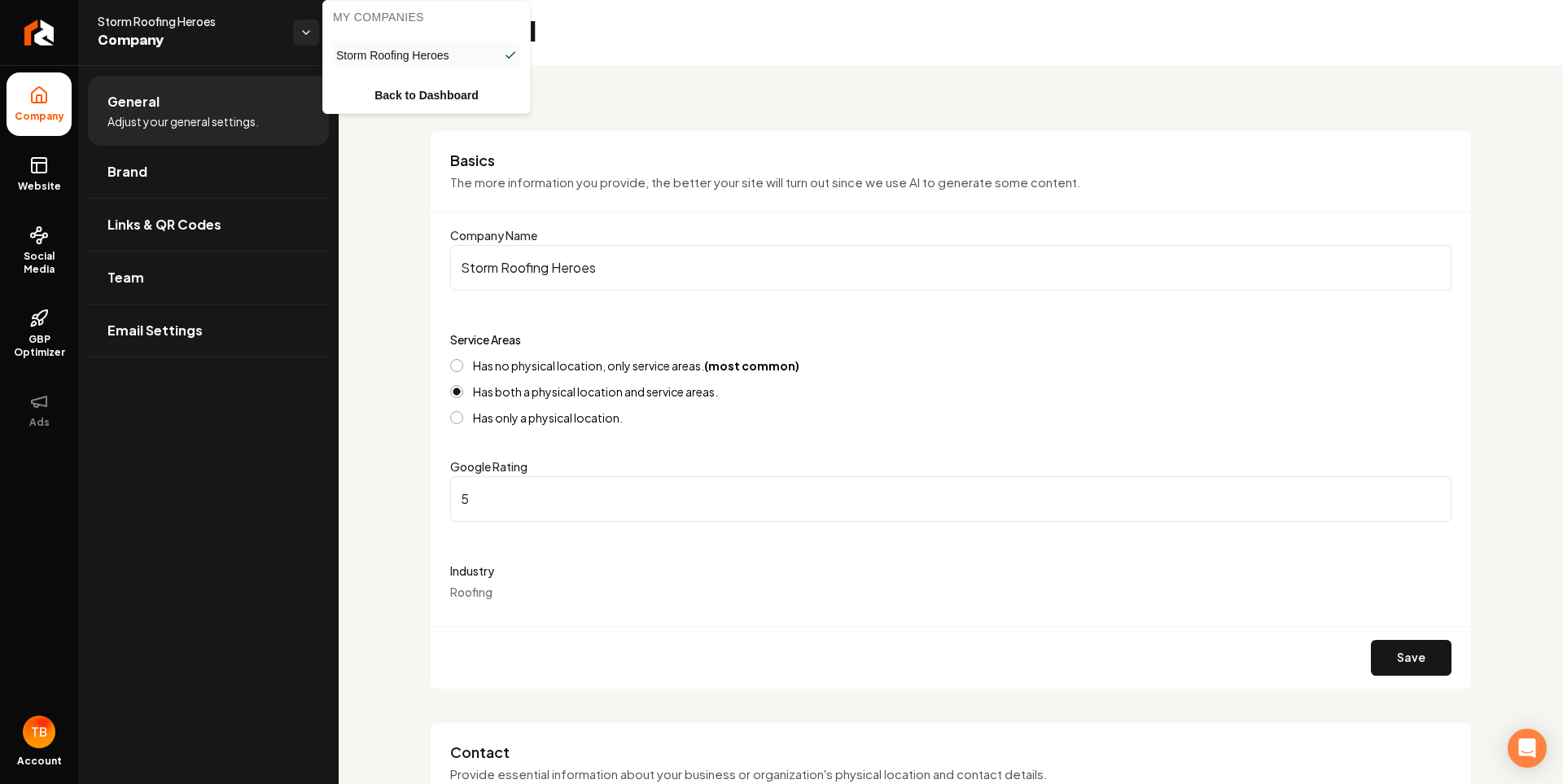
click at [251, 489] on html "**********" at bounding box center [782, 392] width 1563 height 784
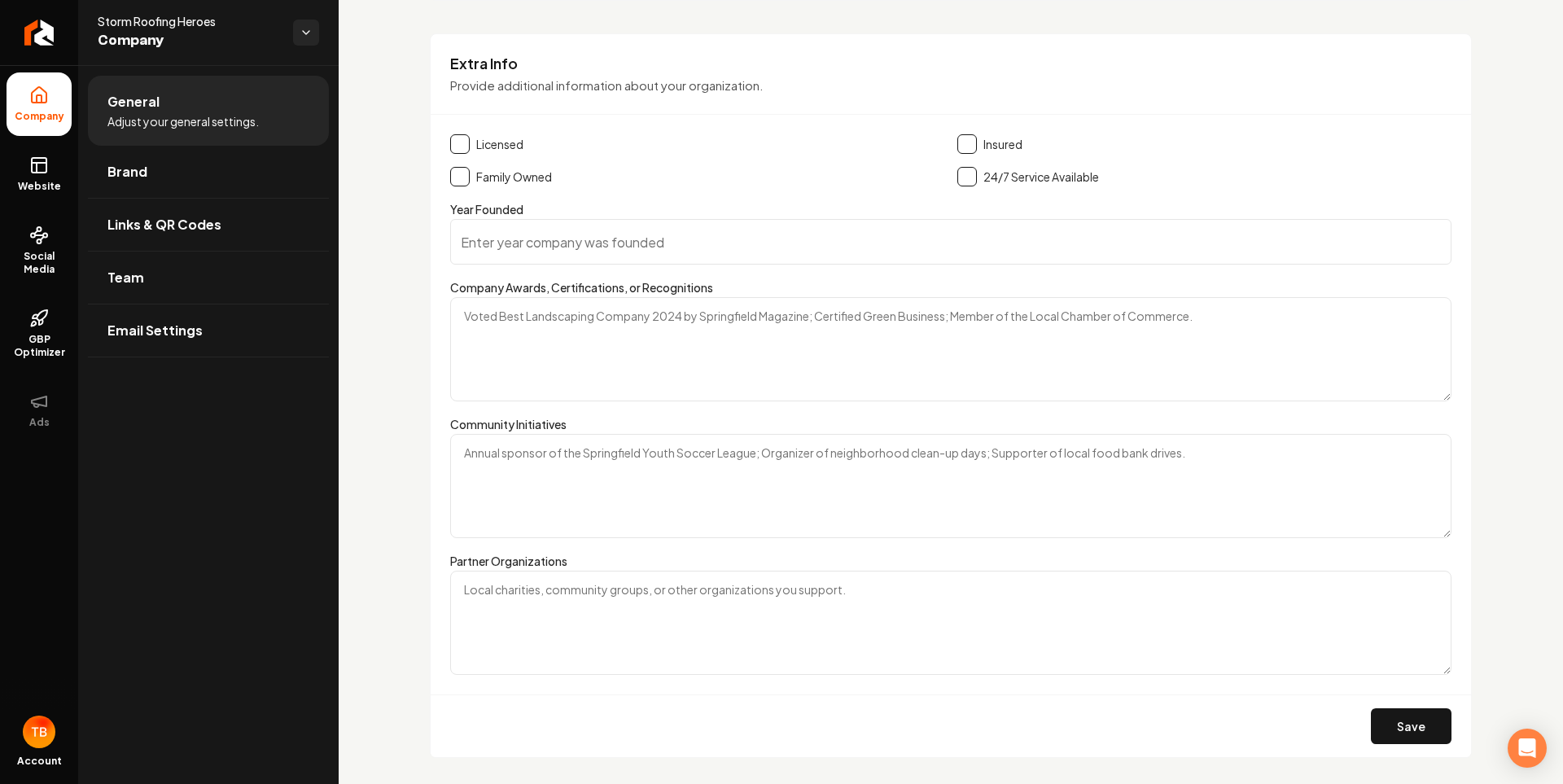
scroll to position [2766, 0]
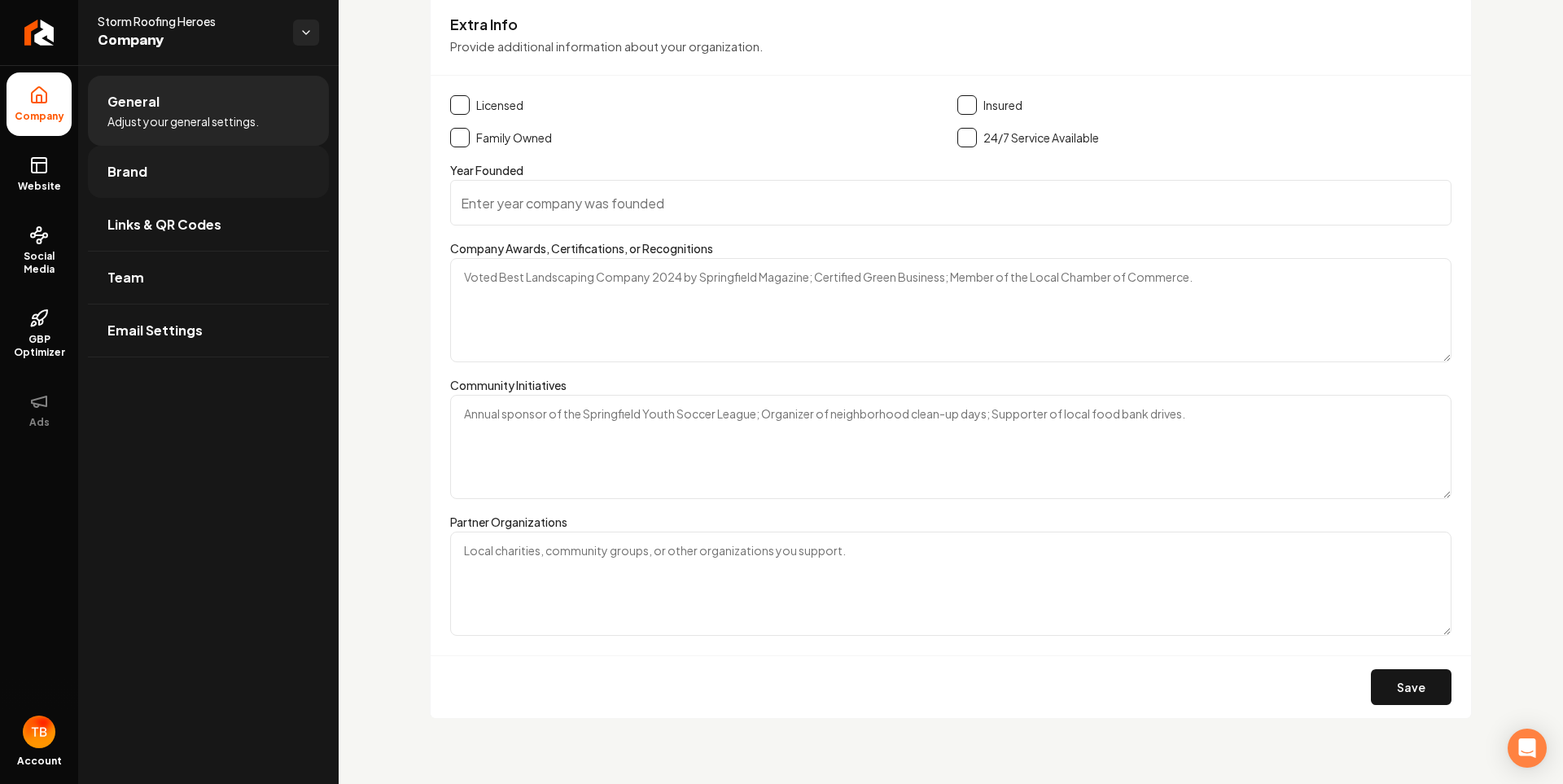
click at [147, 168] on link "Brand" at bounding box center [209, 172] width 241 height 52
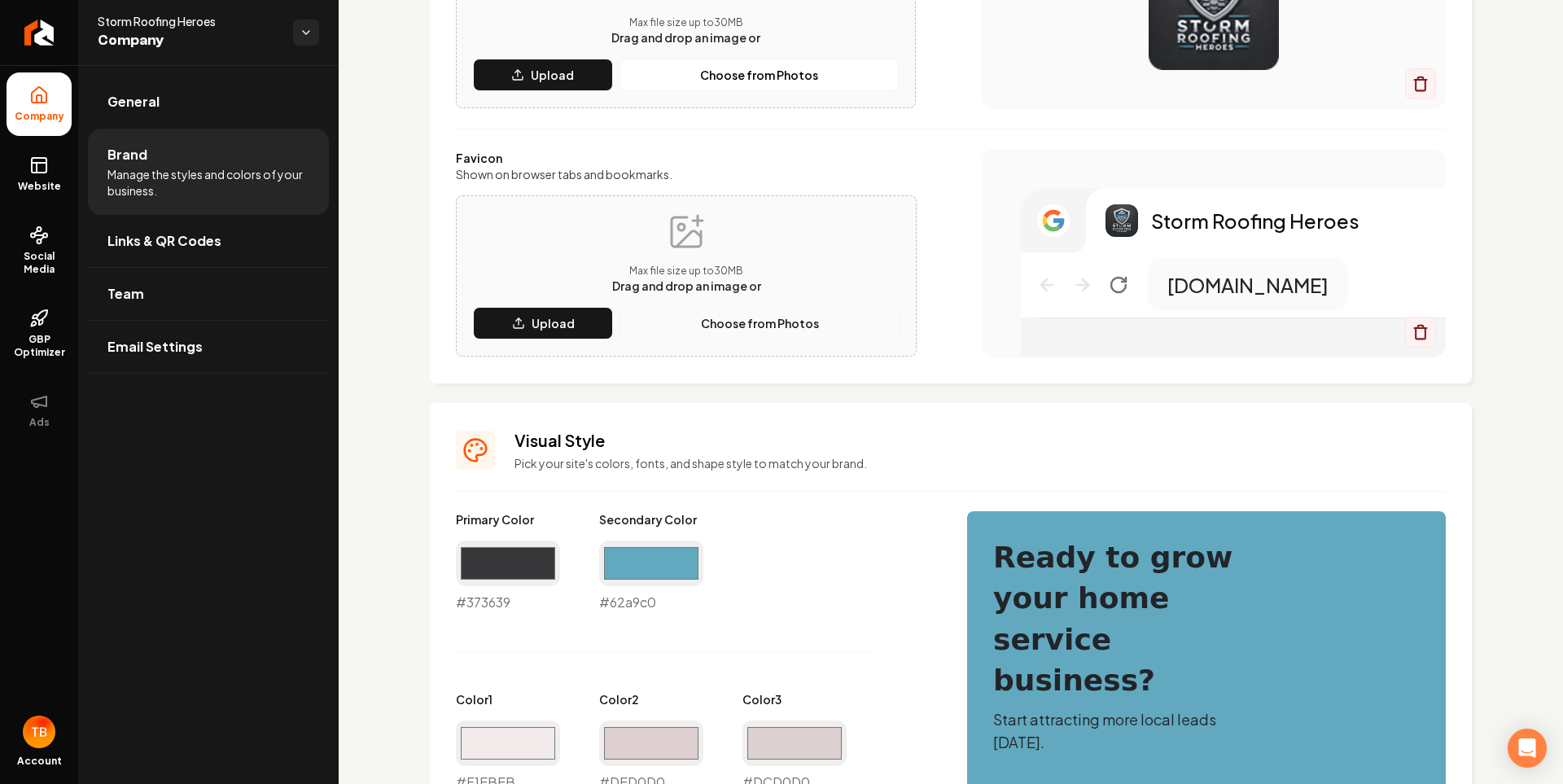
scroll to position [407, 0]
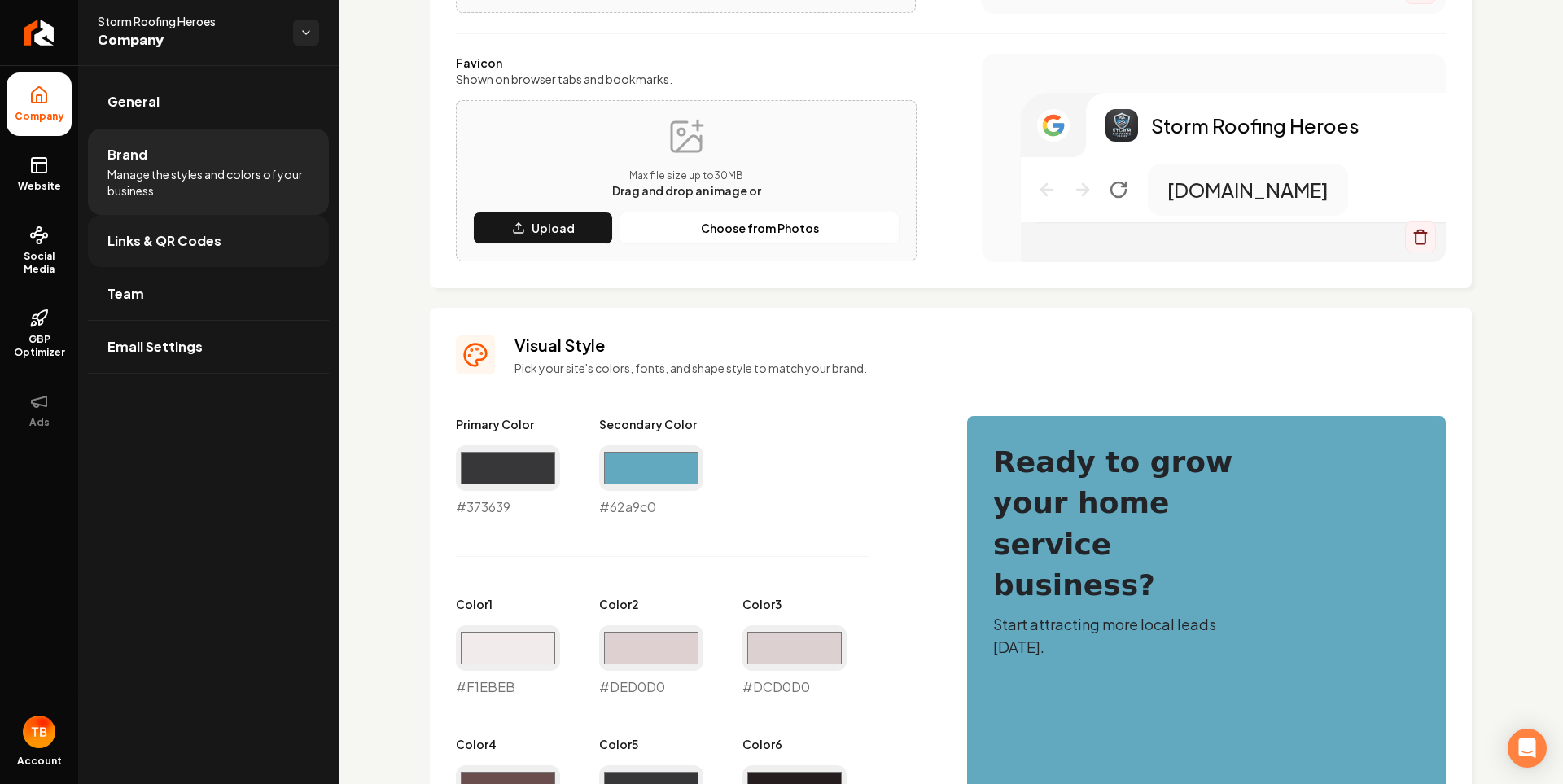
click at [194, 243] on span "Links & QR Codes" at bounding box center [164, 241] width 114 height 20
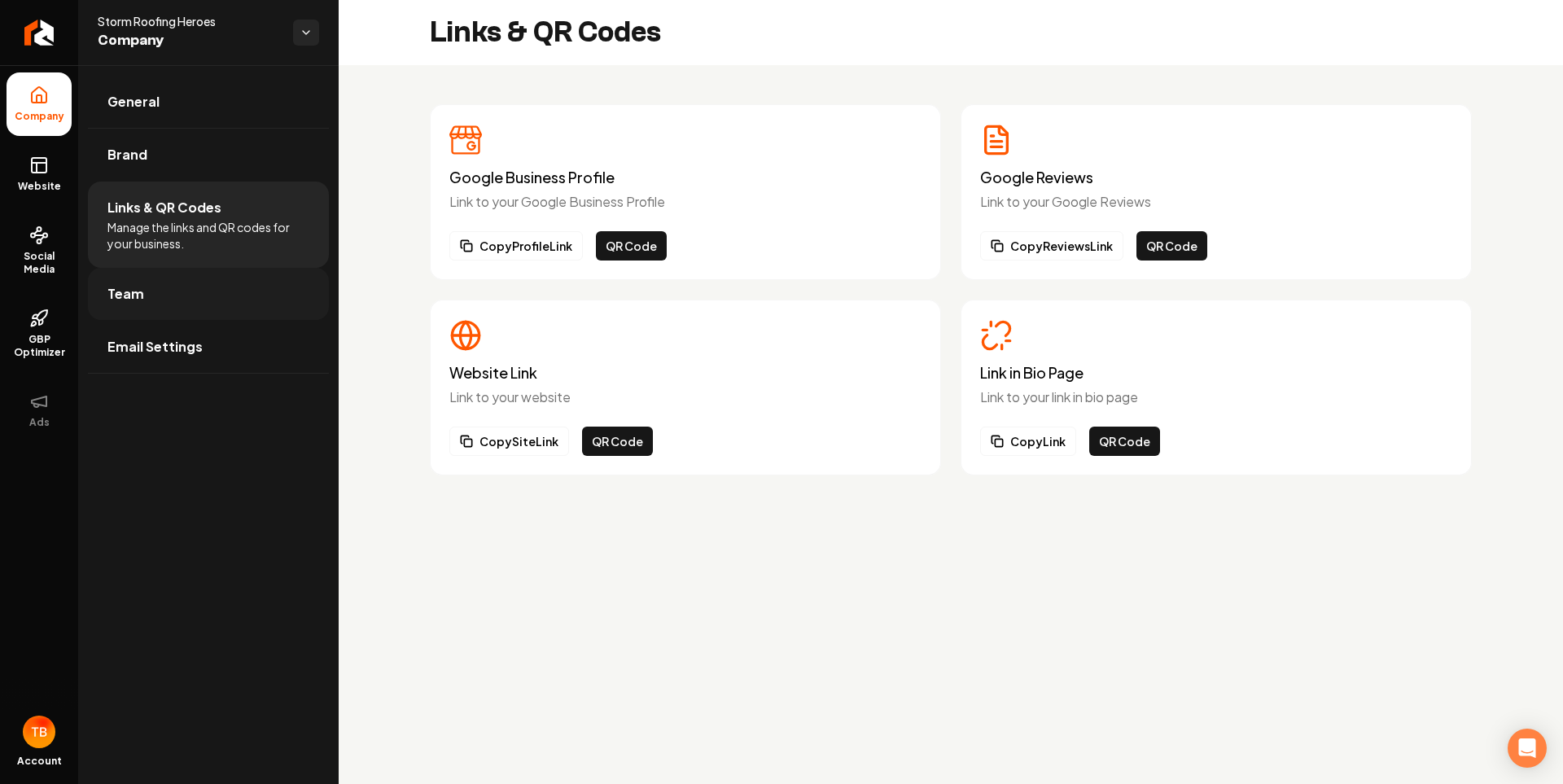
click at [214, 284] on link "Team" at bounding box center [209, 294] width 241 height 52
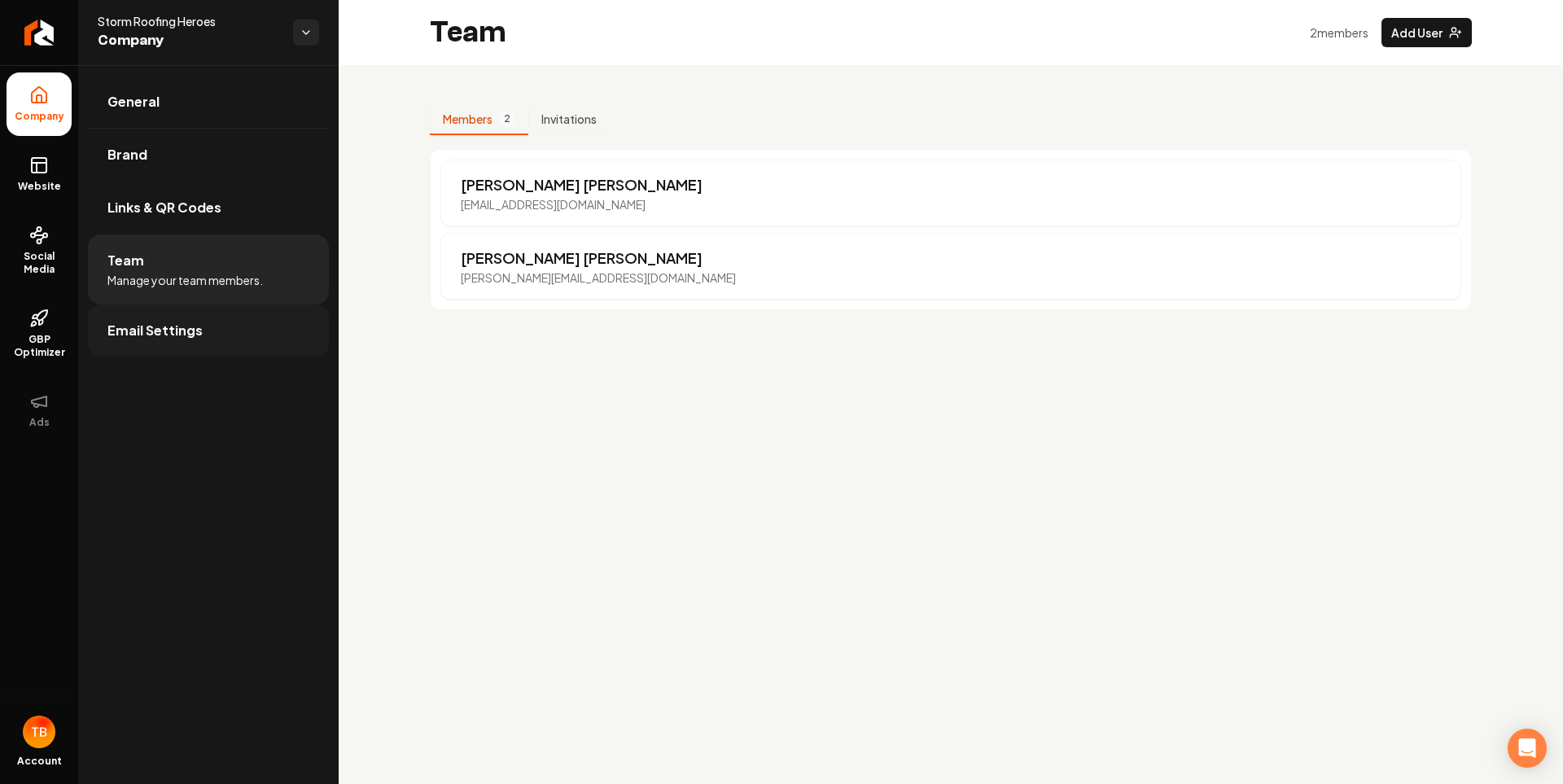
click at [195, 325] on span "Email Settings" at bounding box center [155, 330] width 95 height 20
click at [54, 174] on link "Website" at bounding box center [40, 174] width 66 height 64
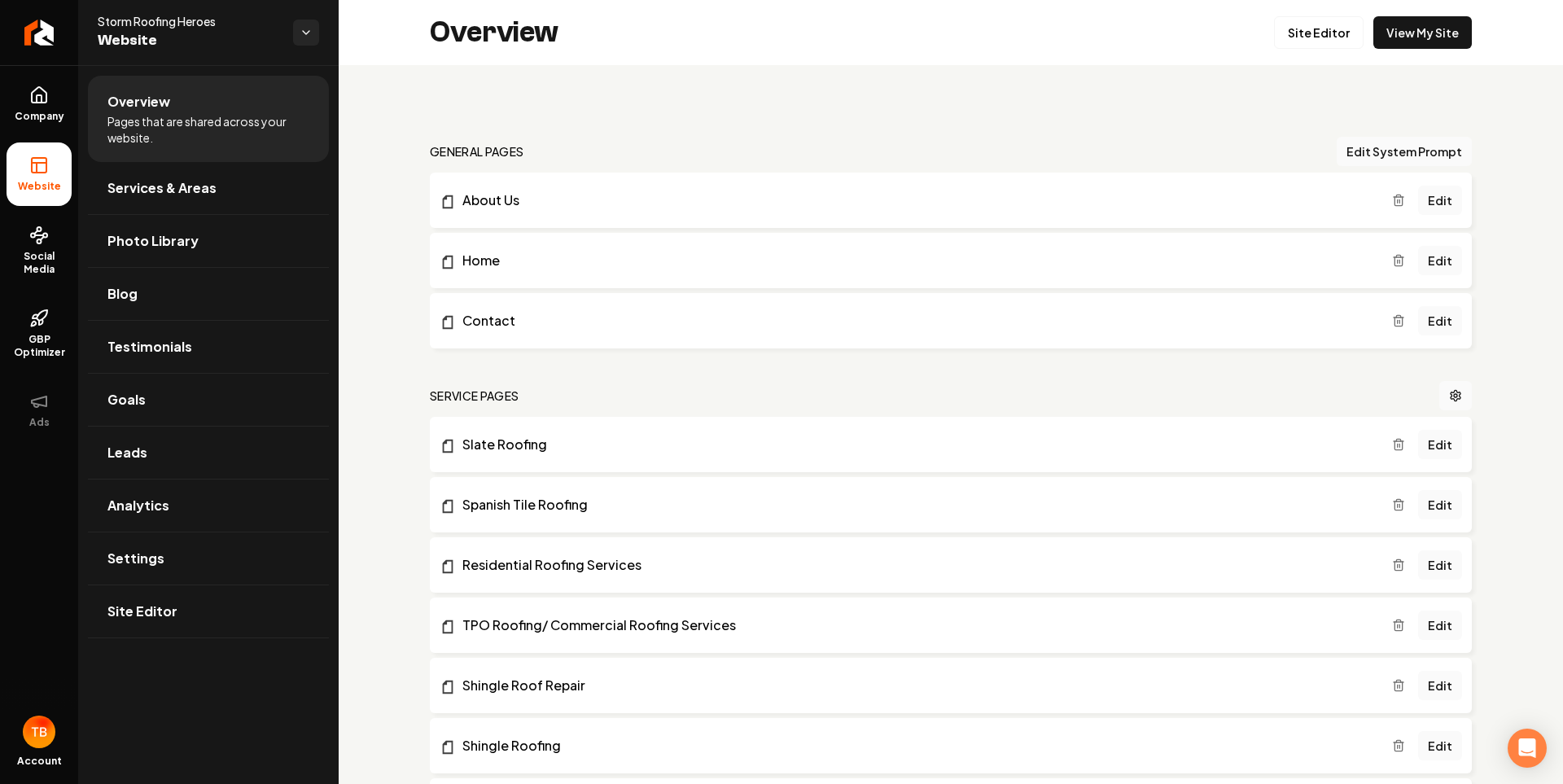
click at [170, 149] on li "Overview Pages that are shared across your website." at bounding box center [209, 118] width 241 height 86
click at [179, 175] on link "Services & Areas" at bounding box center [209, 188] width 241 height 52
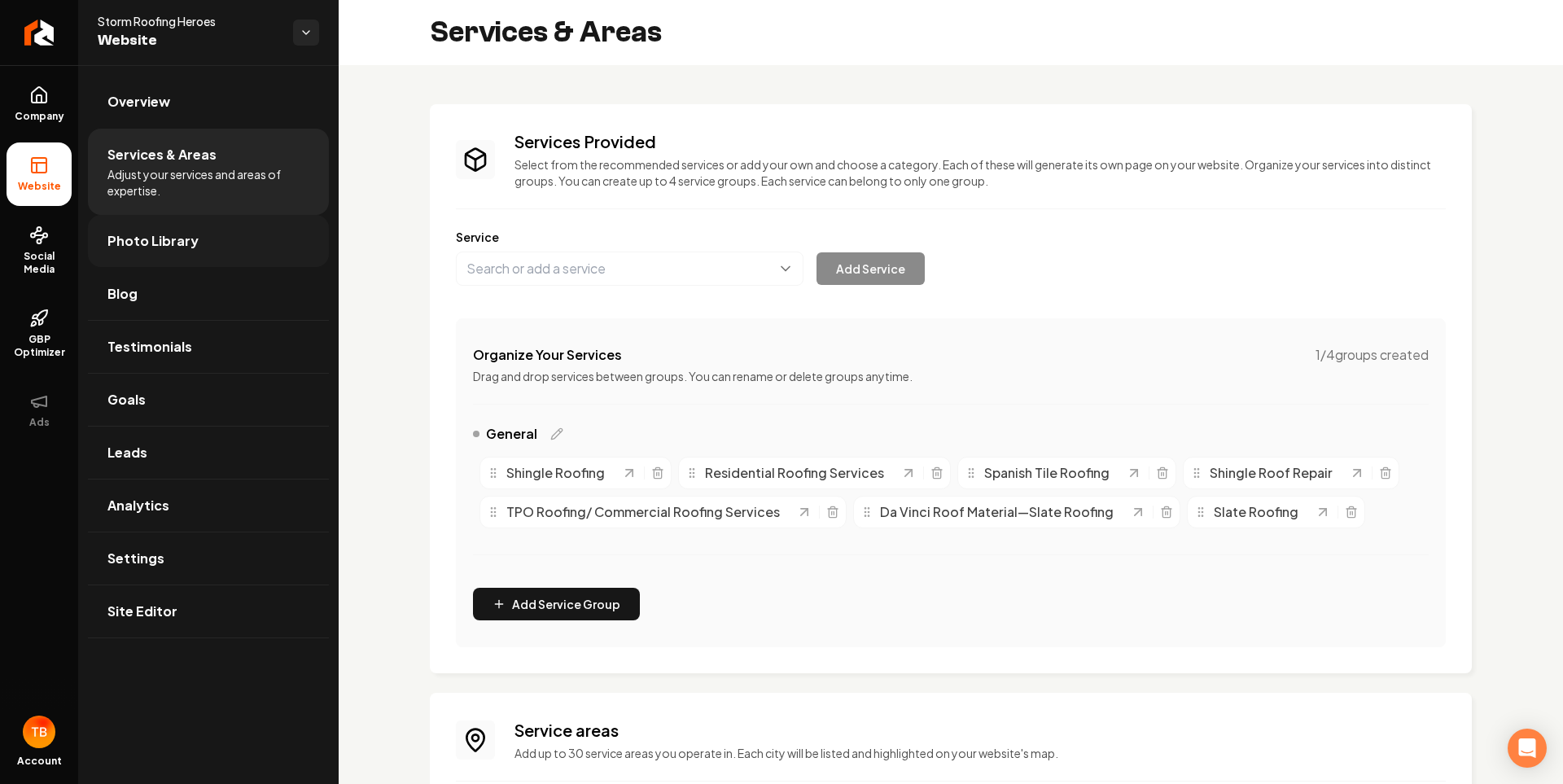
click at [191, 226] on link "Photo Library" at bounding box center [209, 240] width 241 height 52
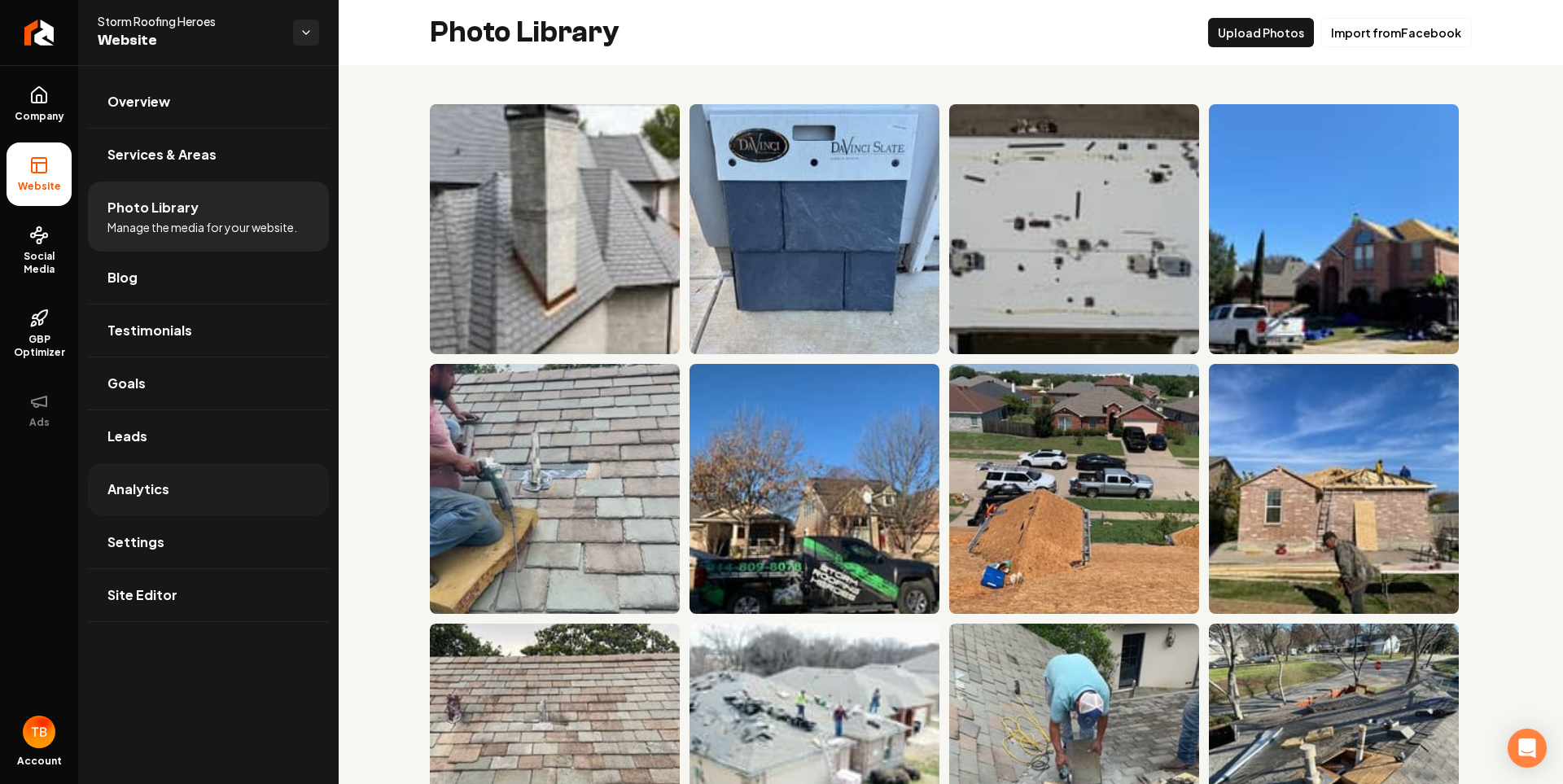
click at [180, 502] on link "Analytics" at bounding box center [209, 489] width 241 height 52
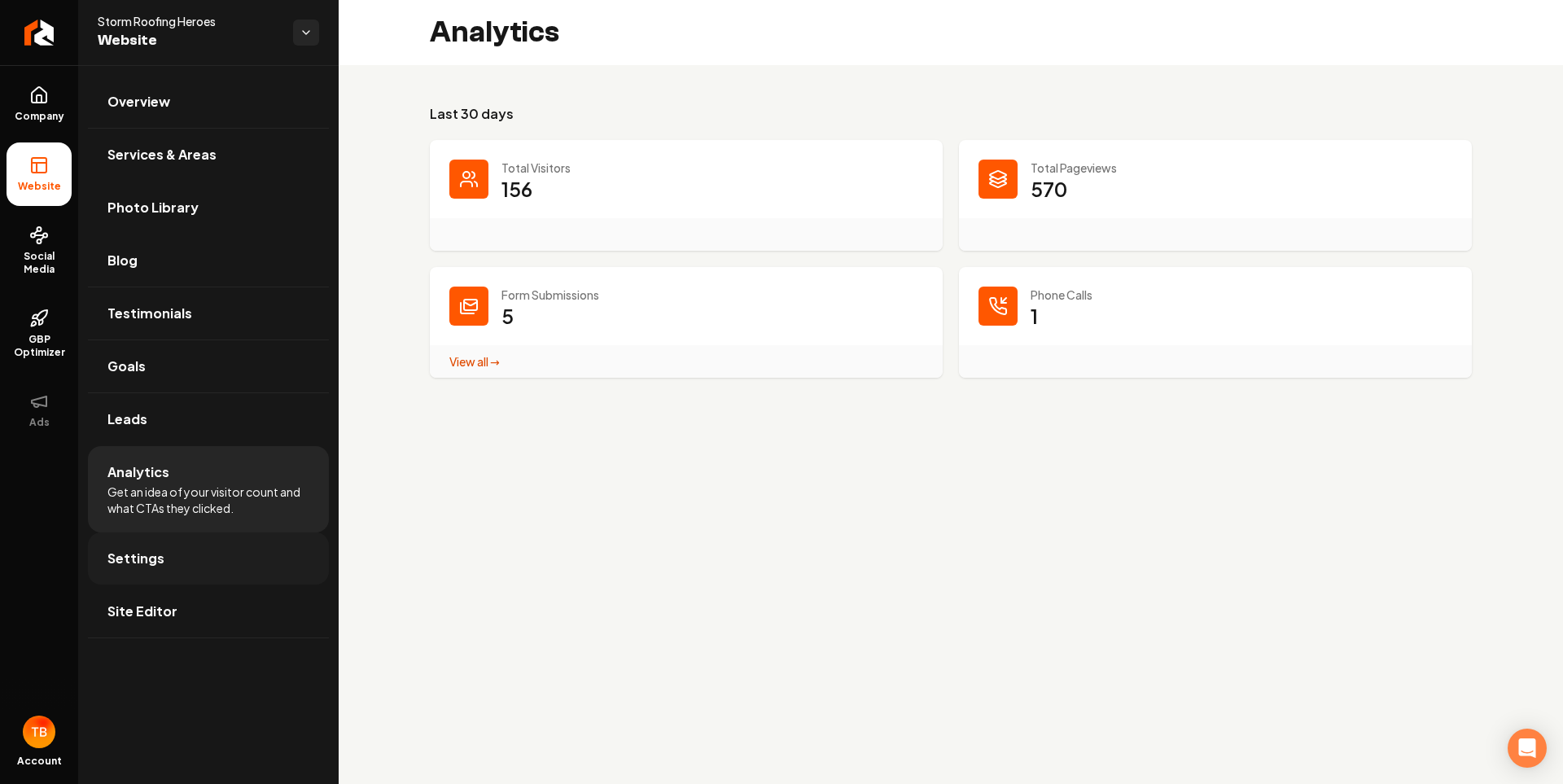
click at [103, 561] on link "Settings" at bounding box center [209, 558] width 241 height 52
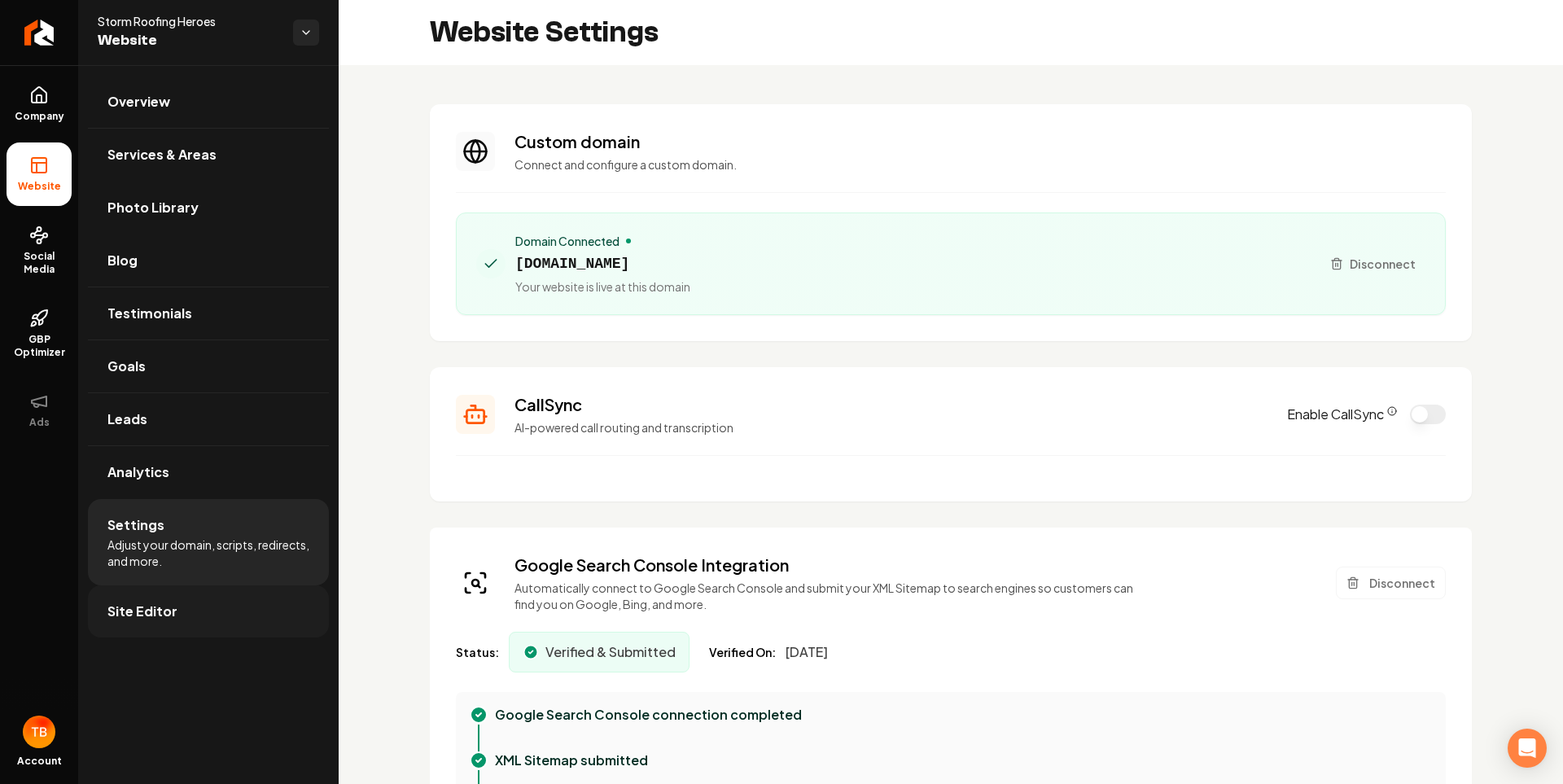
click at [163, 626] on link "Site Editor" at bounding box center [209, 611] width 241 height 52
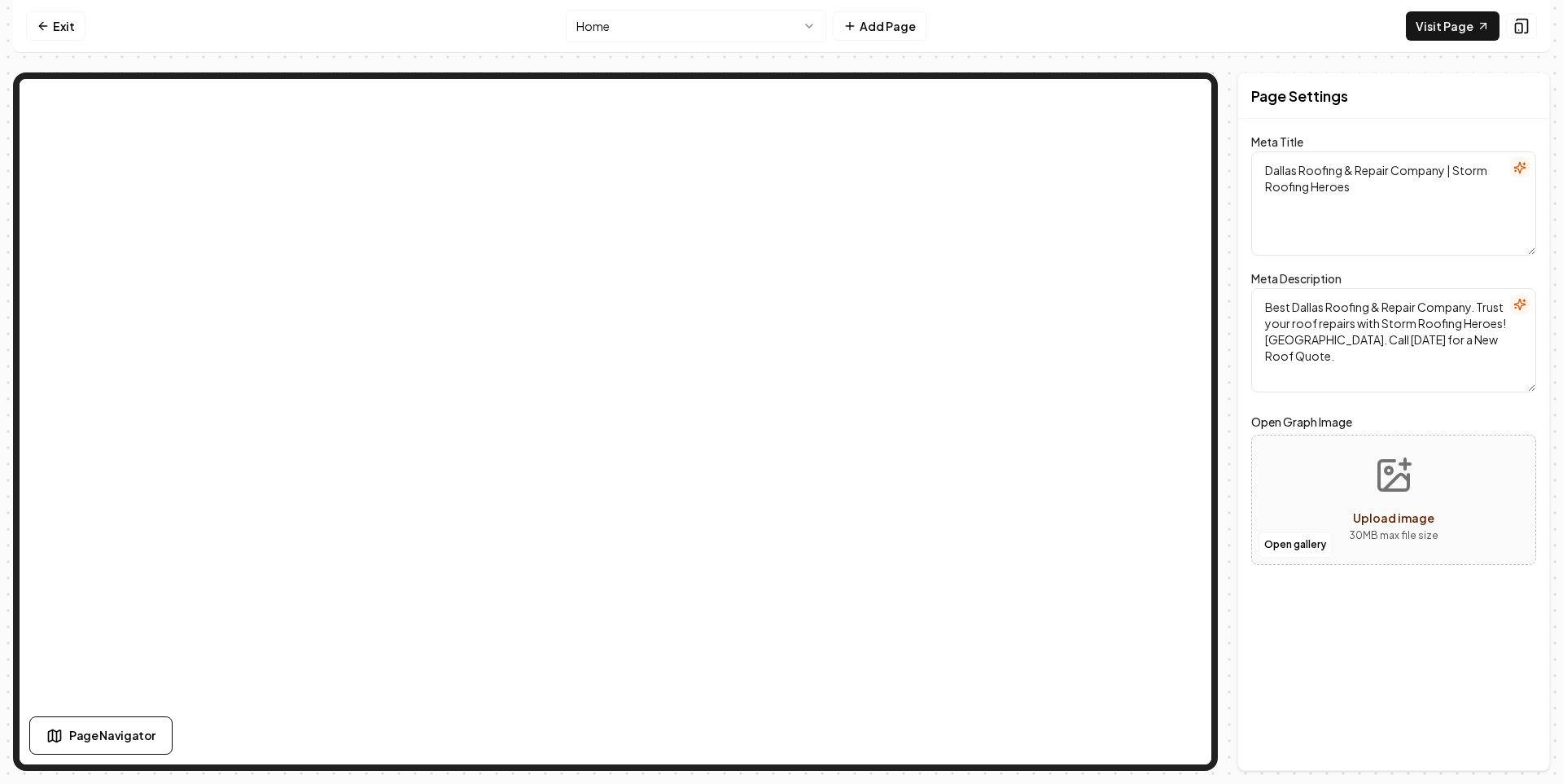
click at [38, 18] on link "Exit" at bounding box center [56, 26] width 60 height 30
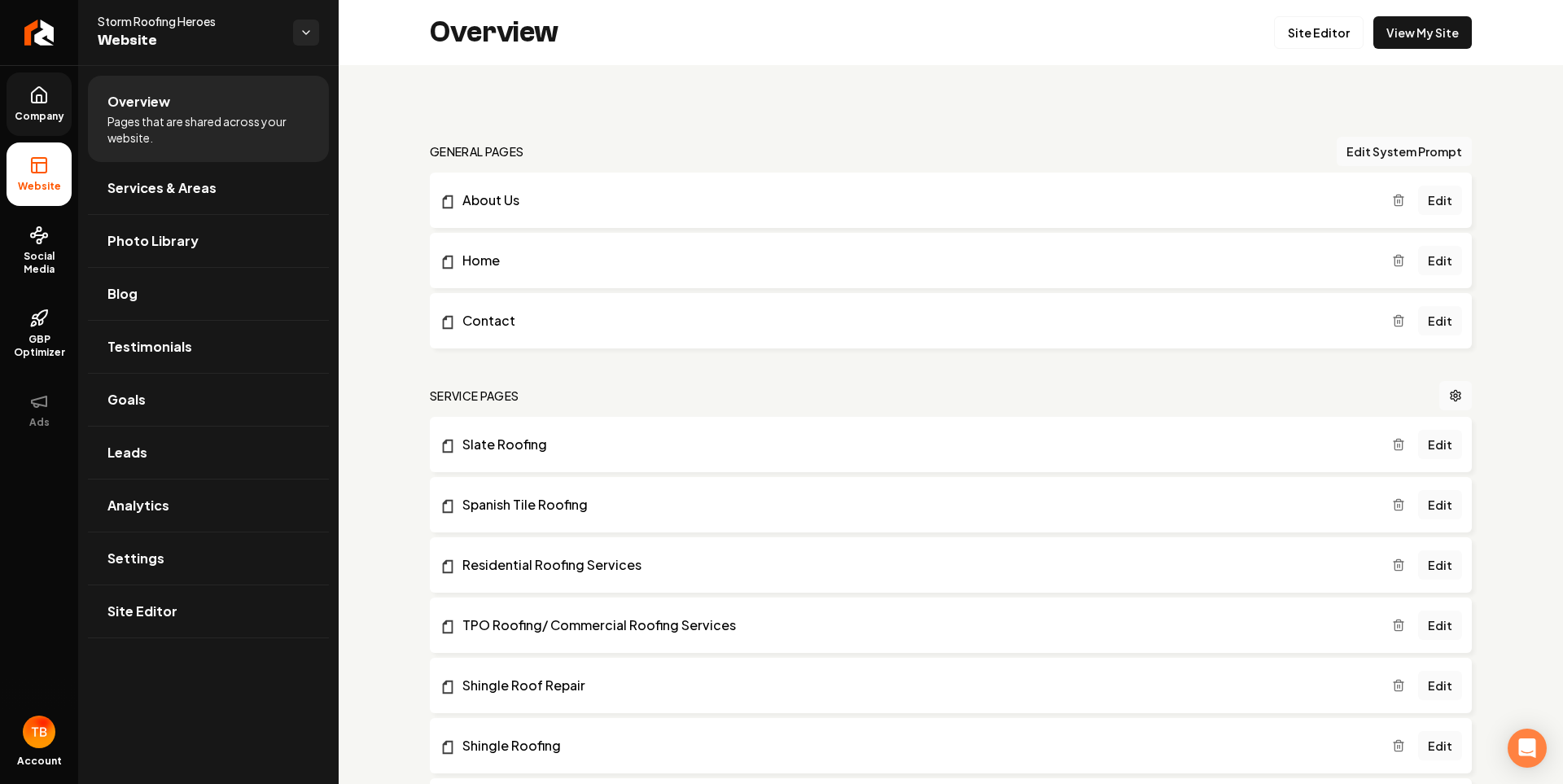
click at [30, 118] on span "Company" at bounding box center [39, 116] width 63 height 13
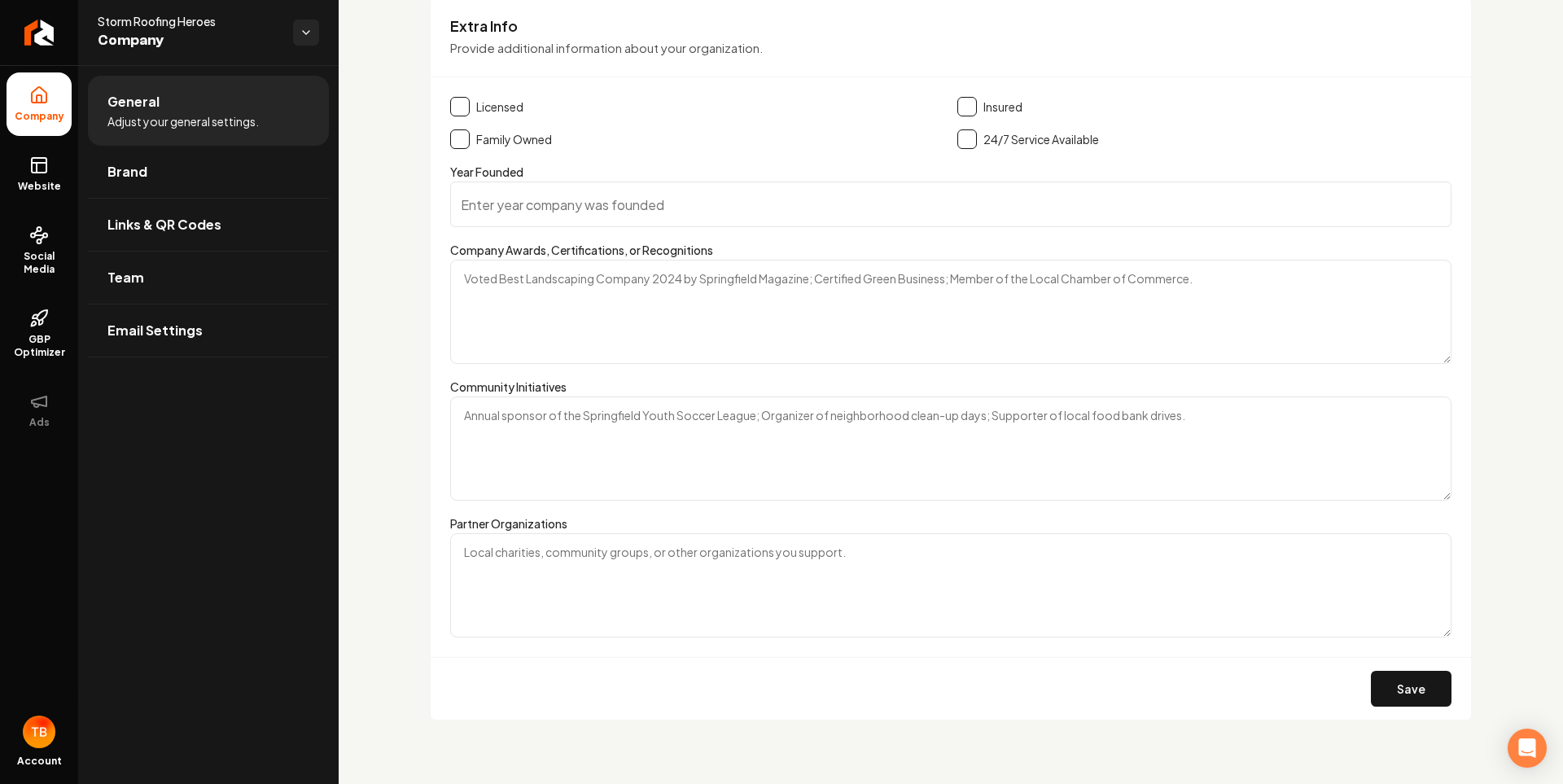
scroll to position [2766, 0]
click at [39, 172] on rect at bounding box center [39, 165] width 15 height 15
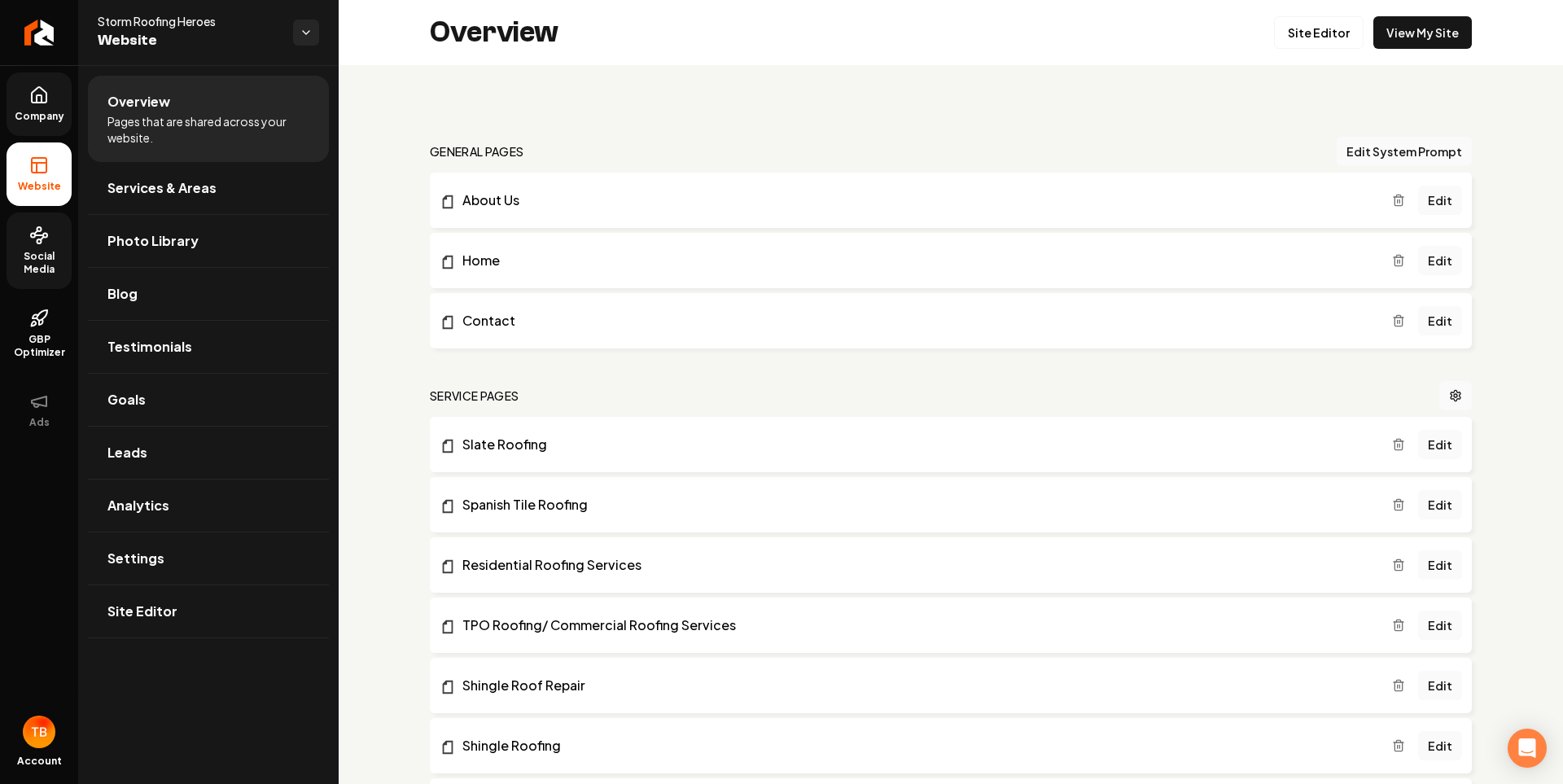
click at [37, 250] on span "Social Media" at bounding box center [40, 263] width 66 height 26
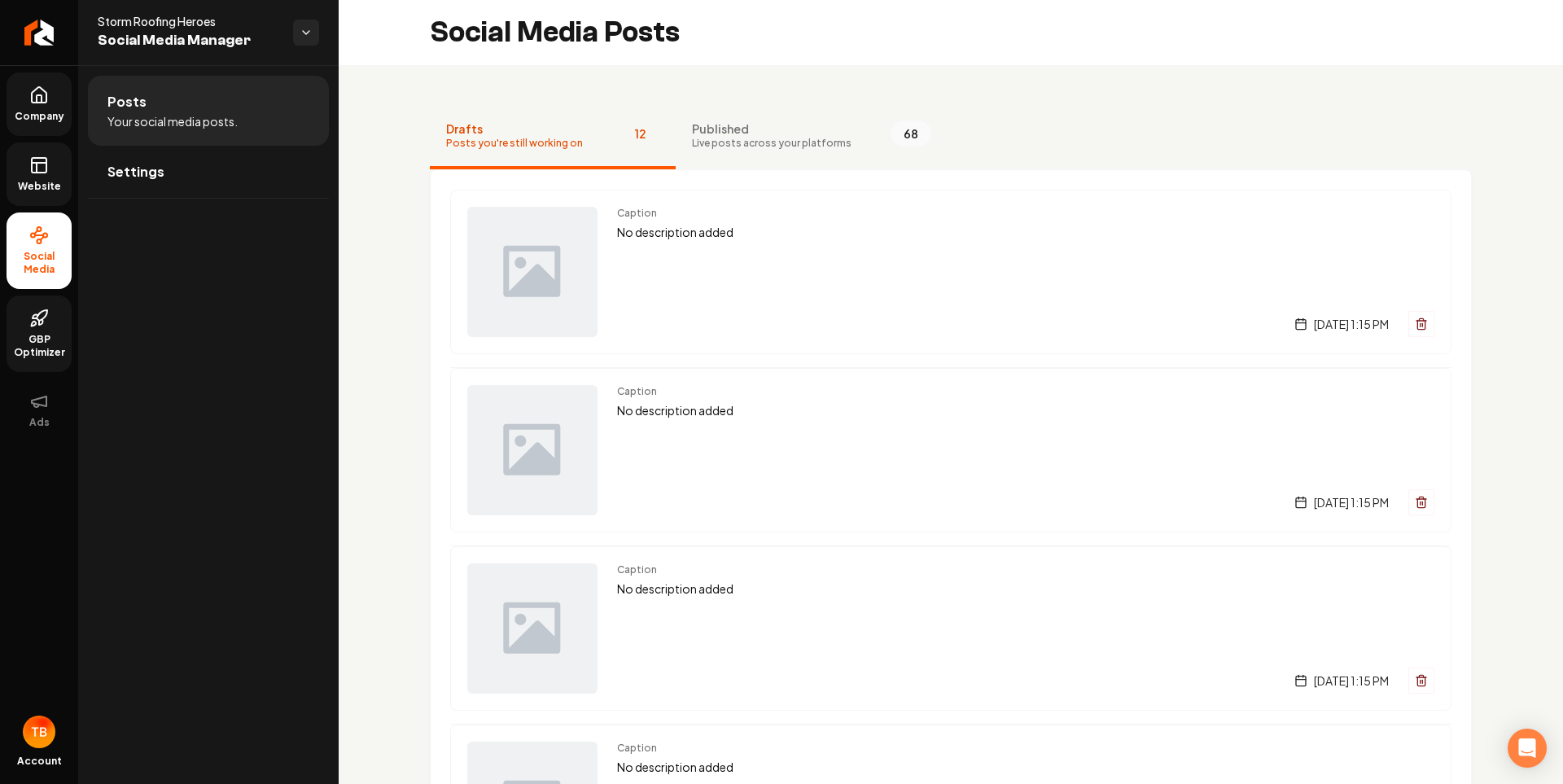
click at [56, 345] on span "GBP Optimizer" at bounding box center [40, 345] width 66 height 26
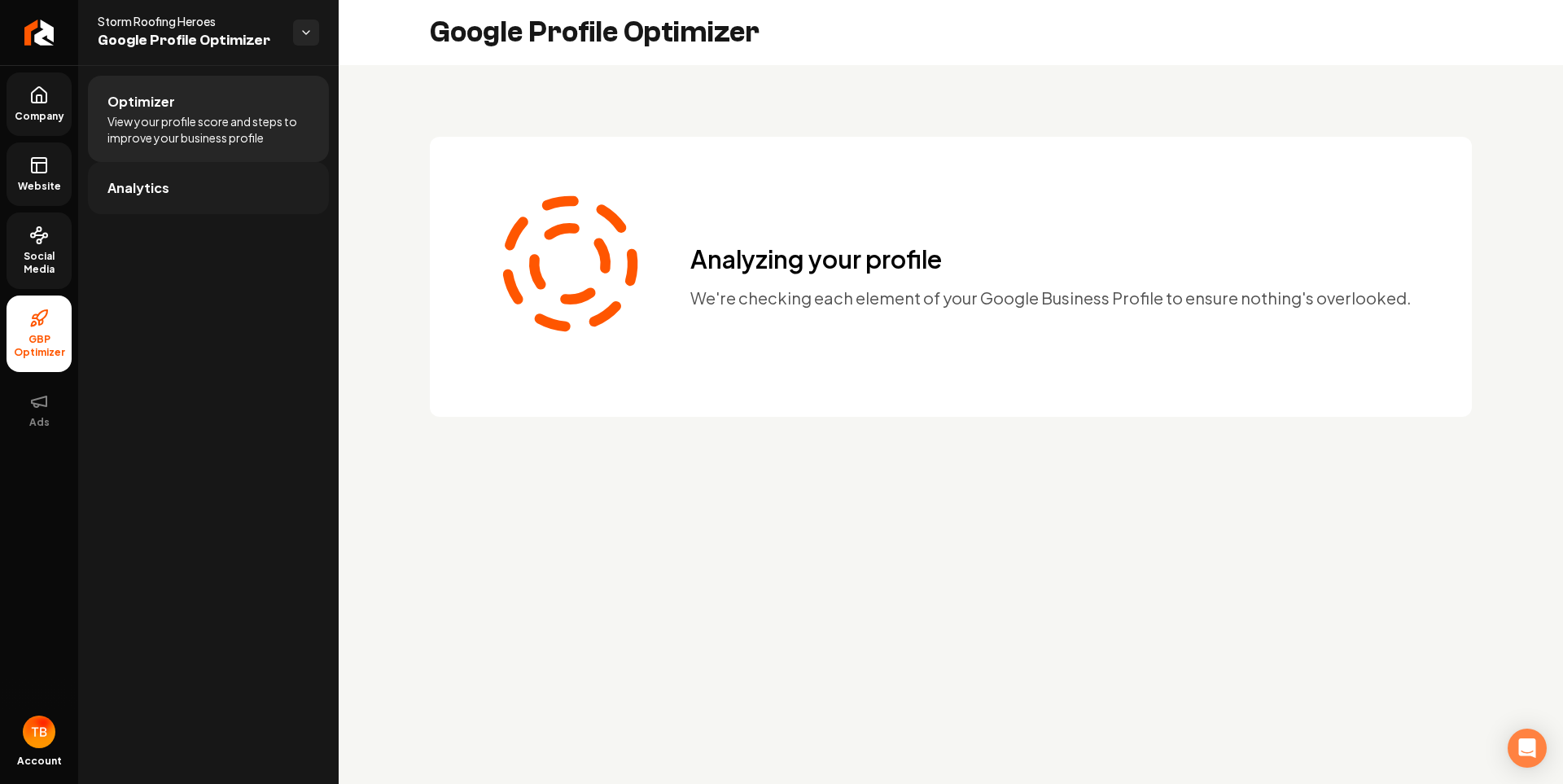
click at [155, 183] on span "Analytics" at bounding box center [138, 189] width 62 height 20
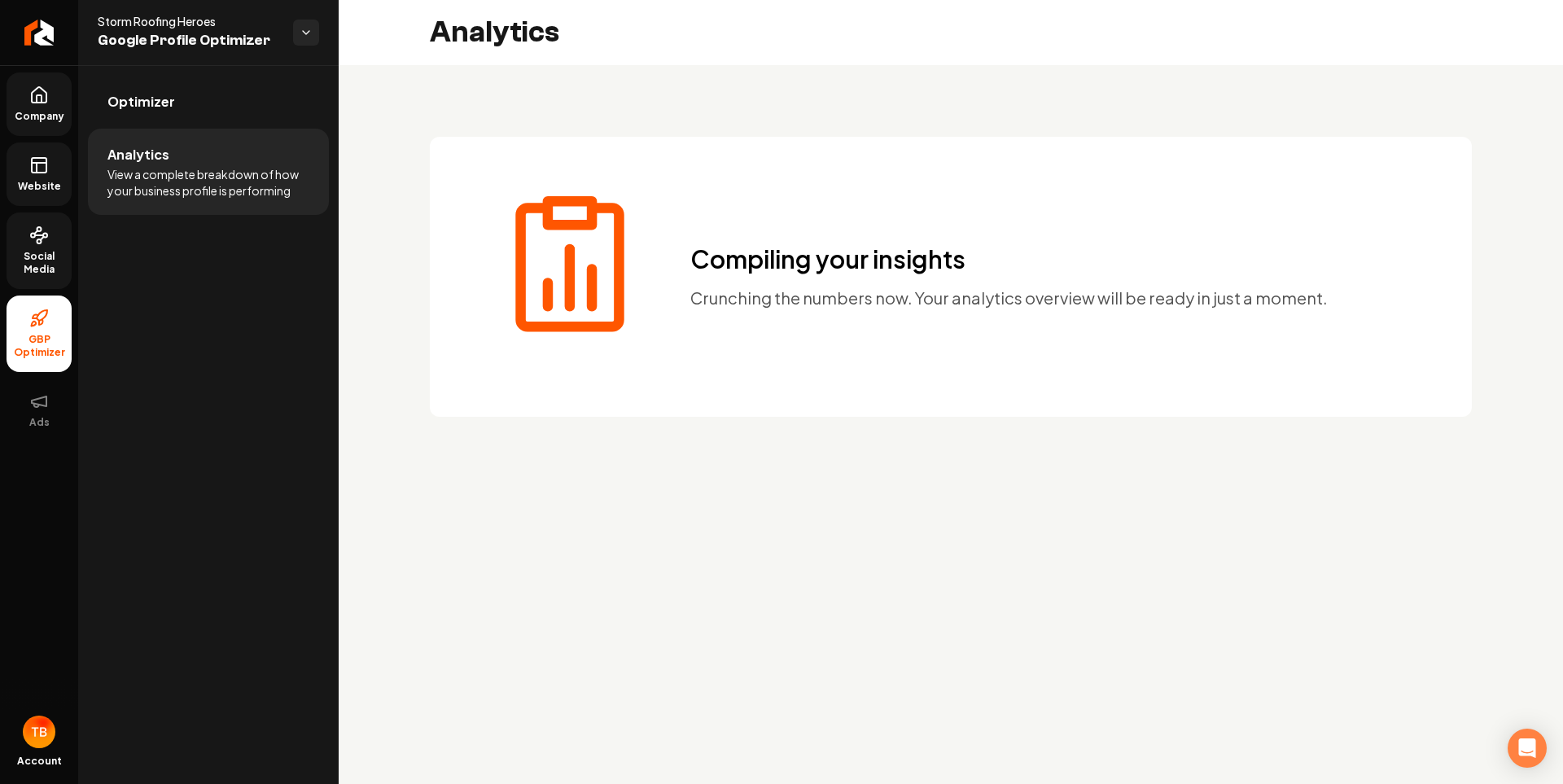
click at [57, 242] on link "Social Media" at bounding box center [40, 250] width 66 height 76
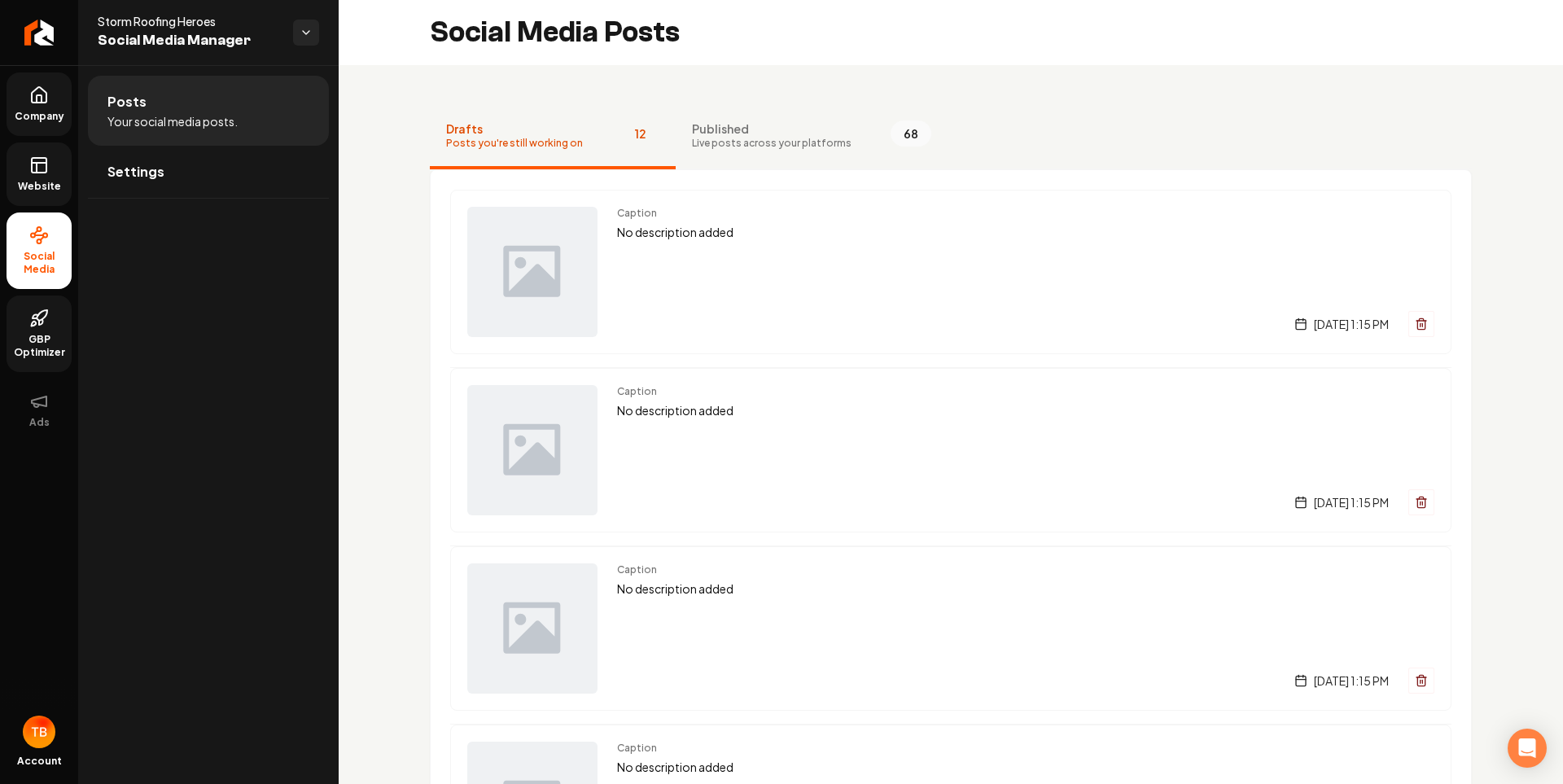
click at [49, 171] on link "Website" at bounding box center [40, 174] width 66 height 64
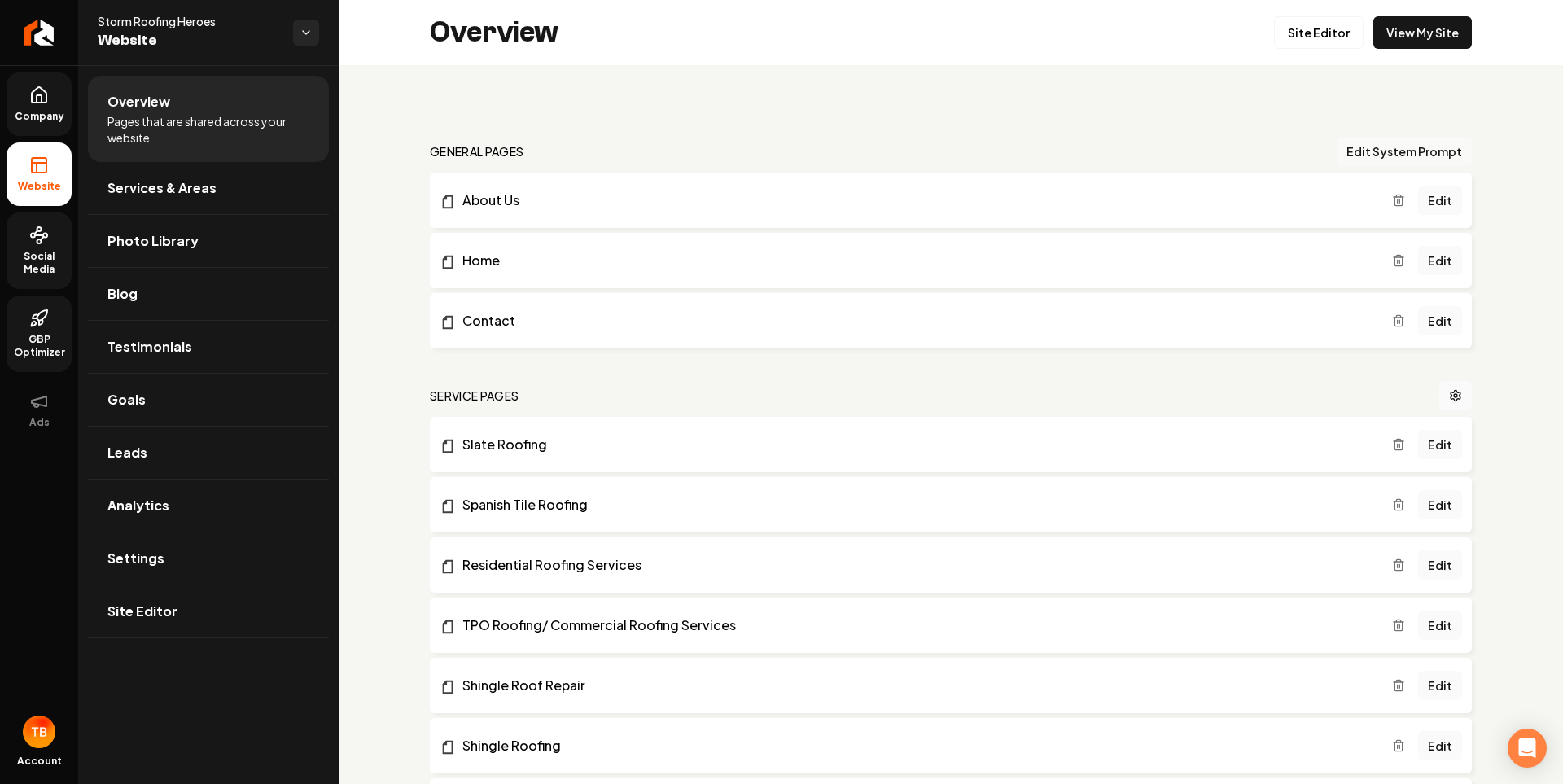
click at [1388, 161] on button "Edit System Prompt" at bounding box center [1404, 152] width 135 height 30
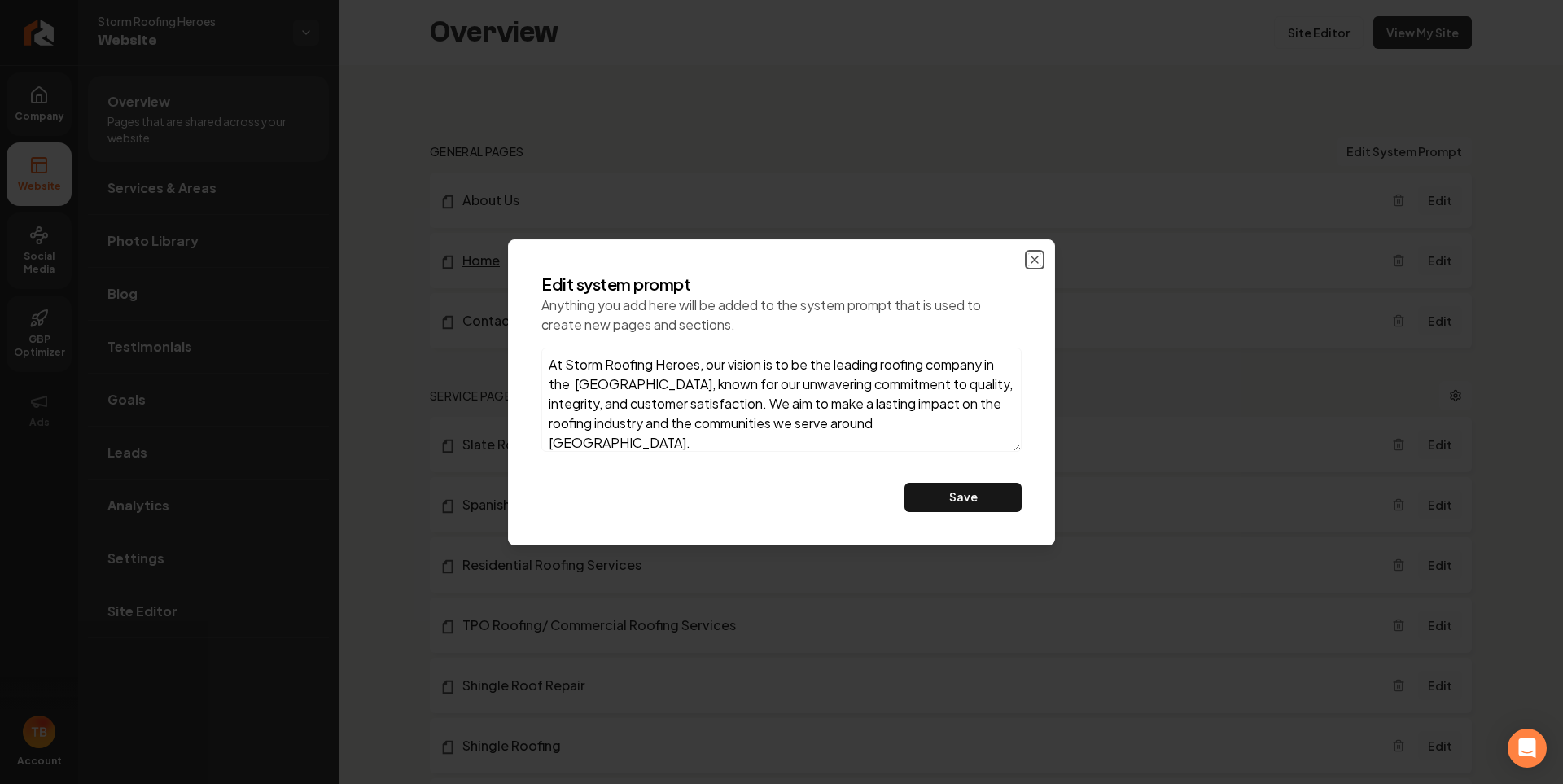
click at [1035, 260] on icon "button" at bounding box center [1035, 259] width 13 height 13
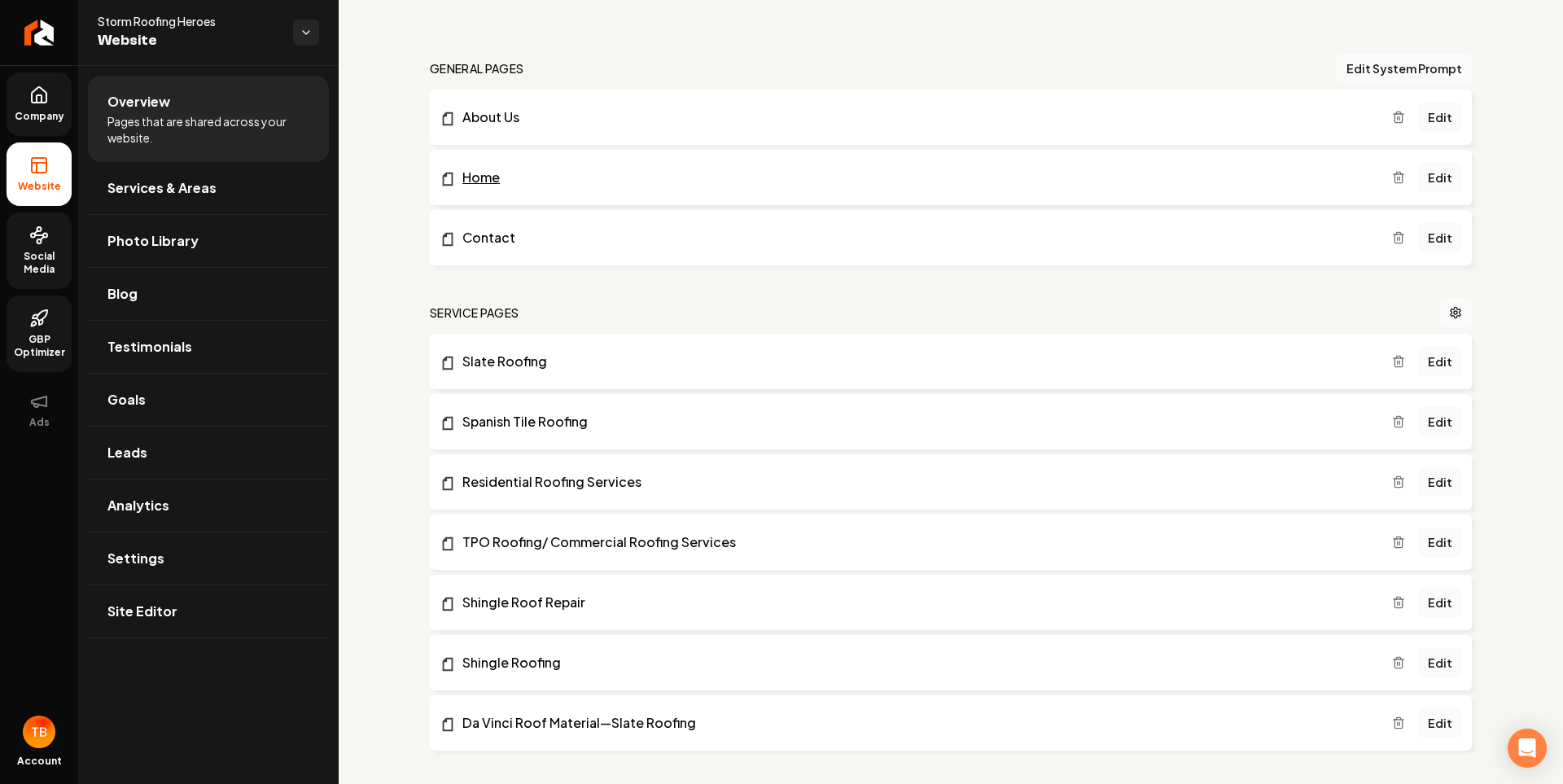
scroll to position [326, 0]
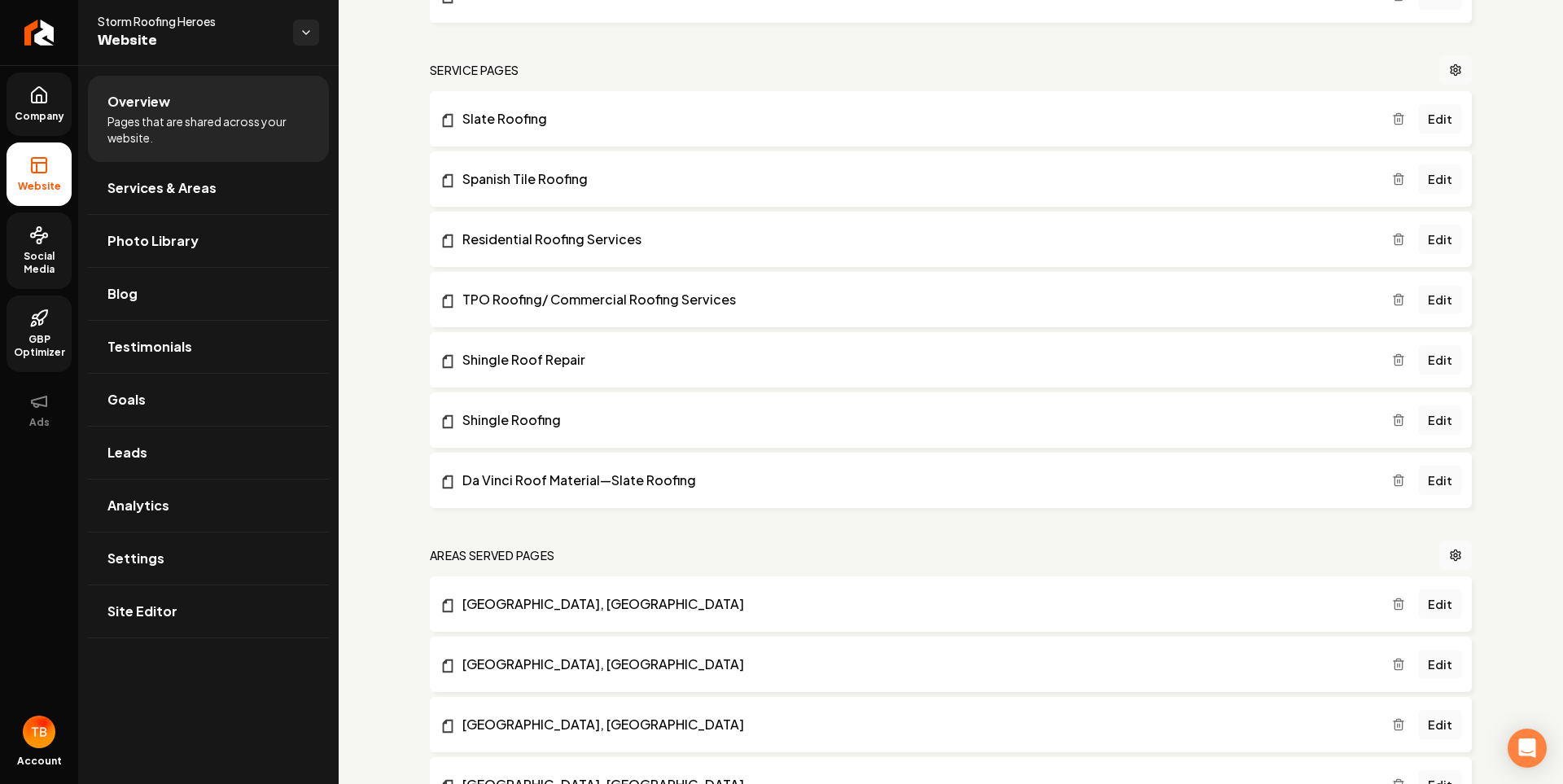
click at [1440, 61] on link "Main content area" at bounding box center [1456, 70] width 33 height 30
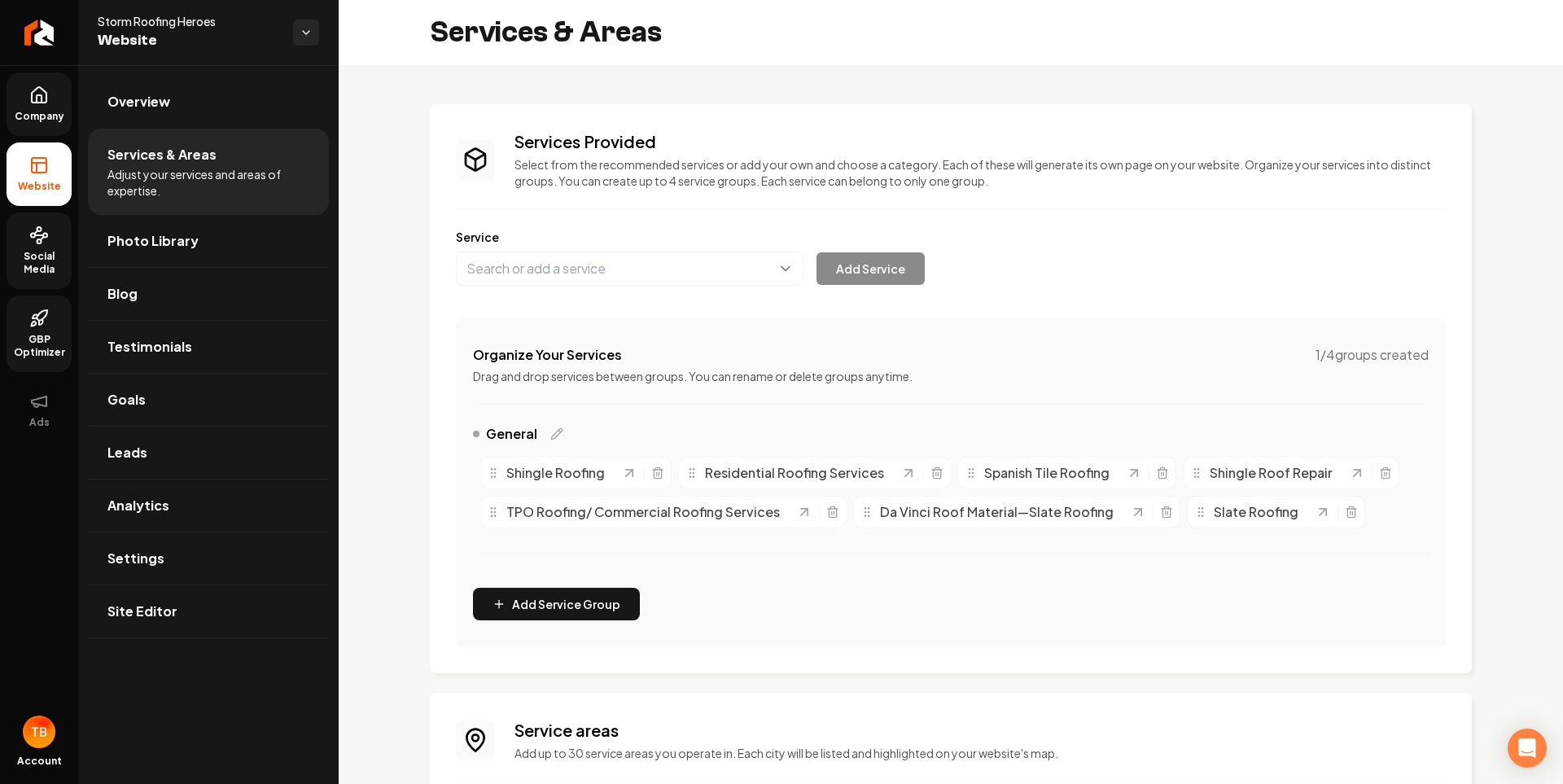
scroll to position [227, 0]
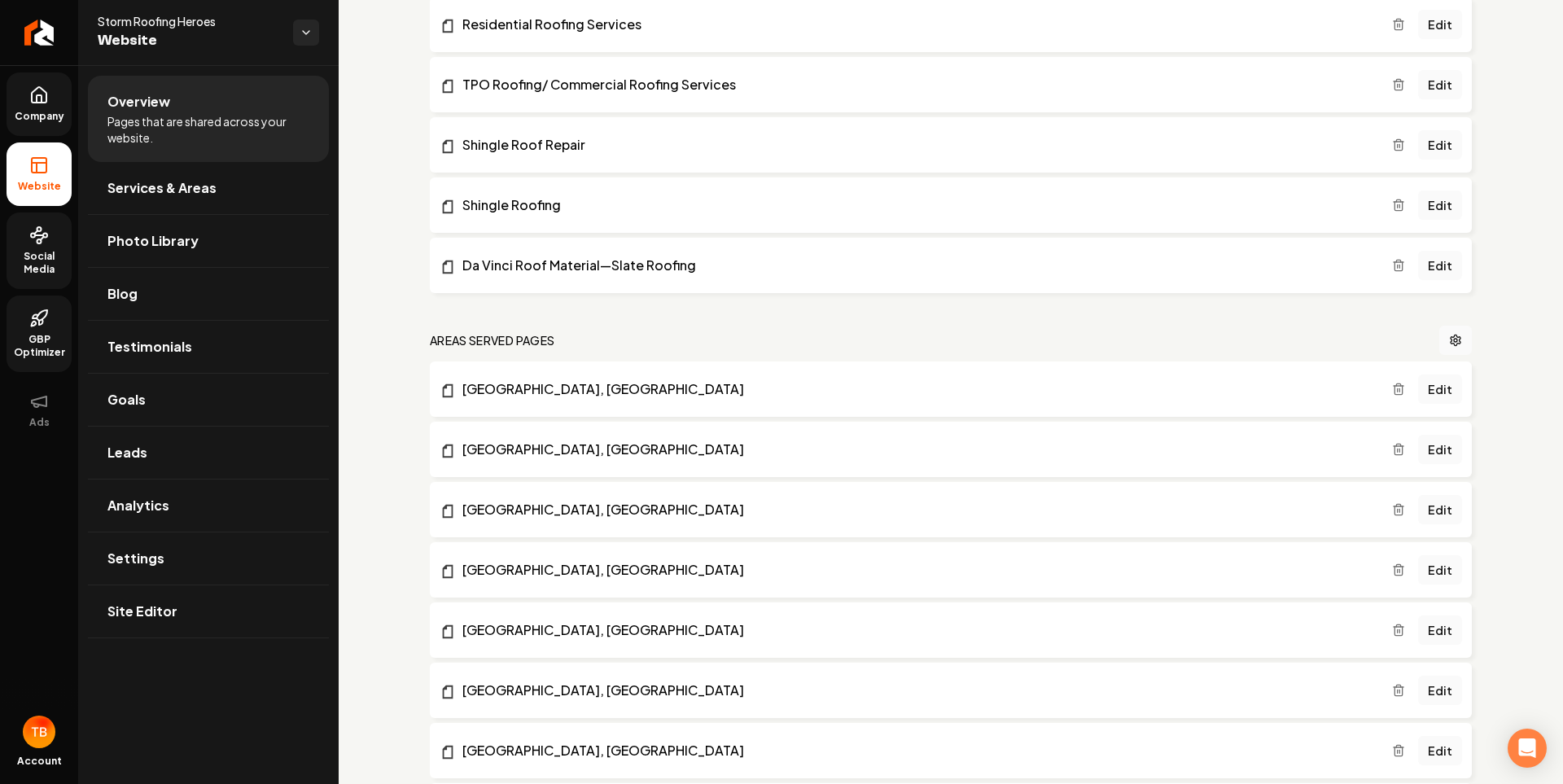
scroll to position [553, 0]
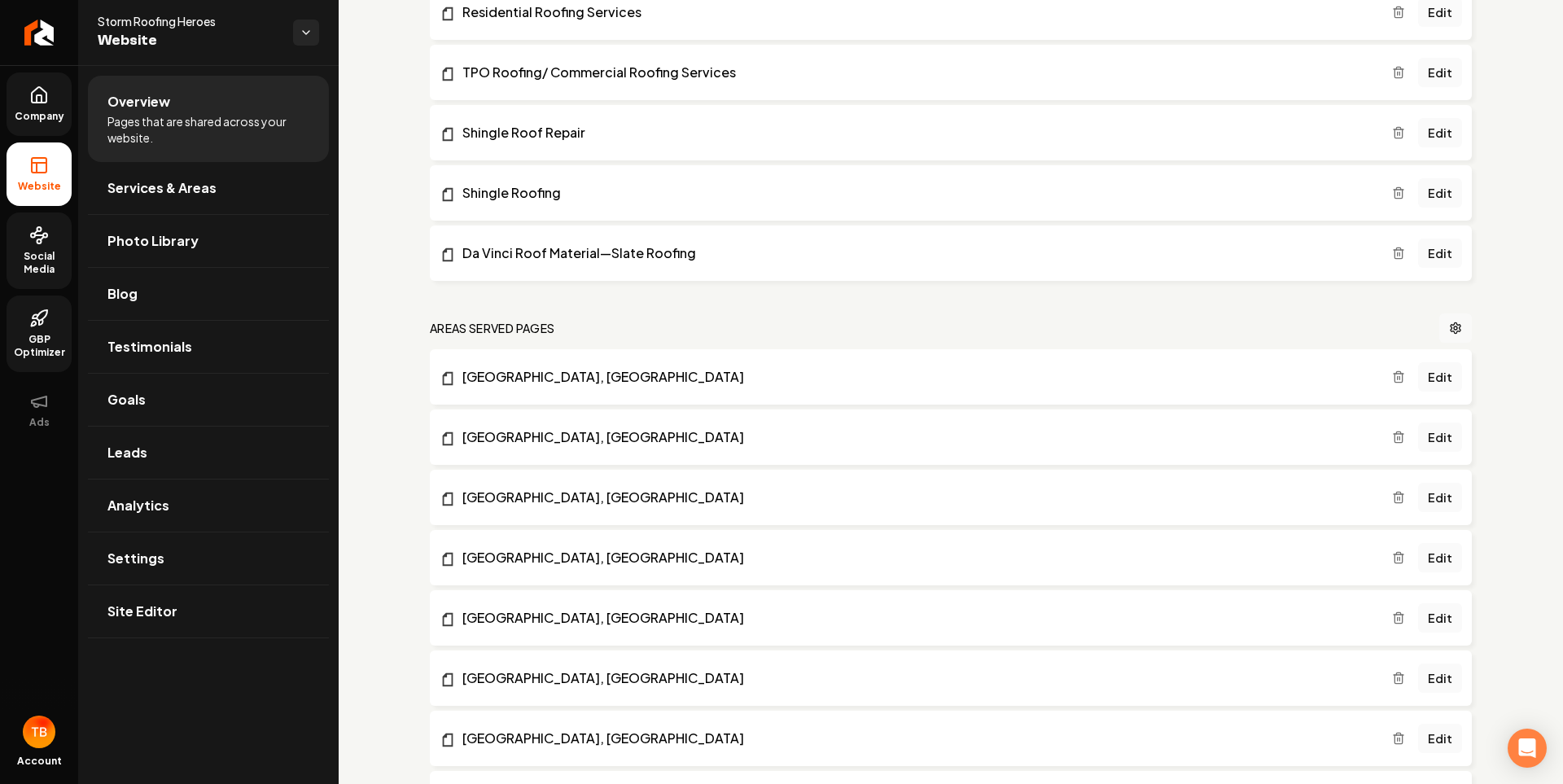
click at [1449, 327] on icon "Main content area" at bounding box center [1455, 327] width 13 height 13
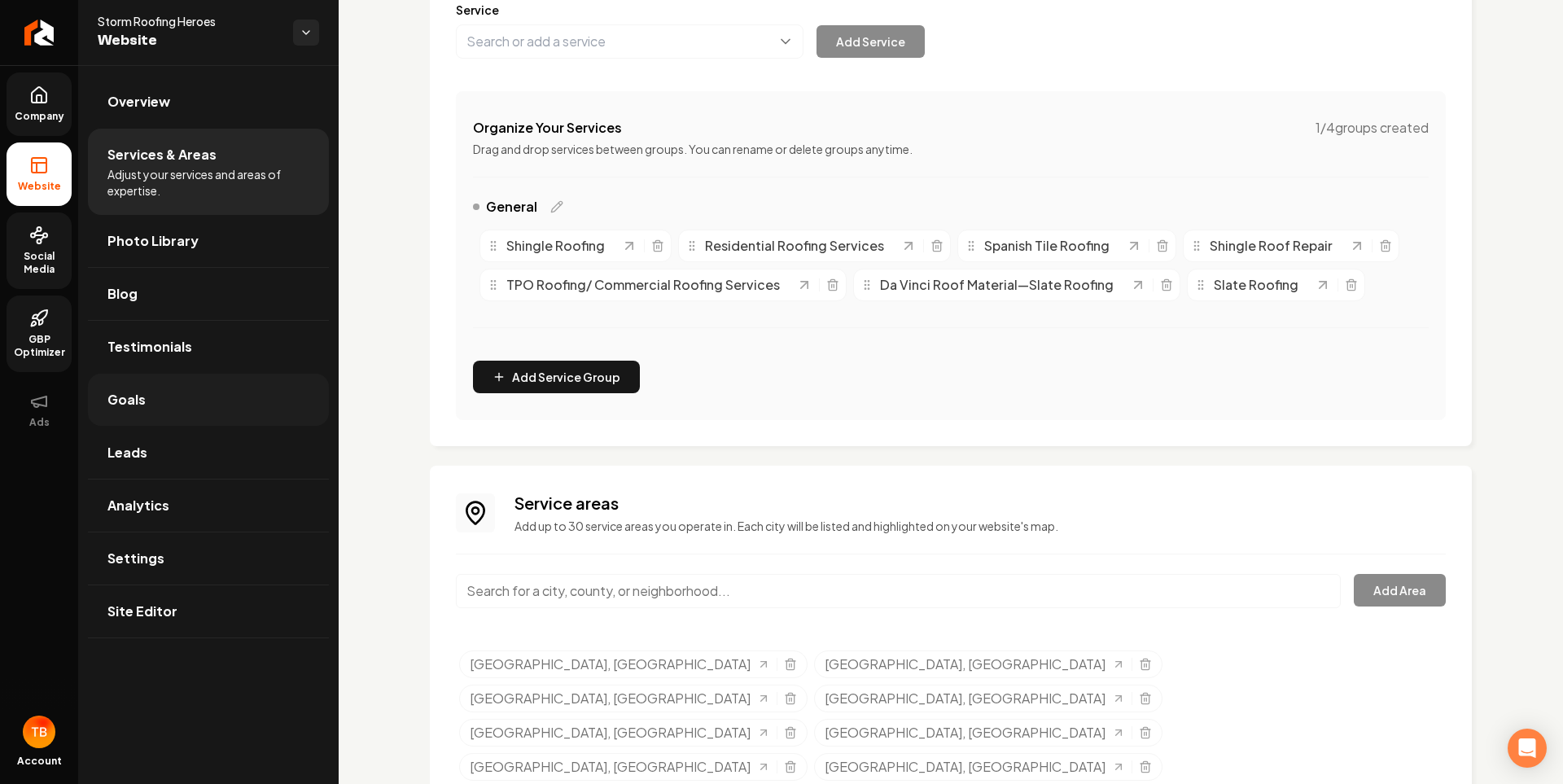
click at [163, 404] on link "Goals" at bounding box center [209, 399] width 241 height 52
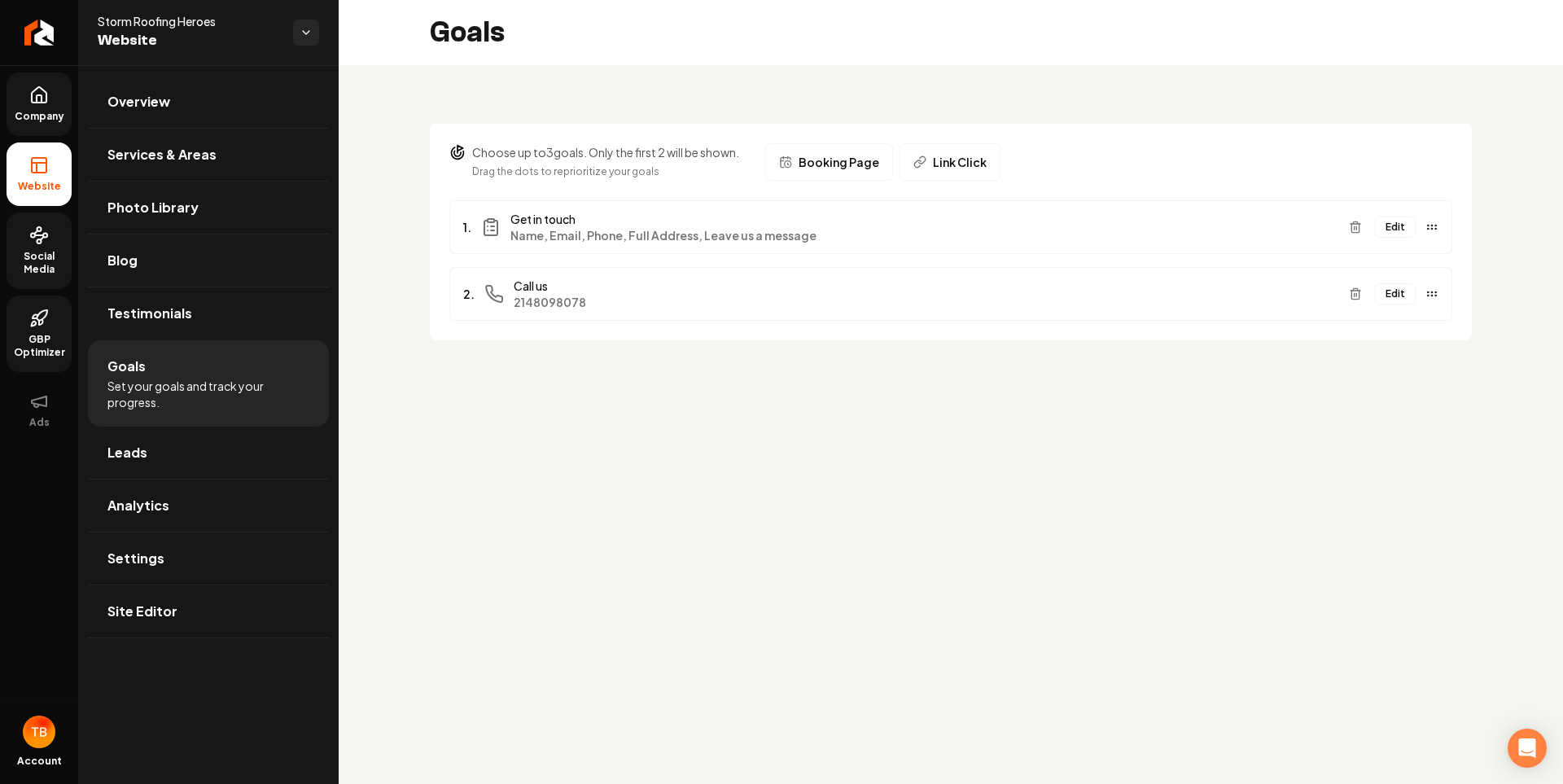
click at [27, 92] on link "Company" at bounding box center [40, 104] width 66 height 64
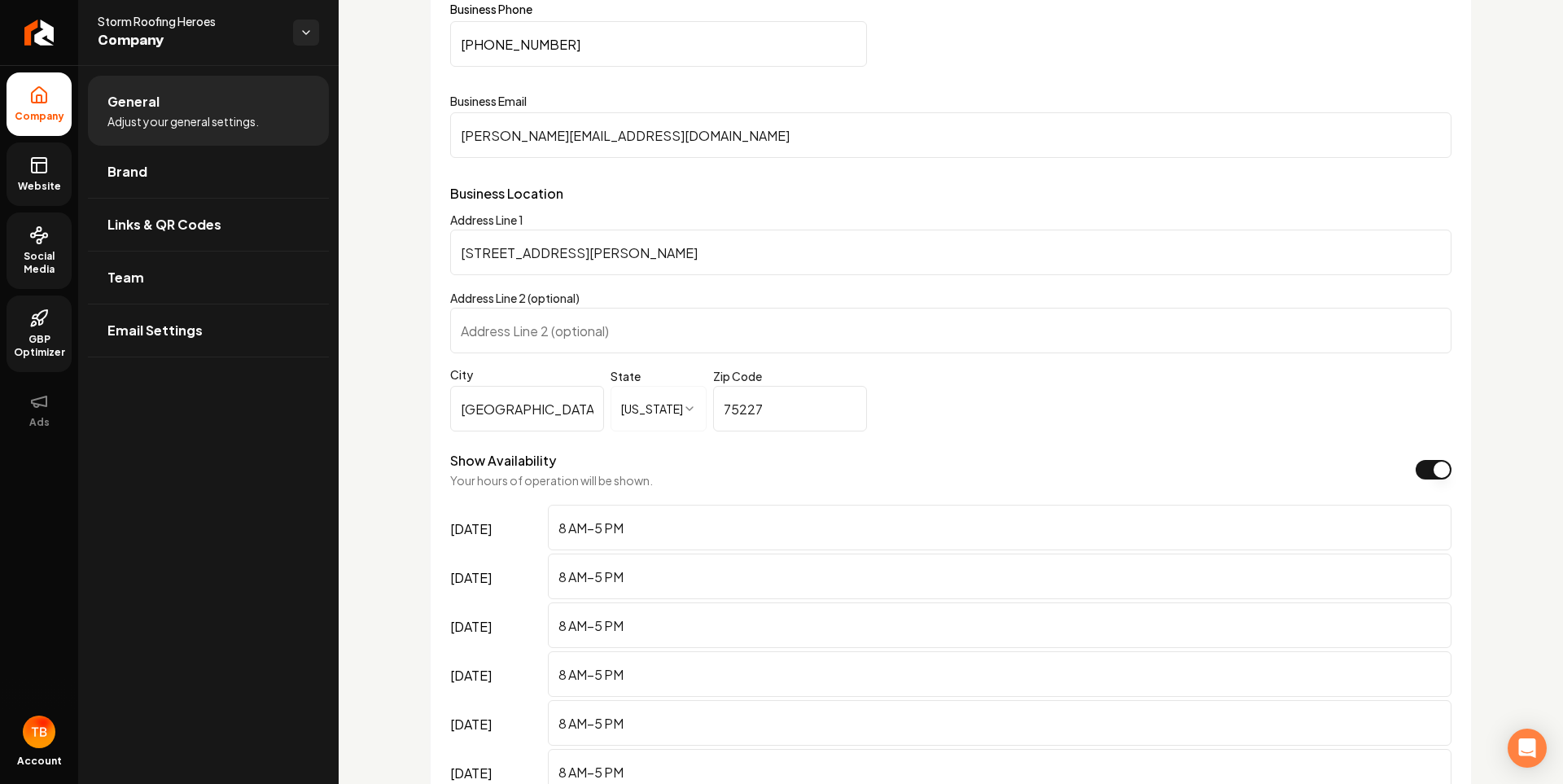
scroll to position [814, 0]
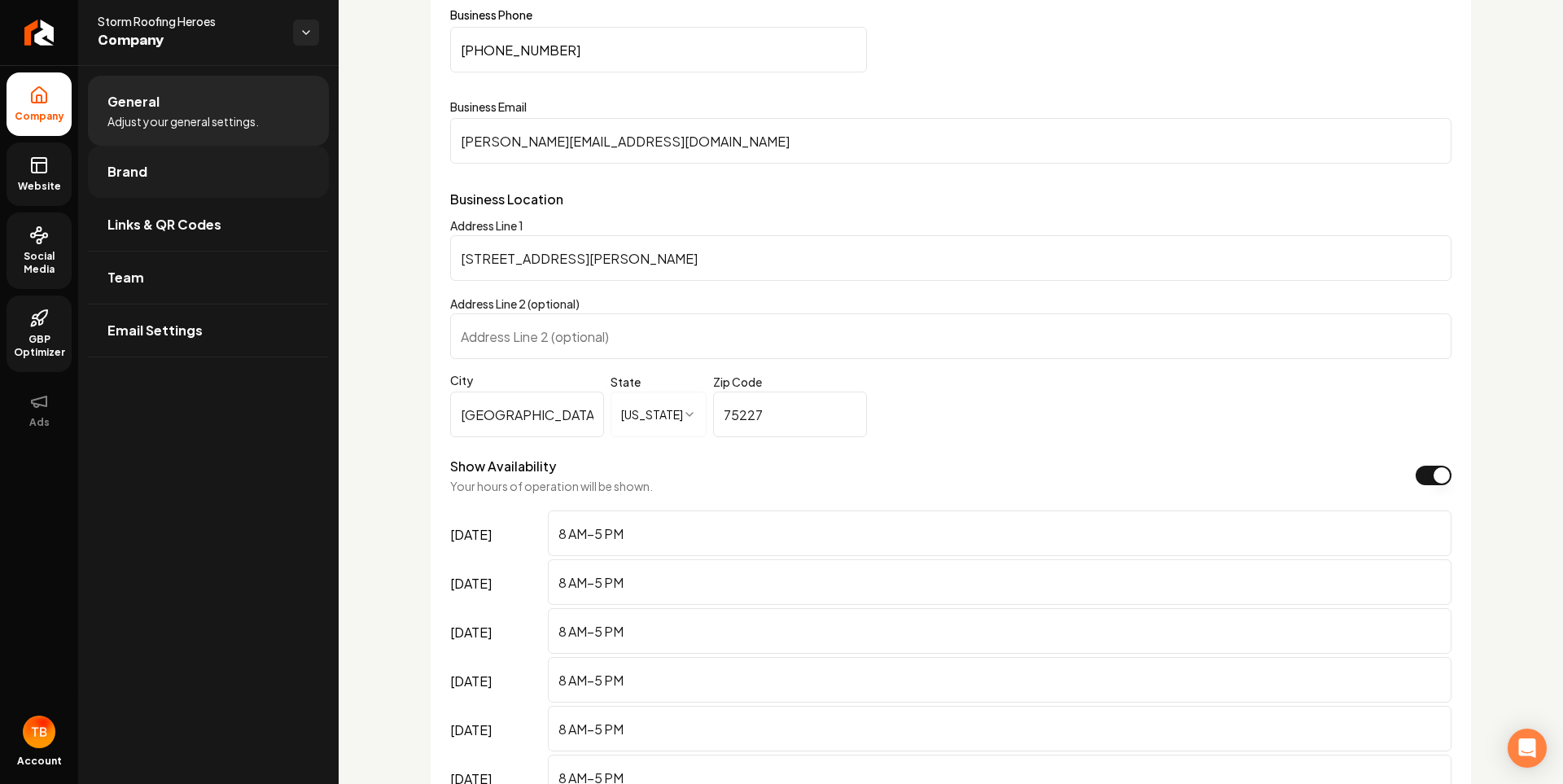
click at [218, 183] on link "Brand" at bounding box center [209, 172] width 241 height 52
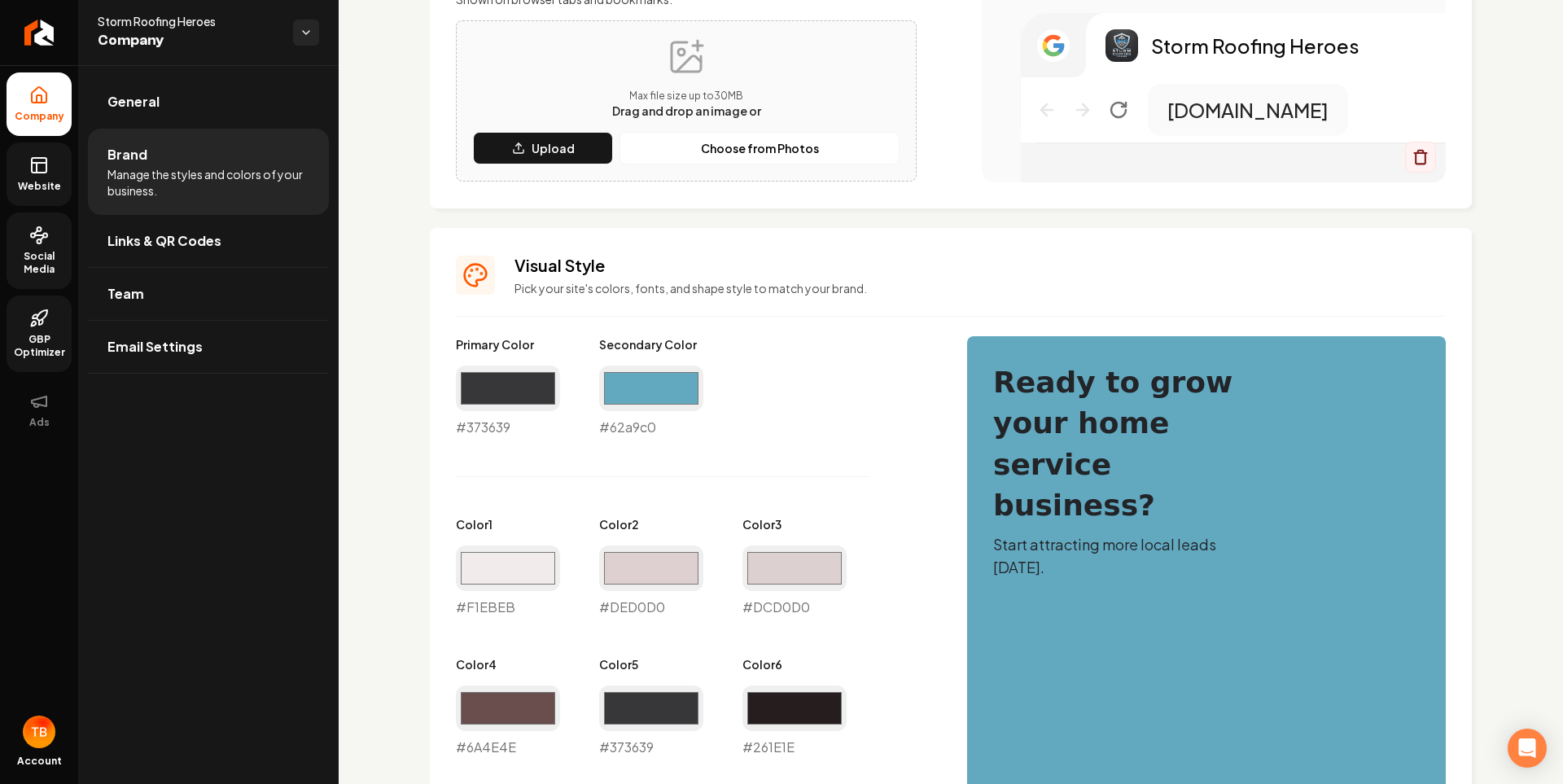
scroll to position [447, 0]
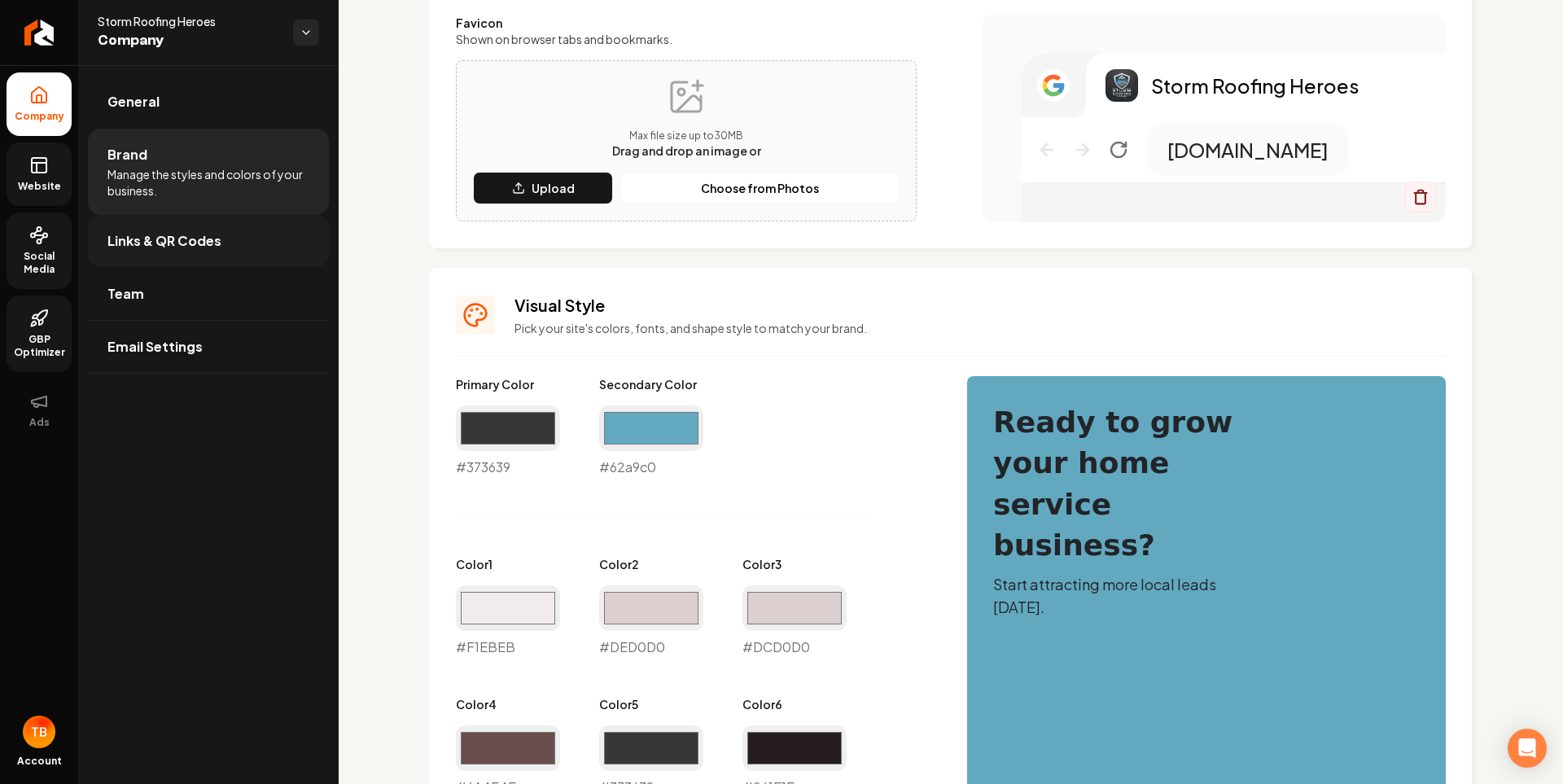
click at [225, 251] on link "Links & QR Codes" at bounding box center [209, 240] width 241 height 52
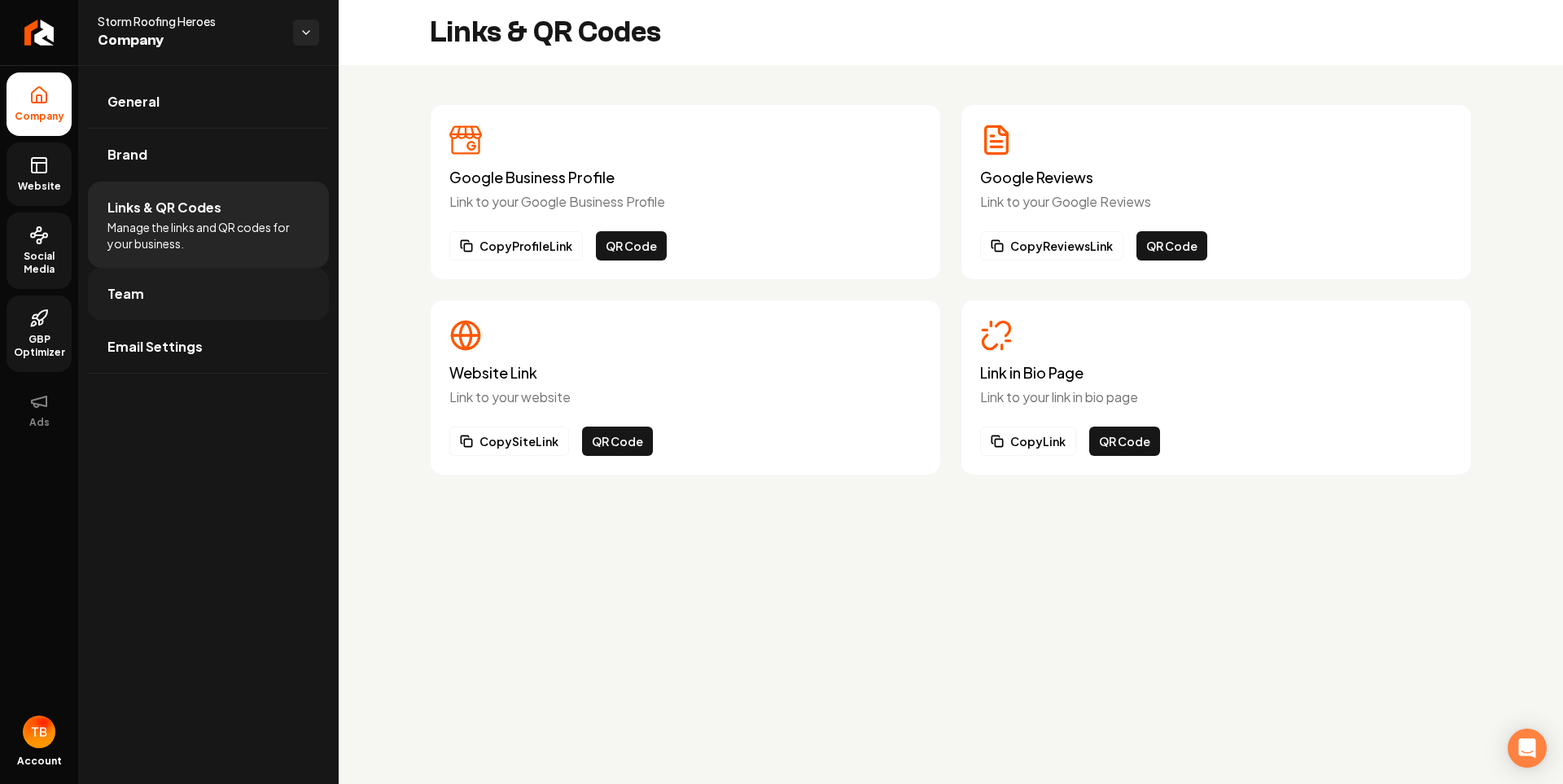
click at [163, 292] on link "Team" at bounding box center [209, 294] width 241 height 52
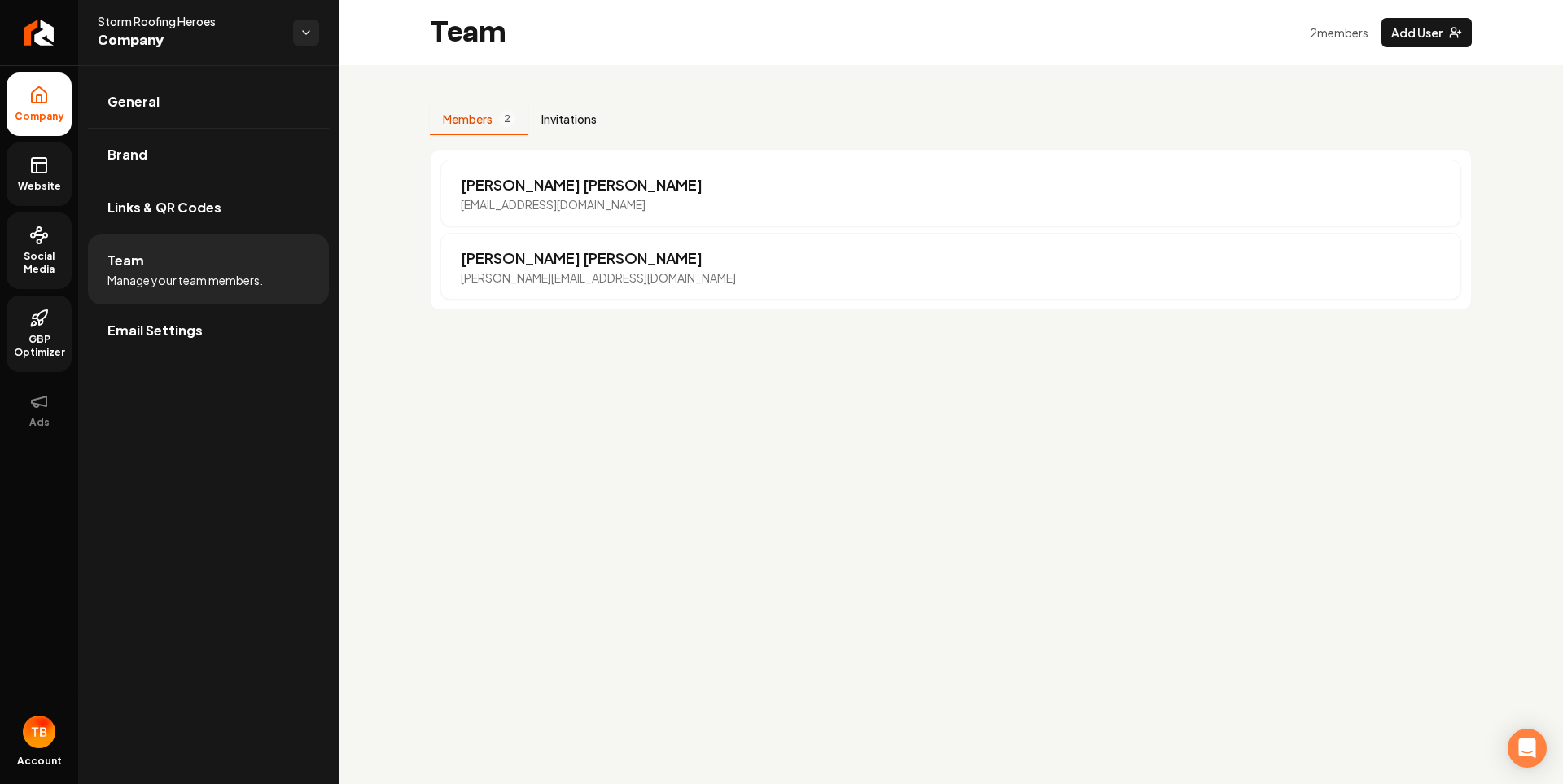
click at [581, 111] on button "Invitations" at bounding box center [569, 119] width 81 height 31
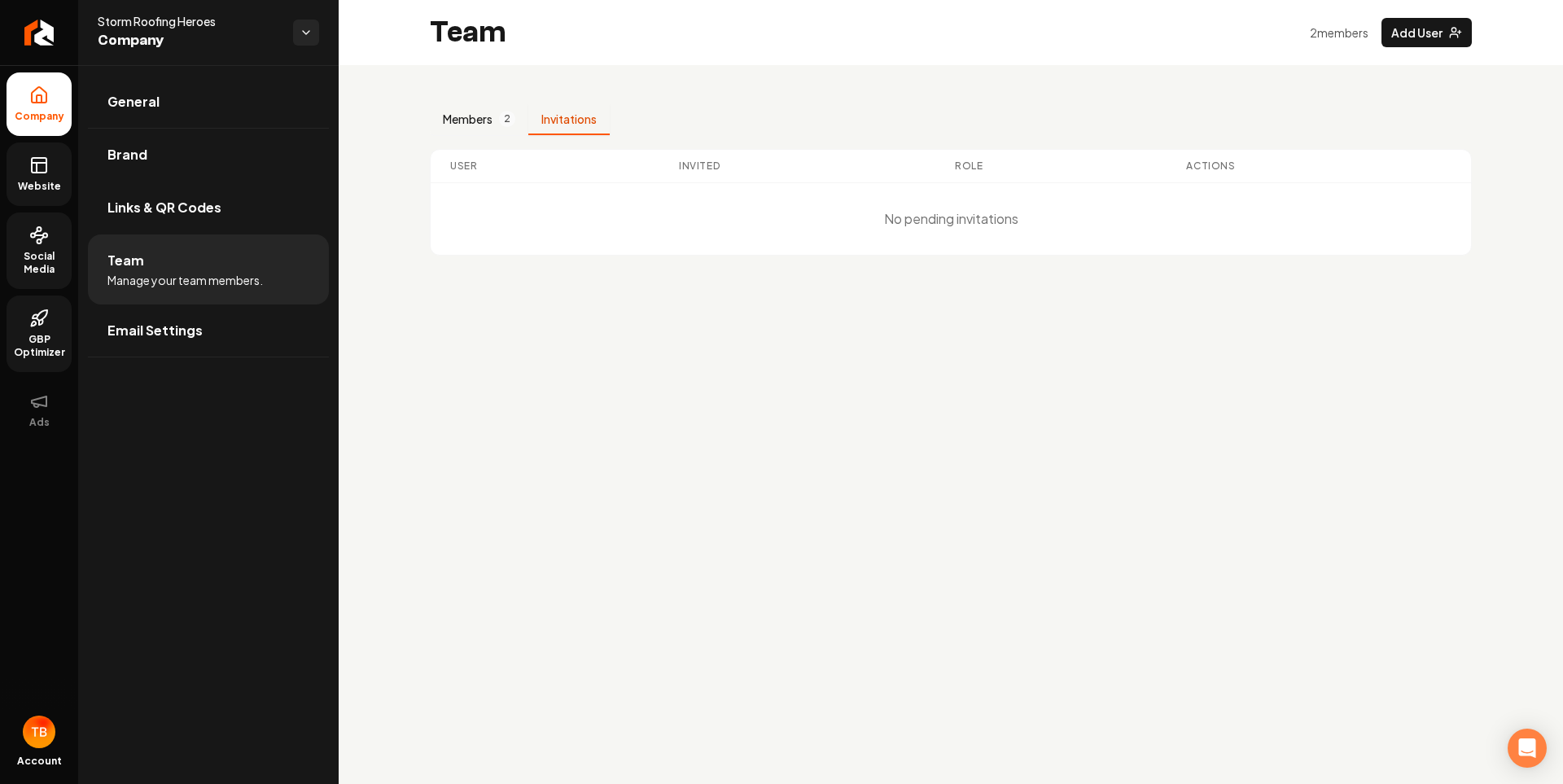
click at [486, 119] on button "Members 2" at bounding box center [479, 119] width 98 height 31
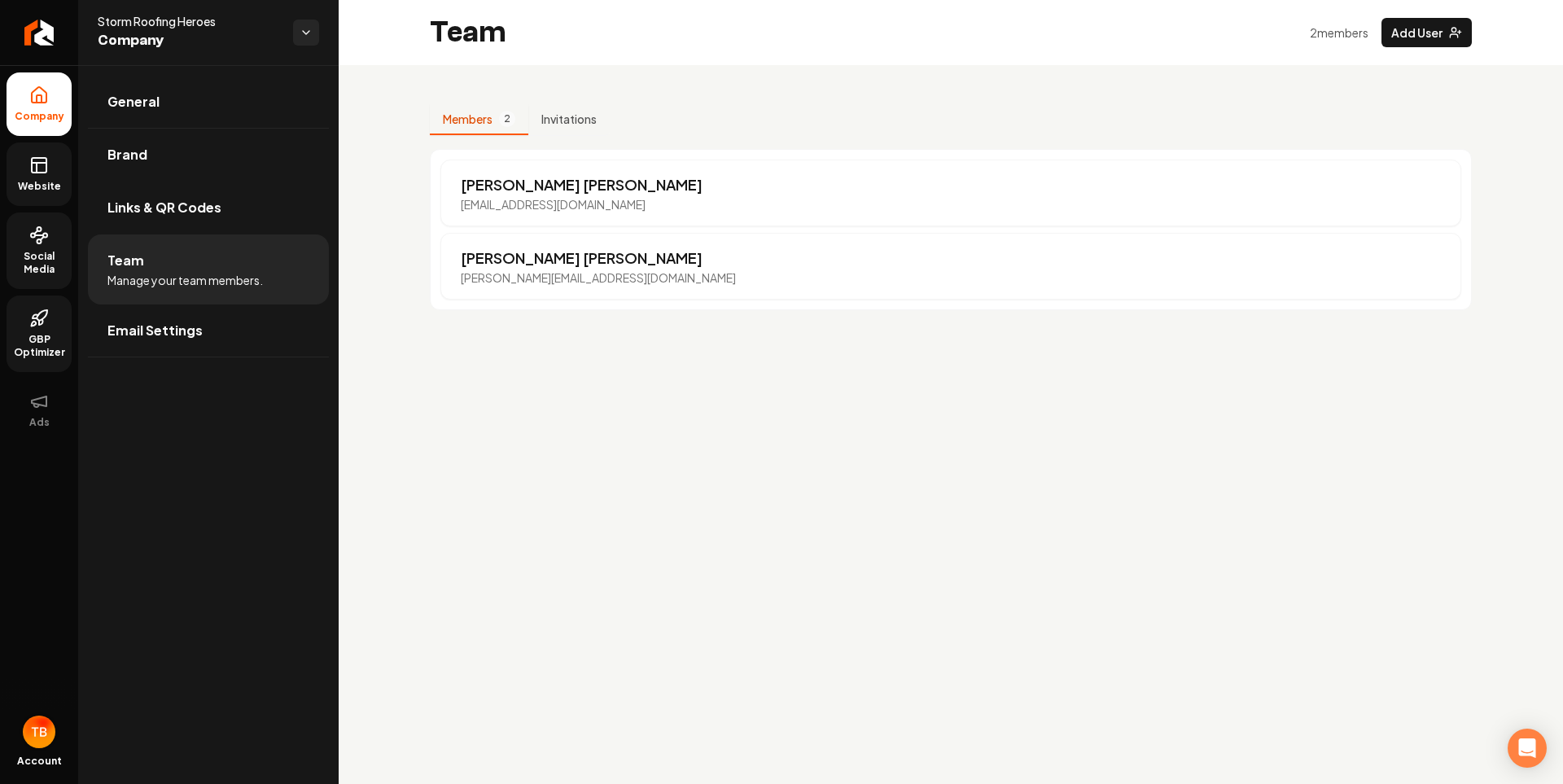
click at [46, 732] on img "Open user button" at bounding box center [39, 731] width 33 height 33
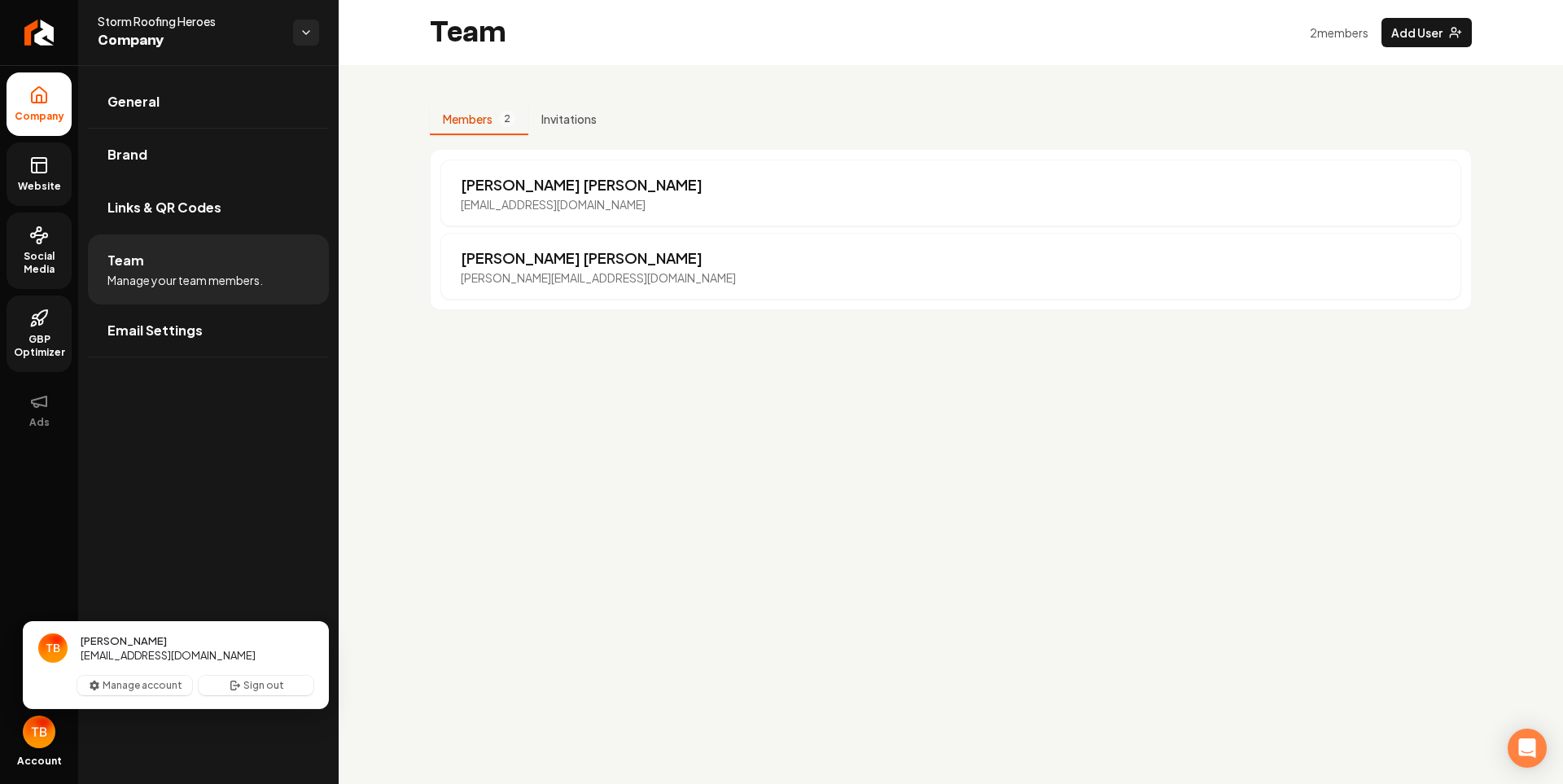
click at [43, 732] on img "Close user button" at bounding box center [39, 731] width 33 height 33
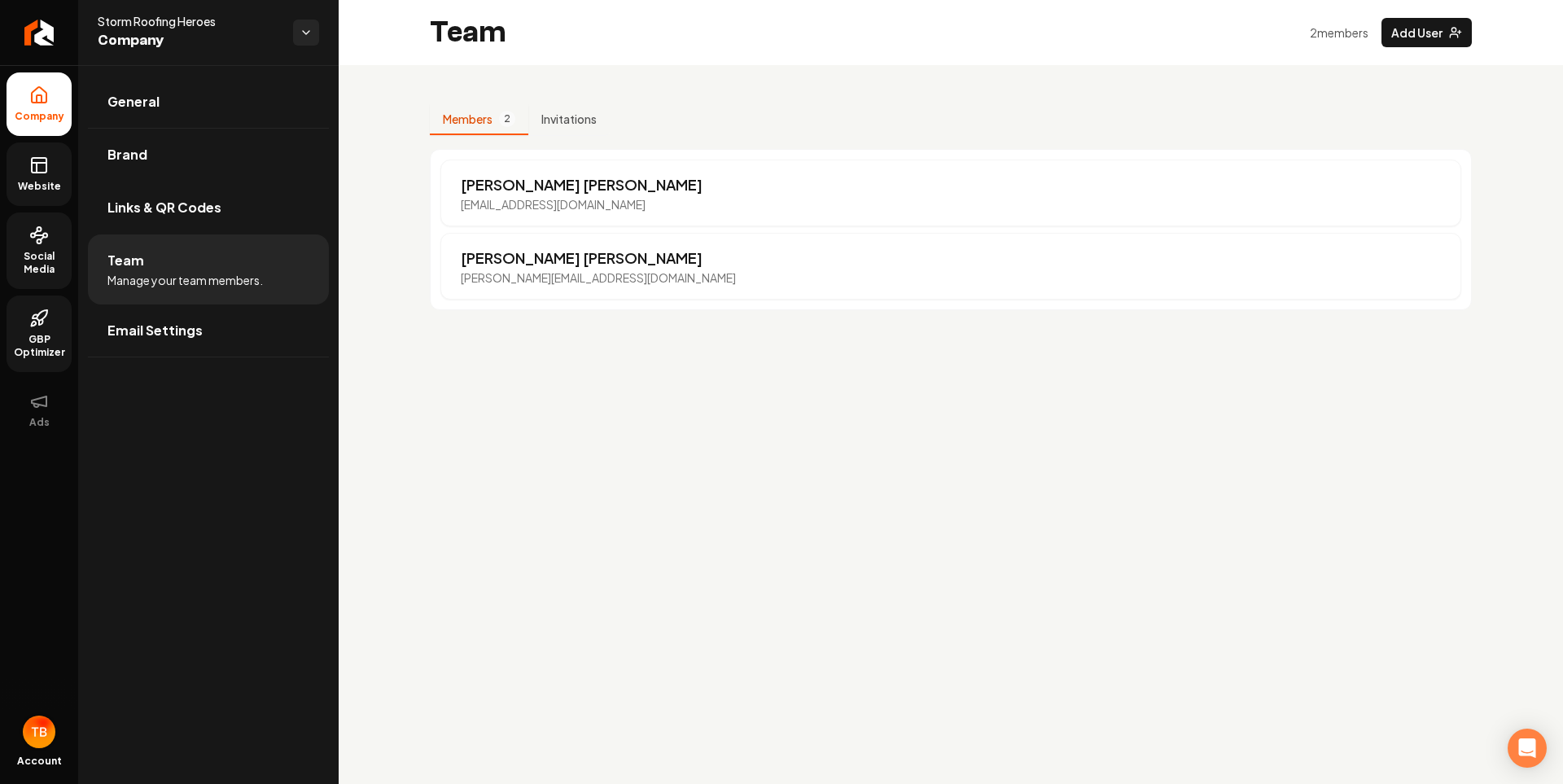
click at [42, 732] on img "Open user button" at bounding box center [39, 731] width 33 height 33
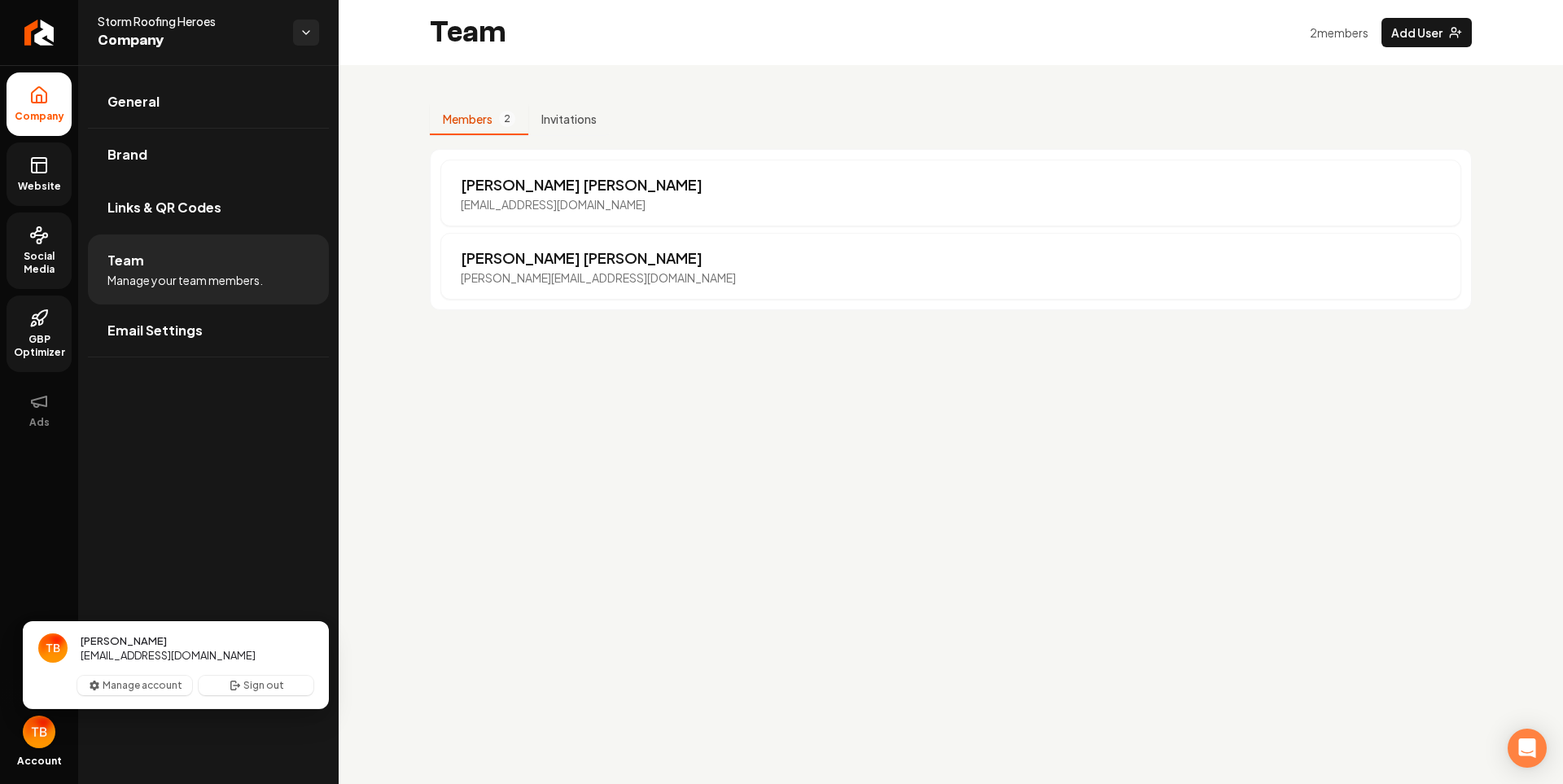
click at [42, 732] on img "Close user button" at bounding box center [39, 731] width 33 height 33
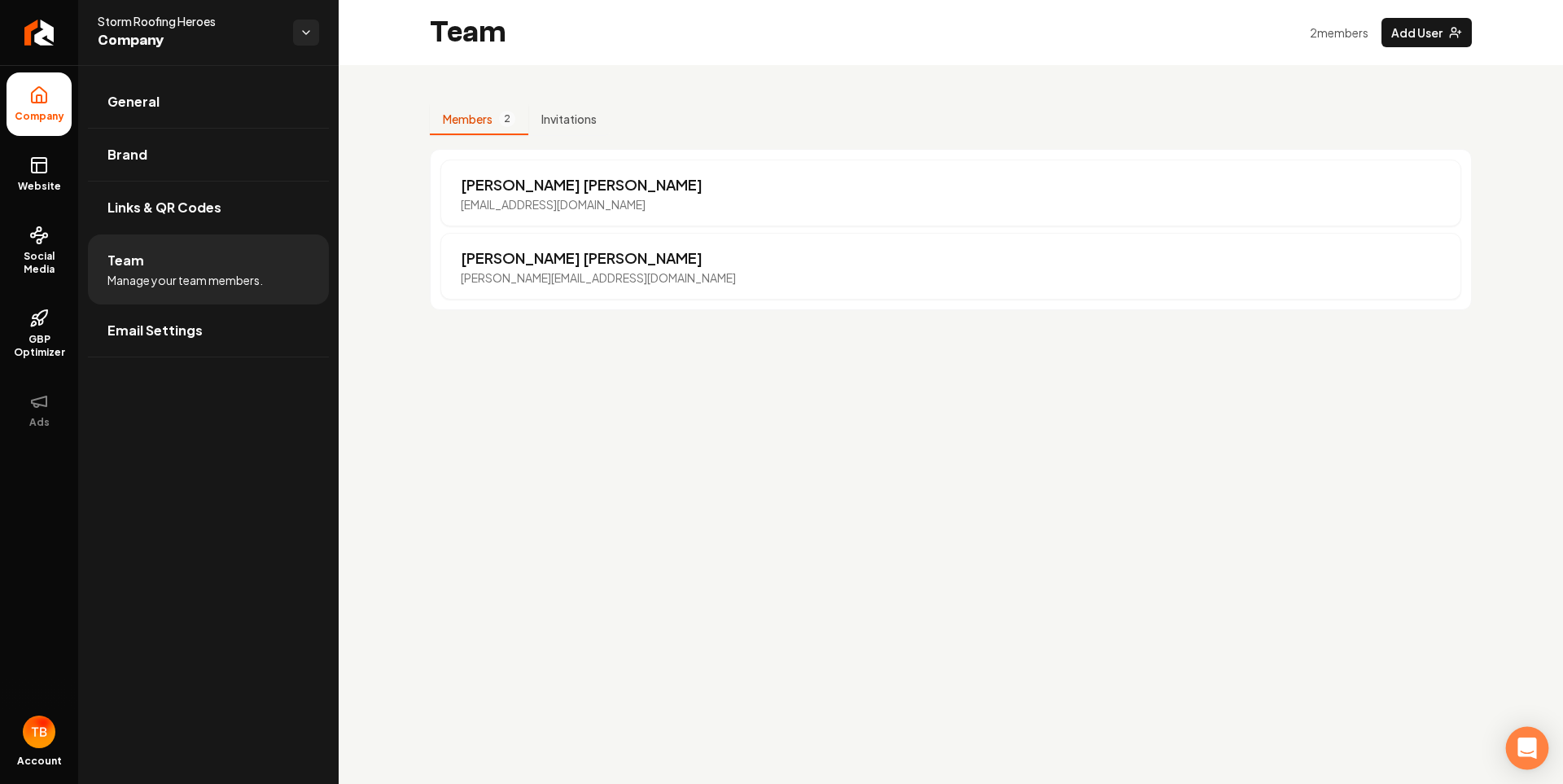
click at [1522, 743] on icon "Open Intercom Messenger" at bounding box center [1526, 747] width 19 height 21
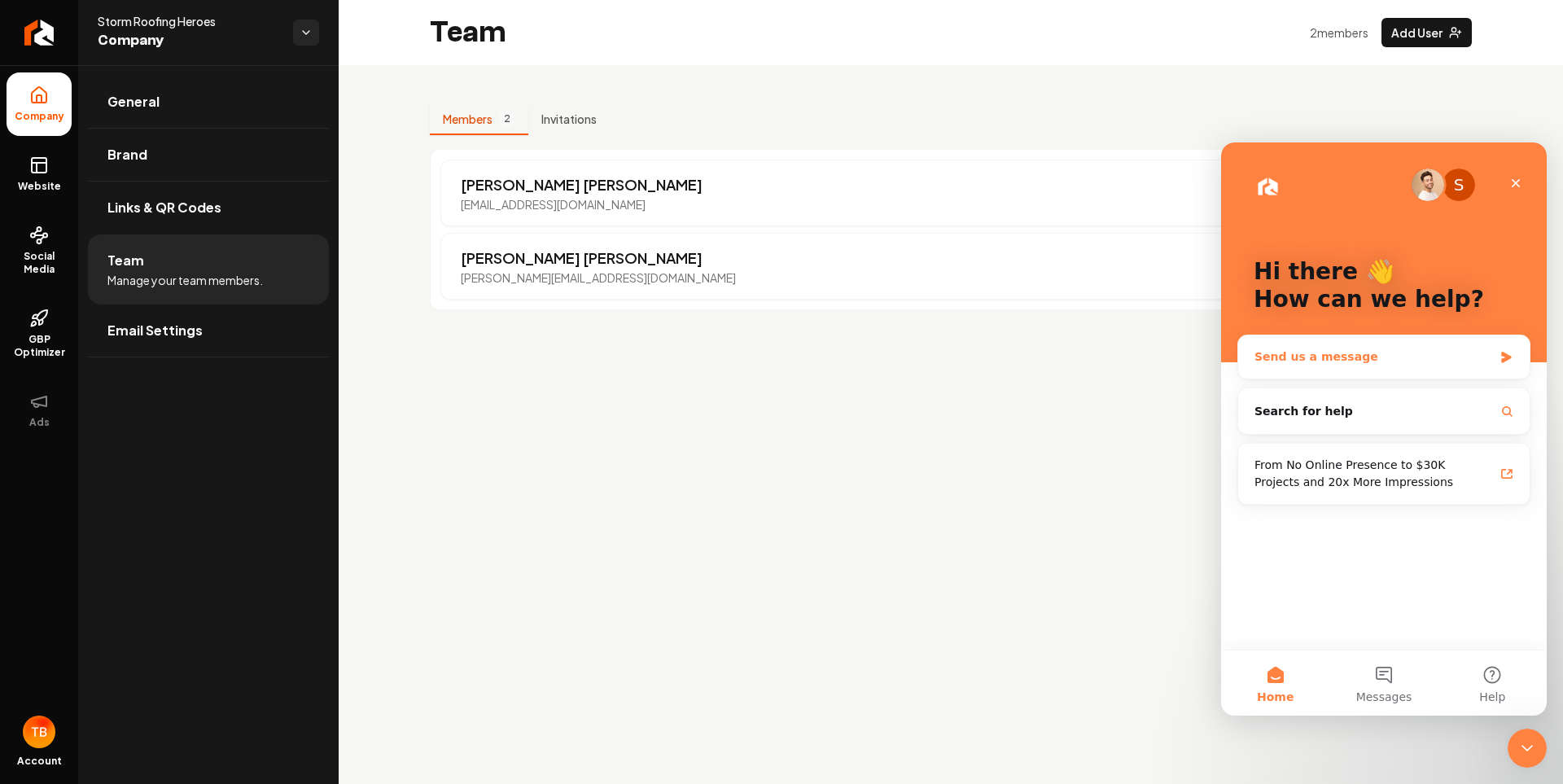
click at [1323, 362] on div "Send us a message" at bounding box center [1374, 356] width 238 height 17
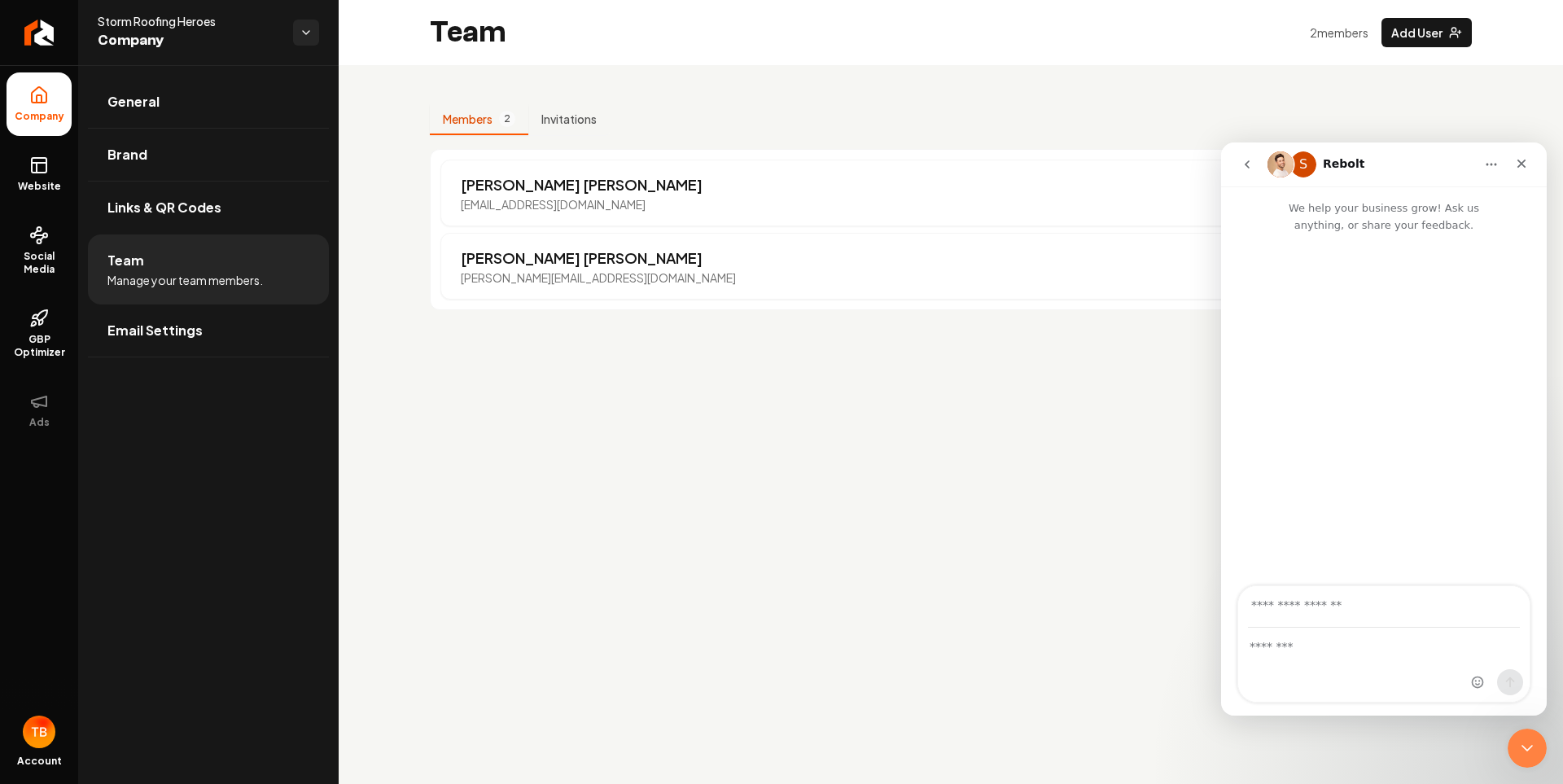
click at [1312, 611] on input "Your email" at bounding box center [1384, 606] width 272 height 42
click at [1318, 644] on textarea "Message…" at bounding box center [1384, 642] width 292 height 28
click at [1317, 610] on input "Your email" at bounding box center [1384, 606] width 272 height 42
click at [1323, 676] on div "Intercom messenger" at bounding box center [1384, 665] width 292 height 73
click at [1322, 653] on textarea "Message…" at bounding box center [1384, 642] width 292 height 28
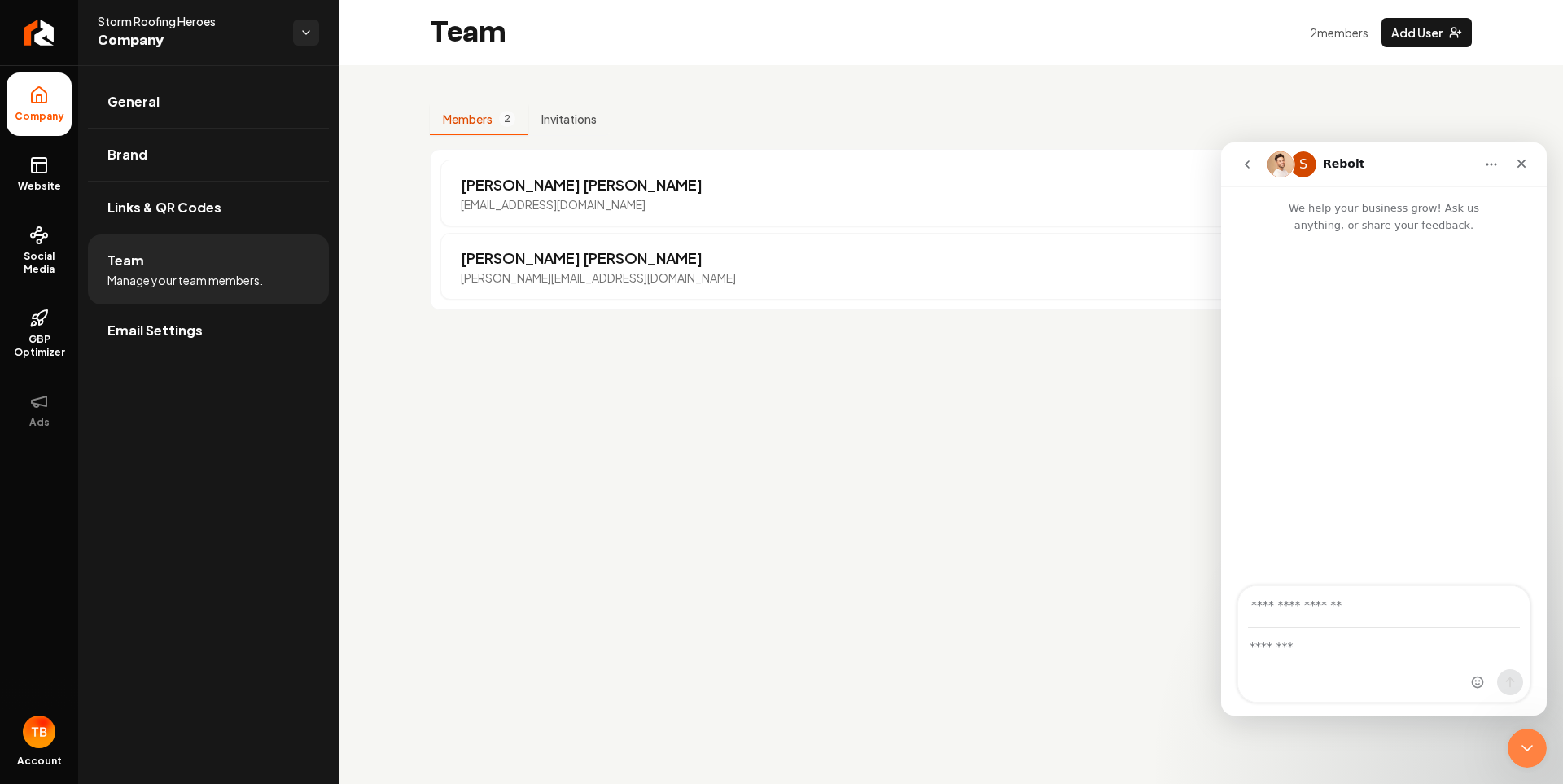
drag, startPoint x: 1333, startPoint y: 661, endPoint x: 1327, endPoint y: 653, distance: 10.0
click at [1333, 661] on div "Intercom messenger" at bounding box center [1384, 665] width 292 height 73
click at [1327, 653] on textarea "Message…" at bounding box center [1384, 642] width 292 height 28
paste textarea "**********"
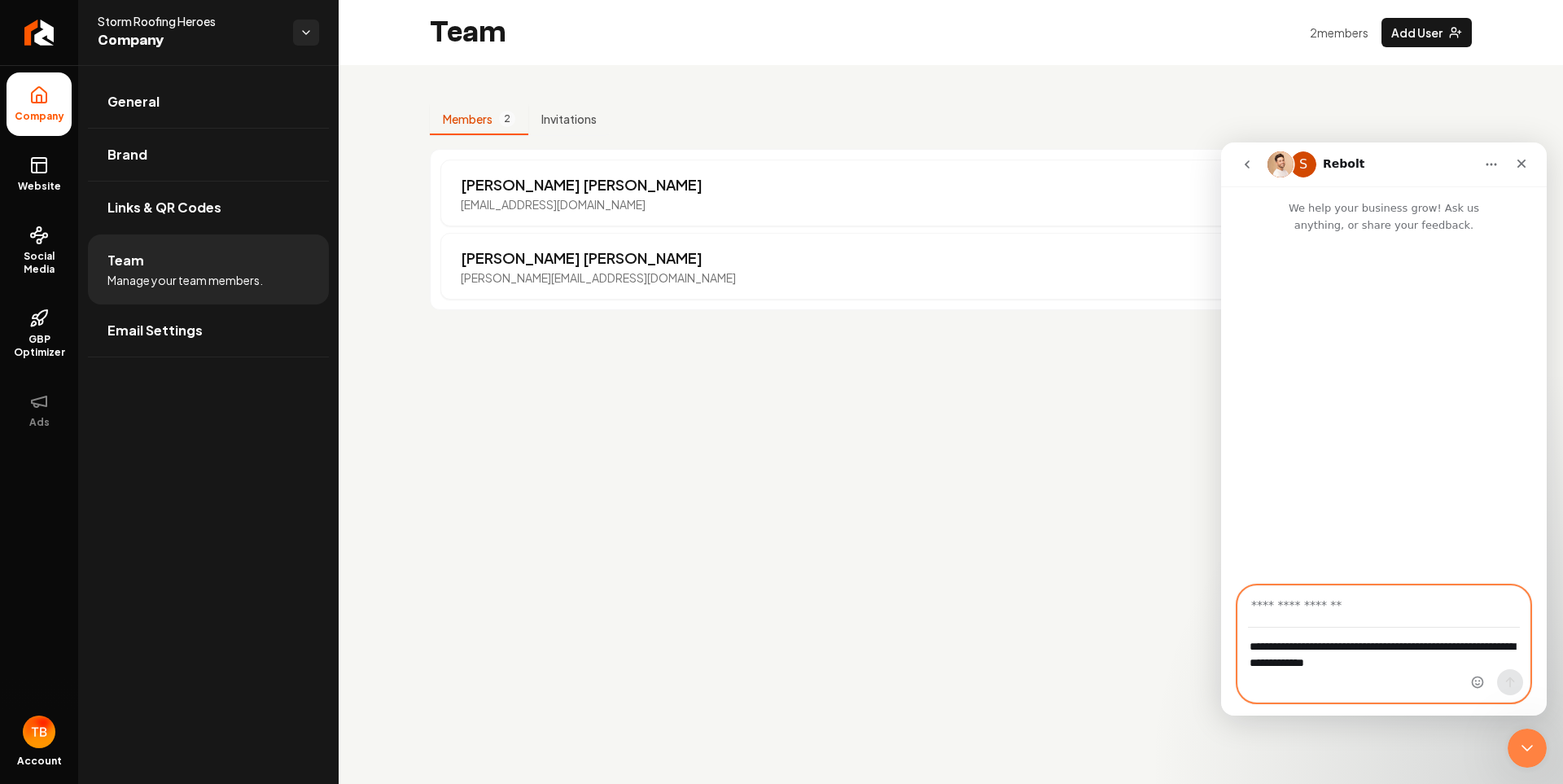
click at [1365, 658] on textarea "**********" at bounding box center [1384, 650] width 292 height 44
type textarea "**********"
click at [1329, 616] on input "Your email" at bounding box center [1384, 606] width 272 height 42
type input "**********"
click at [1515, 681] on icon "Send a message…" at bounding box center [1509, 682] width 13 height 13
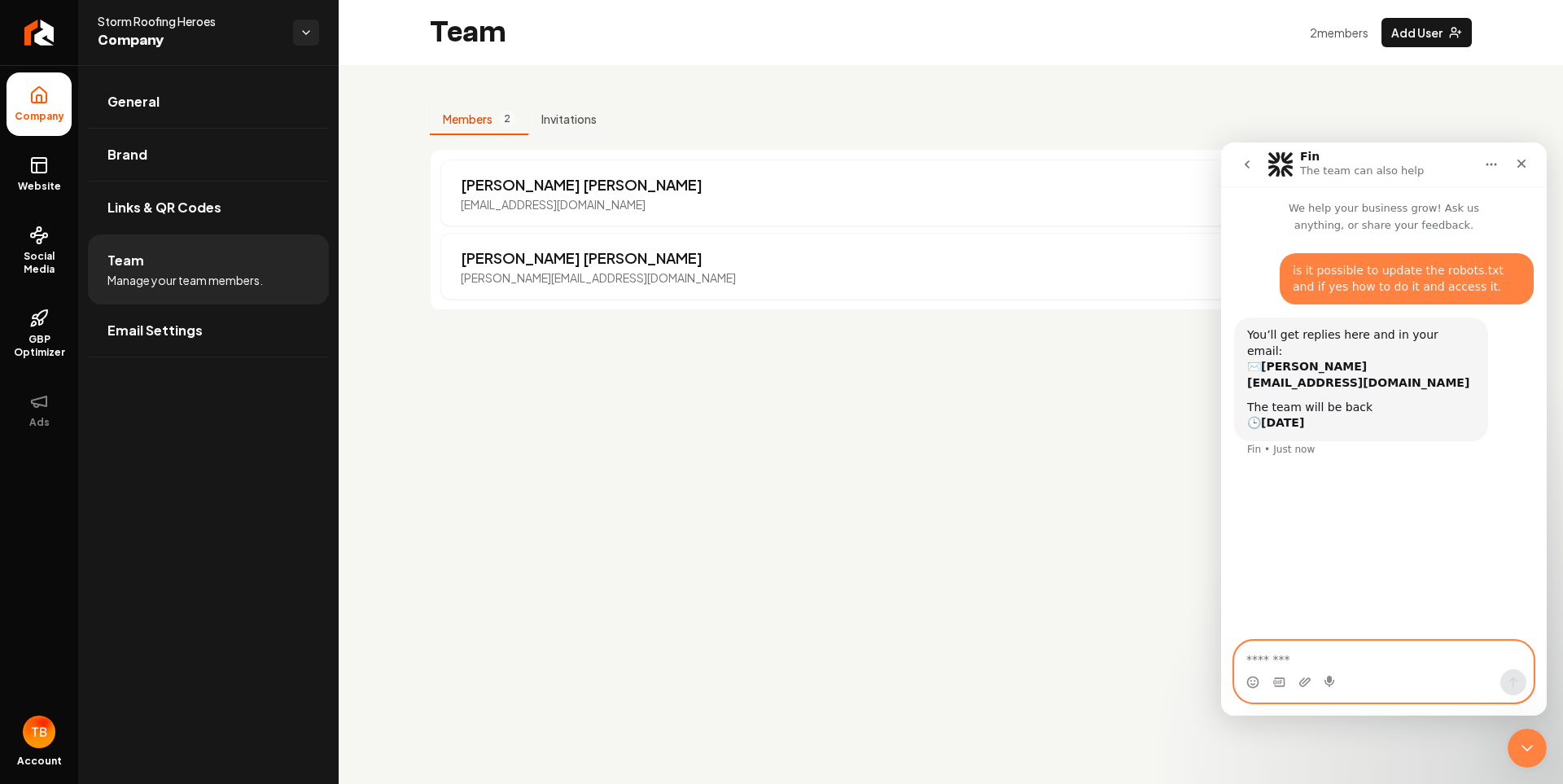
click at [1346, 654] on textarea "Message…" at bounding box center [1384, 655] width 298 height 28
